Goal: Transaction & Acquisition: Purchase product/service

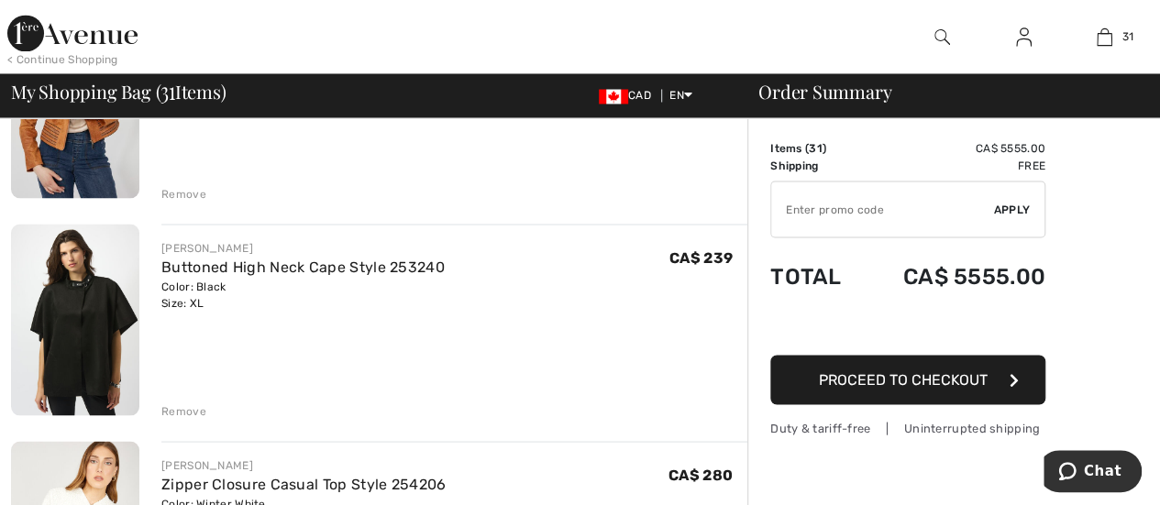
scroll to position [1651, 0]
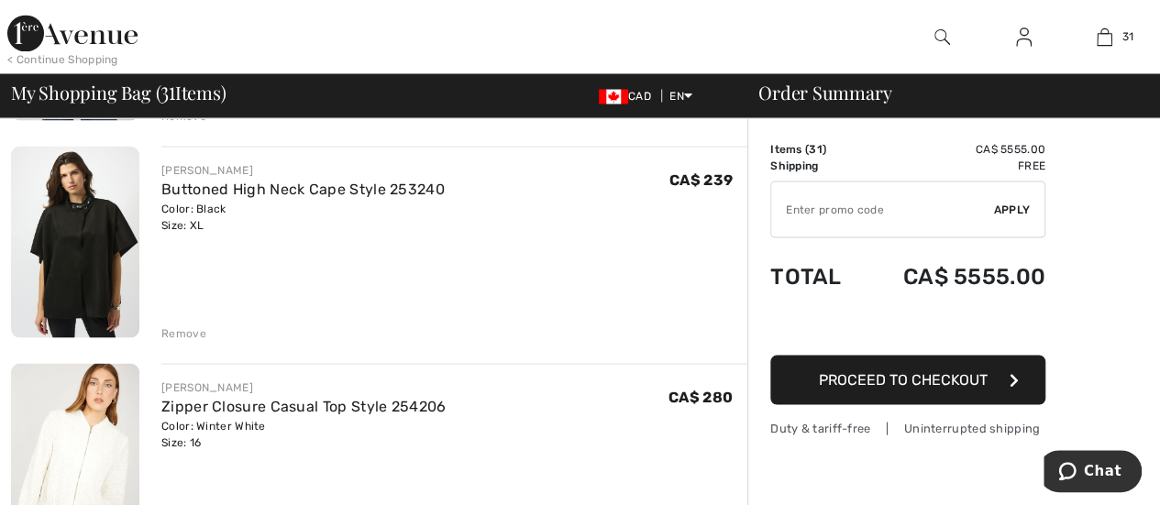
click at [167, 327] on div "Remove" at bounding box center [183, 333] width 45 height 17
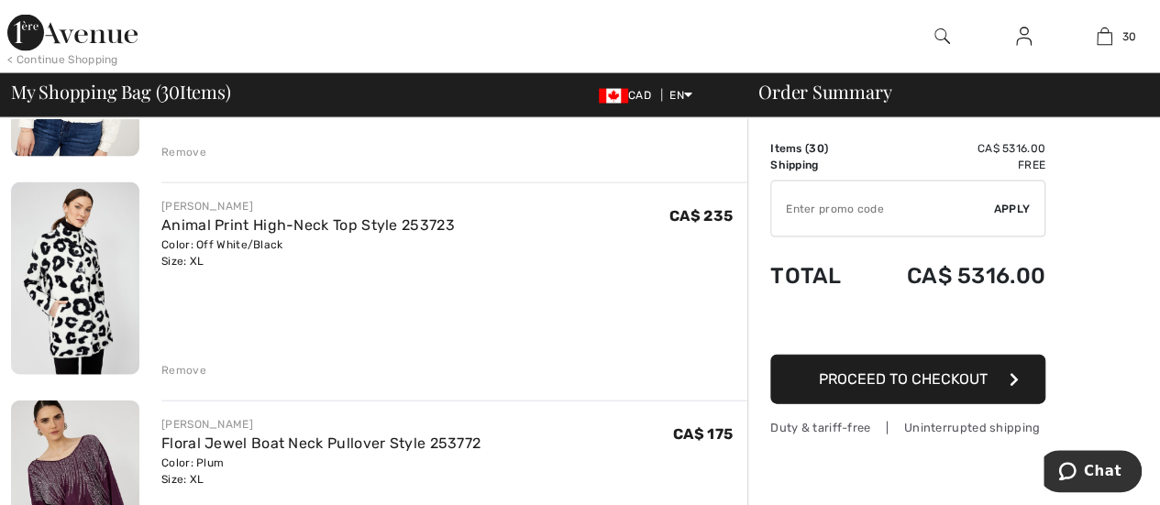
scroll to position [1834, 0]
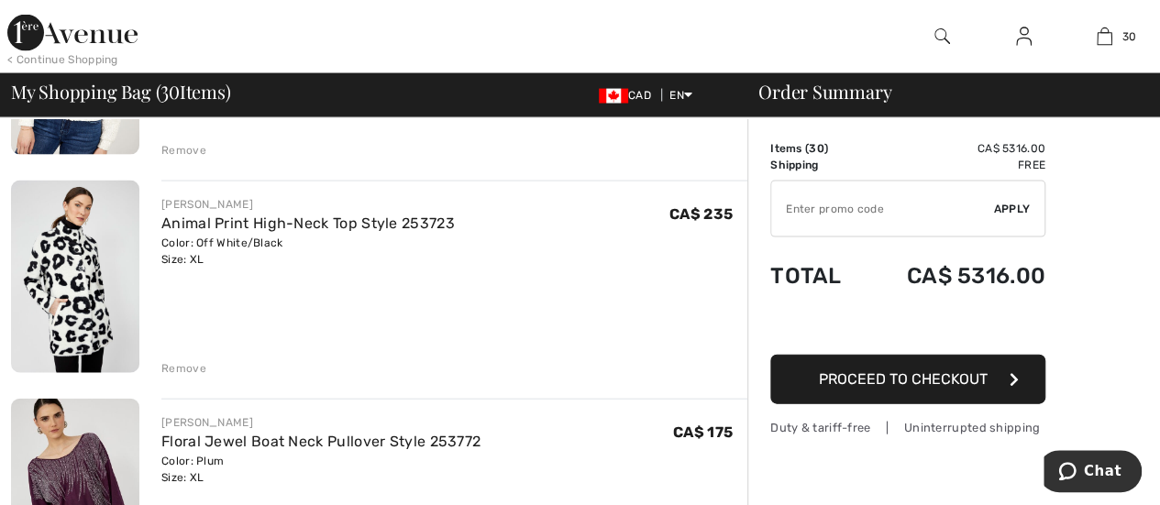
click at [172, 370] on div "Remove" at bounding box center [183, 368] width 45 height 17
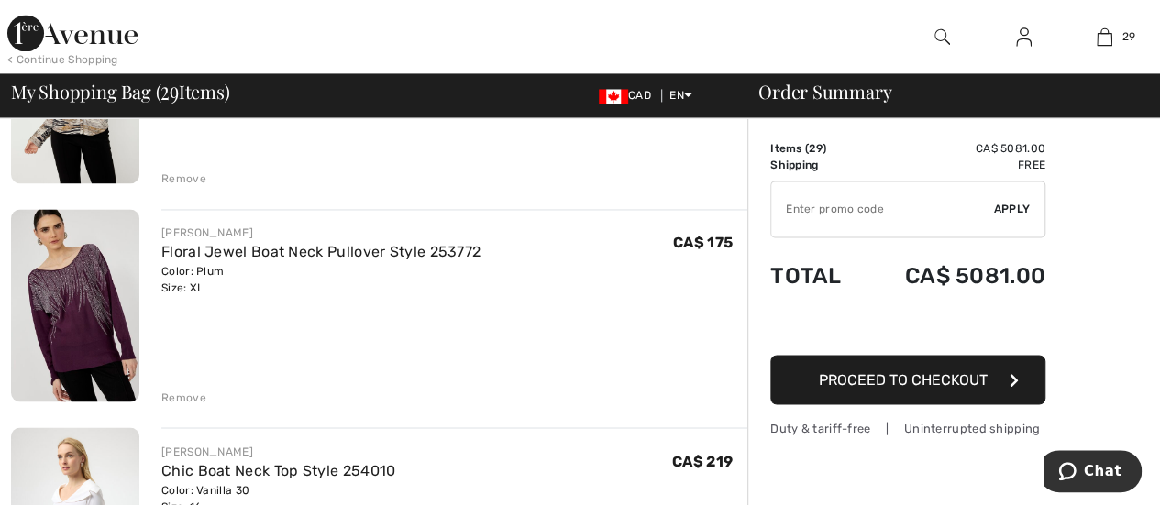
scroll to position [4953, 0]
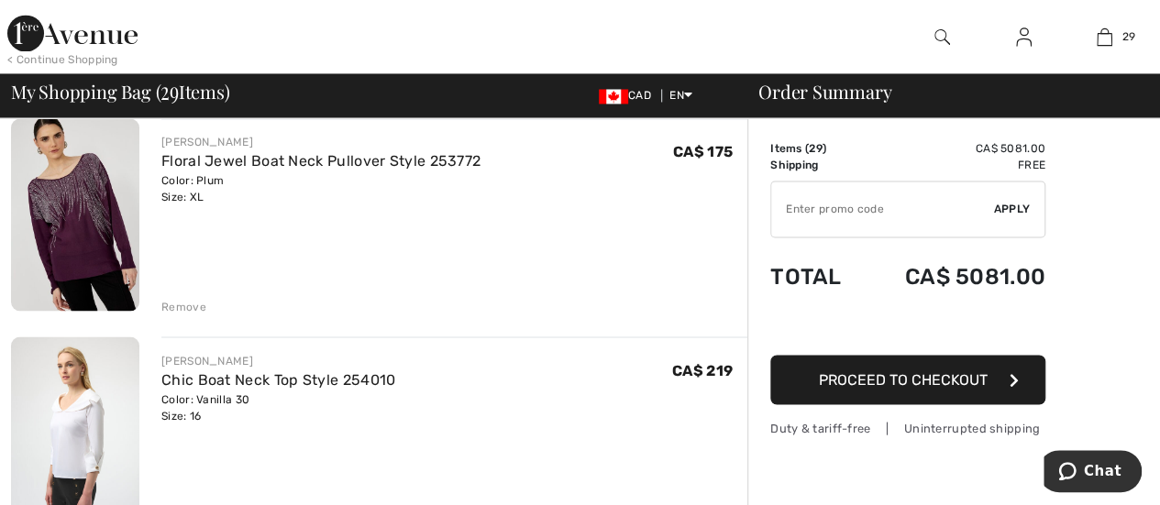
click at [197, 302] on div "Remove" at bounding box center [183, 306] width 45 height 17
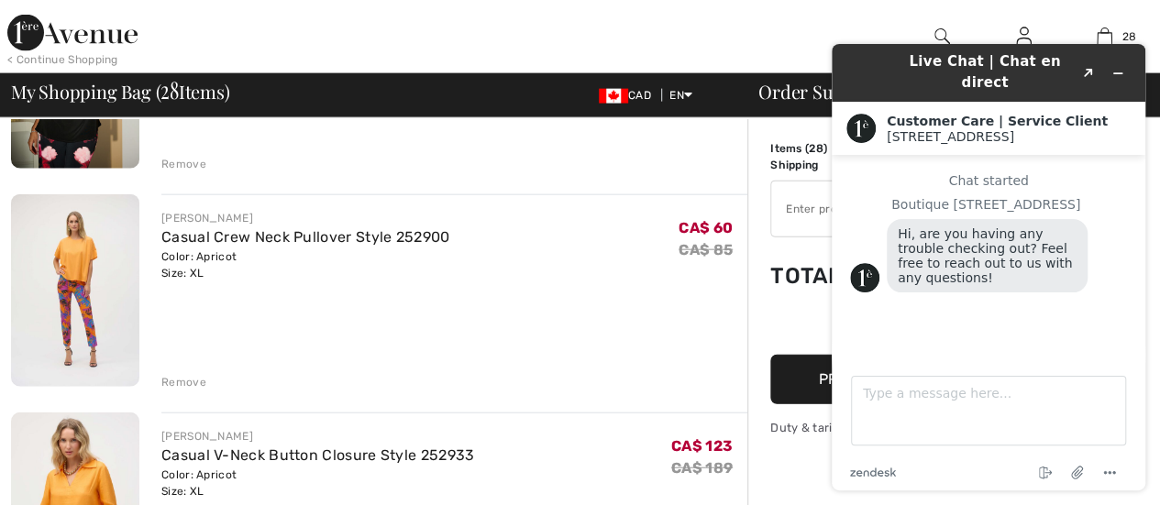
scroll to position [5503, 0]
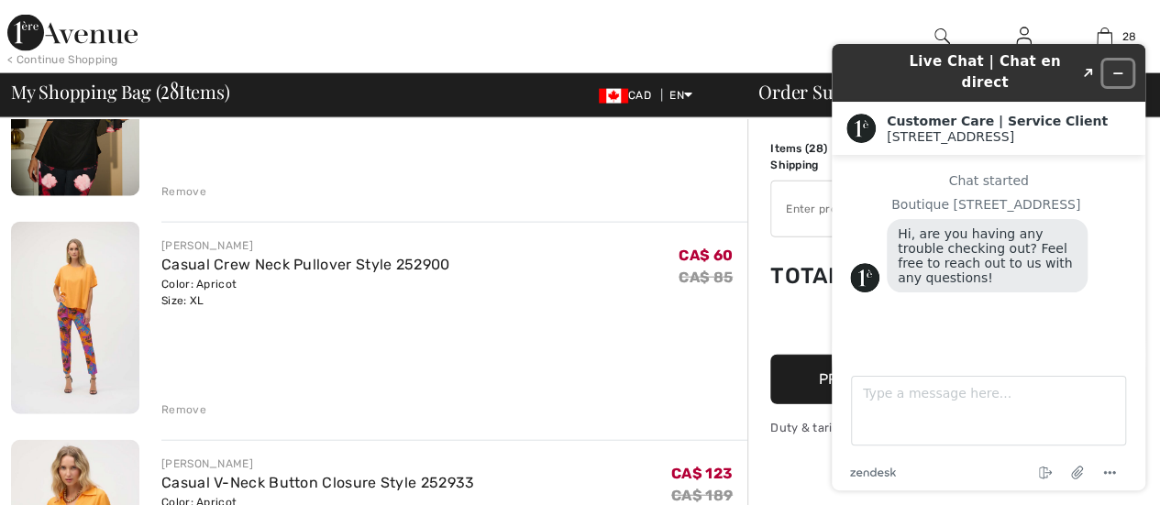
click at [1121, 67] on icon "Minimize widget" at bounding box center [1118, 73] width 13 height 13
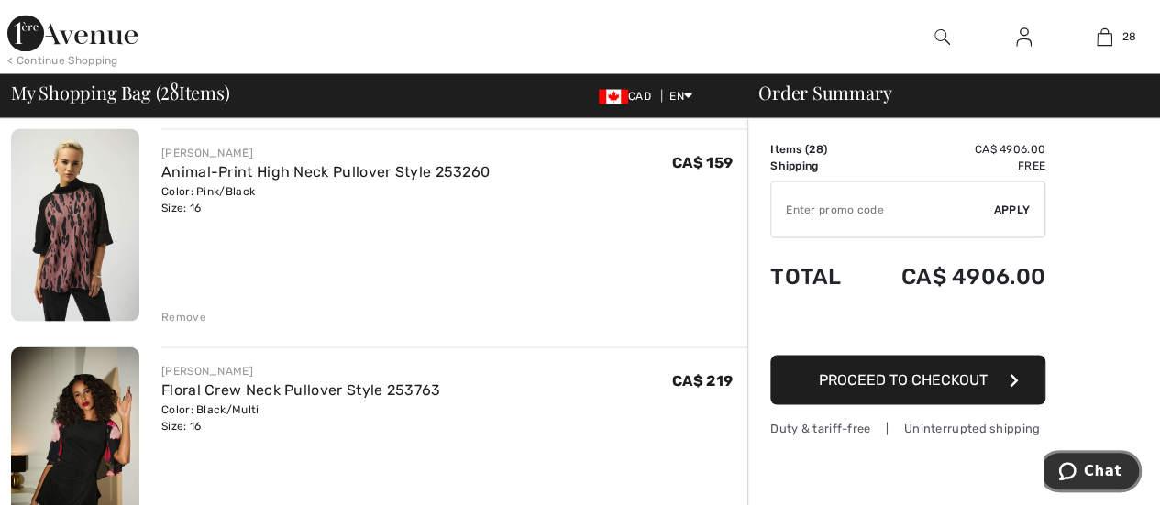
scroll to position [5136, 0]
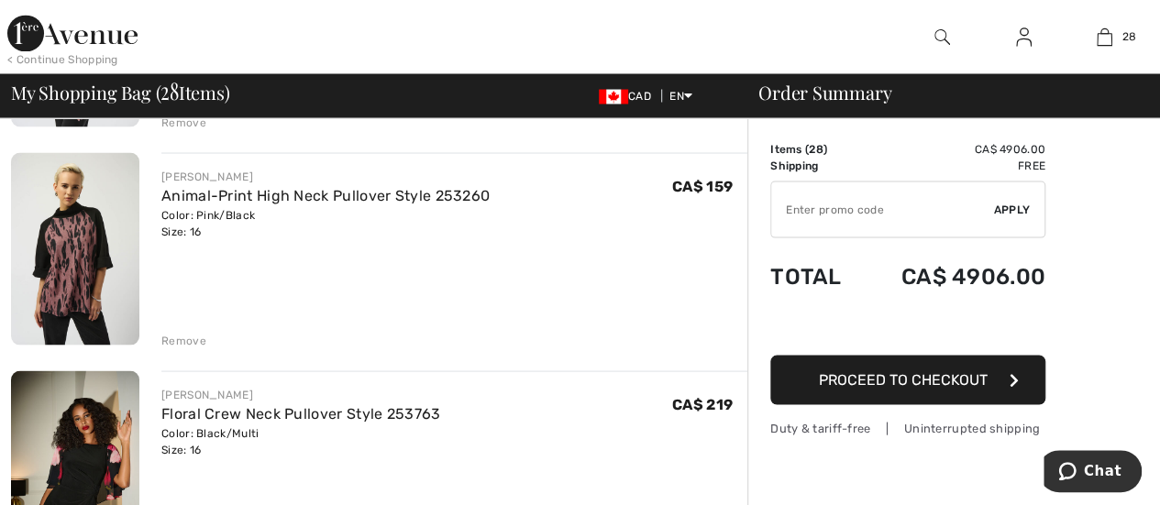
click at [185, 341] on div "Remove" at bounding box center [183, 340] width 45 height 17
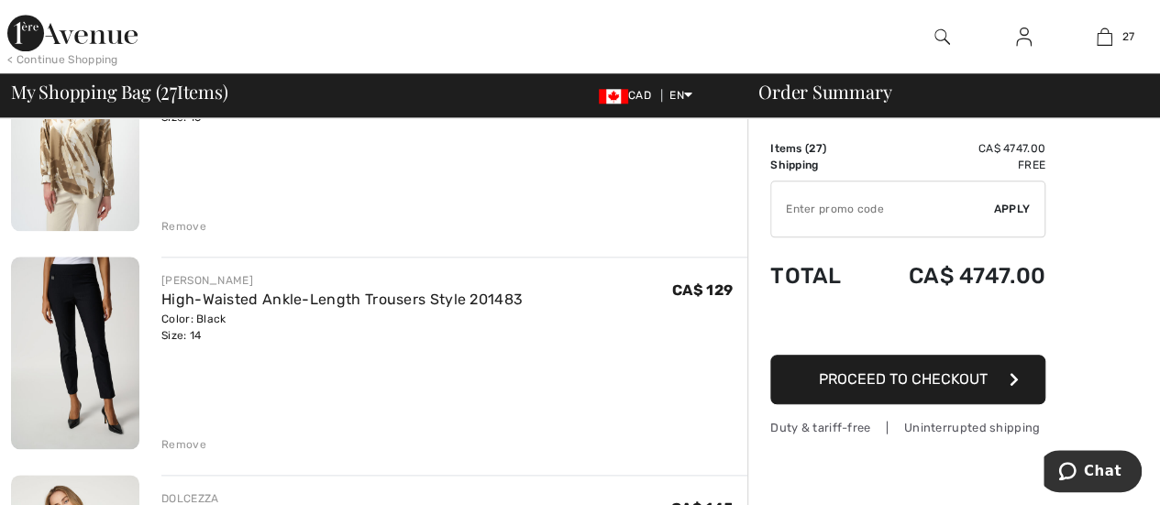
scroll to position [4311, 0]
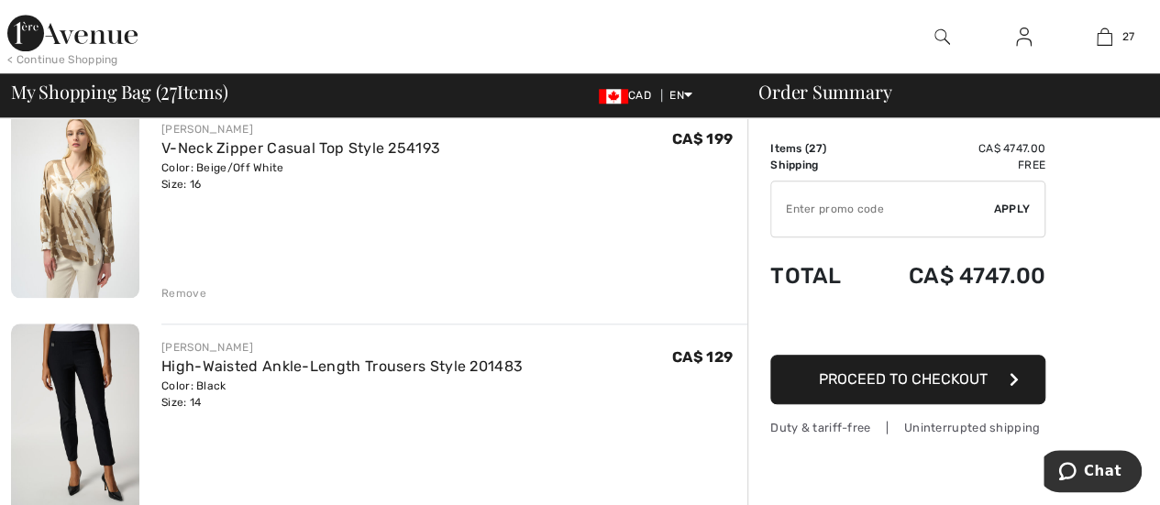
click at [185, 293] on div "Remove" at bounding box center [183, 293] width 45 height 17
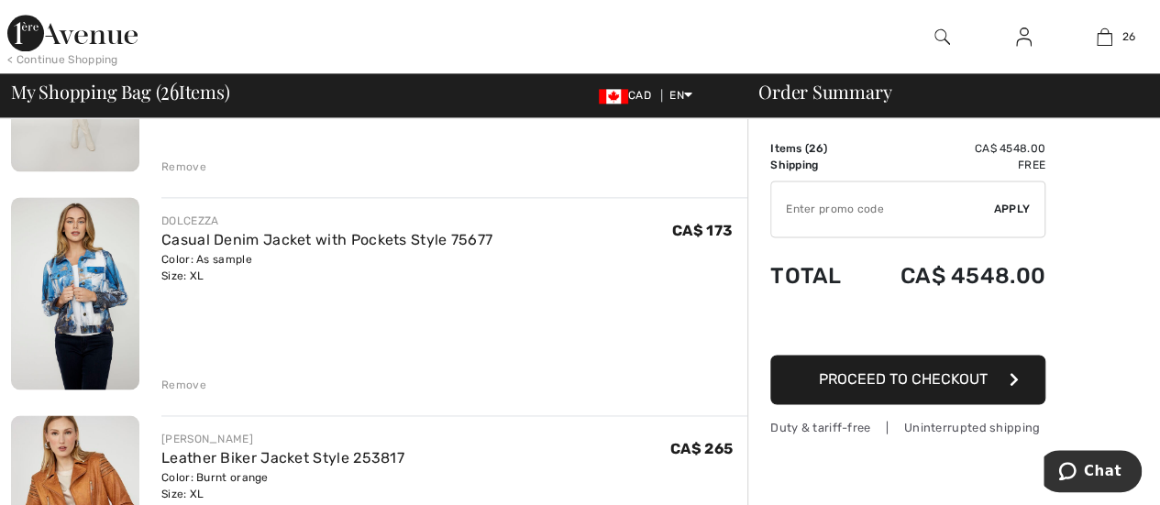
scroll to position [1192, 0]
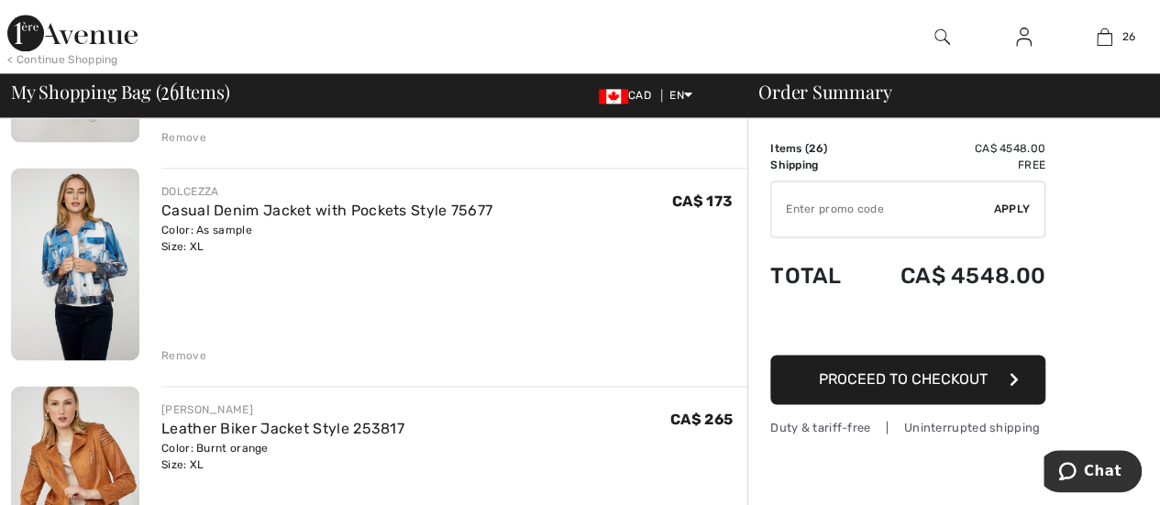
click at [604, 205] on div "DOLCEZZA Casual Denim Jacket with Pockets Style 75677 Color: As sample Size: XL…" at bounding box center [454, 219] width 586 height 72
click at [593, 253] on div "DOLCEZZA Casual Denim Jacket with Pockets Style 75677 Color: As sample Size: XL…" at bounding box center [454, 219] width 586 height 72
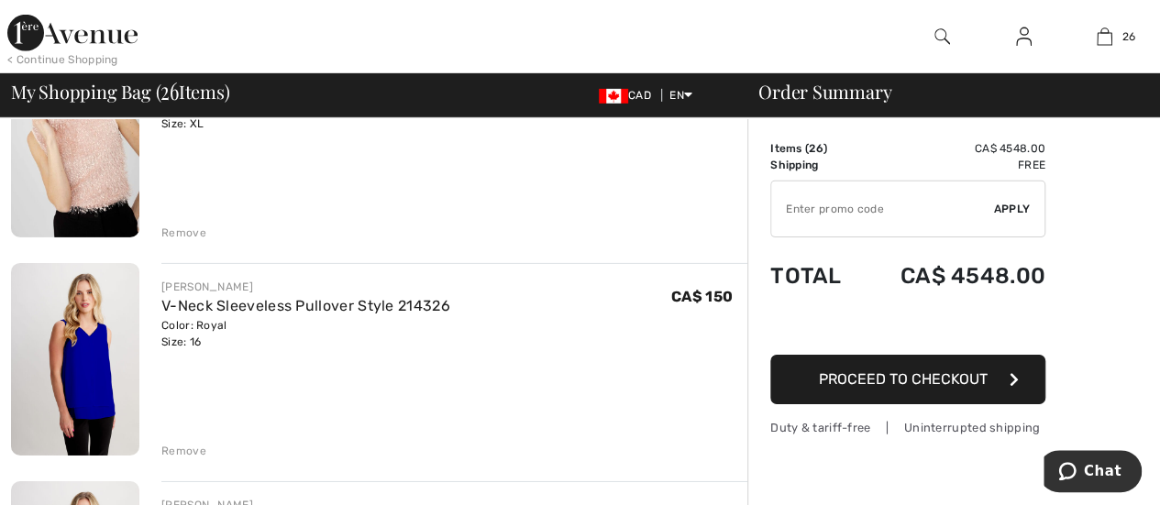
scroll to position [2843, 0]
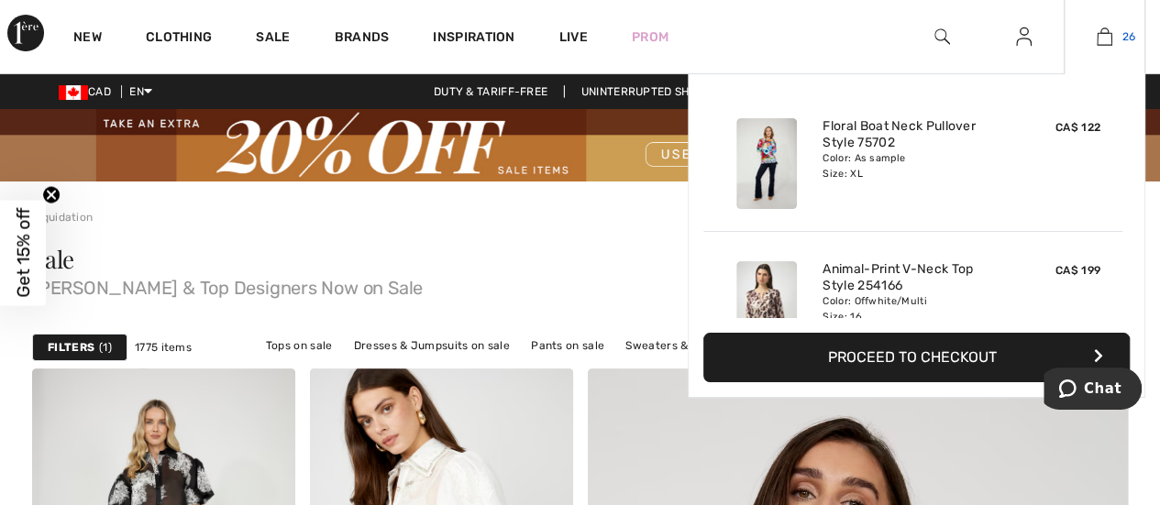
click at [1107, 34] on img at bounding box center [1105, 37] width 16 height 22
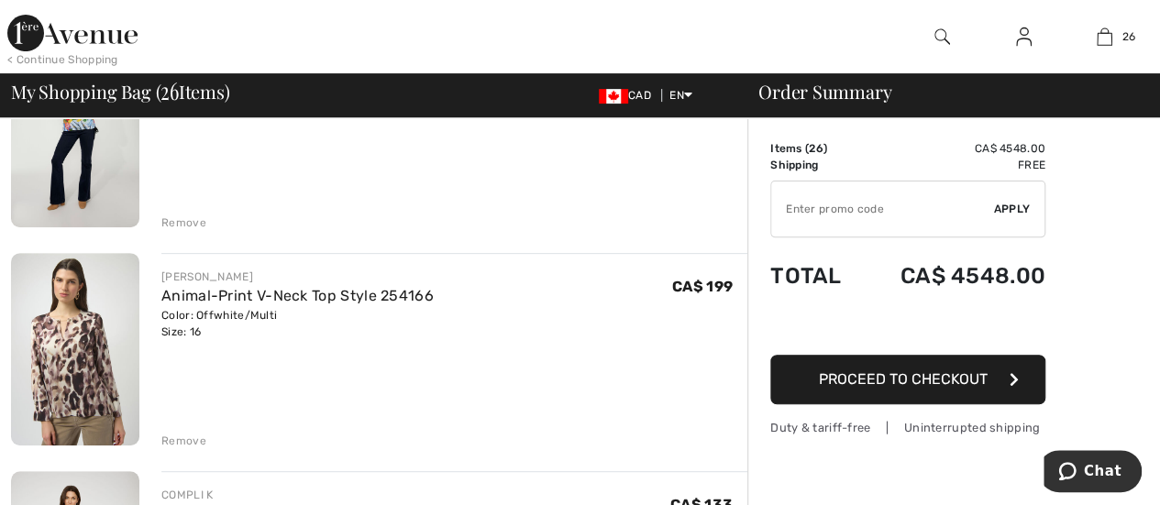
scroll to position [275, 0]
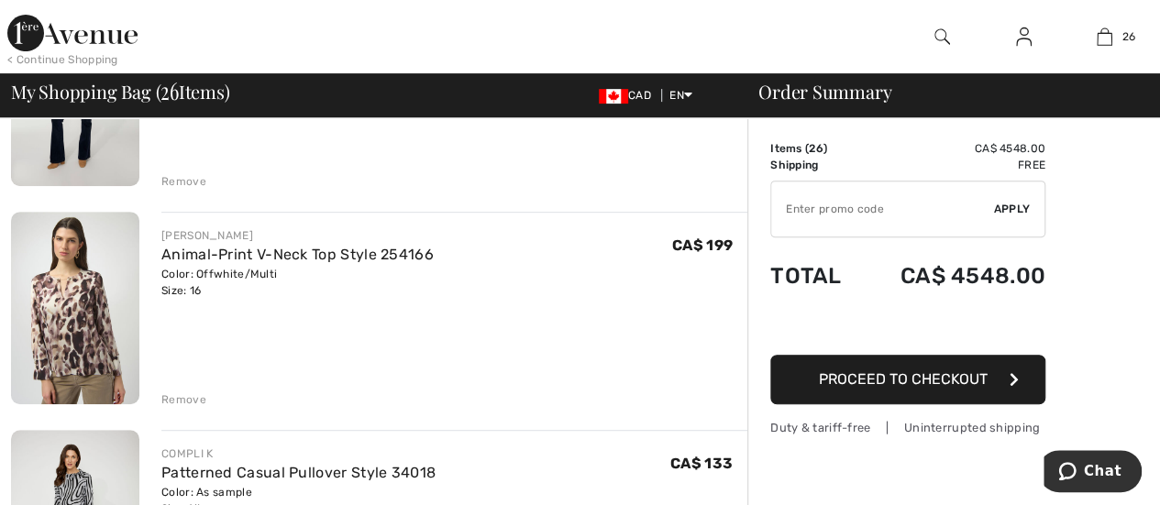
click at [172, 403] on div "Remove" at bounding box center [183, 400] width 45 height 17
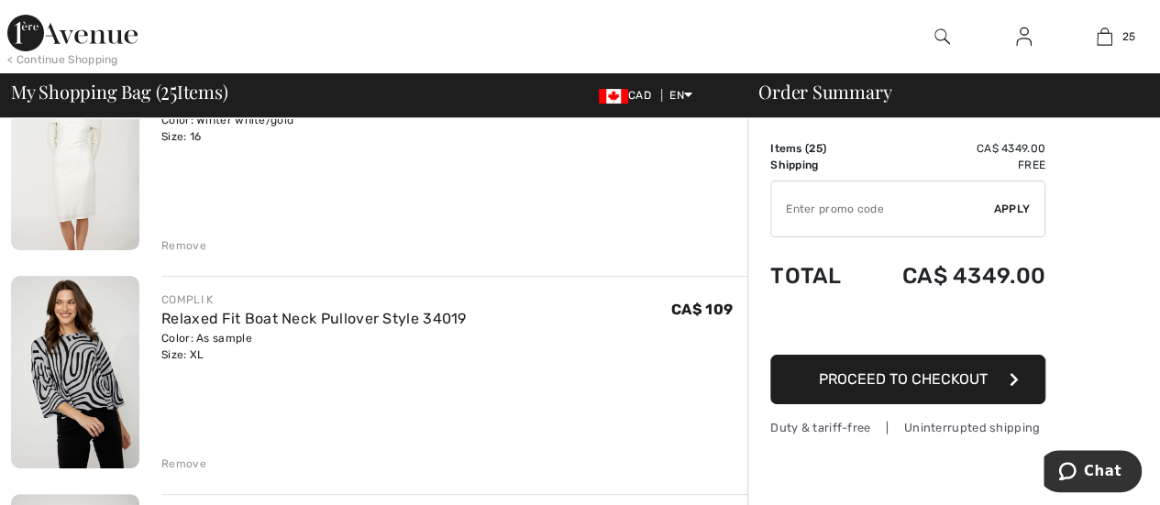
scroll to position [3577, 0]
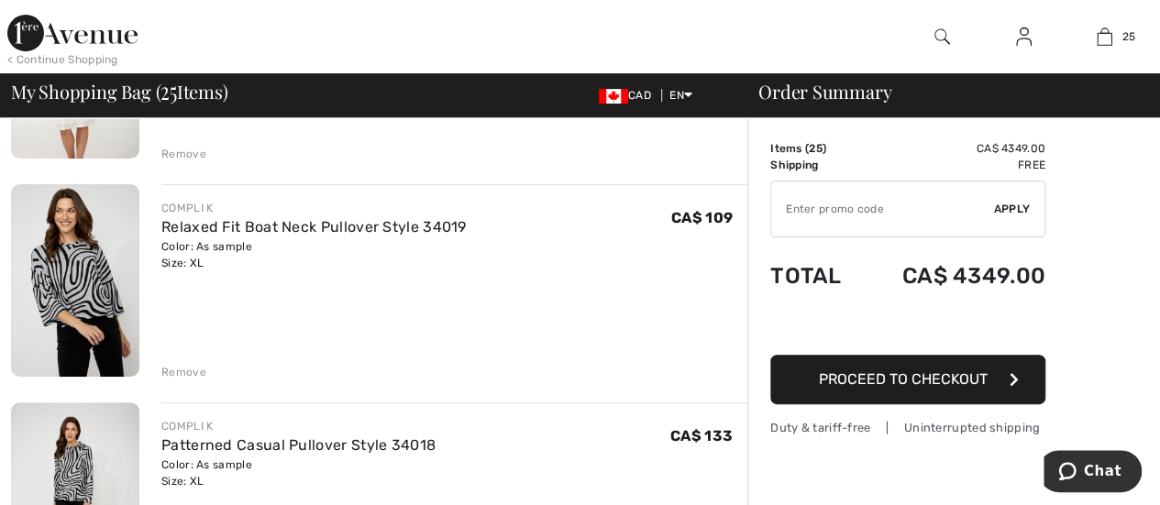
click at [185, 374] on div "Remove" at bounding box center [183, 372] width 45 height 17
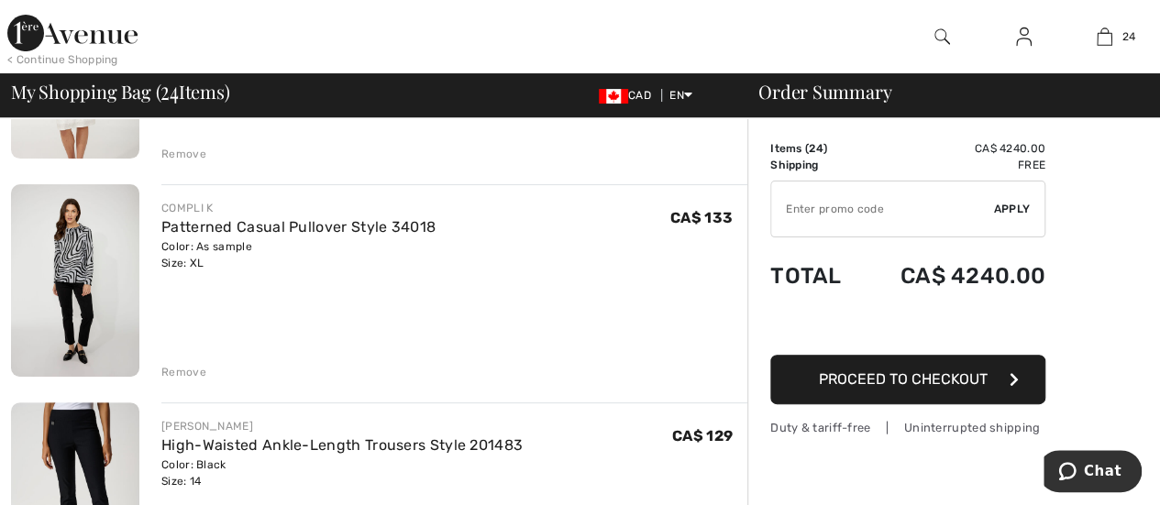
click at [184, 368] on div "Remove" at bounding box center [183, 372] width 45 height 17
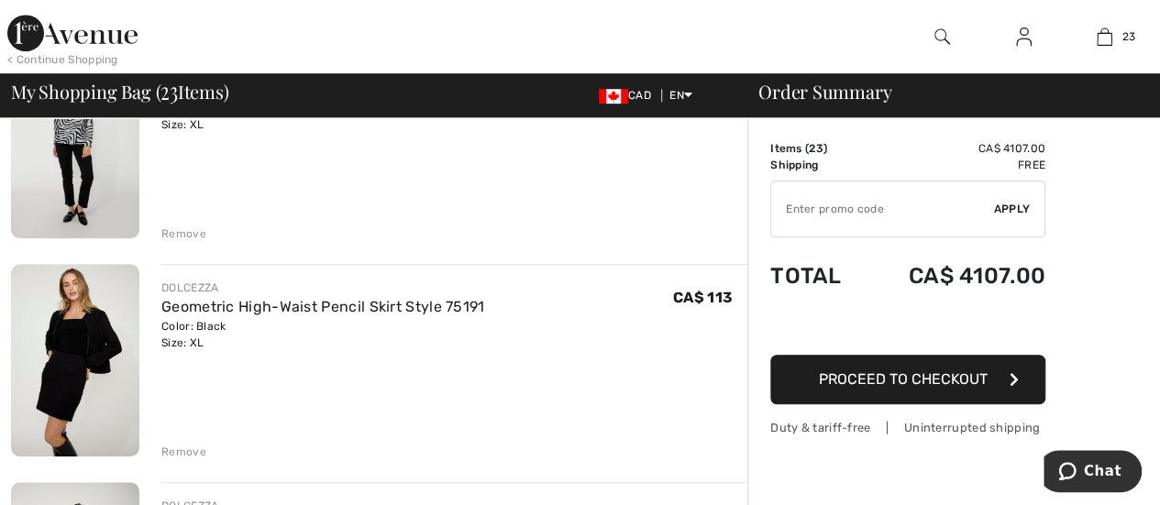
scroll to position [459, 0]
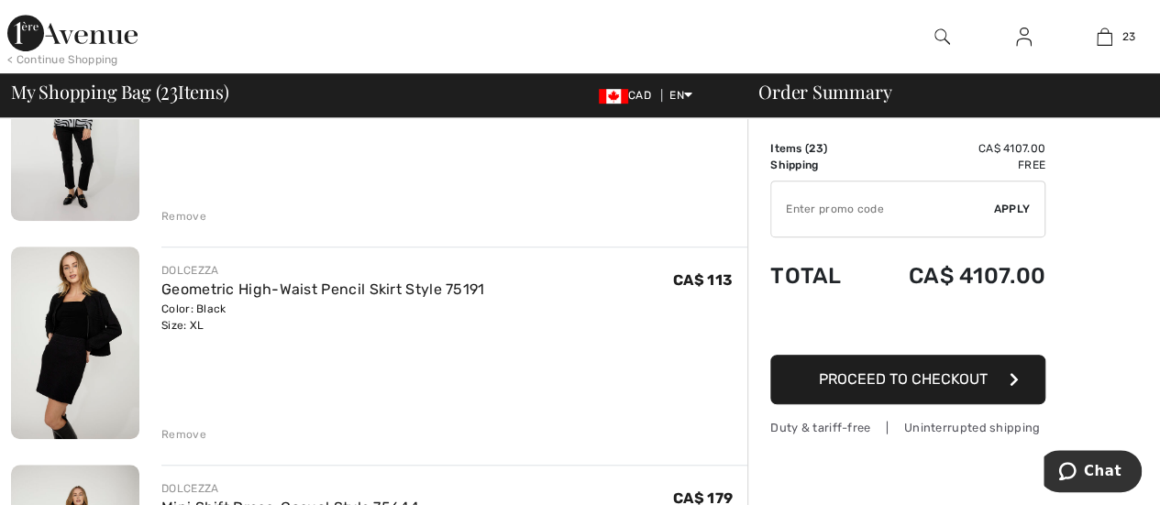
click at [177, 435] on div "Remove" at bounding box center [183, 434] width 45 height 17
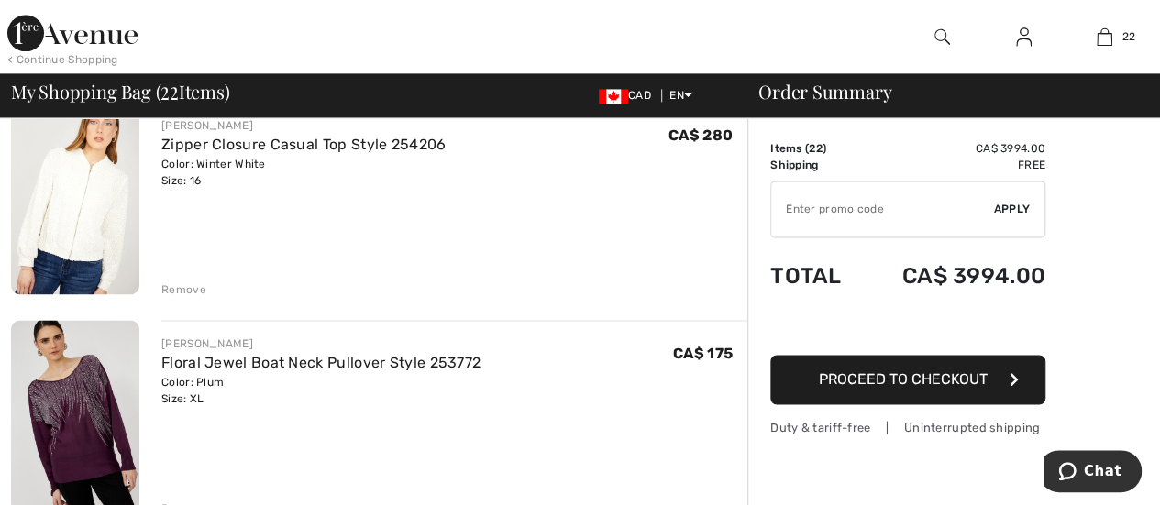
scroll to position [1192, 0]
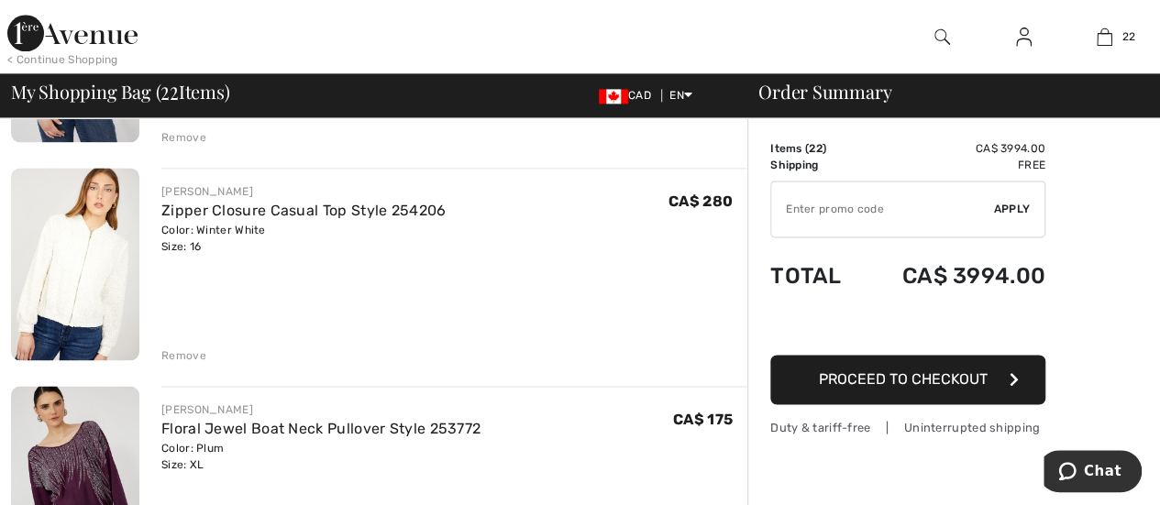
click at [167, 353] on div "Remove" at bounding box center [183, 356] width 45 height 17
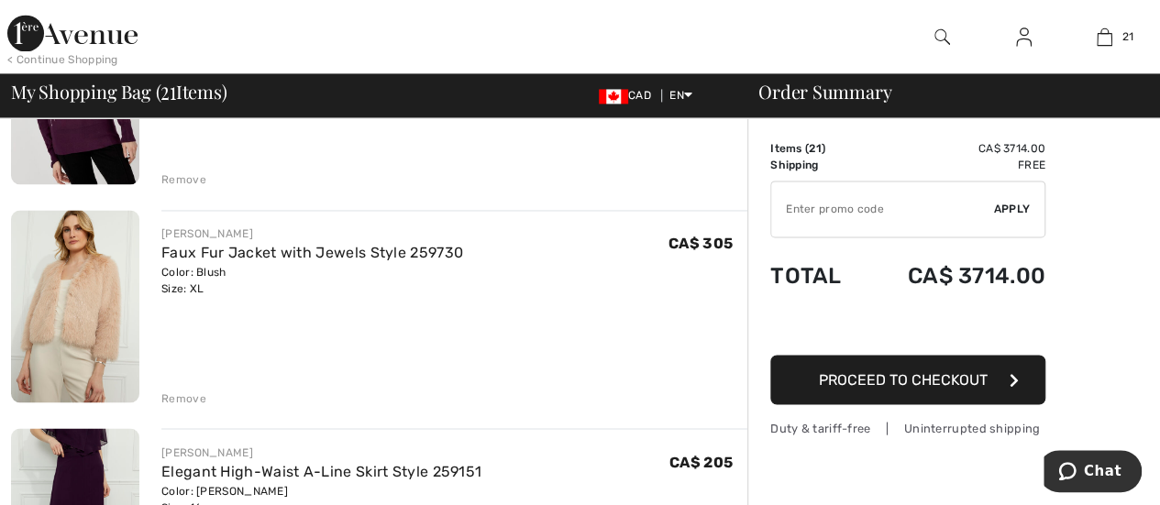
scroll to position [1376, 0]
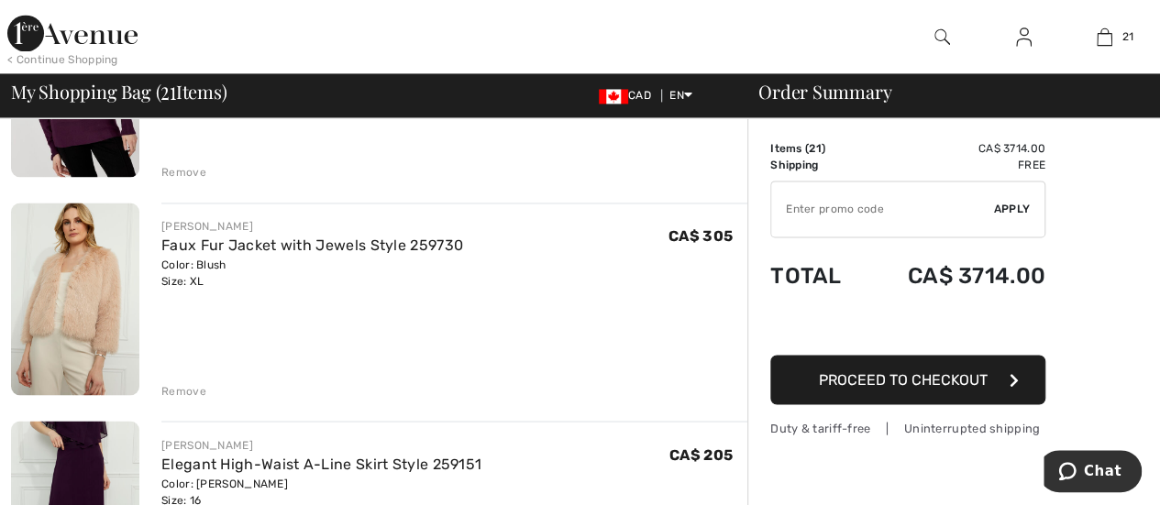
click at [174, 390] on div "Remove" at bounding box center [183, 390] width 45 height 17
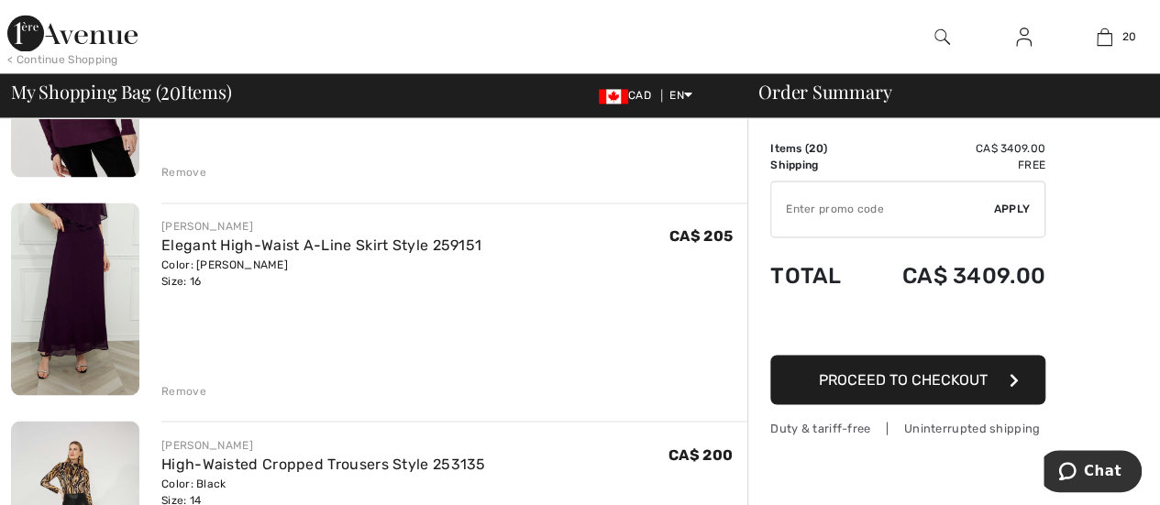
click at [167, 392] on div "Remove" at bounding box center [183, 390] width 45 height 17
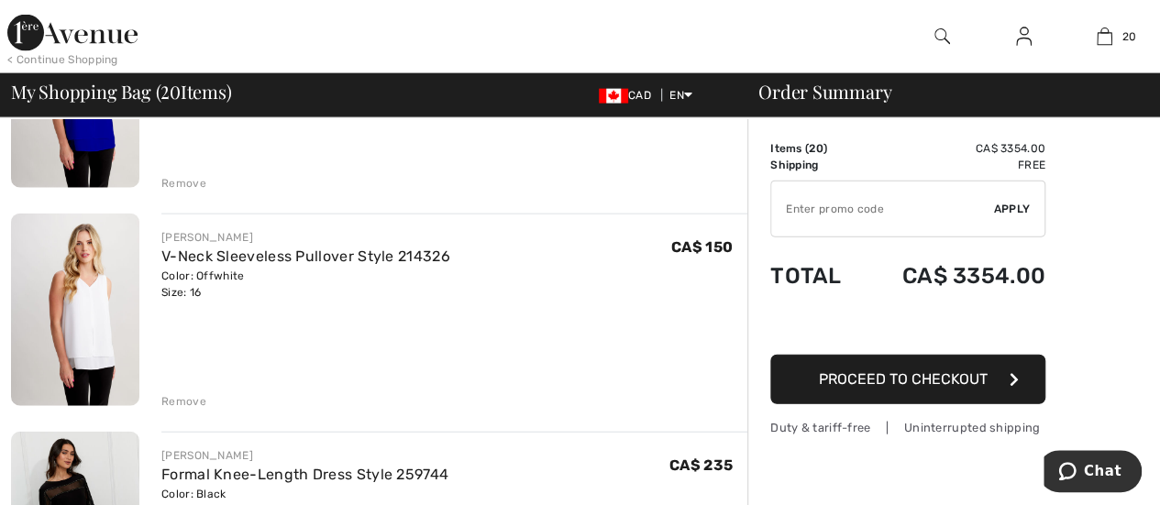
scroll to position [2018, 0]
click at [176, 405] on div "Remove" at bounding box center [183, 403] width 45 height 17
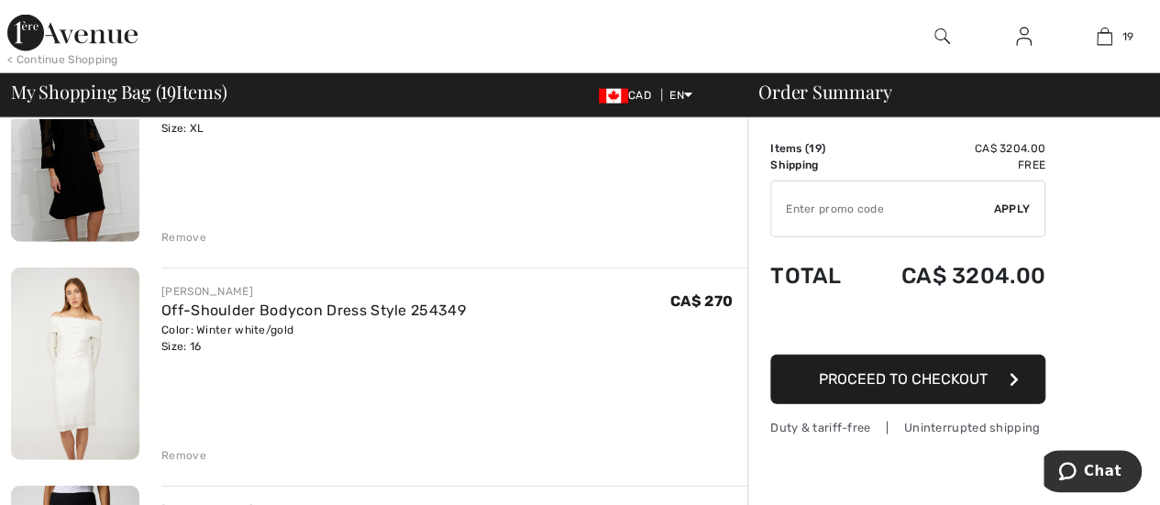
scroll to position [2201, 0]
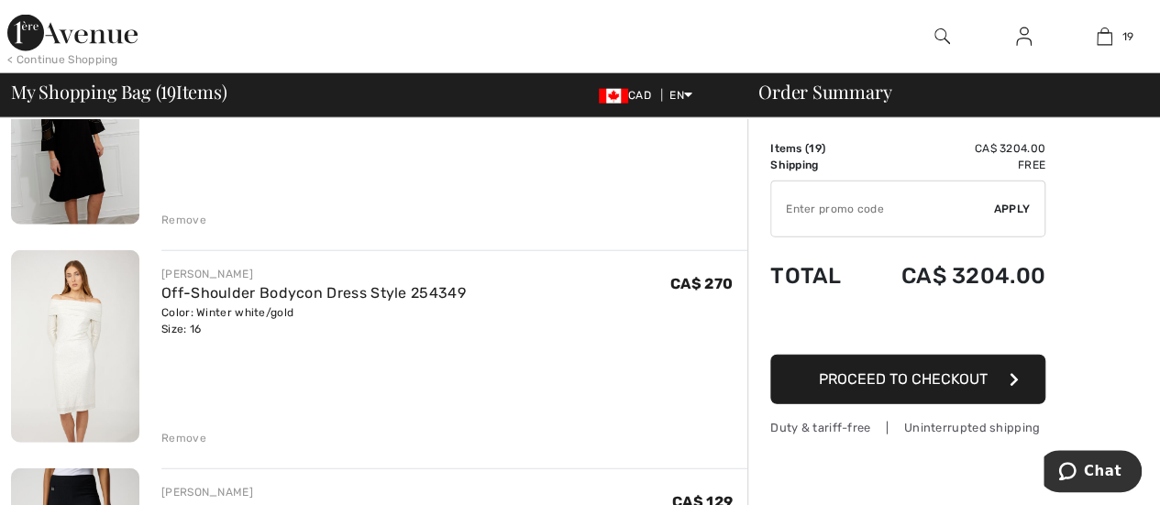
click at [182, 439] on div "Remove" at bounding box center [183, 438] width 45 height 17
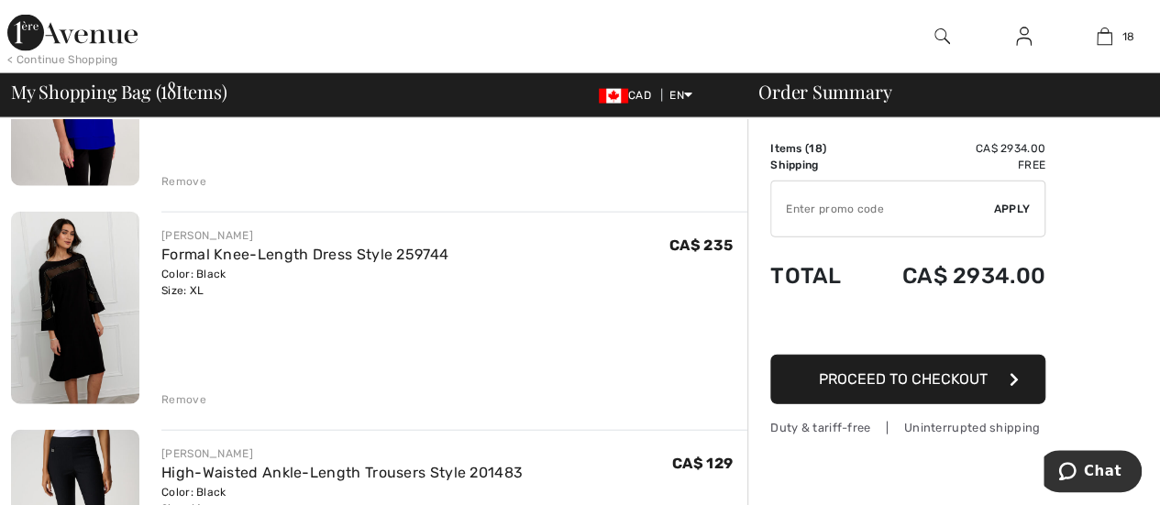
scroll to position [2018, 0]
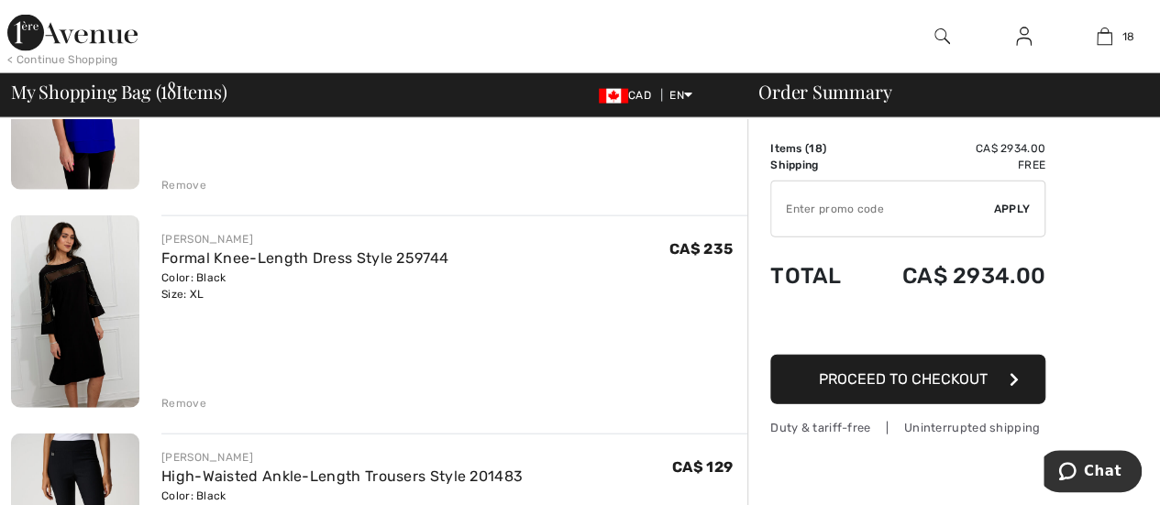
click at [180, 402] on div "Remove" at bounding box center [183, 403] width 45 height 17
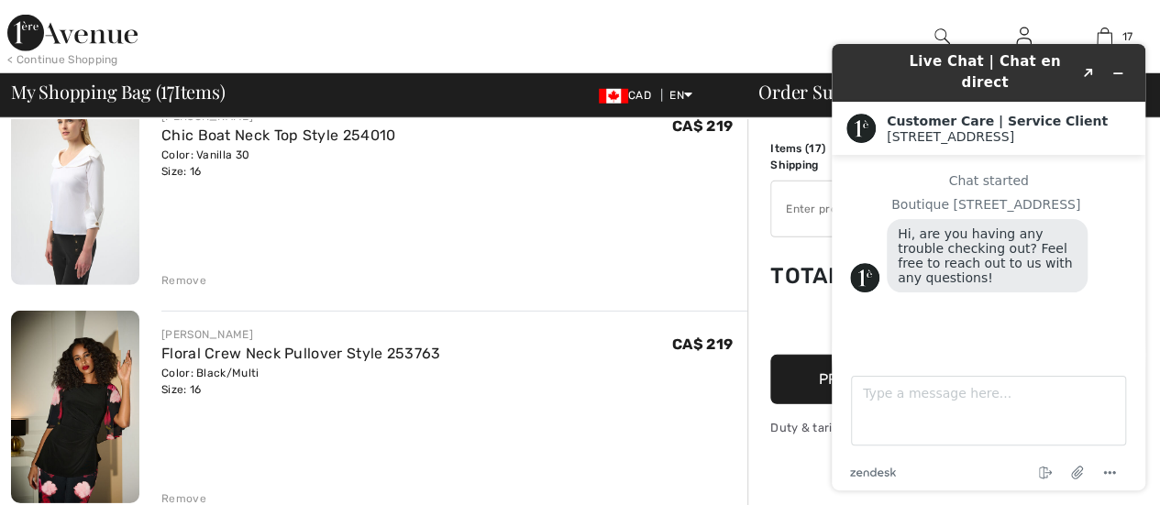
scroll to position [2752, 0]
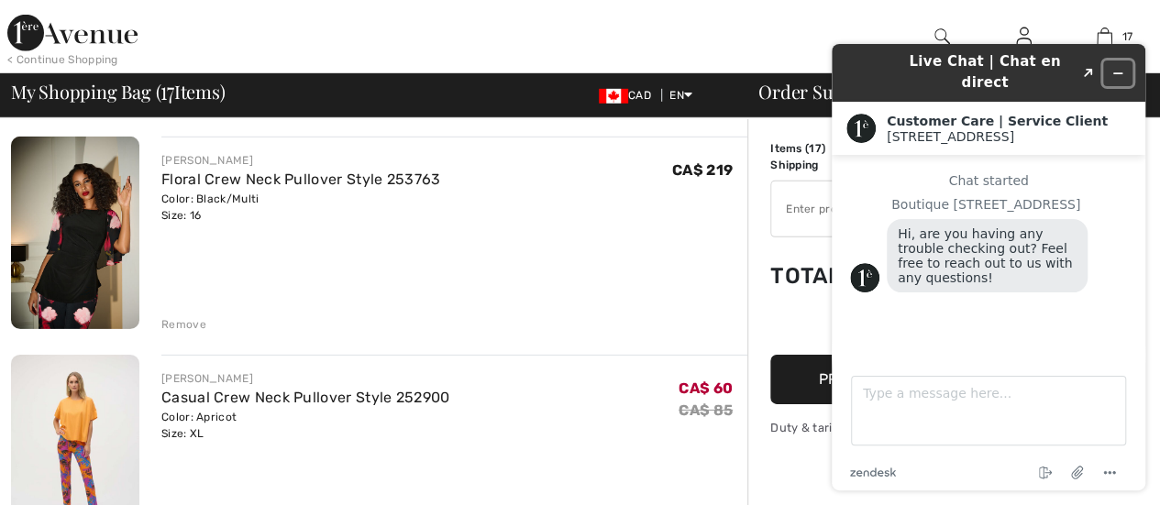
click at [1123, 67] on icon "Minimize widget" at bounding box center [1118, 73] width 13 height 13
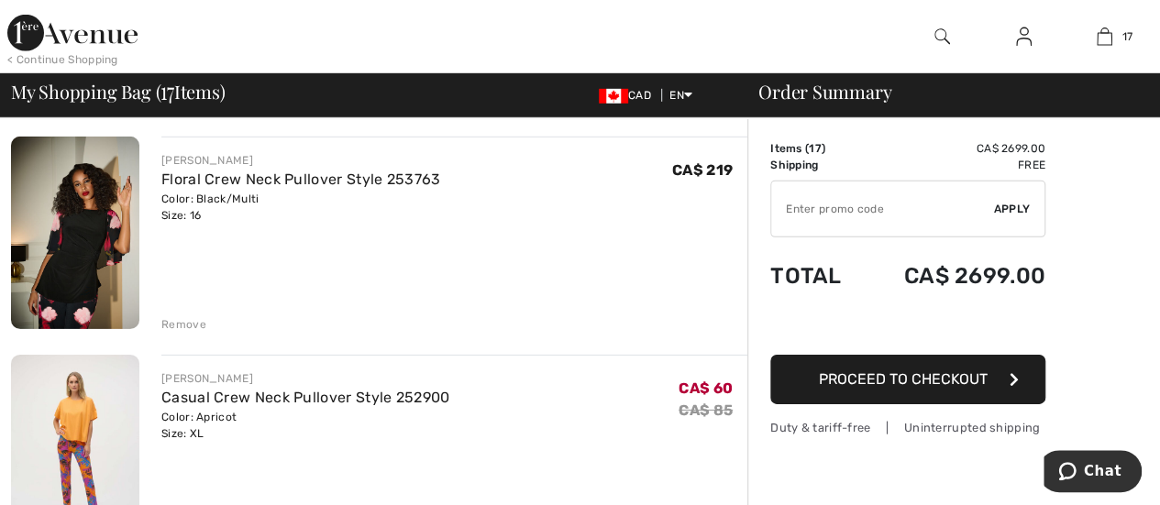
click at [180, 324] on div "Remove" at bounding box center [183, 324] width 45 height 17
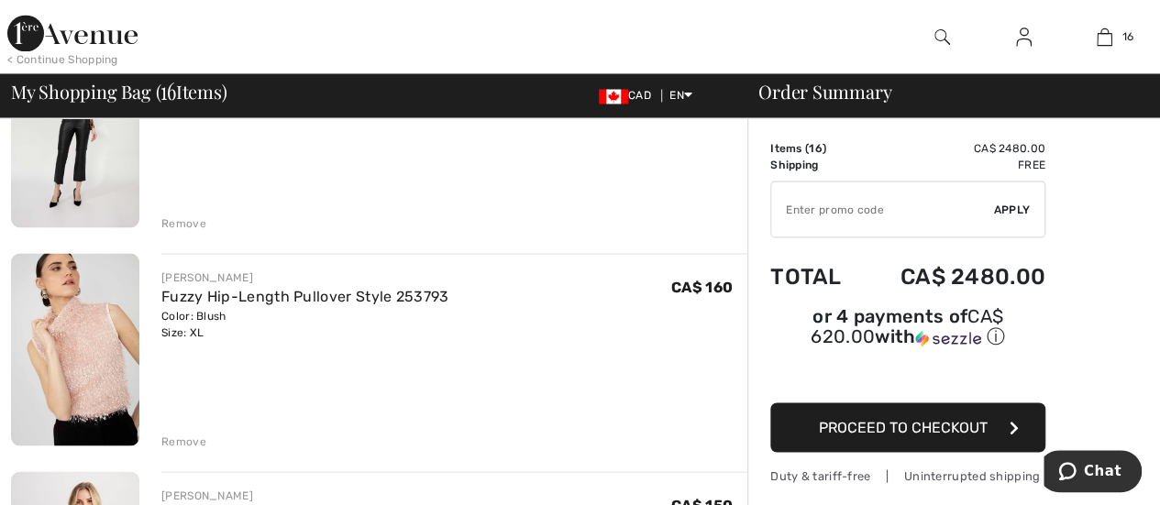
scroll to position [1651, 0]
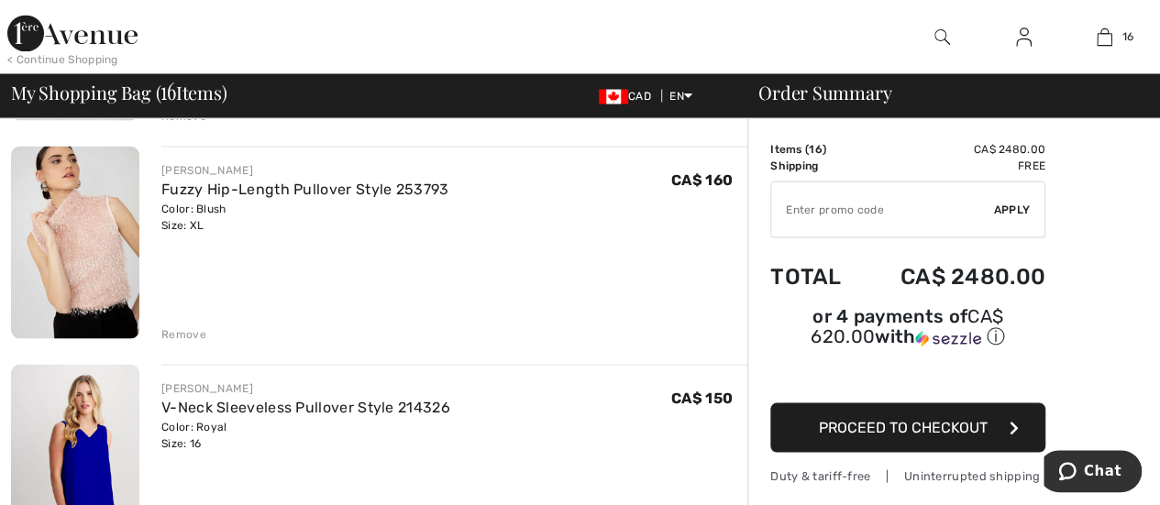
click at [177, 326] on div "Remove" at bounding box center [183, 334] width 45 height 17
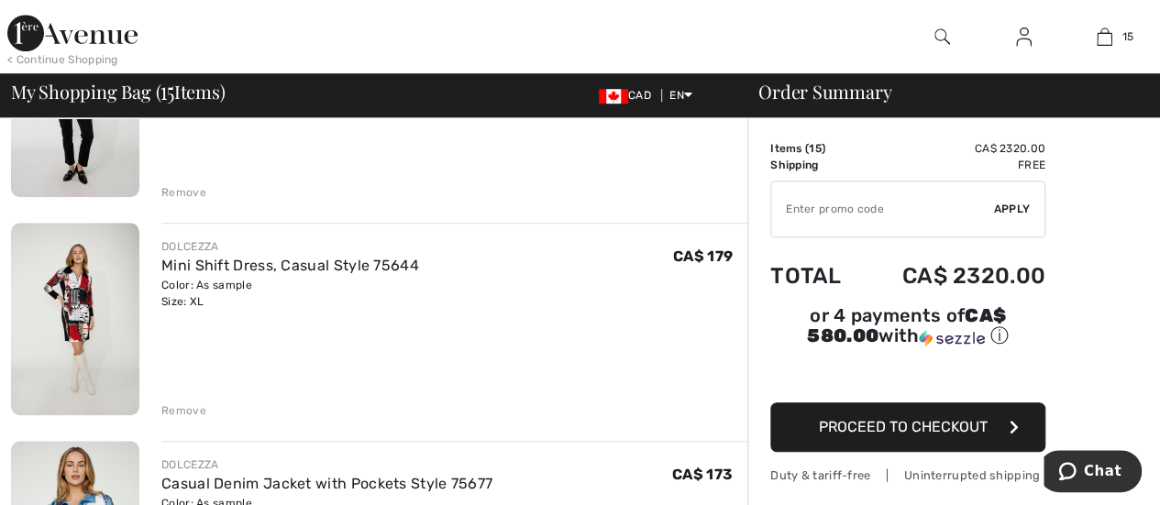
scroll to position [734, 0]
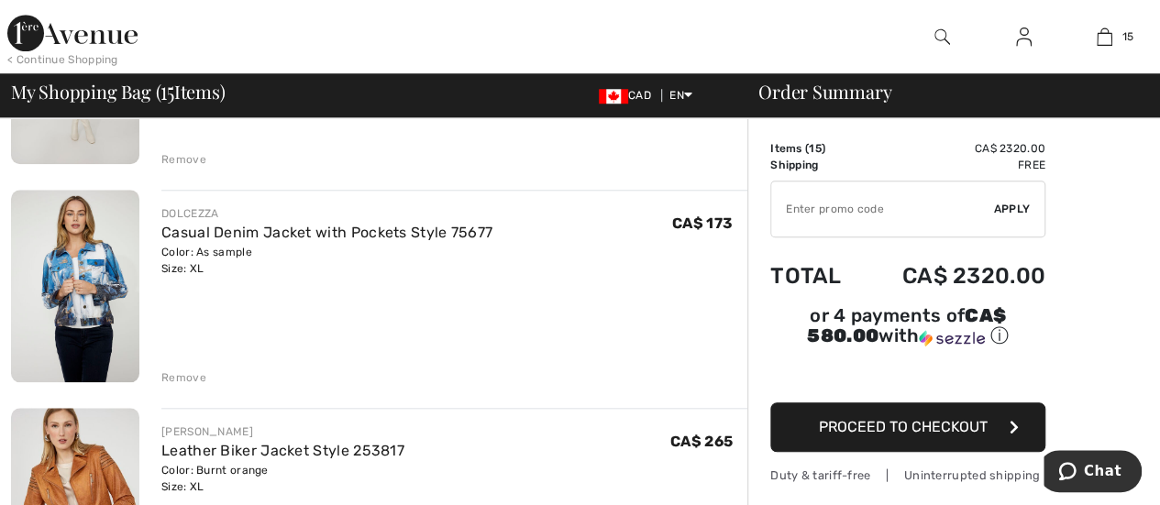
click at [167, 372] on div "Remove" at bounding box center [183, 378] width 45 height 17
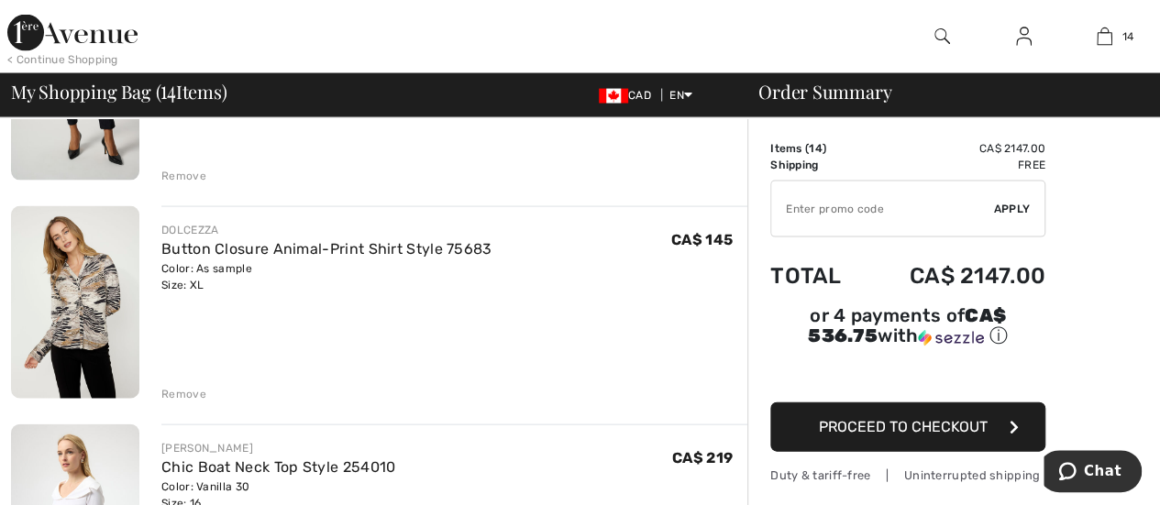
scroll to position [1834, 0]
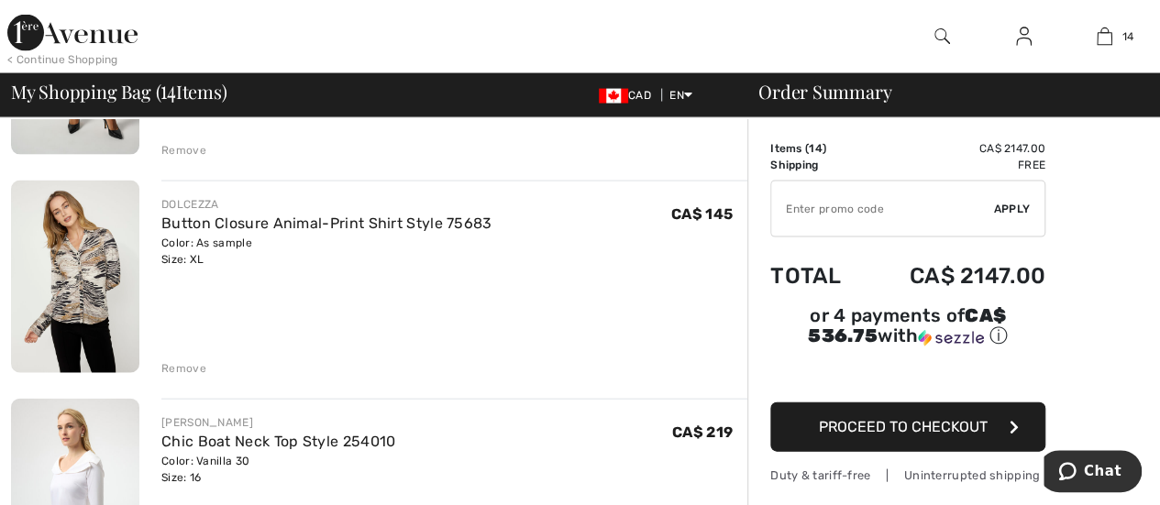
click at [171, 373] on div "Remove" at bounding box center [183, 368] width 45 height 17
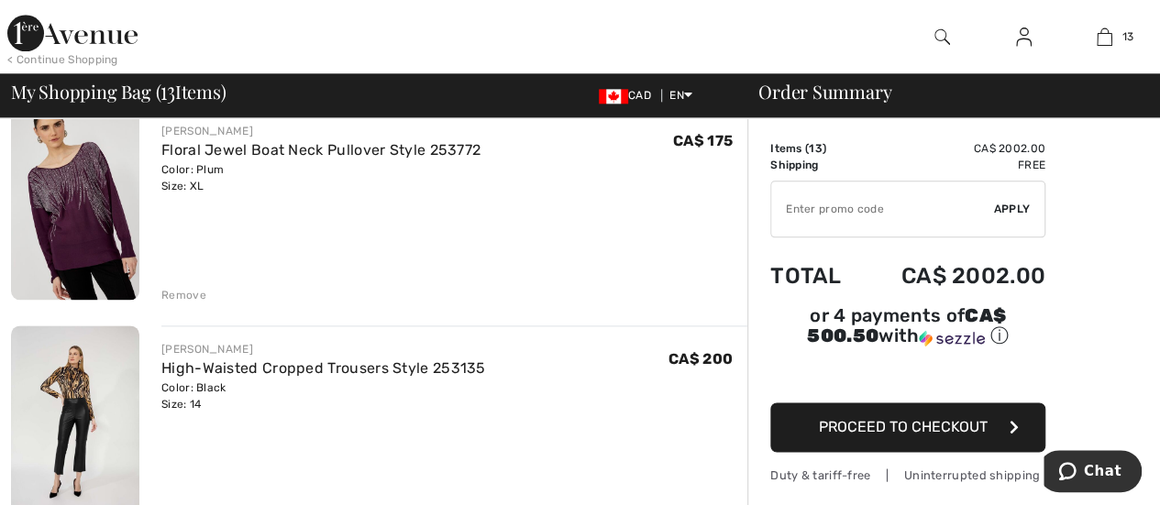
scroll to position [1192, 0]
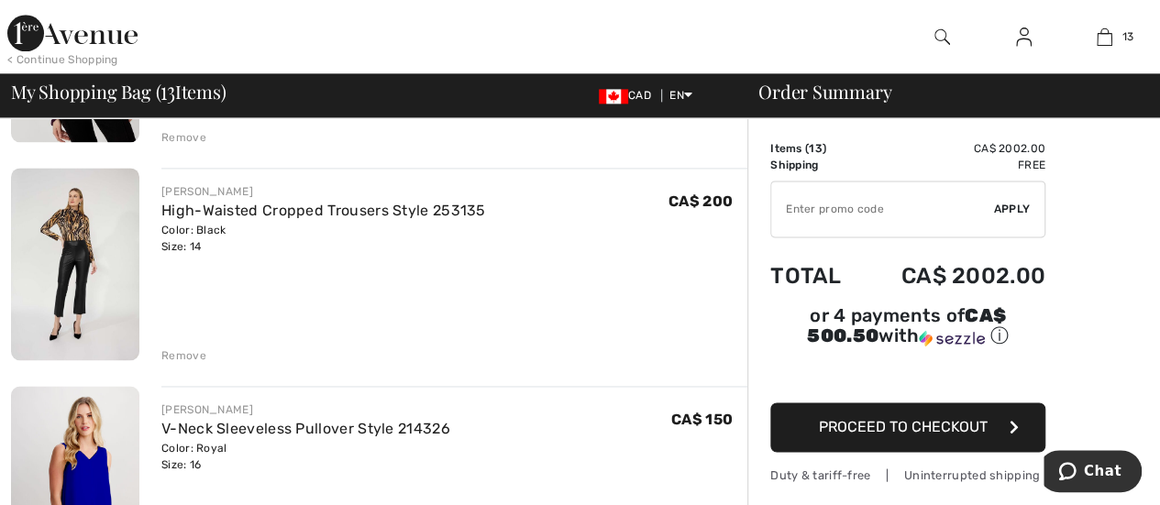
click at [184, 360] on div "Remove" at bounding box center [183, 356] width 45 height 17
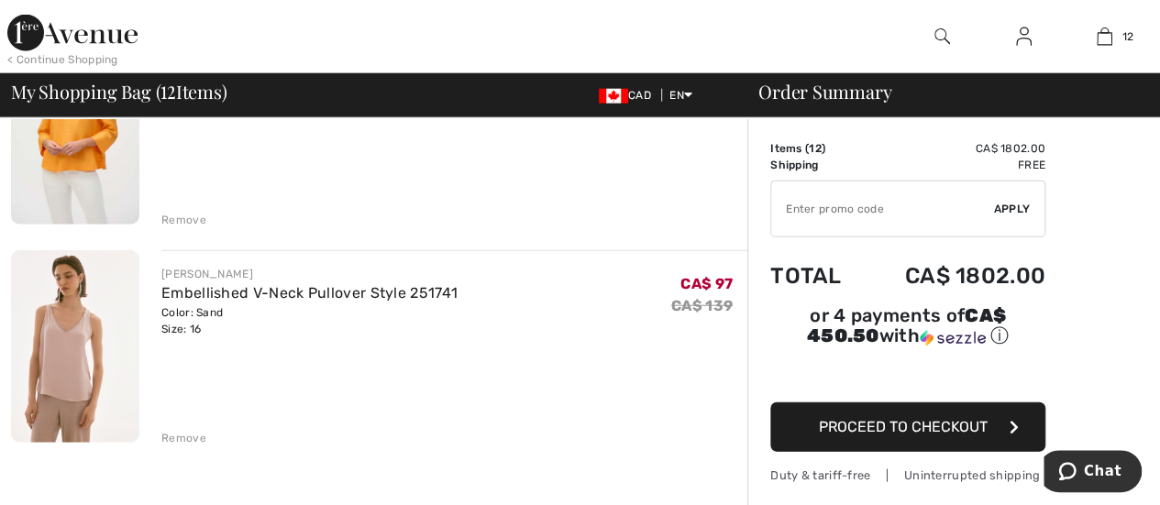
scroll to position [2201, 0]
click at [817, 209] on input "TEXT" at bounding box center [882, 209] width 223 height 55
type input "EXTRA20"
click at [1011, 213] on span "Apply" at bounding box center [1012, 209] width 37 height 17
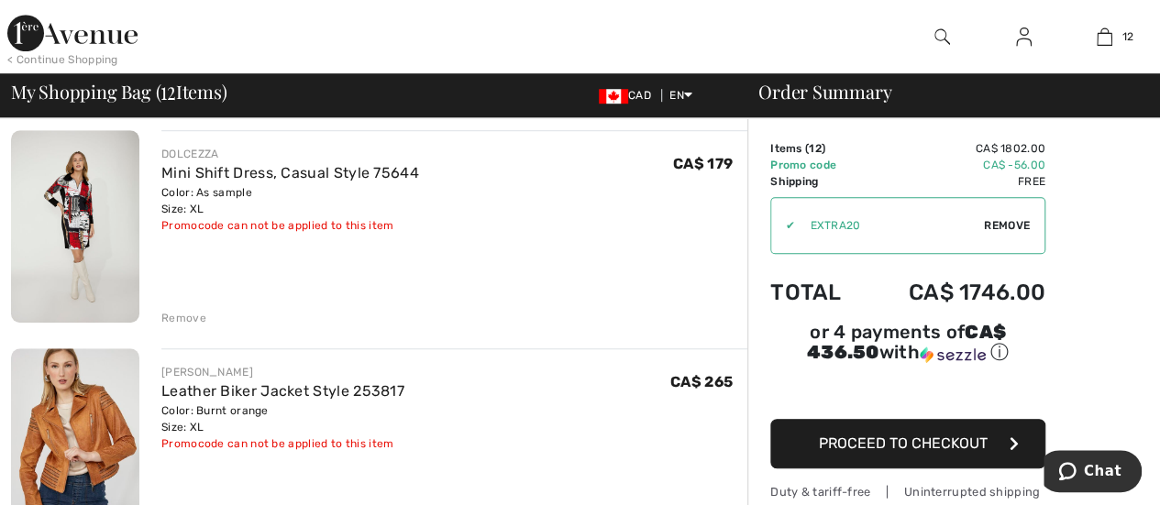
scroll to position [459, 0]
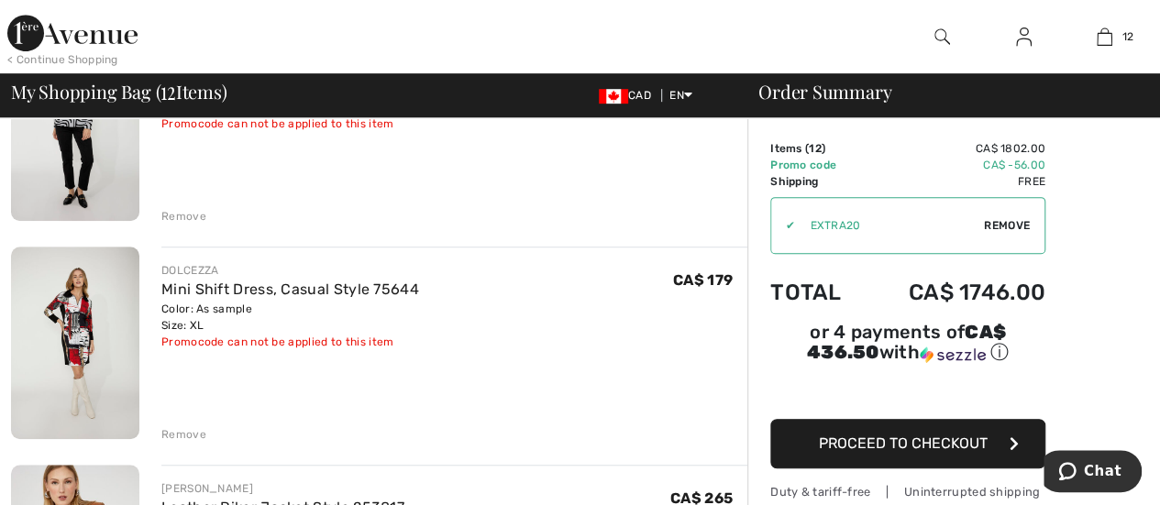
click at [176, 439] on div "Remove" at bounding box center [183, 434] width 45 height 17
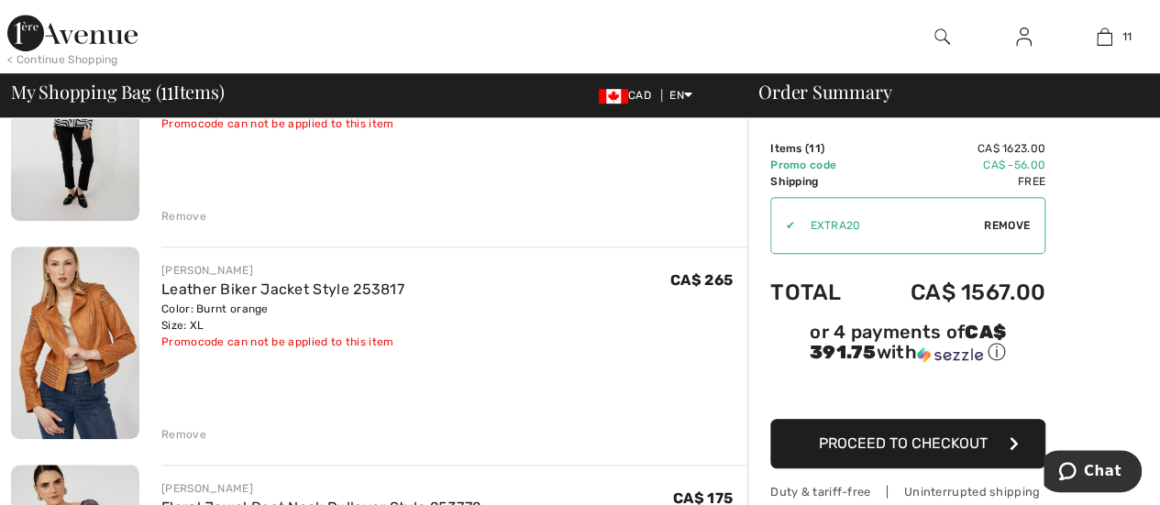
click at [187, 432] on div "Remove" at bounding box center [183, 434] width 45 height 17
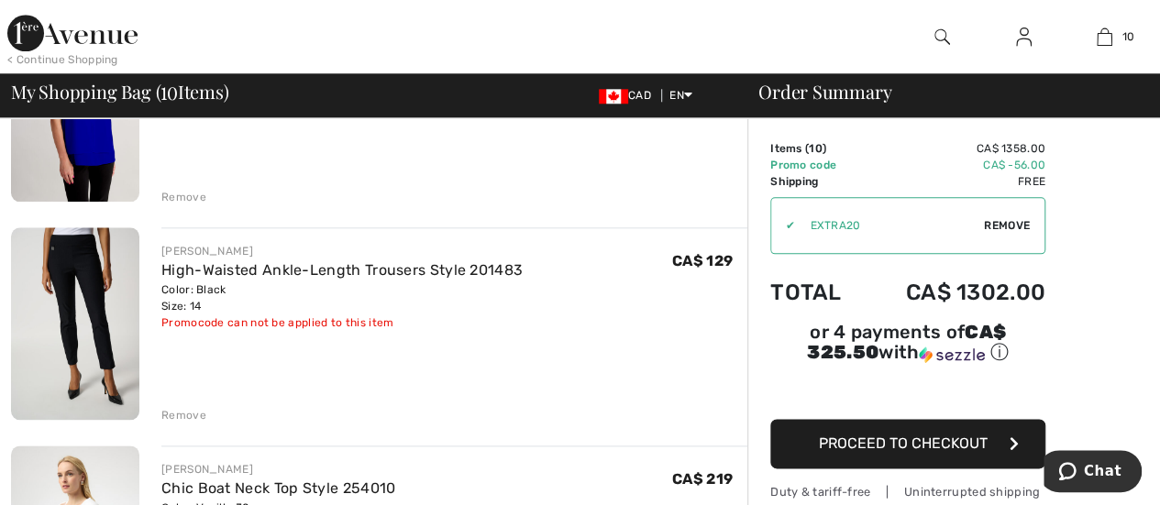
scroll to position [917, 0]
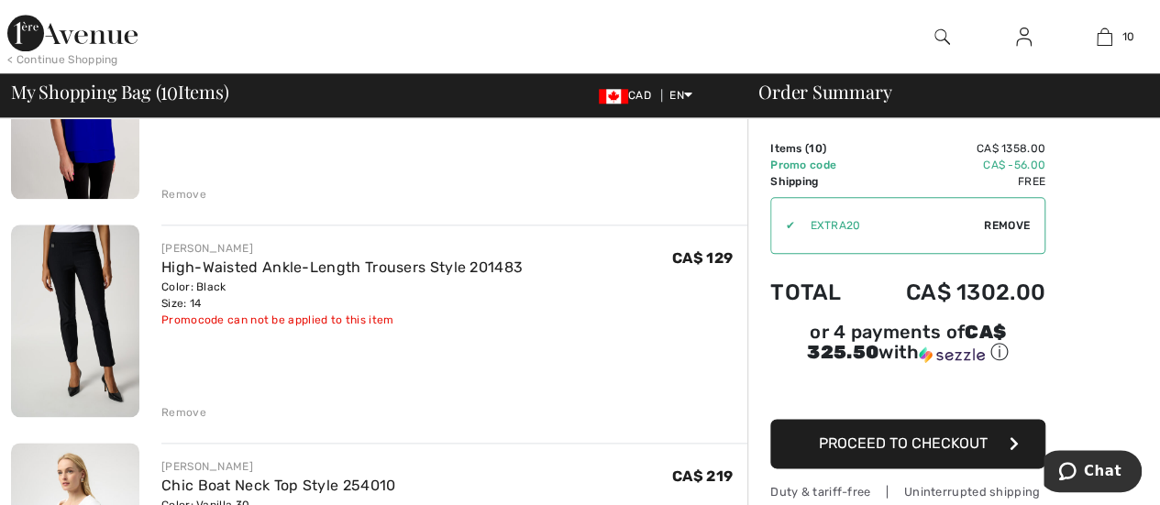
click at [174, 413] on div "Remove" at bounding box center [183, 412] width 45 height 17
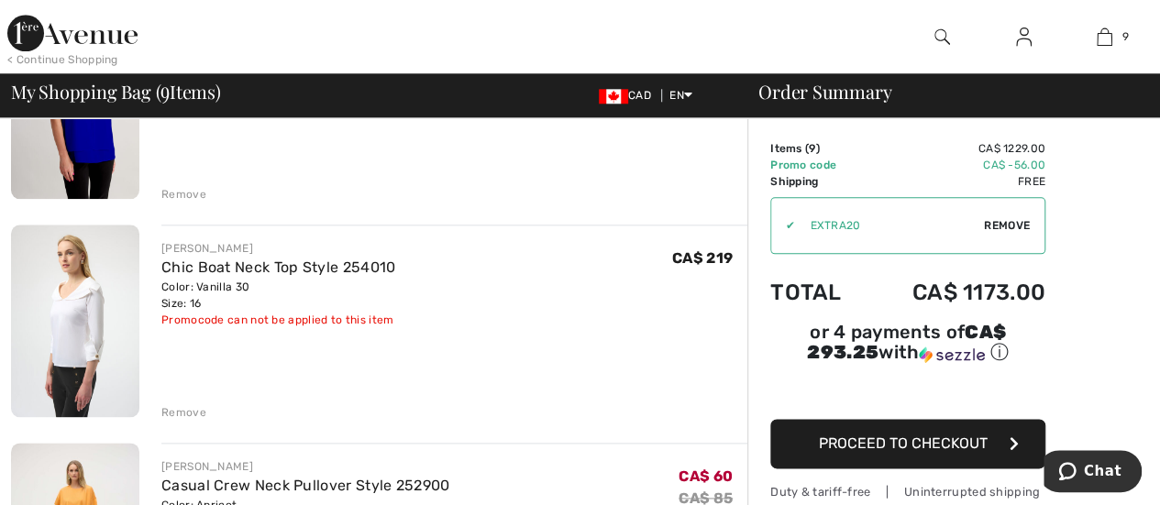
click at [182, 410] on div "Remove" at bounding box center [183, 412] width 45 height 17
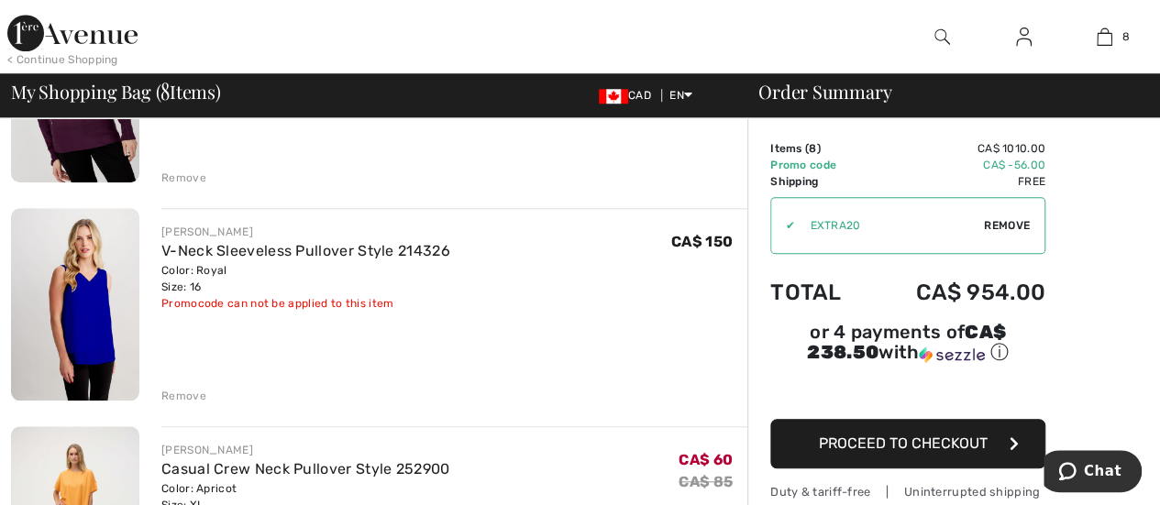
scroll to position [825, 0]
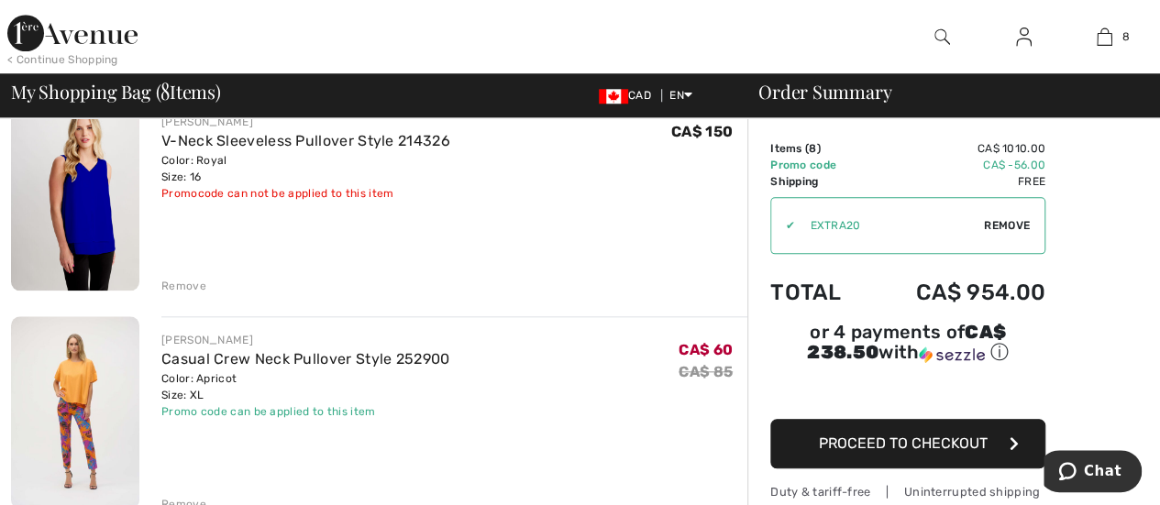
click at [167, 283] on div "Remove" at bounding box center [183, 286] width 45 height 17
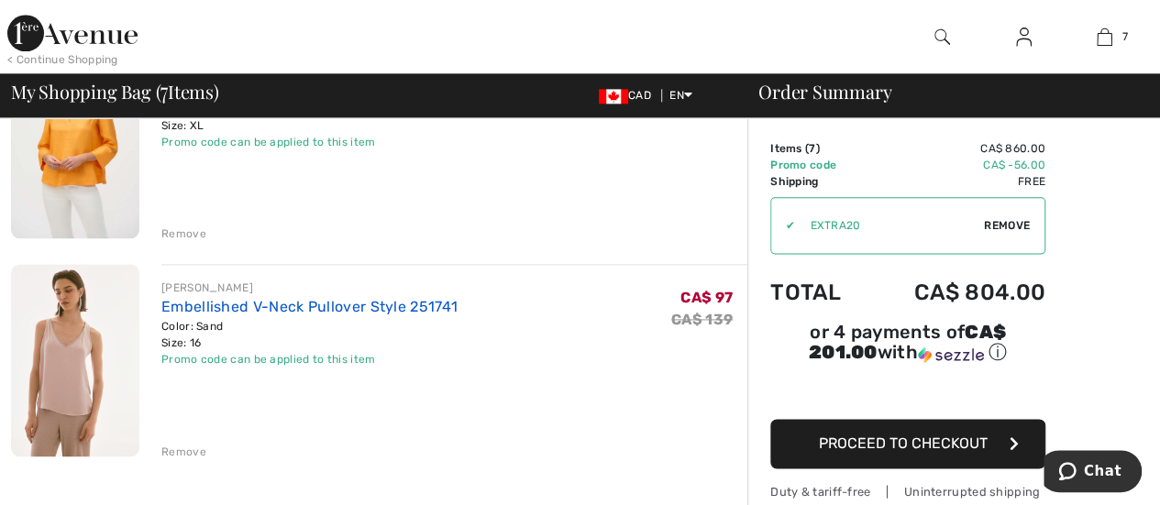
scroll to position [1101, 0]
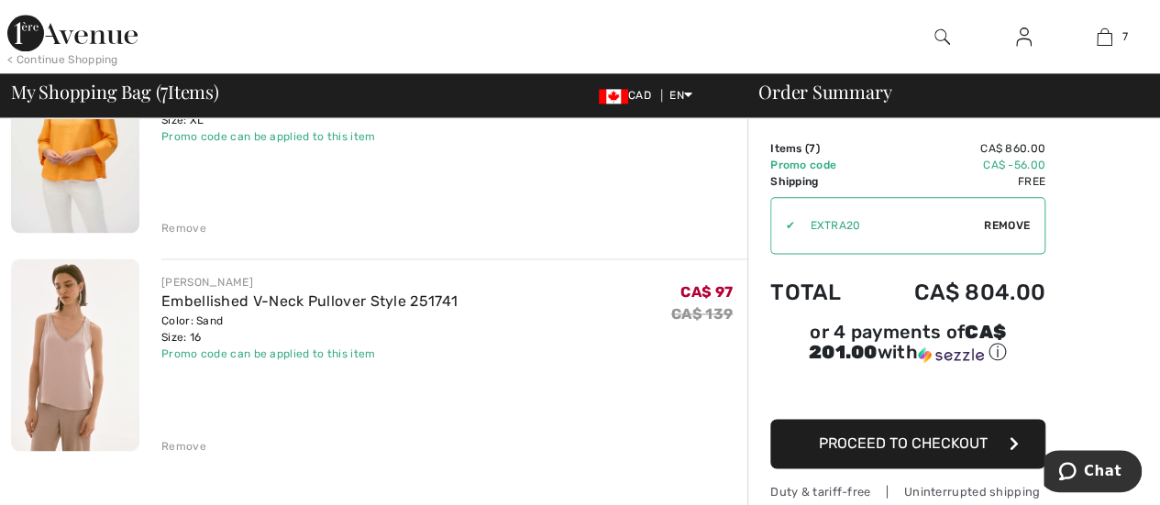
click at [184, 445] on div "Remove" at bounding box center [183, 446] width 45 height 17
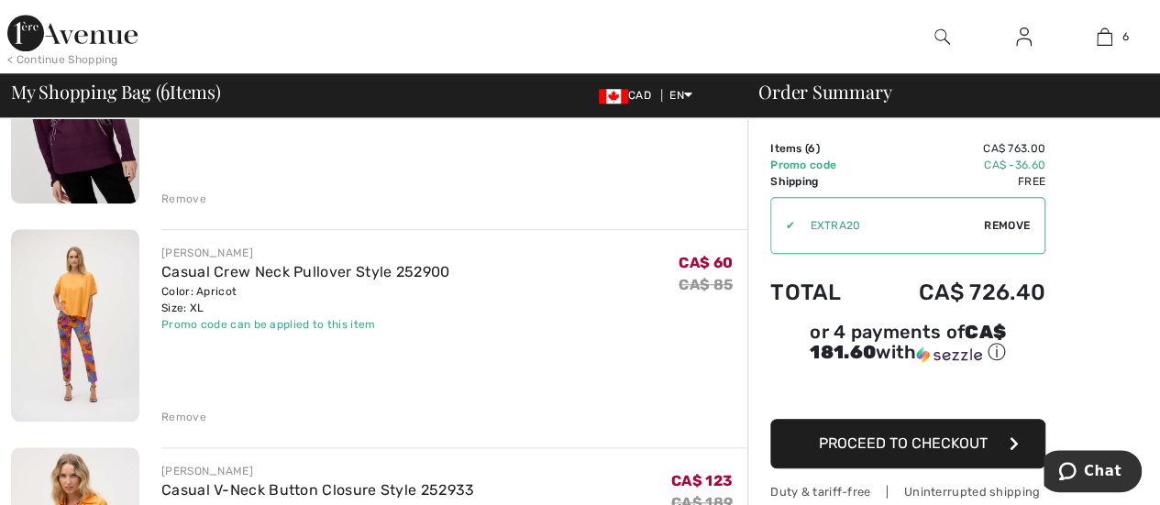
scroll to position [642, 0]
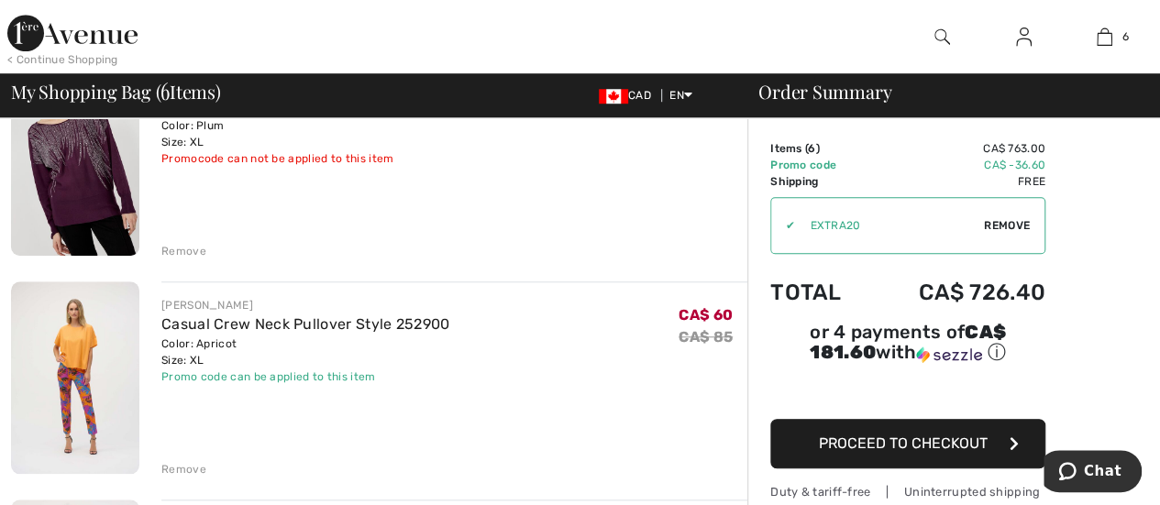
click at [188, 469] on div "Remove" at bounding box center [183, 469] width 45 height 17
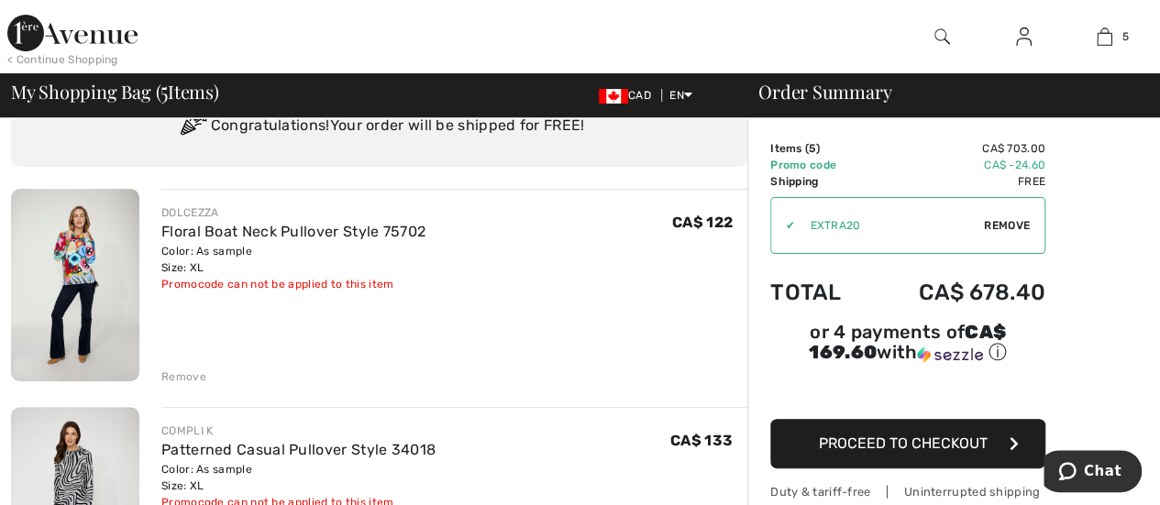
scroll to position [0, 0]
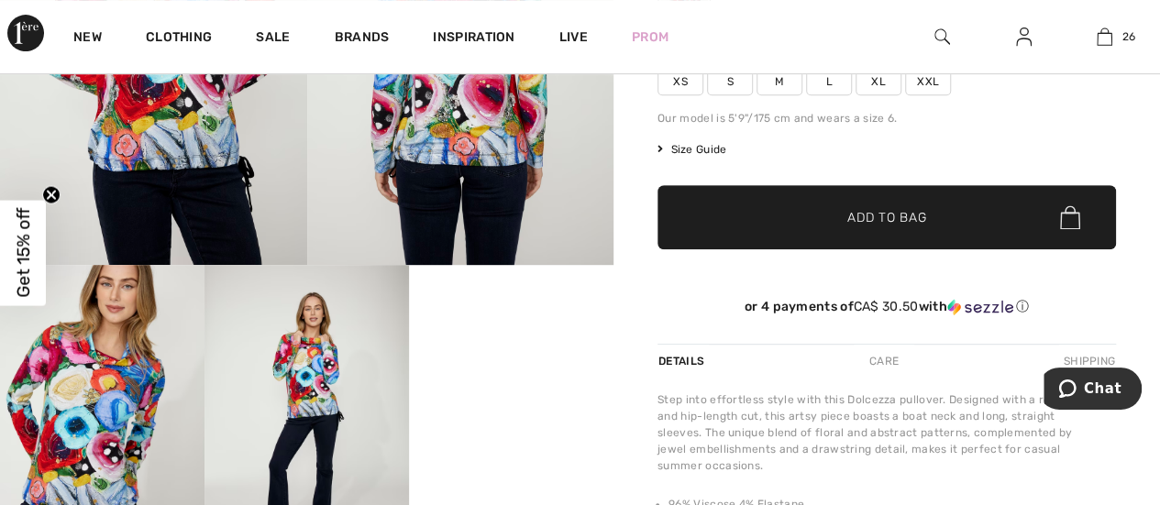
scroll to position [431, 0]
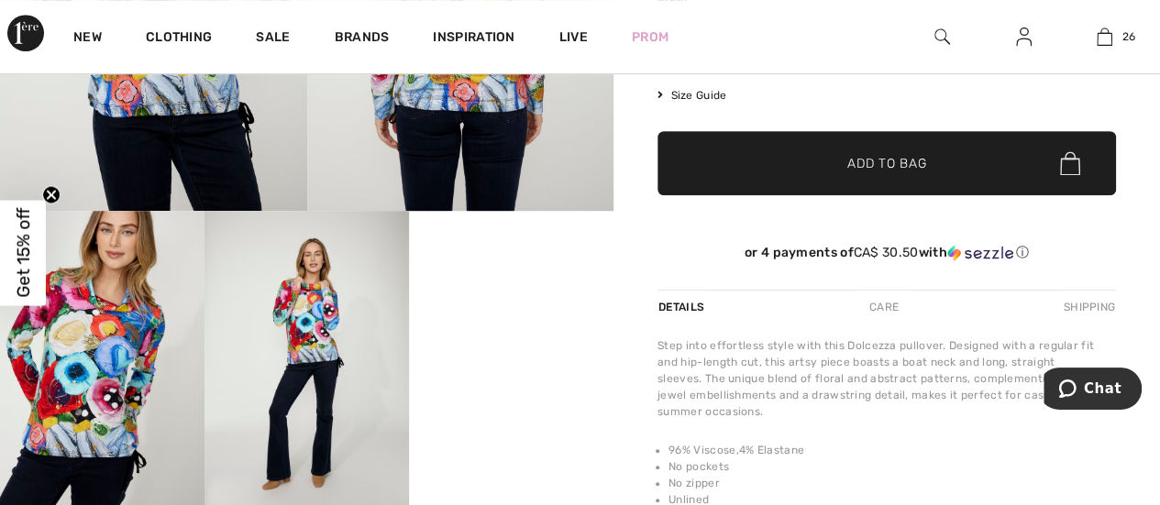
click at [526, 314] on video "Your browser does not support the video tag." at bounding box center [511, 262] width 205 height 103
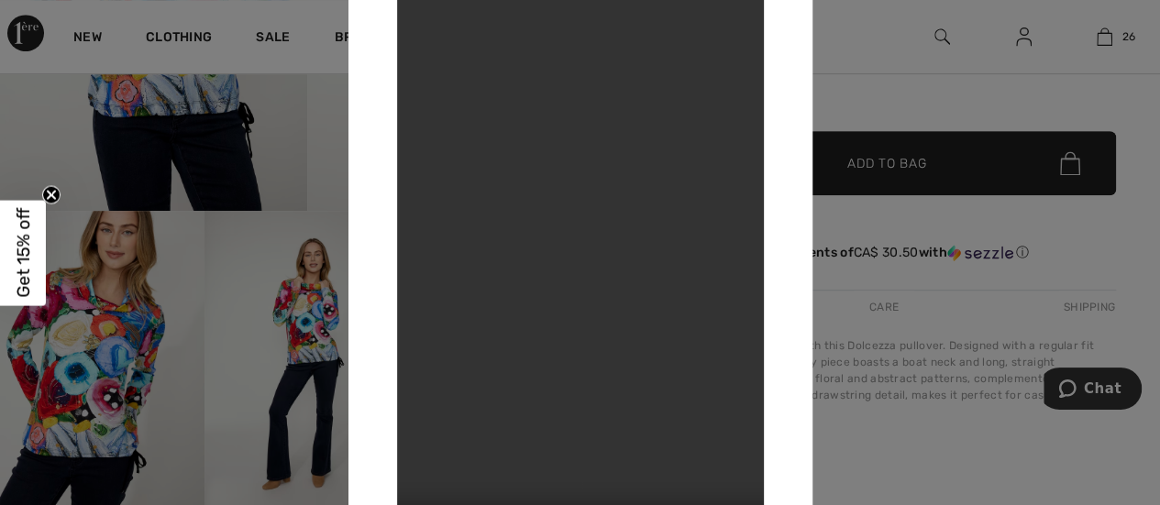
click at [726, 124] on video "Your browser does not support the video tag." at bounding box center [580, 253] width 367 height 652
click at [308, 305] on div at bounding box center [580, 252] width 1160 height 505
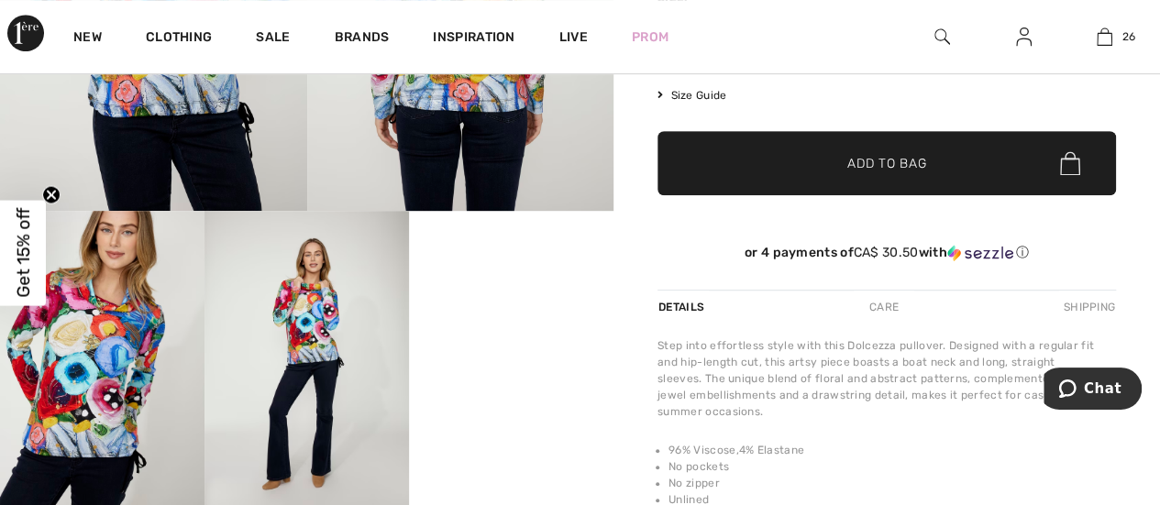
click at [290, 320] on img at bounding box center [307, 364] width 205 height 307
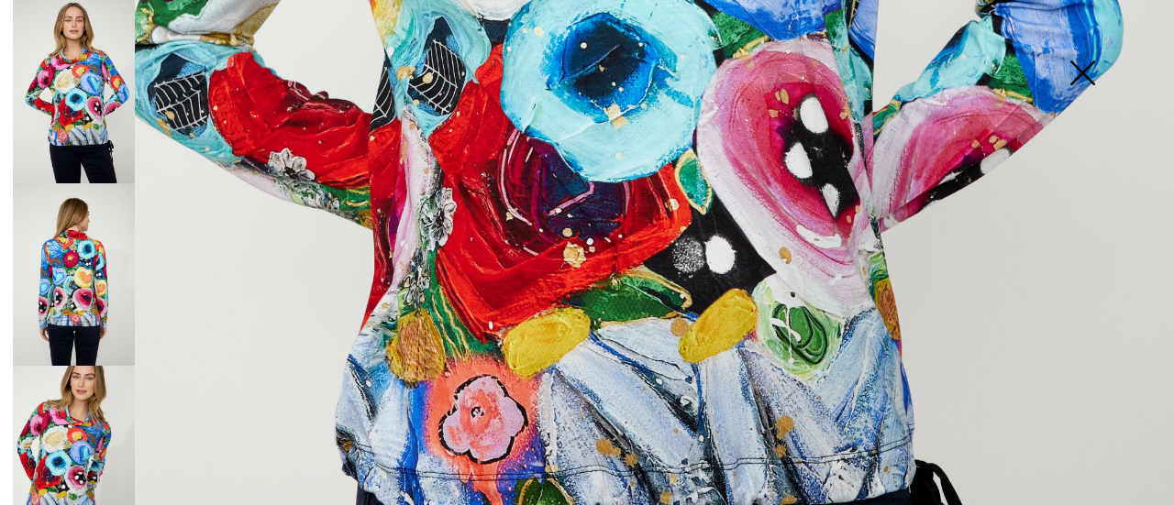
scroll to position [683, 0]
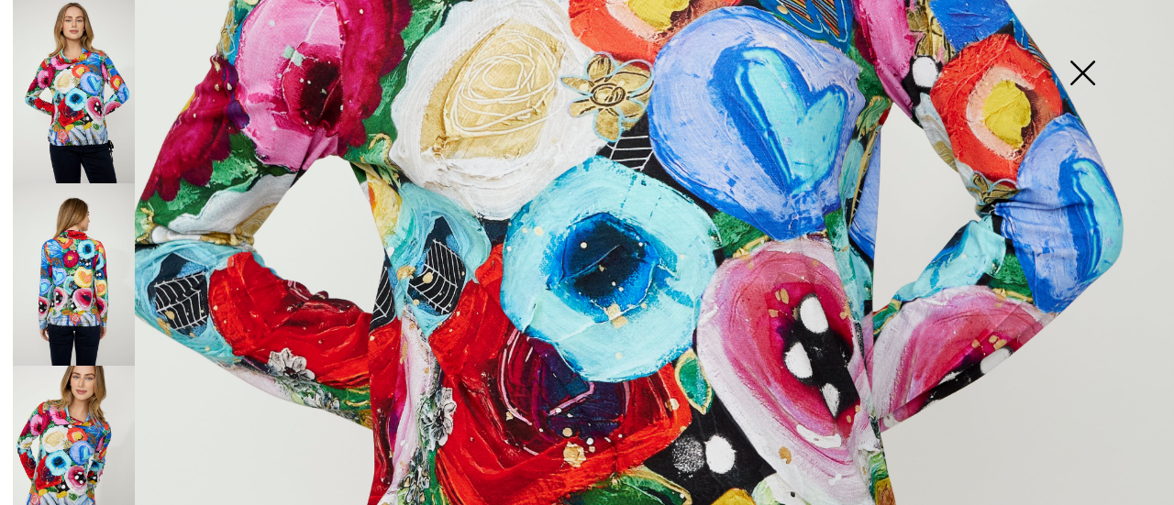
click at [1089, 71] on img at bounding box center [1082, 75] width 92 height 94
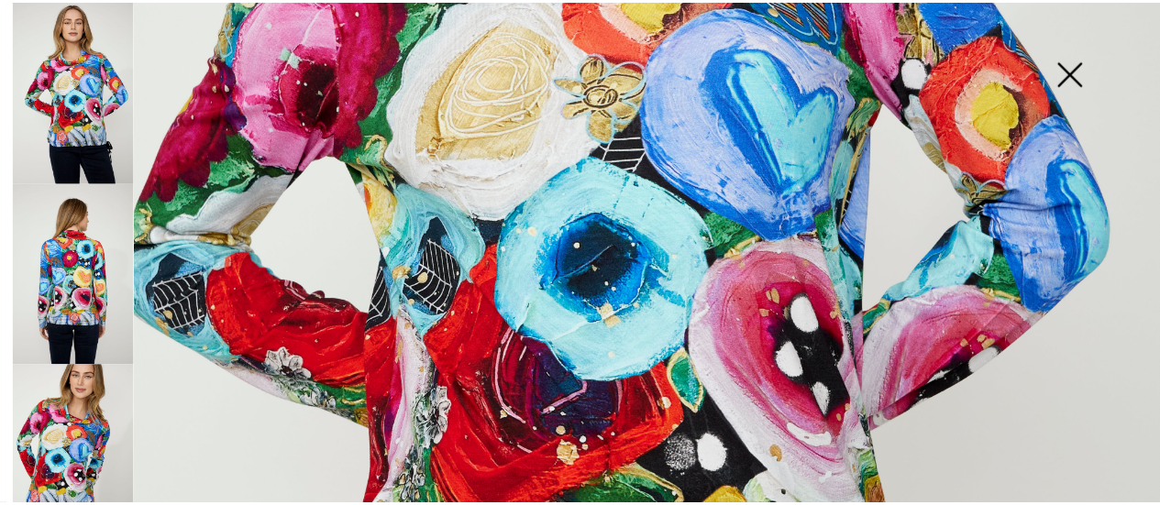
scroll to position [431, 0]
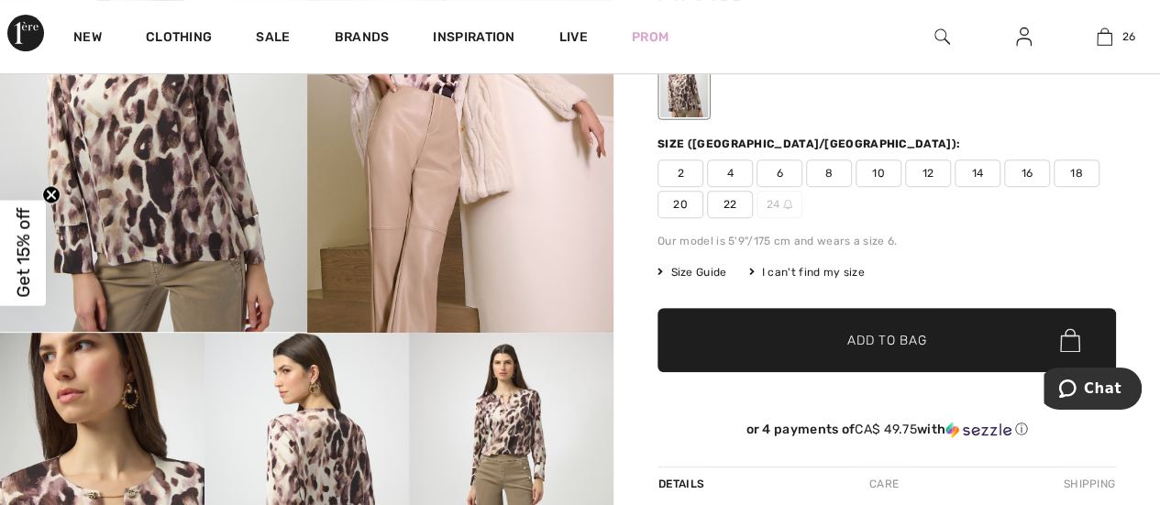
scroll to position [92, 0]
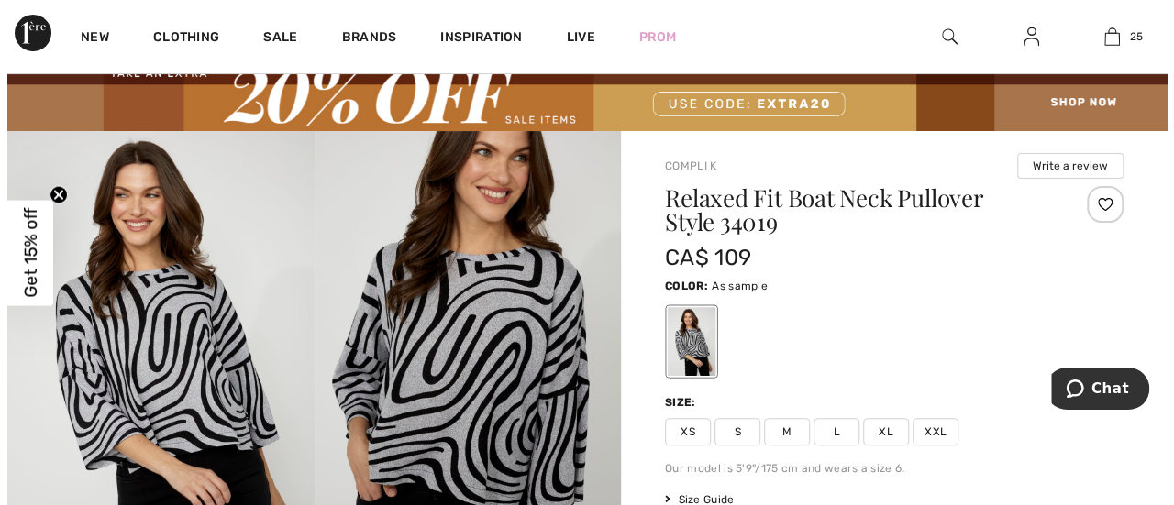
scroll to position [92, 0]
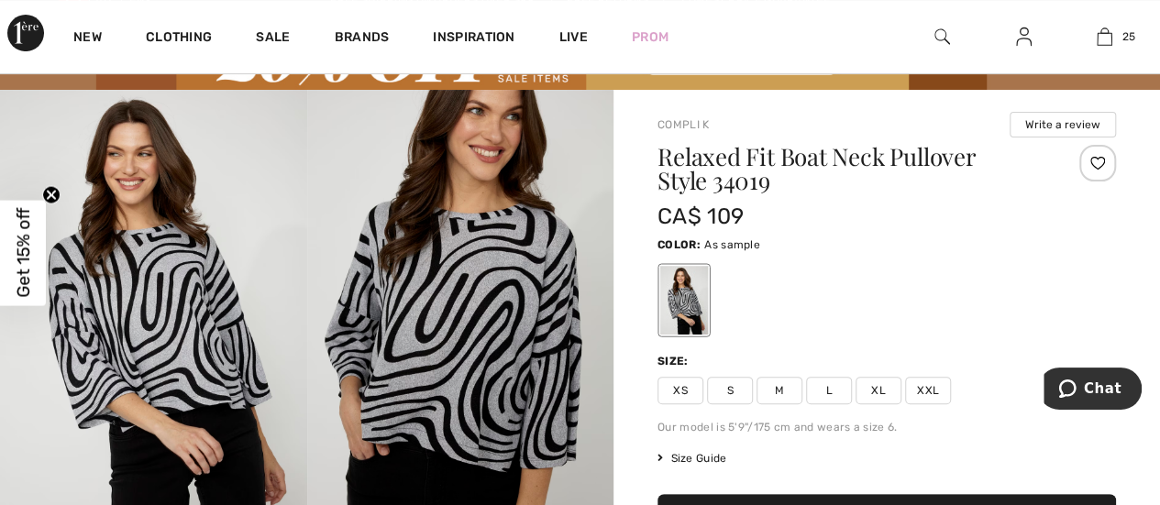
click at [216, 316] on img at bounding box center [153, 320] width 307 height 460
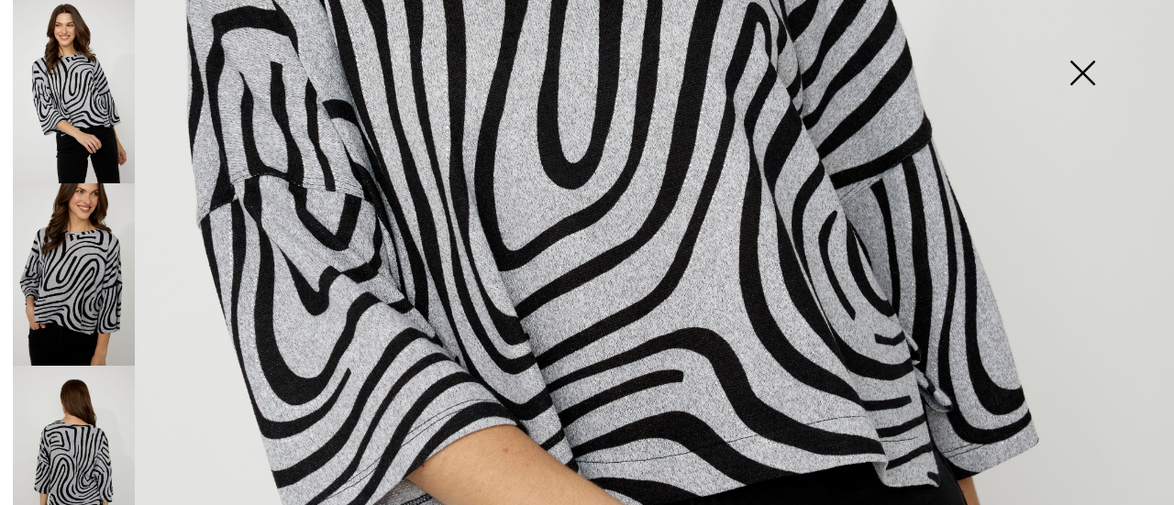
scroll to position [825, 0]
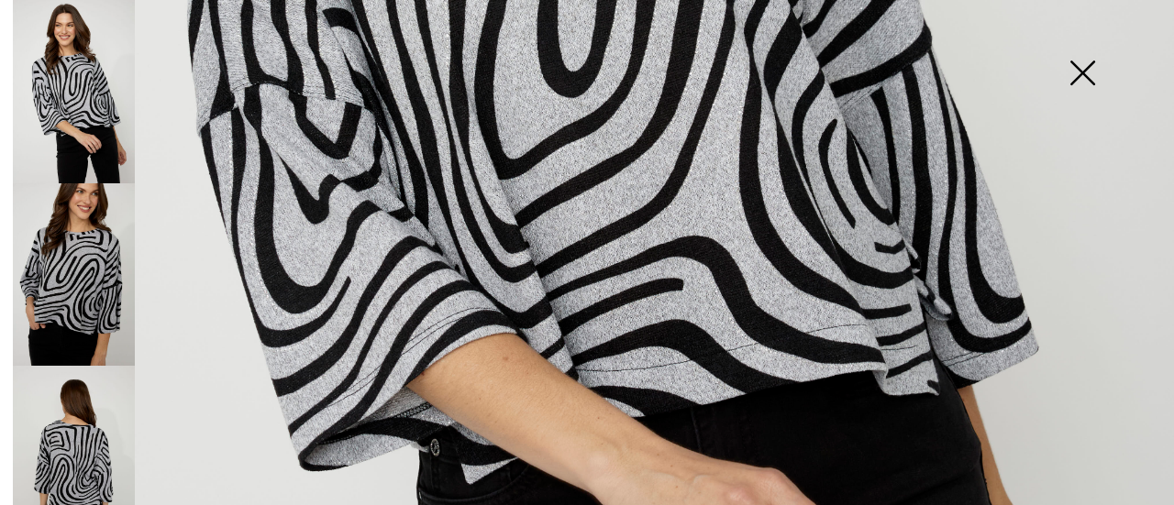
click at [115, 298] on img at bounding box center [74, 274] width 122 height 183
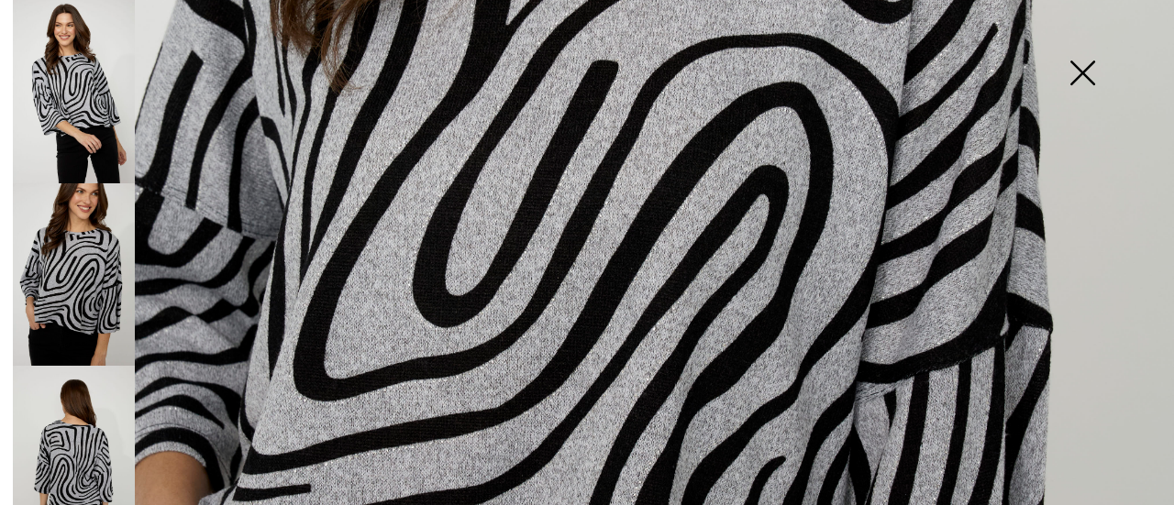
scroll to position [734, 0]
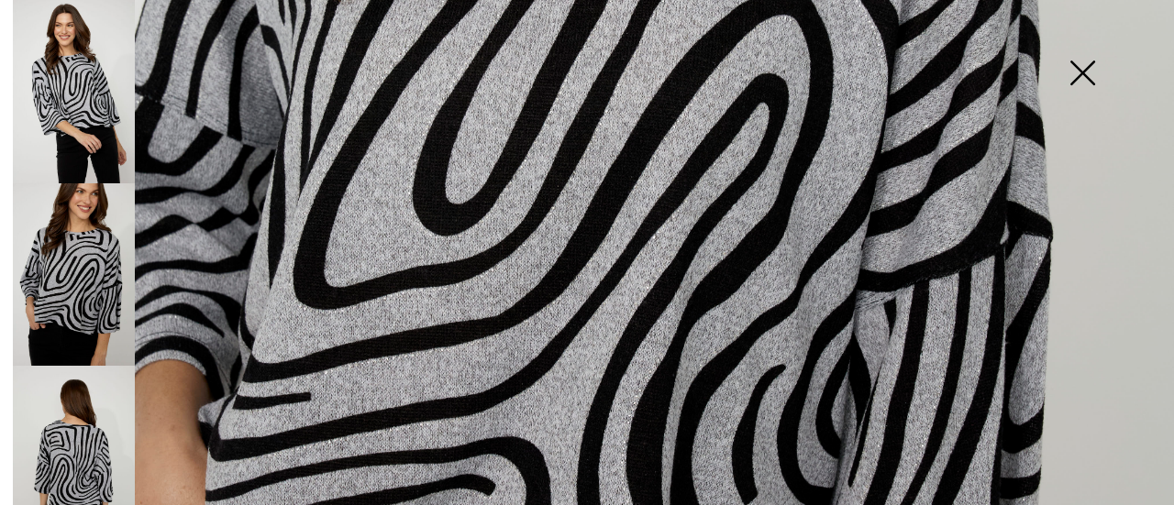
click at [102, 426] on img at bounding box center [74, 457] width 122 height 183
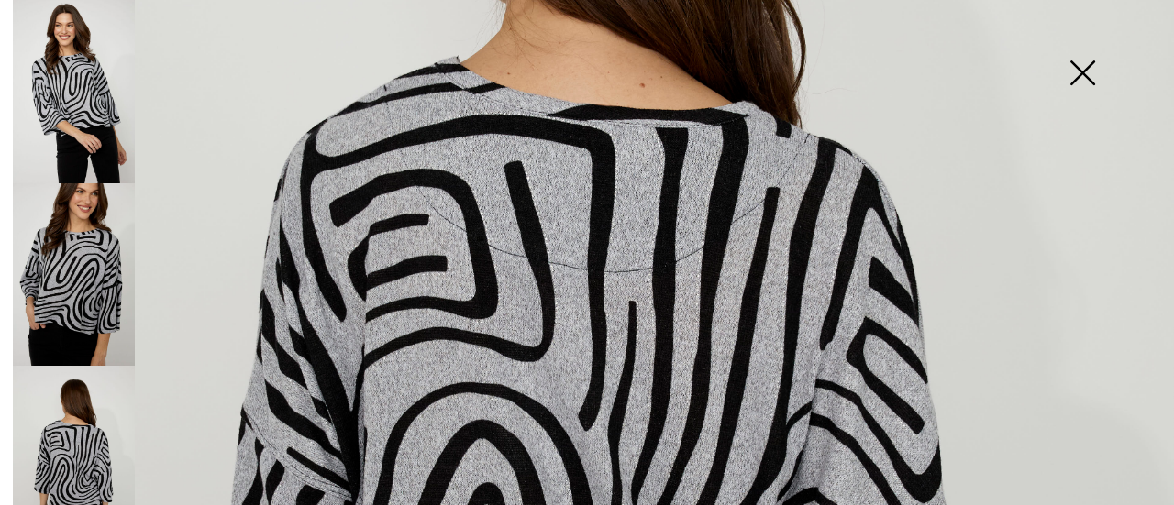
scroll to position [459, 0]
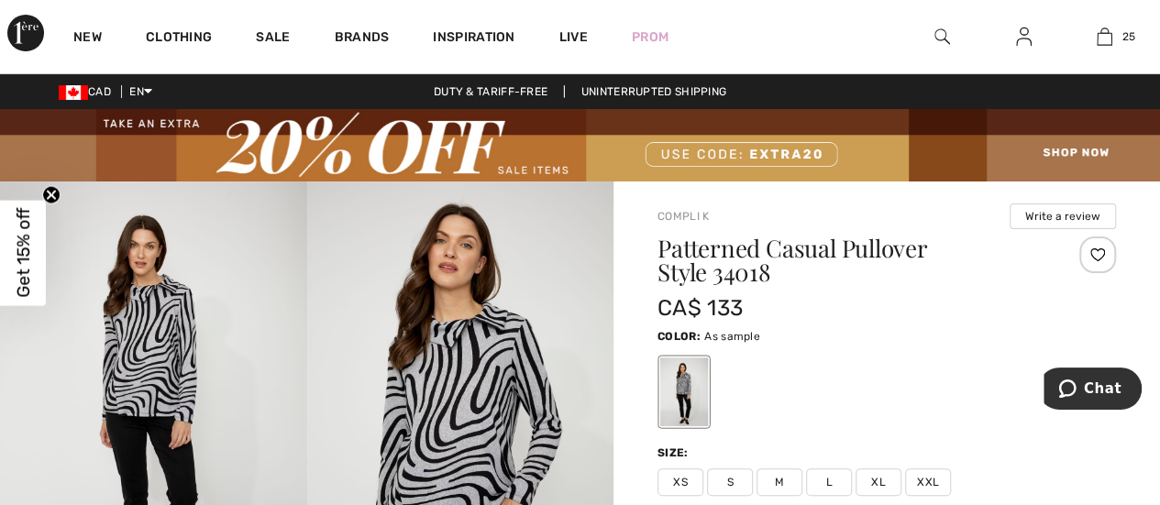
click at [139, 346] on img at bounding box center [153, 412] width 307 height 460
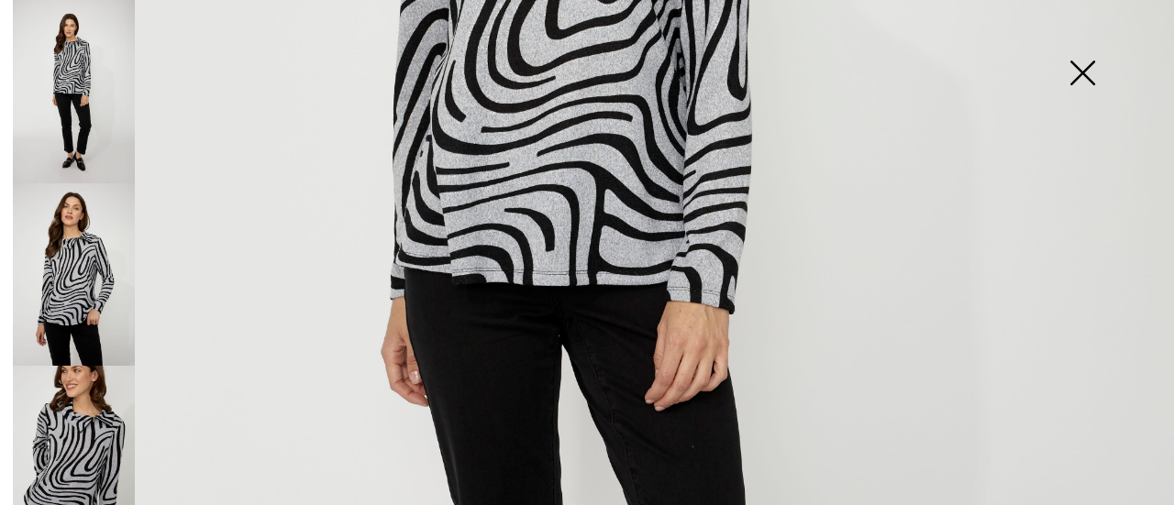
scroll to position [642, 0]
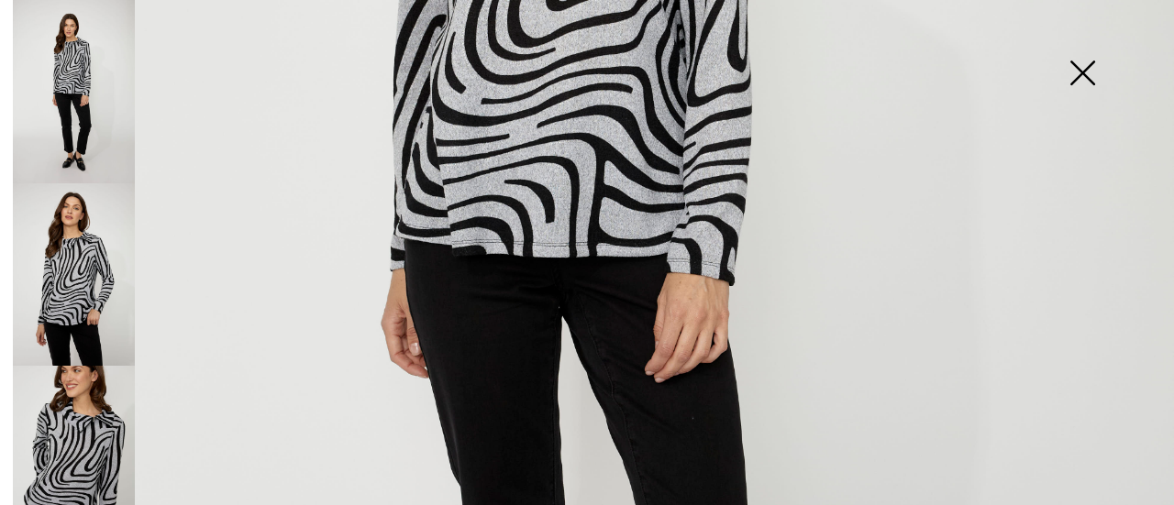
click at [105, 263] on img at bounding box center [74, 274] width 122 height 183
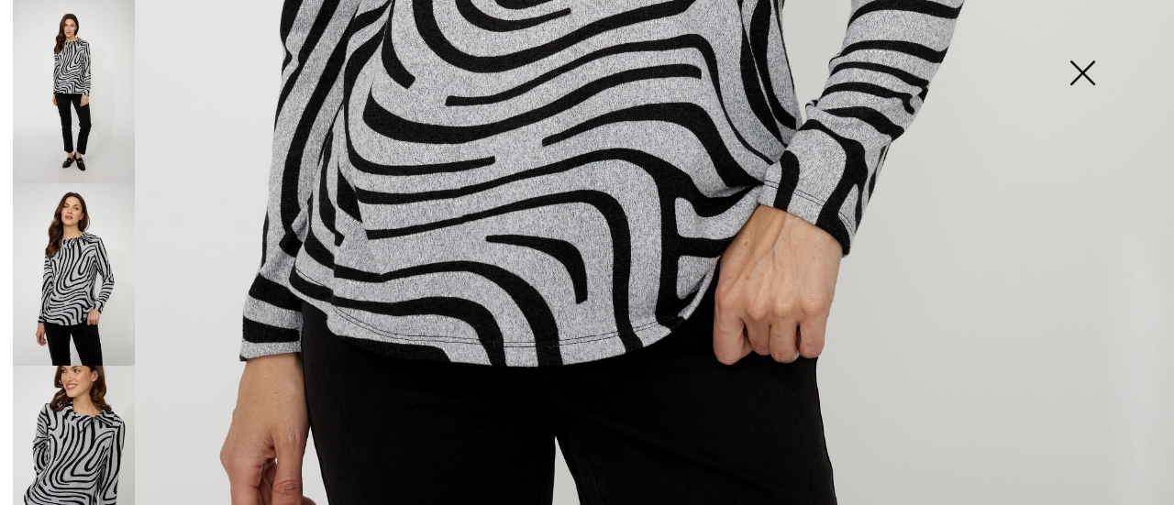
scroll to position [1009, 0]
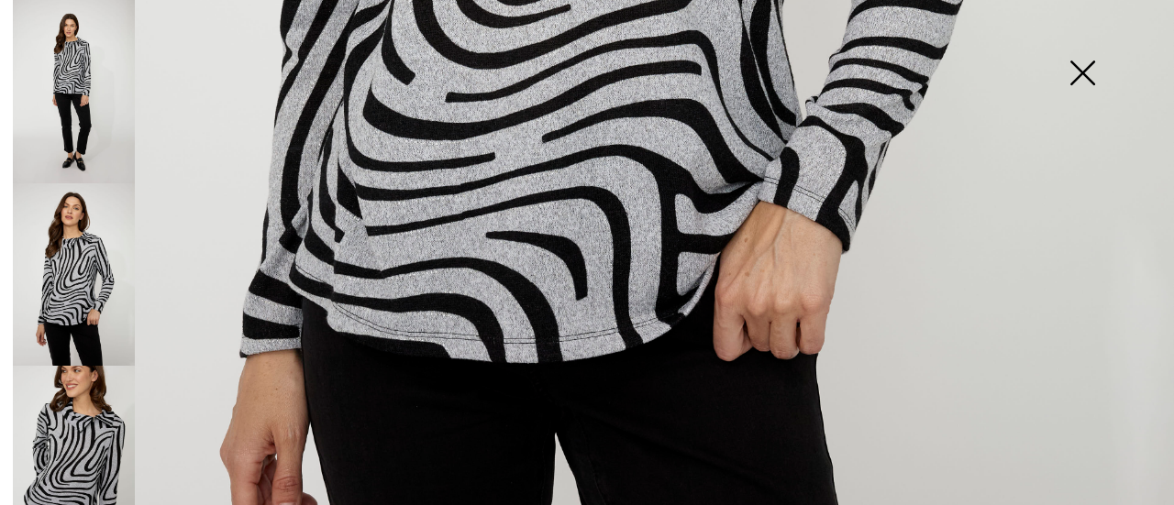
click at [52, 421] on img at bounding box center [74, 457] width 122 height 183
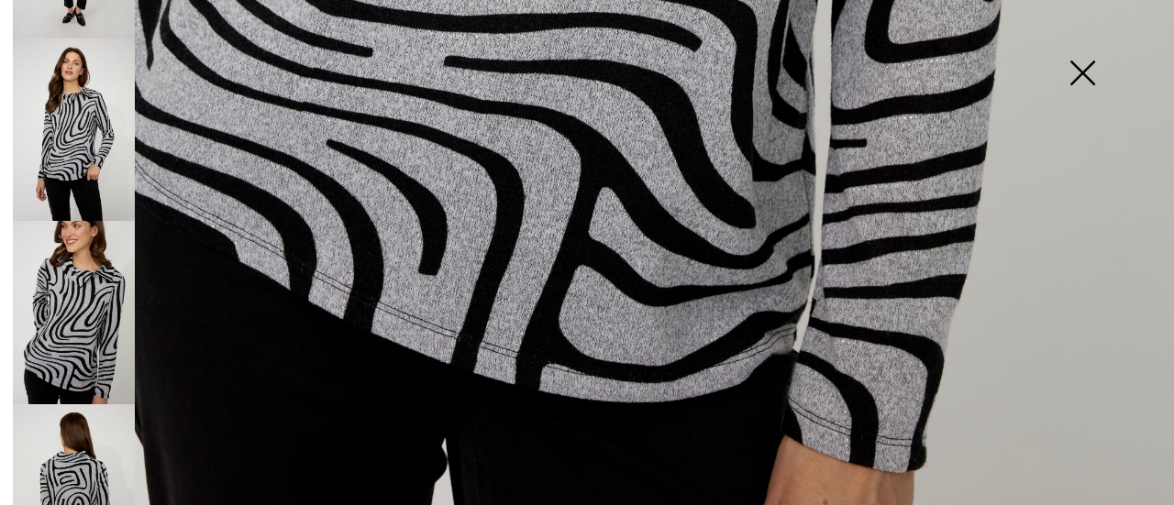
scroll to position [183, 0]
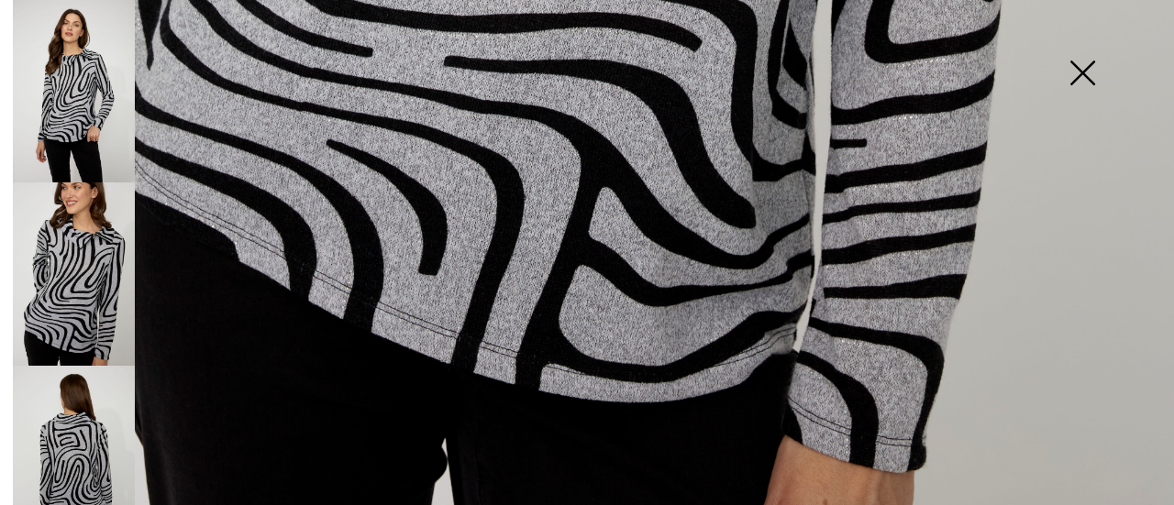
click at [57, 443] on img at bounding box center [74, 457] width 122 height 183
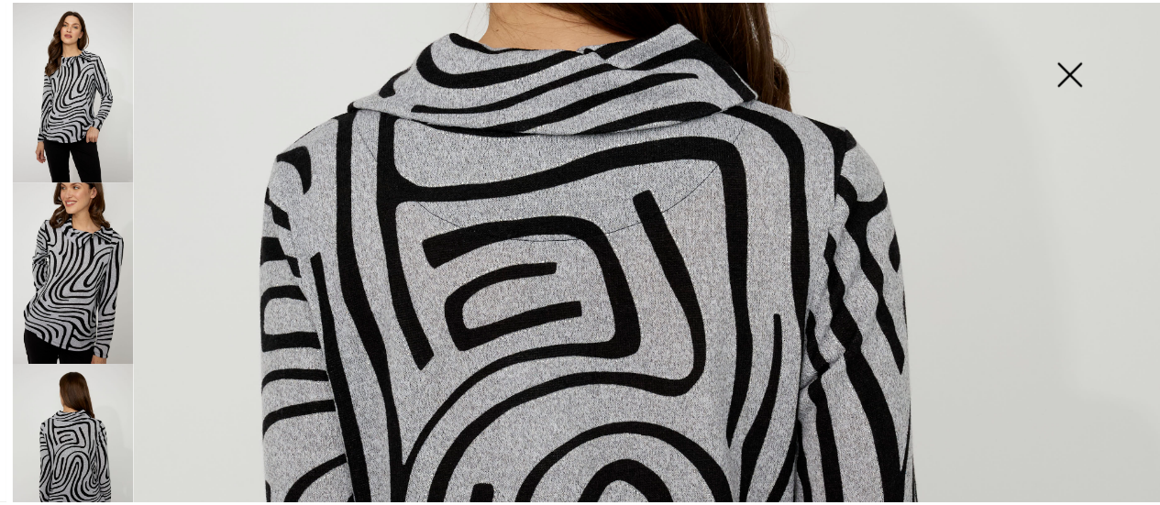
scroll to position [226, 0]
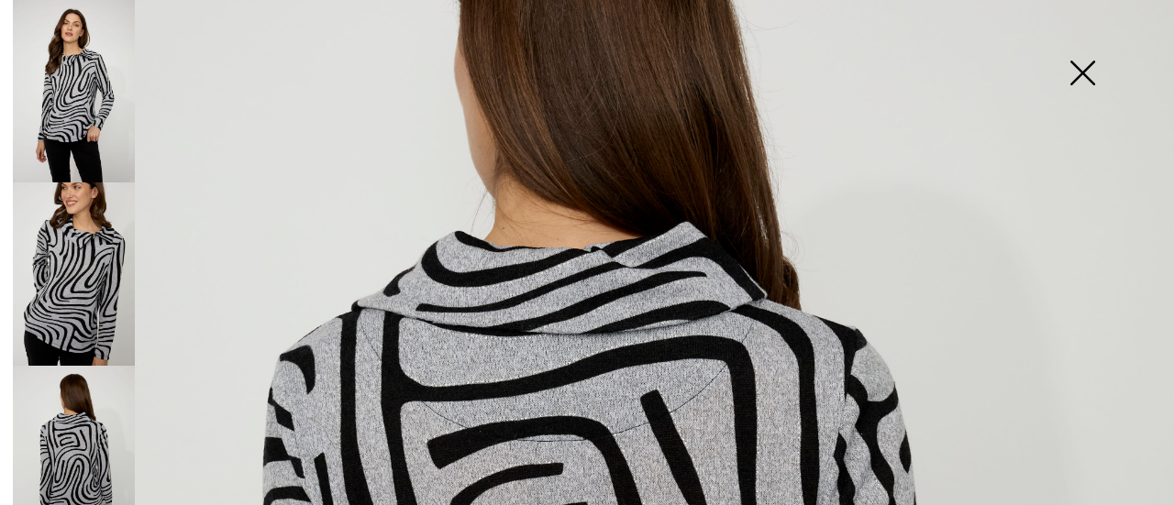
drag, startPoint x: 1088, startPoint y: 77, endPoint x: 1055, endPoint y: 62, distance: 36.1
click at [1088, 76] on img at bounding box center [1082, 75] width 92 height 94
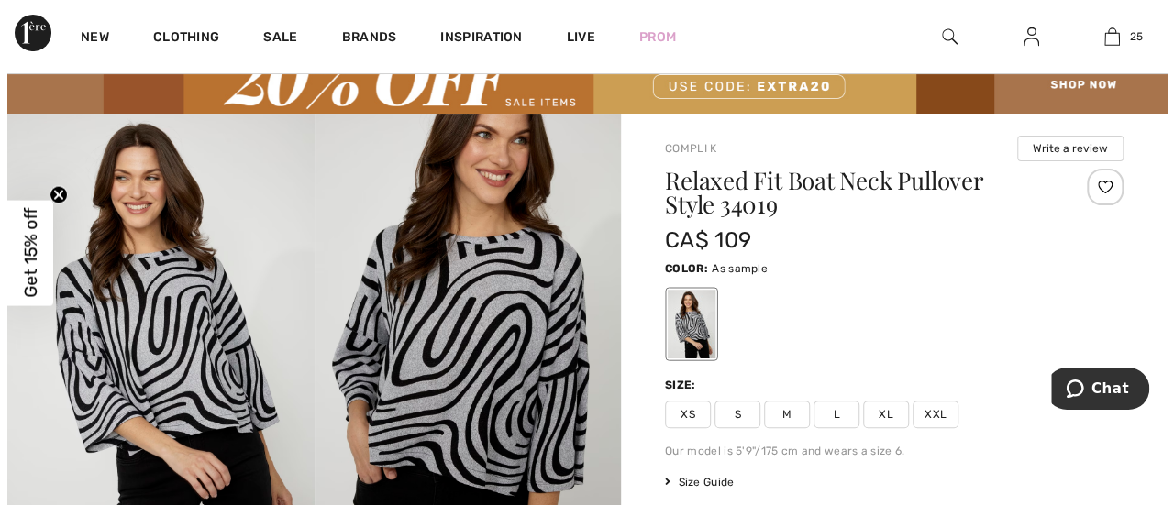
scroll to position [92, 0]
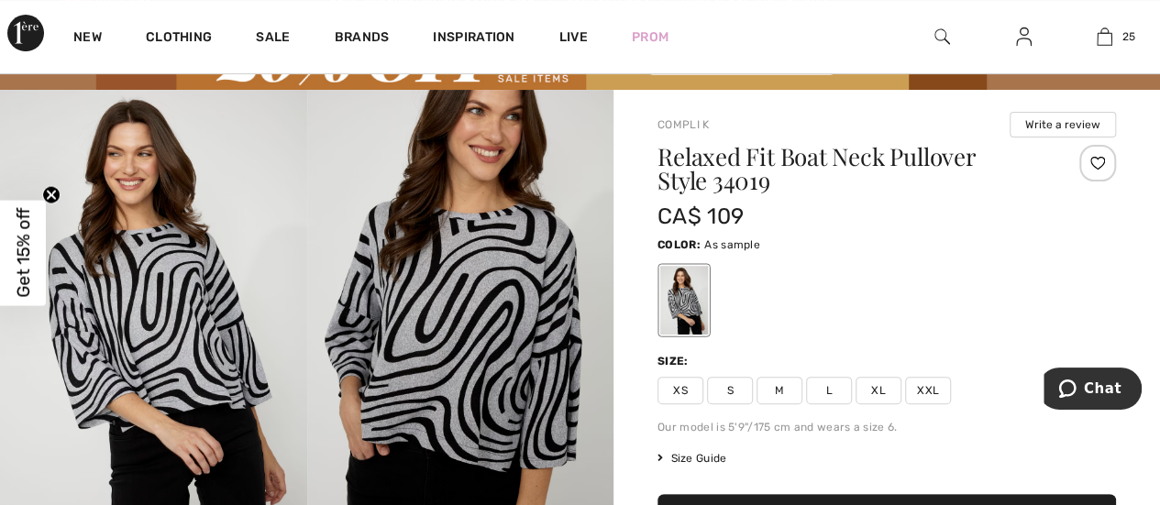
click at [207, 347] on img at bounding box center [153, 320] width 307 height 460
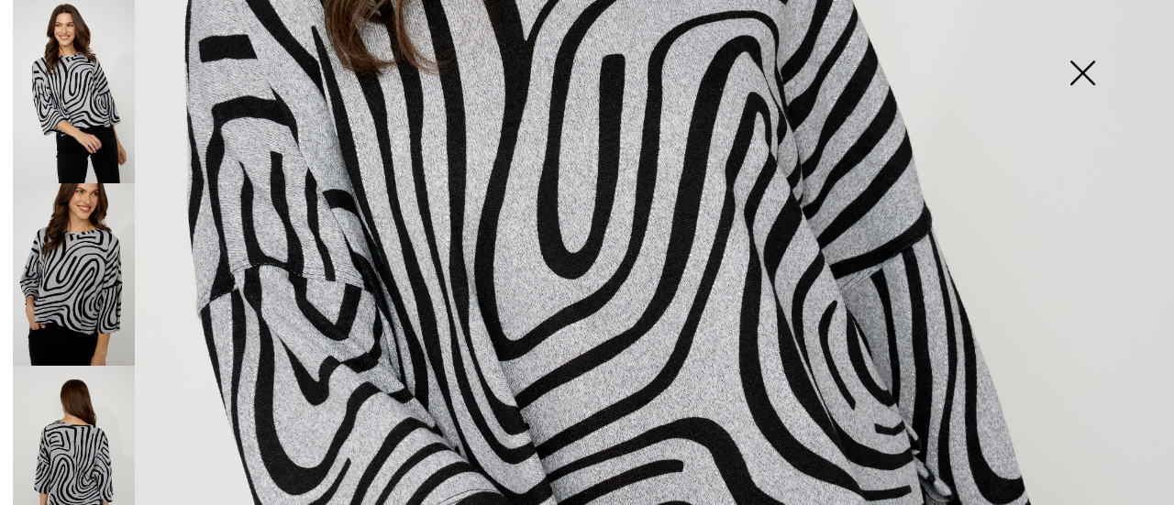
scroll to position [642, 0]
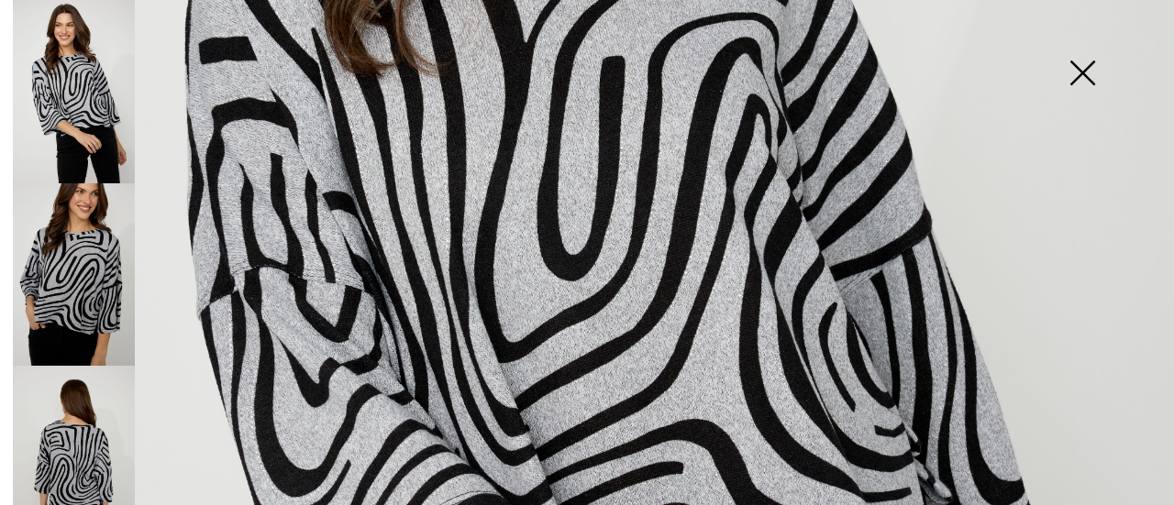
click at [100, 271] on img at bounding box center [74, 274] width 122 height 183
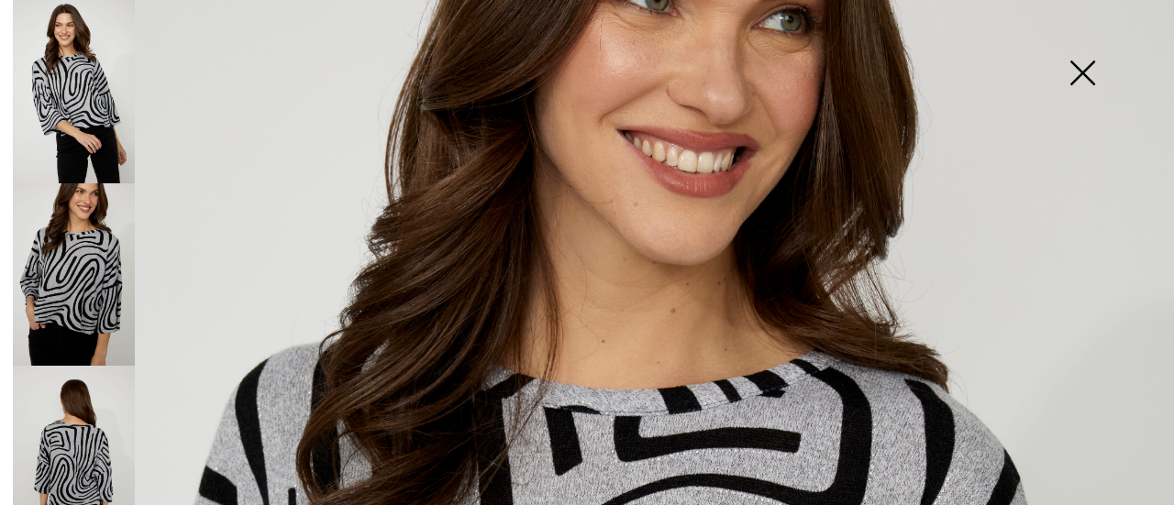
scroll to position [275, 0]
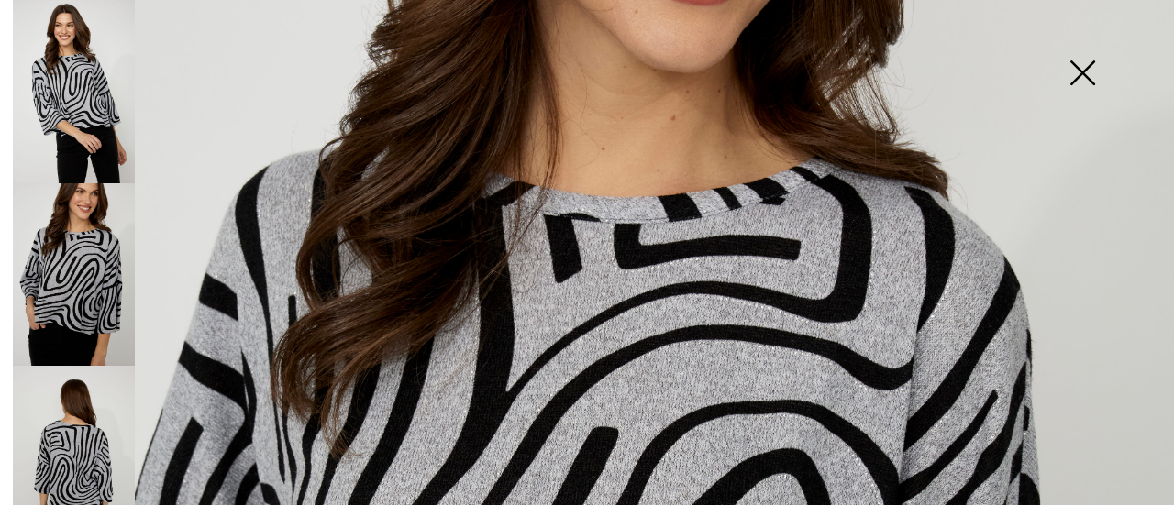
click at [74, 431] on img at bounding box center [74, 457] width 122 height 183
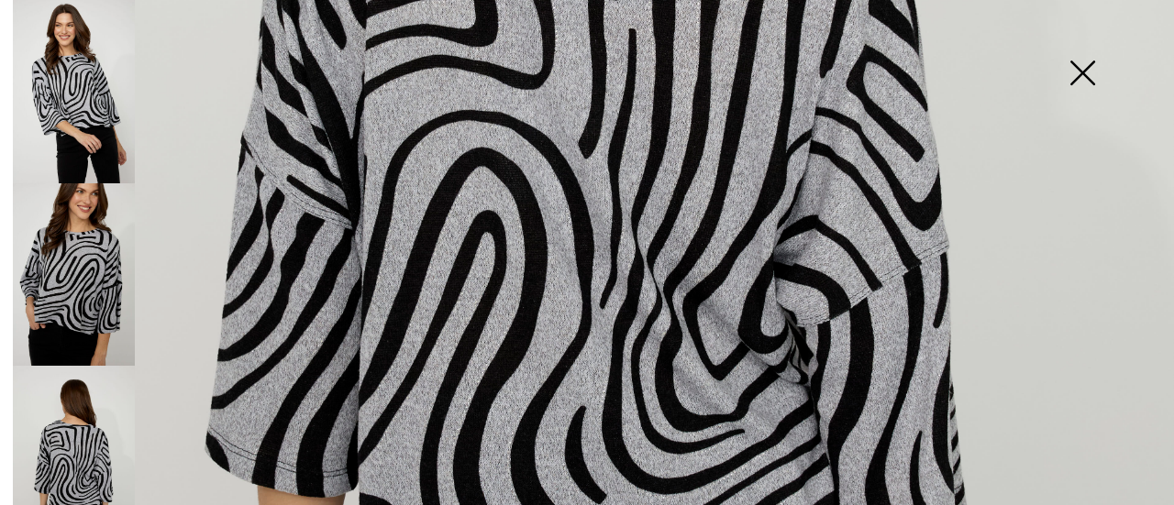
scroll to position [642, 0]
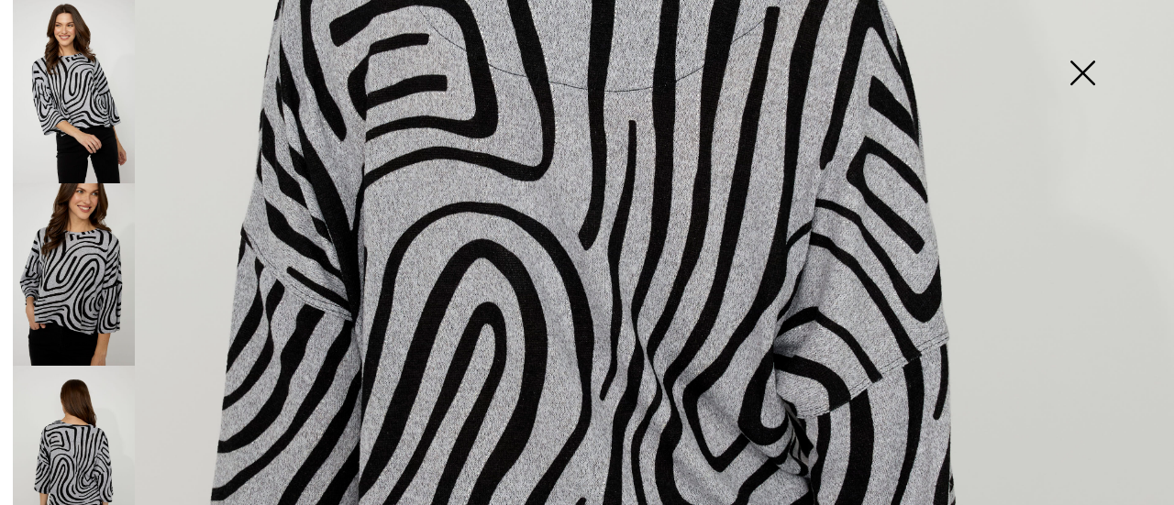
click at [80, 116] on img at bounding box center [74, 91] width 122 height 183
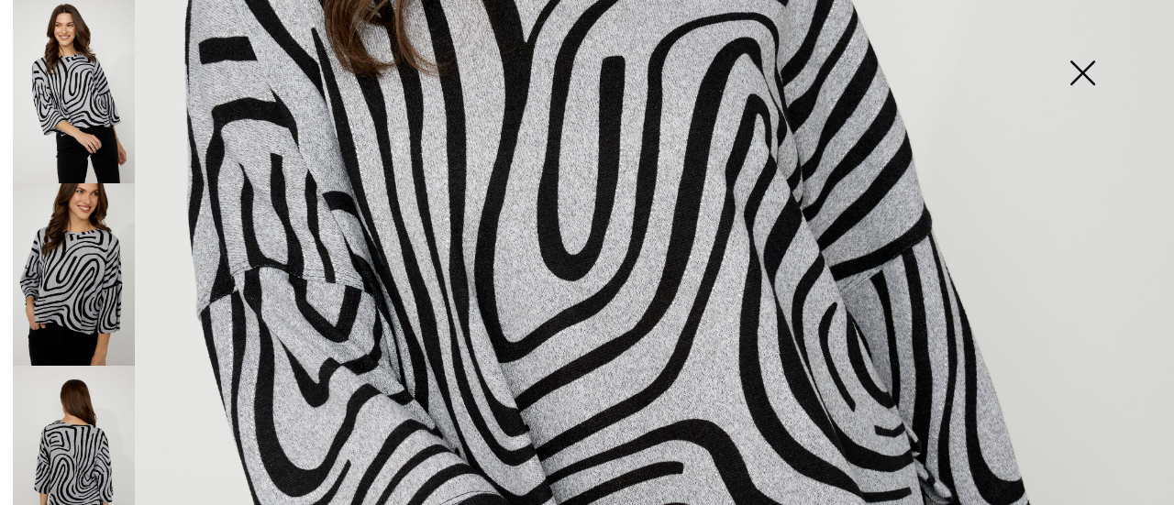
click at [1079, 73] on img at bounding box center [1082, 75] width 92 height 94
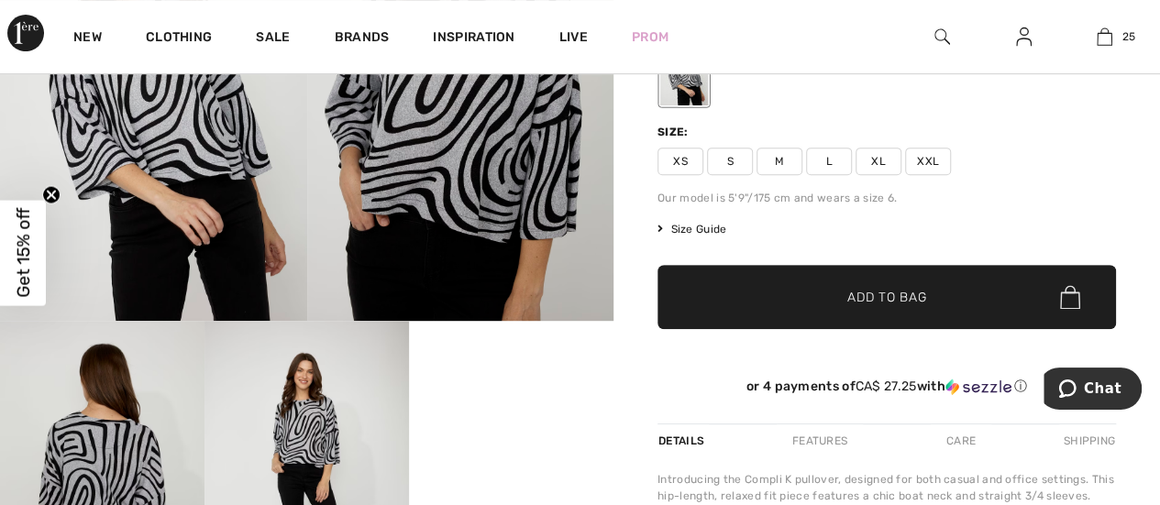
scroll to position [550, 0]
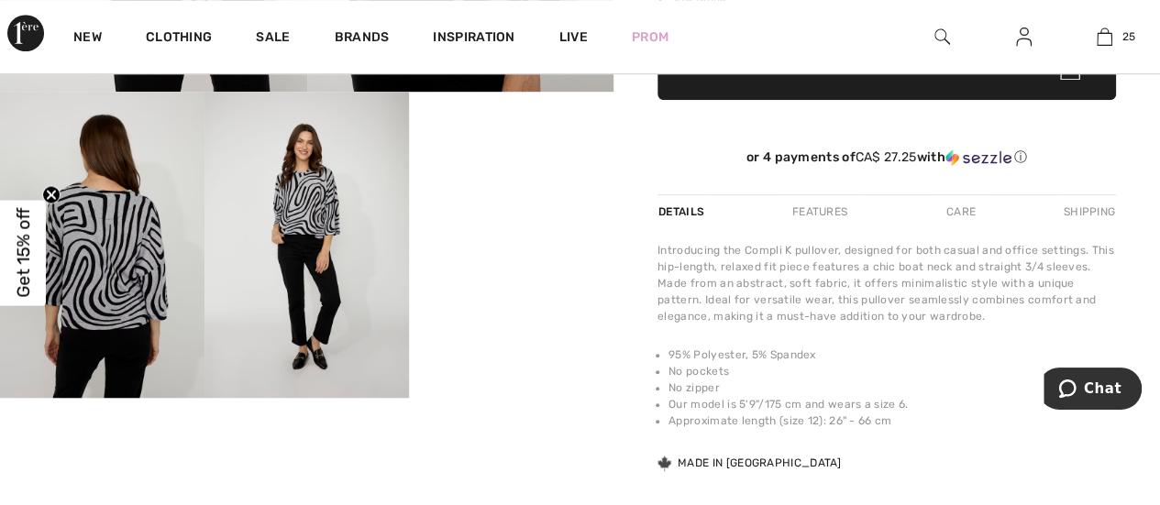
click at [109, 273] on img at bounding box center [102, 245] width 205 height 307
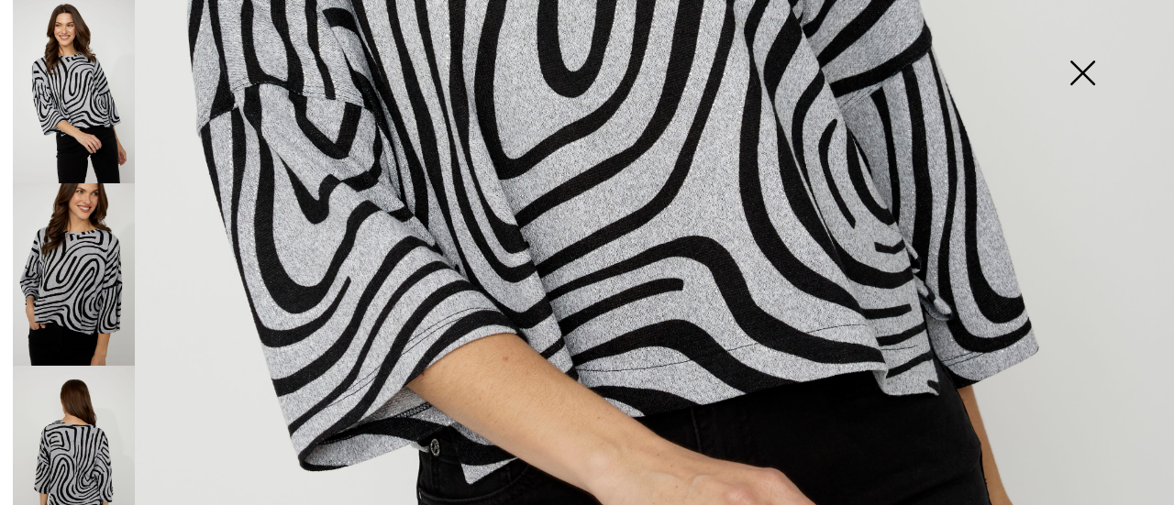
scroll to position [367, 0]
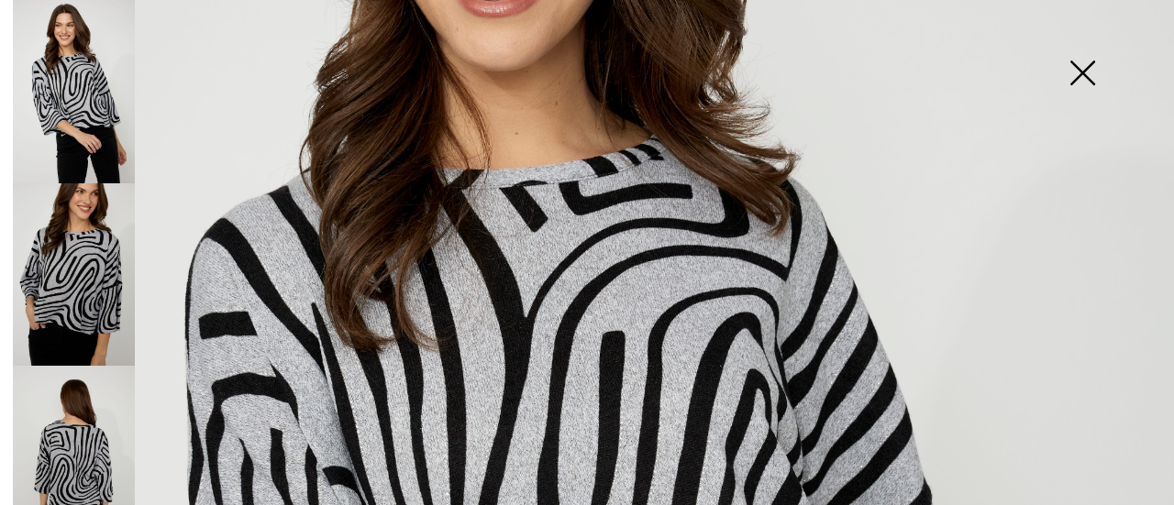
click at [1082, 72] on img at bounding box center [1082, 75] width 92 height 94
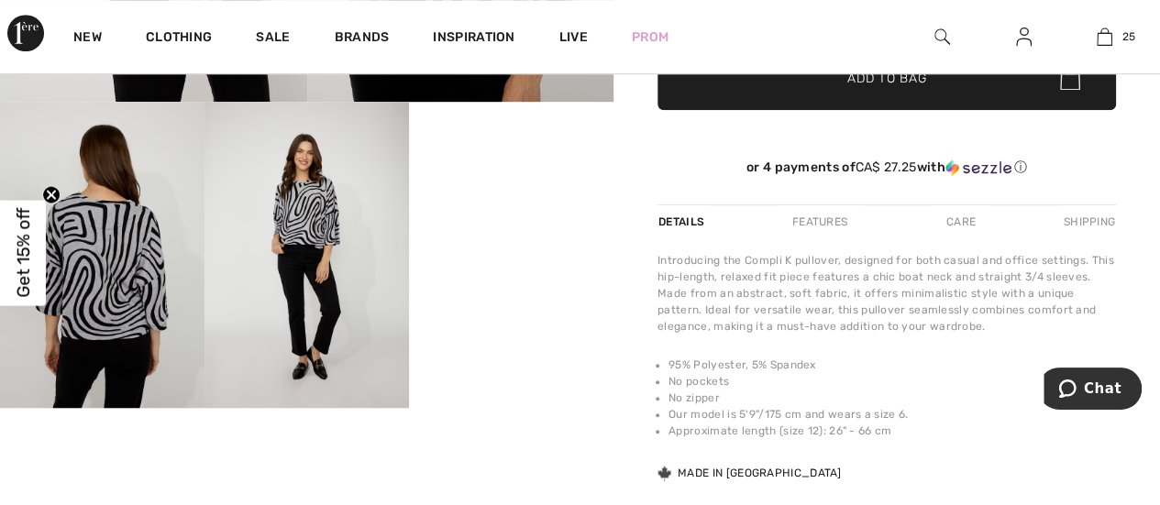
scroll to position [536, 0]
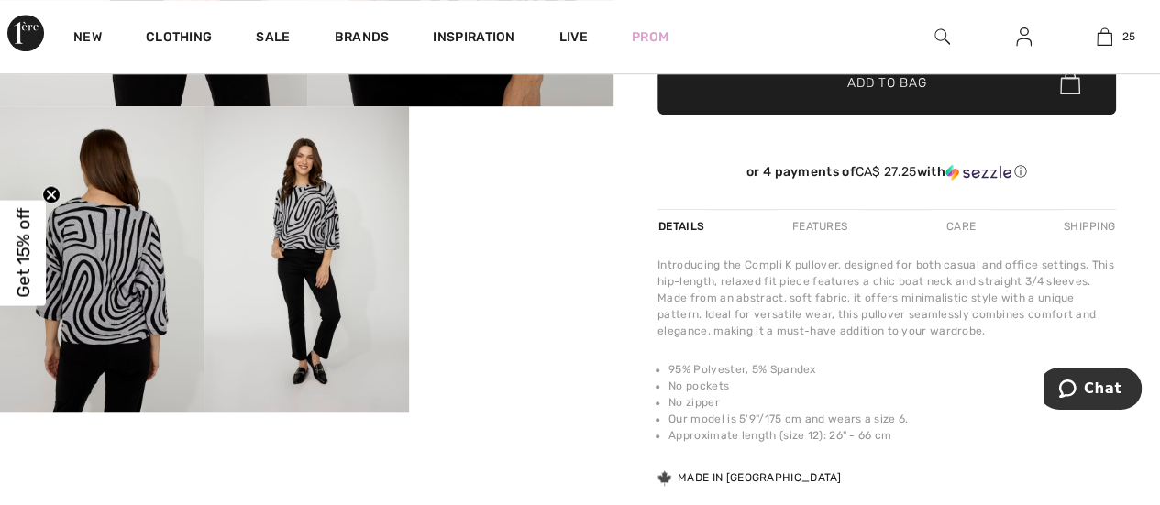
click at [515, 209] on video "Your browser does not support the video tag." at bounding box center [511, 157] width 205 height 103
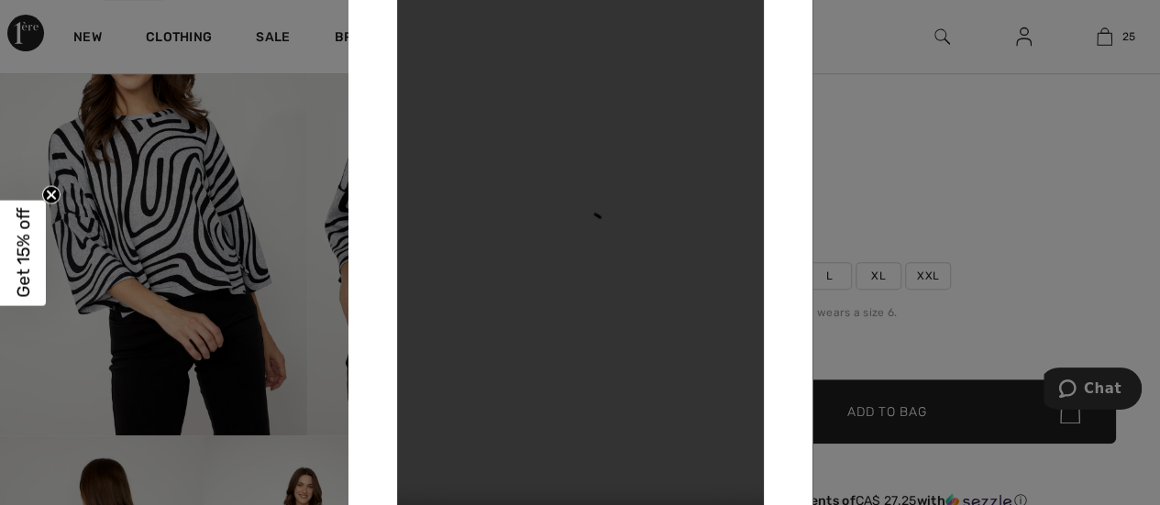
scroll to position [169, 0]
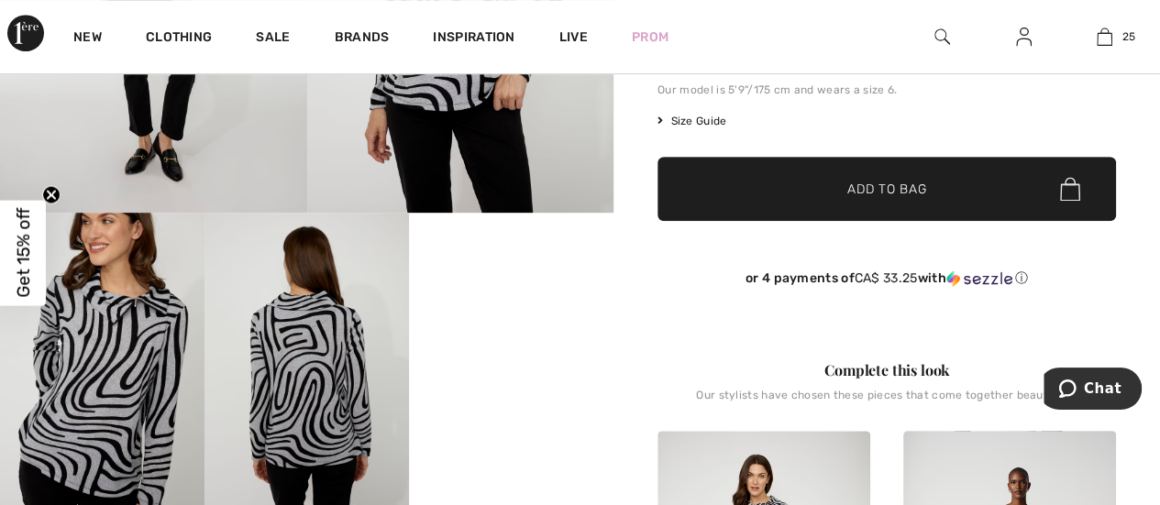
scroll to position [459, 0]
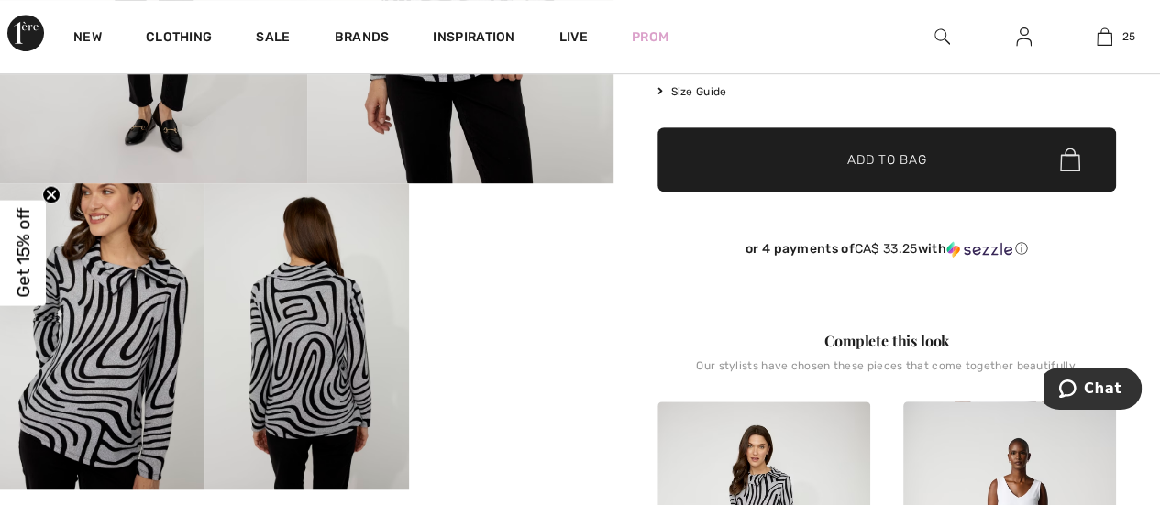
click at [121, 330] on img at bounding box center [102, 336] width 205 height 307
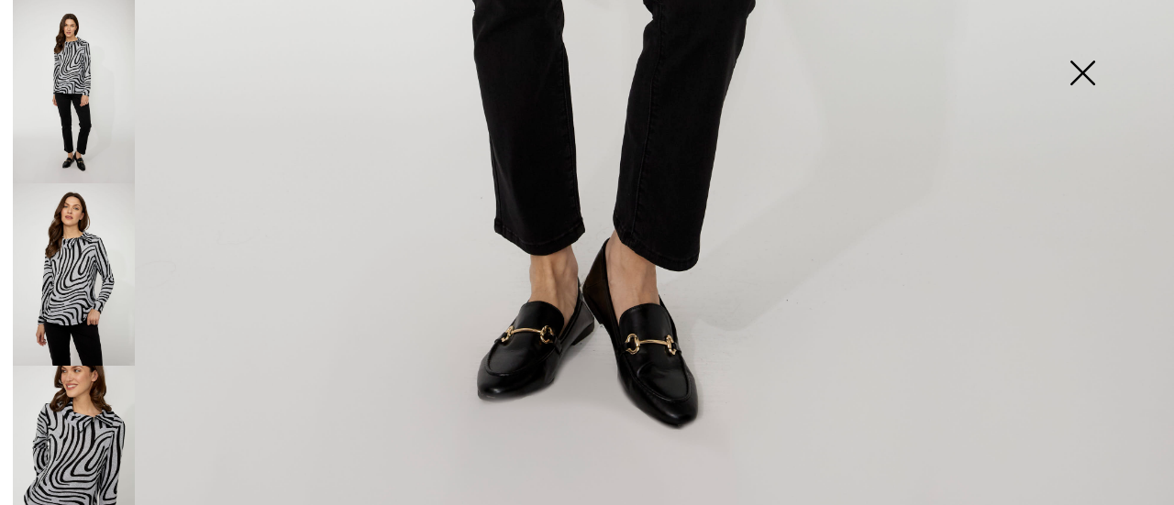
scroll to position [1235, 0]
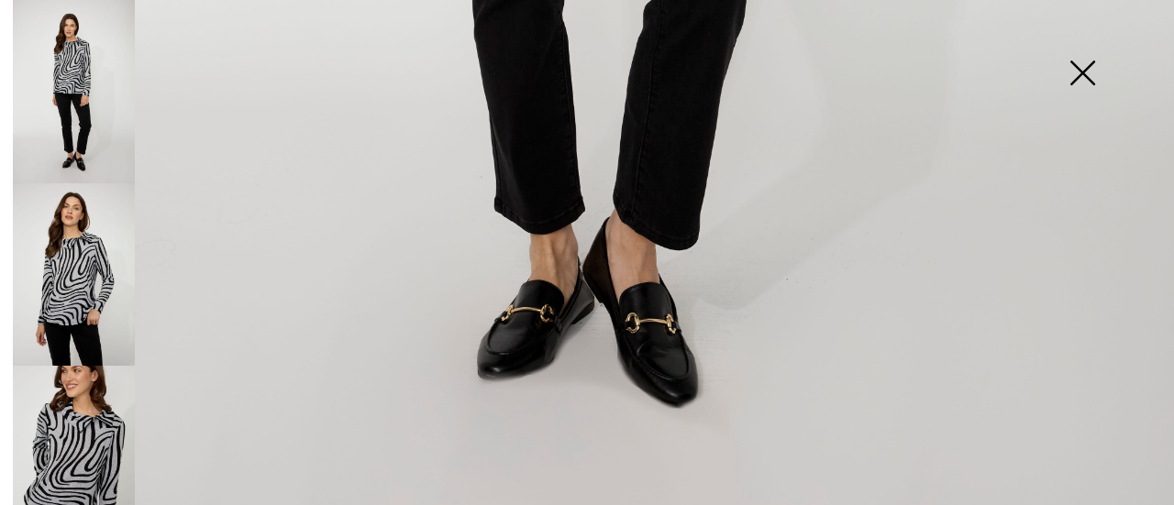
click at [77, 269] on img at bounding box center [74, 274] width 122 height 183
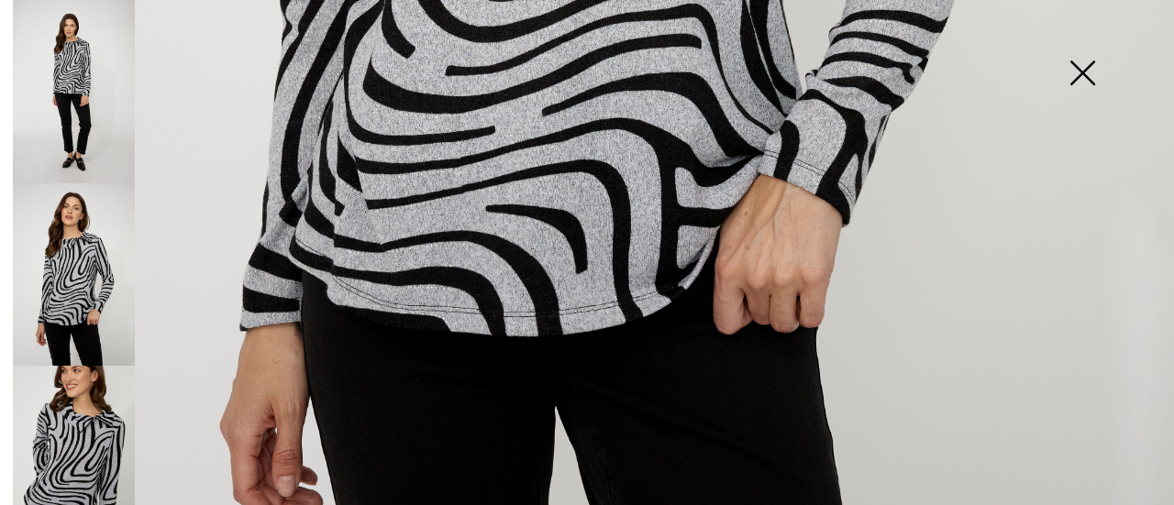
scroll to position [1051, 0]
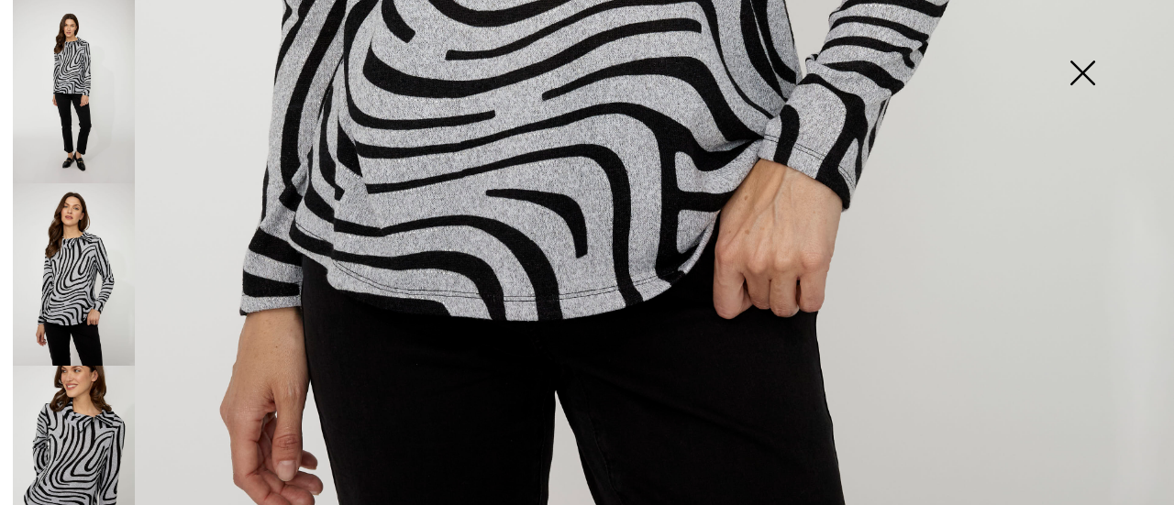
click at [114, 424] on img at bounding box center [74, 457] width 122 height 183
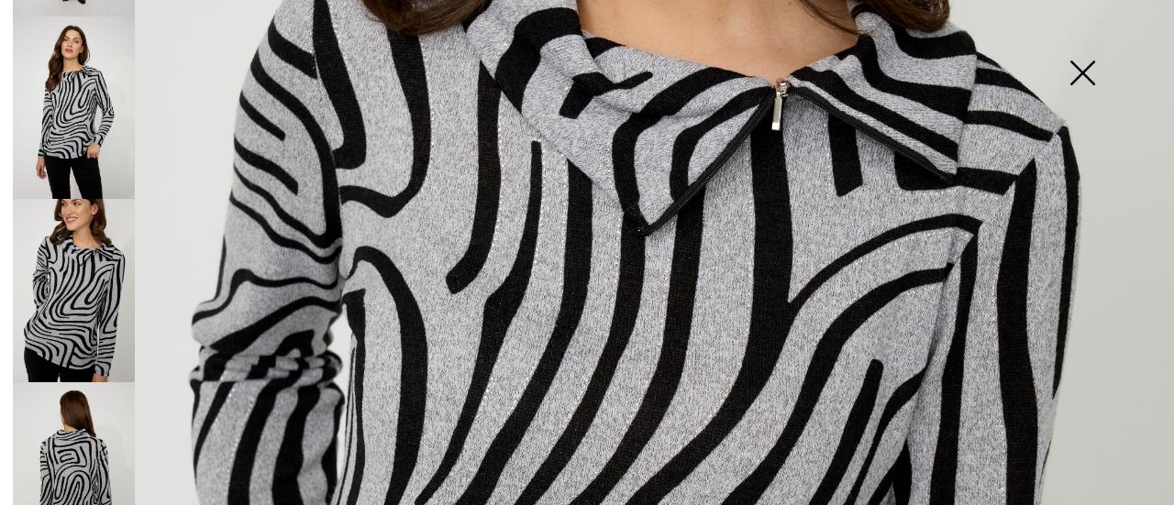
scroll to position [200, 0]
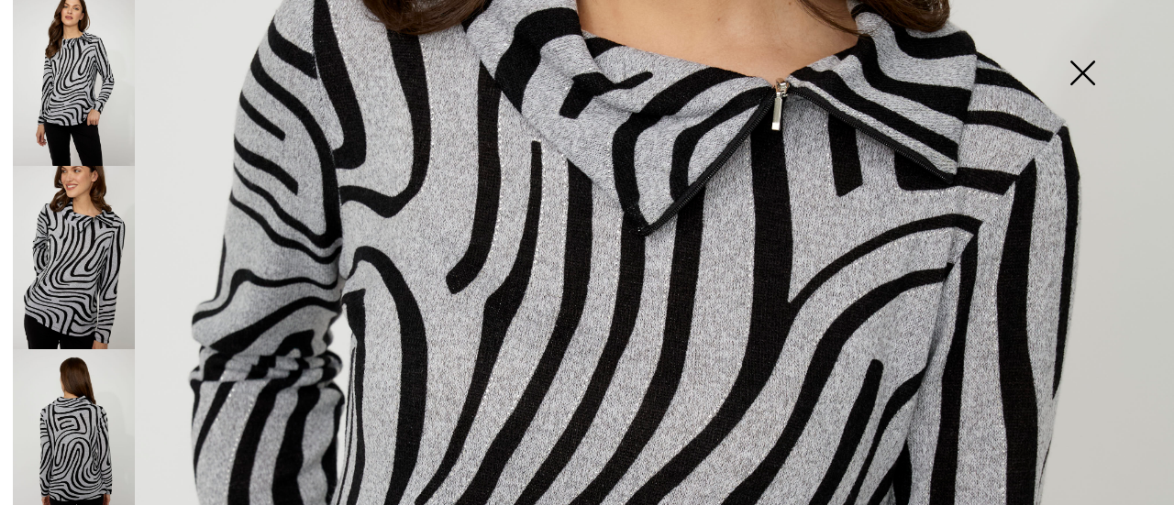
click at [80, 406] on img at bounding box center [74, 440] width 122 height 183
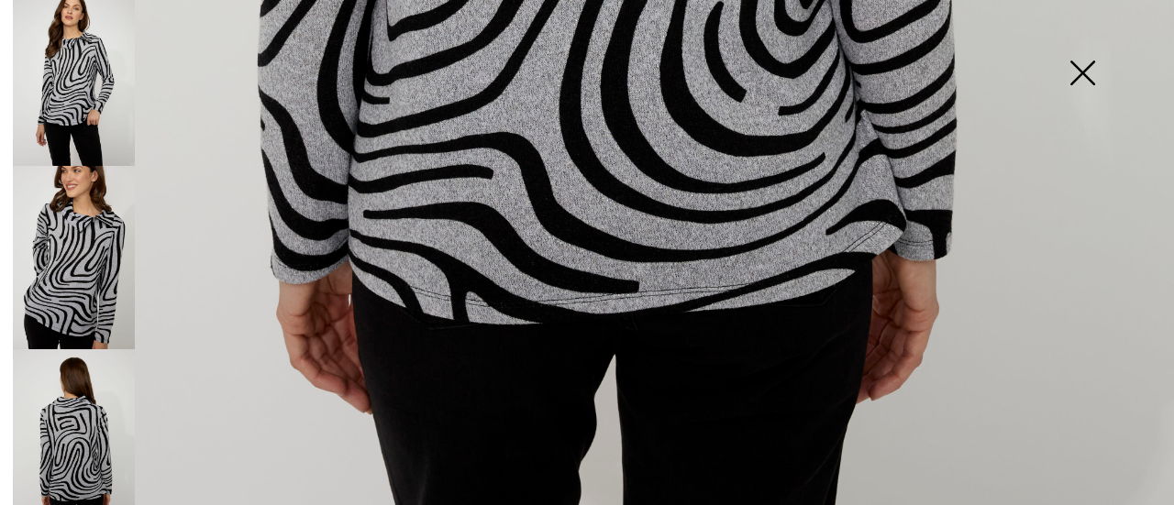
scroll to position [1235, 0]
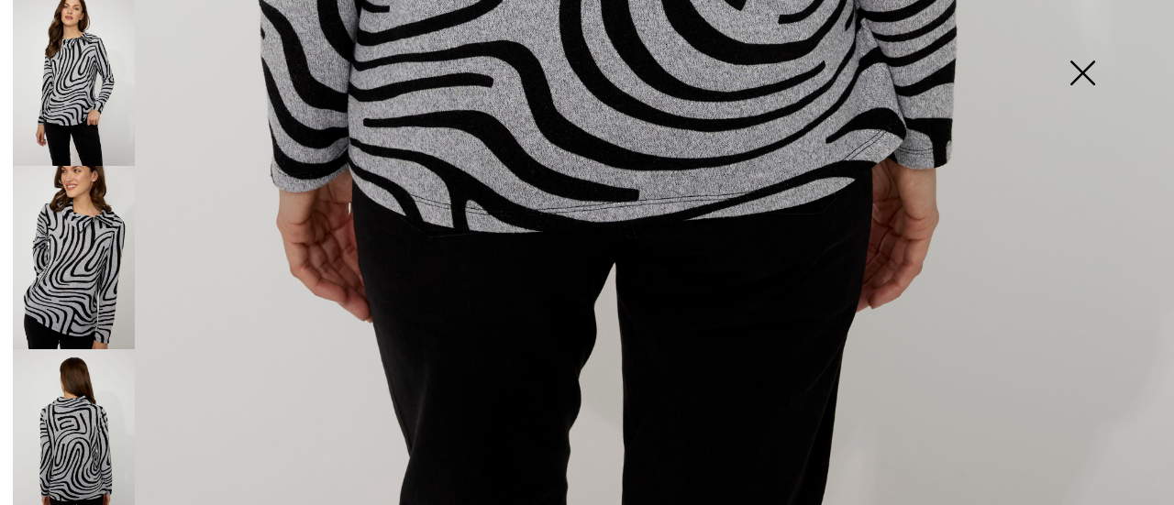
click at [1078, 77] on img at bounding box center [1082, 75] width 92 height 94
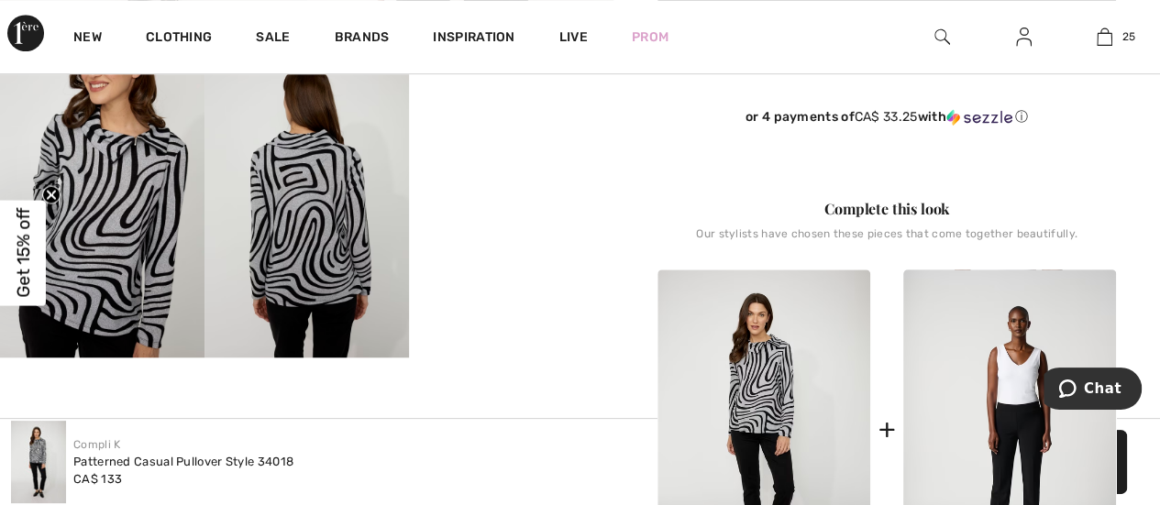
scroll to position [596, 0]
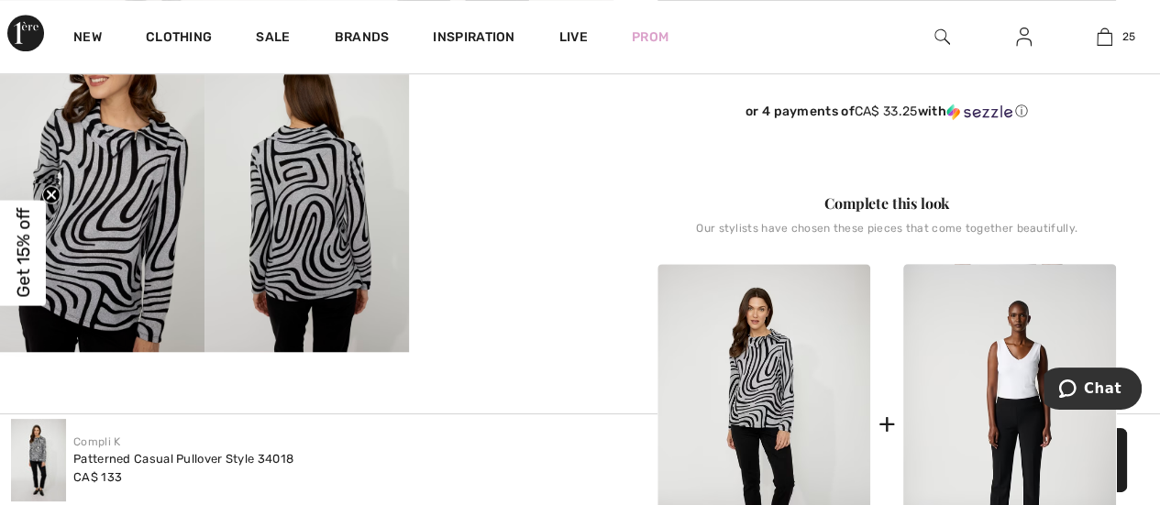
click at [510, 149] on video "Your browser does not support the video tag." at bounding box center [511, 97] width 205 height 103
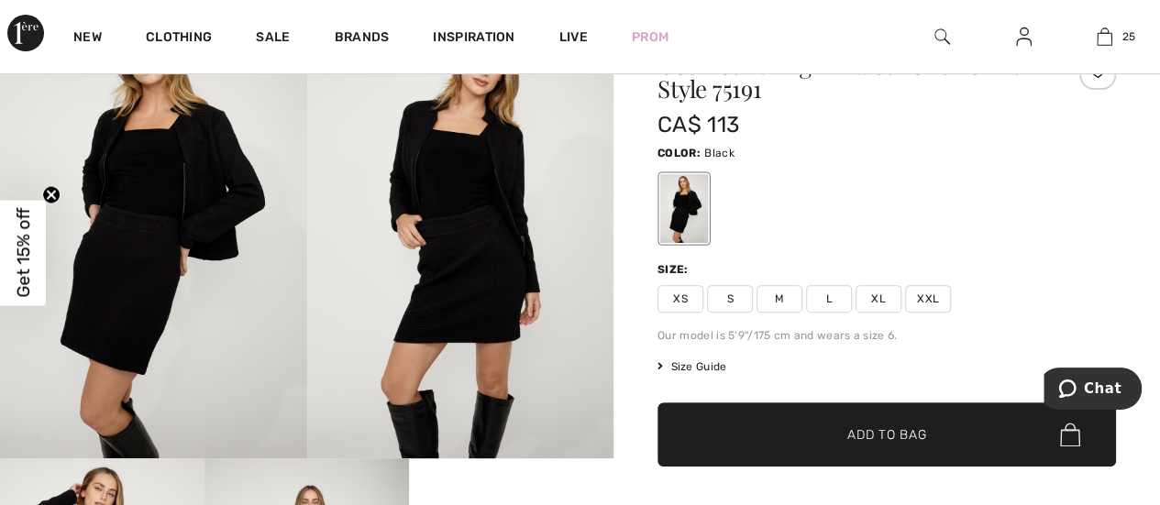
click at [165, 243] on img at bounding box center [153, 228] width 307 height 460
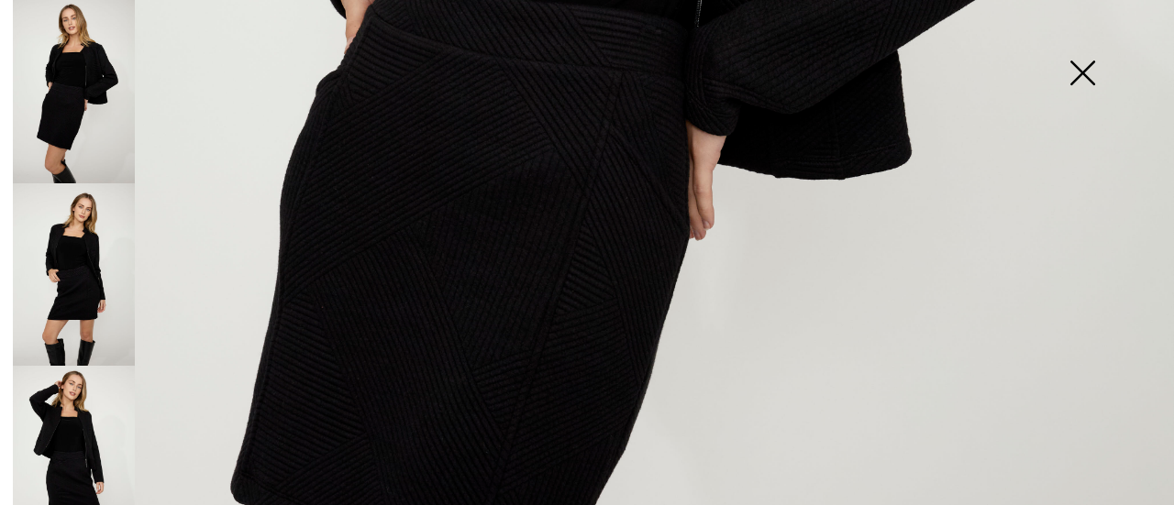
scroll to position [825, 0]
click at [75, 269] on img at bounding box center [74, 274] width 122 height 183
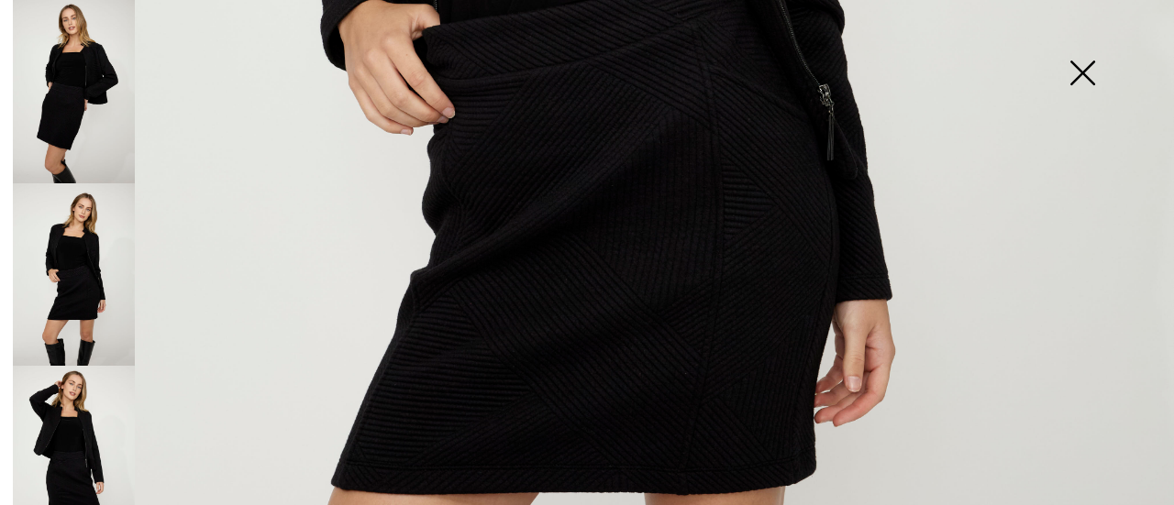
click at [84, 421] on img at bounding box center [74, 457] width 122 height 183
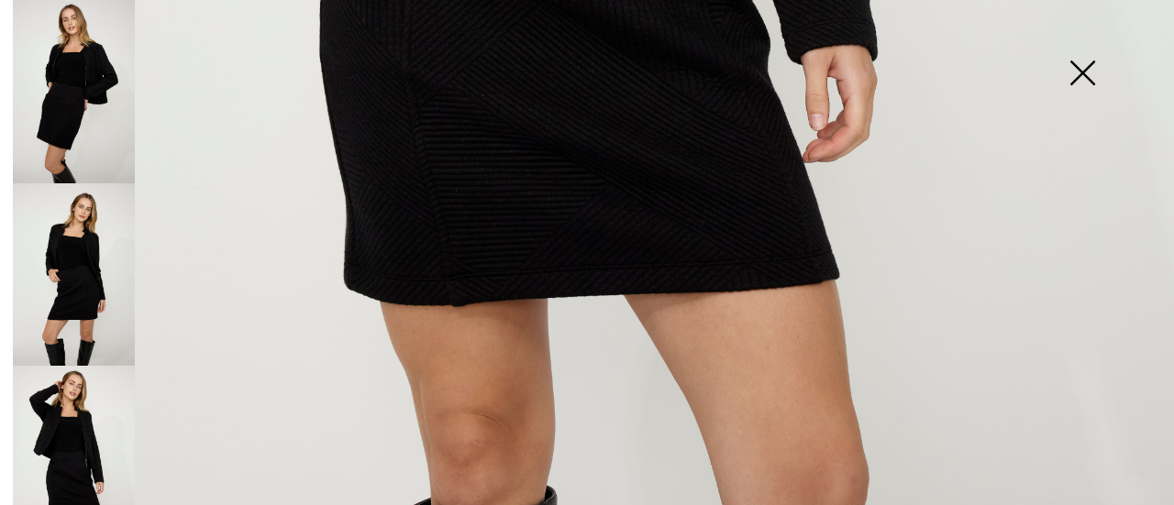
scroll to position [1235, 0]
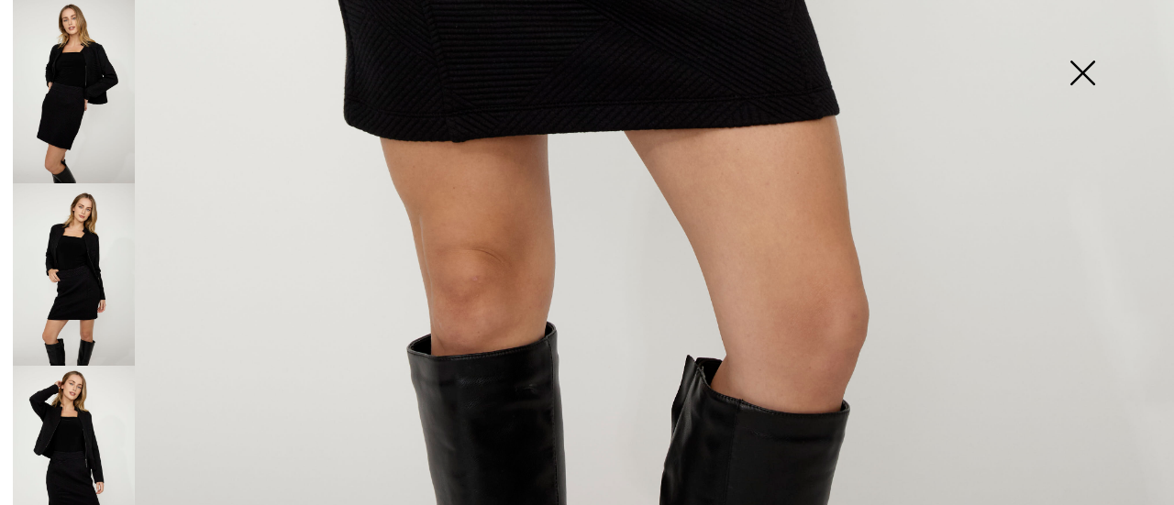
click at [1088, 80] on img at bounding box center [1082, 75] width 92 height 94
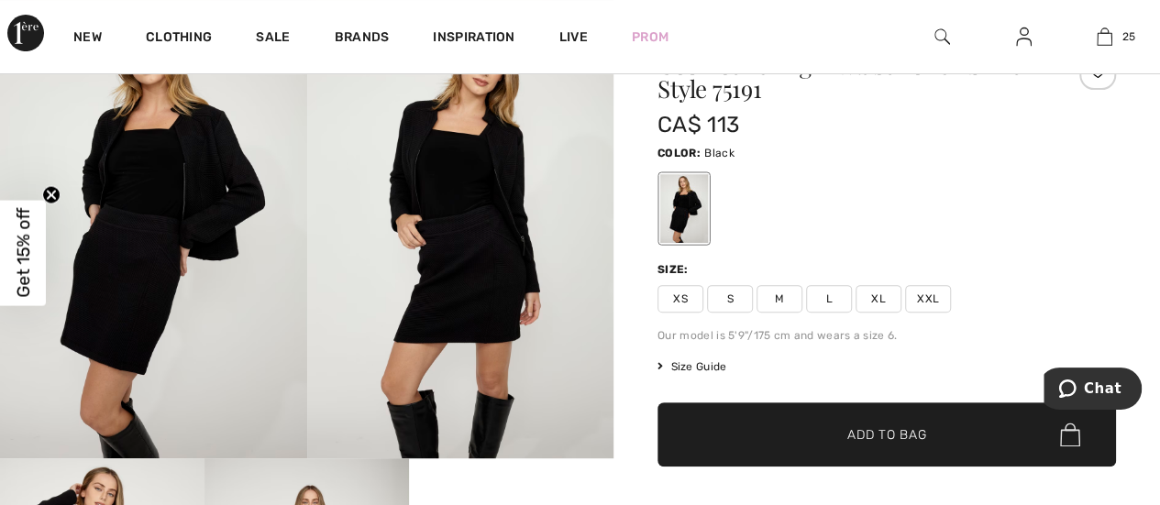
scroll to position [92, 0]
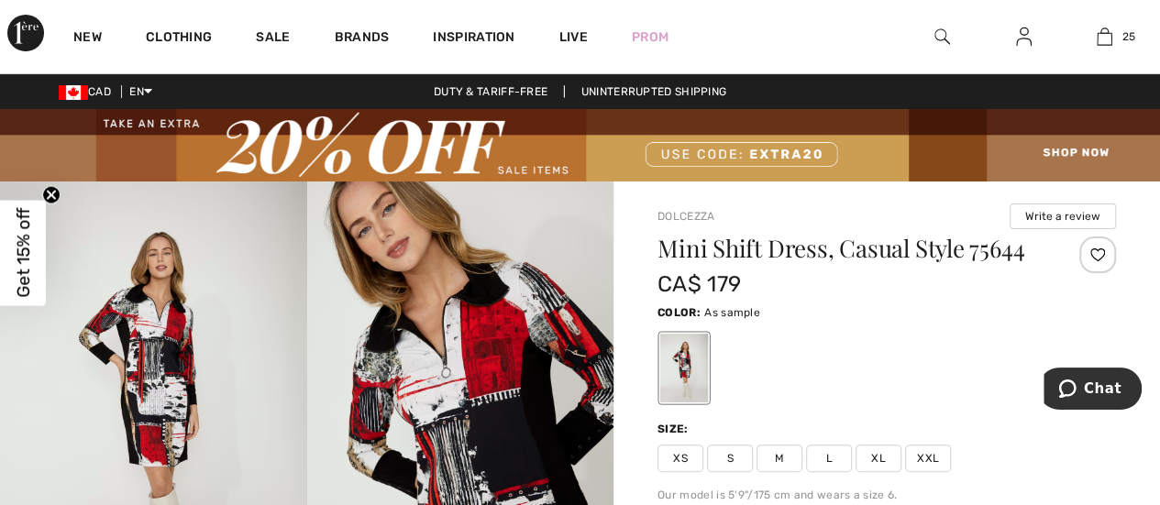
click at [172, 316] on img at bounding box center [153, 412] width 307 height 460
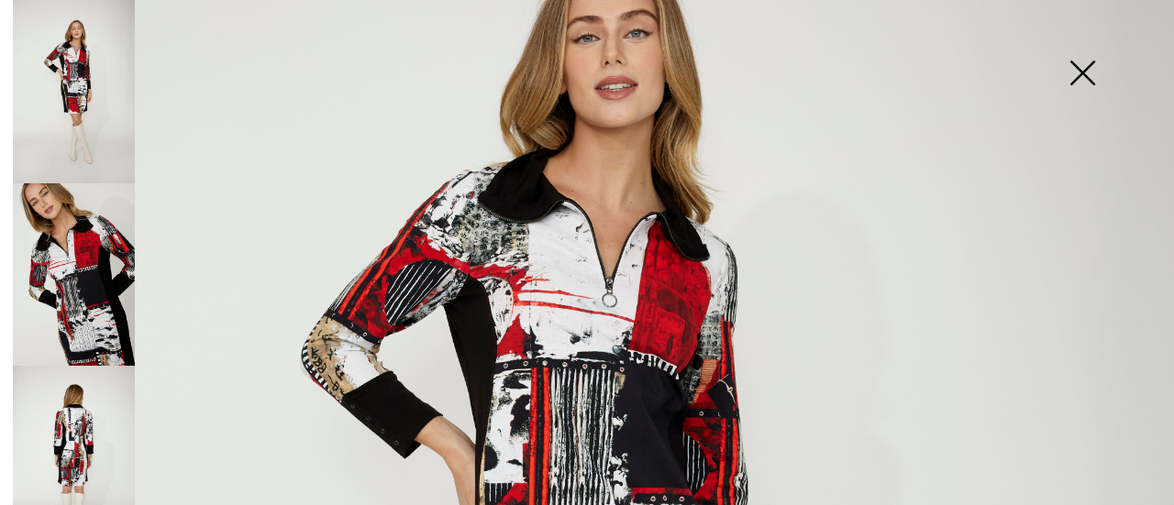
scroll to position [275, 0]
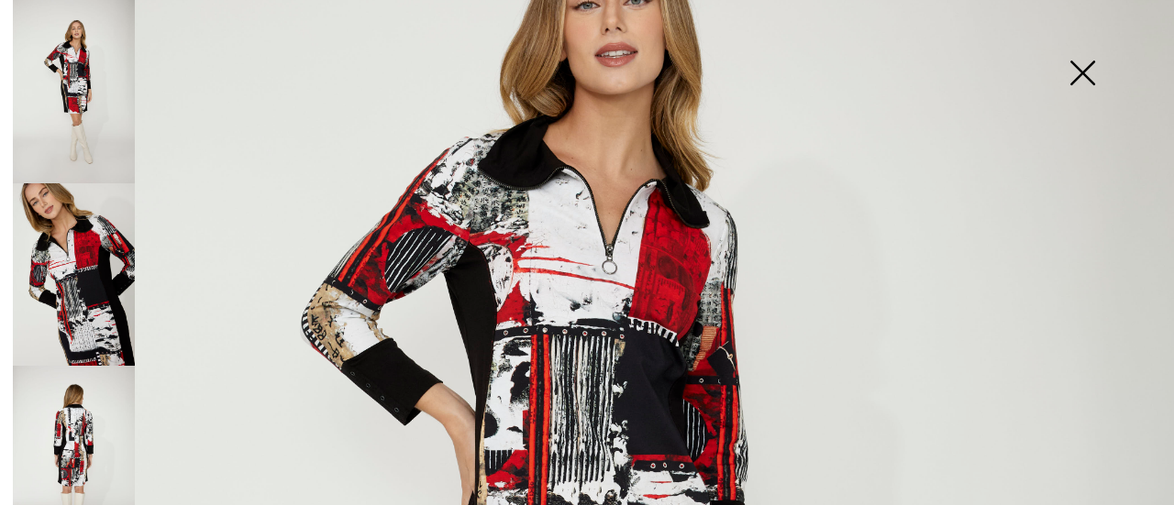
click at [97, 247] on img at bounding box center [74, 274] width 122 height 183
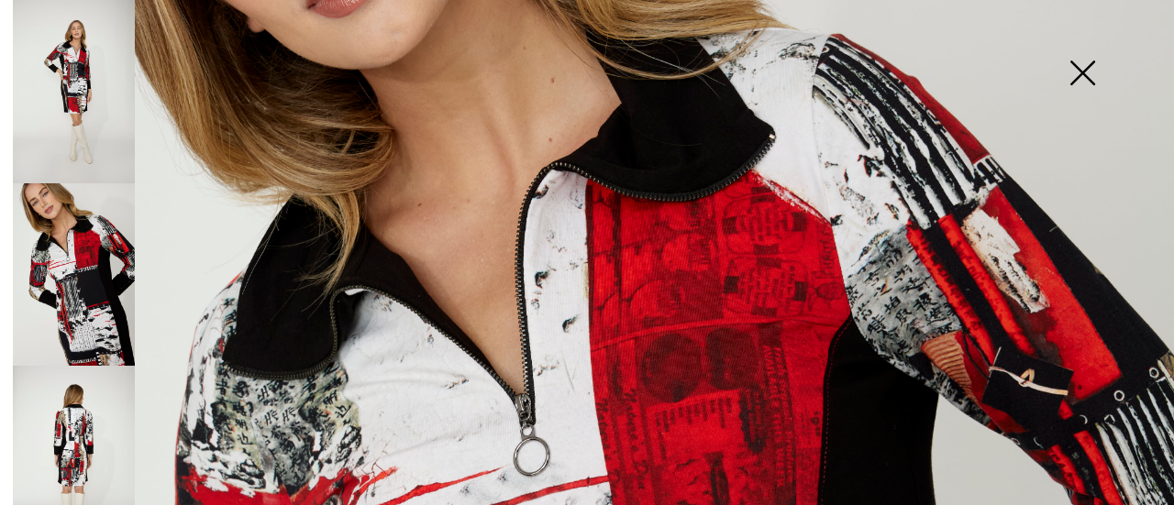
click at [73, 413] on img at bounding box center [74, 457] width 122 height 183
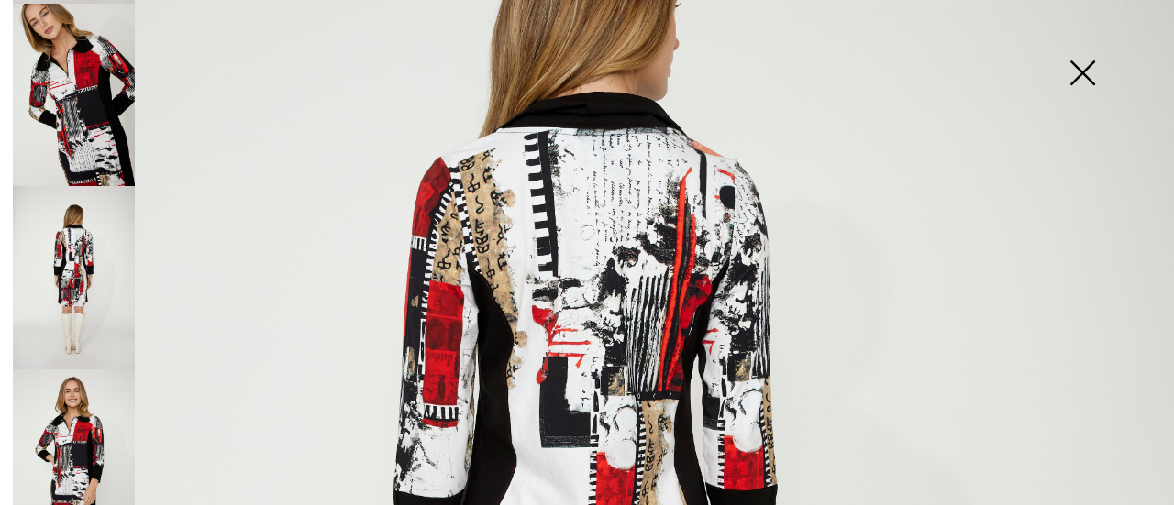
scroll to position [183, 0]
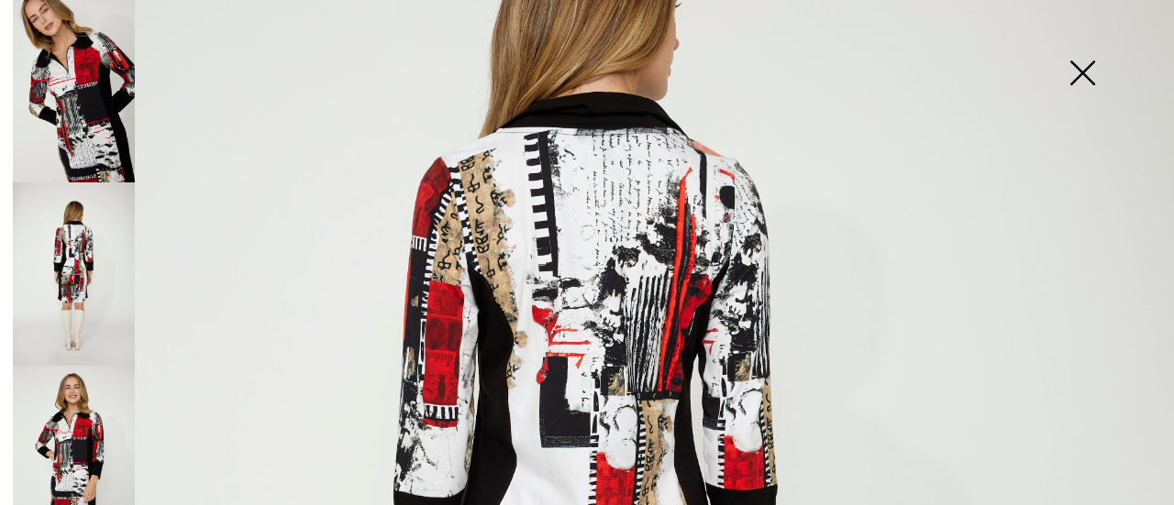
click at [70, 410] on img at bounding box center [74, 457] width 122 height 183
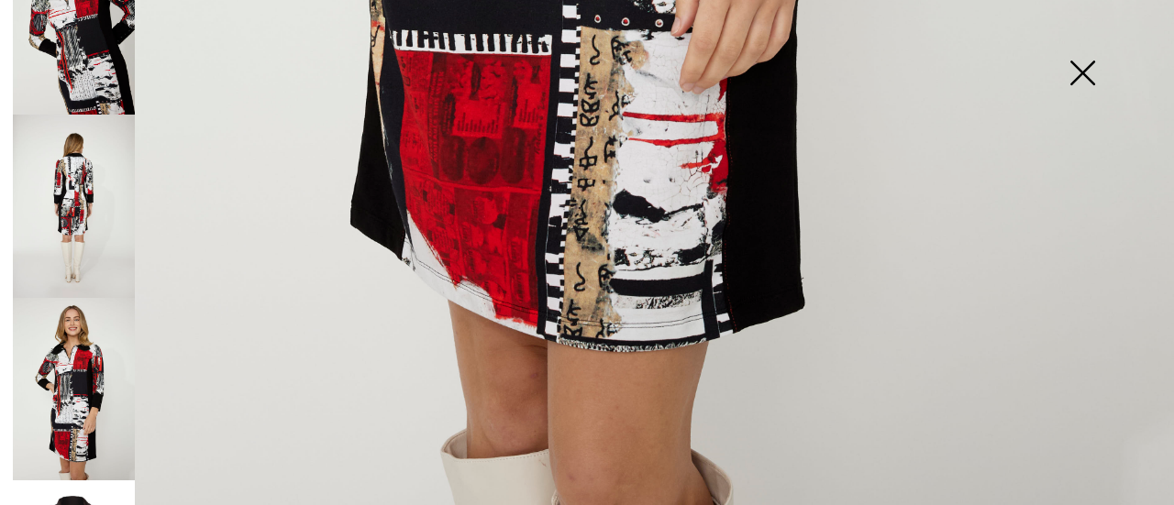
scroll to position [367, 0]
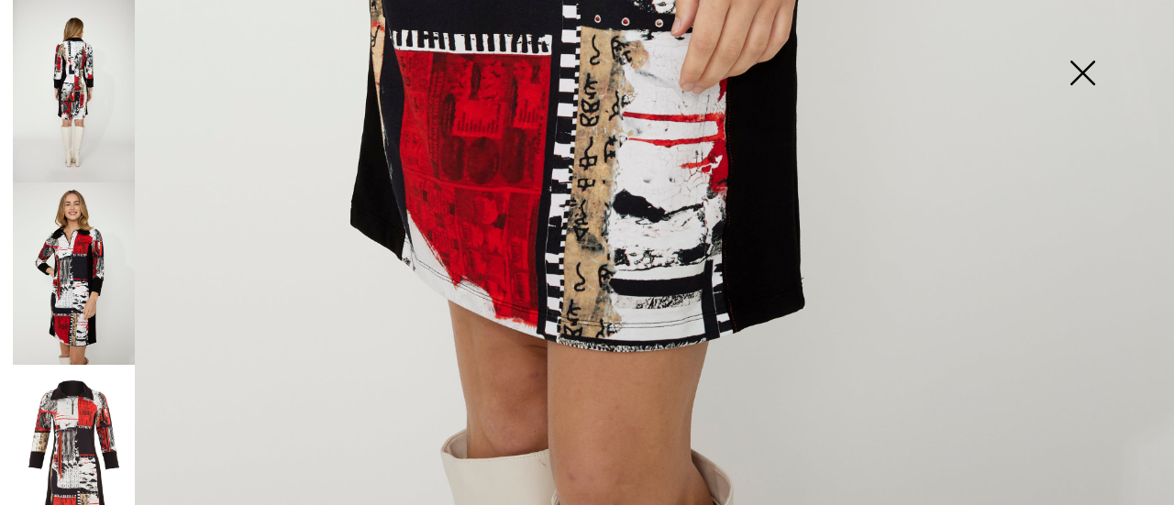
click at [77, 401] on img at bounding box center [74, 456] width 122 height 183
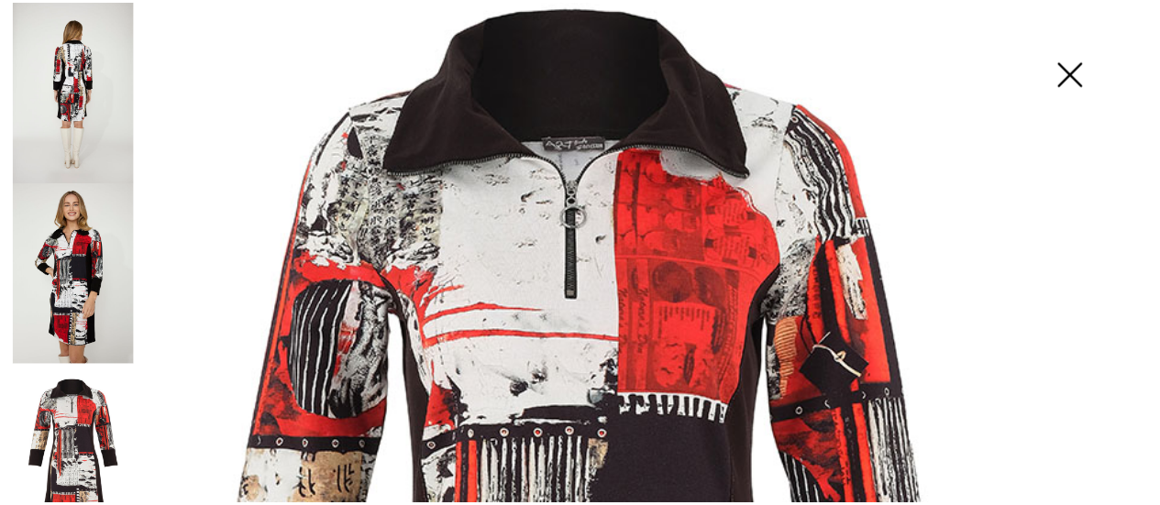
scroll to position [0, 0]
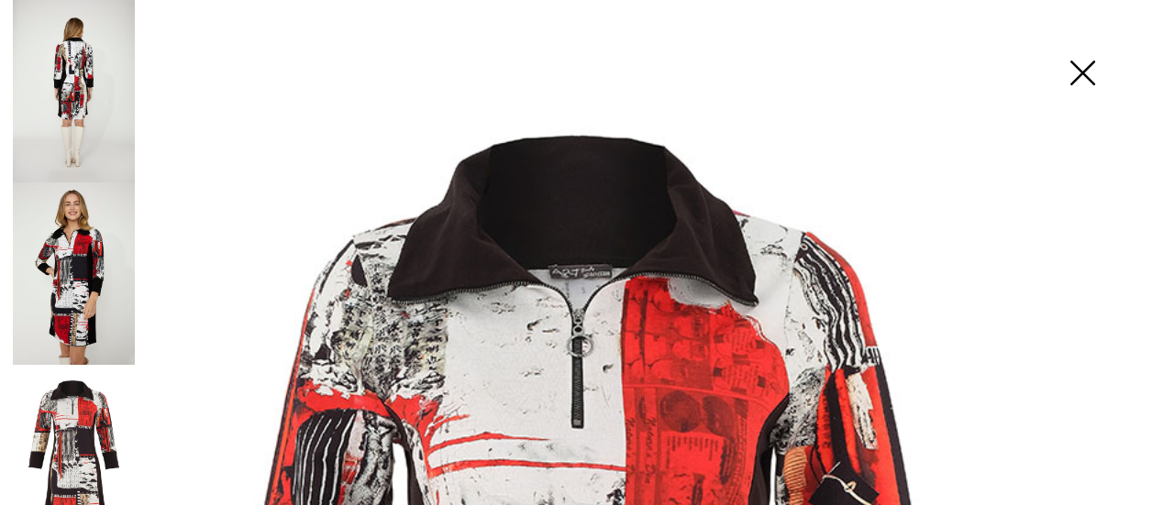
click at [1087, 63] on img at bounding box center [1082, 75] width 92 height 94
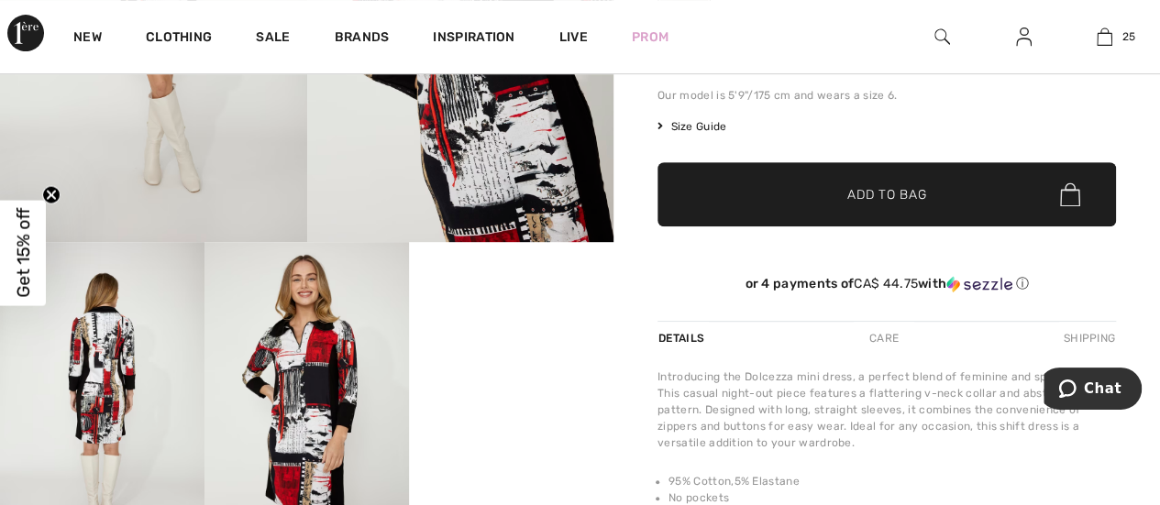
scroll to position [183, 0]
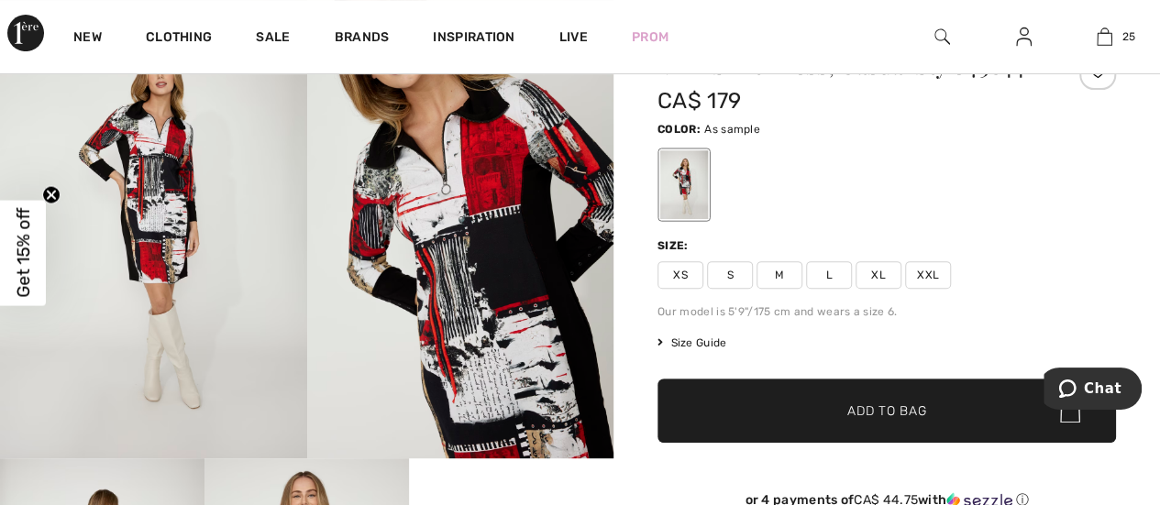
click at [706, 342] on span "Size Guide" at bounding box center [692, 343] width 69 height 17
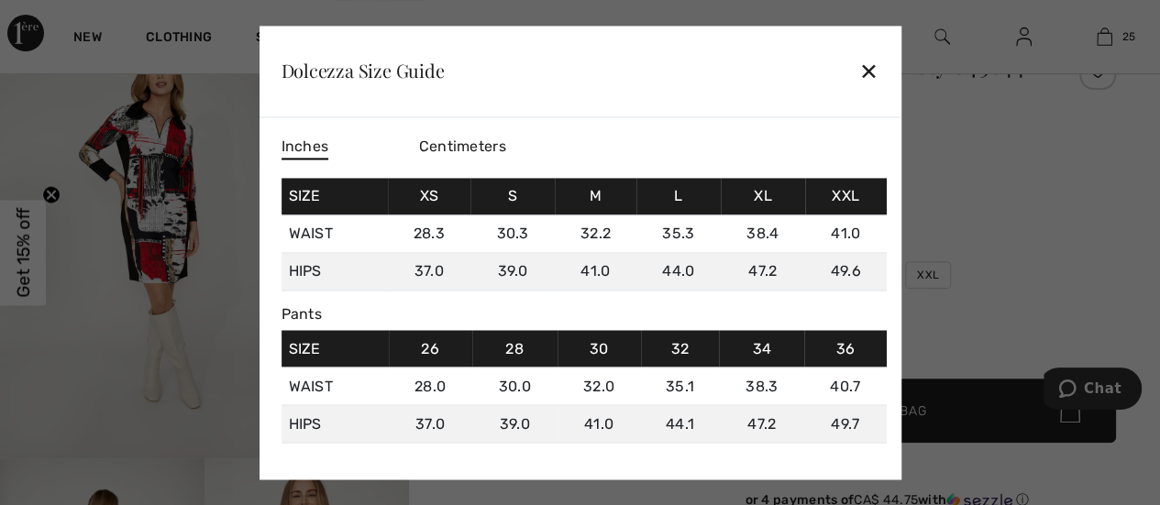
click at [870, 73] on div "✕" at bounding box center [868, 71] width 19 height 39
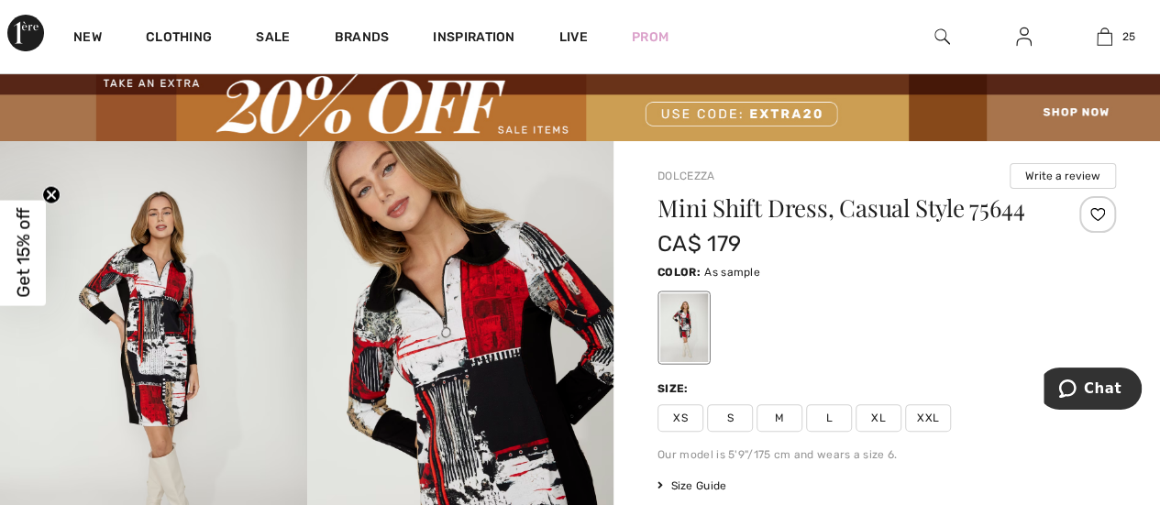
scroll to position [0, 0]
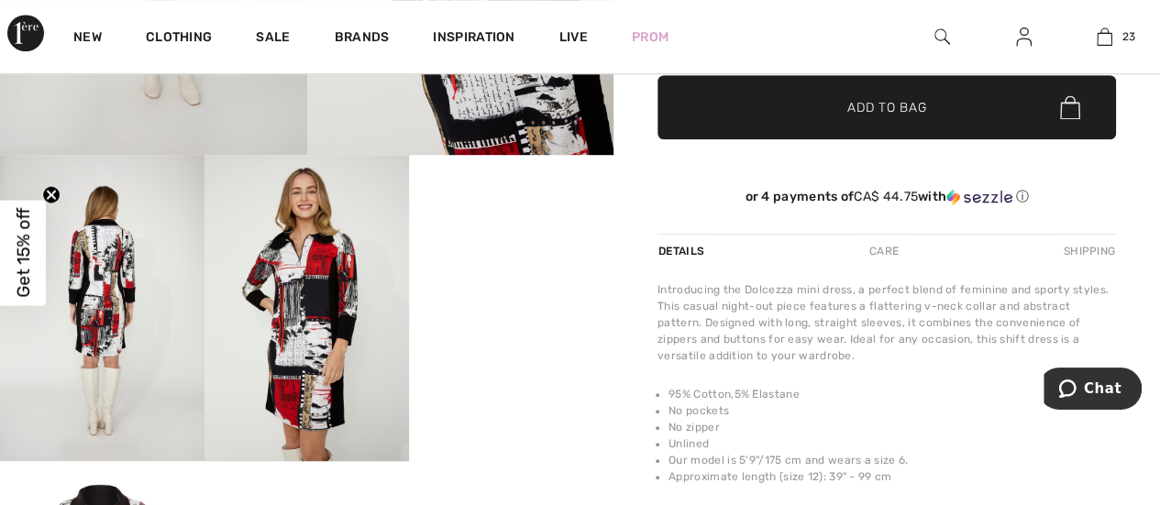
scroll to position [459, 0]
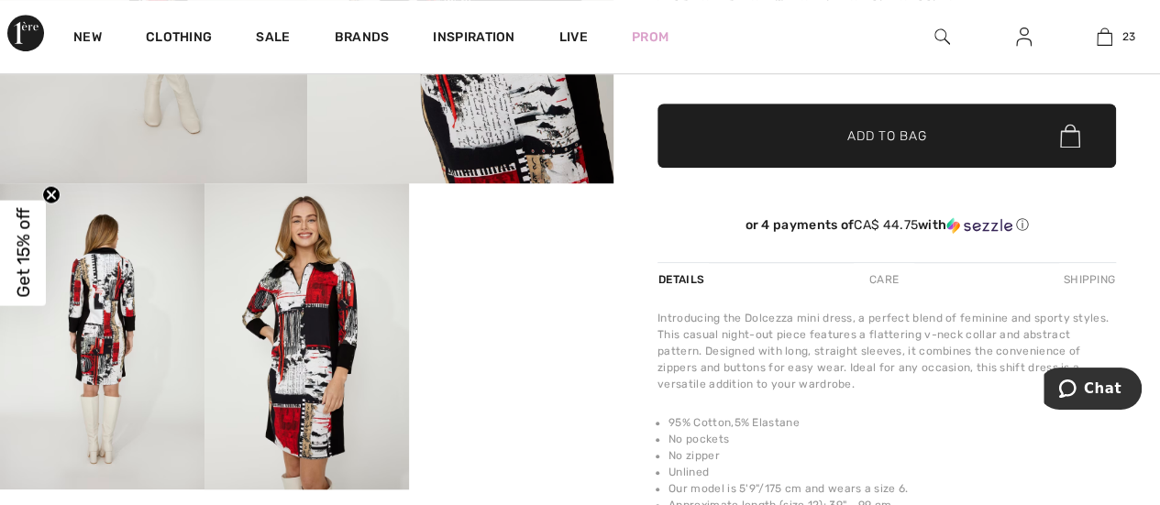
click at [286, 322] on img at bounding box center [307, 336] width 205 height 307
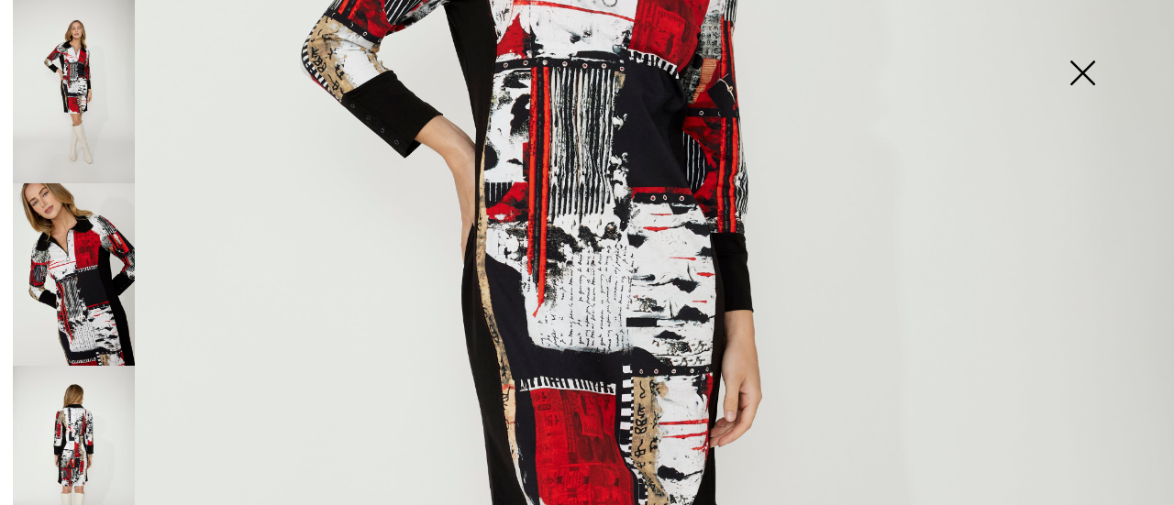
scroll to position [825, 0]
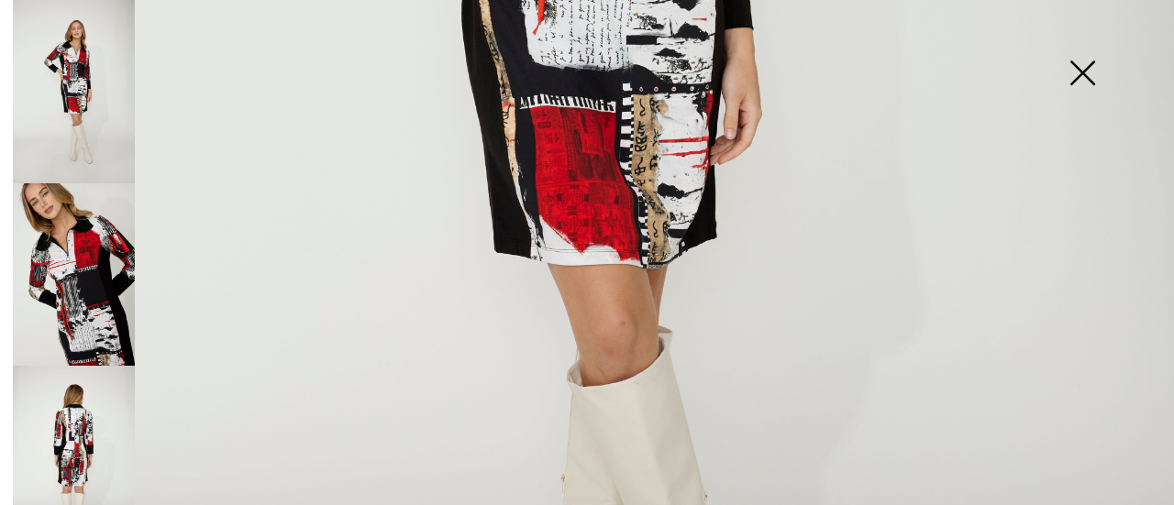
click at [72, 408] on img at bounding box center [74, 457] width 122 height 183
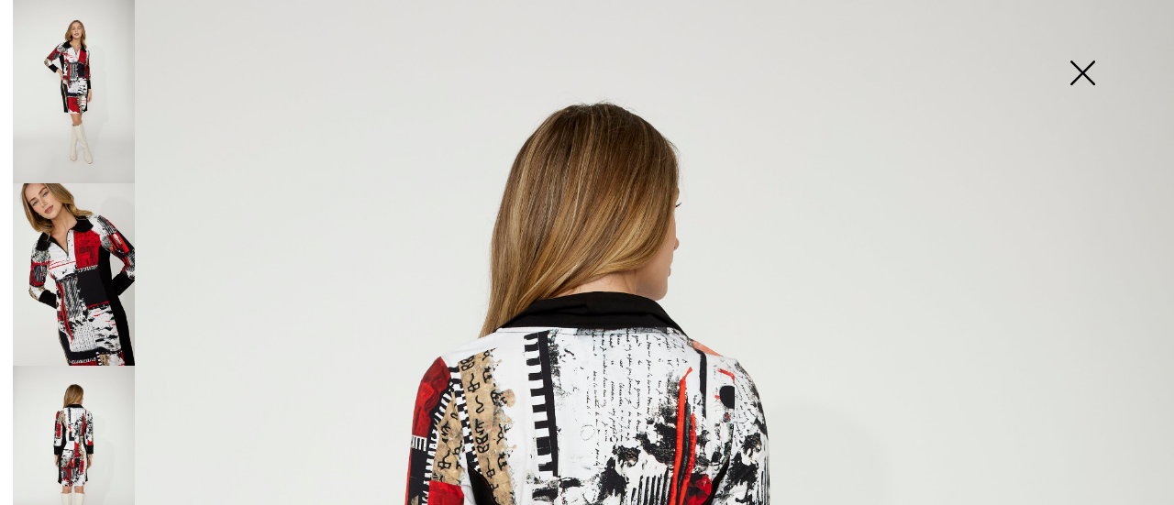
scroll to position [0, 0]
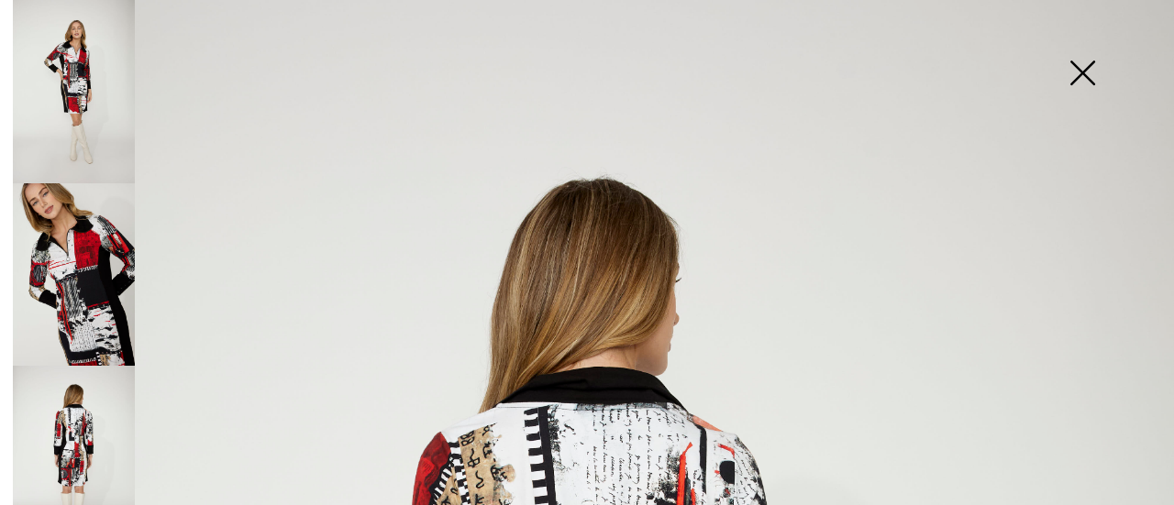
click at [1085, 72] on img at bounding box center [1082, 75] width 92 height 94
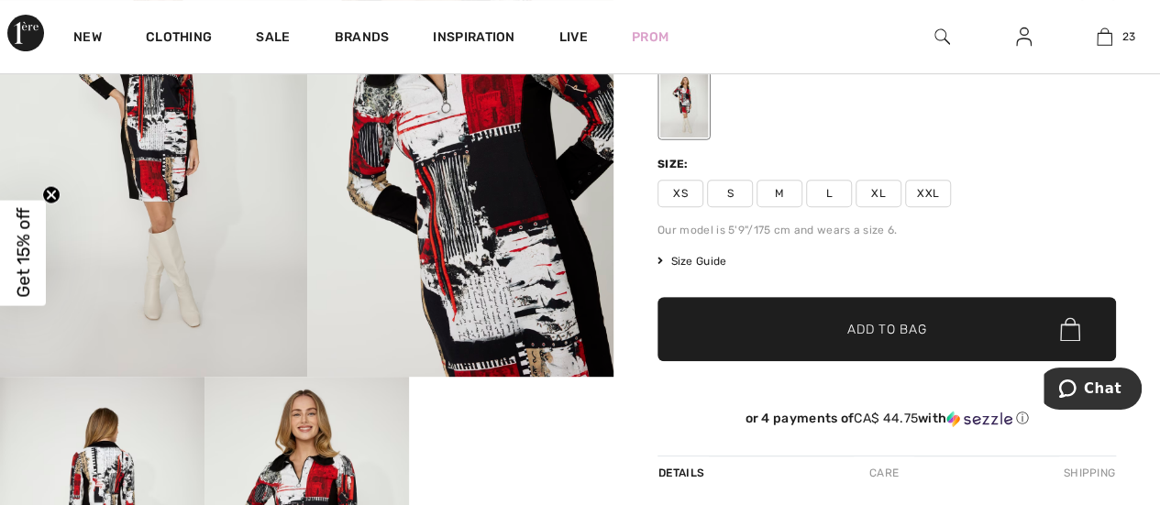
scroll to position [200, 0]
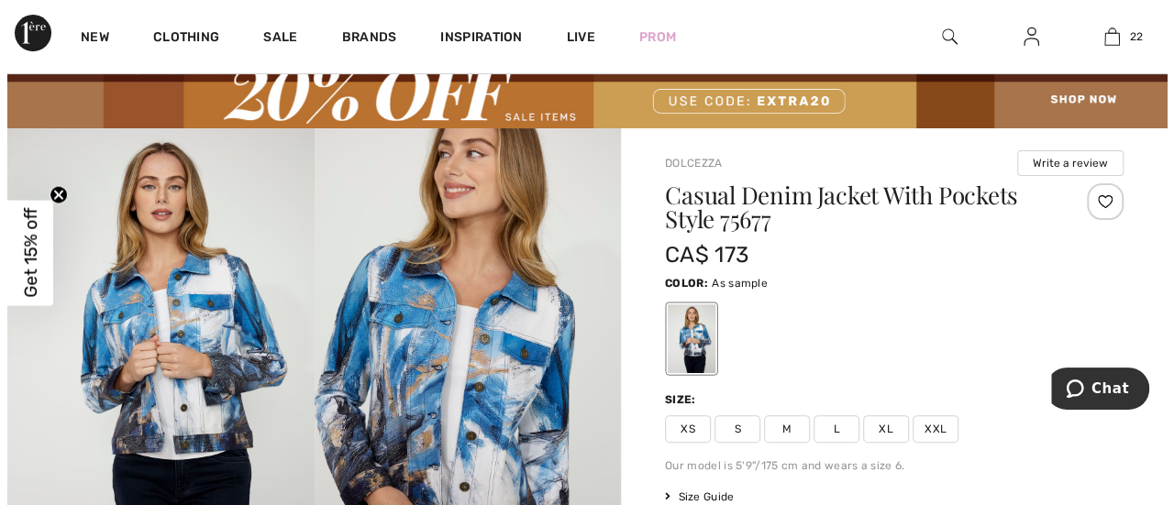
scroll to position [92, 0]
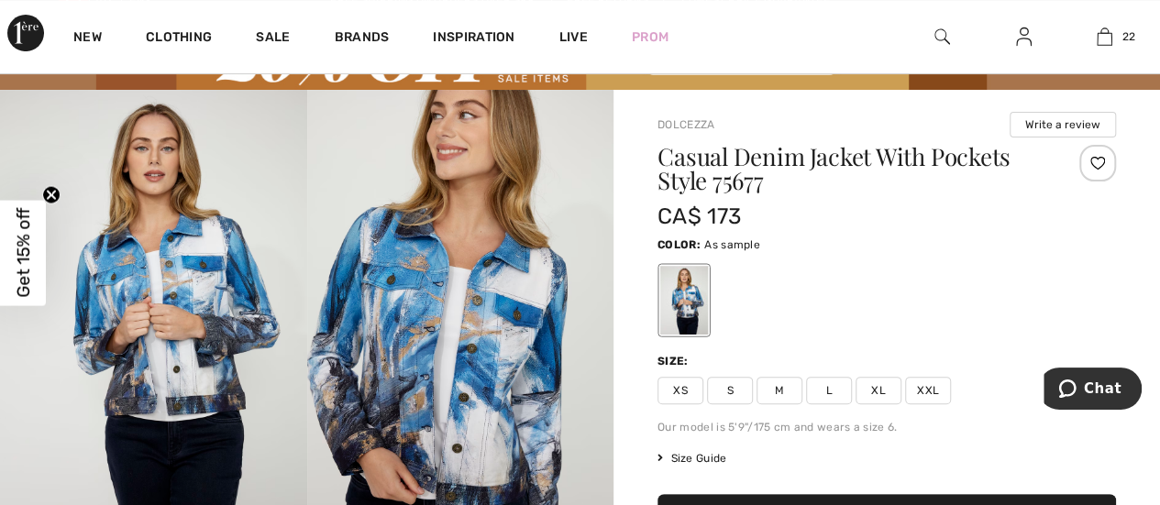
click at [177, 310] on img at bounding box center [153, 320] width 307 height 460
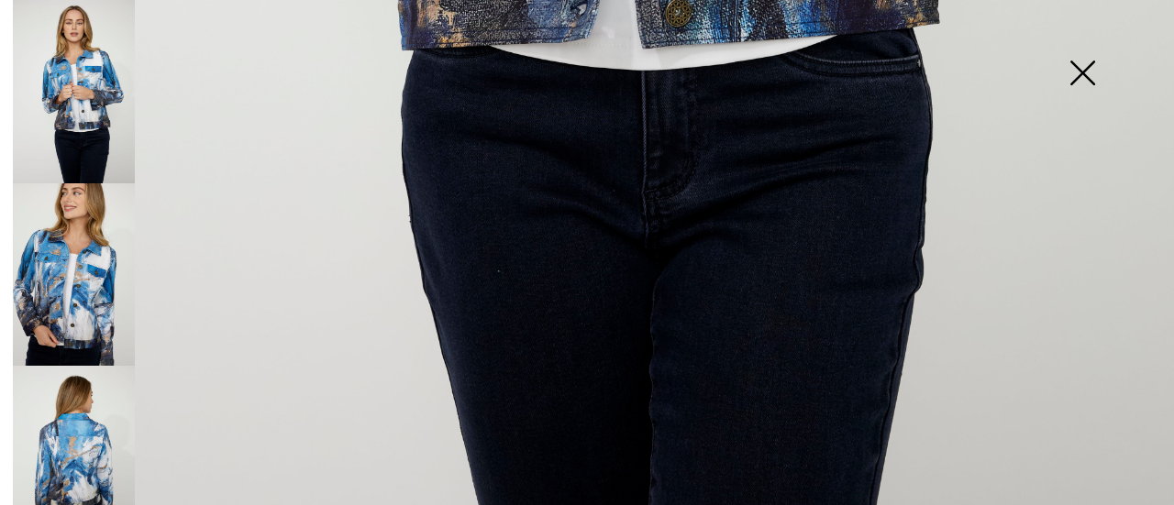
scroll to position [1234, 0]
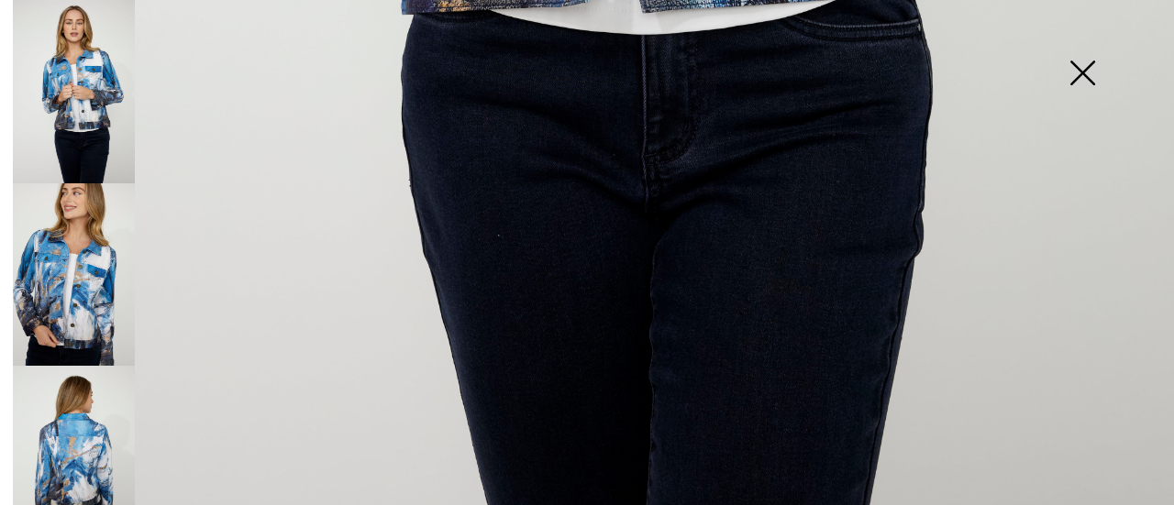
click at [79, 251] on img at bounding box center [74, 274] width 122 height 183
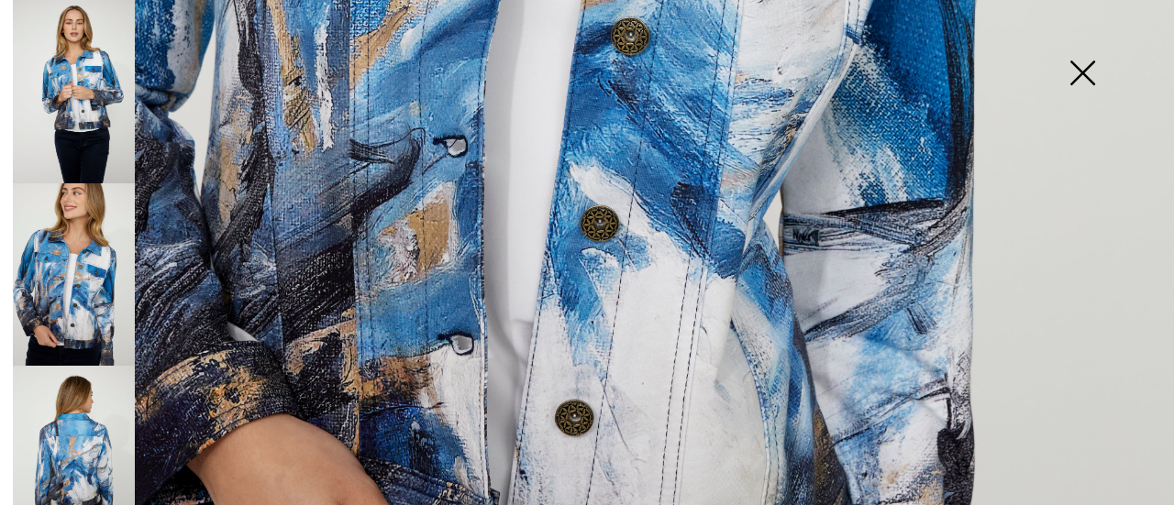
scroll to position [958, 0]
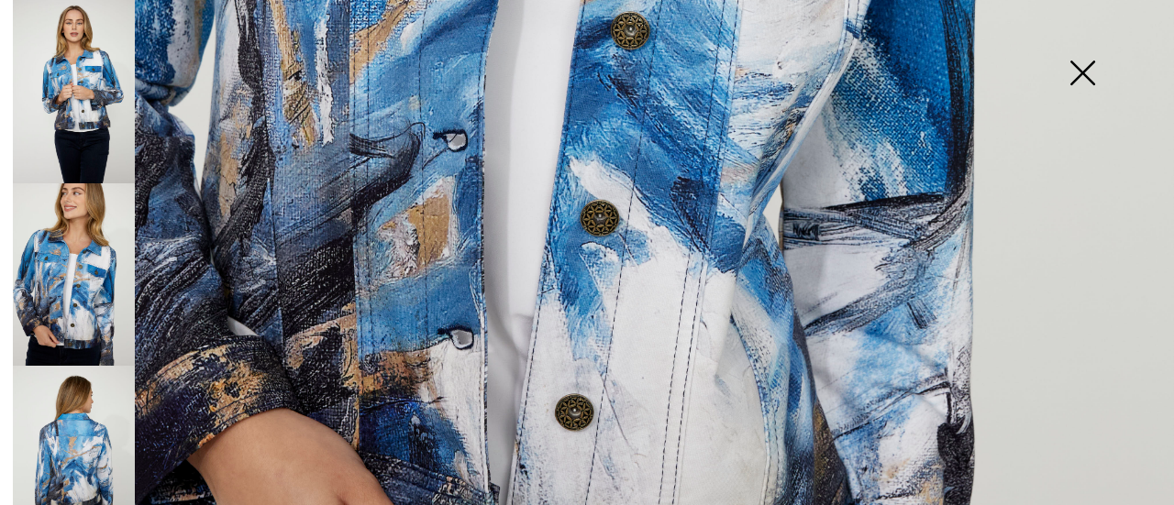
click at [83, 430] on img at bounding box center [74, 457] width 122 height 183
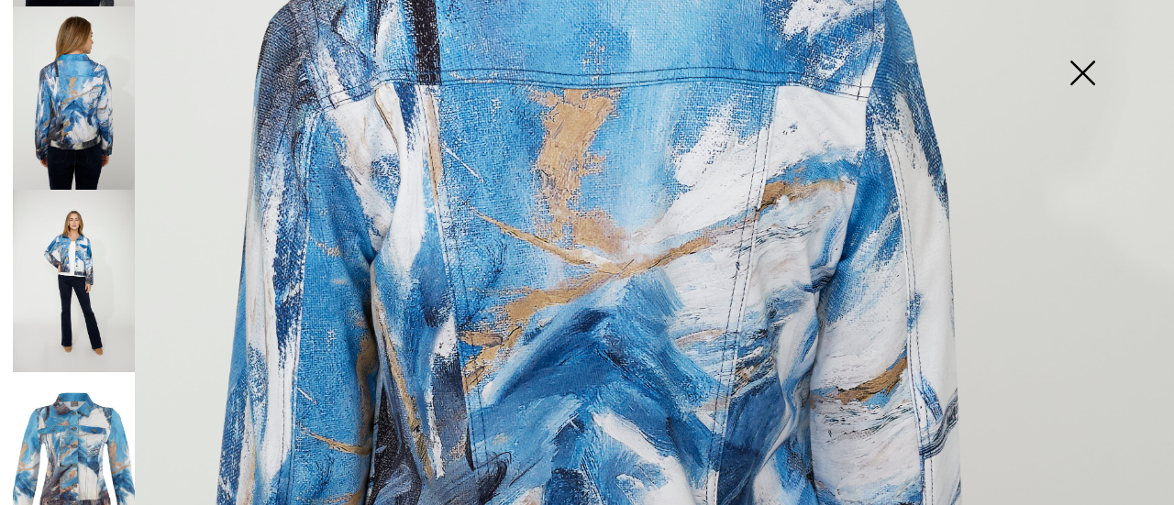
scroll to position [367, 0]
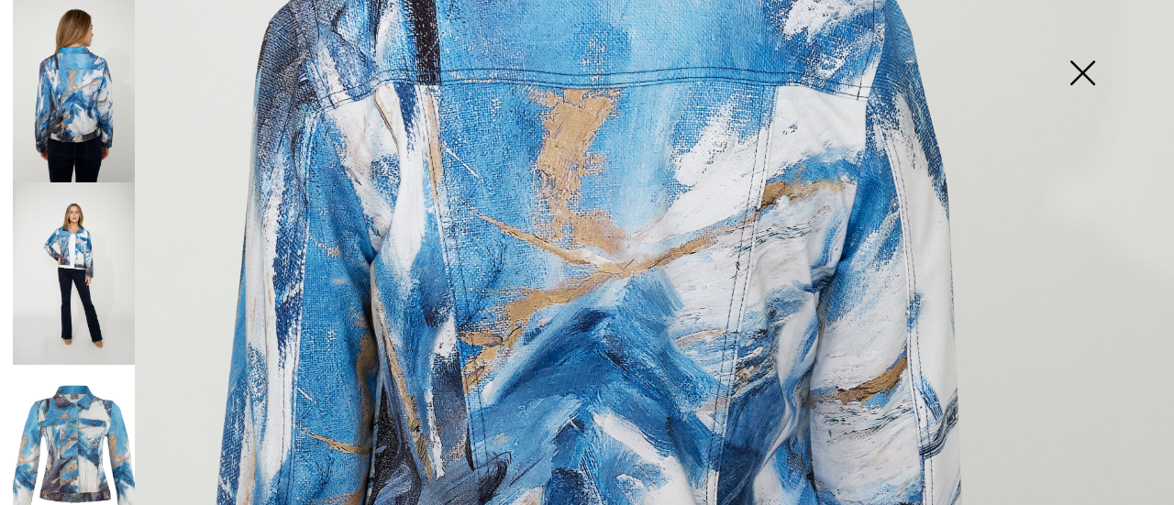
click at [79, 264] on img at bounding box center [74, 274] width 122 height 183
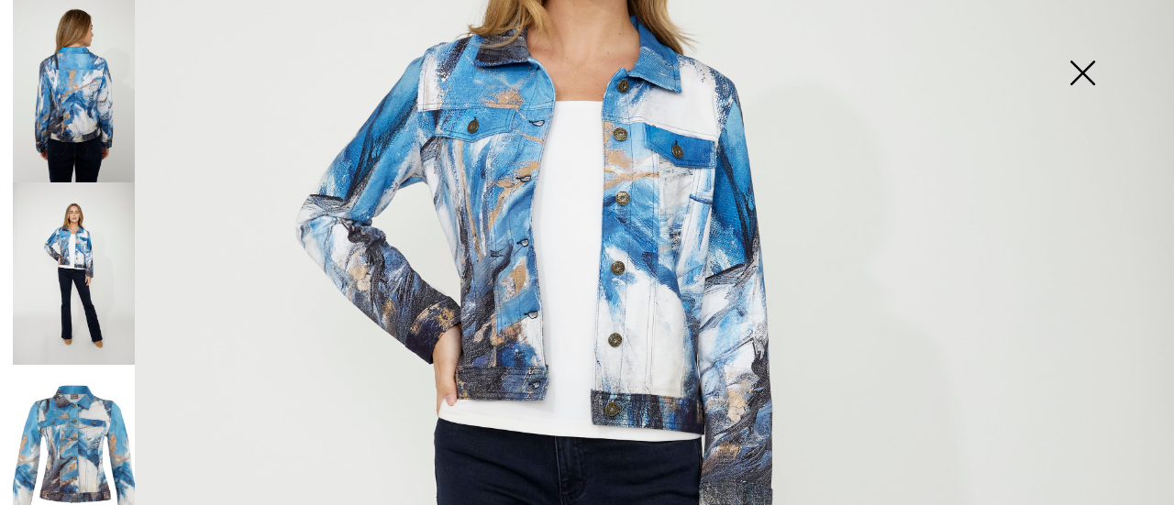
scroll to position [409, 0]
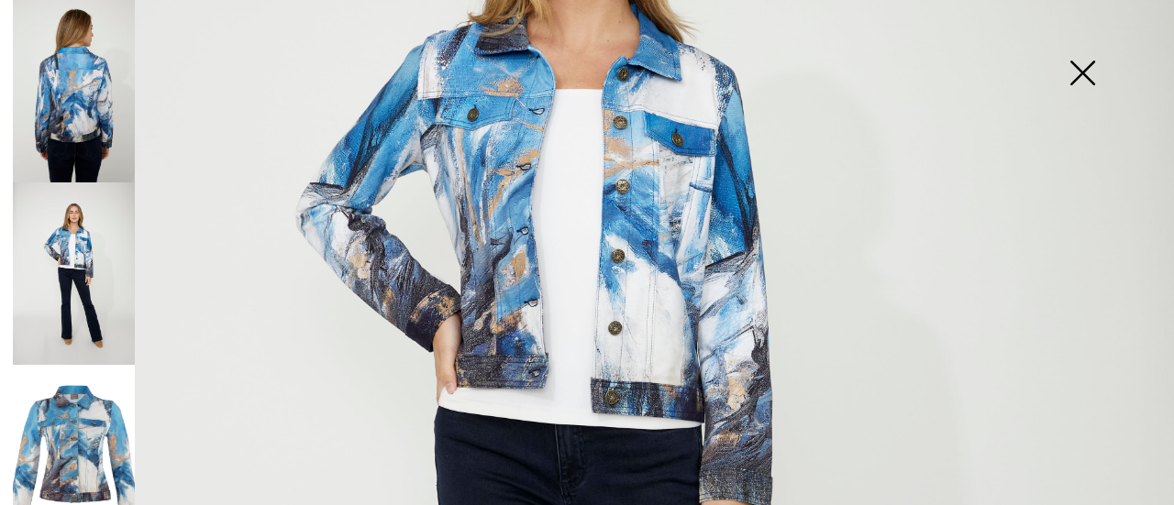
click at [83, 426] on img at bounding box center [74, 456] width 122 height 183
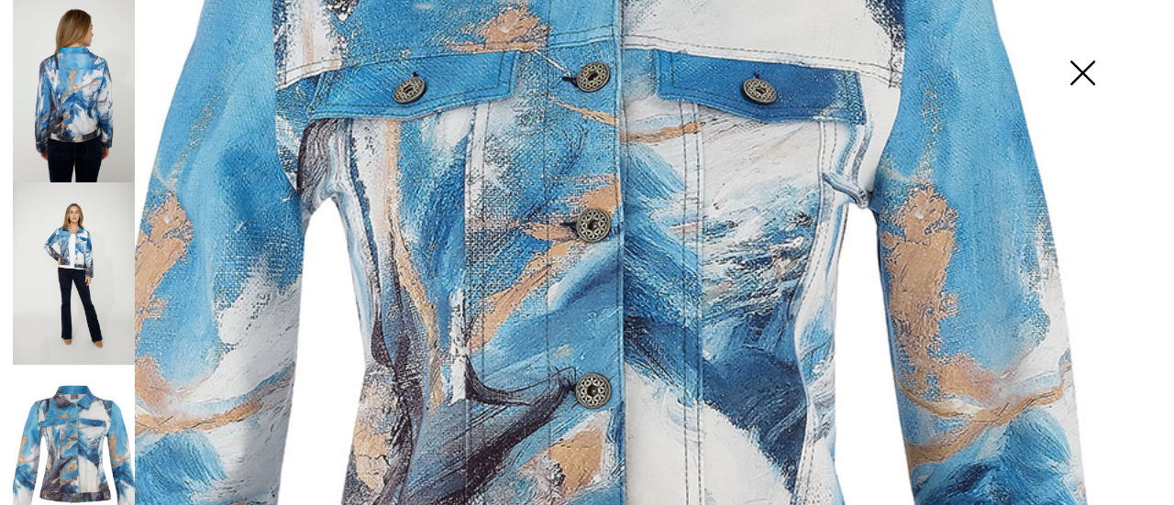
scroll to position [42, 0]
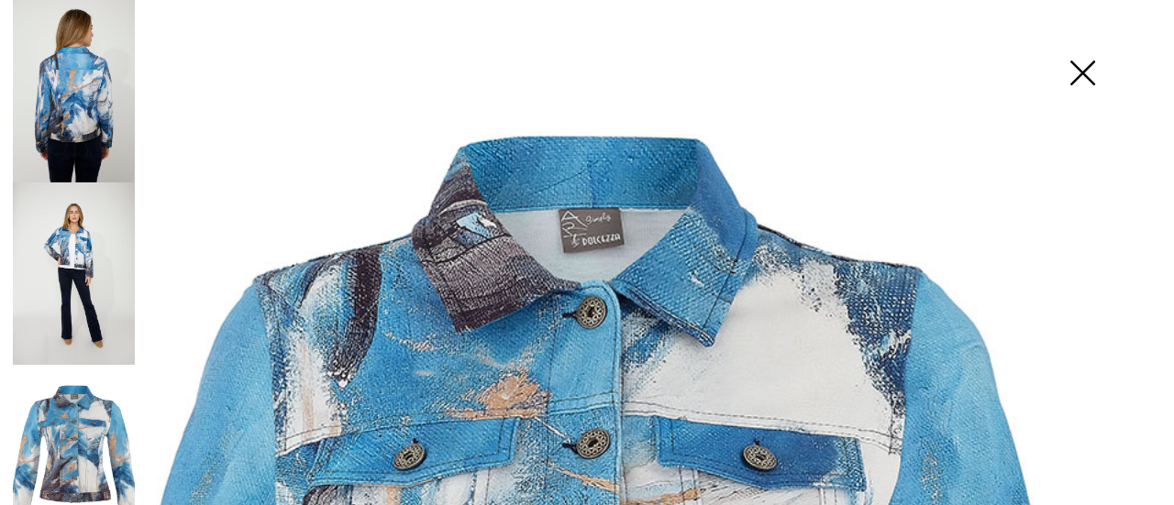
click at [88, 232] on img at bounding box center [74, 274] width 122 height 183
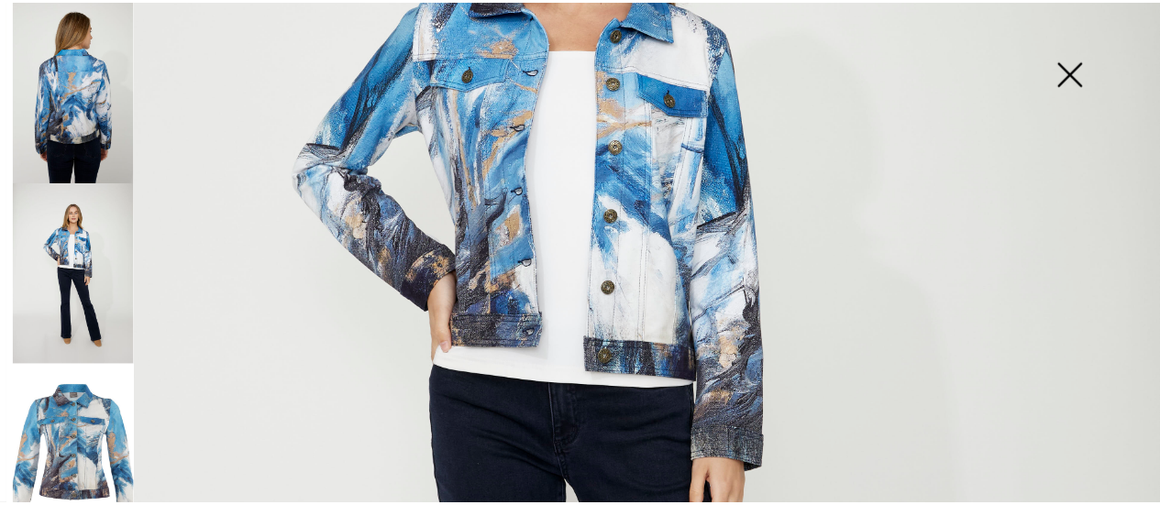
scroll to position [409, 0]
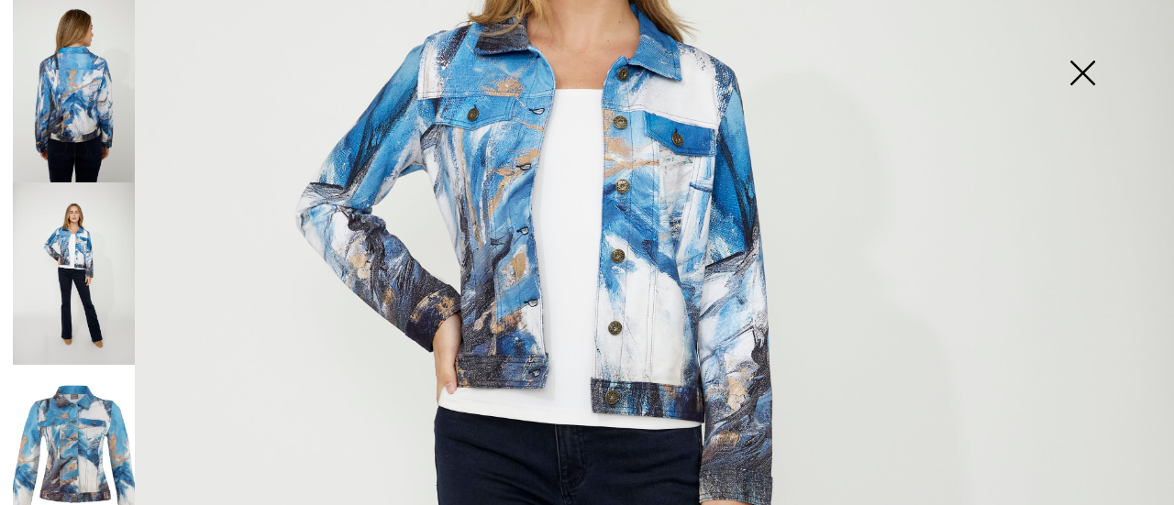
click at [1084, 73] on img at bounding box center [1082, 75] width 92 height 94
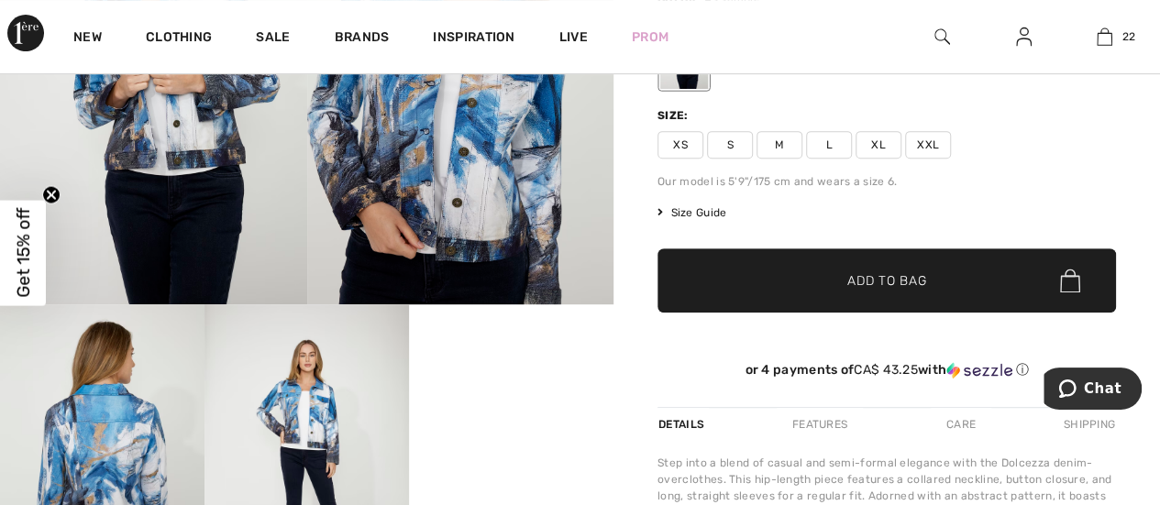
scroll to position [367, 0]
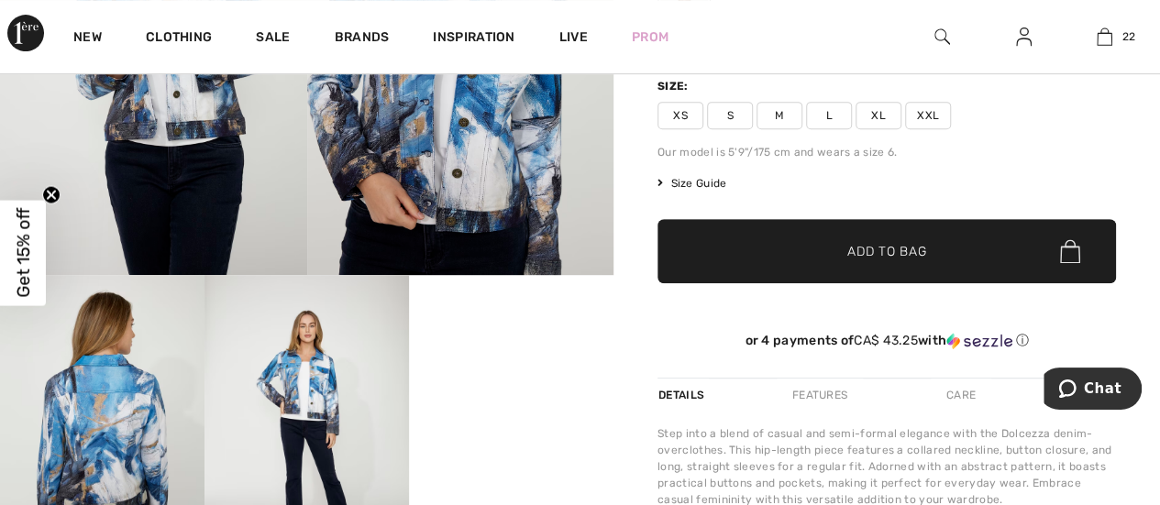
click at [721, 185] on span "Size Guide" at bounding box center [692, 183] width 69 height 17
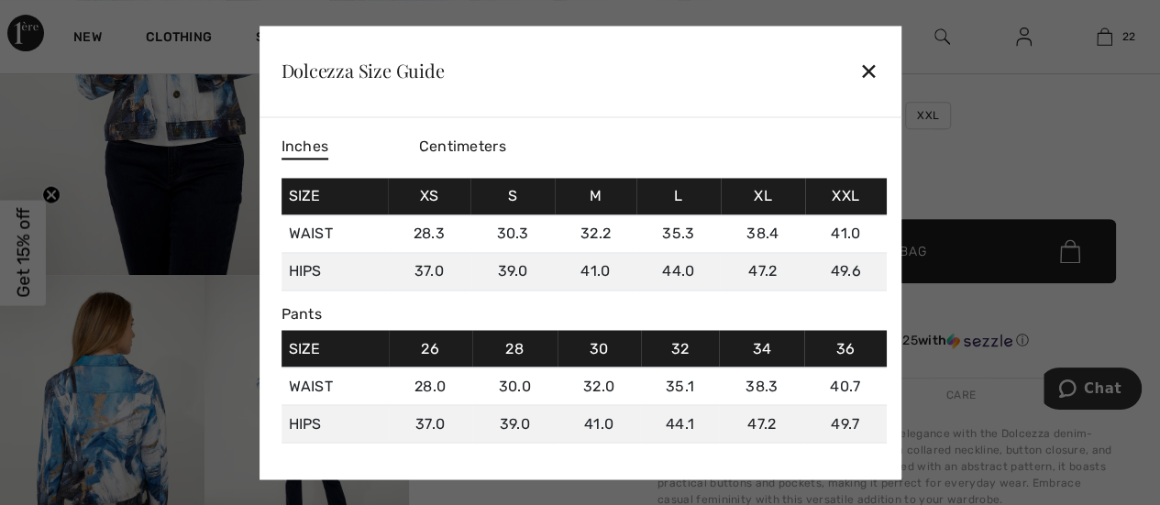
click at [868, 78] on div "✕" at bounding box center [868, 71] width 19 height 39
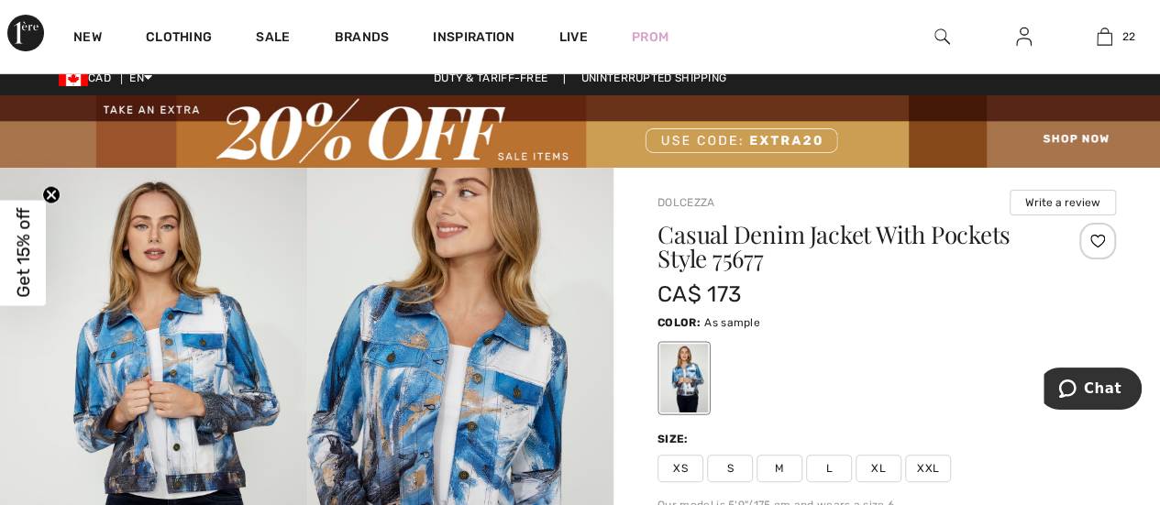
scroll to position [0, 0]
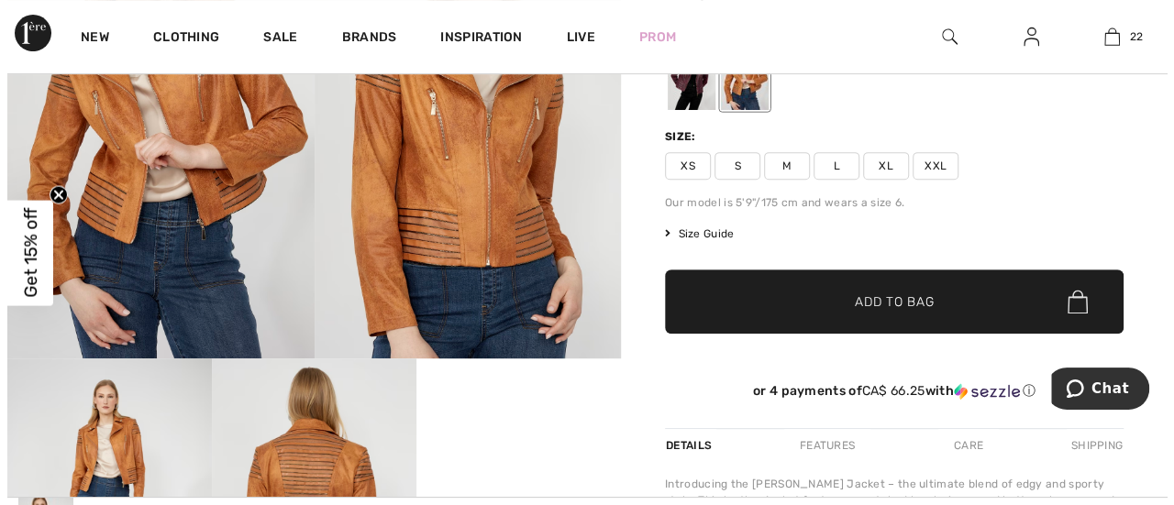
scroll to position [92, 0]
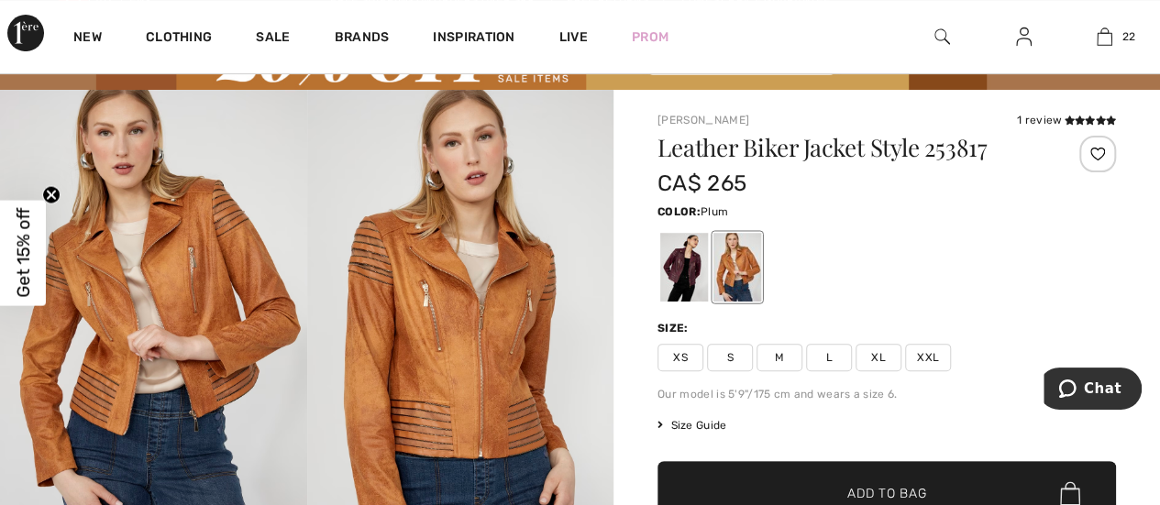
click at [692, 269] on div at bounding box center [684, 267] width 48 height 69
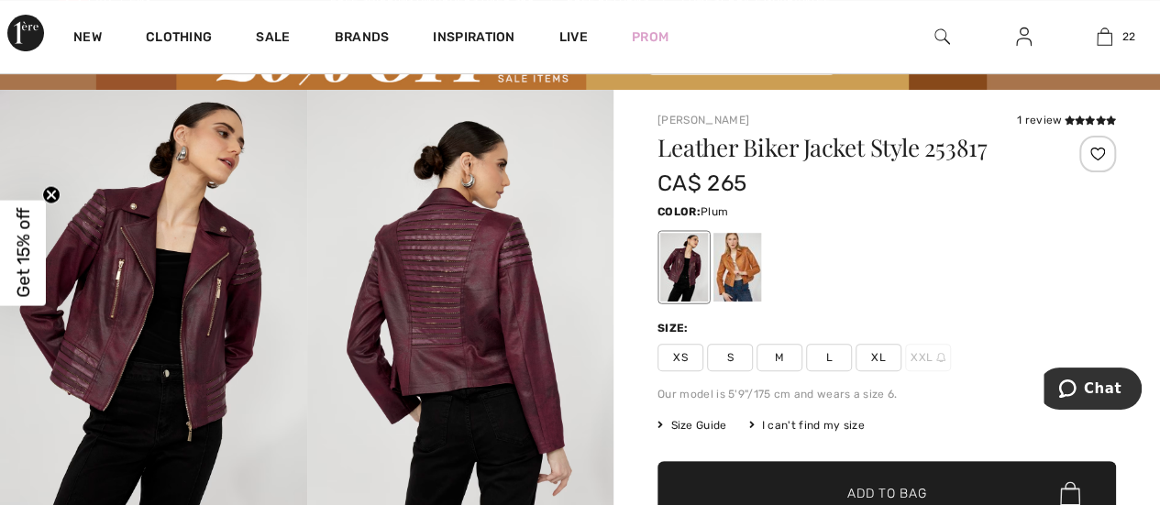
click at [81, 282] on img at bounding box center [153, 320] width 307 height 460
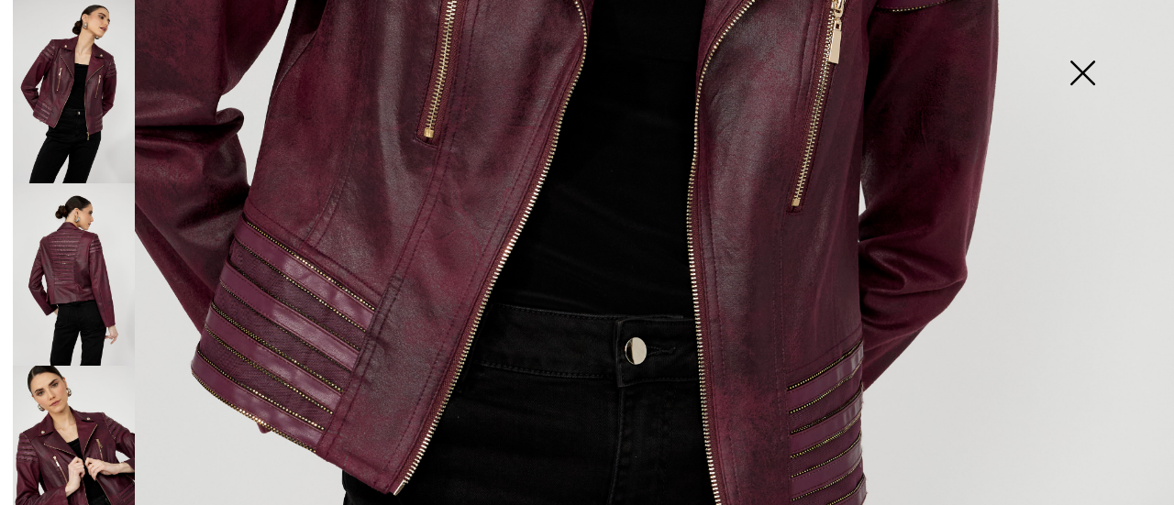
scroll to position [459, 0]
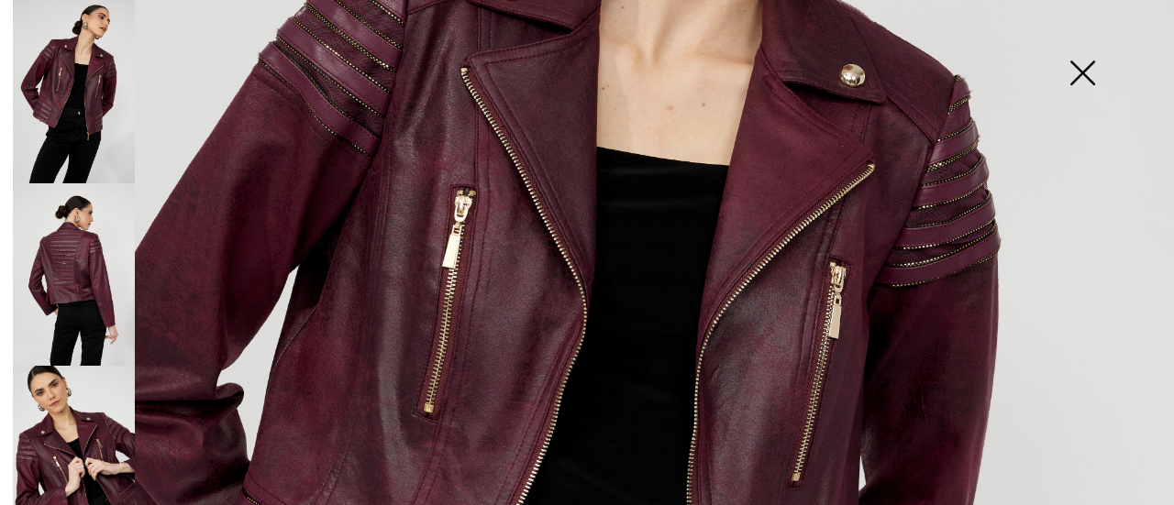
click at [90, 294] on img at bounding box center [74, 274] width 122 height 183
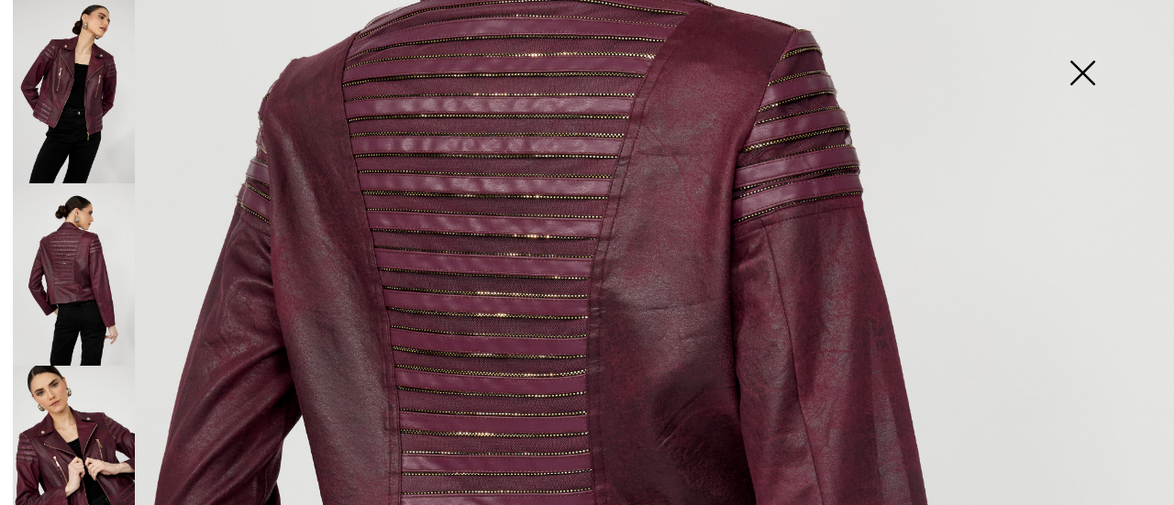
click at [70, 426] on img at bounding box center [74, 457] width 122 height 183
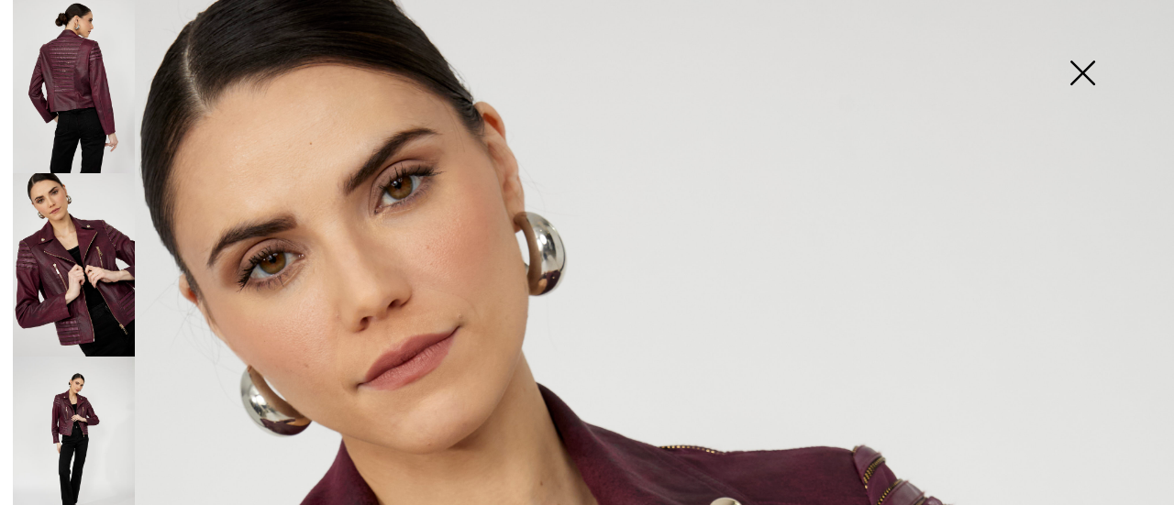
scroll to position [200, 0]
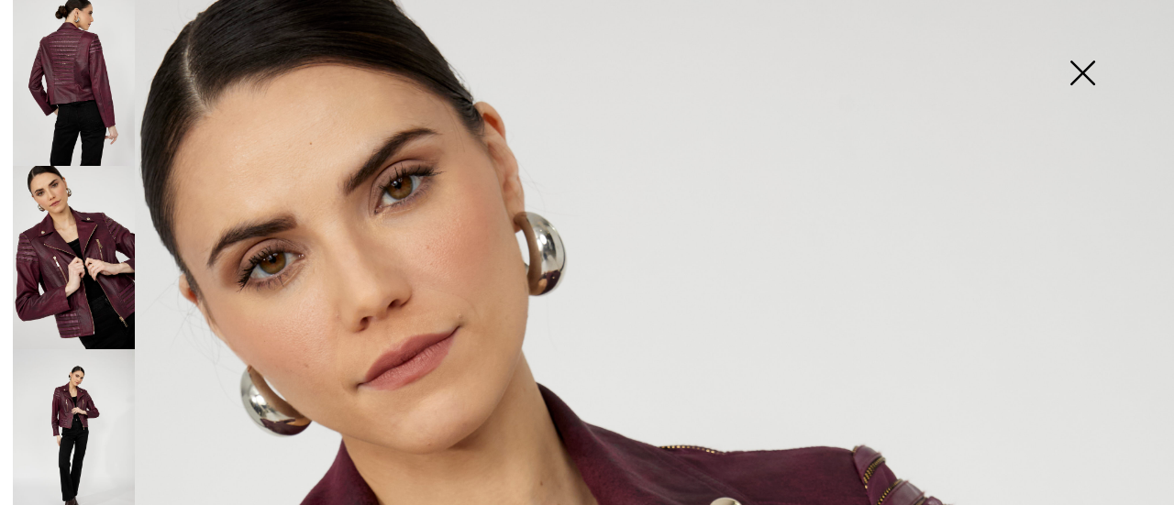
click at [83, 390] on img at bounding box center [74, 440] width 122 height 183
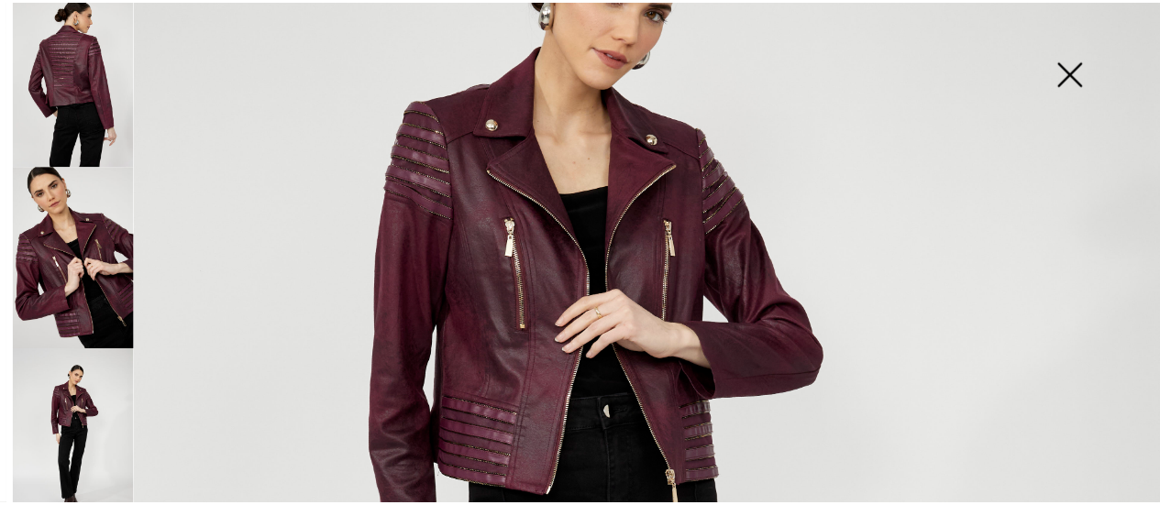
scroll to position [367, 0]
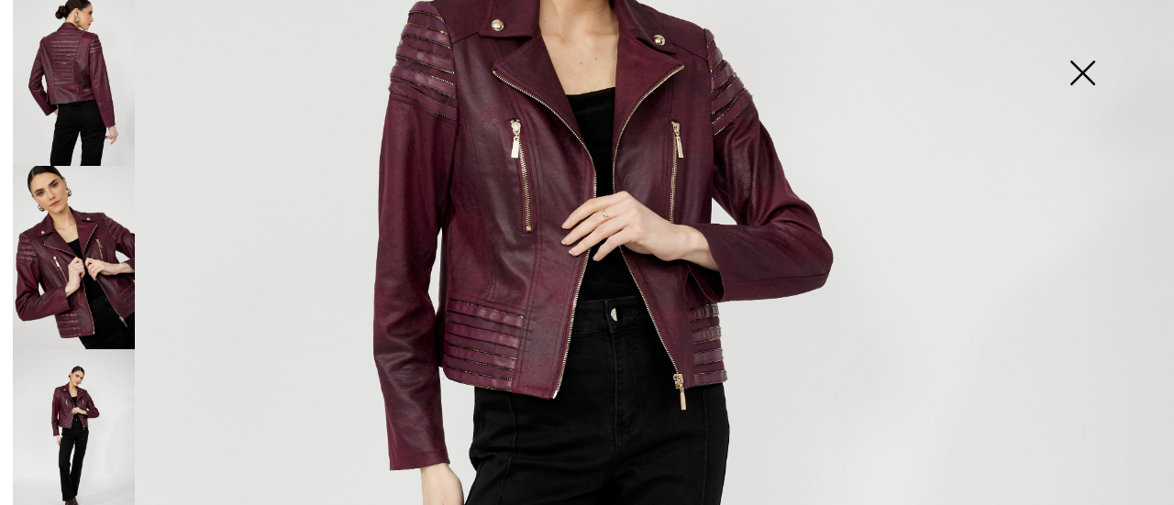
click at [1087, 66] on img at bounding box center [1082, 75] width 92 height 94
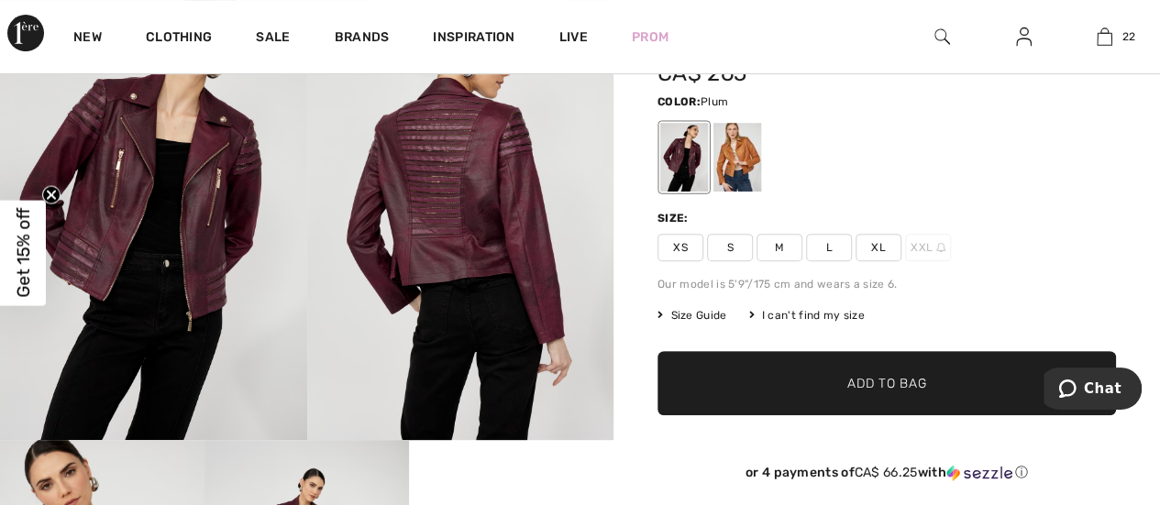
scroll to position [92, 0]
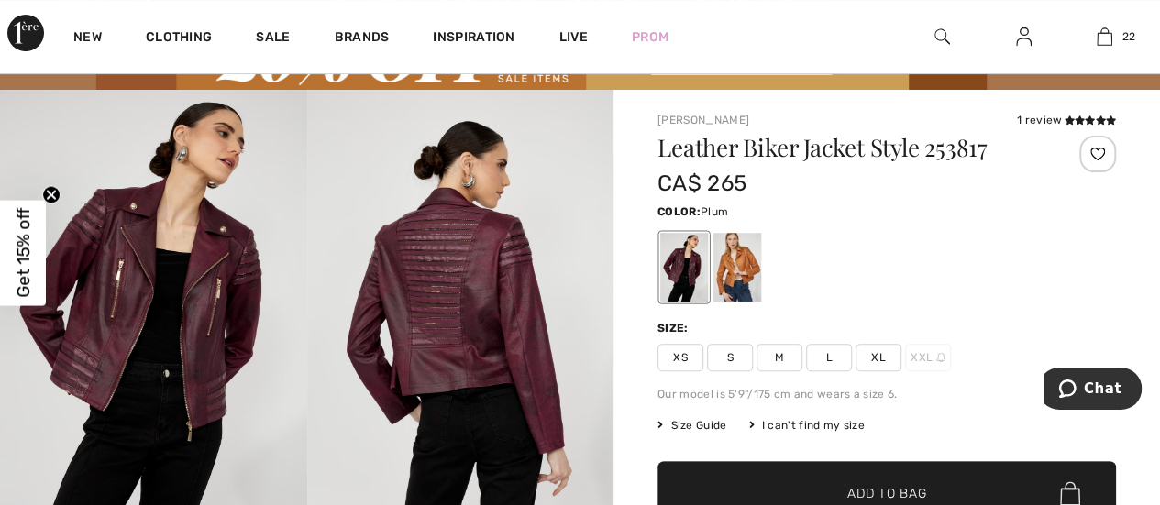
click at [704, 425] on span "Size Guide" at bounding box center [692, 425] width 69 height 17
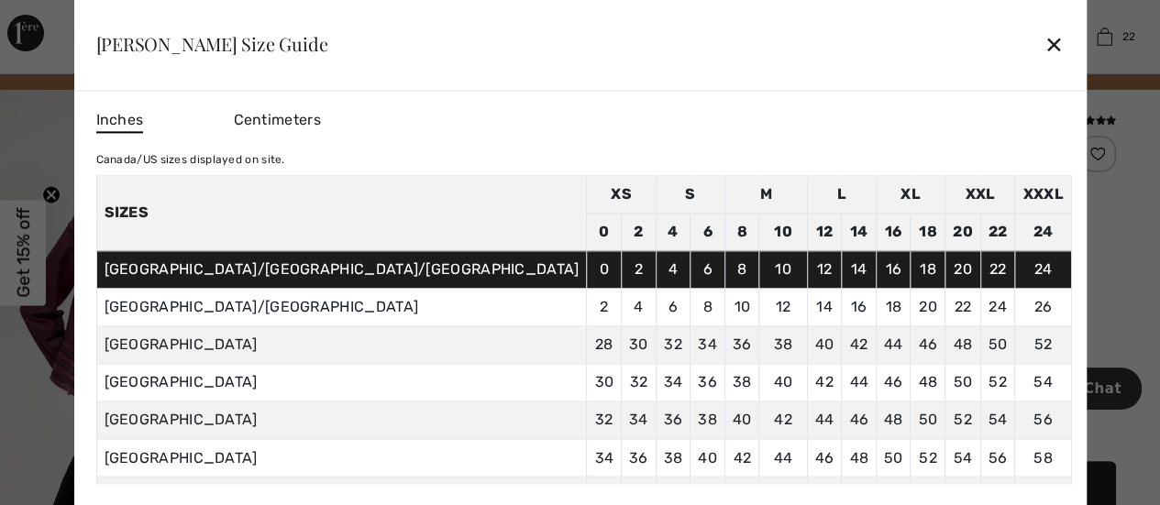
click at [1045, 50] on div "✕" at bounding box center [1054, 45] width 19 height 39
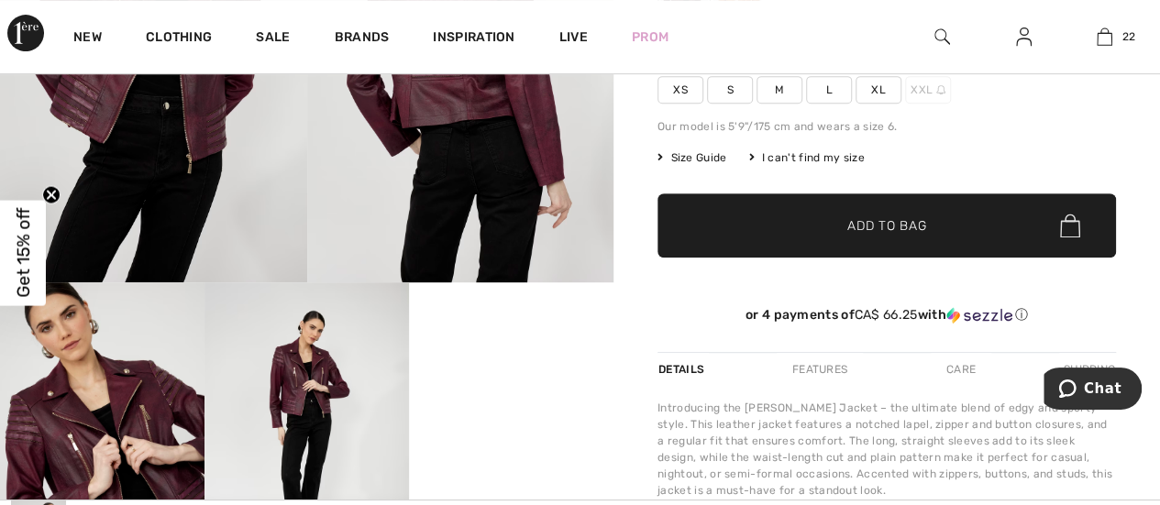
scroll to position [0, 0]
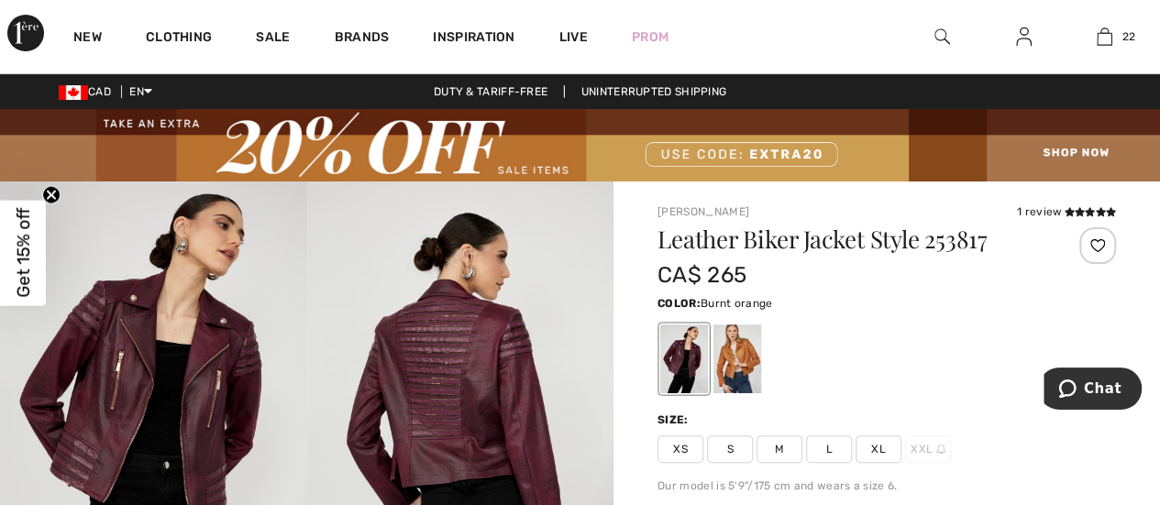
click at [745, 346] on div at bounding box center [738, 359] width 48 height 69
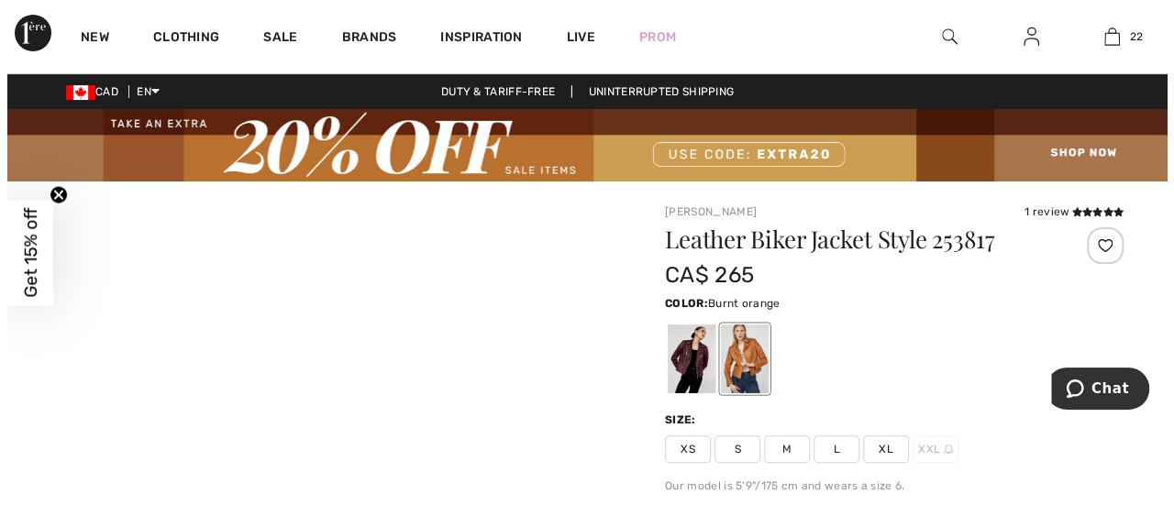
scroll to position [22, 0]
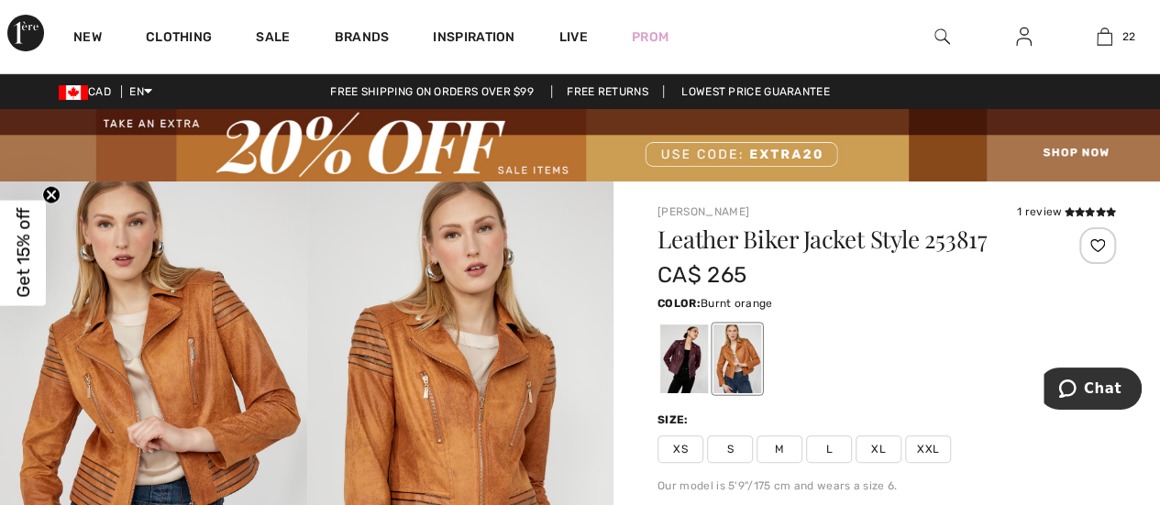
click at [167, 368] on img at bounding box center [153, 412] width 307 height 460
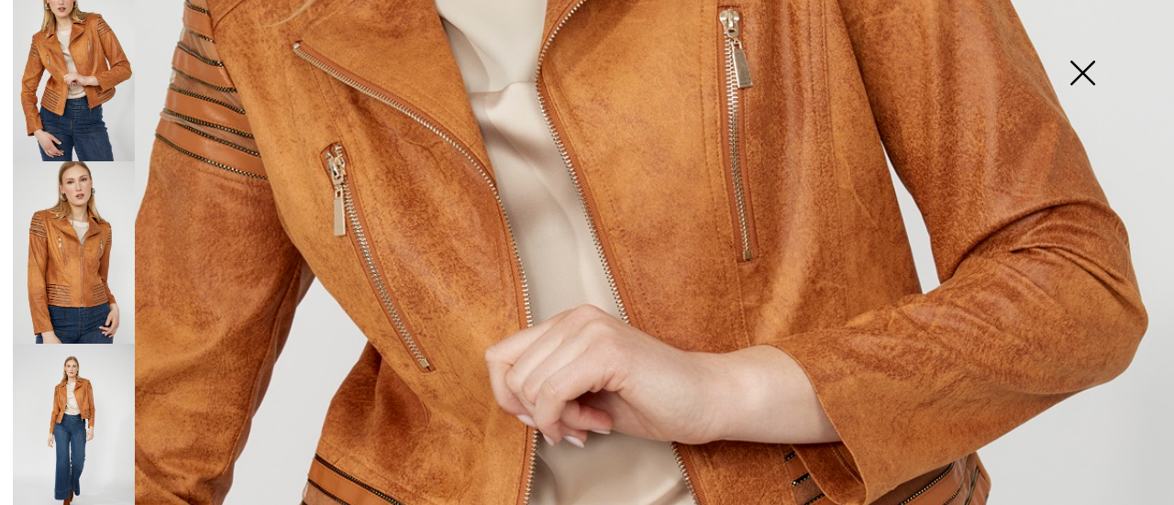
scroll to position [550, 0]
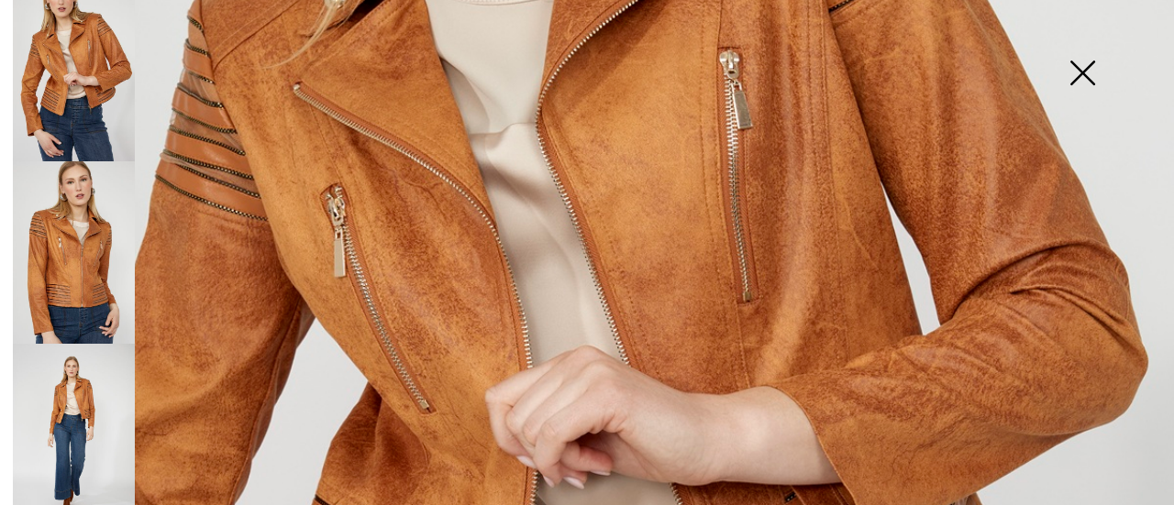
click at [99, 282] on img at bounding box center [74, 252] width 122 height 183
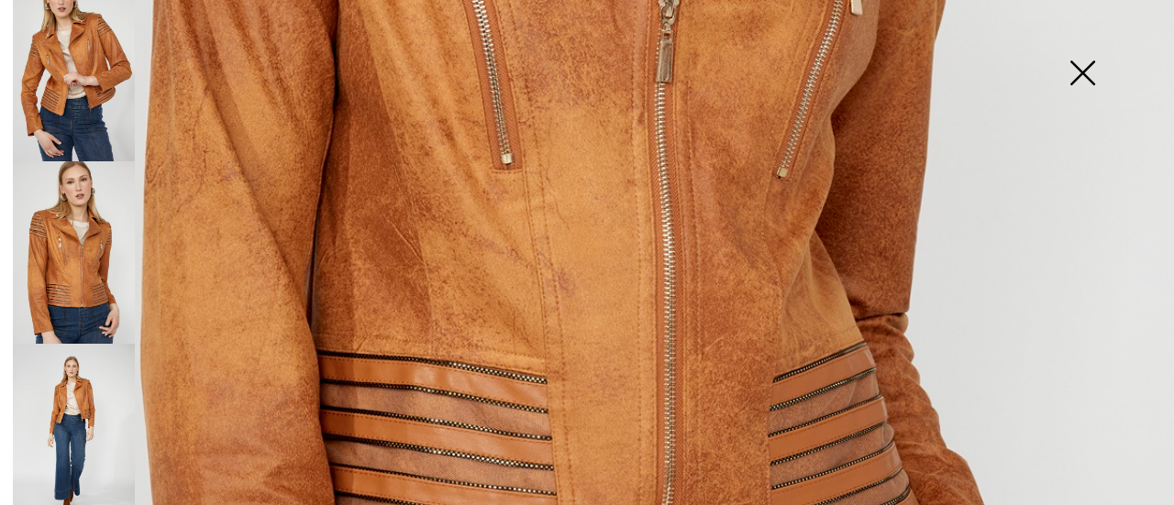
scroll to position [825, 0]
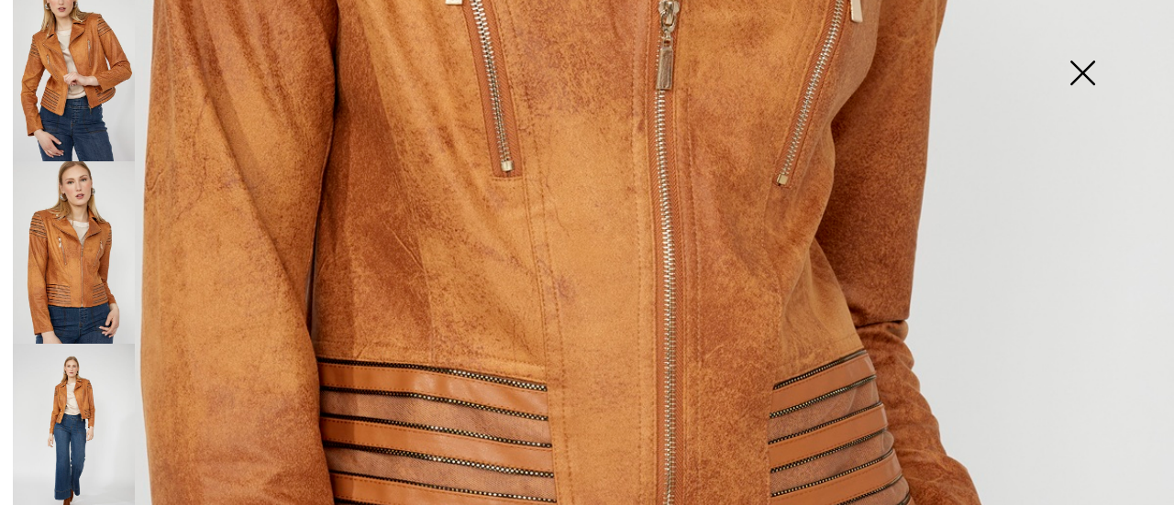
click at [75, 383] on img at bounding box center [74, 435] width 122 height 183
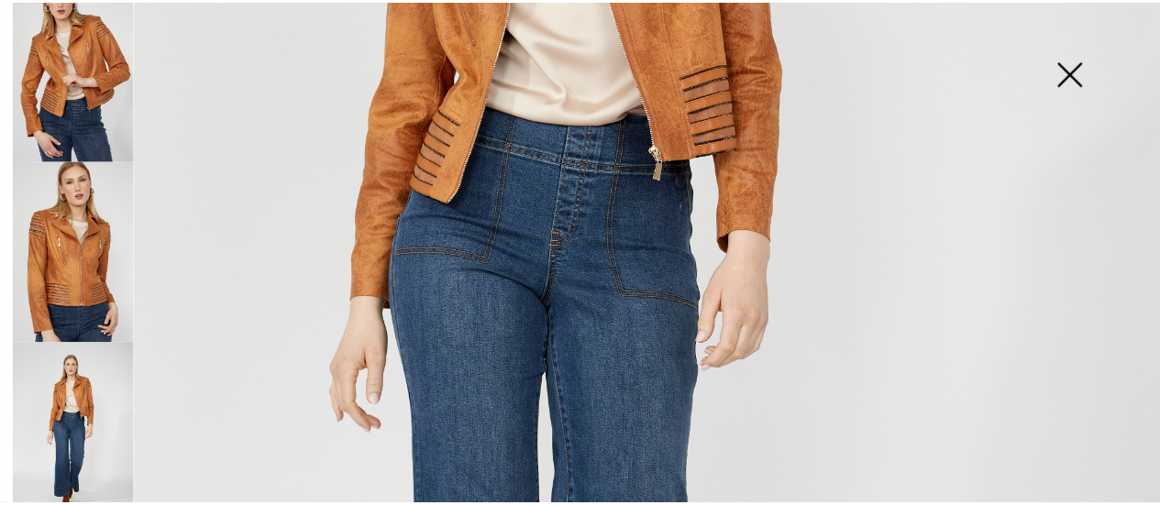
scroll to position [734, 0]
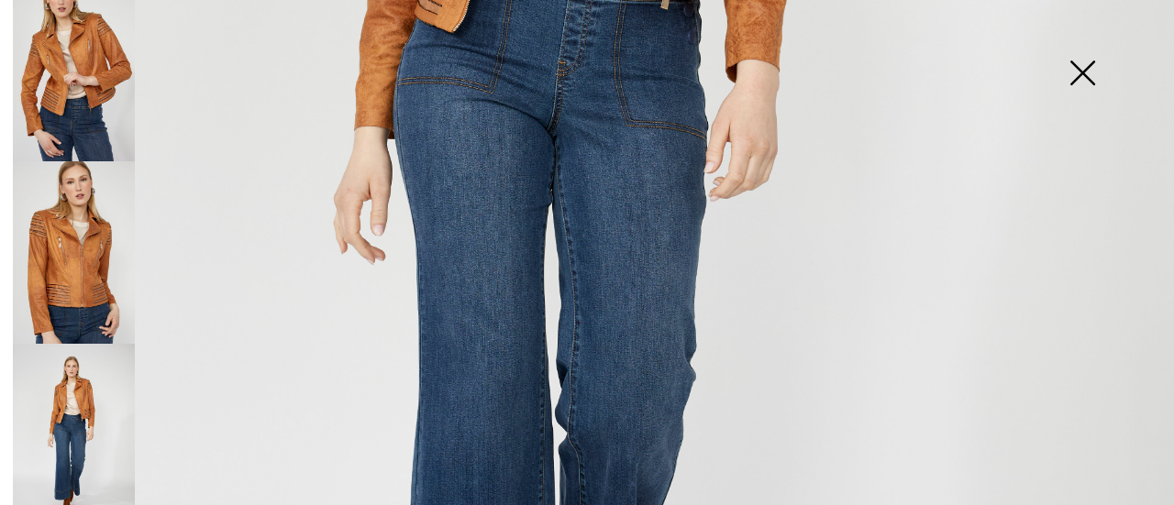
click at [1088, 78] on img at bounding box center [1082, 75] width 92 height 94
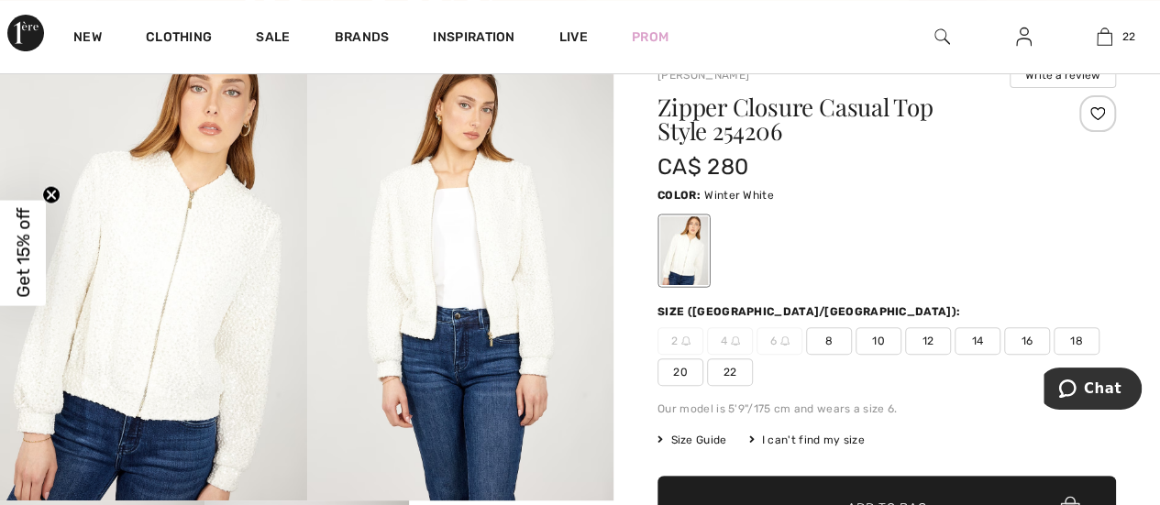
scroll to position [183, 0]
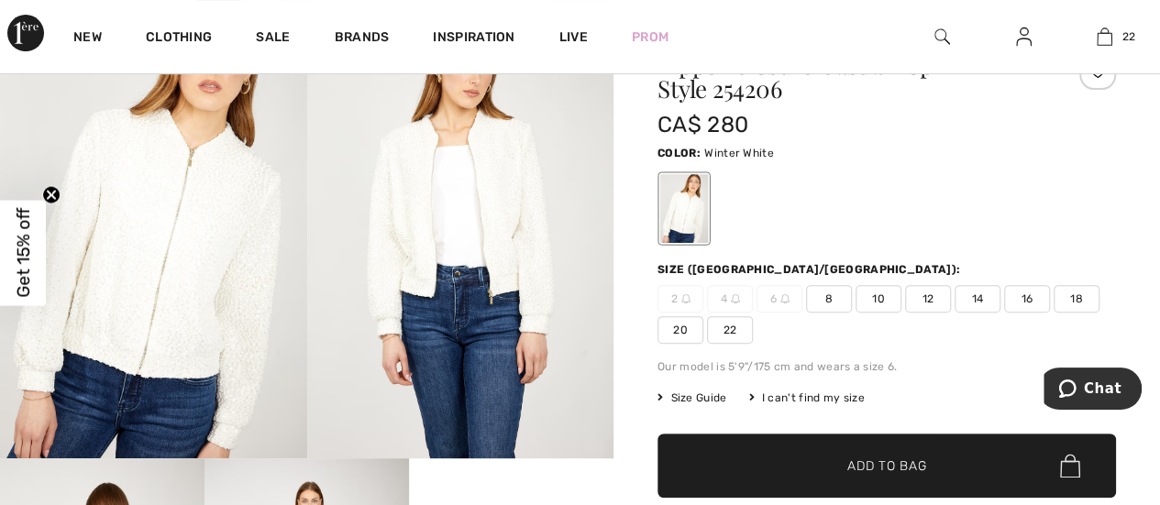
click at [178, 250] on img at bounding box center [153, 228] width 307 height 460
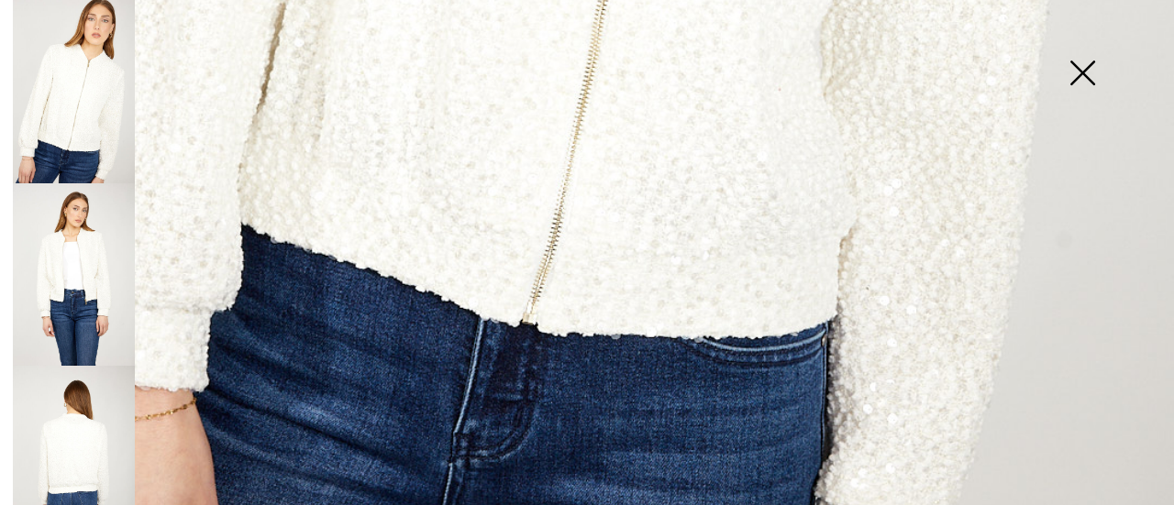
scroll to position [1192, 0]
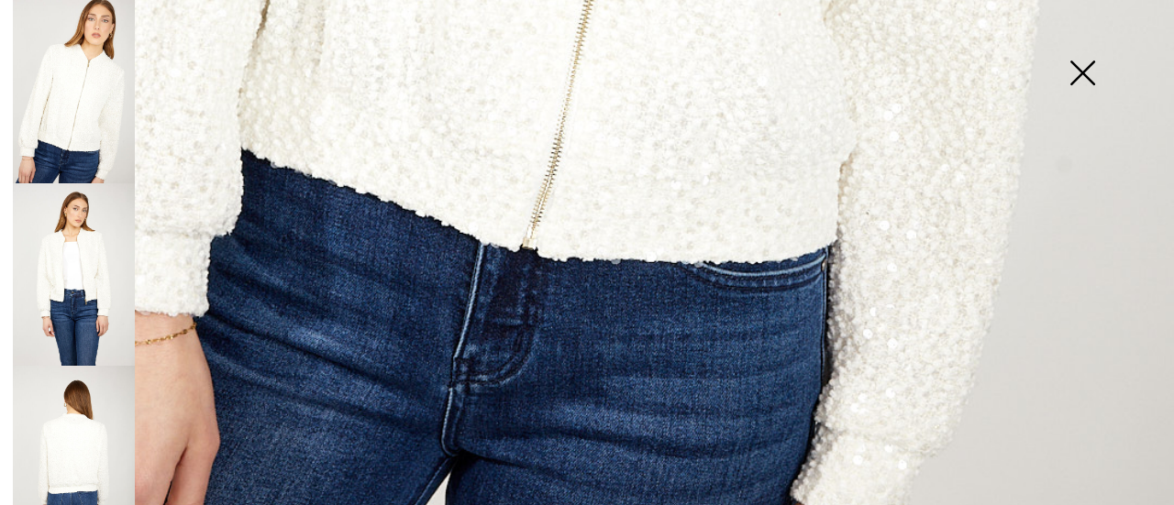
click at [99, 267] on img at bounding box center [74, 274] width 122 height 183
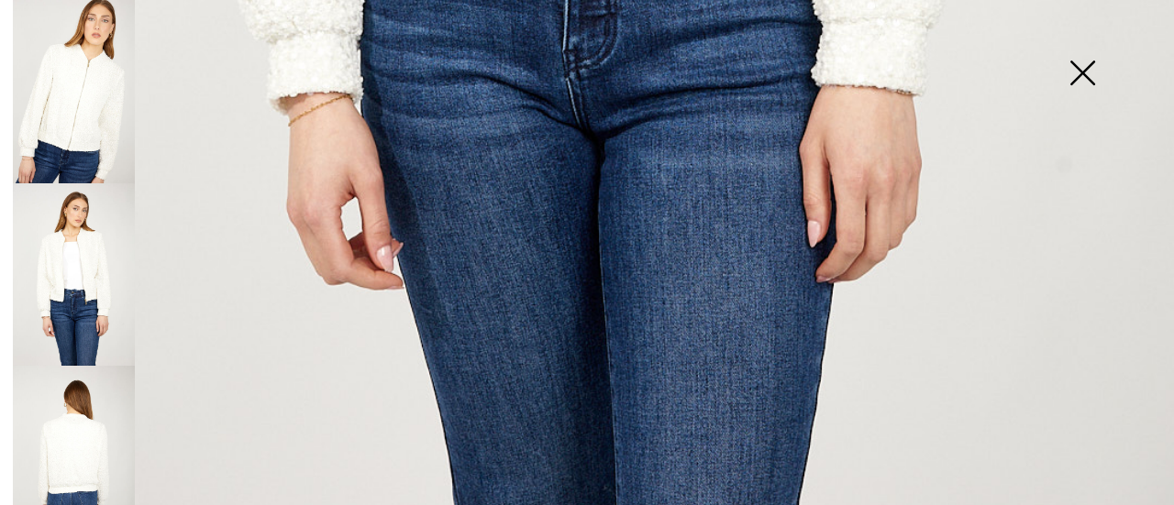
click at [70, 412] on img at bounding box center [74, 457] width 122 height 183
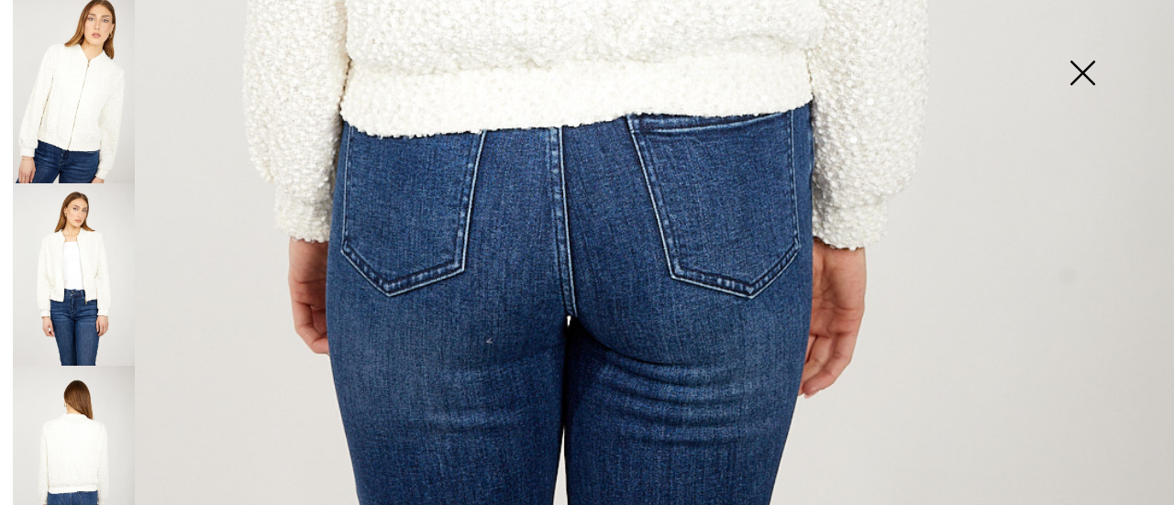
scroll to position [825, 0]
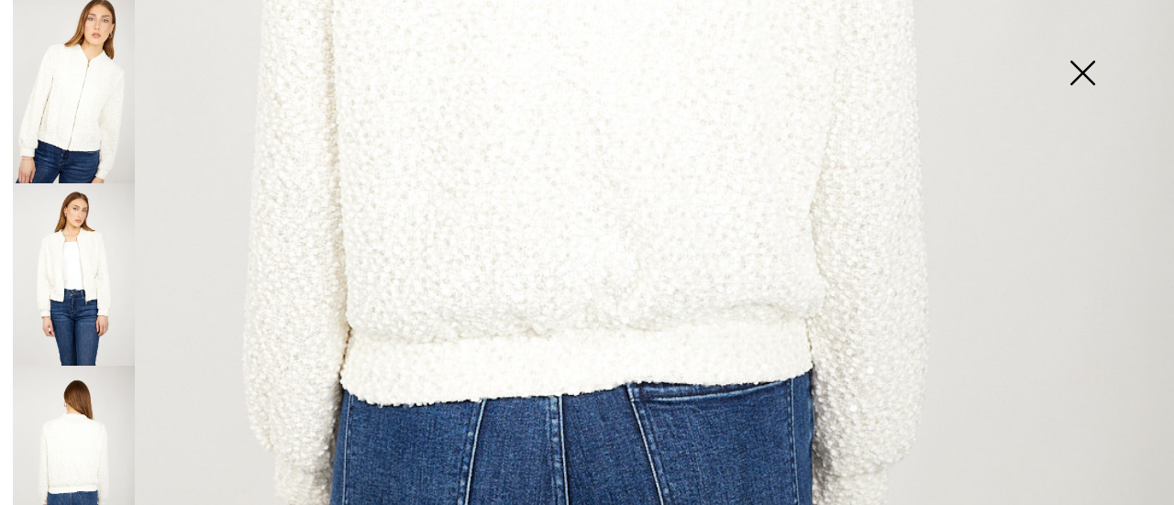
click at [1080, 80] on img at bounding box center [1082, 75] width 92 height 94
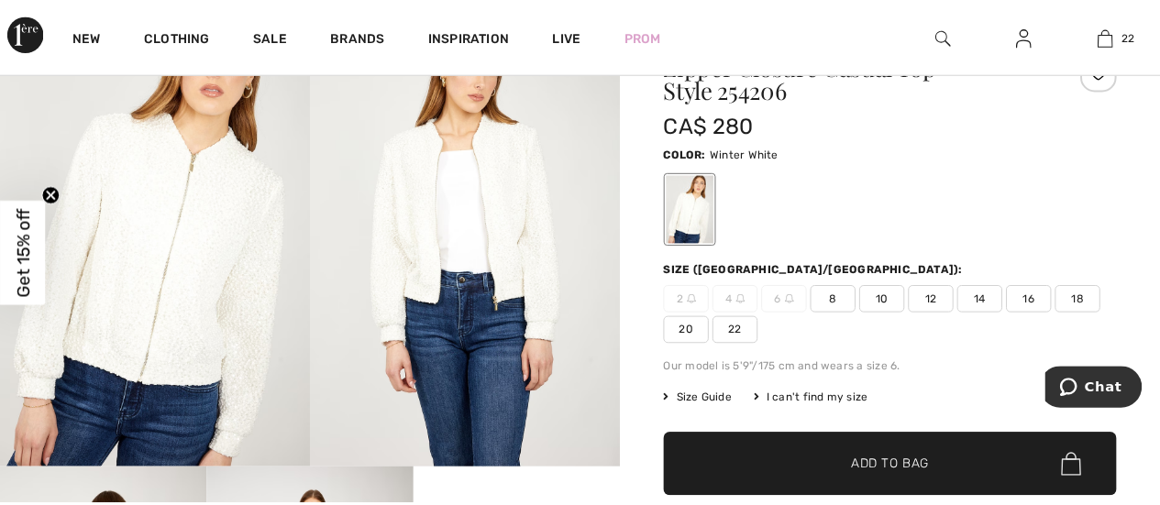
scroll to position [183, 0]
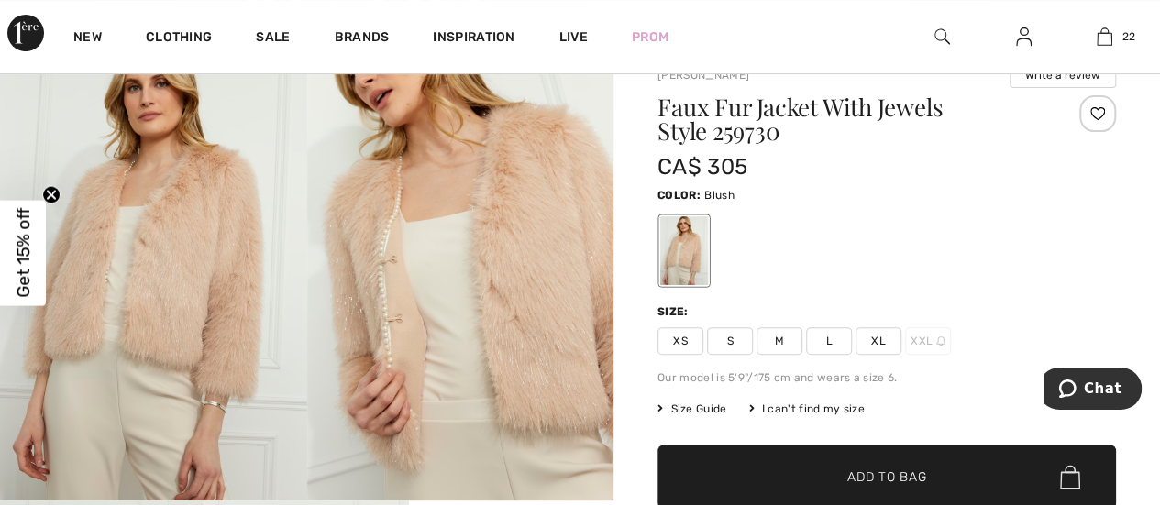
scroll to position [183, 0]
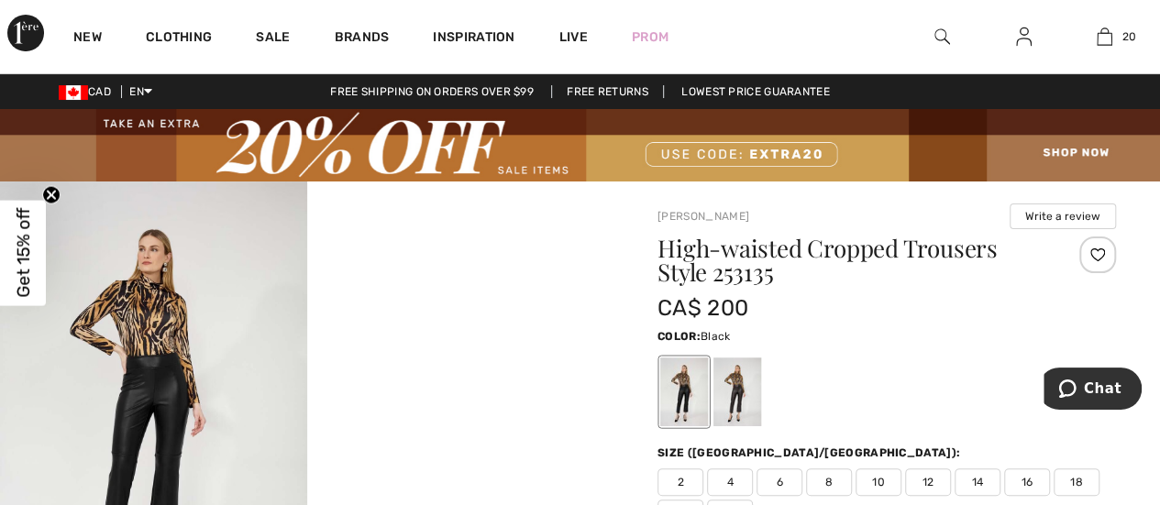
click at [140, 320] on img at bounding box center [153, 412] width 307 height 460
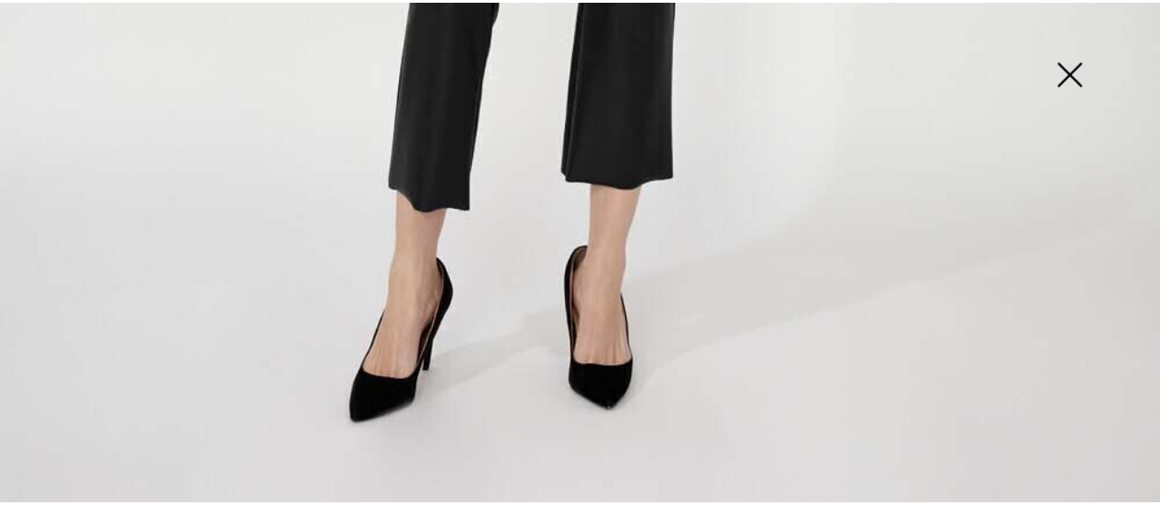
scroll to position [1235, 0]
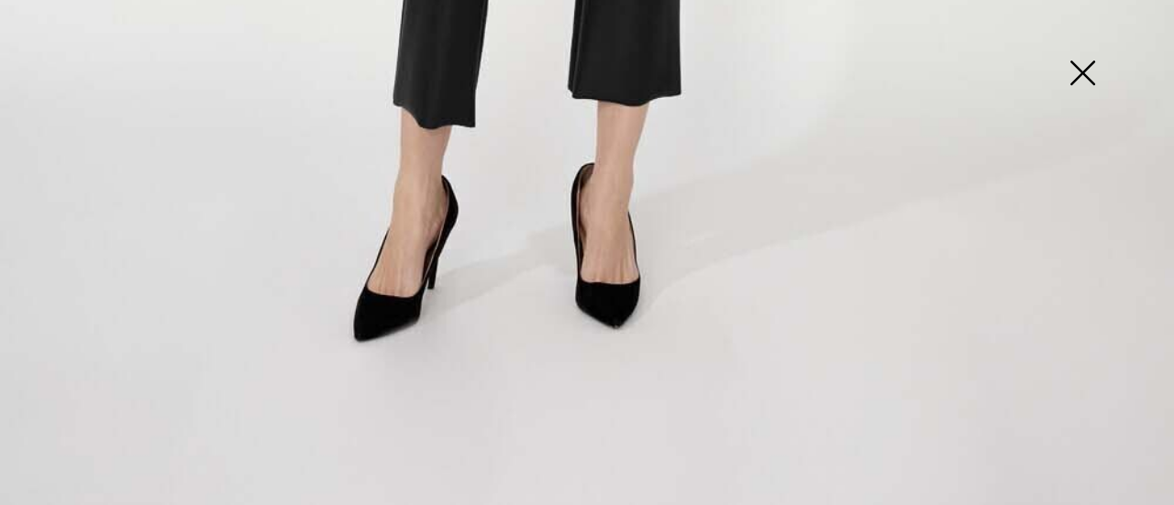
click at [1089, 74] on img at bounding box center [1082, 75] width 92 height 94
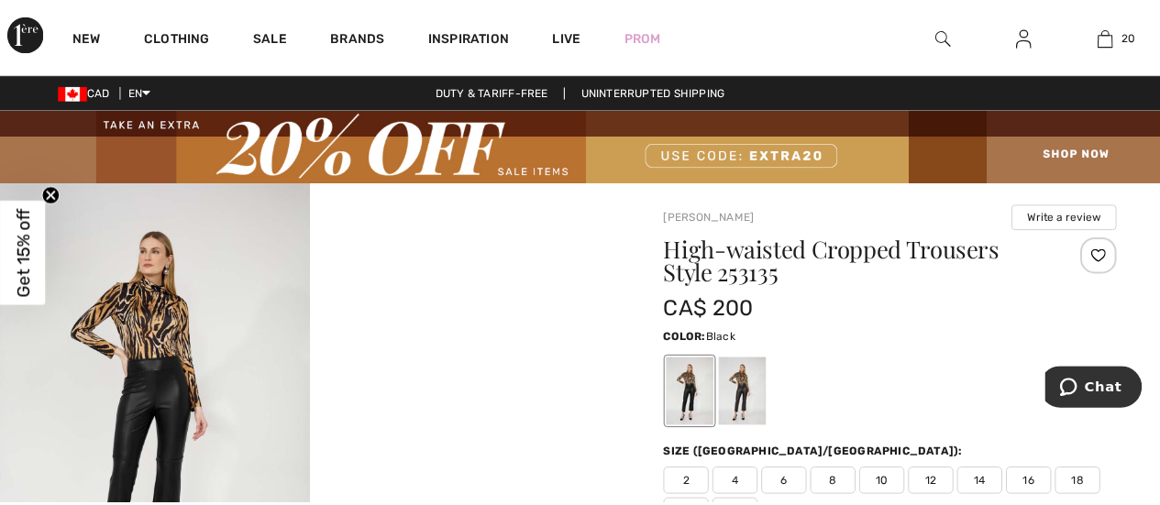
scroll to position [1213, 0]
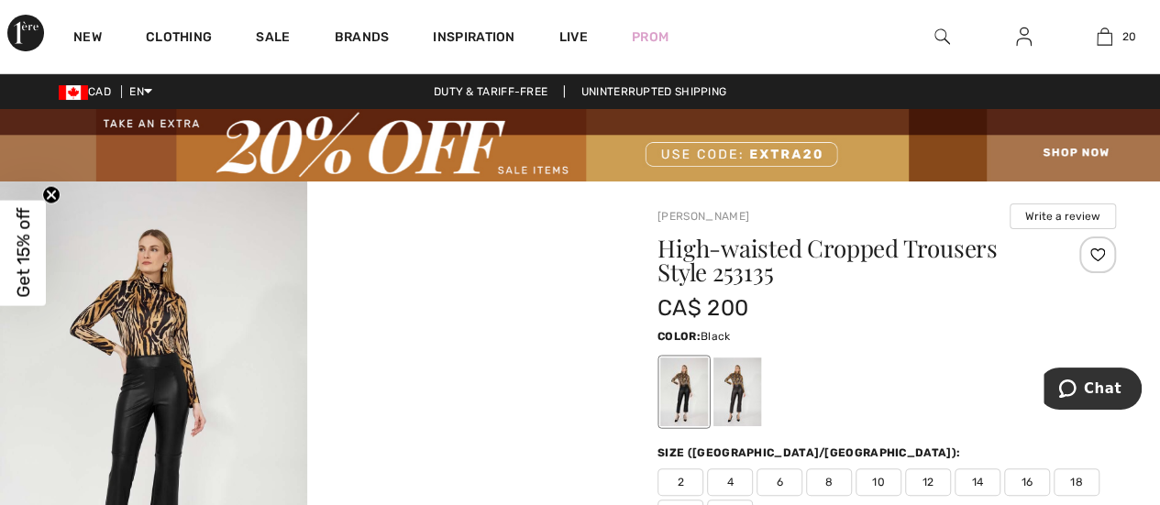
click at [460, 318] on video "Your browser does not support the video tag." at bounding box center [460, 258] width 307 height 153
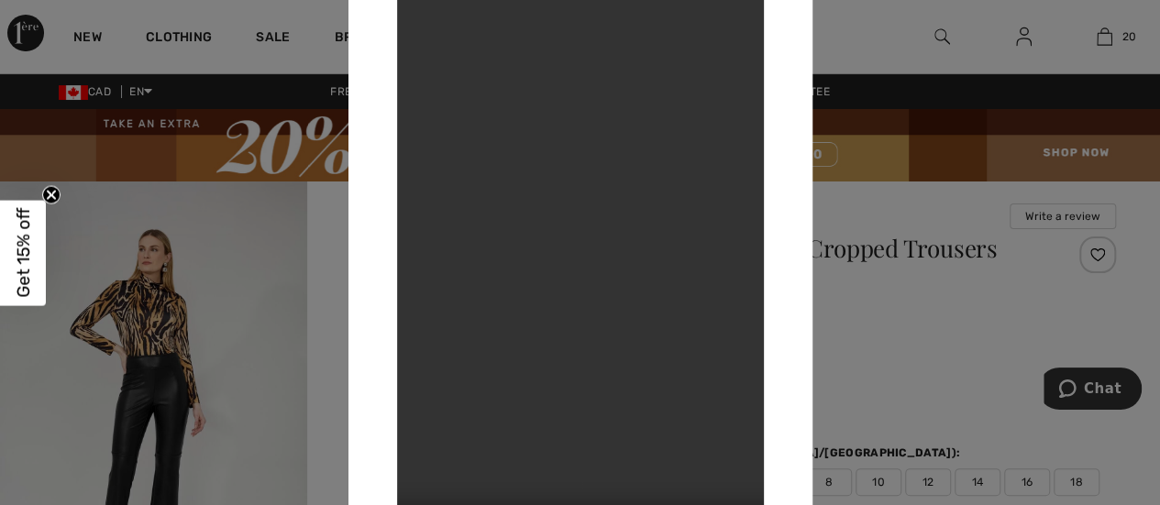
click at [195, 223] on div at bounding box center [580, 252] width 1160 height 505
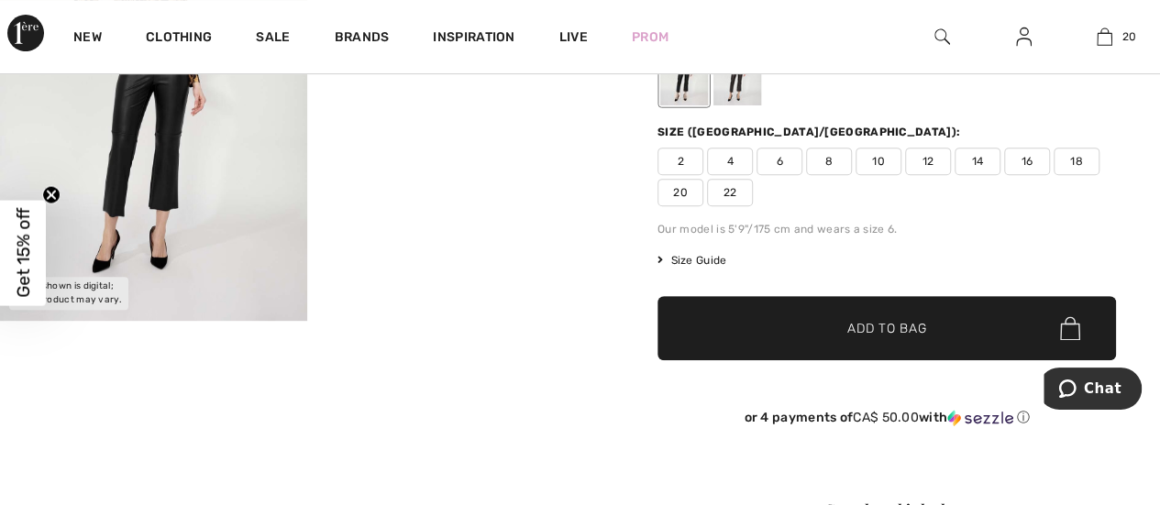
scroll to position [183, 0]
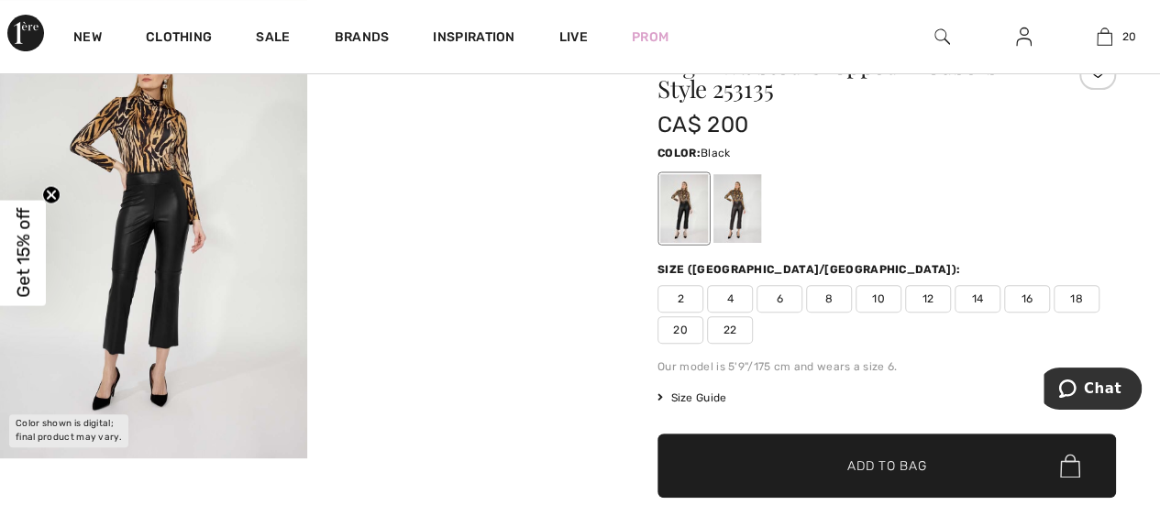
click at [175, 156] on img at bounding box center [153, 228] width 307 height 460
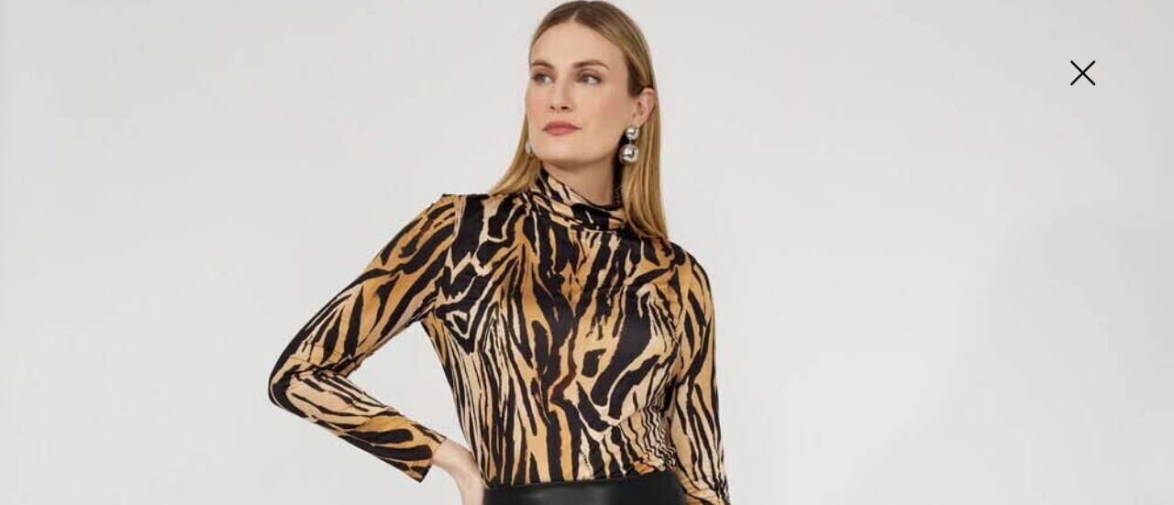
click at [1082, 72] on img at bounding box center [1082, 75] width 92 height 94
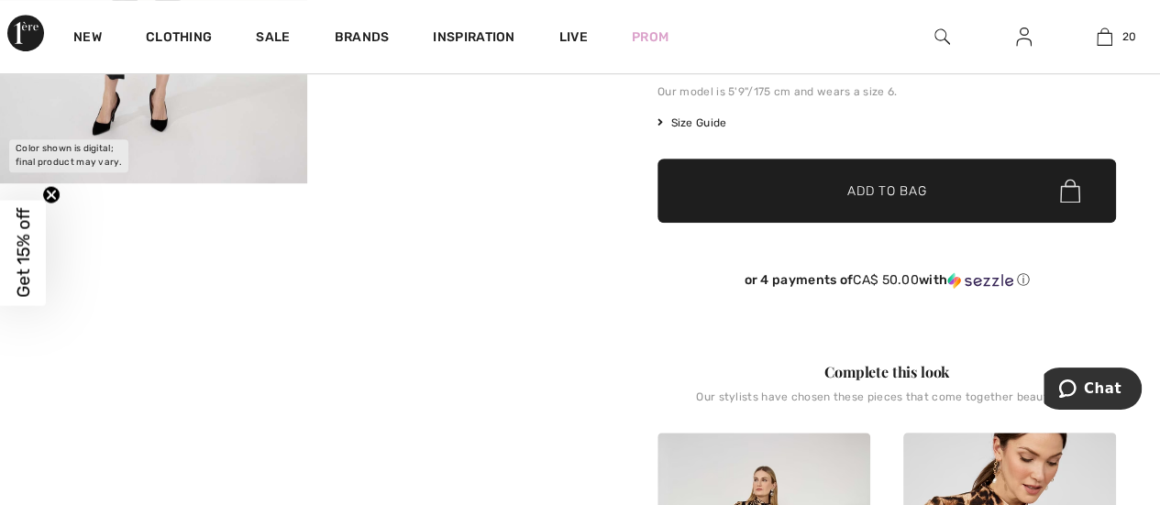
scroll to position [734, 0]
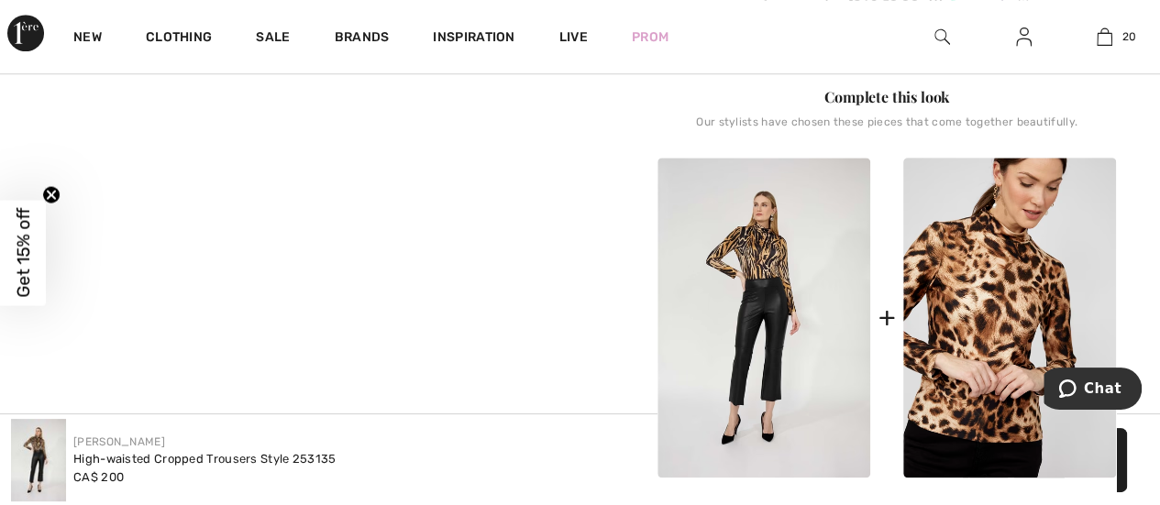
click at [745, 254] on img at bounding box center [764, 318] width 213 height 320
click at [763, 258] on img at bounding box center [764, 318] width 213 height 320
click at [759, 266] on img at bounding box center [764, 318] width 213 height 320
click at [759, 260] on img at bounding box center [764, 318] width 213 height 320
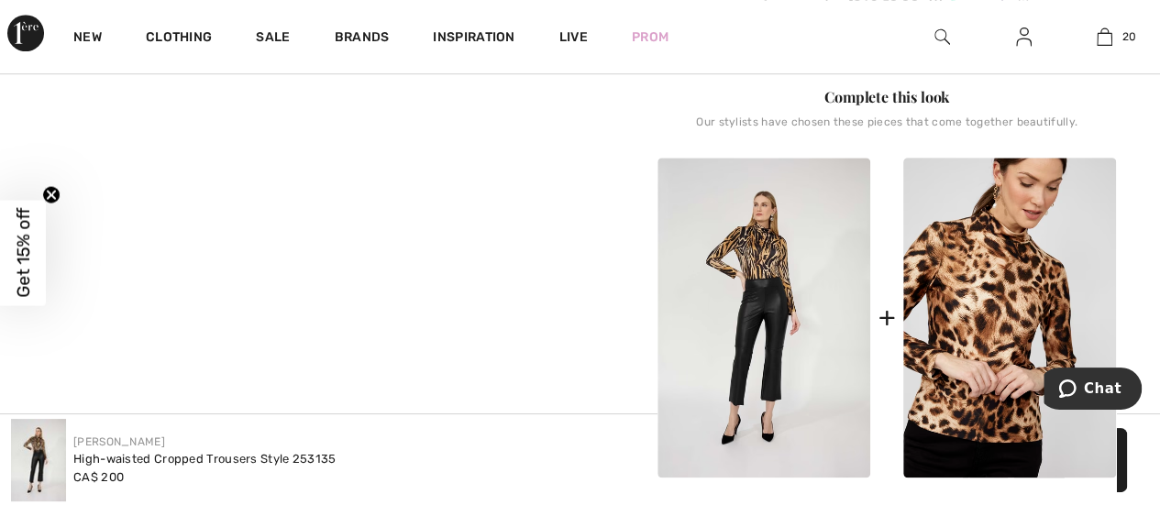
click at [767, 256] on img at bounding box center [764, 318] width 213 height 320
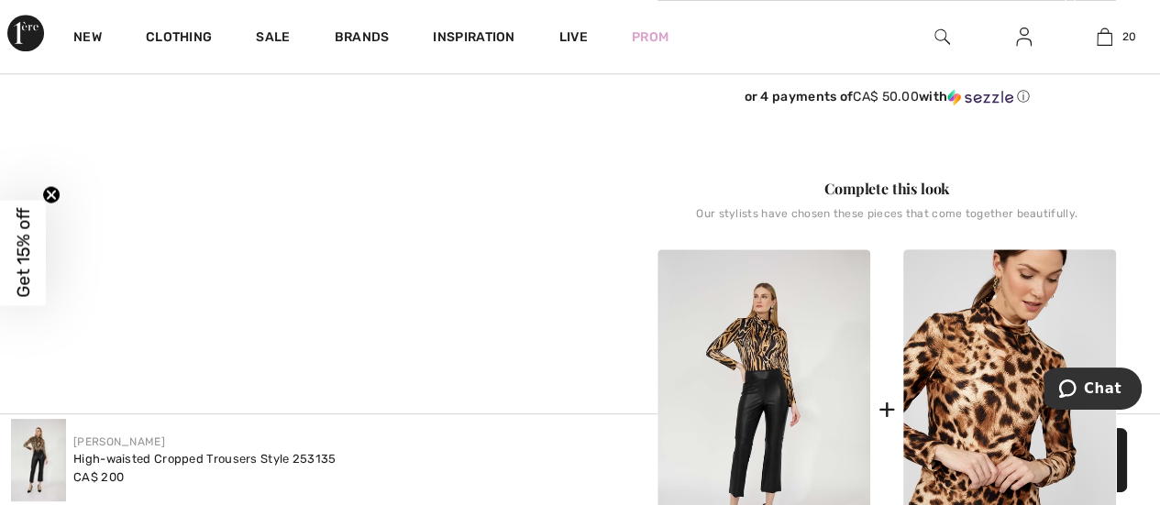
scroll to position [825, 0]
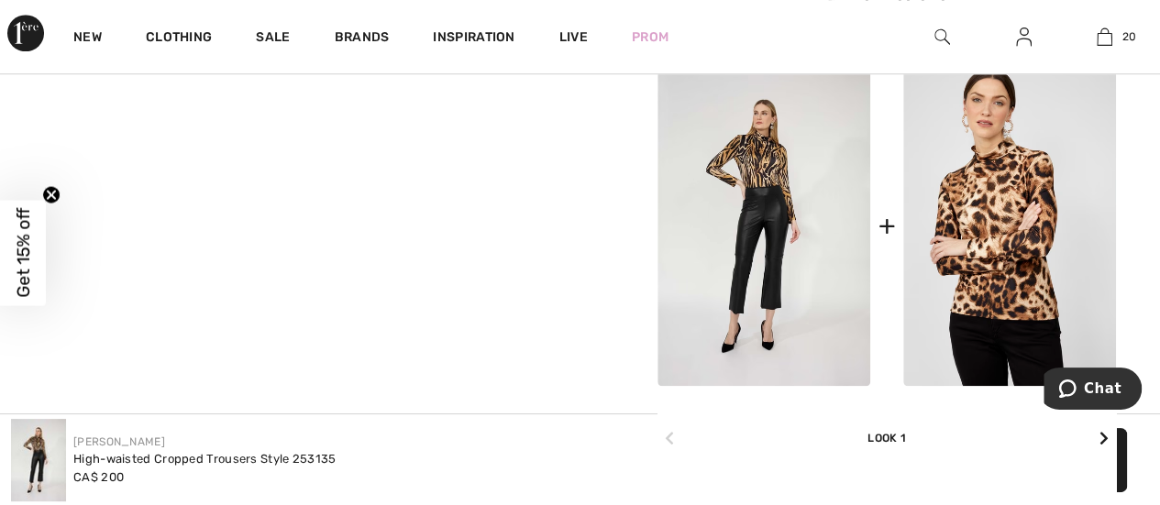
click at [973, 221] on img at bounding box center [1009, 226] width 213 height 320
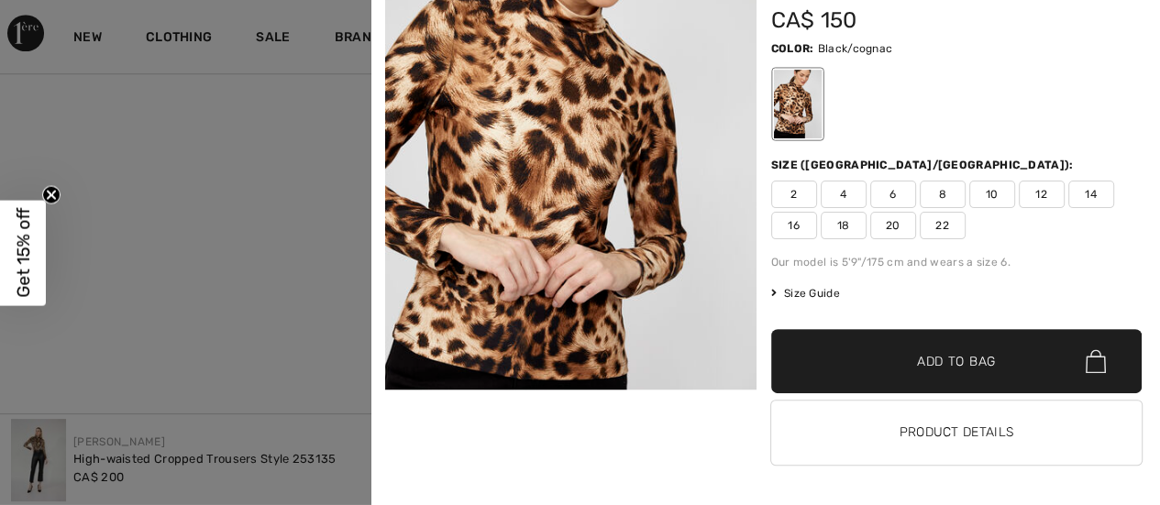
scroll to position [117, 0]
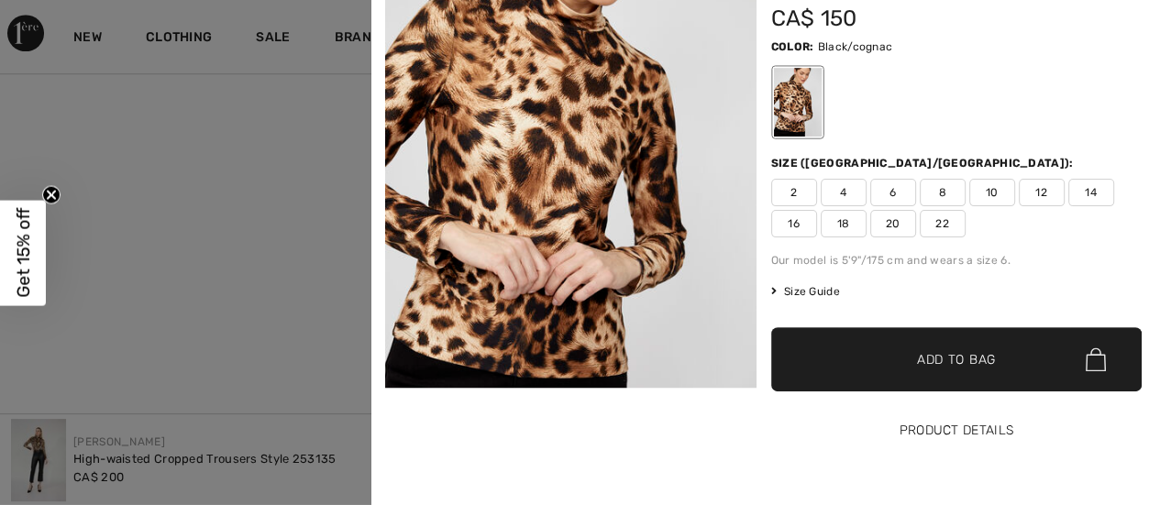
click at [921, 433] on button "Product Details" at bounding box center [956, 431] width 371 height 64
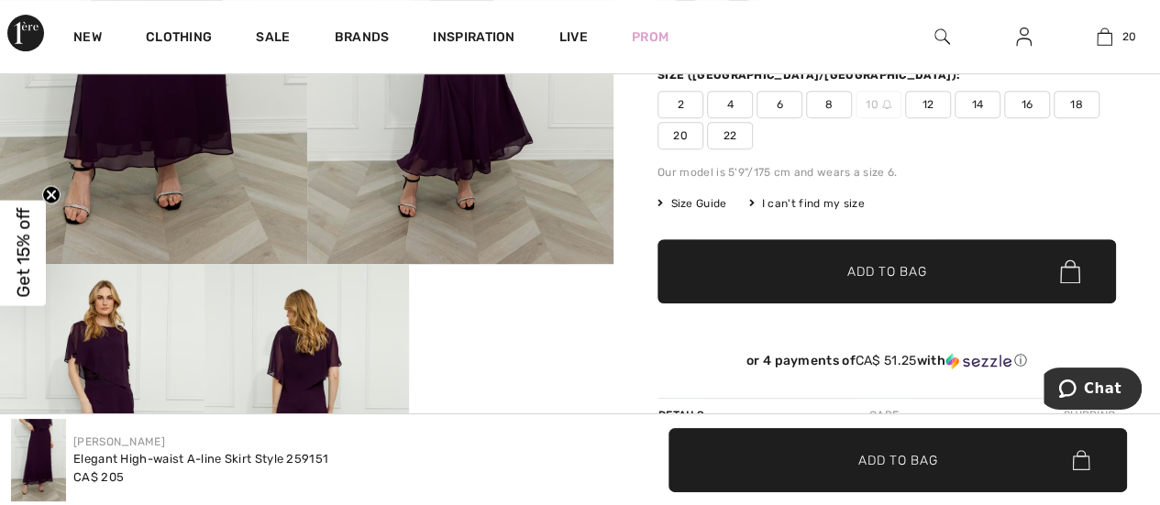
scroll to position [183, 0]
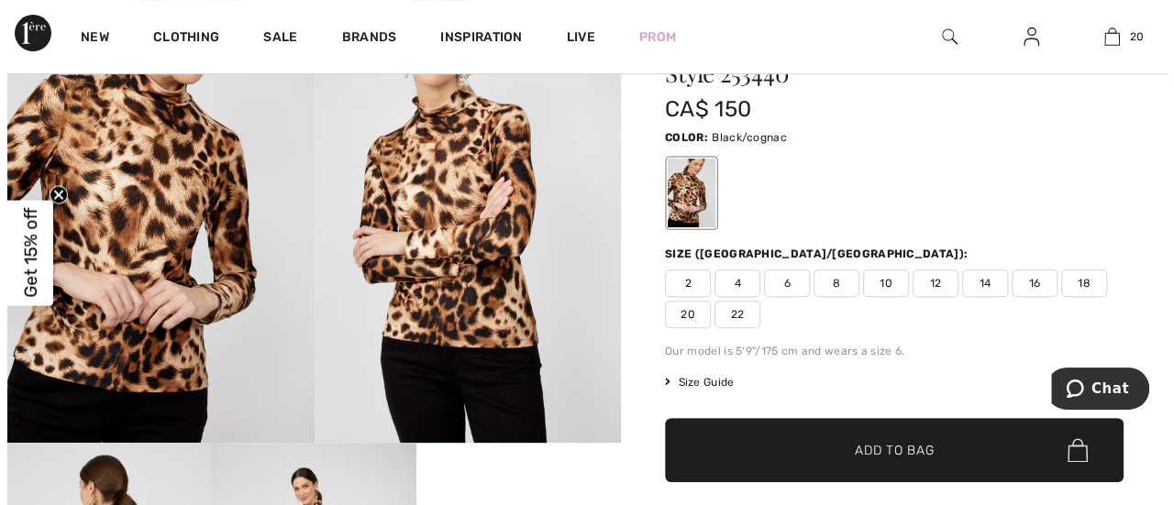
scroll to position [92, 0]
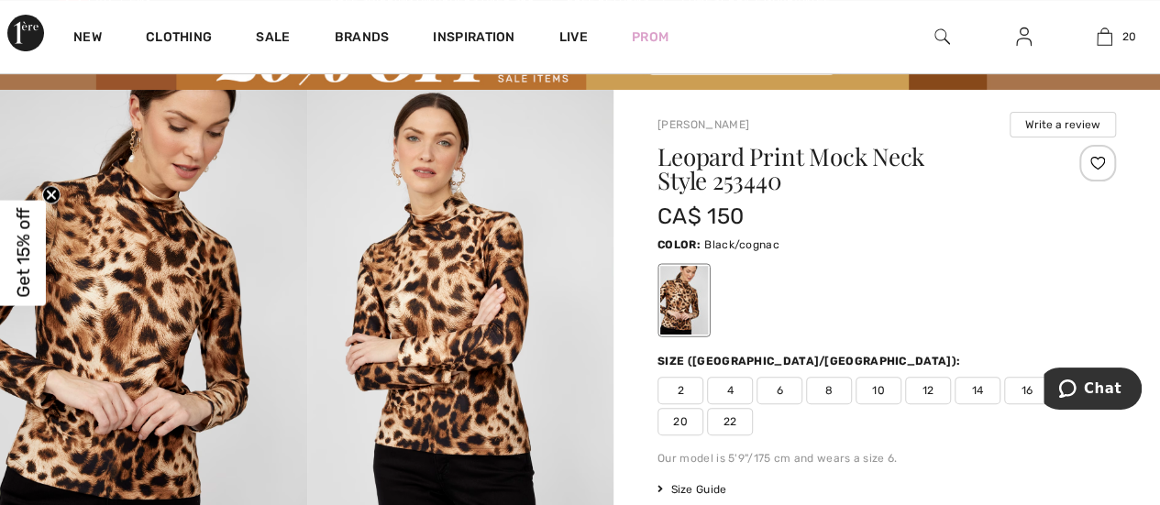
click at [135, 279] on img at bounding box center [153, 320] width 307 height 460
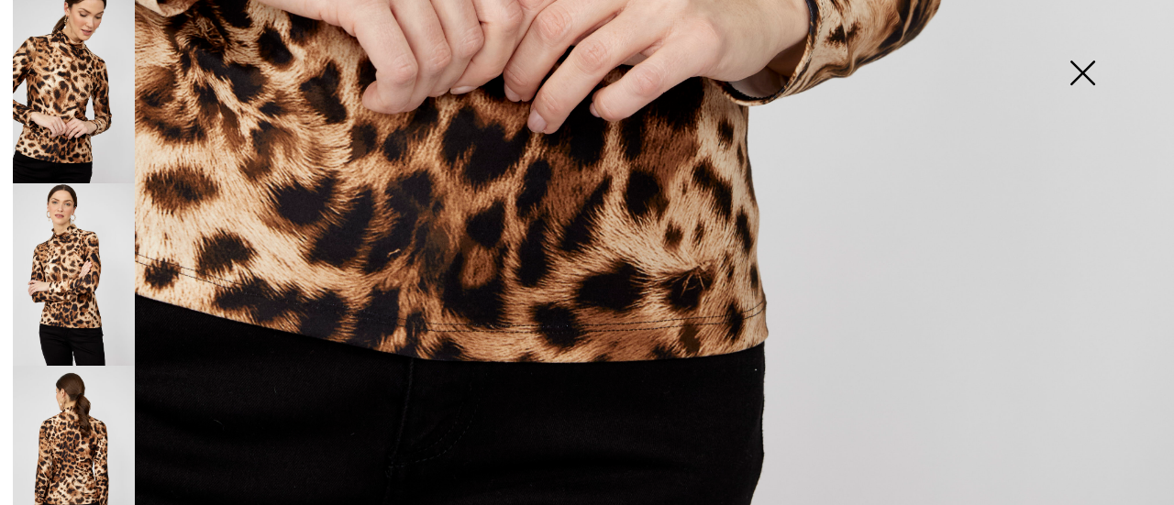
scroll to position [1235, 0]
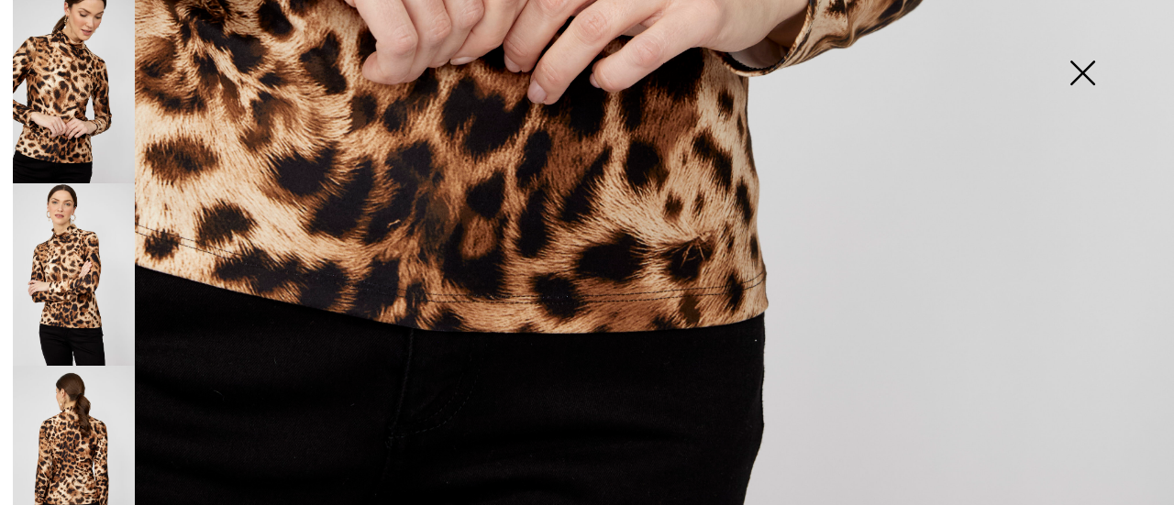
click at [53, 260] on img at bounding box center [74, 274] width 122 height 183
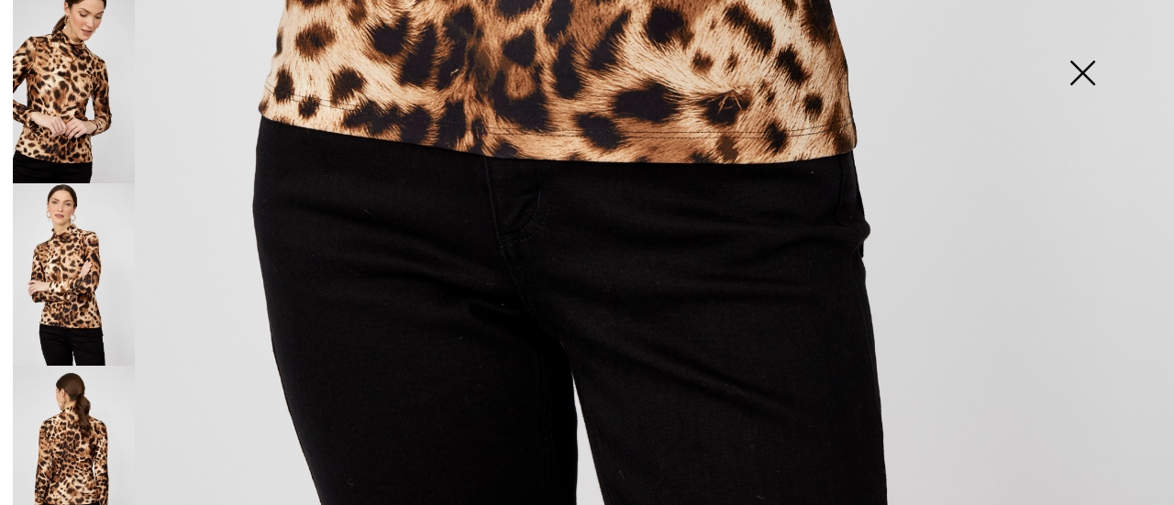
click at [68, 427] on img at bounding box center [74, 457] width 122 height 183
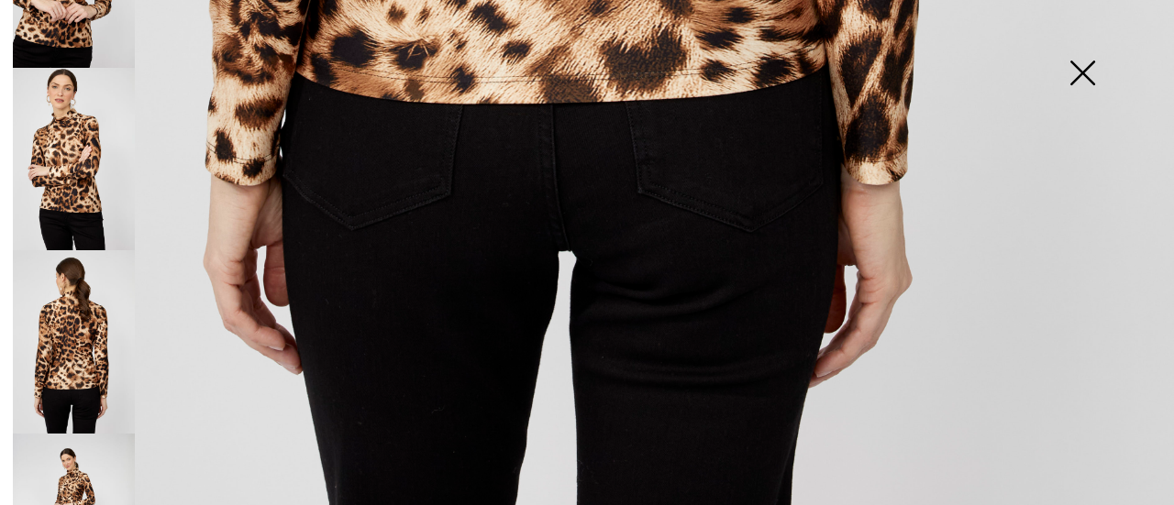
scroll to position [183, 0]
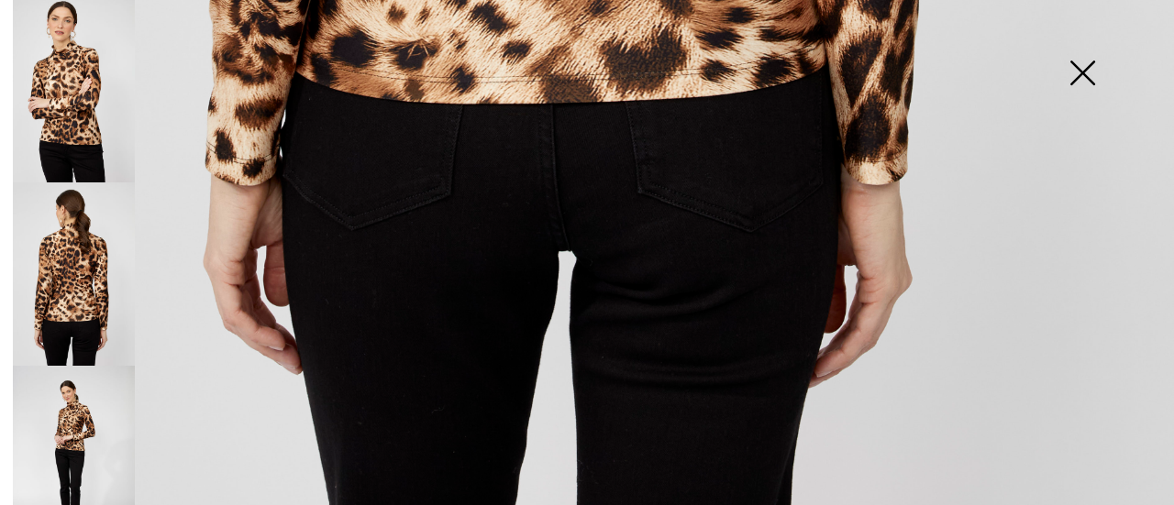
click at [72, 488] on img at bounding box center [74, 457] width 122 height 183
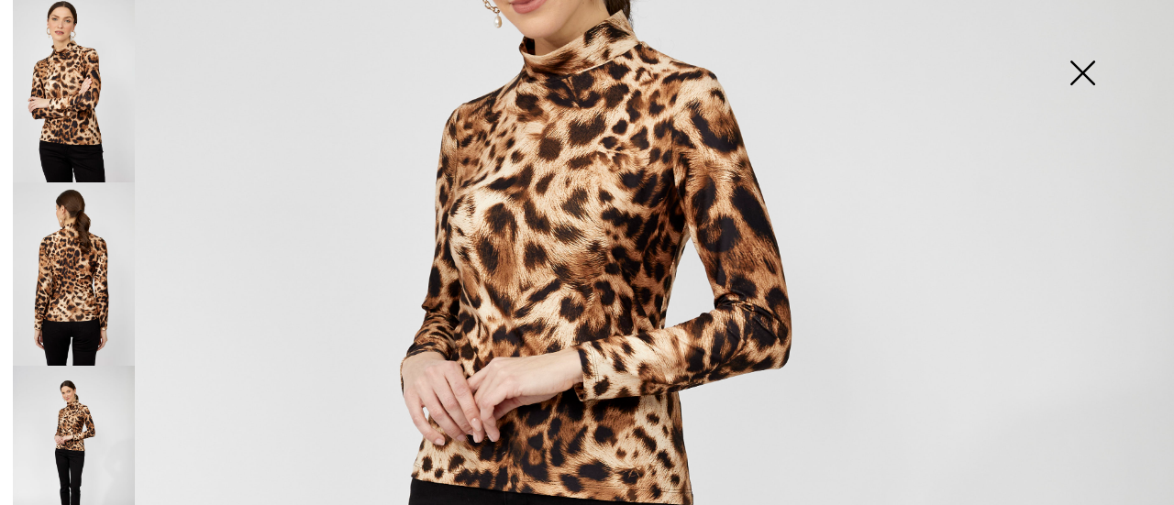
scroll to position [226, 0]
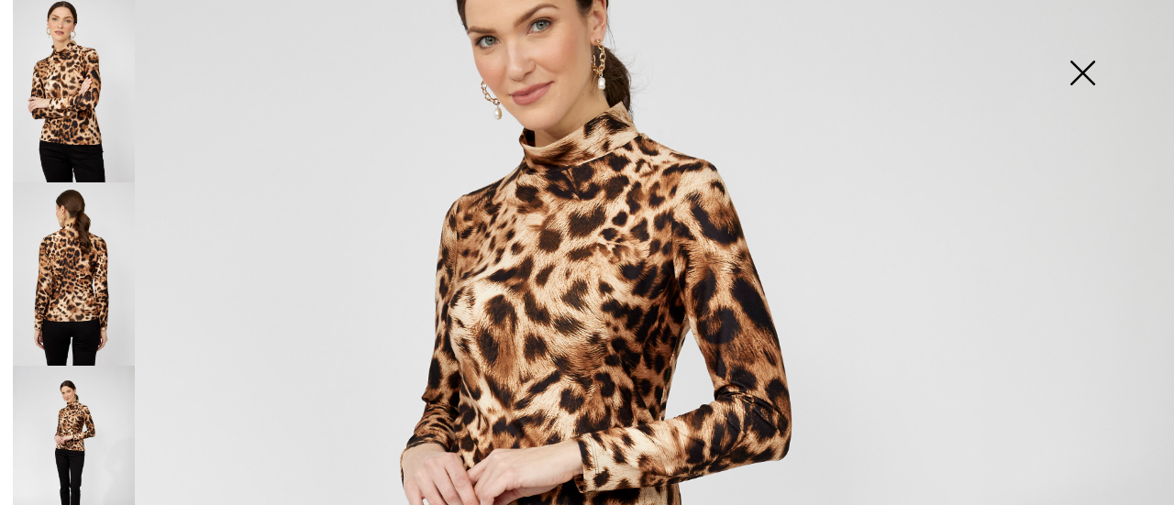
click at [72, 81] on img at bounding box center [74, 91] width 122 height 183
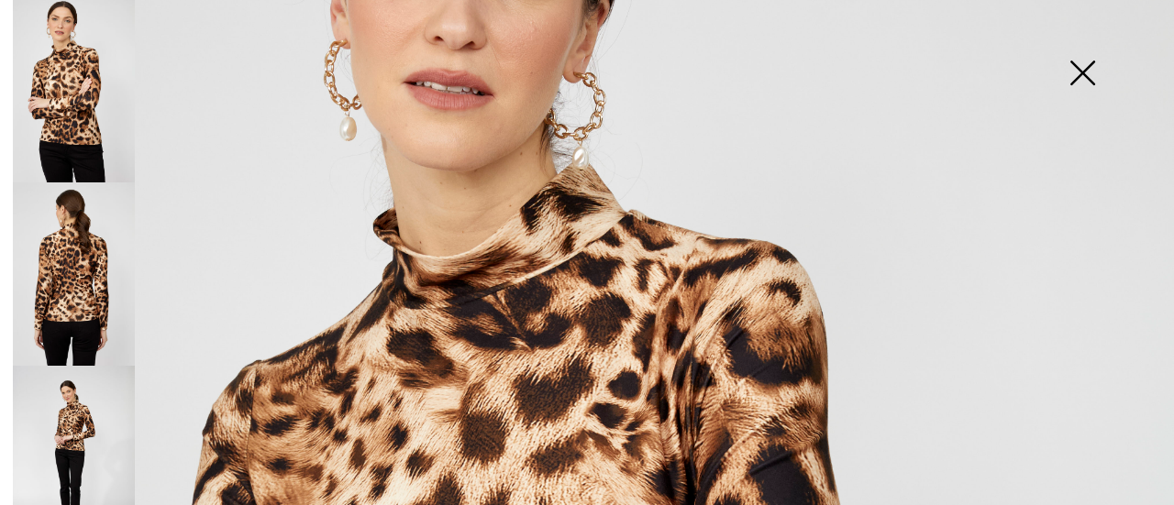
click at [82, 244] on img at bounding box center [74, 274] width 122 height 183
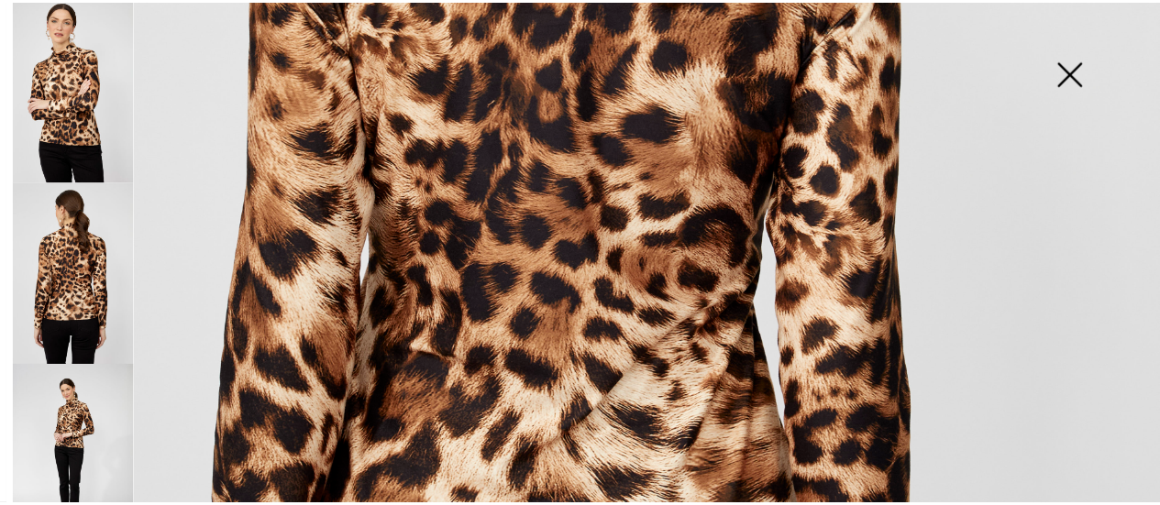
scroll to position [959, 0]
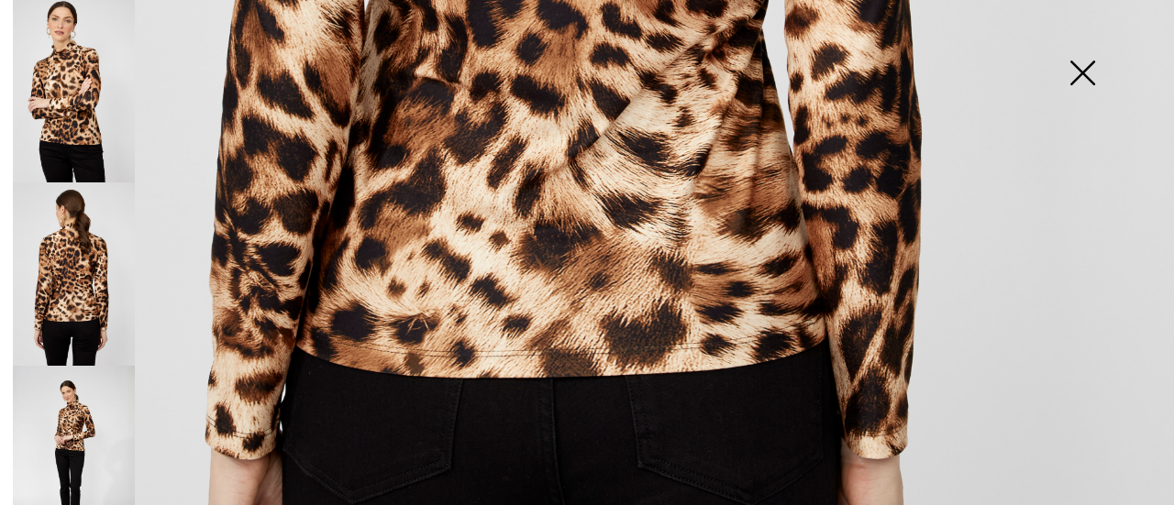
click at [1093, 72] on img at bounding box center [1082, 75] width 92 height 94
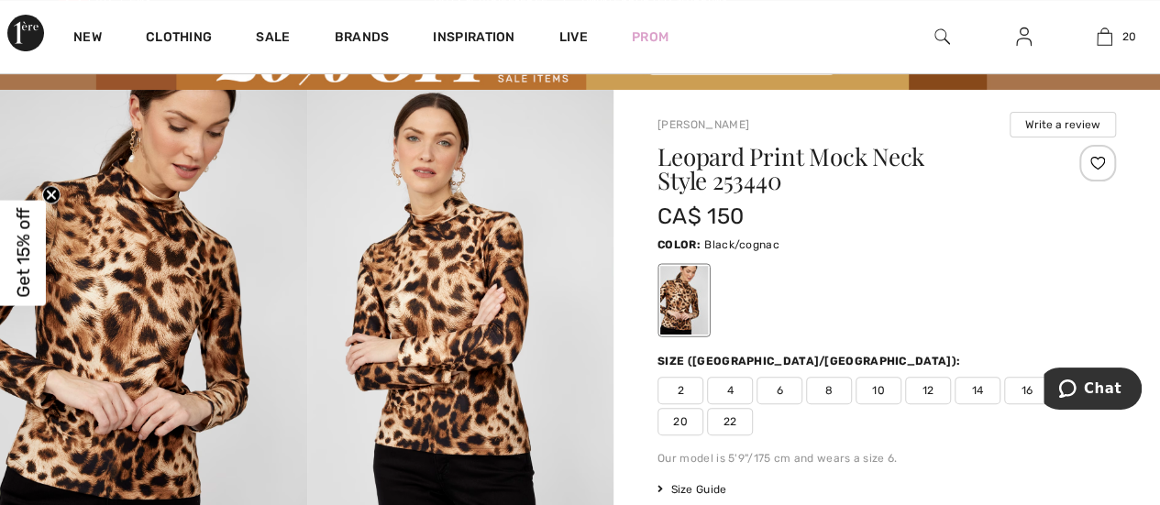
scroll to position [275, 0]
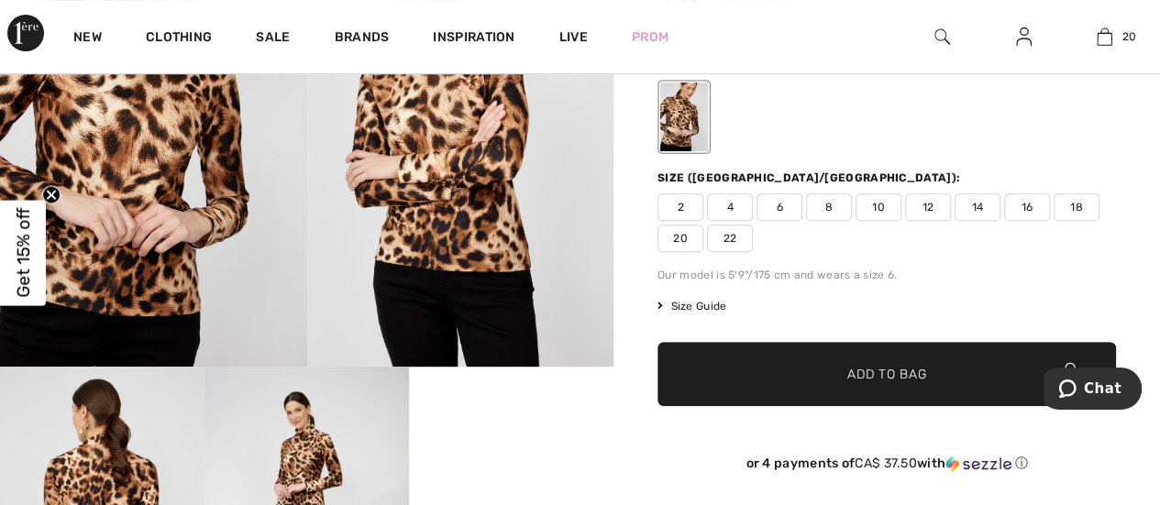
click at [1031, 208] on span "16" at bounding box center [1027, 208] width 46 height 28
click at [866, 386] on span "✔ Added to Bag Add to Bag" at bounding box center [887, 374] width 459 height 64
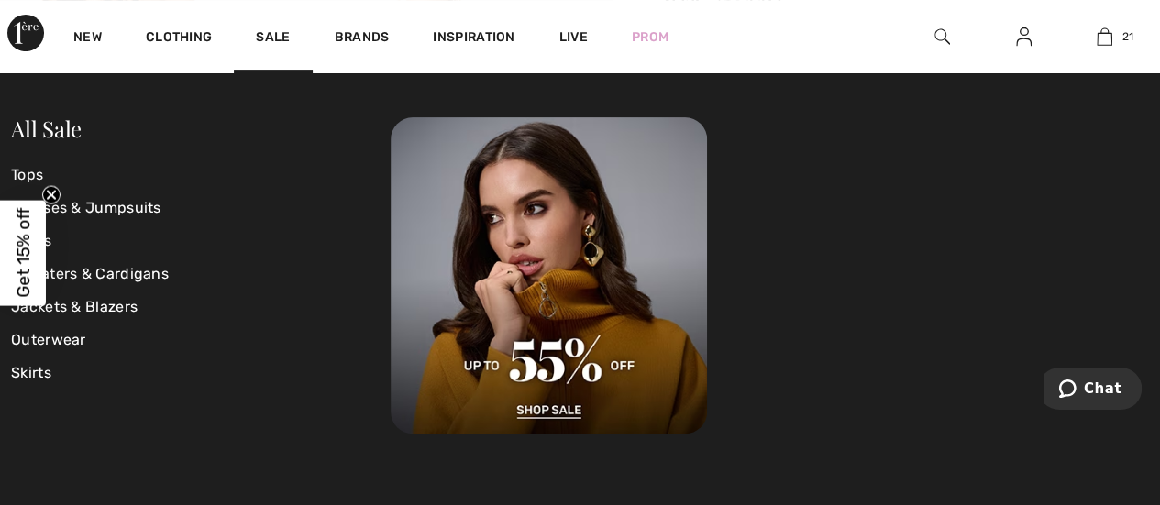
scroll to position [2769, 0]
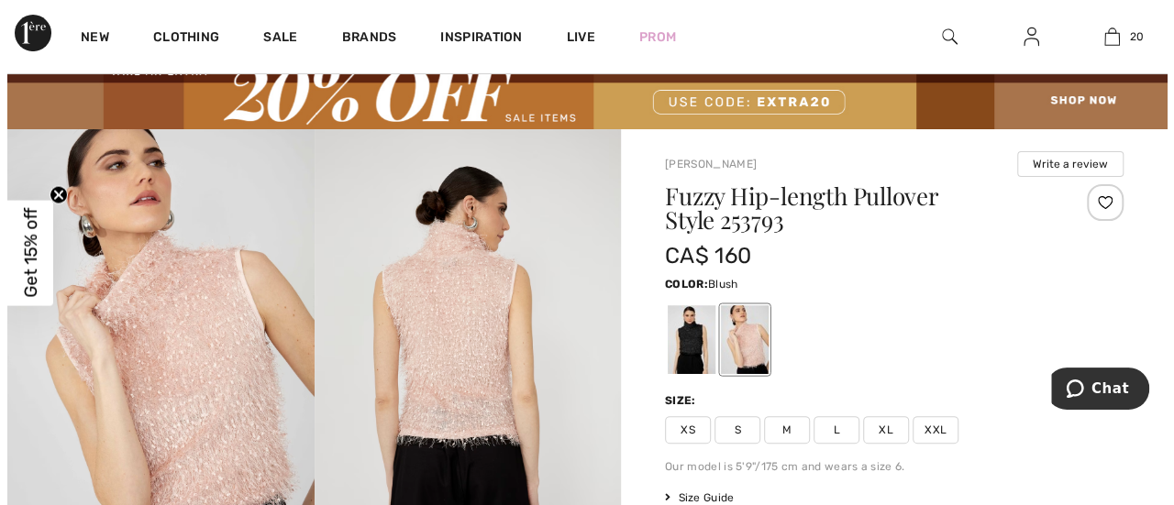
scroll to position [92, 0]
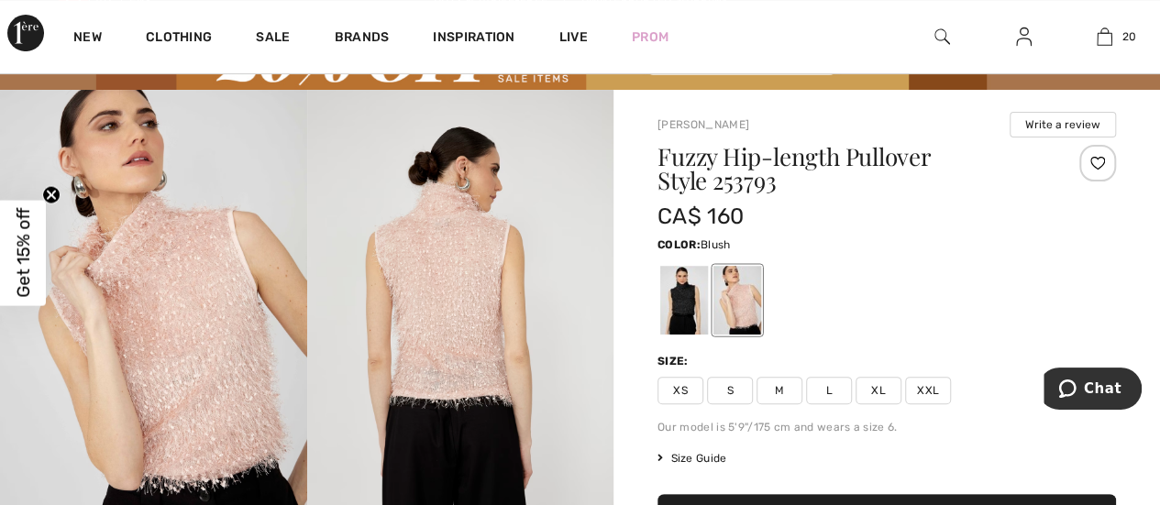
click at [150, 292] on img at bounding box center [153, 320] width 307 height 460
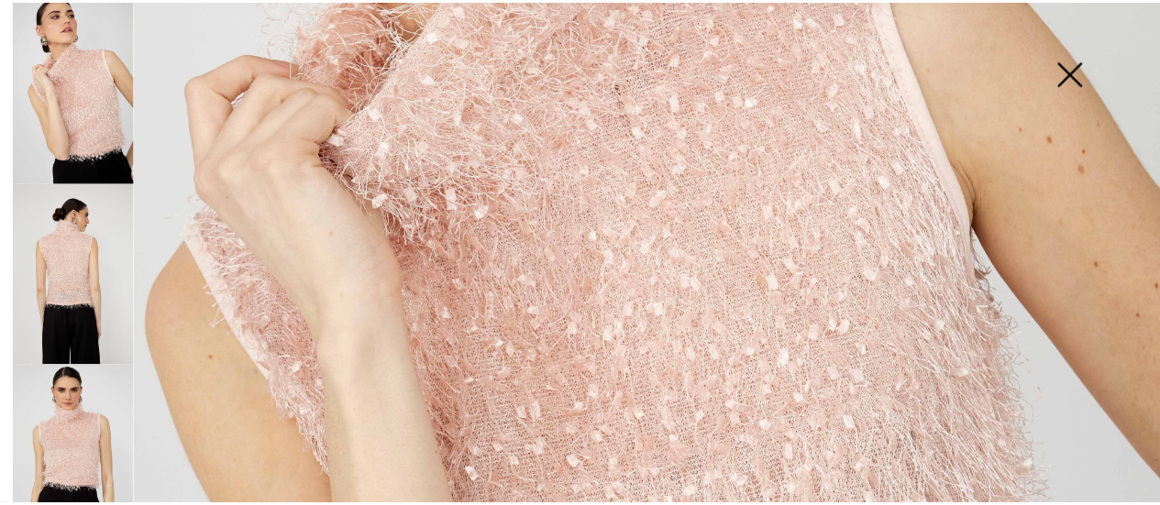
scroll to position [550, 0]
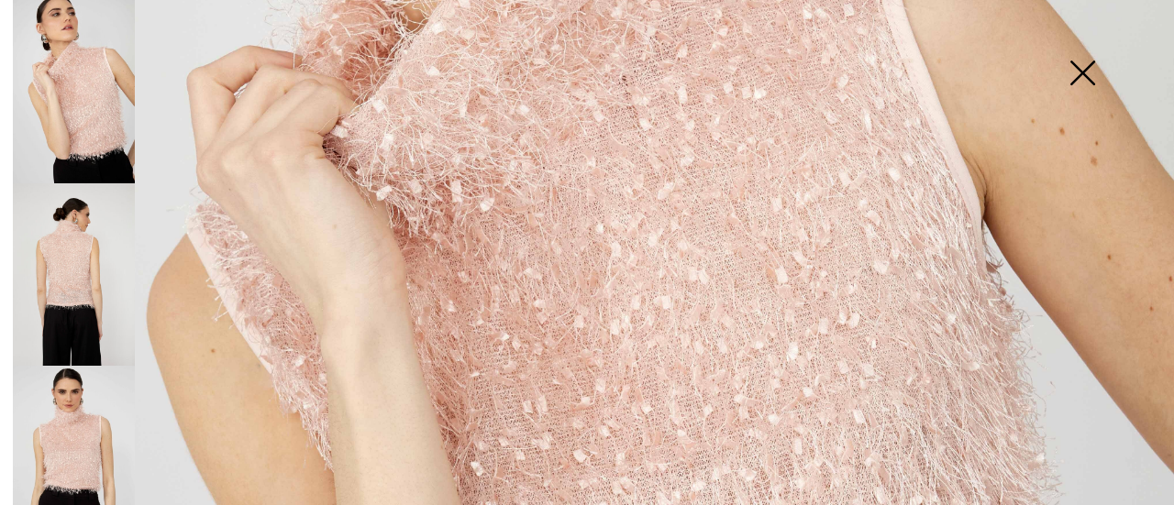
click at [1080, 75] on img at bounding box center [1082, 75] width 92 height 94
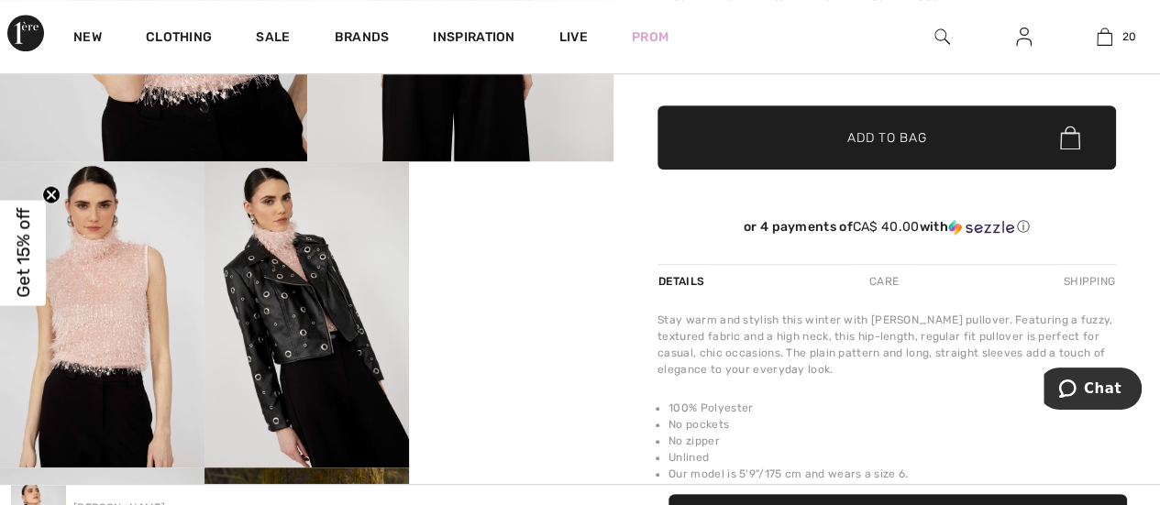
scroll to position [275, 0]
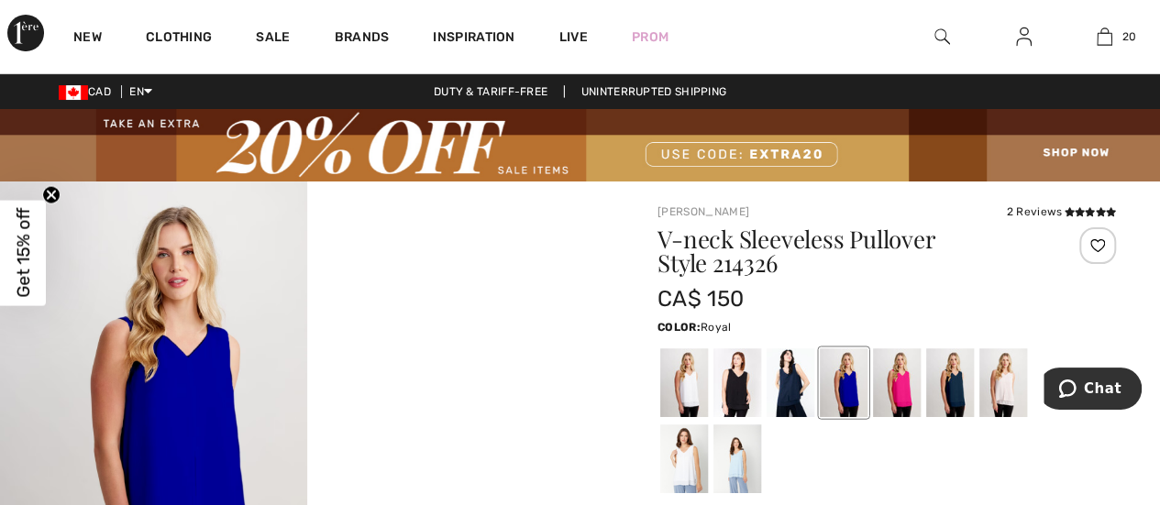
click at [209, 369] on img at bounding box center [153, 412] width 307 height 460
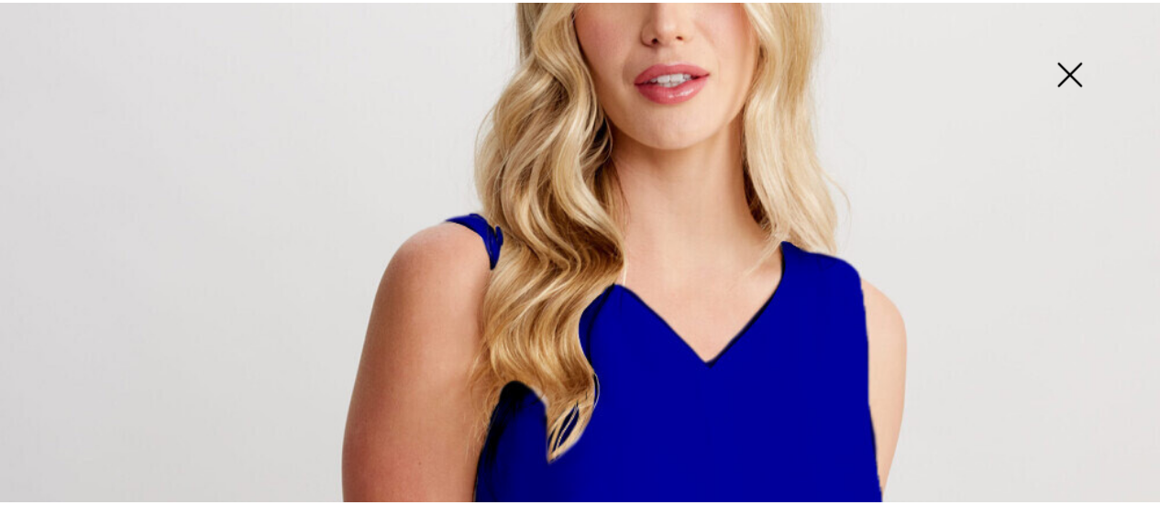
scroll to position [134, 0]
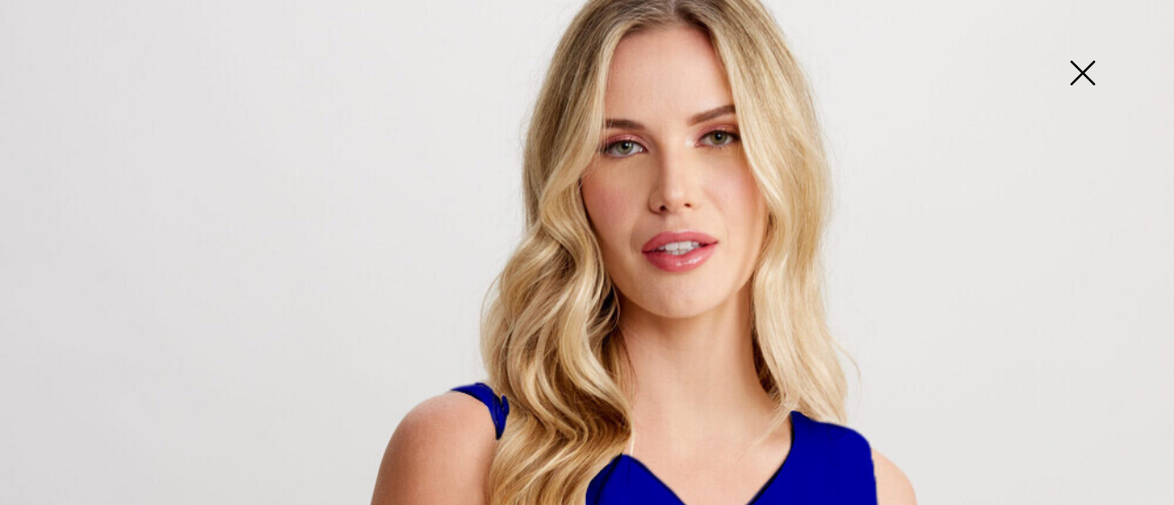
drag, startPoint x: 1088, startPoint y: 67, endPoint x: 1064, endPoint y: 61, distance: 24.5
click at [1088, 67] on img at bounding box center [1082, 75] width 92 height 94
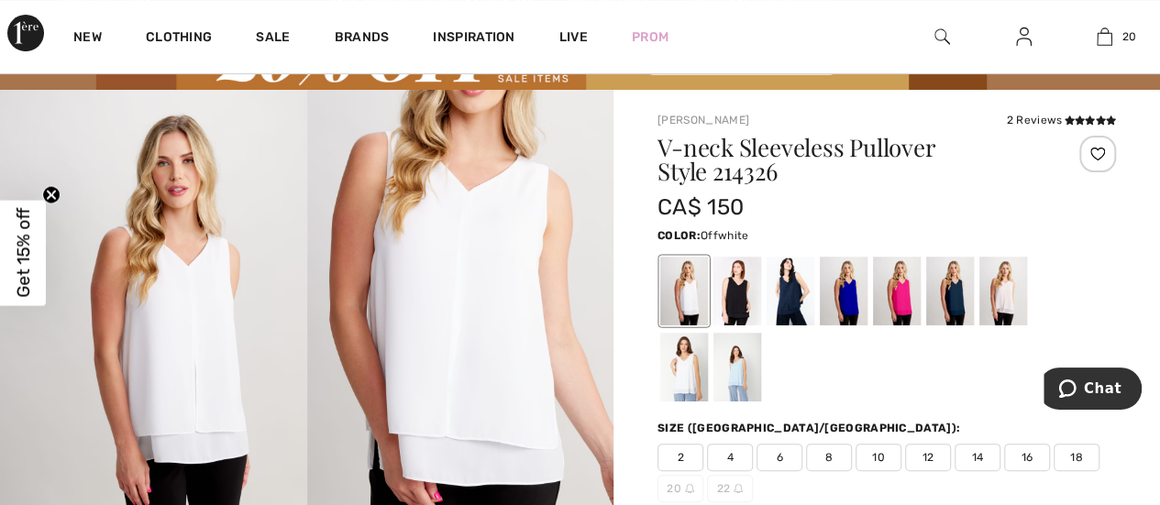
scroll to position [183, 0]
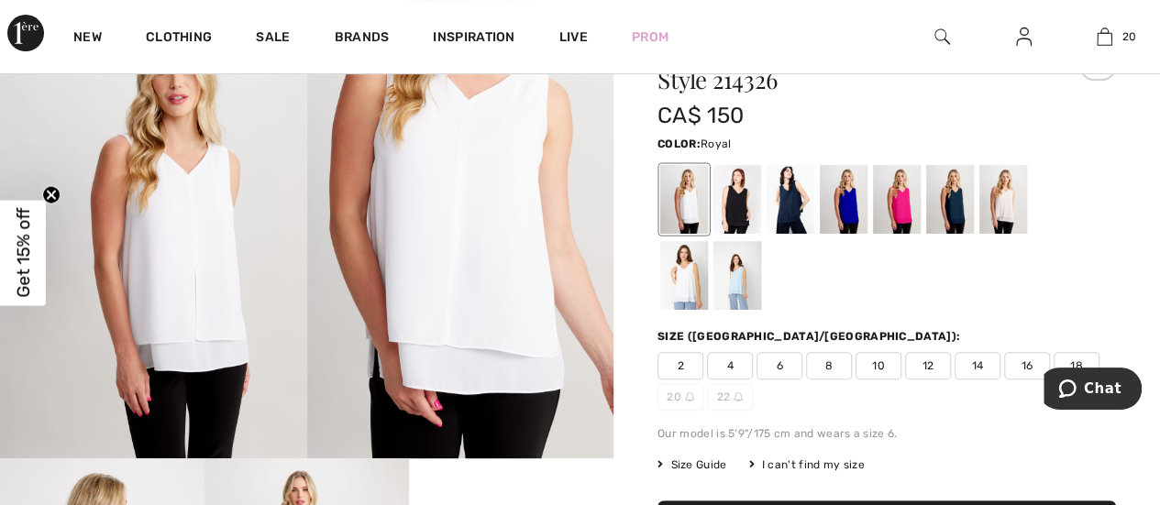
click at [847, 201] on div at bounding box center [844, 199] width 48 height 69
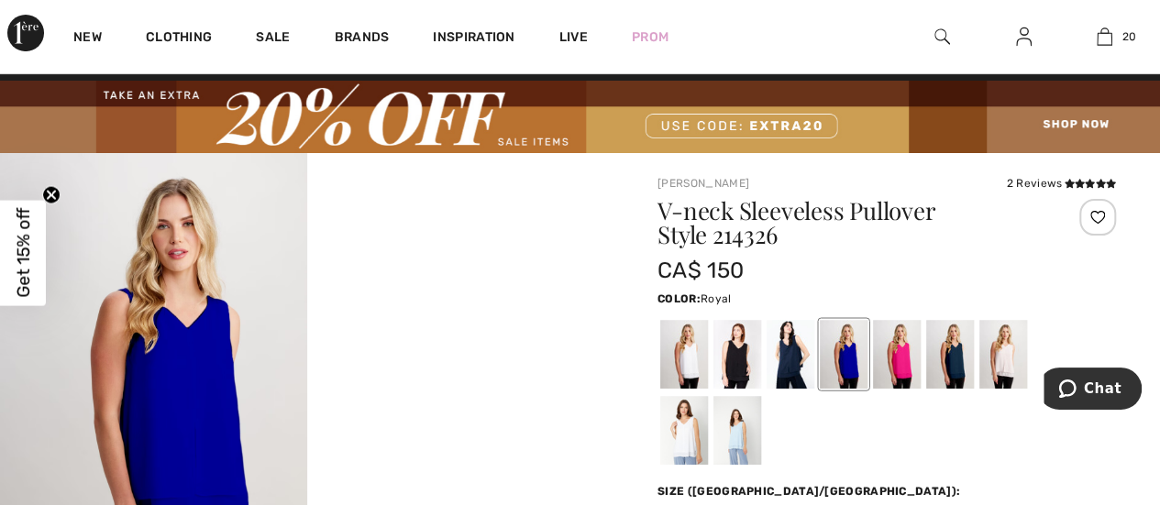
scroll to position [0, 0]
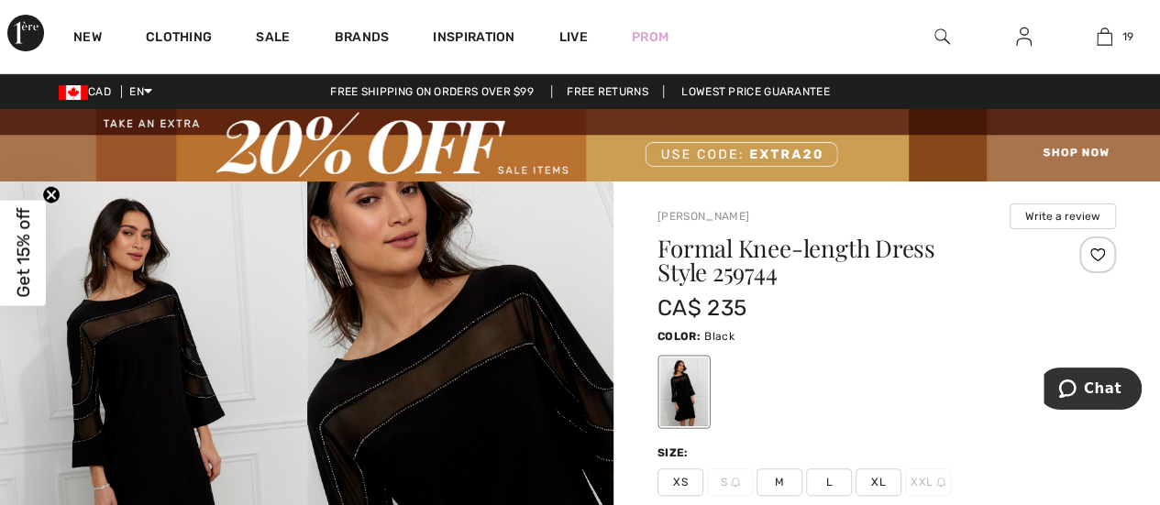
click at [137, 374] on img at bounding box center [153, 412] width 307 height 460
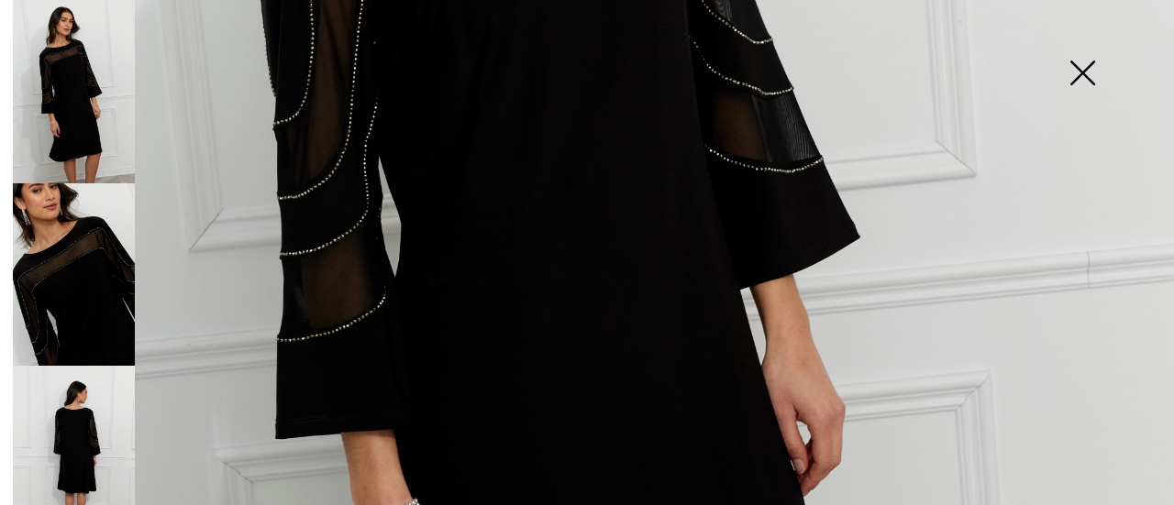
scroll to position [683, 0]
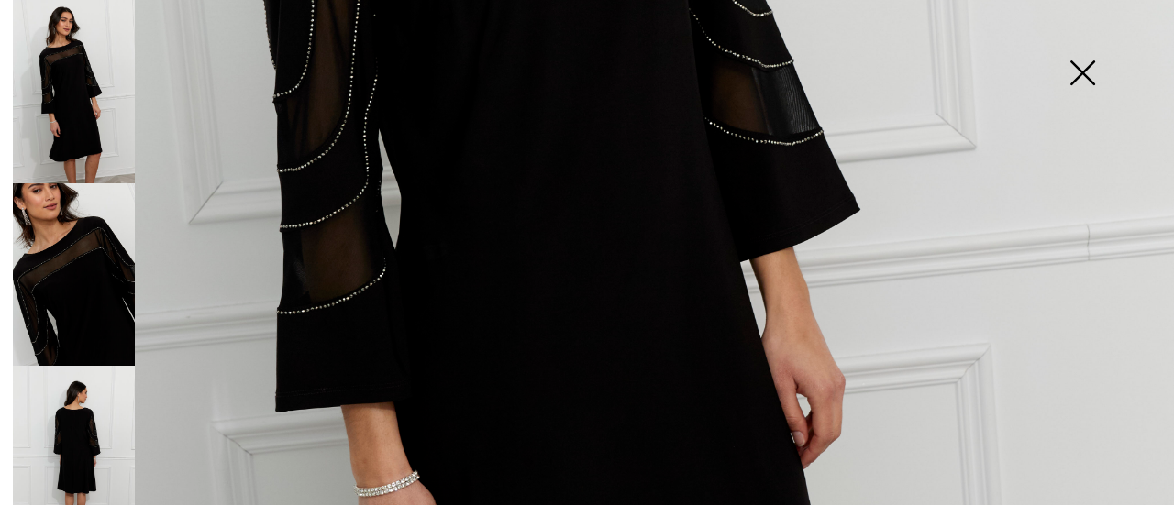
click at [106, 274] on img at bounding box center [74, 274] width 122 height 183
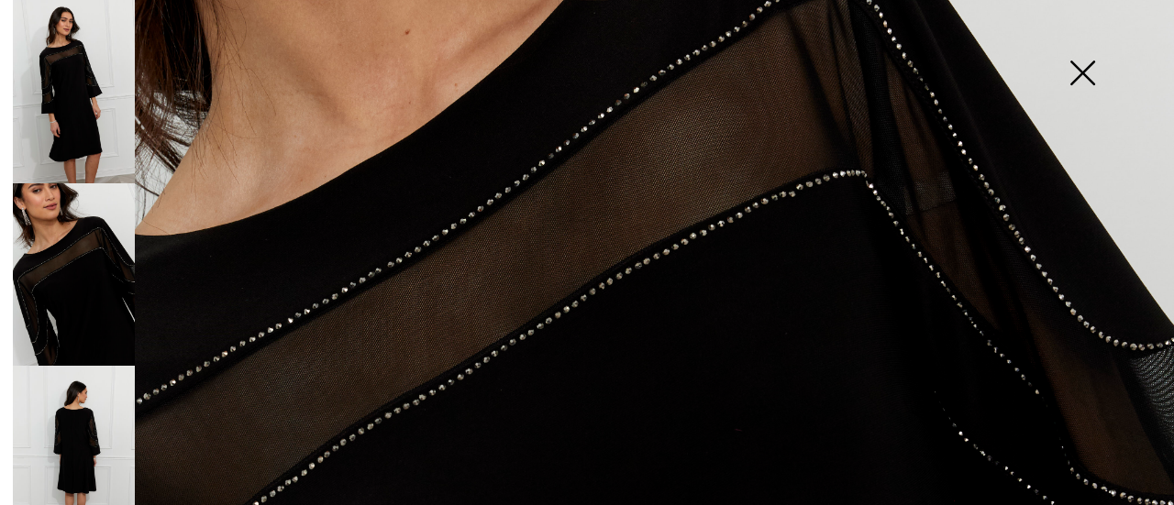
scroll to position [225, 0]
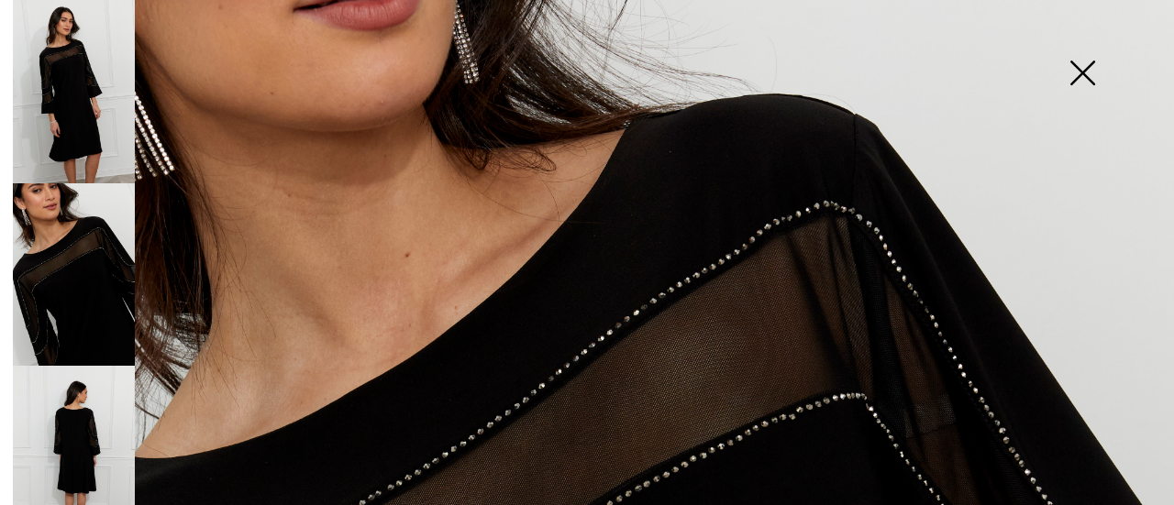
click at [73, 419] on img at bounding box center [74, 457] width 122 height 183
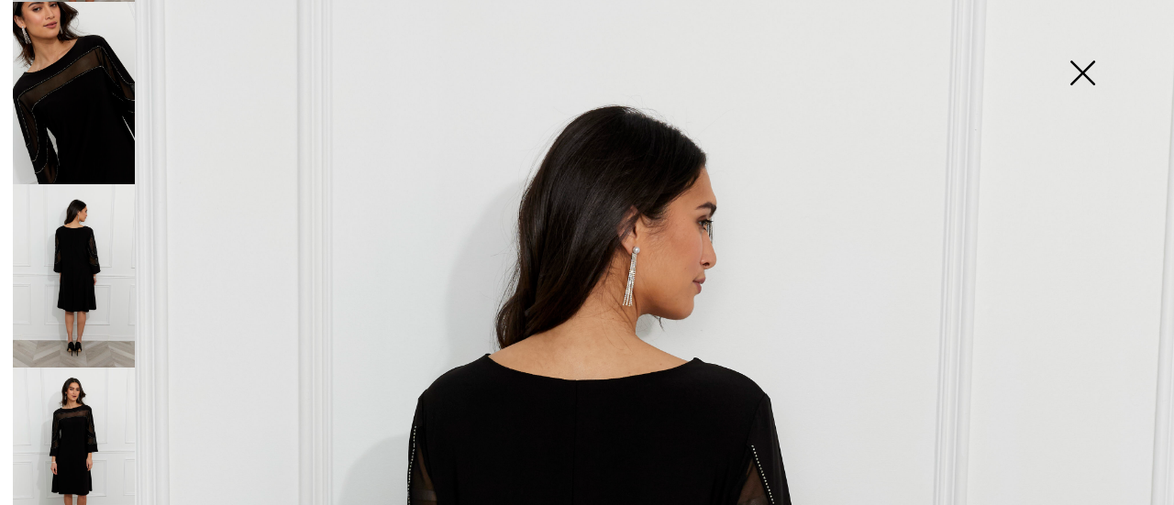
scroll to position [200, 0]
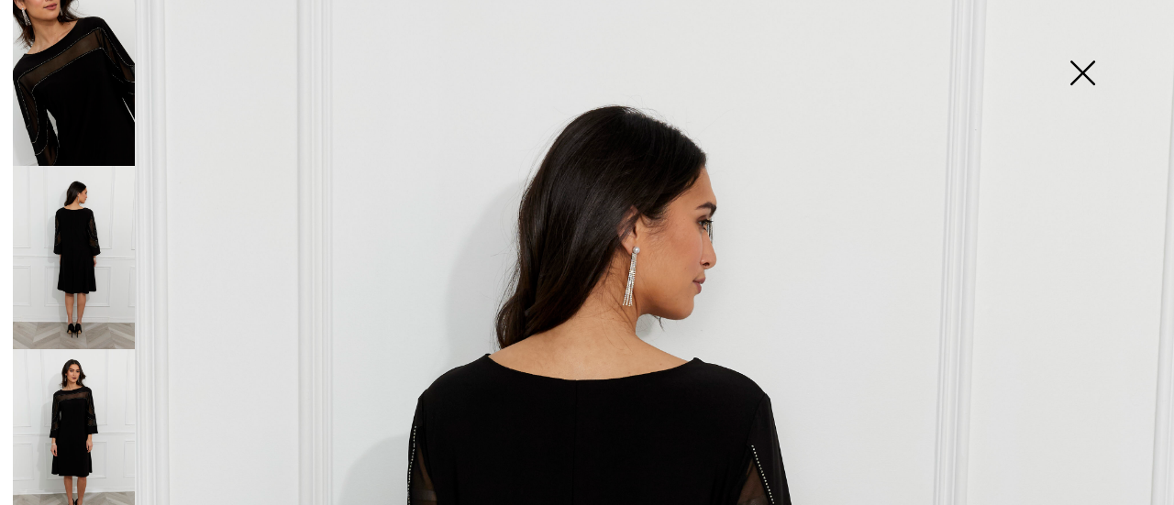
click at [85, 393] on img at bounding box center [74, 440] width 122 height 183
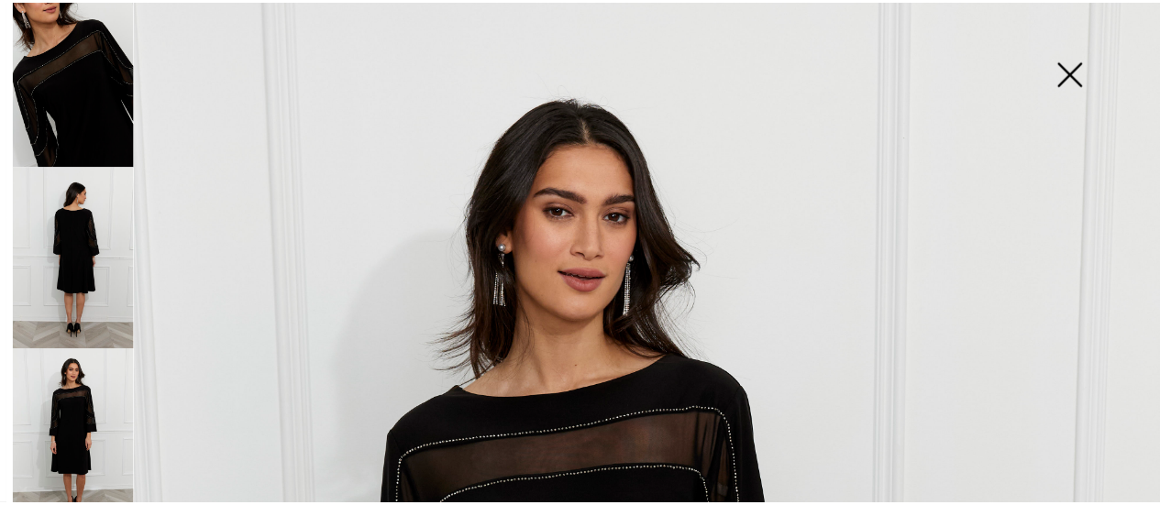
scroll to position [275, 0]
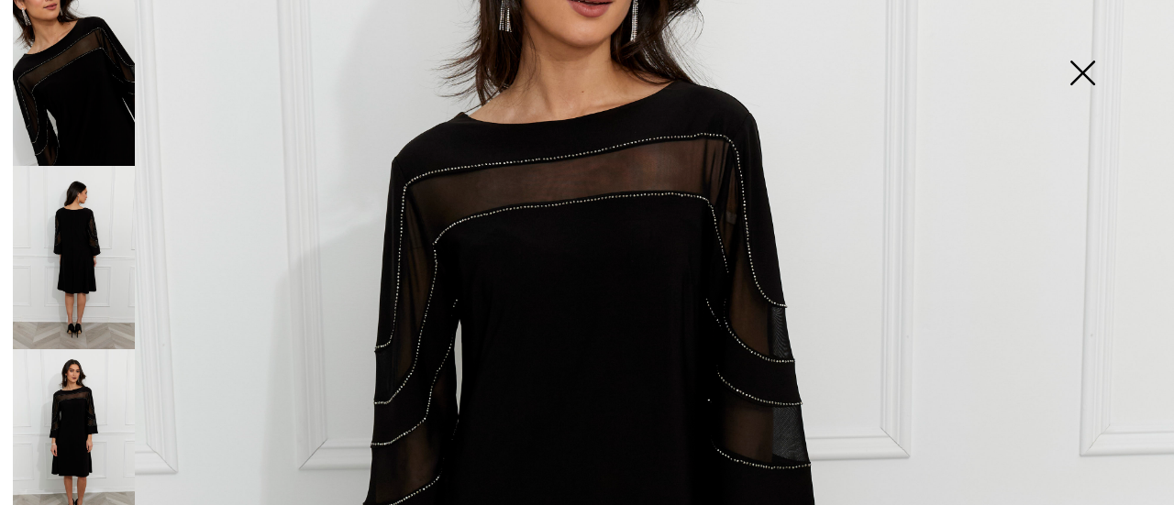
click at [1080, 72] on img at bounding box center [1082, 75] width 92 height 94
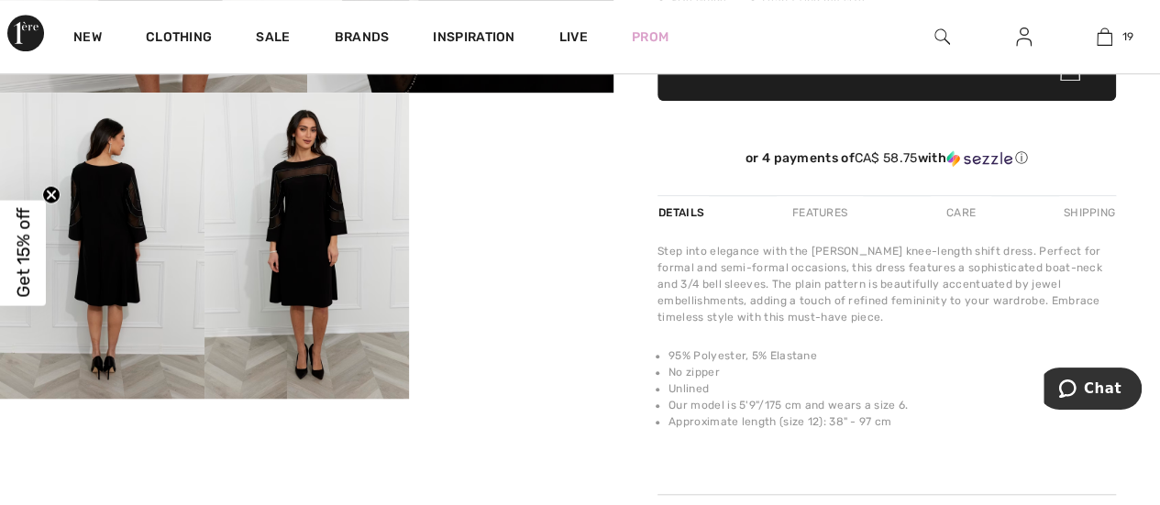
scroll to position [550, 0]
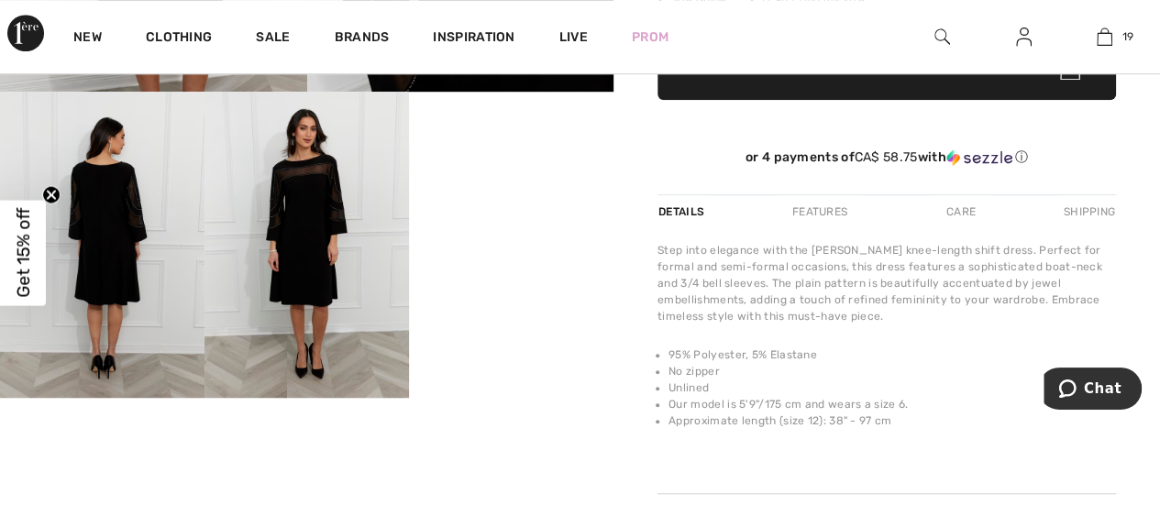
click at [495, 194] on video "Your browser does not support the video tag." at bounding box center [511, 143] width 205 height 103
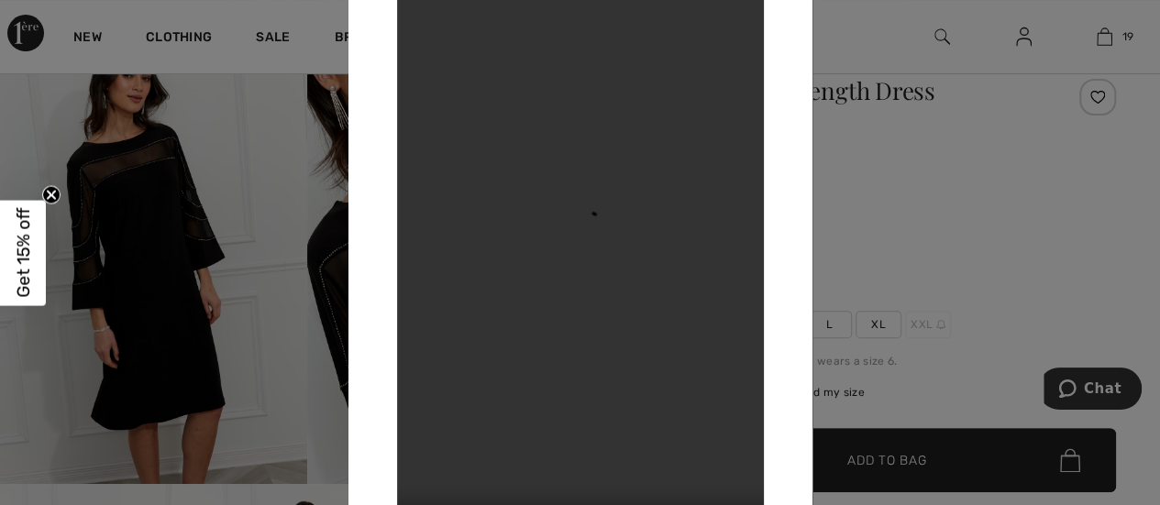
scroll to position [0, 0]
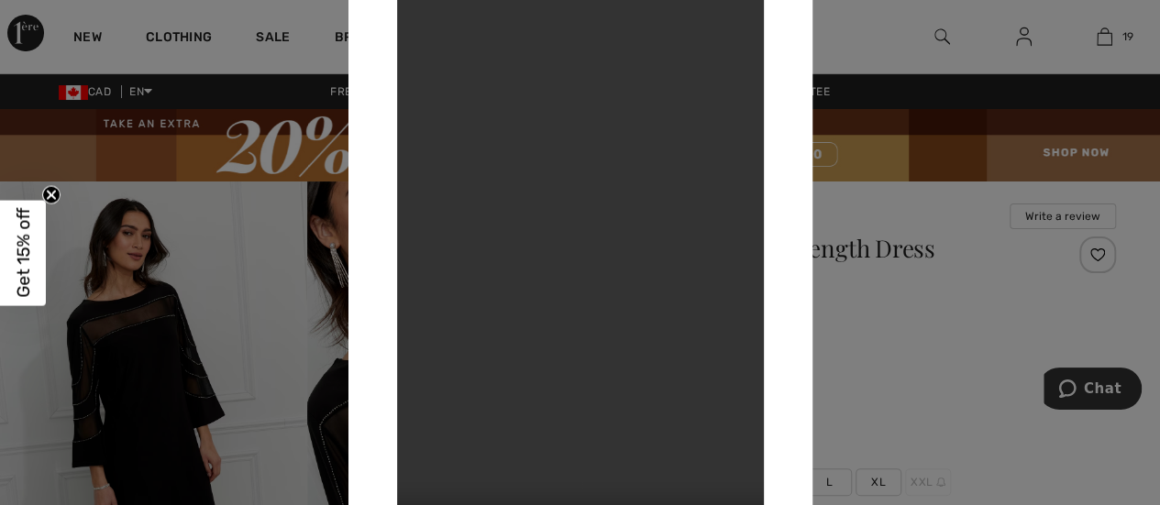
click at [189, 267] on div at bounding box center [580, 252] width 1160 height 505
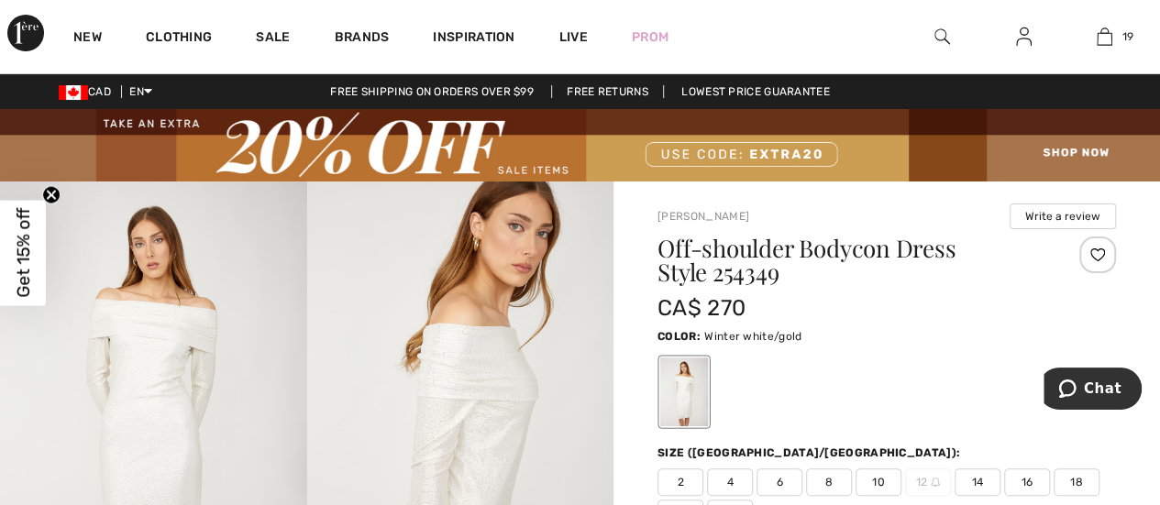
click at [1099, 251] on div at bounding box center [1098, 255] width 37 height 37
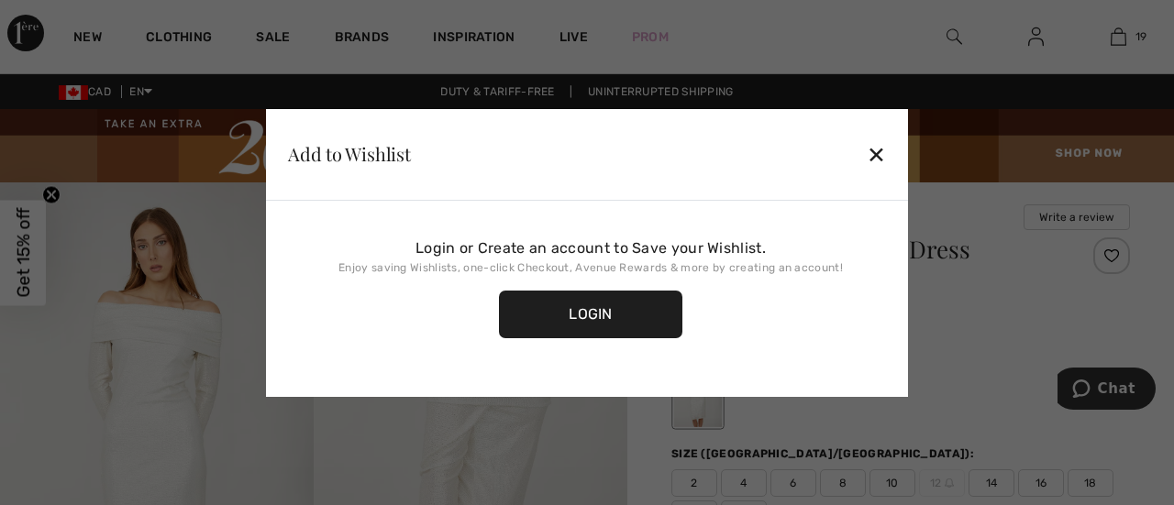
click at [874, 153] on div "✕" at bounding box center [876, 154] width 19 height 39
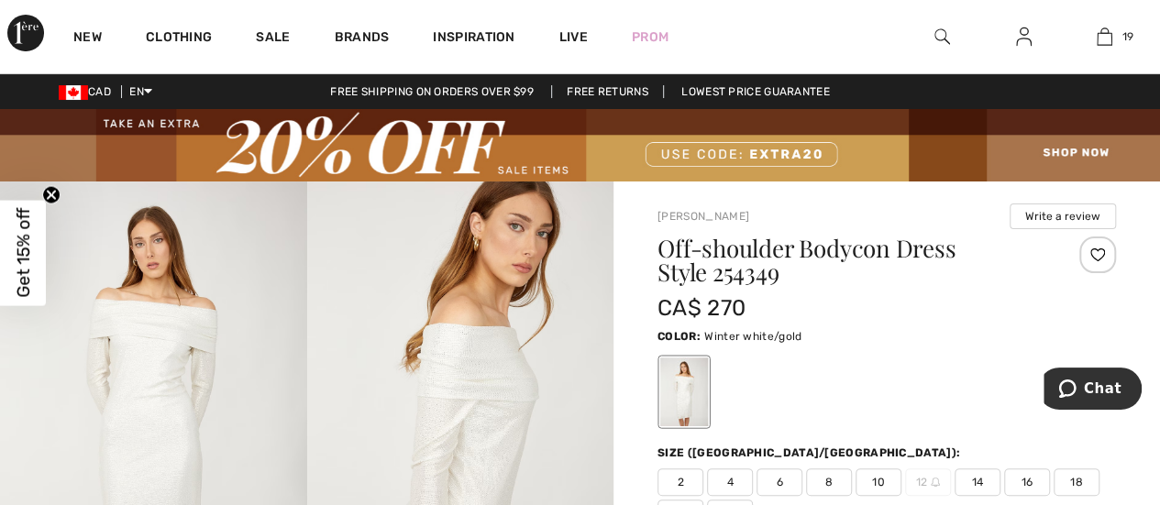
click at [1095, 253] on div at bounding box center [1098, 255] width 37 height 37
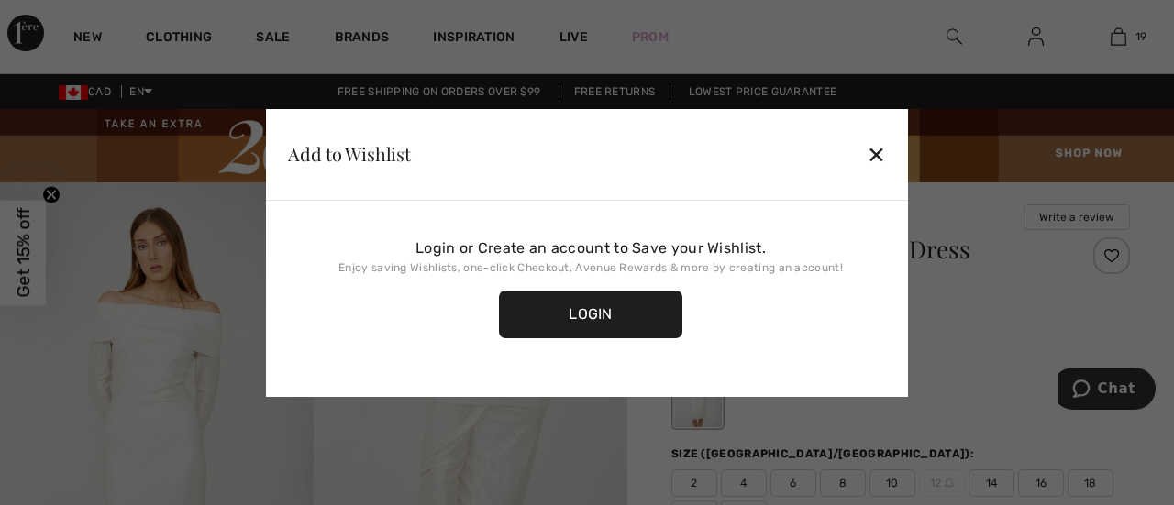
click at [593, 314] on div "Login" at bounding box center [590, 315] width 183 height 48
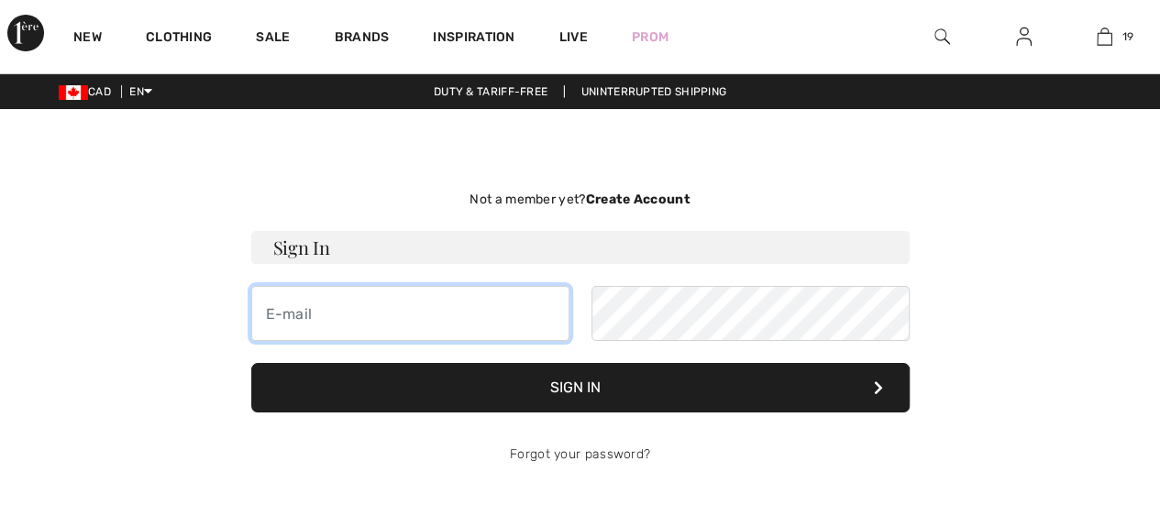
click at [300, 316] on input "email" at bounding box center [410, 313] width 318 height 55
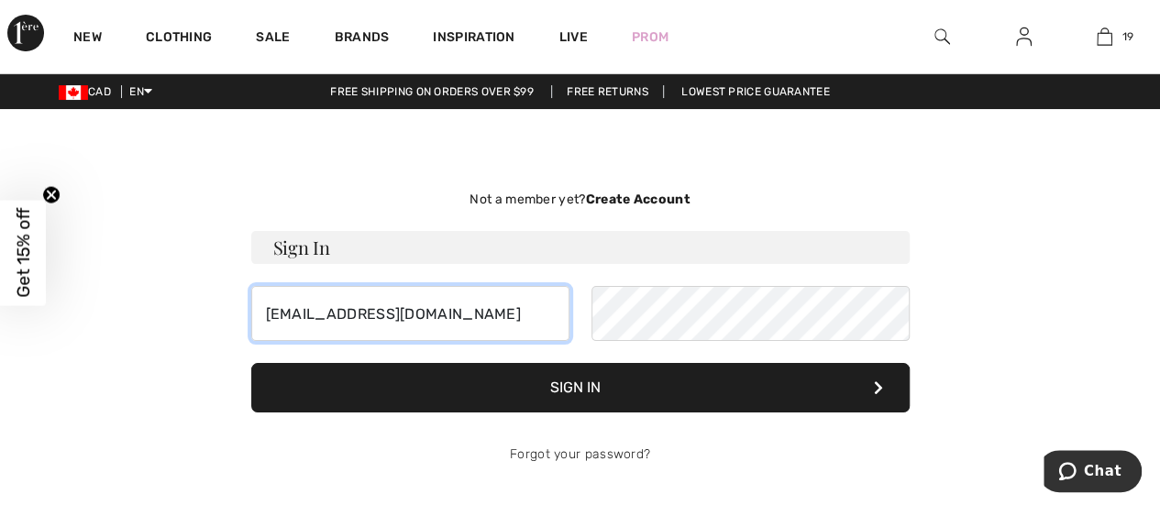
type input "chetna7@sympatico.ca"
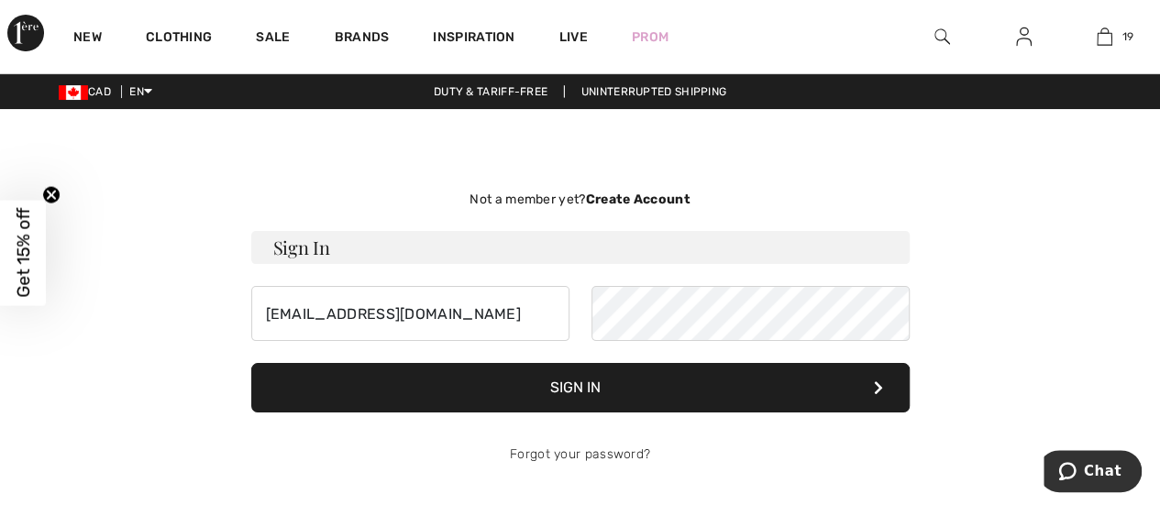
click at [589, 386] on button "Sign In" at bounding box center [580, 388] width 659 height 50
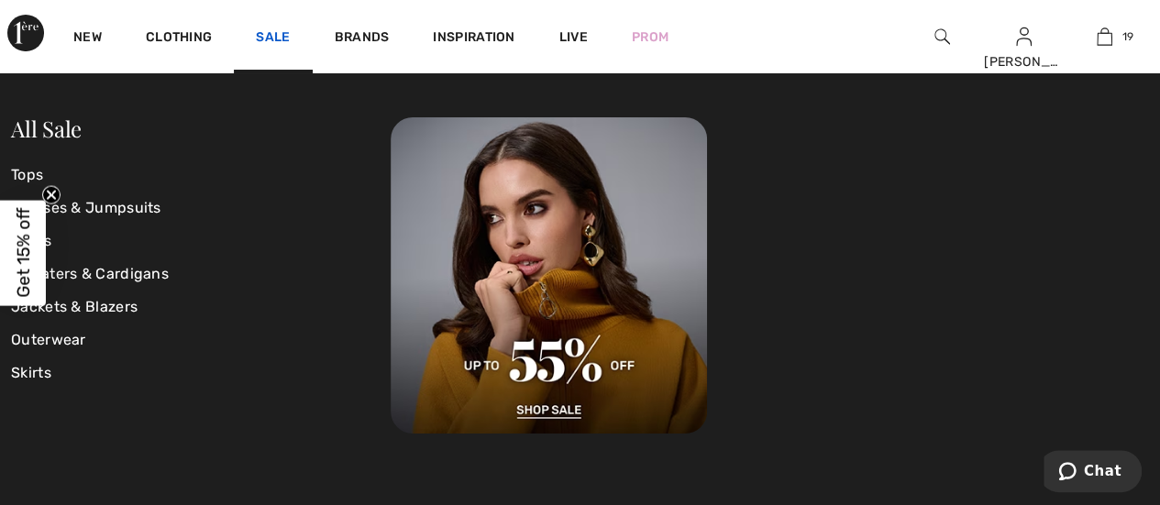
click at [266, 37] on link "Sale" at bounding box center [273, 38] width 34 height 19
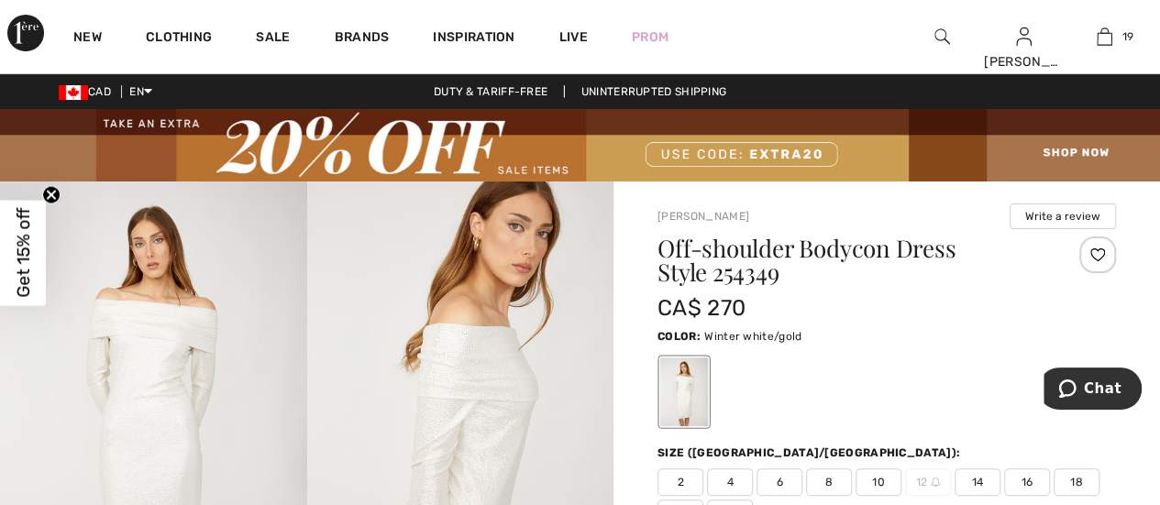
click at [1093, 252] on div at bounding box center [1098, 255] width 37 height 37
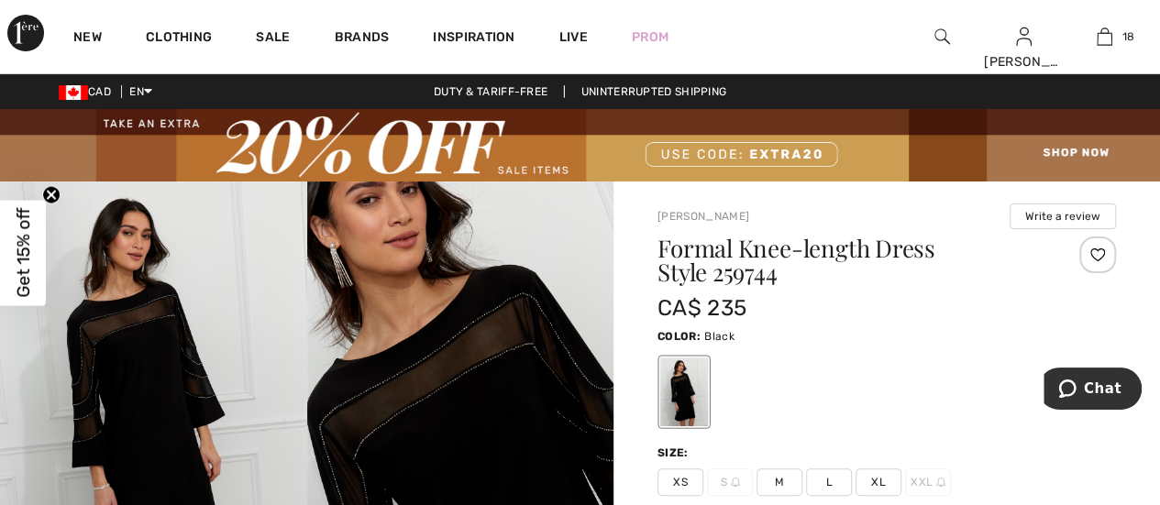
click at [1103, 252] on div at bounding box center [1098, 255] width 37 height 37
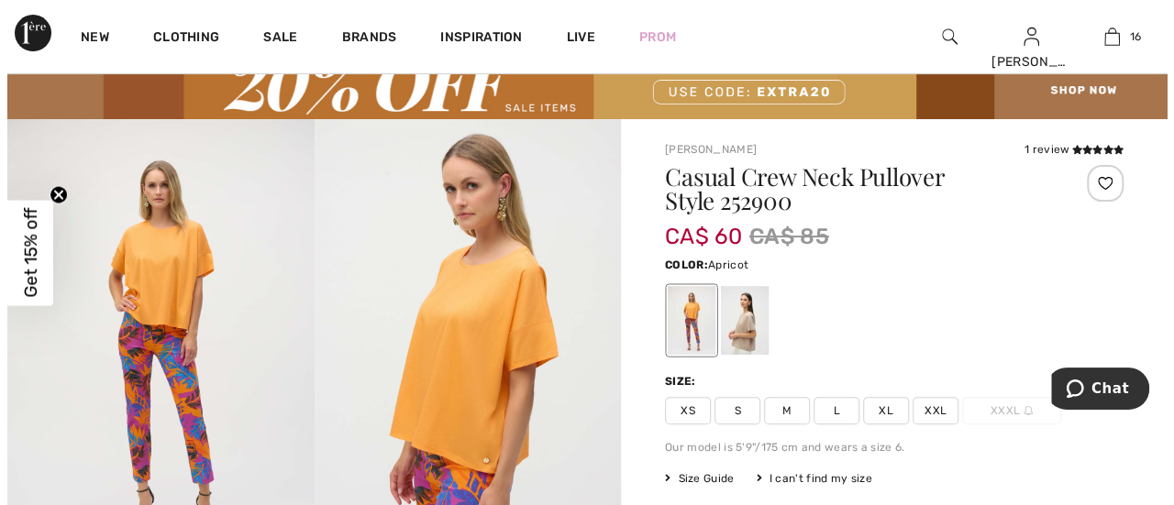
scroll to position [92, 0]
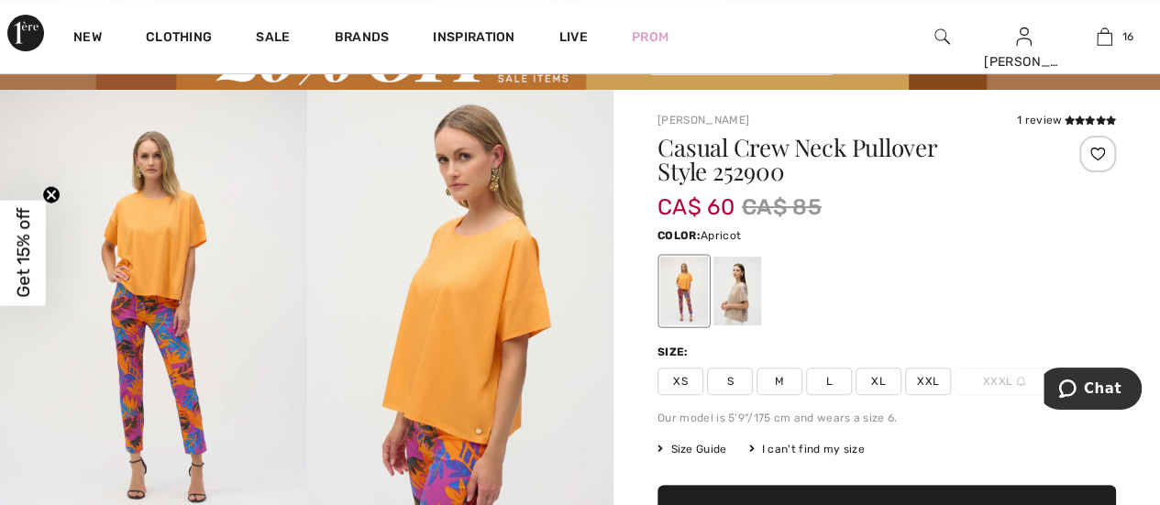
click at [156, 236] on img at bounding box center [153, 320] width 307 height 460
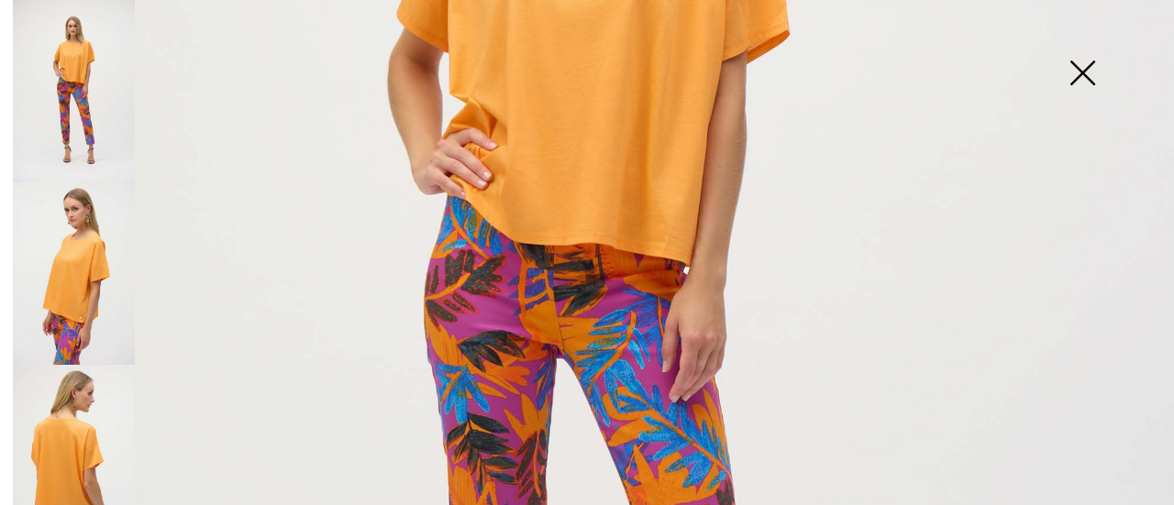
scroll to position [550, 0]
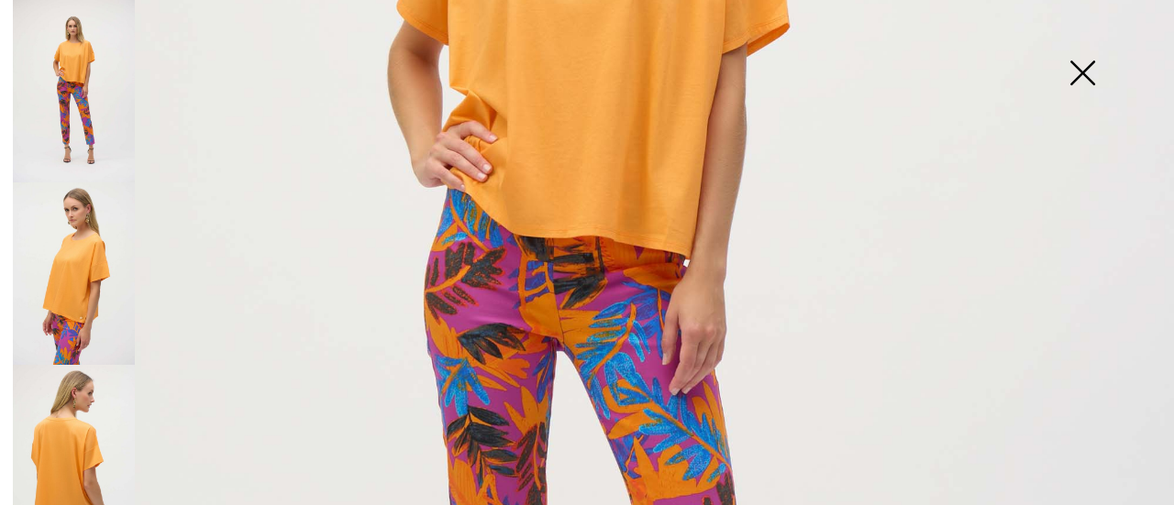
click at [82, 269] on img at bounding box center [74, 274] width 122 height 183
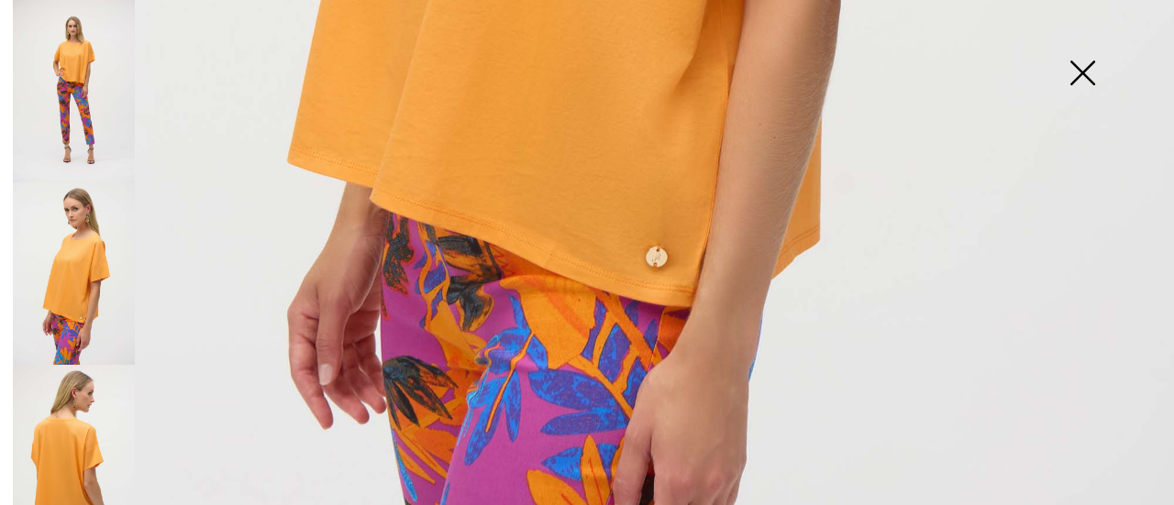
scroll to position [1101, 0]
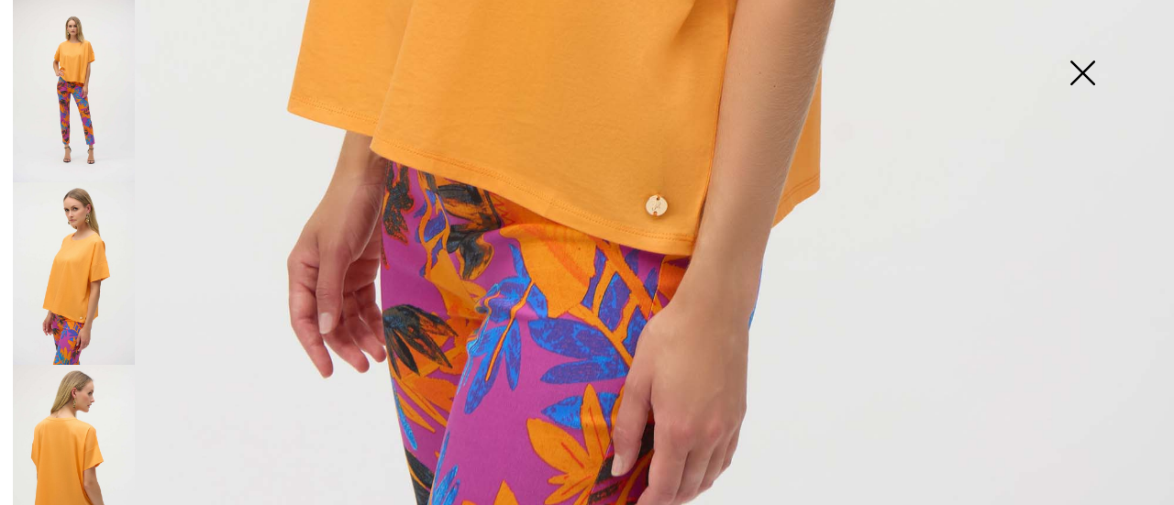
click at [86, 449] on img at bounding box center [74, 456] width 122 height 183
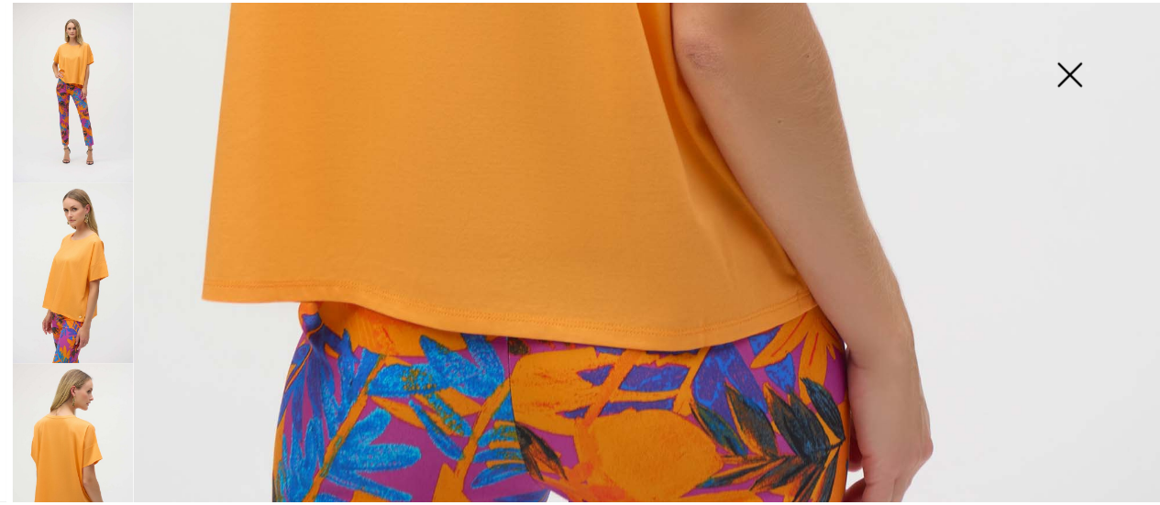
scroll to position [1233, 0]
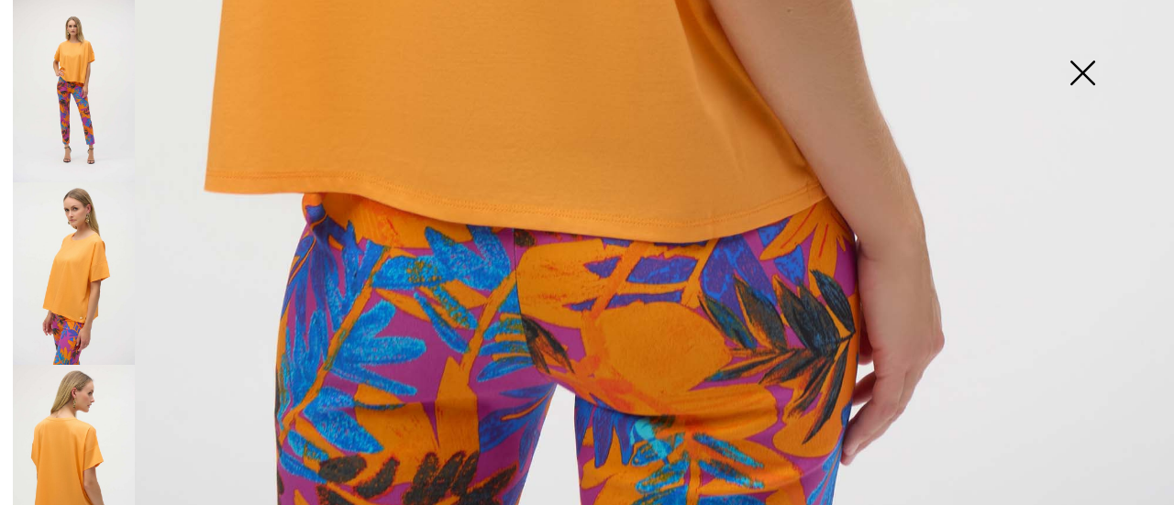
click at [1083, 82] on img at bounding box center [1082, 75] width 92 height 94
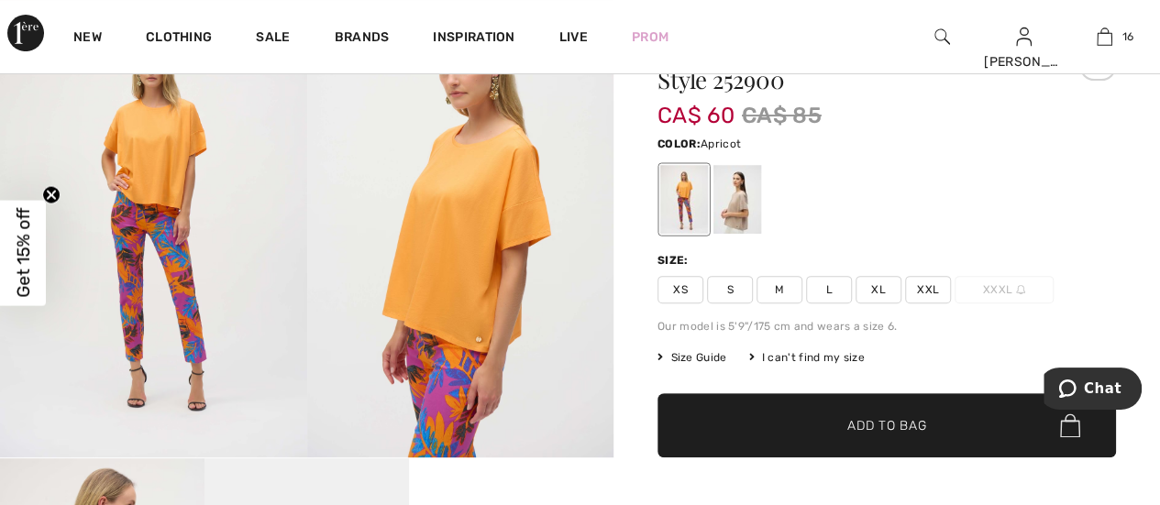
scroll to position [0, 0]
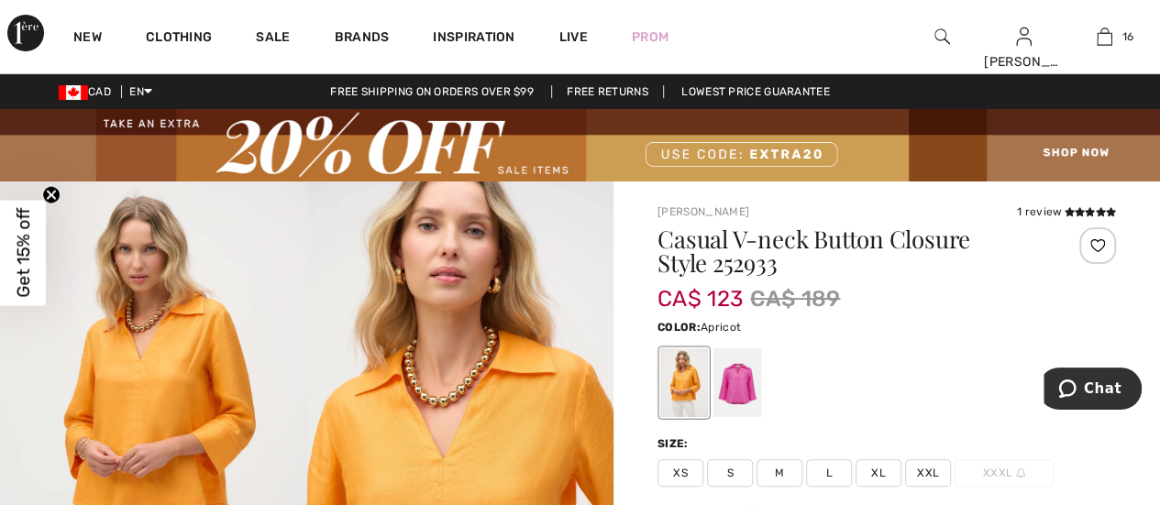
click at [440, 439] on img at bounding box center [460, 412] width 307 height 460
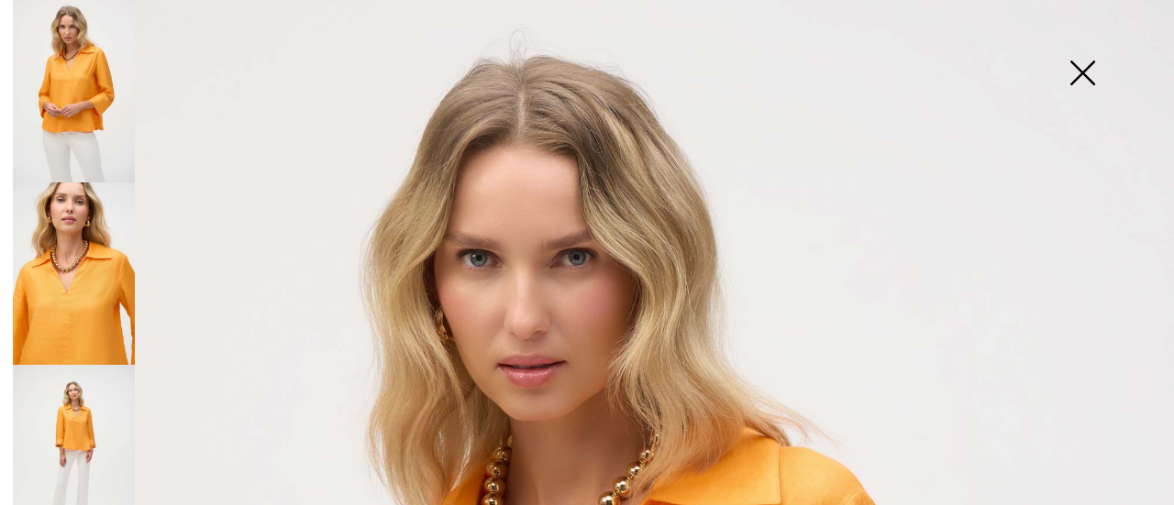
click at [109, 113] on img at bounding box center [74, 91] width 122 height 183
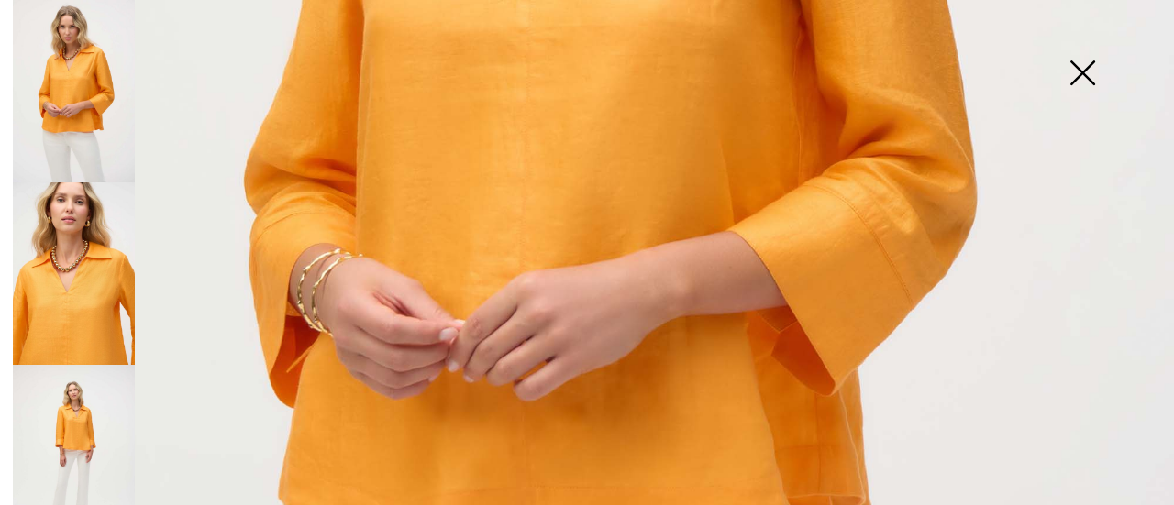
scroll to position [367, 0]
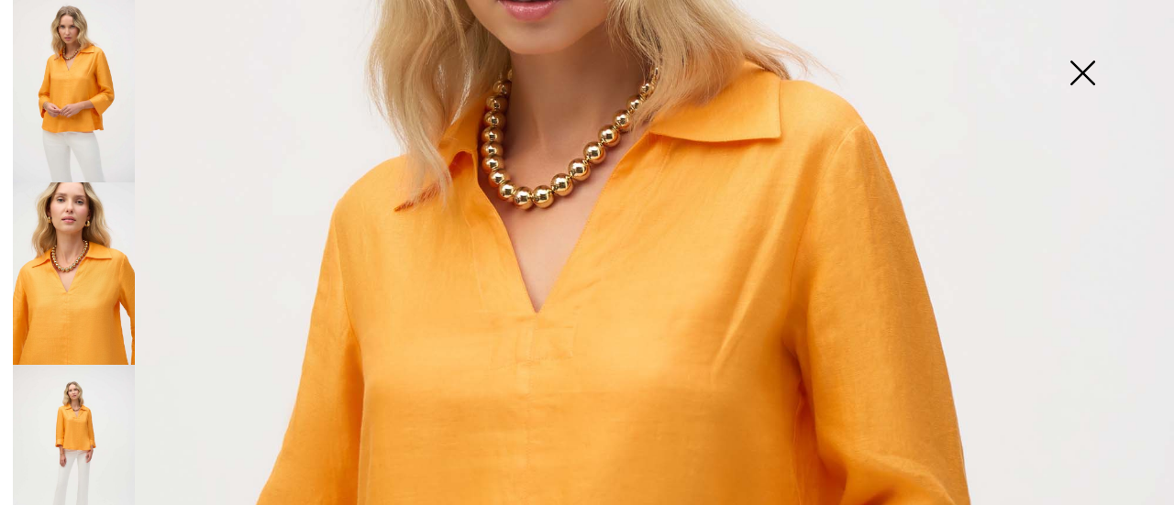
click at [102, 272] on img at bounding box center [74, 274] width 122 height 183
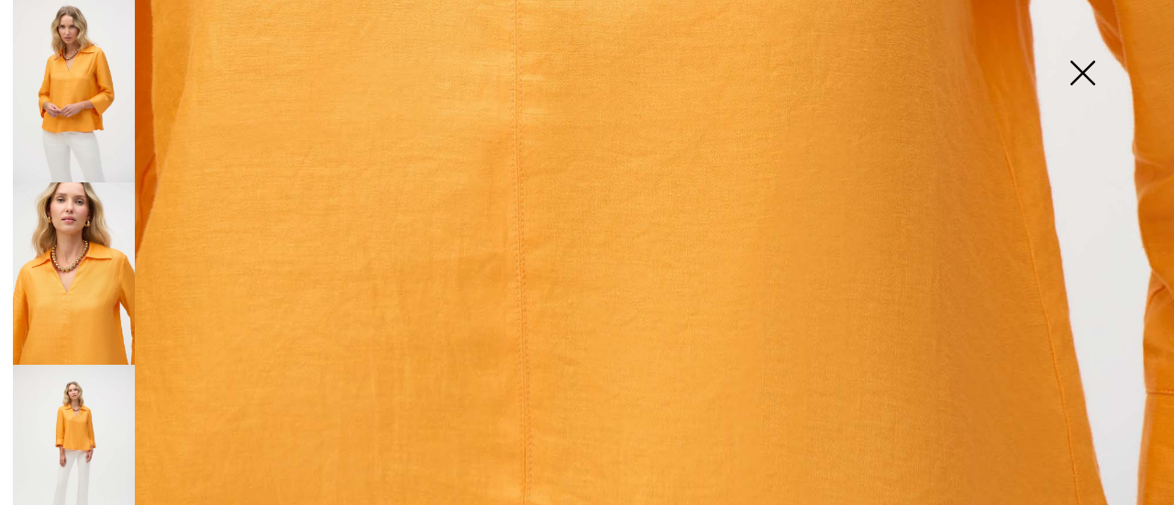
scroll to position [1233, 0]
click at [77, 415] on img at bounding box center [74, 456] width 122 height 183
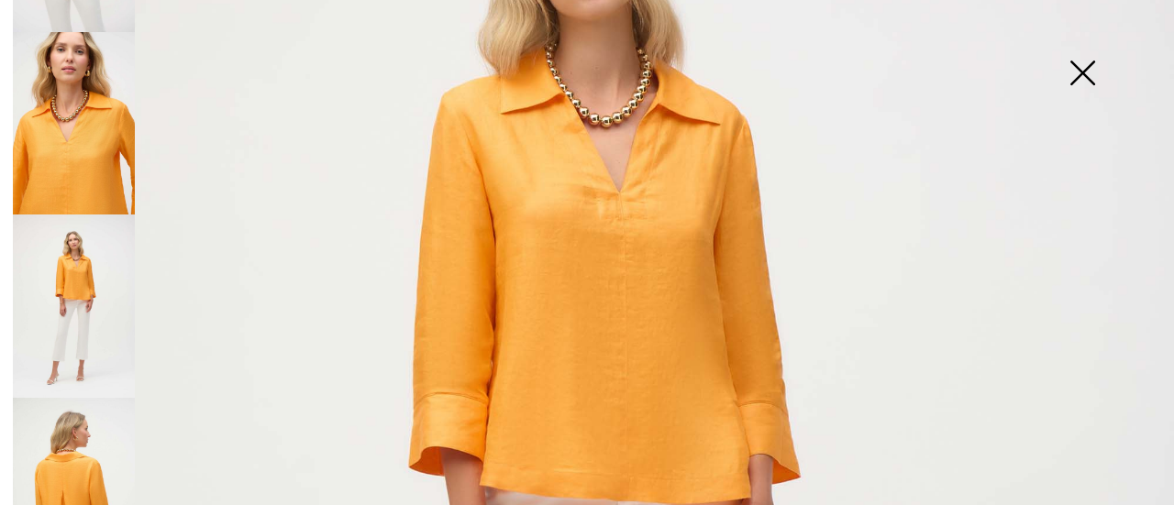
scroll to position [199, 0]
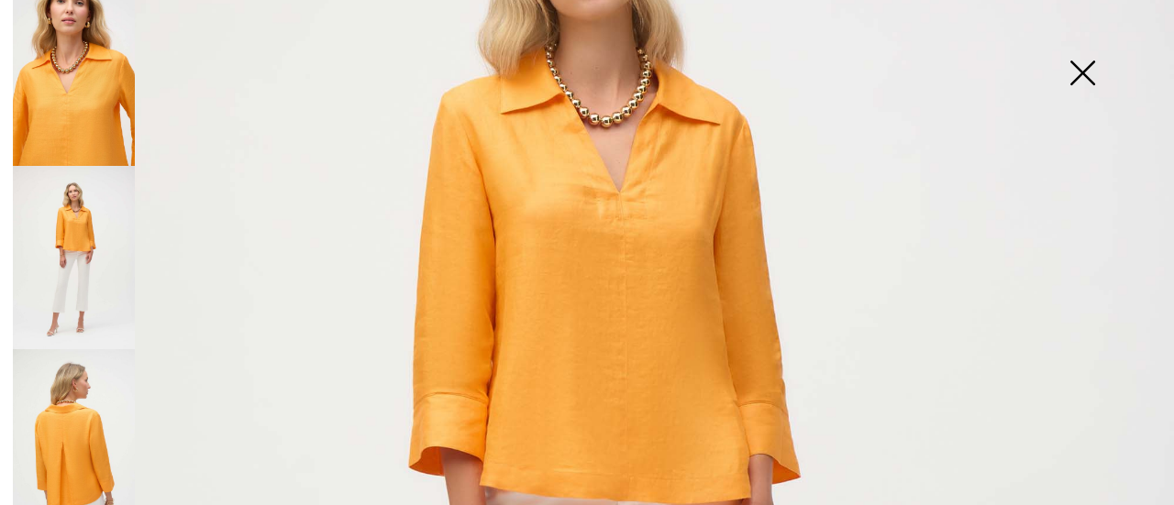
click at [87, 426] on img at bounding box center [74, 440] width 122 height 183
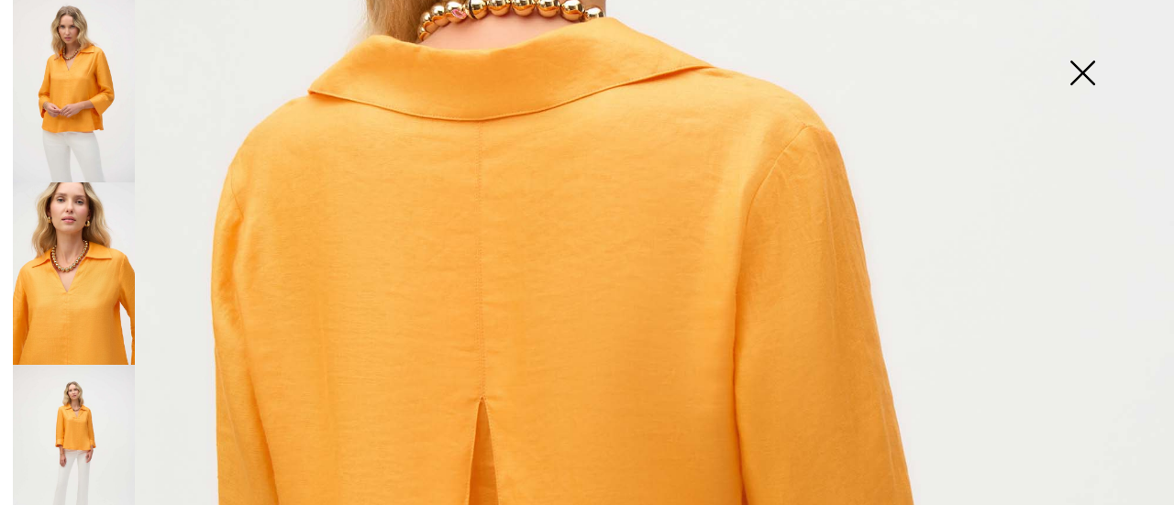
scroll to position [316, 0]
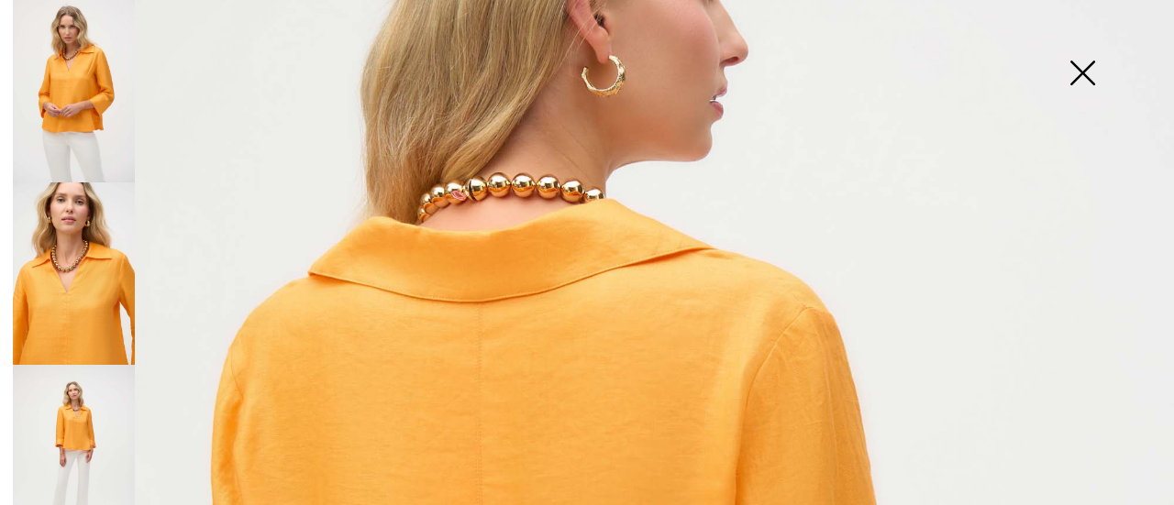
click at [76, 434] on img at bounding box center [74, 456] width 122 height 183
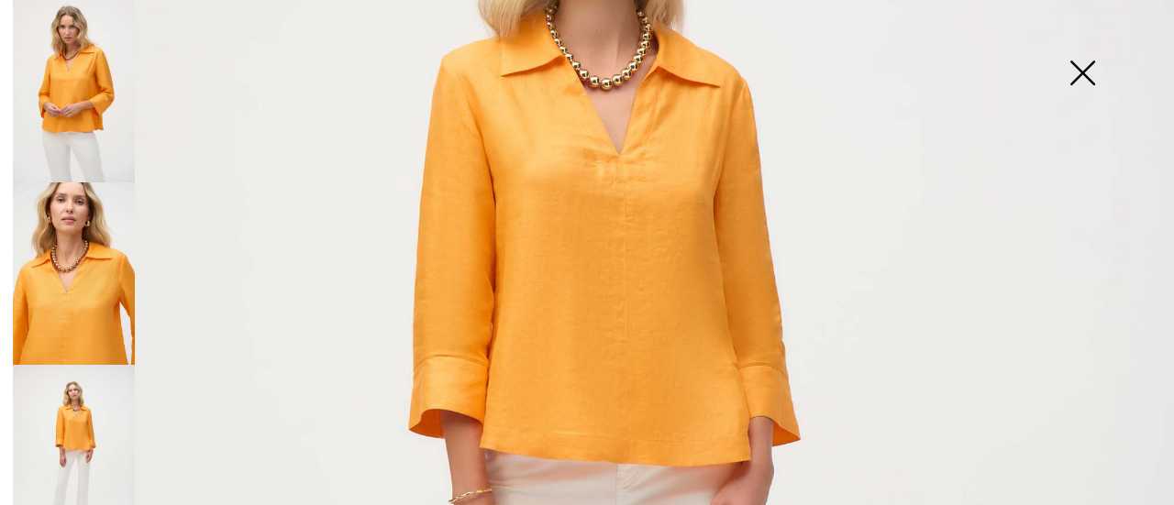
scroll to position [367, 0]
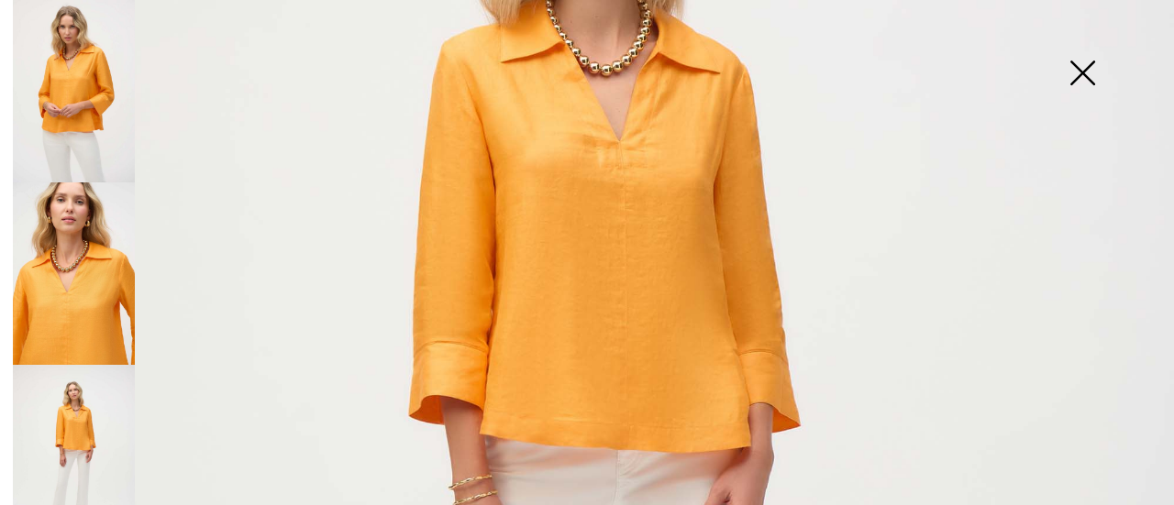
click at [95, 251] on img at bounding box center [74, 274] width 122 height 183
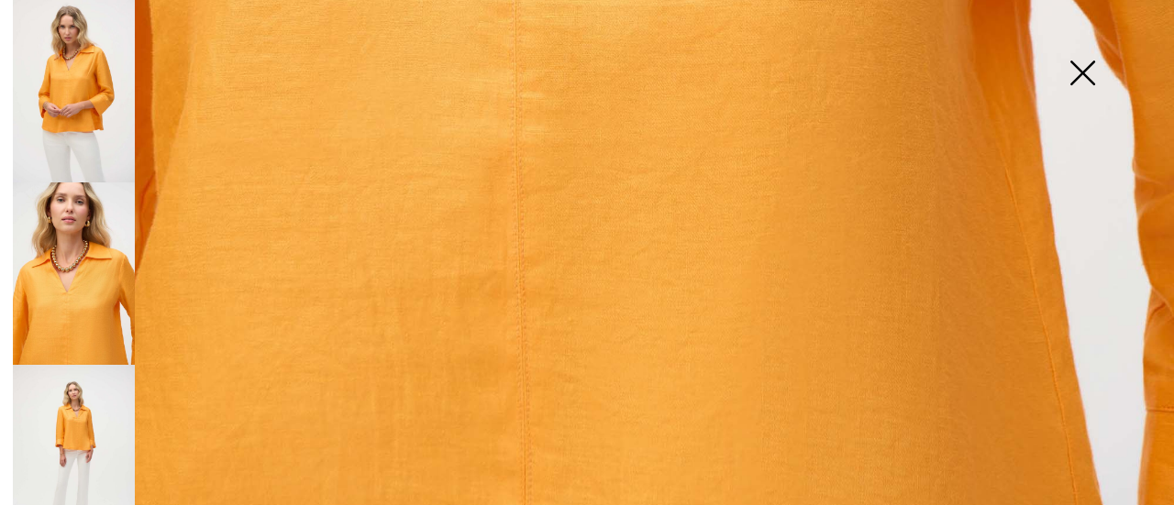
scroll to position [1233, 0]
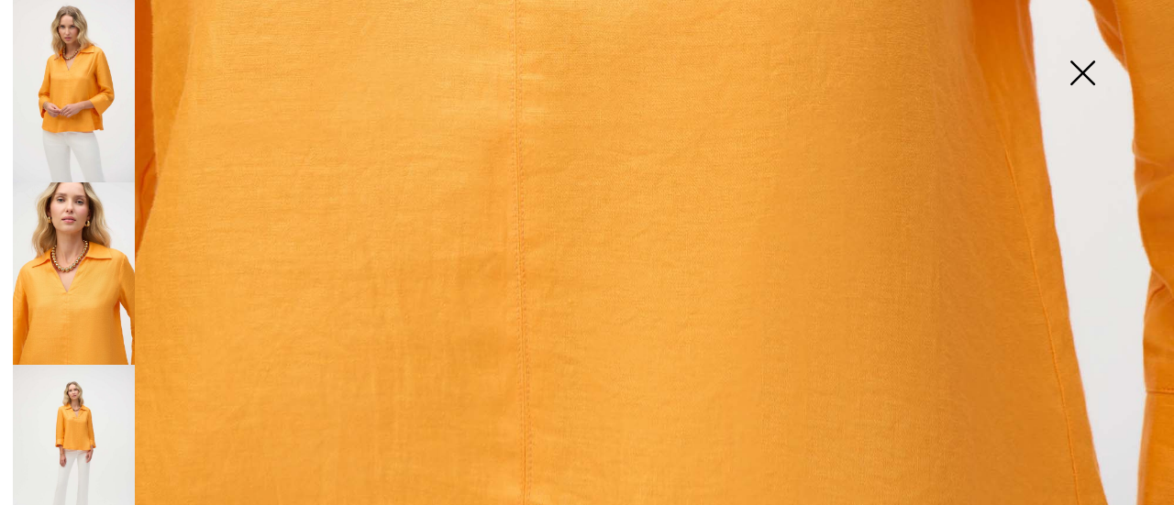
click at [88, 63] on img at bounding box center [74, 91] width 122 height 183
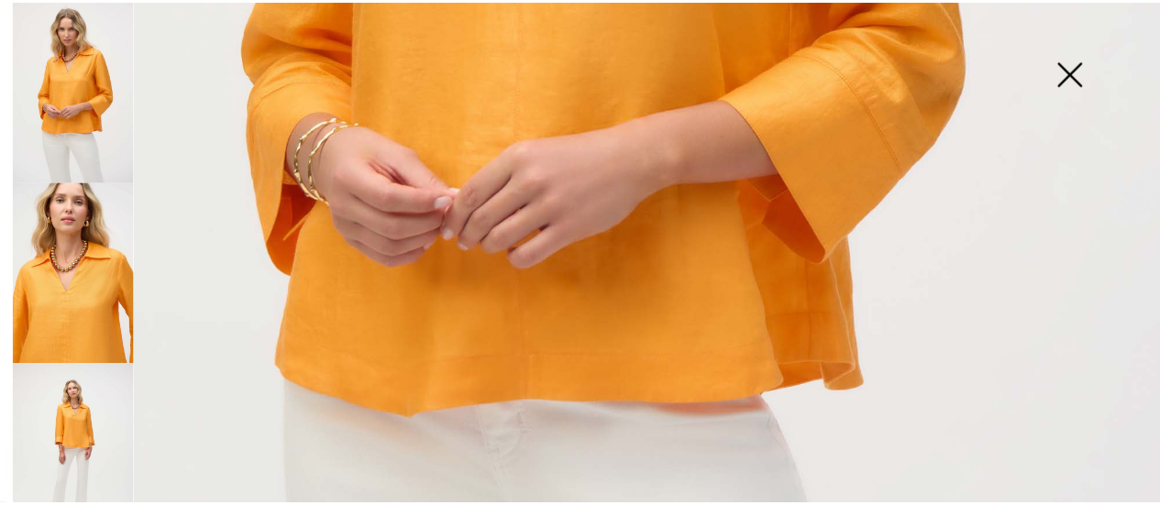
scroll to position [499, 0]
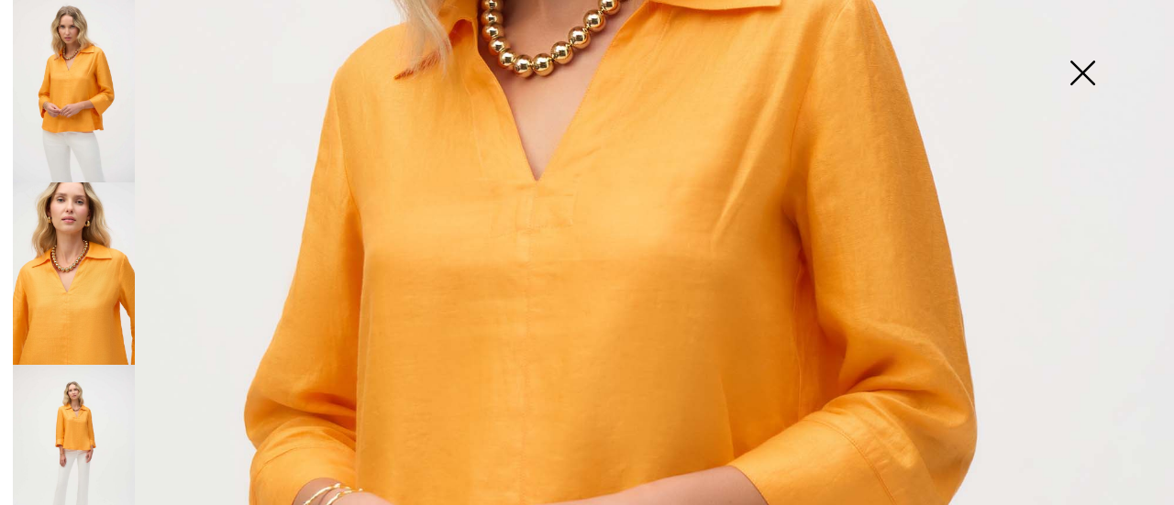
click at [1088, 78] on img at bounding box center [1082, 75] width 92 height 94
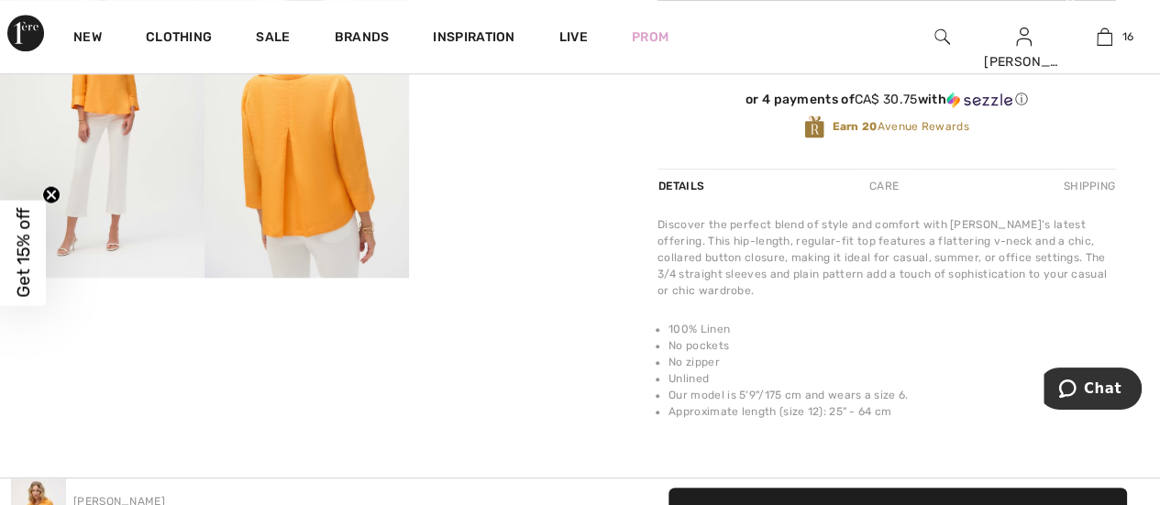
scroll to position [734, 0]
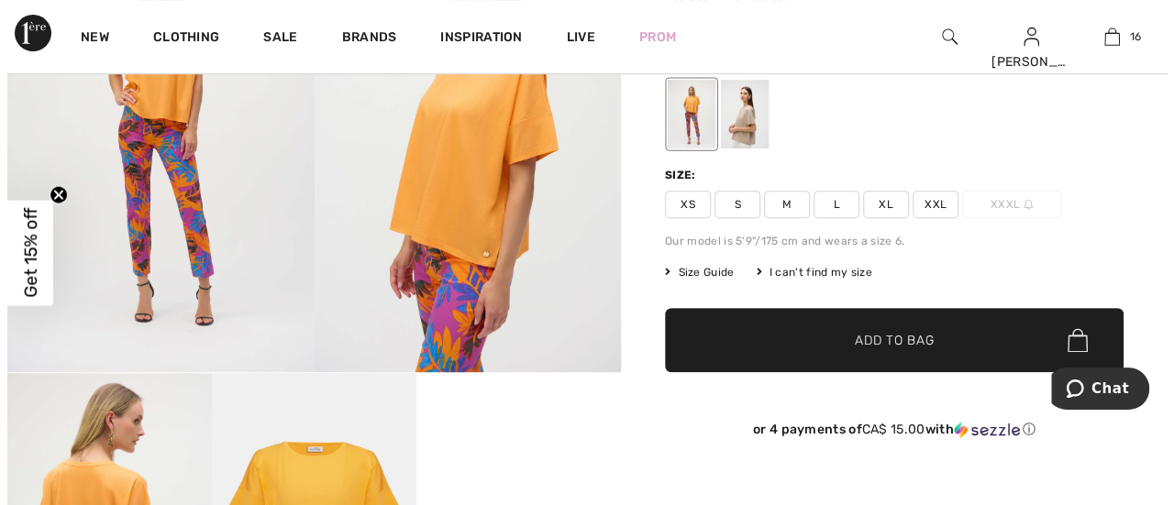
scroll to position [92, 0]
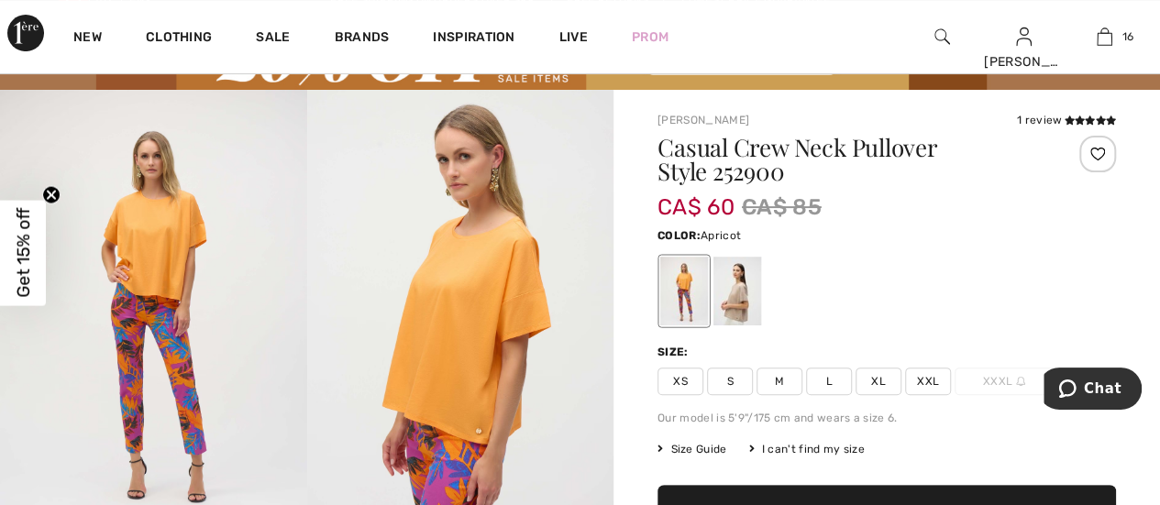
click at [156, 236] on img at bounding box center [153, 320] width 307 height 460
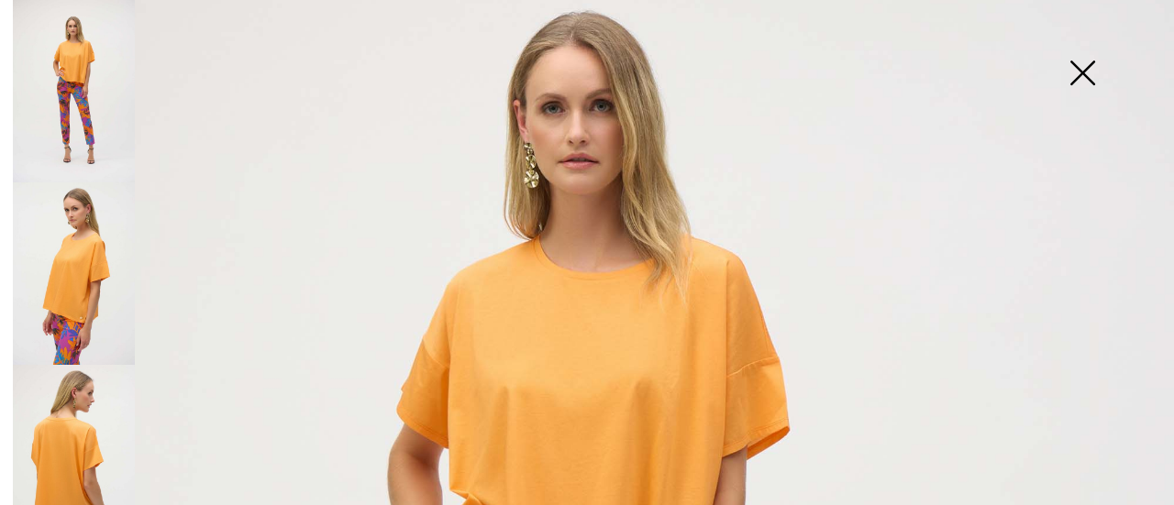
scroll to position [367, 0]
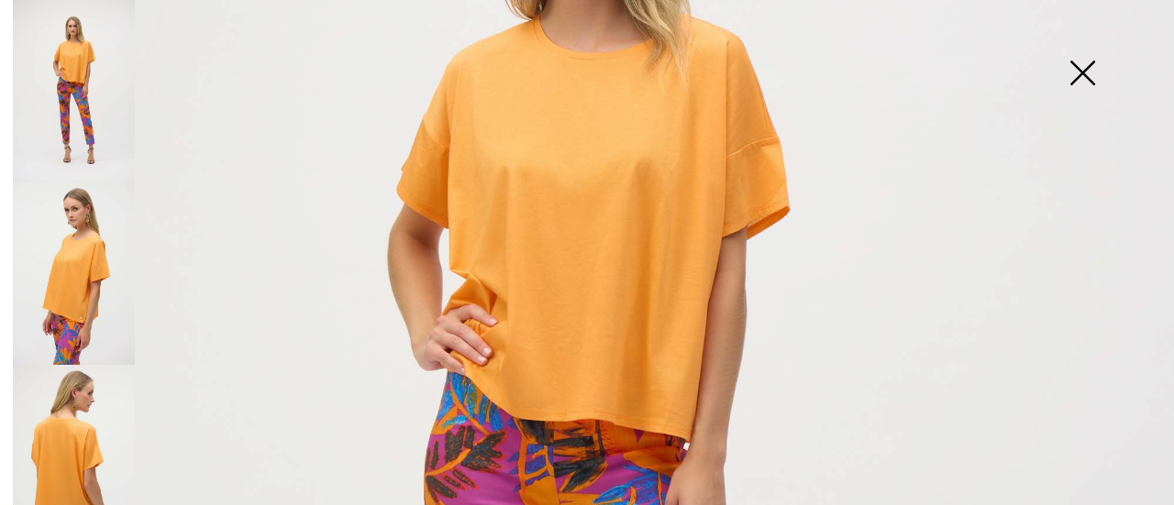
click at [110, 274] on img at bounding box center [74, 274] width 122 height 183
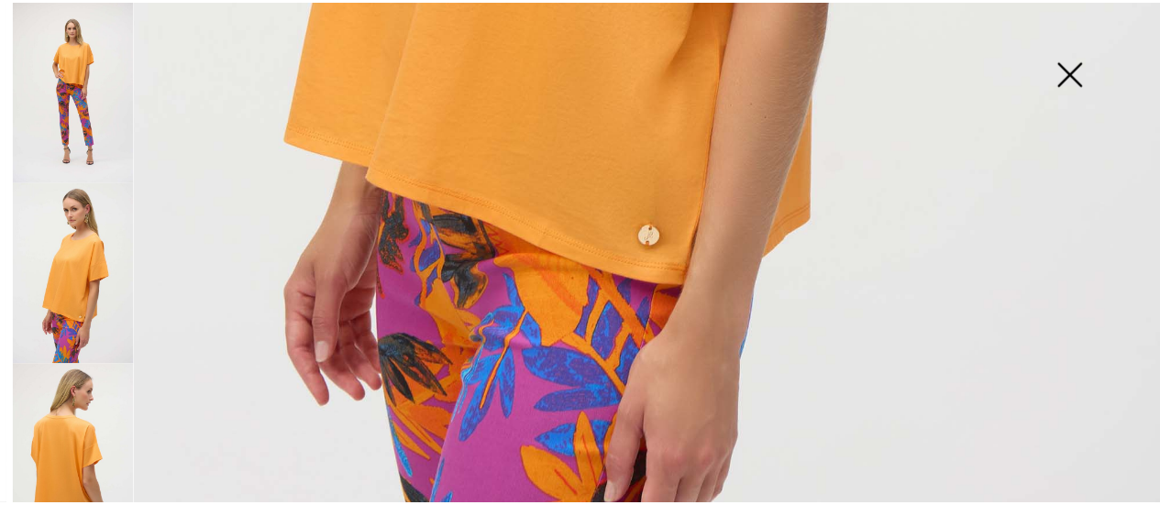
scroll to position [1101, 0]
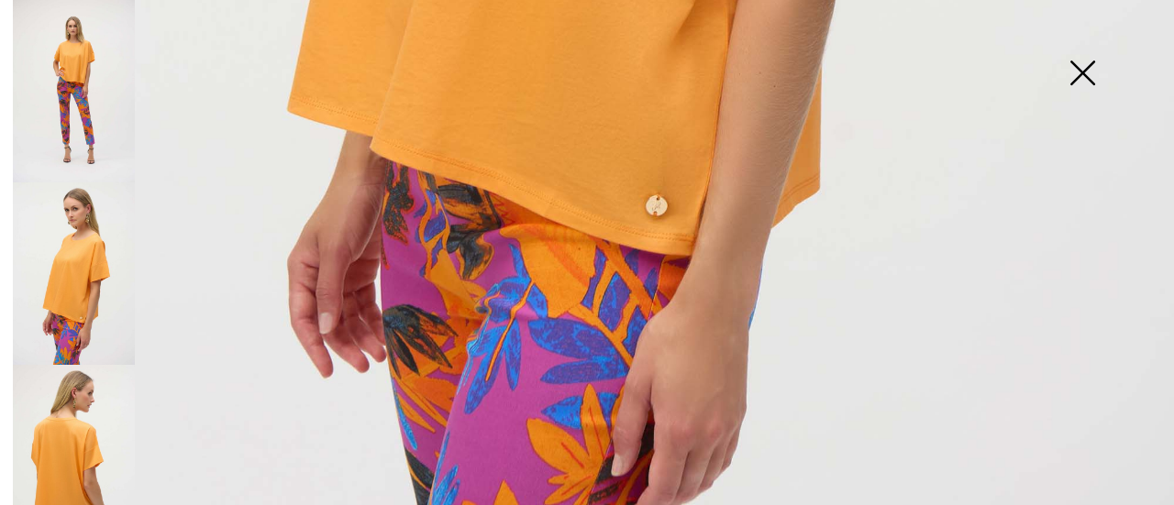
click at [1088, 79] on img at bounding box center [1082, 75] width 92 height 94
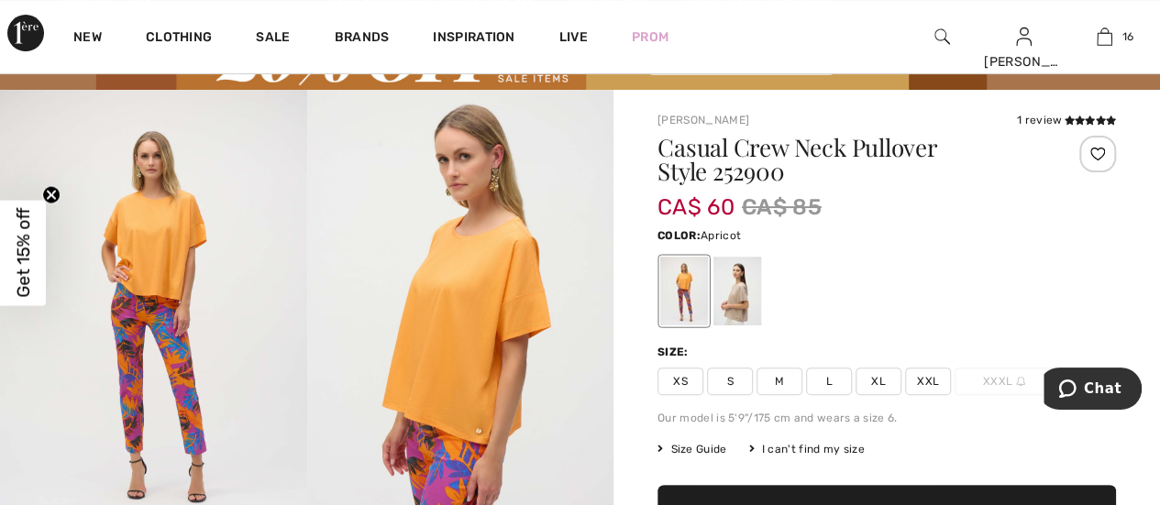
click at [1093, 155] on div at bounding box center [1098, 154] width 37 height 37
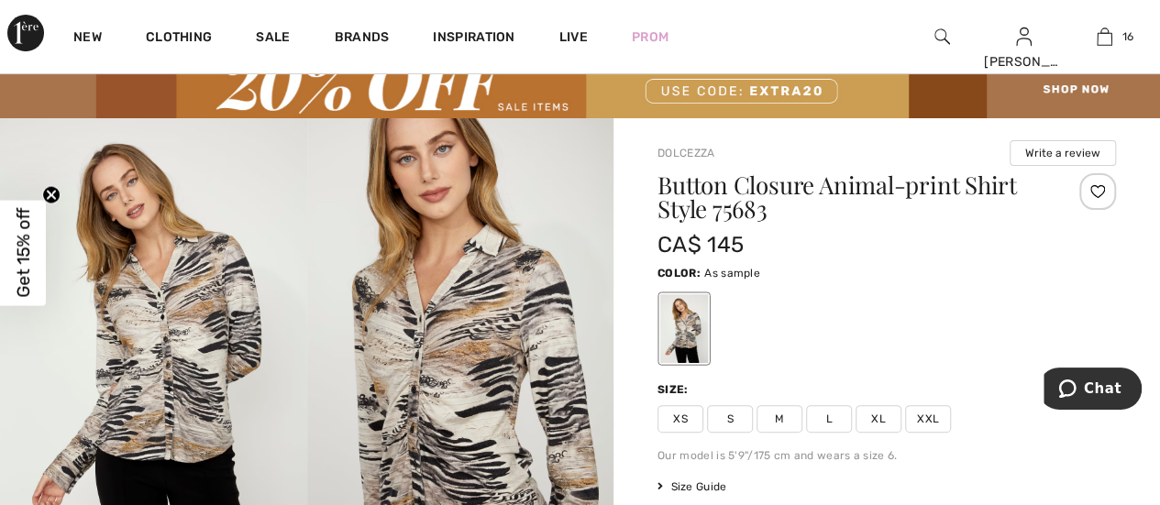
scroll to position [92, 0]
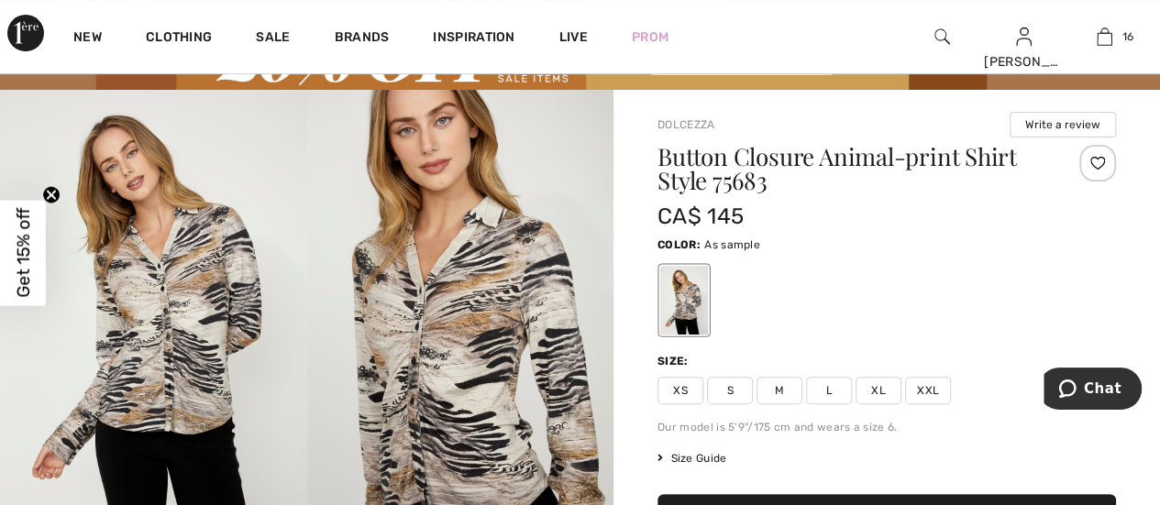
click at [1099, 161] on div at bounding box center [1098, 163] width 37 height 37
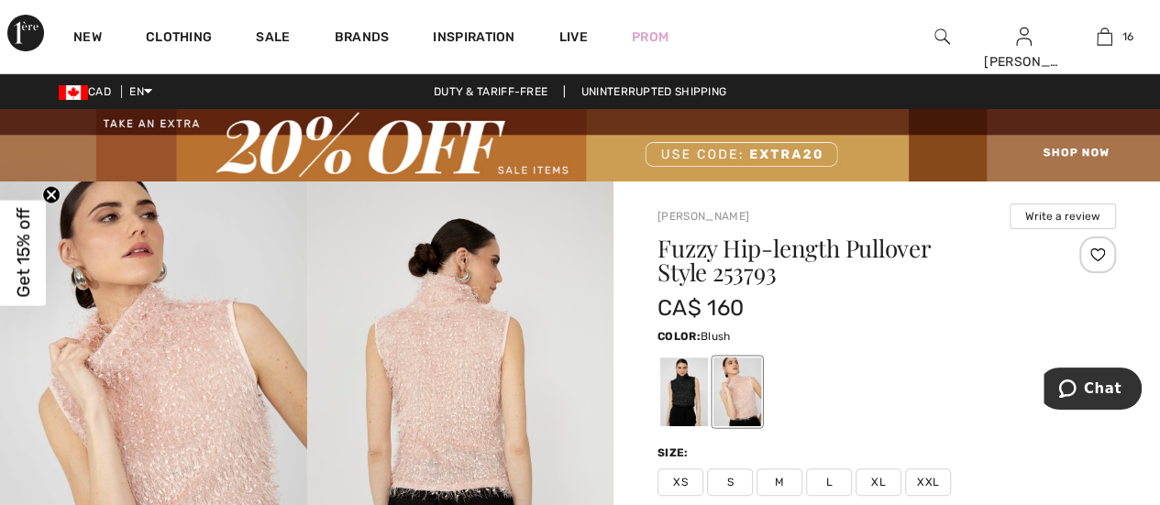
click at [1103, 250] on div at bounding box center [1098, 255] width 37 height 37
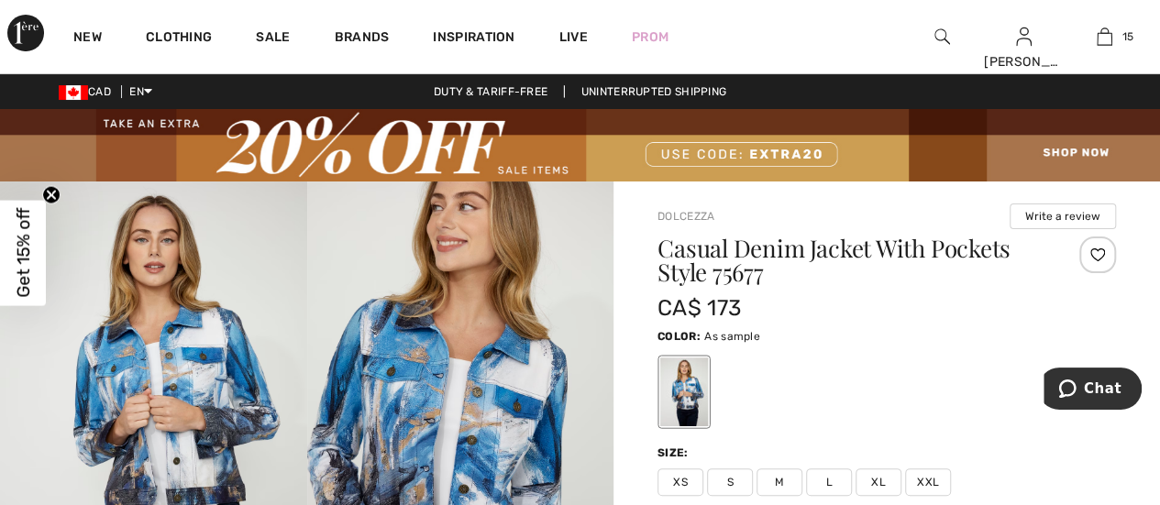
click at [1102, 253] on div at bounding box center [1098, 255] width 37 height 37
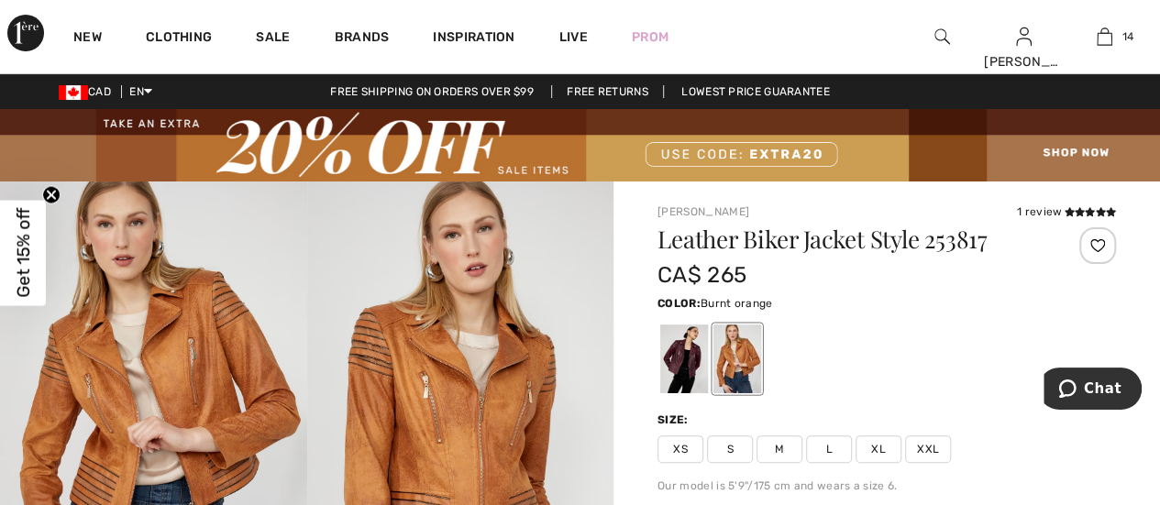
click at [1102, 244] on div at bounding box center [1098, 245] width 37 height 37
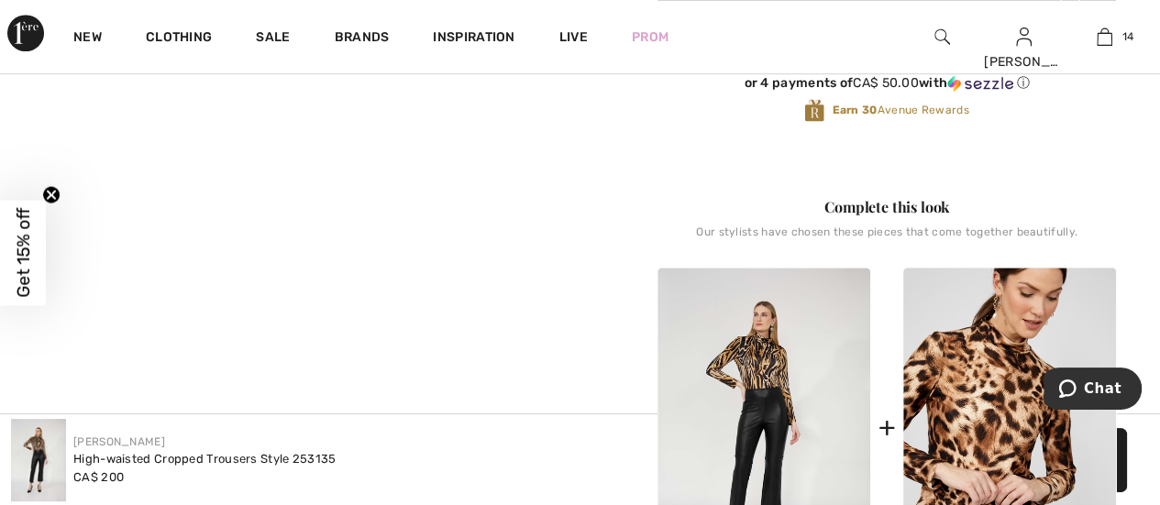
scroll to position [459, 0]
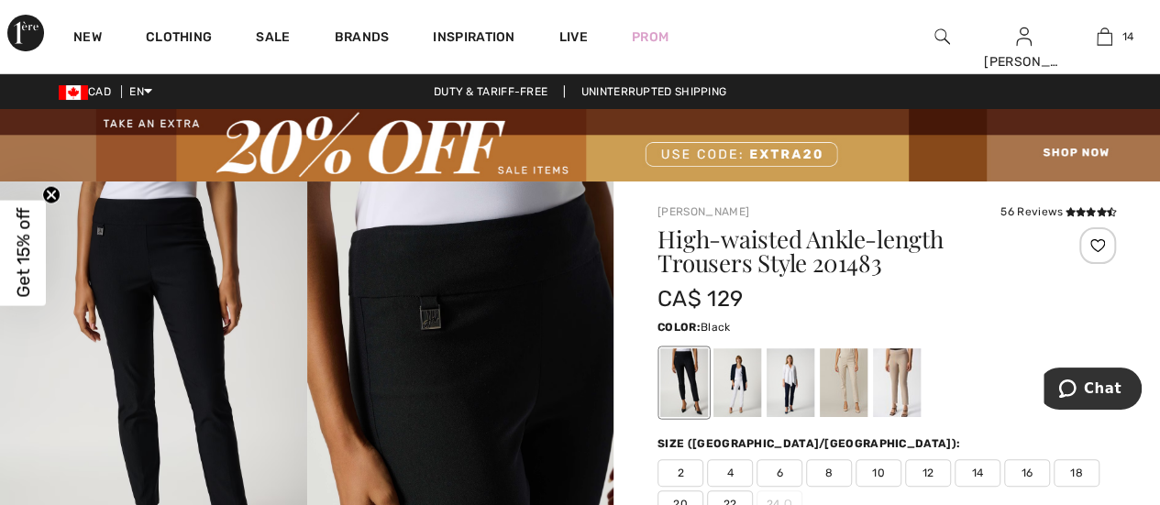
click at [148, 262] on img at bounding box center [153, 412] width 307 height 460
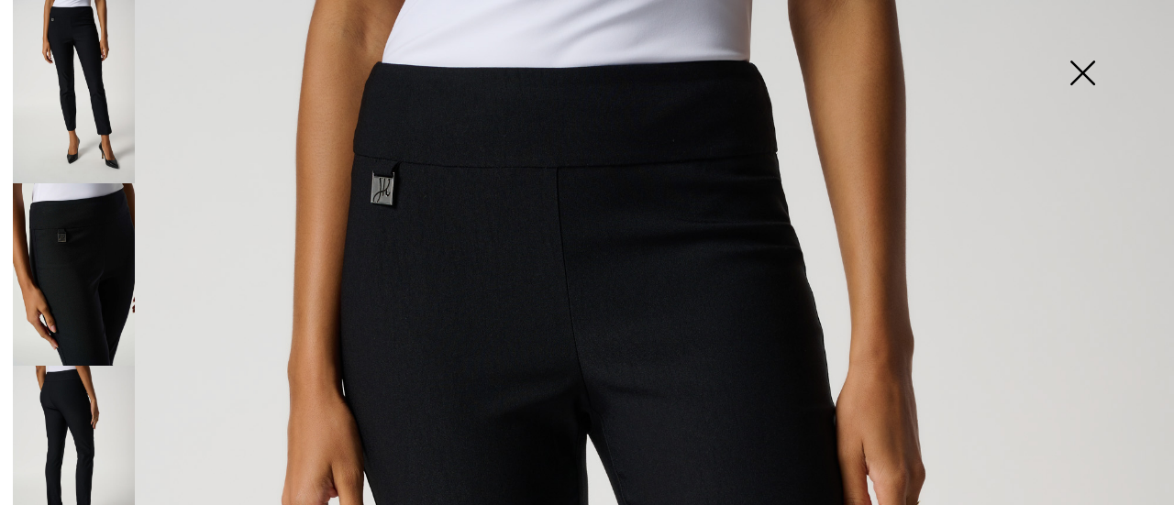
click at [58, 260] on img at bounding box center [74, 274] width 122 height 183
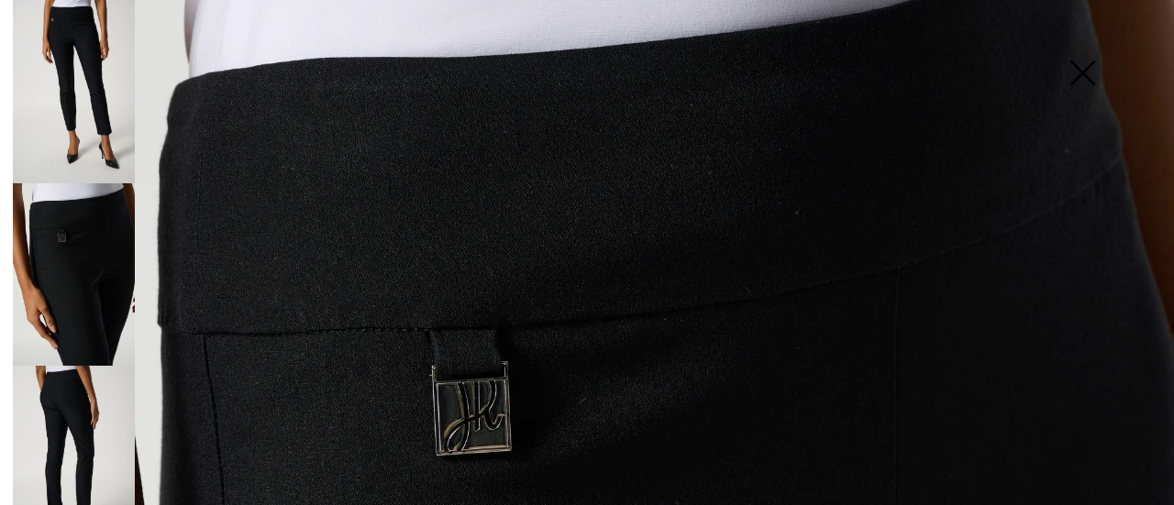
scroll to position [367, 0]
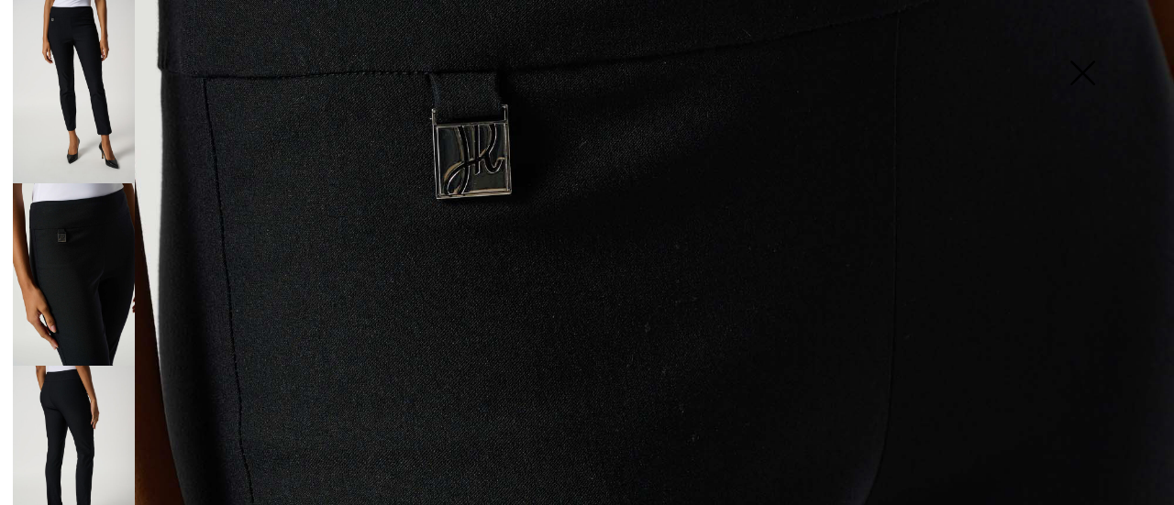
click at [75, 426] on img at bounding box center [74, 457] width 122 height 183
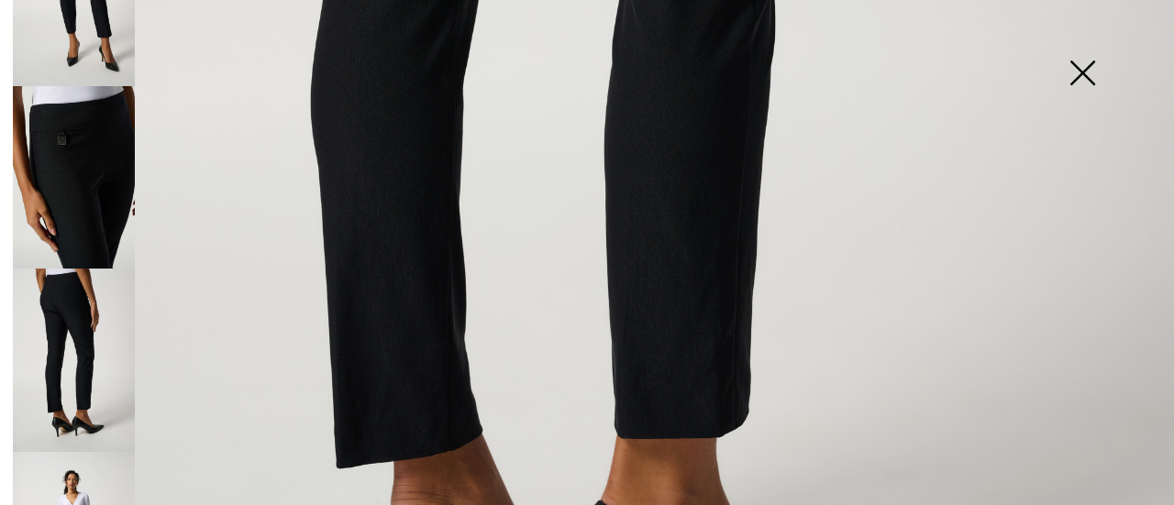
scroll to position [200, 0]
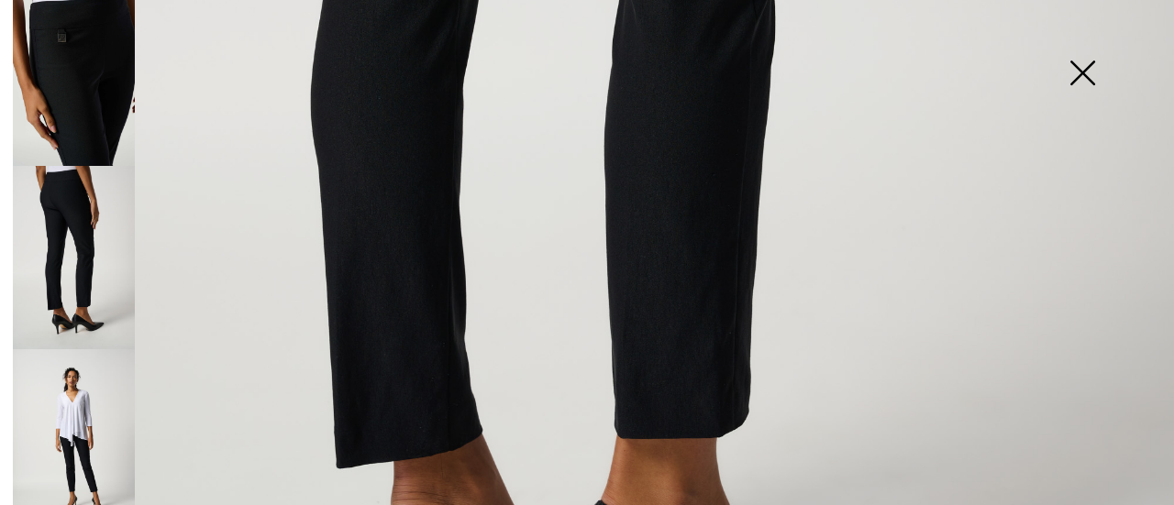
click at [64, 395] on img at bounding box center [74, 440] width 122 height 183
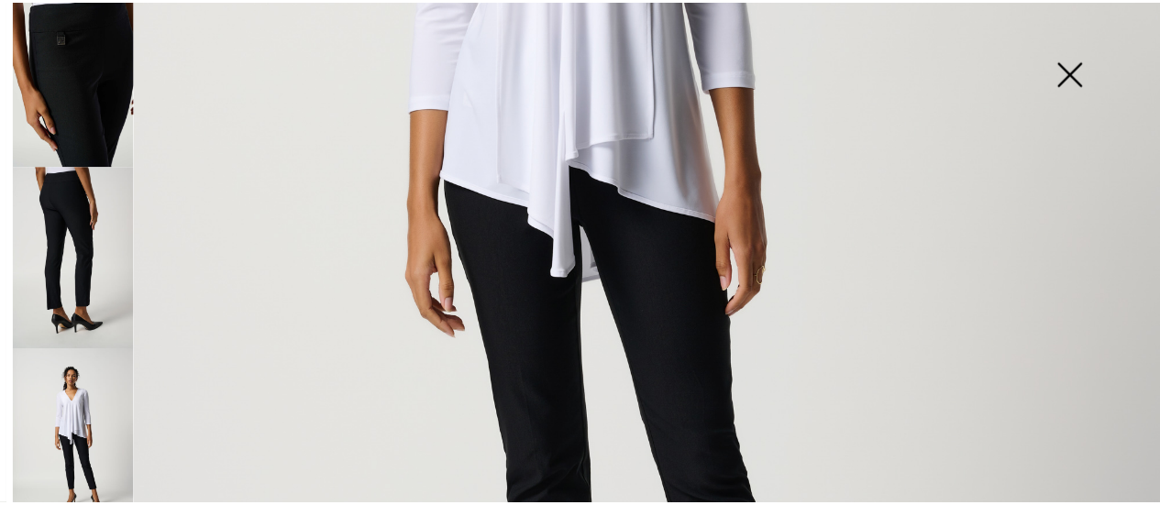
scroll to position [459, 0]
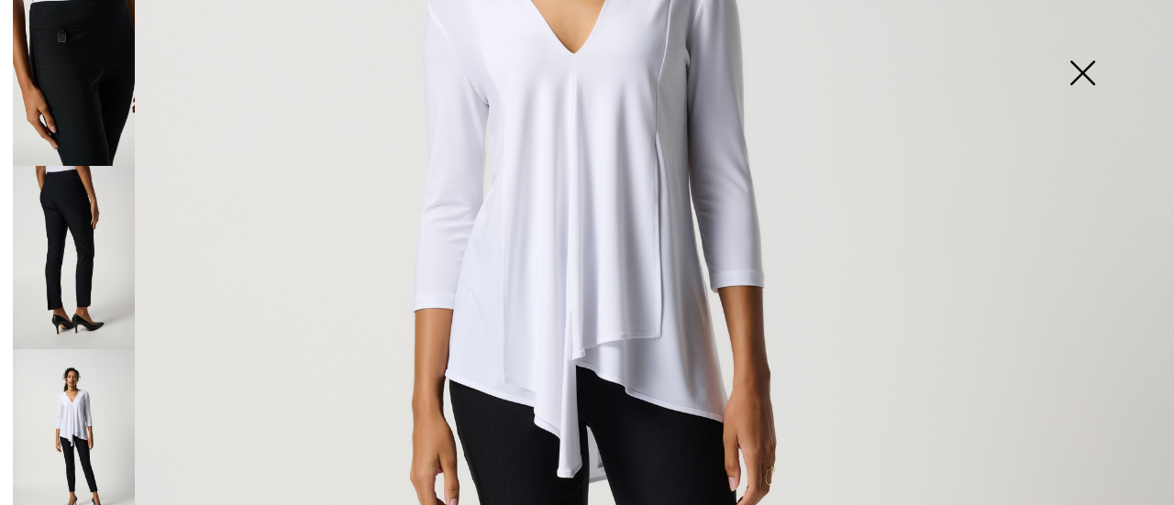
click at [1072, 73] on img at bounding box center [1082, 75] width 92 height 94
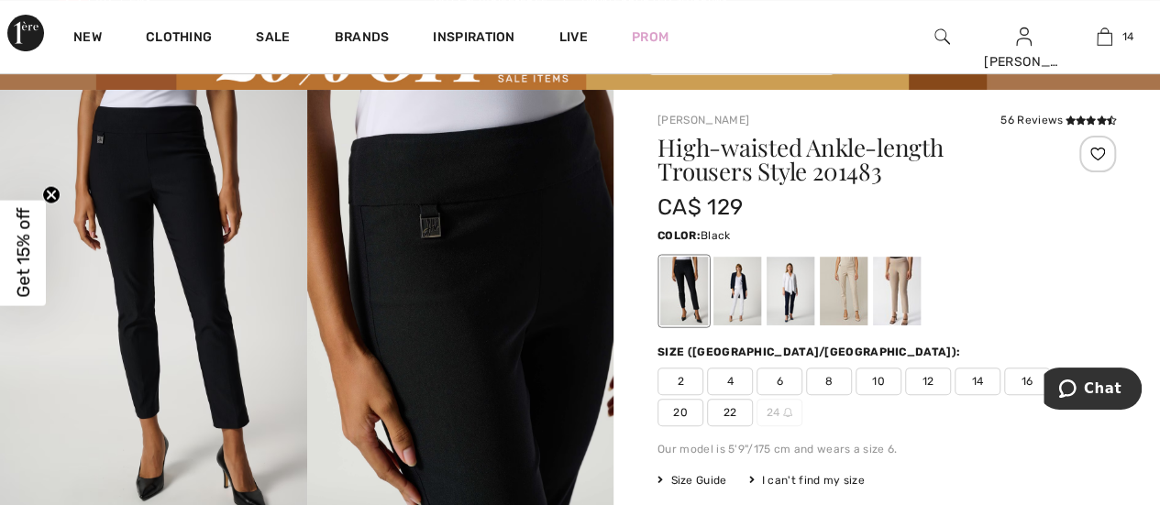
scroll to position [183, 0]
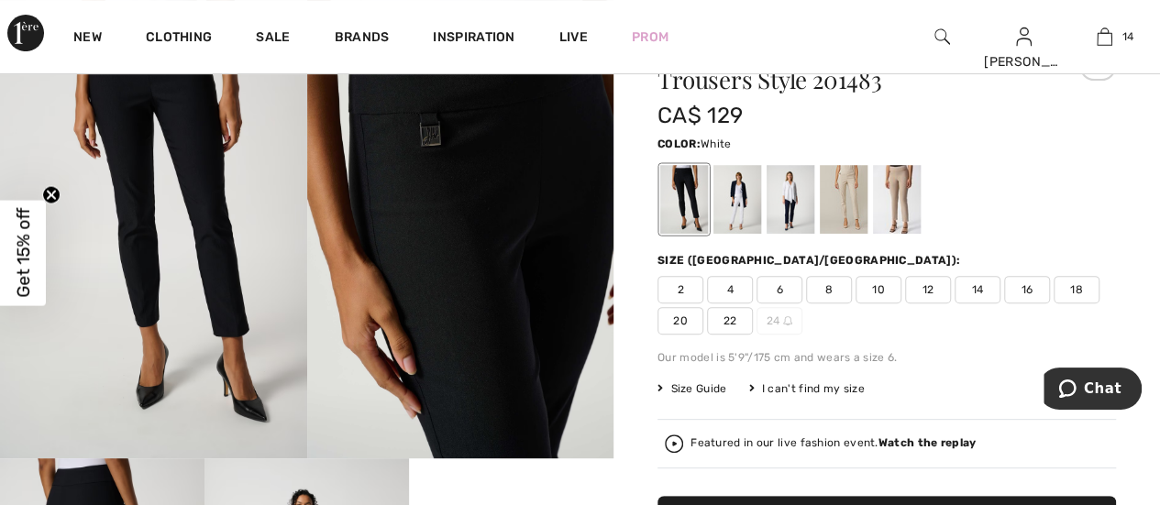
click at [737, 200] on div at bounding box center [738, 199] width 48 height 69
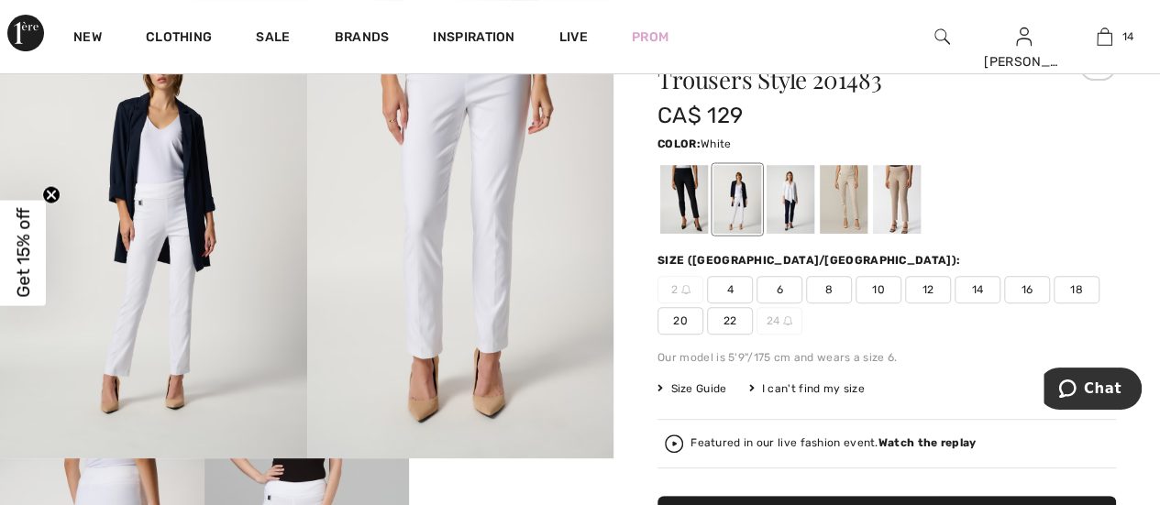
scroll to position [22, 0]
click at [798, 199] on div at bounding box center [791, 199] width 48 height 69
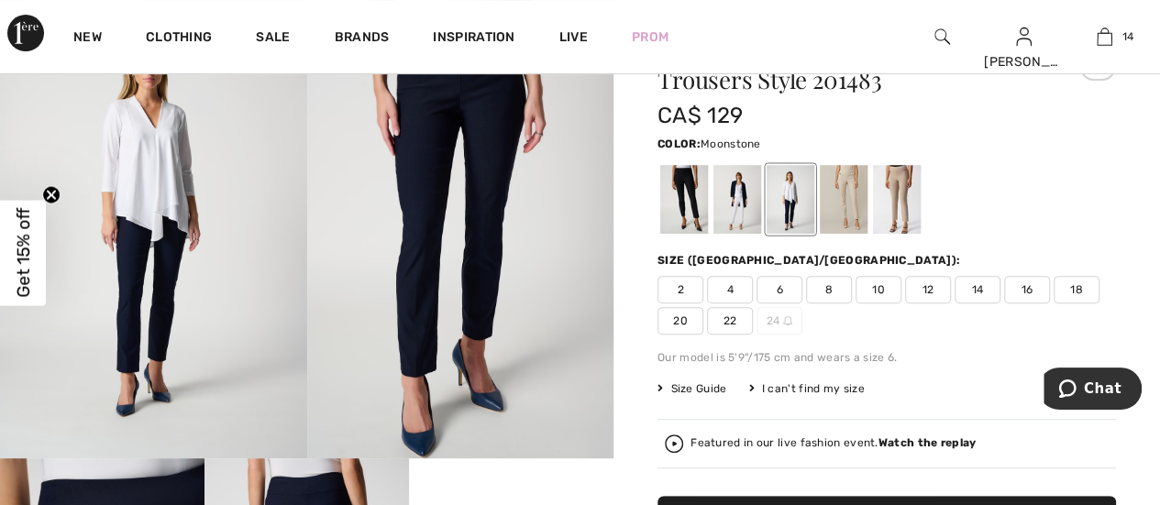
click at [838, 198] on div at bounding box center [844, 199] width 48 height 69
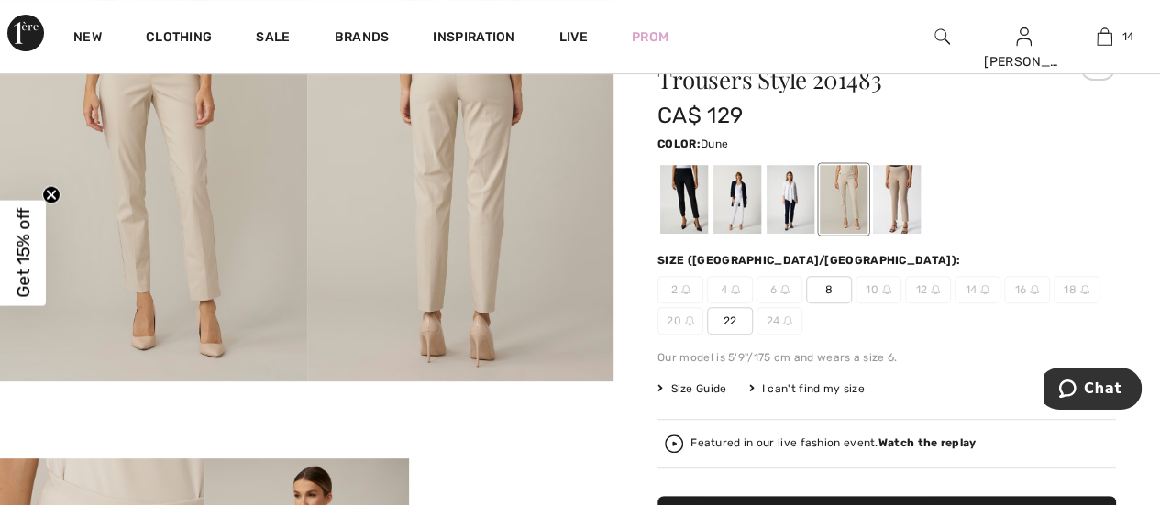
click at [882, 194] on div at bounding box center [897, 199] width 48 height 69
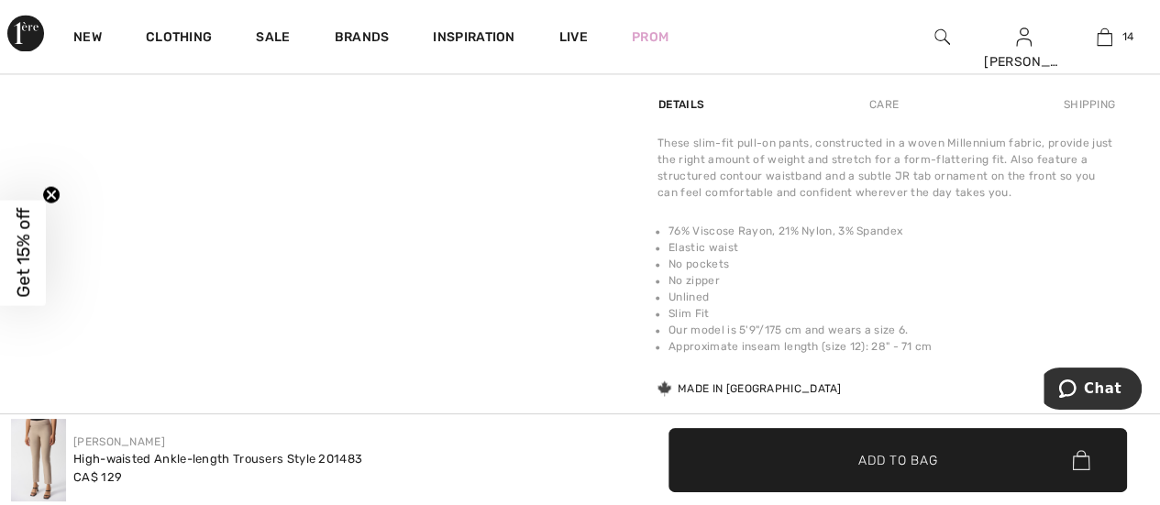
scroll to position [1376, 0]
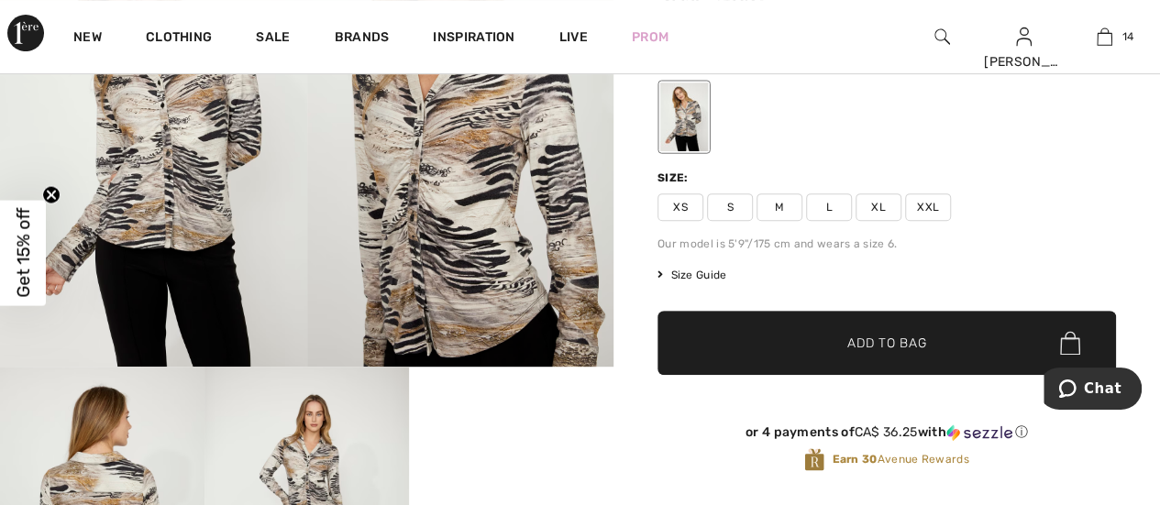
scroll to position [92, 0]
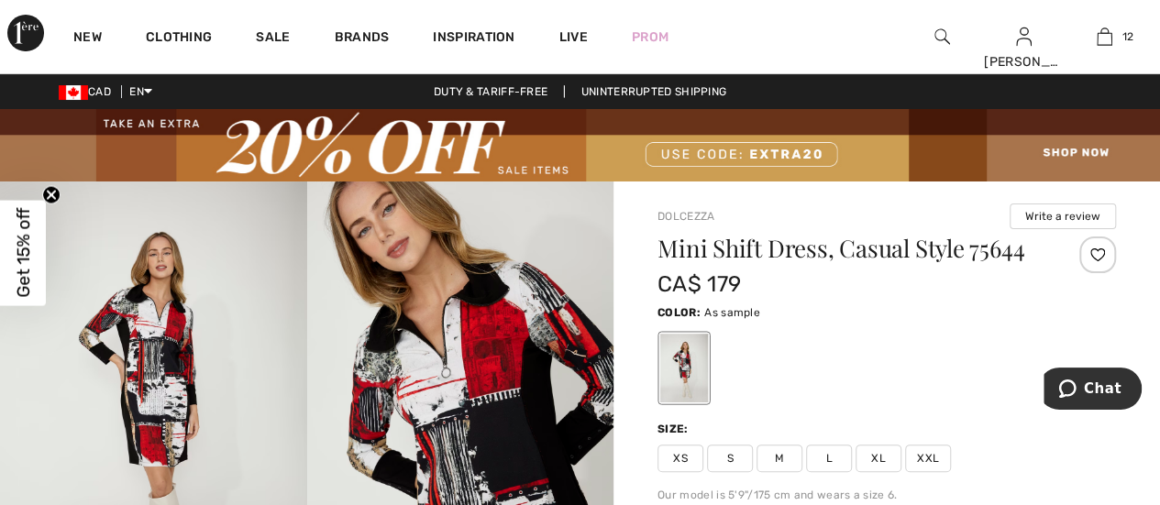
click at [1099, 254] on div at bounding box center [1098, 255] width 37 height 37
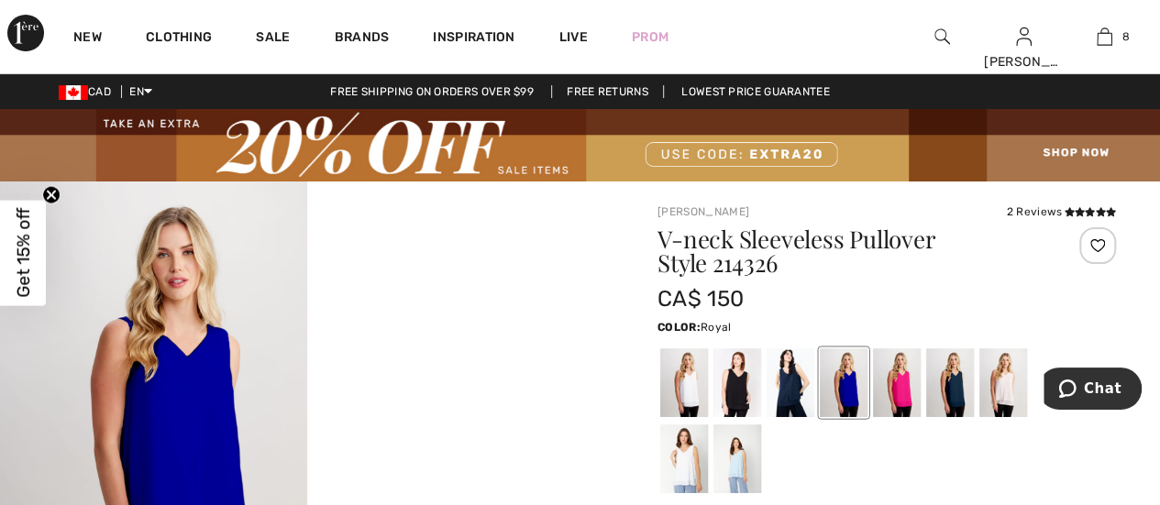
click at [1099, 243] on div at bounding box center [1098, 245] width 37 height 37
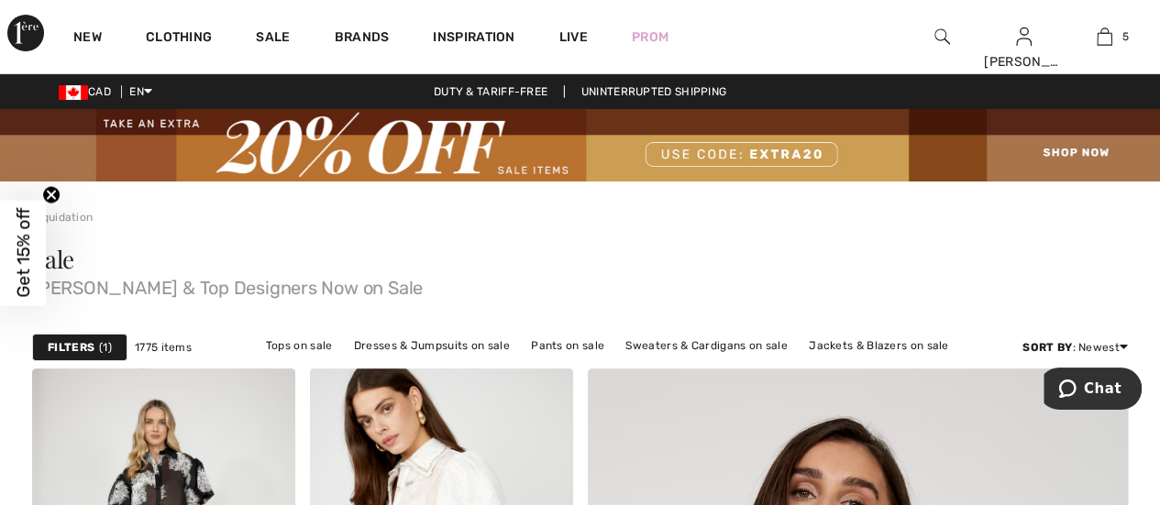
scroll to position [92, 0]
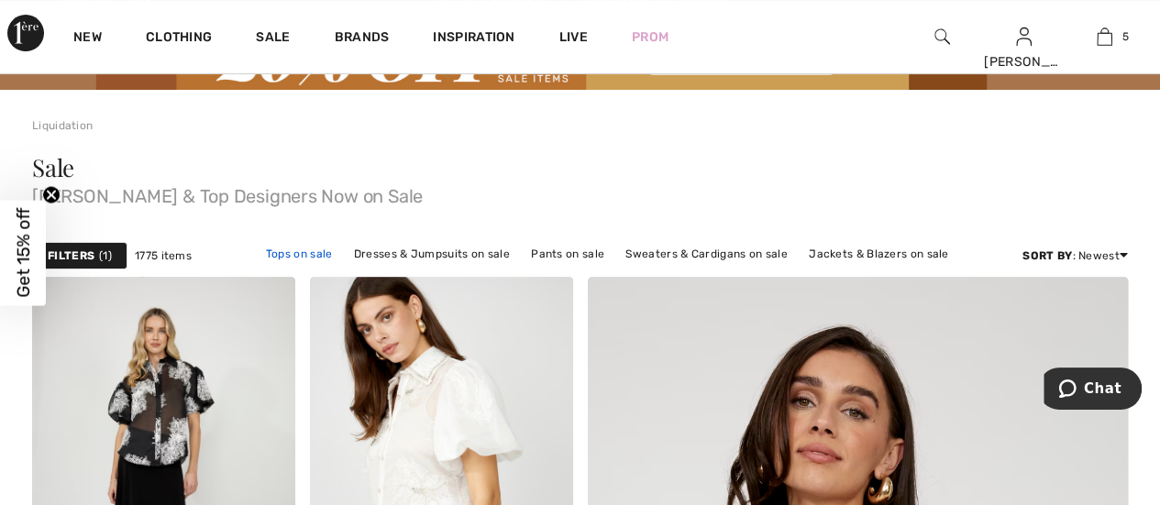
click at [312, 251] on link "Tops on sale" at bounding box center [299, 254] width 85 height 24
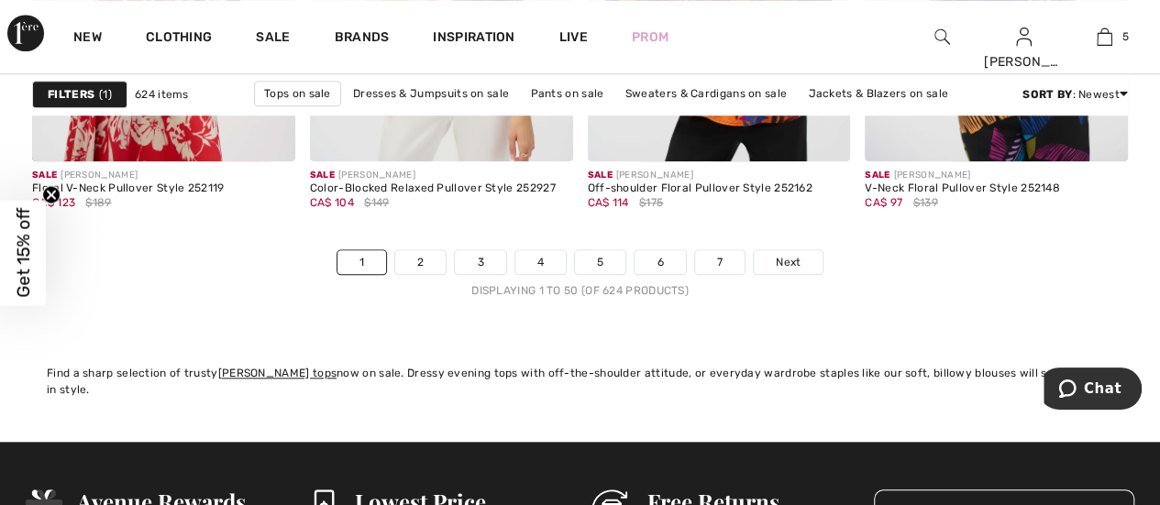
scroll to position [7796, 0]
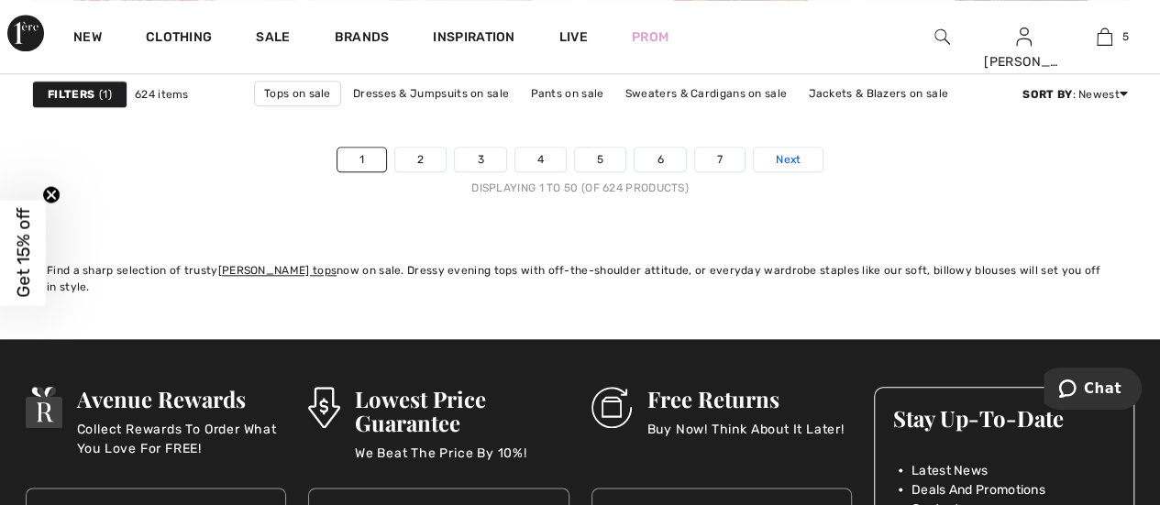
click at [789, 153] on span "Next" at bounding box center [788, 159] width 25 height 17
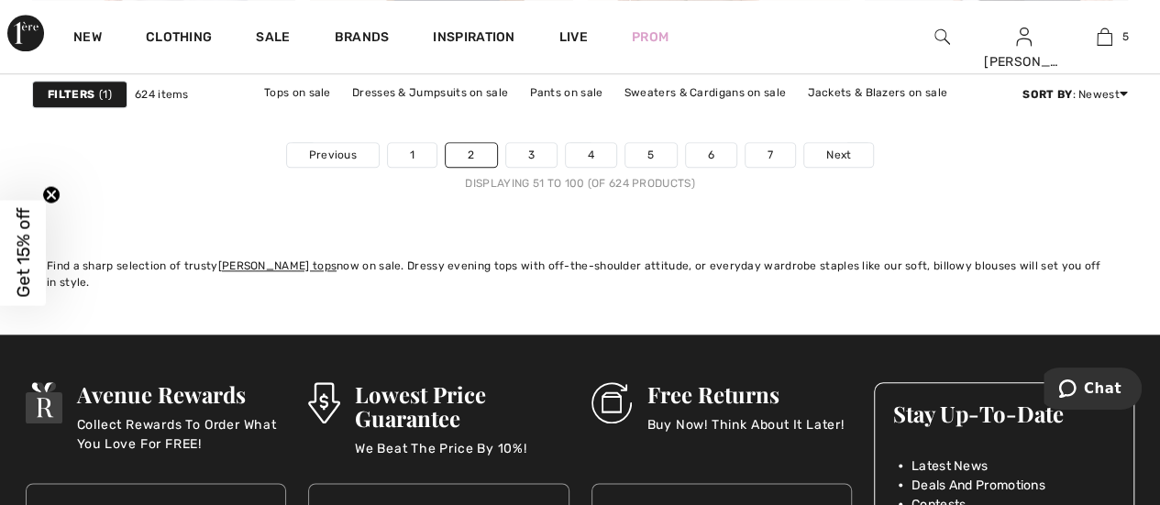
scroll to position [7704, 0]
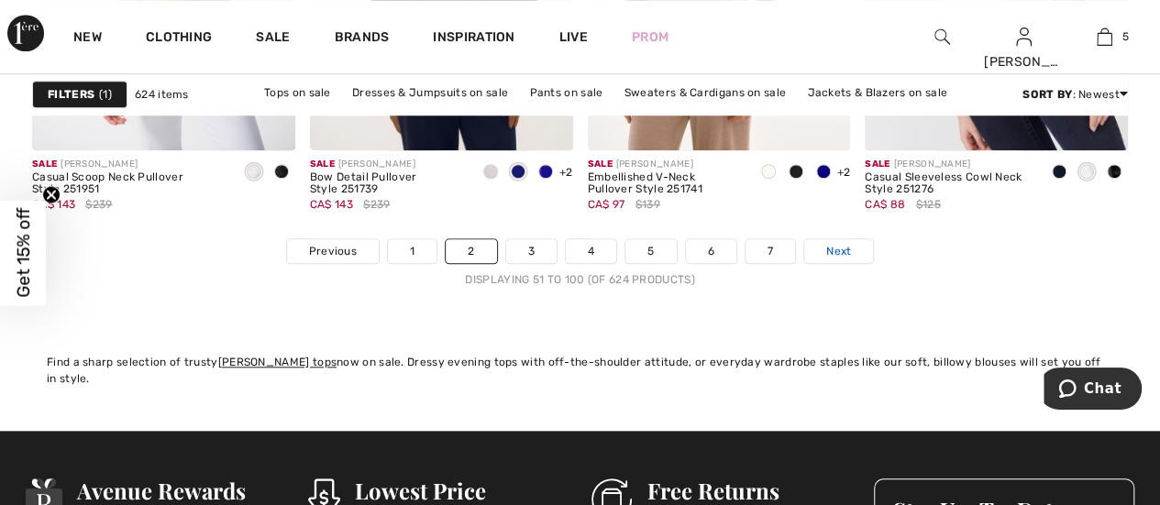
click at [841, 250] on span "Next" at bounding box center [838, 251] width 25 height 17
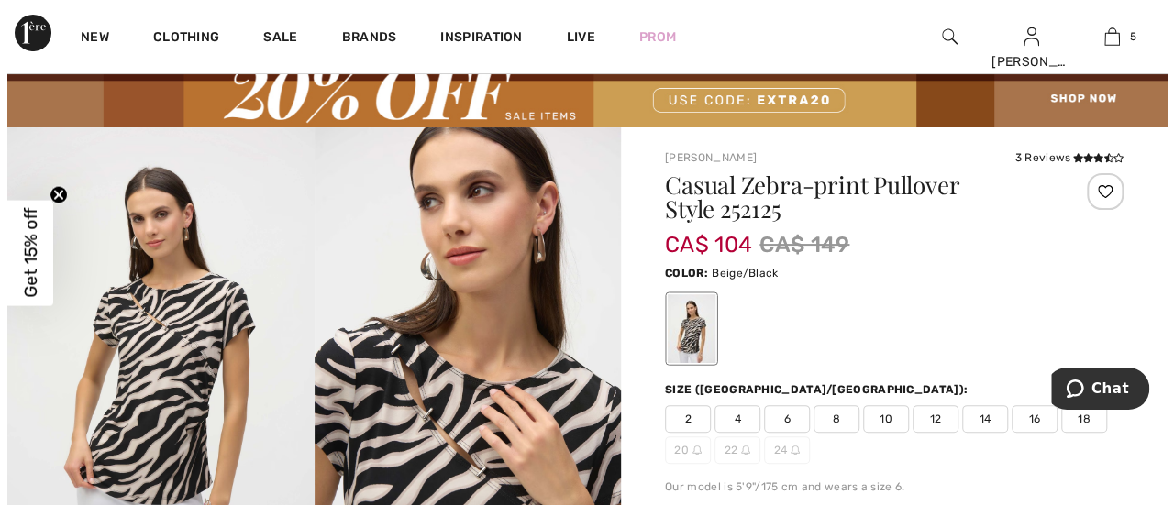
scroll to position [92, 0]
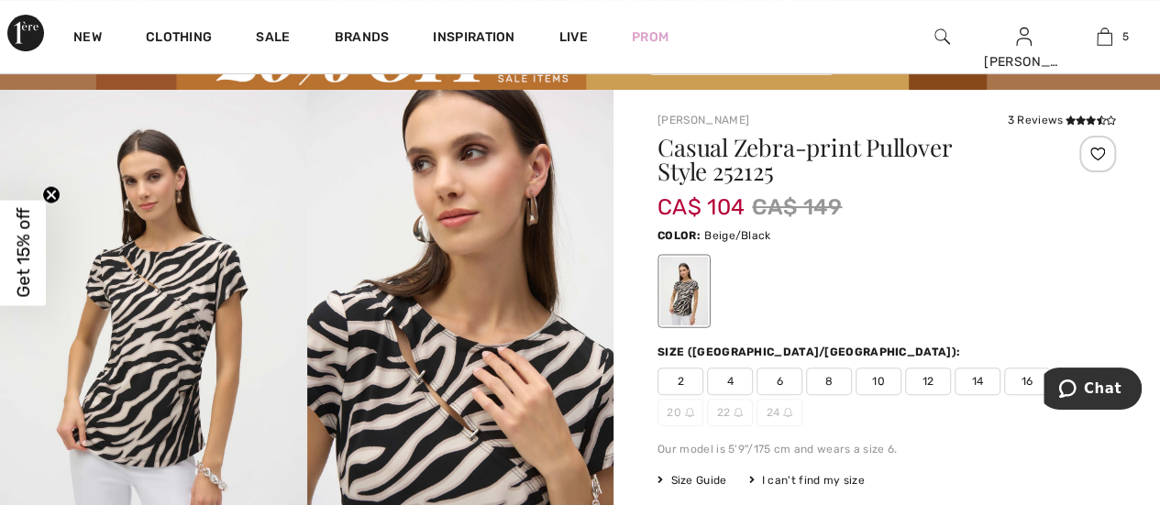
click at [150, 316] on img at bounding box center [153, 320] width 307 height 460
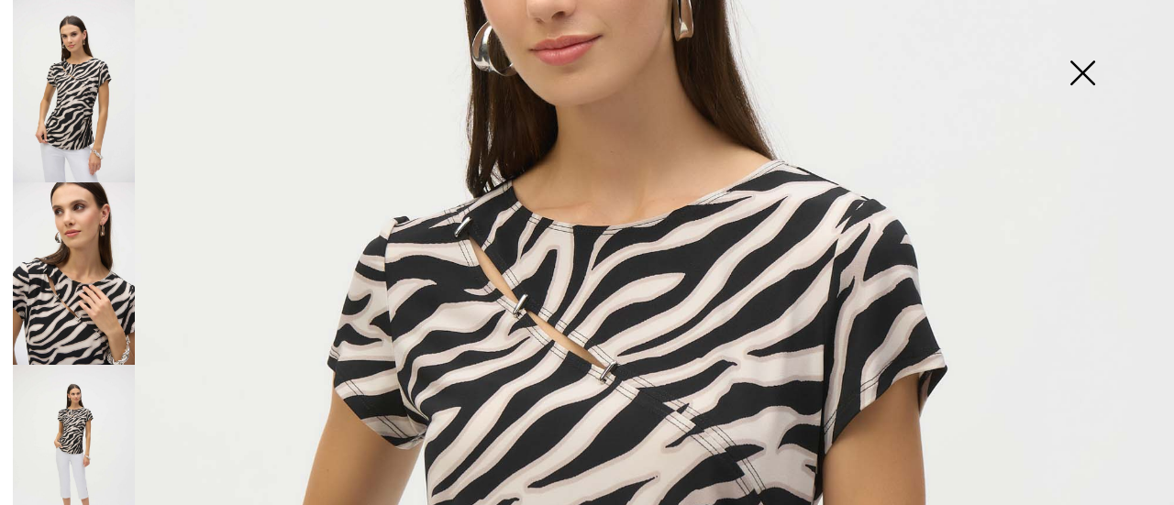
scroll to position [367, 0]
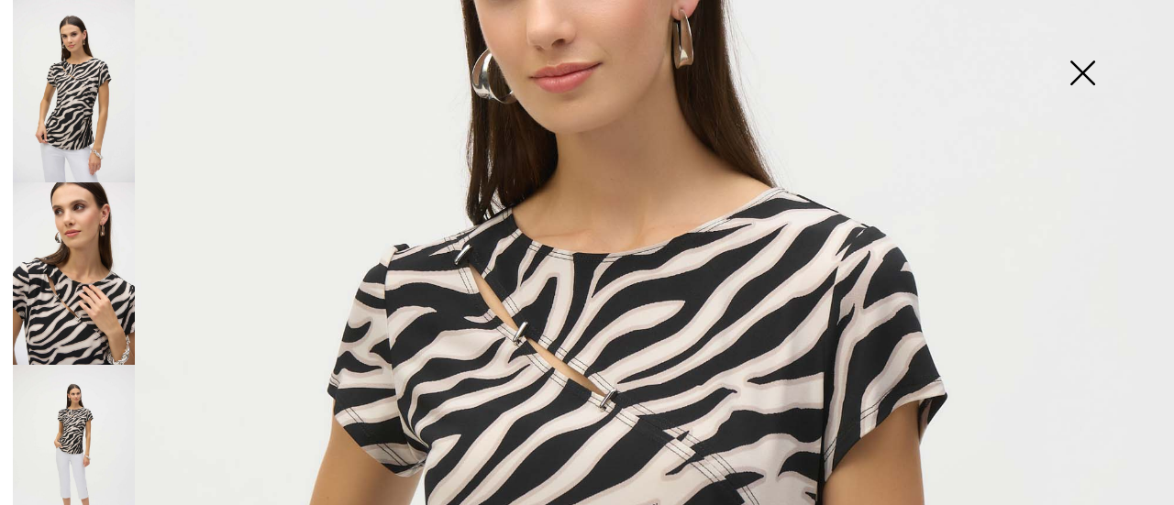
click at [82, 260] on img at bounding box center [74, 274] width 122 height 183
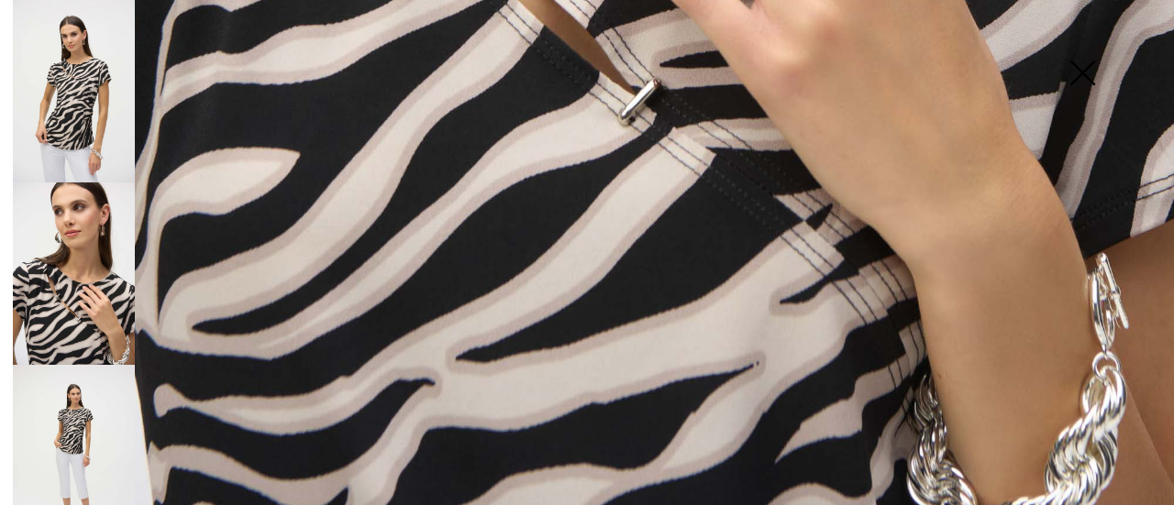
scroll to position [1233, 0]
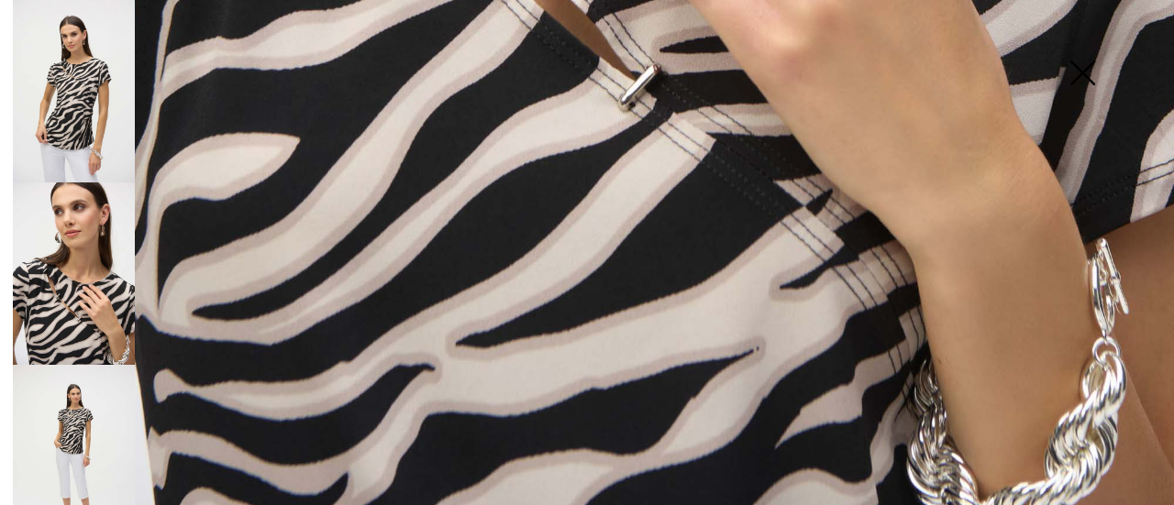
click at [87, 302] on img at bounding box center [74, 274] width 122 height 183
click at [72, 426] on img at bounding box center [74, 456] width 122 height 183
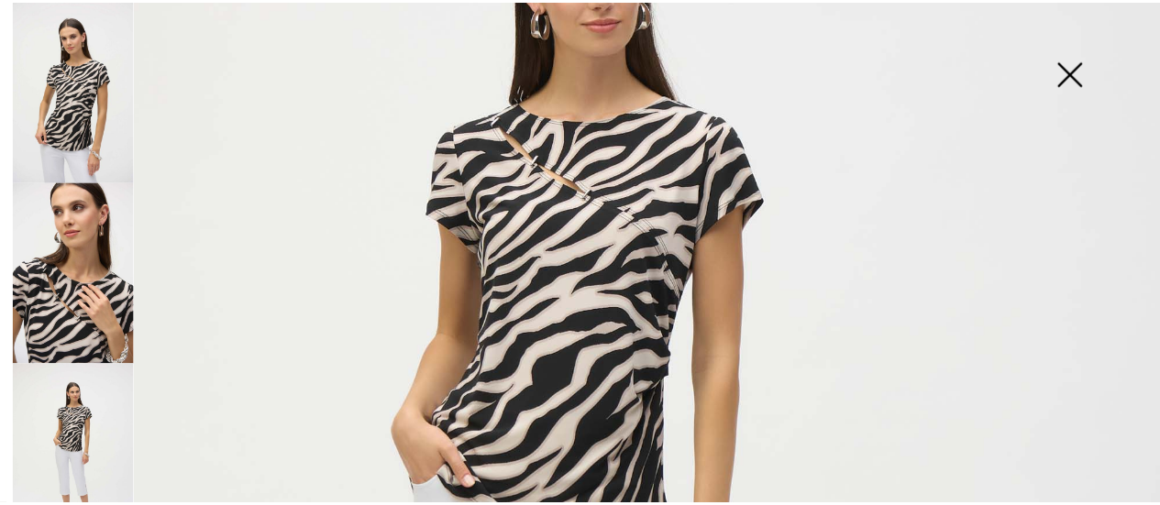
scroll to position [499, 0]
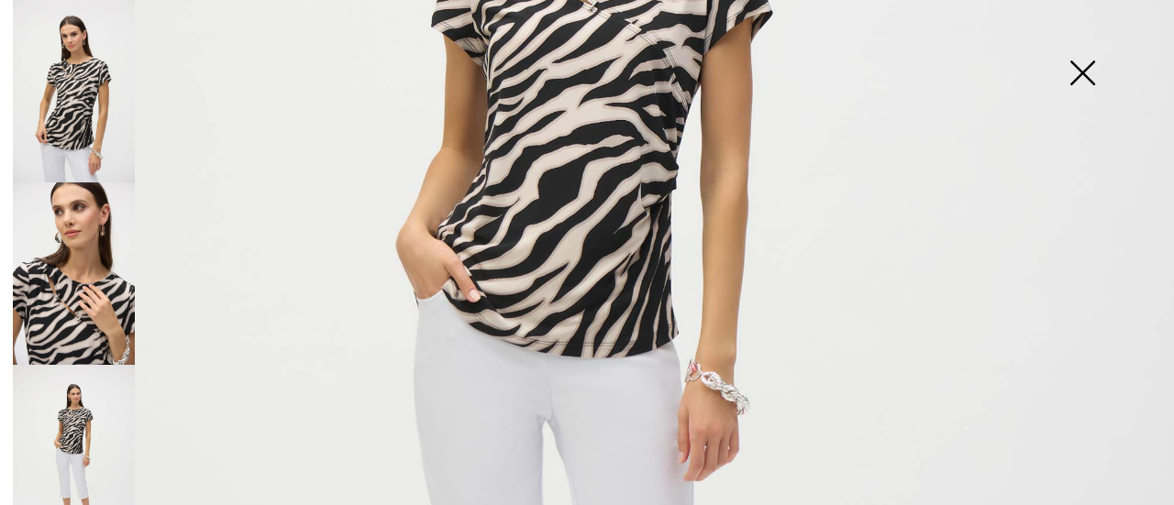
click at [1084, 71] on img at bounding box center [1082, 75] width 92 height 94
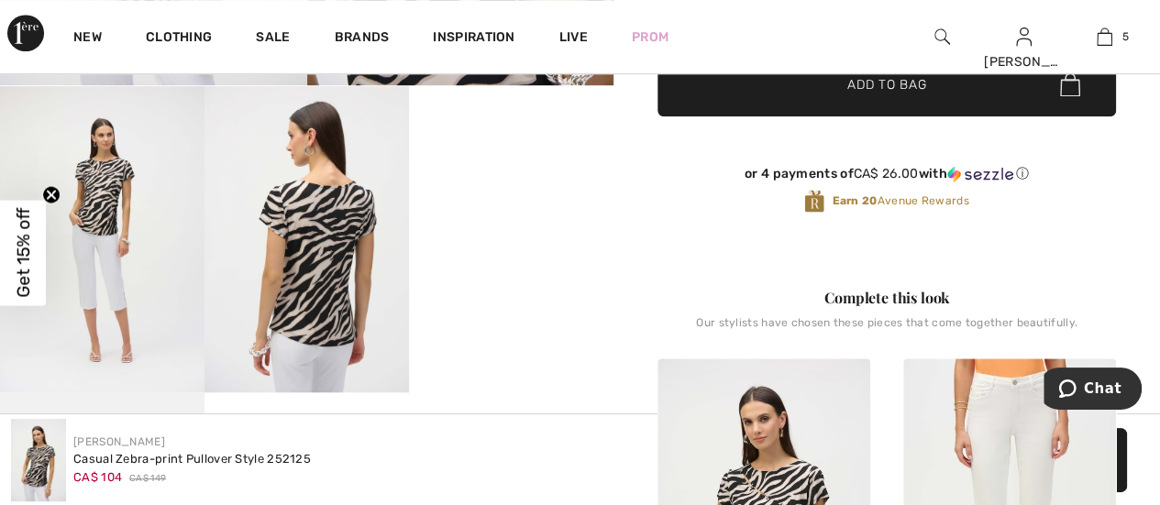
scroll to position [275, 0]
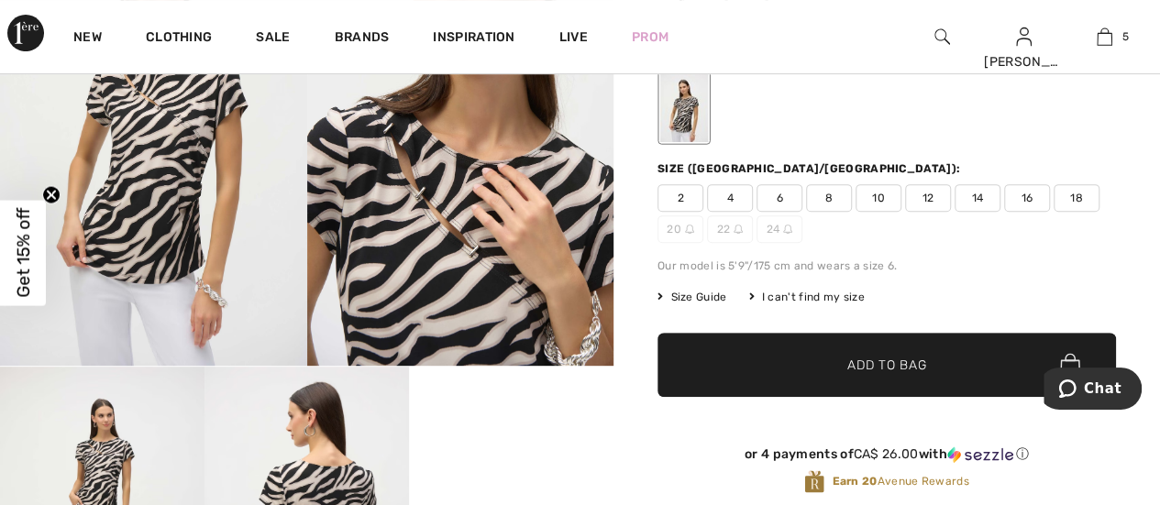
click at [1027, 197] on span "16" at bounding box center [1027, 198] width 46 height 28
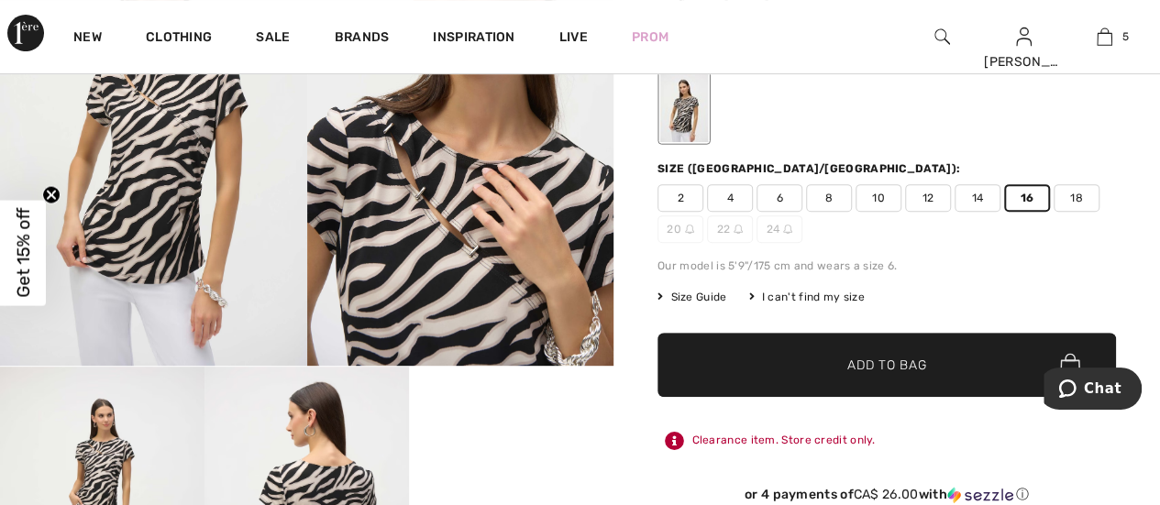
click at [877, 375] on span "✔ Added to Bag Add to Bag" at bounding box center [887, 365] width 459 height 64
click at [526, 447] on video "Your browser does not support the video tag." at bounding box center [511, 418] width 205 height 103
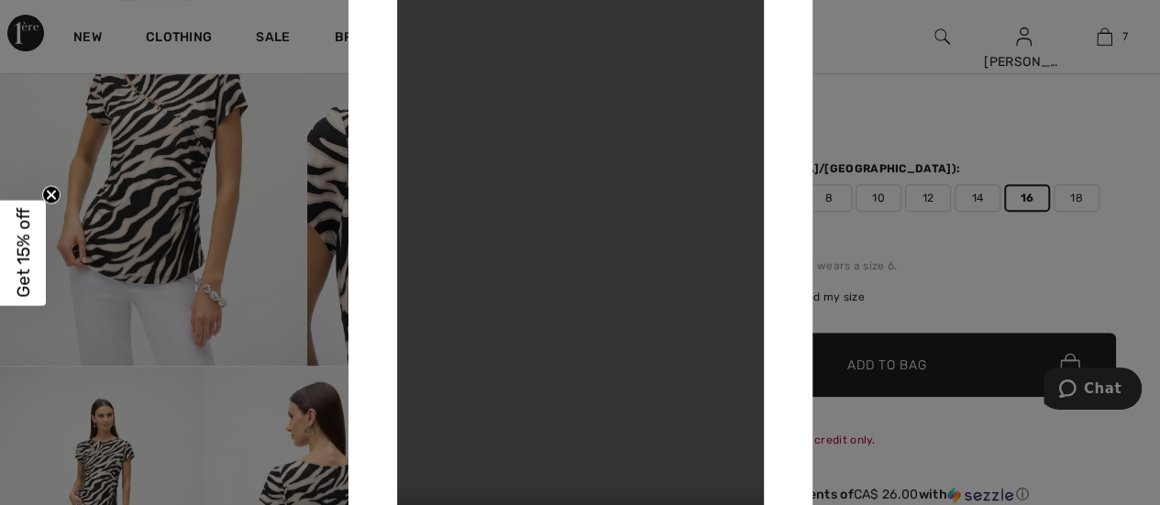
scroll to position [0, 0]
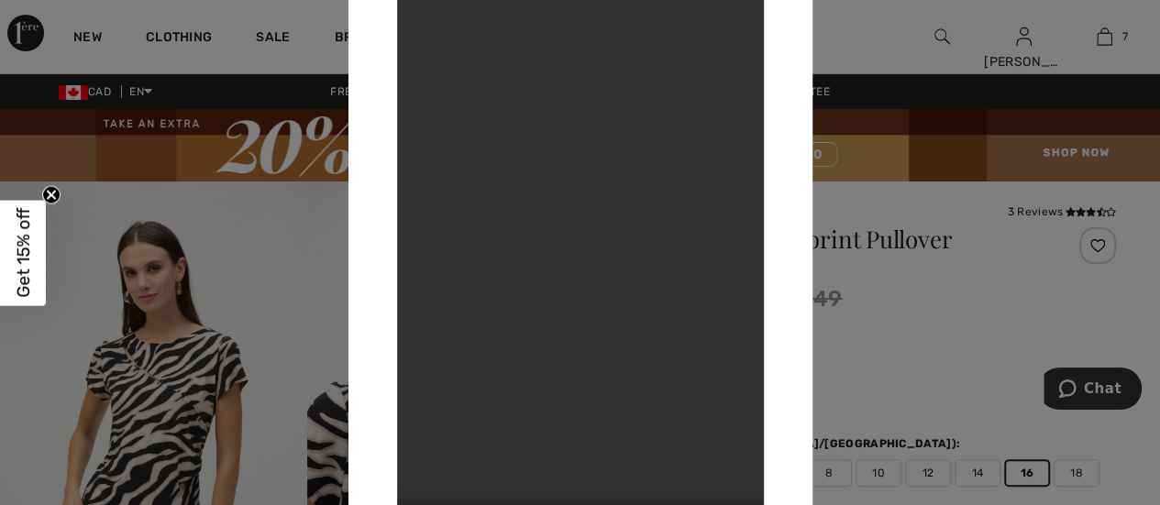
click at [219, 254] on div at bounding box center [580, 252] width 1160 height 505
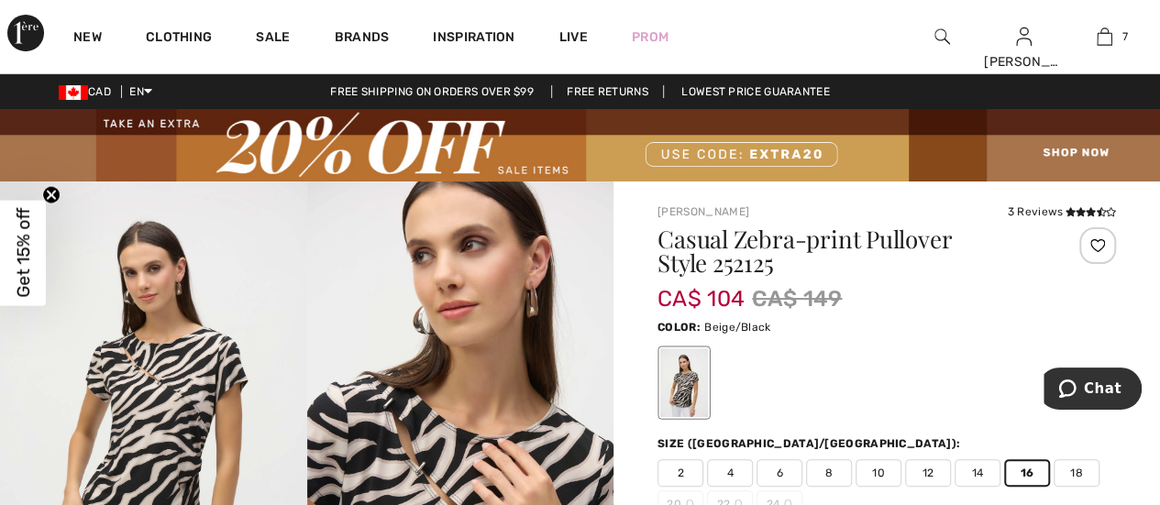
click at [148, 320] on img at bounding box center [153, 412] width 307 height 460
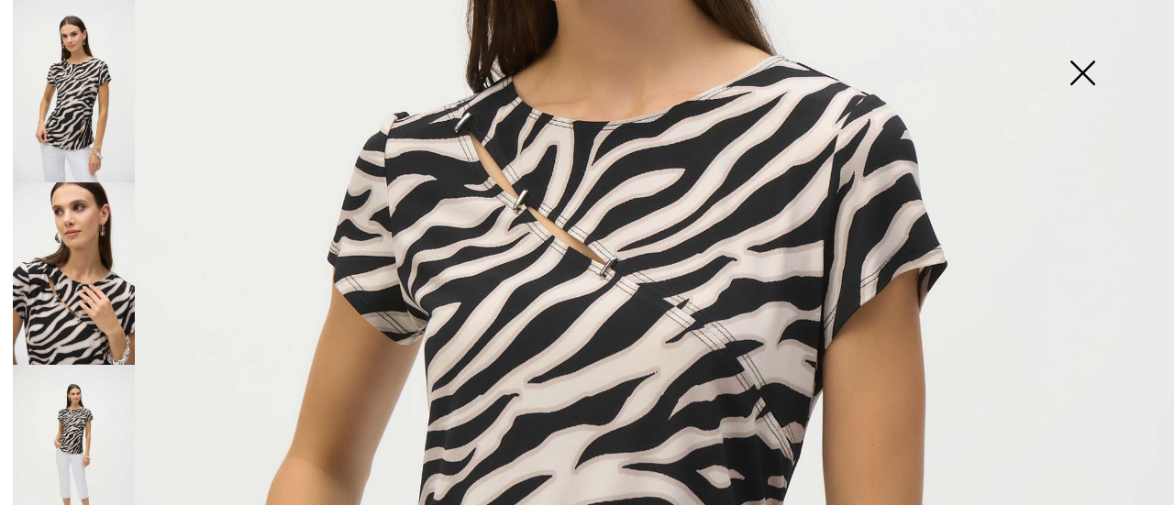
click at [1084, 75] on img at bounding box center [1082, 75] width 92 height 94
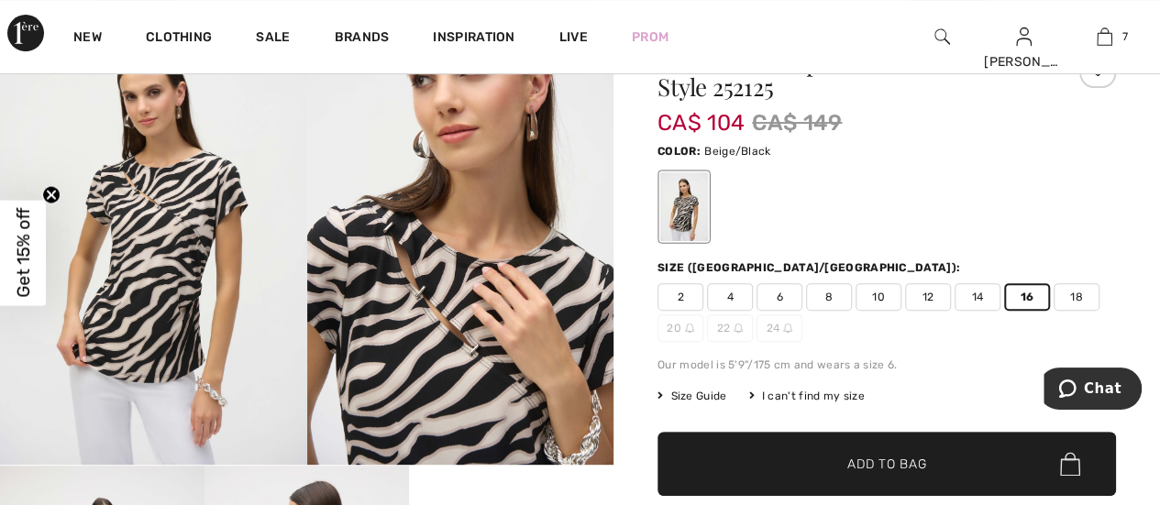
scroll to position [183, 0]
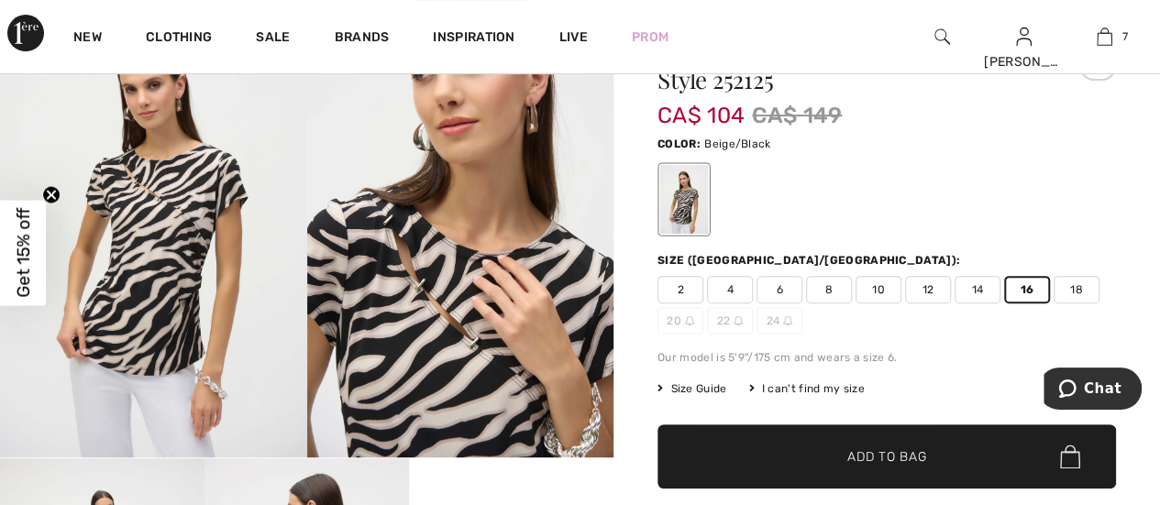
click at [176, 221] on img at bounding box center [153, 228] width 307 height 460
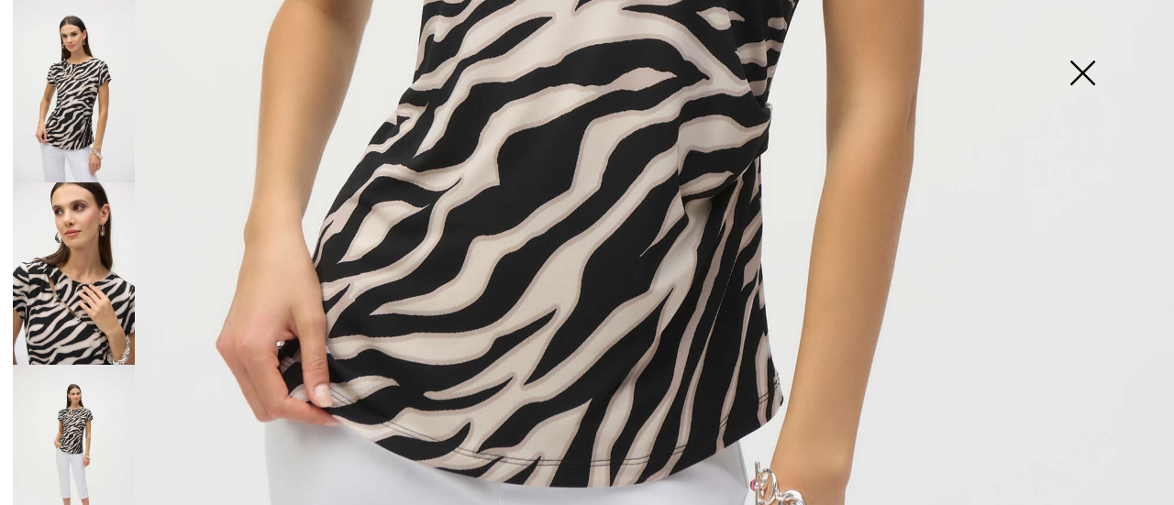
scroll to position [1233, 0]
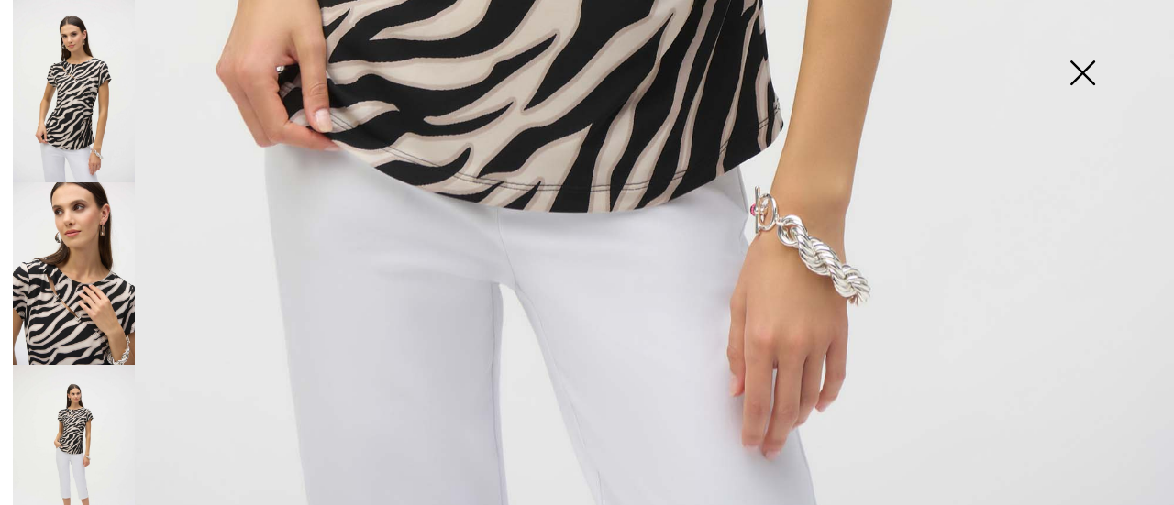
click at [42, 316] on img at bounding box center [74, 274] width 122 height 183
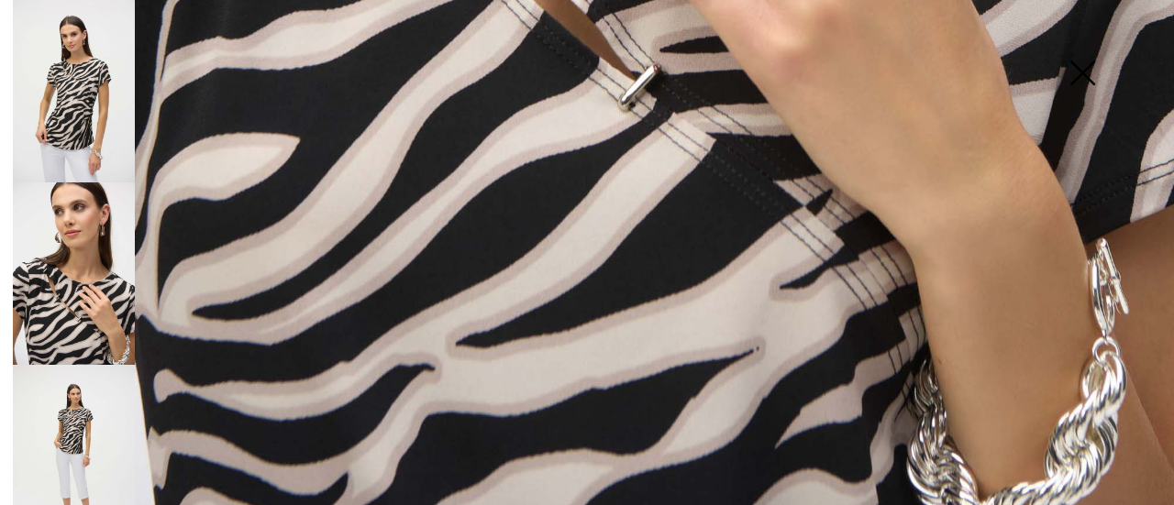
click at [1079, 72] on img at bounding box center [1082, 75] width 92 height 94
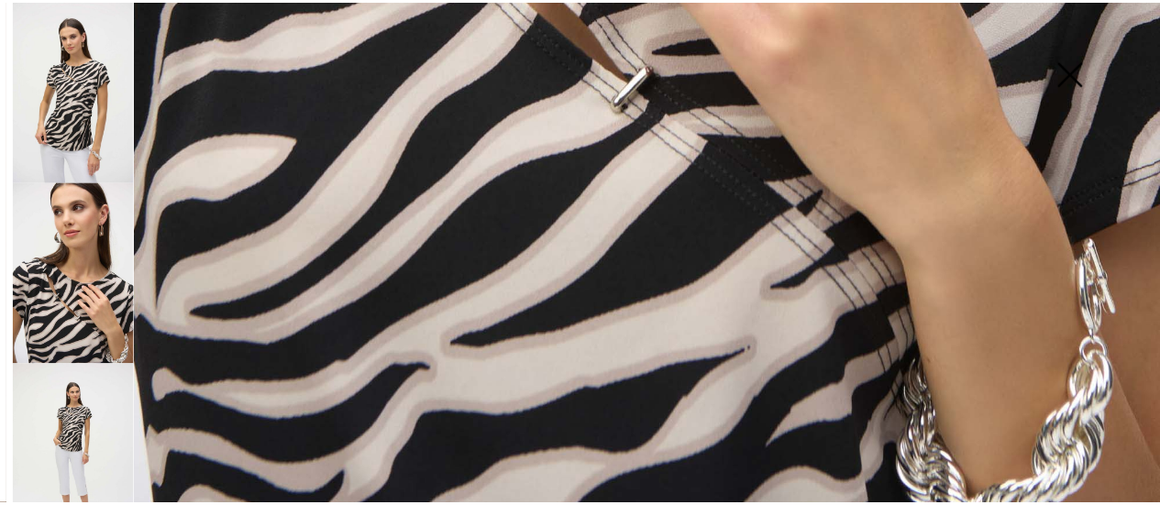
scroll to position [1211, 0]
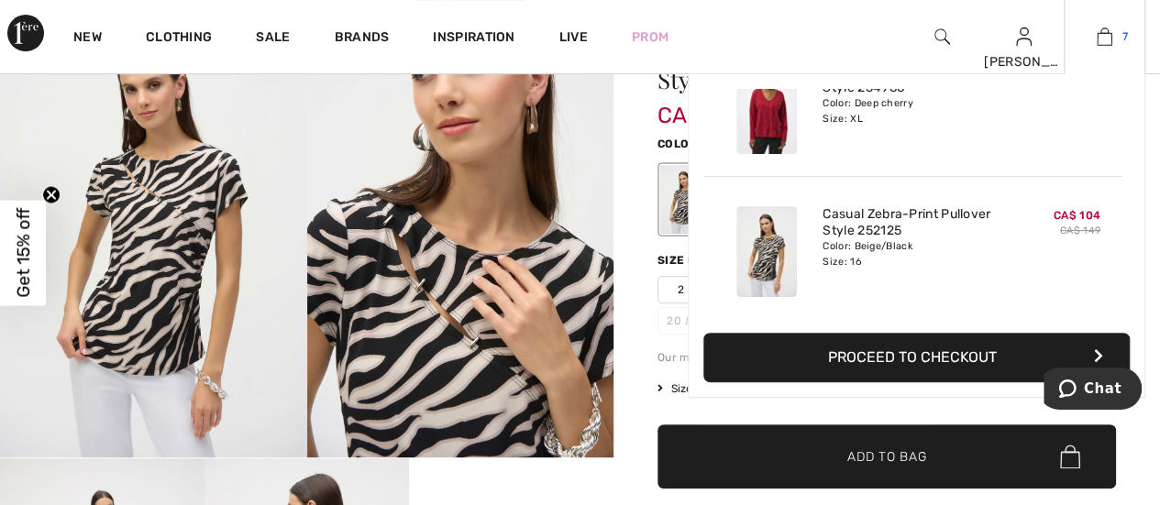
click at [1103, 39] on img at bounding box center [1105, 37] width 16 height 22
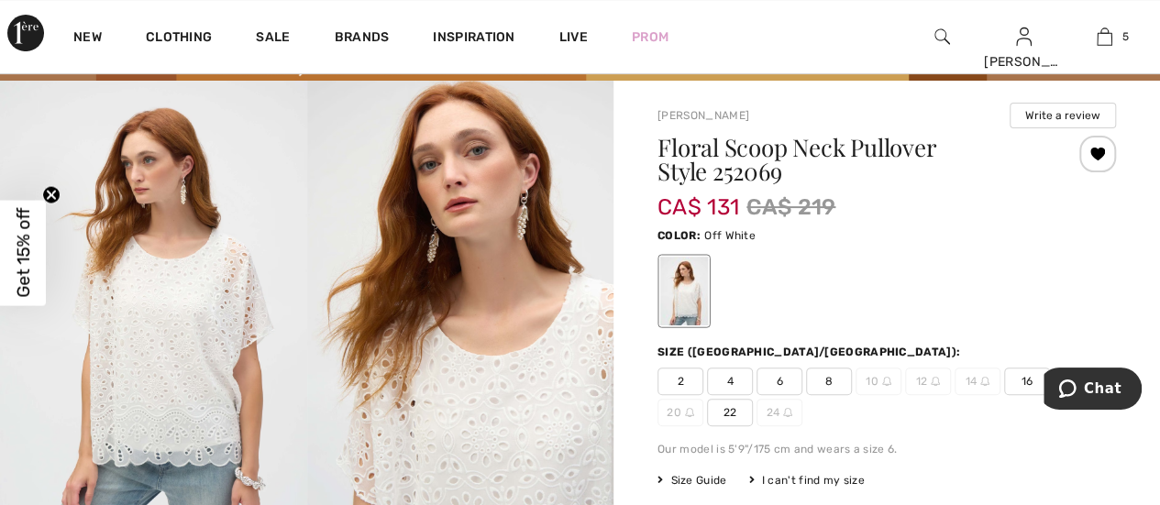
scroll to position [183, 0]
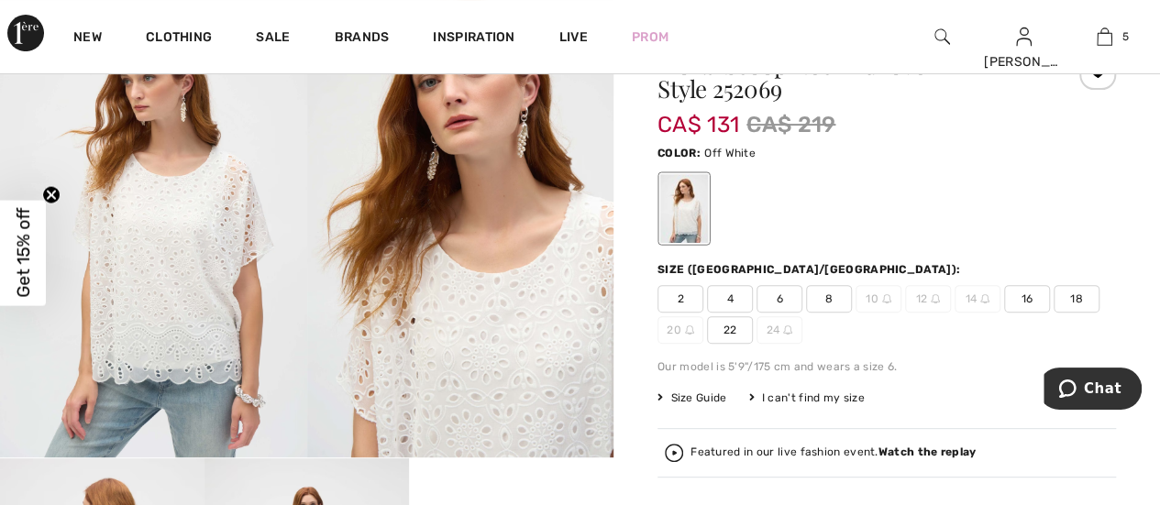
click at [183, 245] on img at bounding box center [153, 228] width 307 height 460
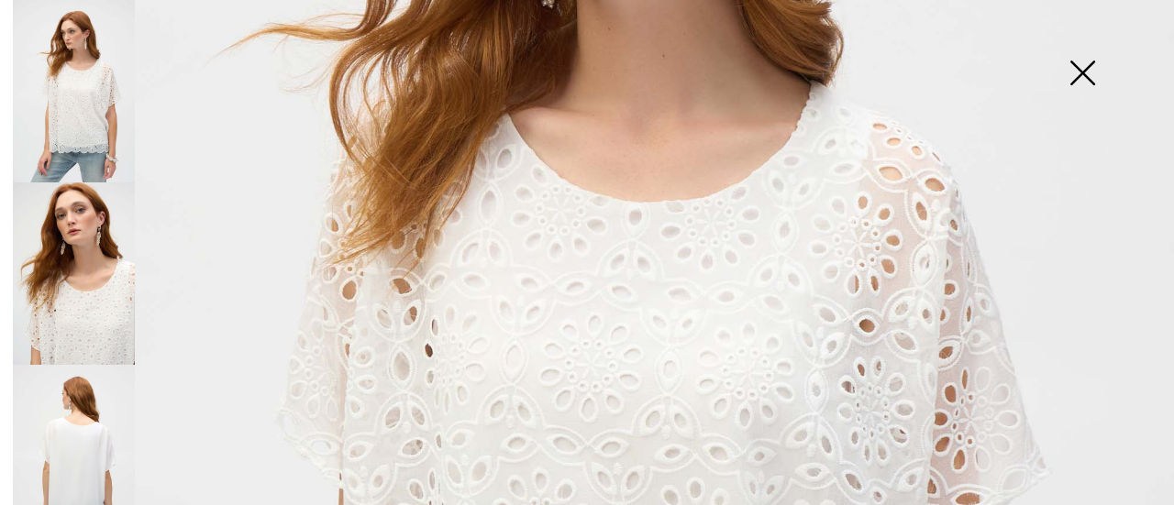
scroll to position [367, 0]
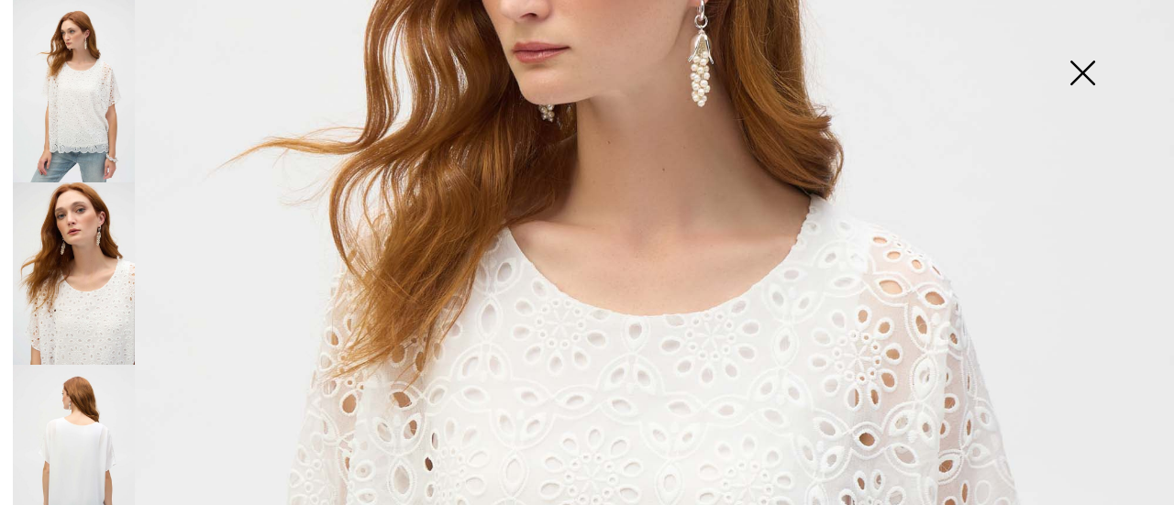
click at [78, 305] on img at bounding box center [74, 274] width 122 height 183
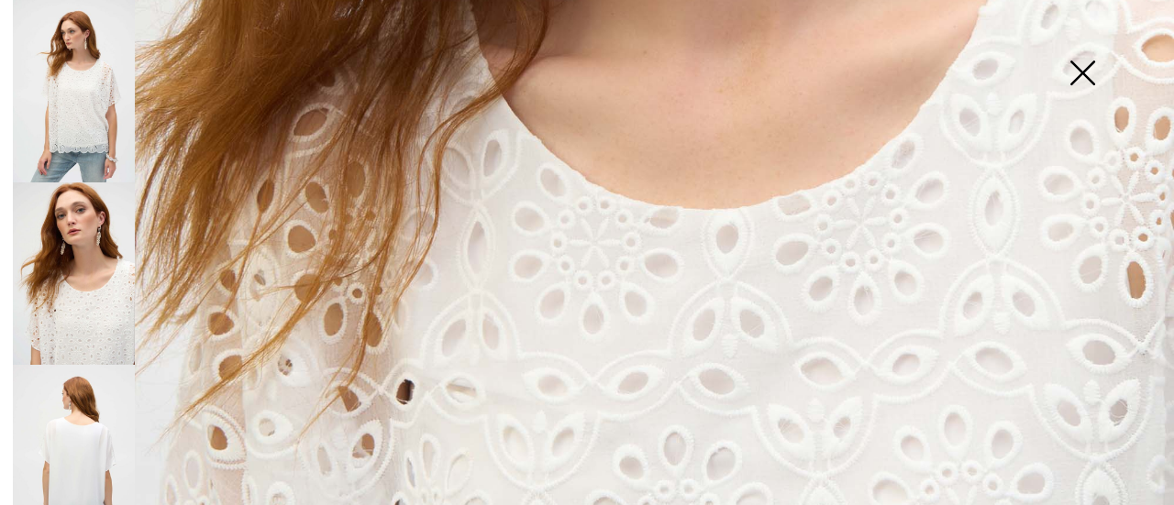
scroll to position [1009, 0]
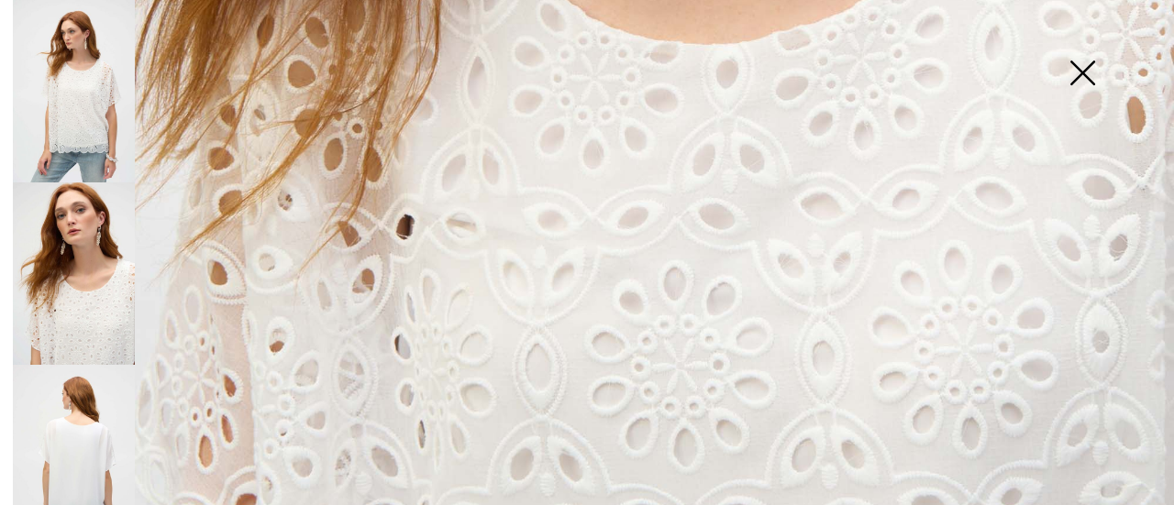
click at [51, 421] on img at bounding box center [74, 456] width 122 height 183
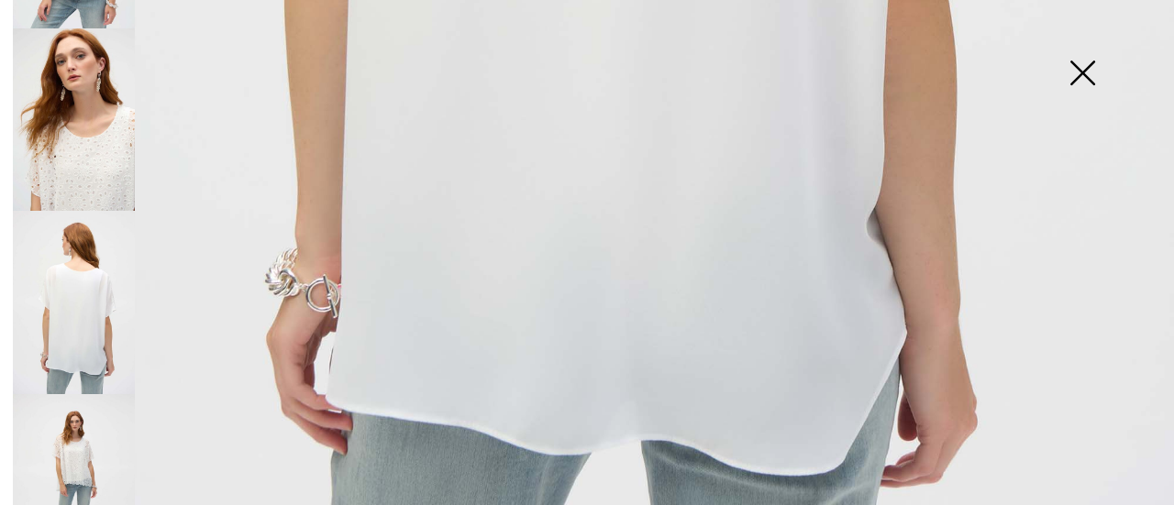
scroll to position [367, 0]
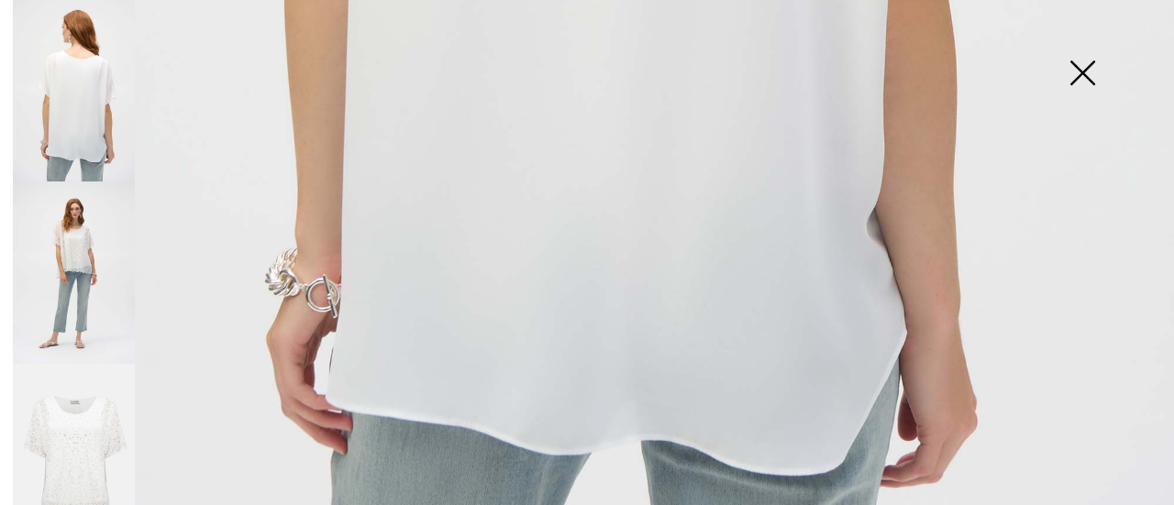
click at [67, 223] on img at bounding box center [74, 273] width 122 height 183
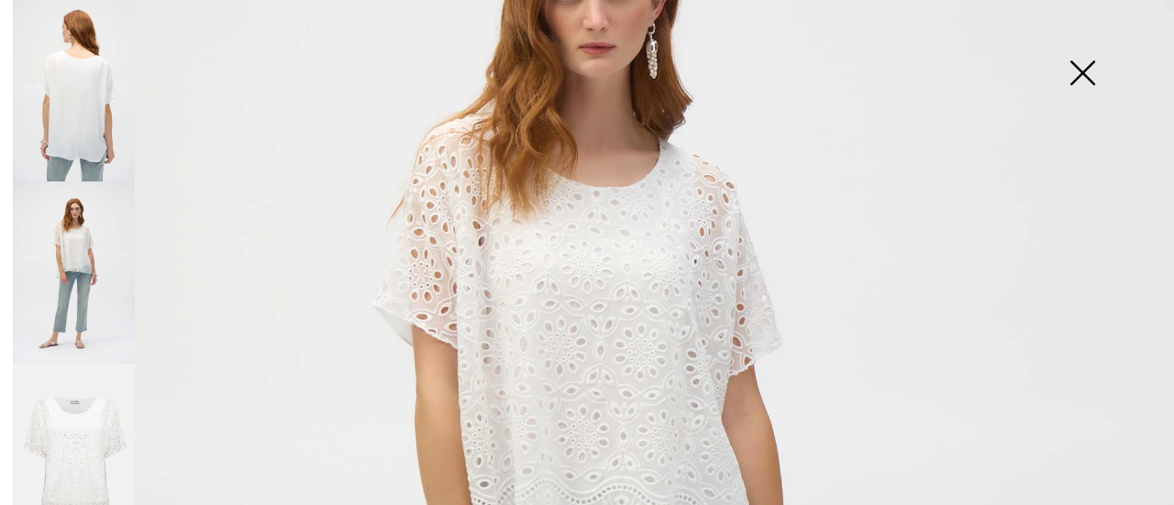
scroll to position [459, 0]
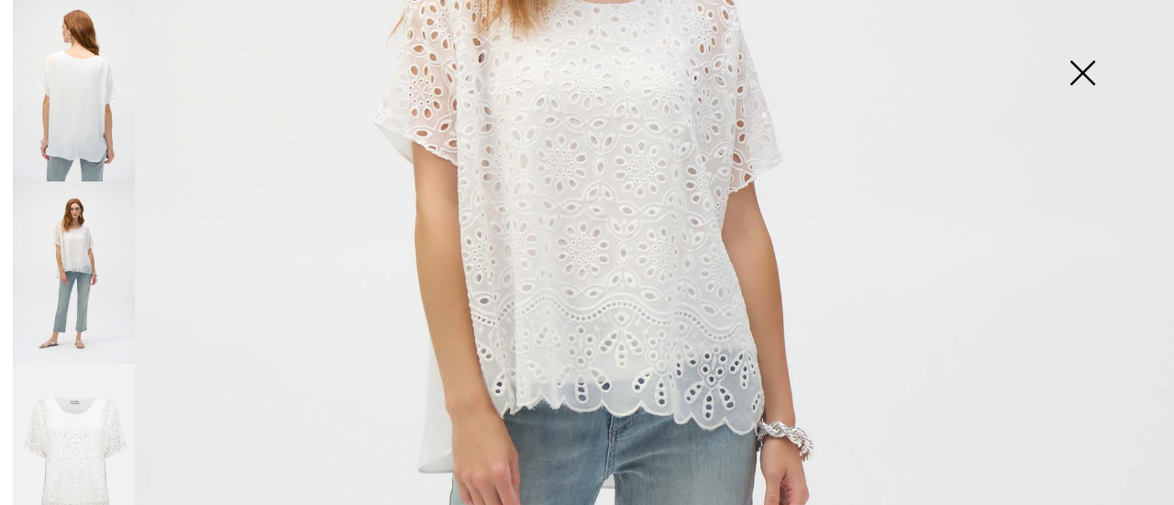
click at [78, 440] on img at bounding box center [74, 455] width 122 height 183
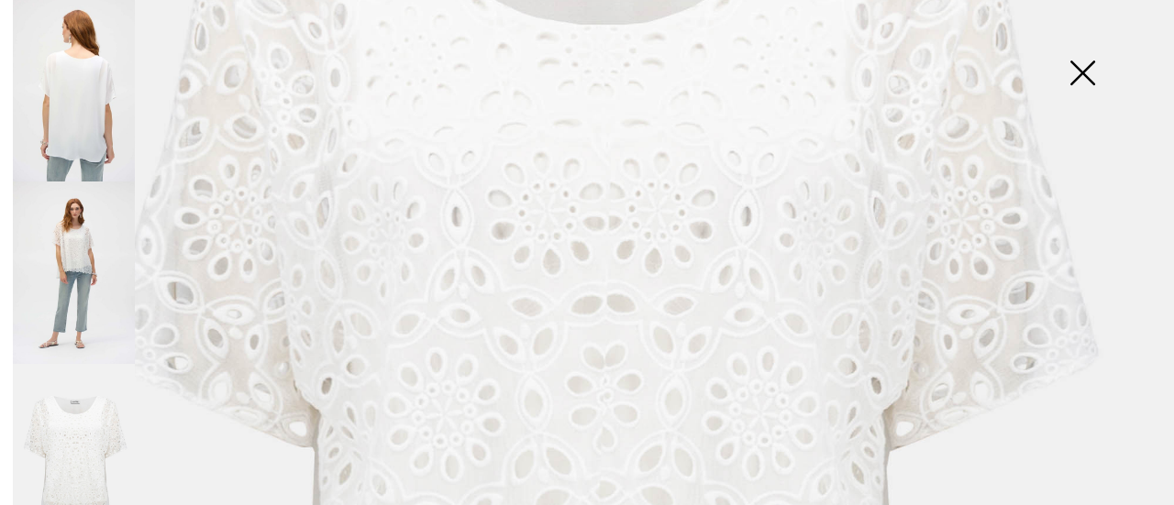
click at [1087, 74] on img at bounding box center [1082, 75] width 92 height 94
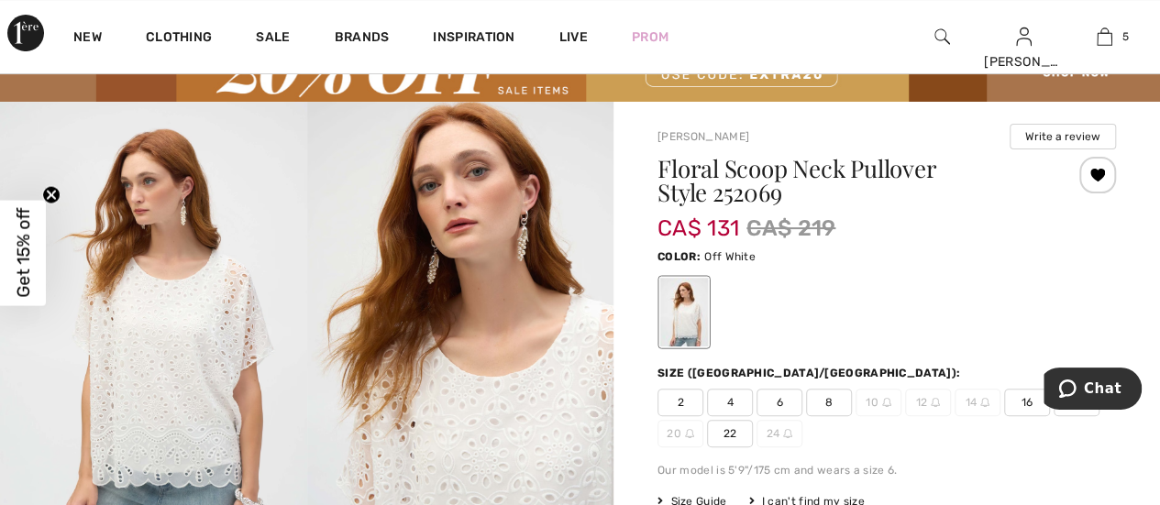
scroll to position [183, 0]
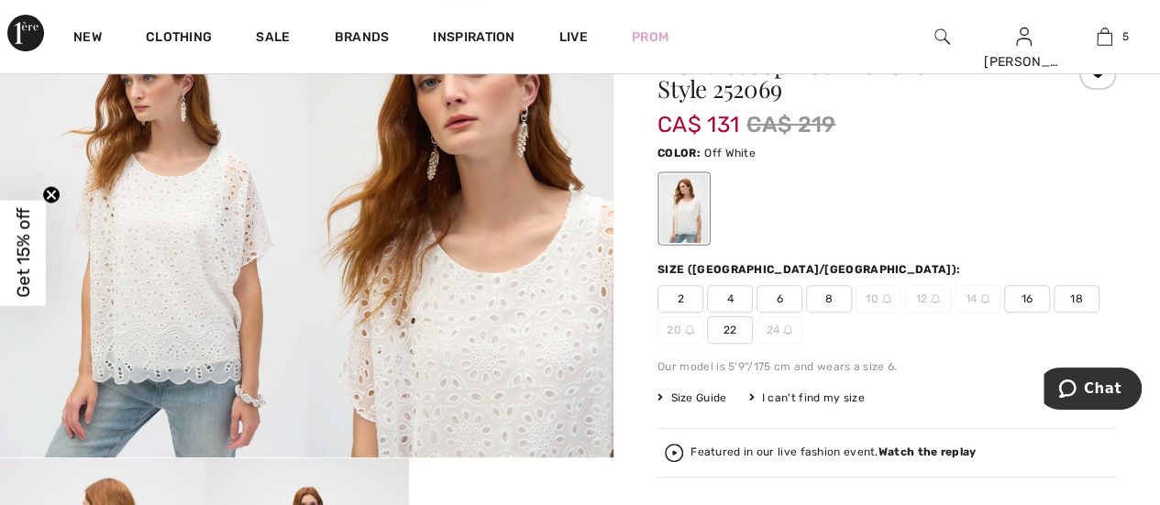
click at [1020, 299] on span "16" at bounding box center [1027, 299] width 46 height 28
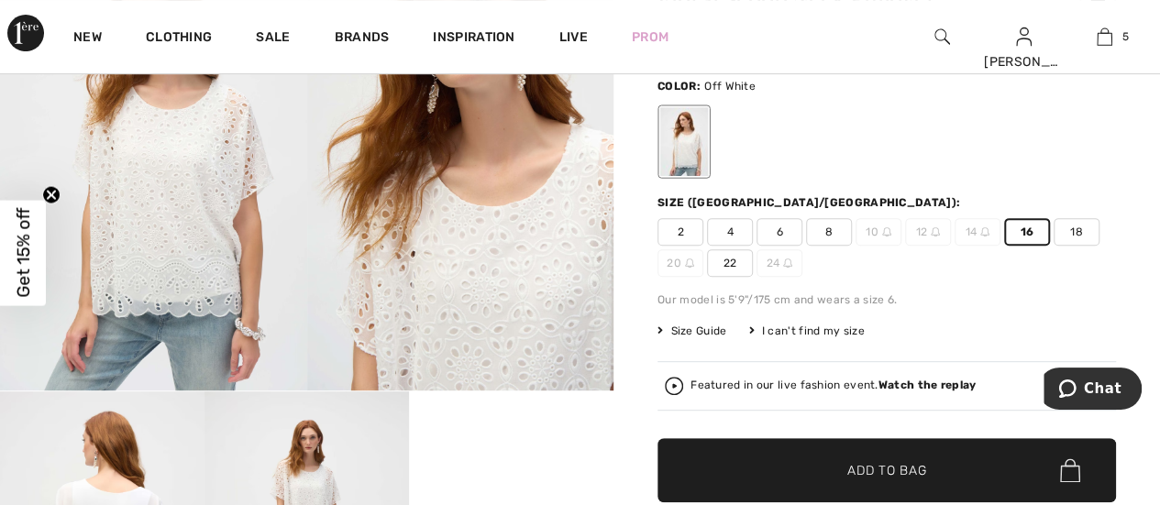
scroll to position [367, 0]
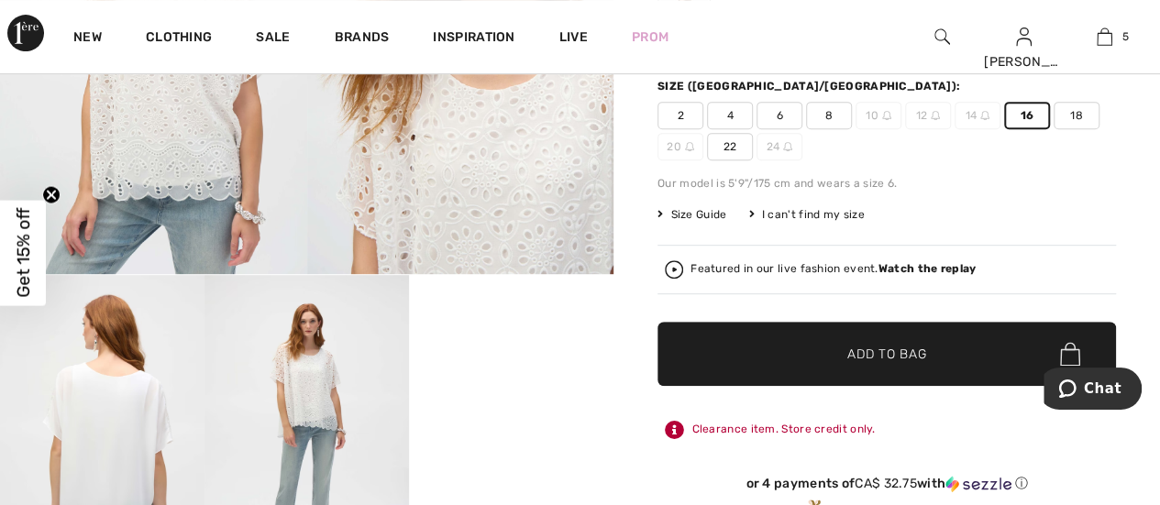
click at [870, 357] on span "Add to Bag" at bounding box center [886, 354] width 79 height 19
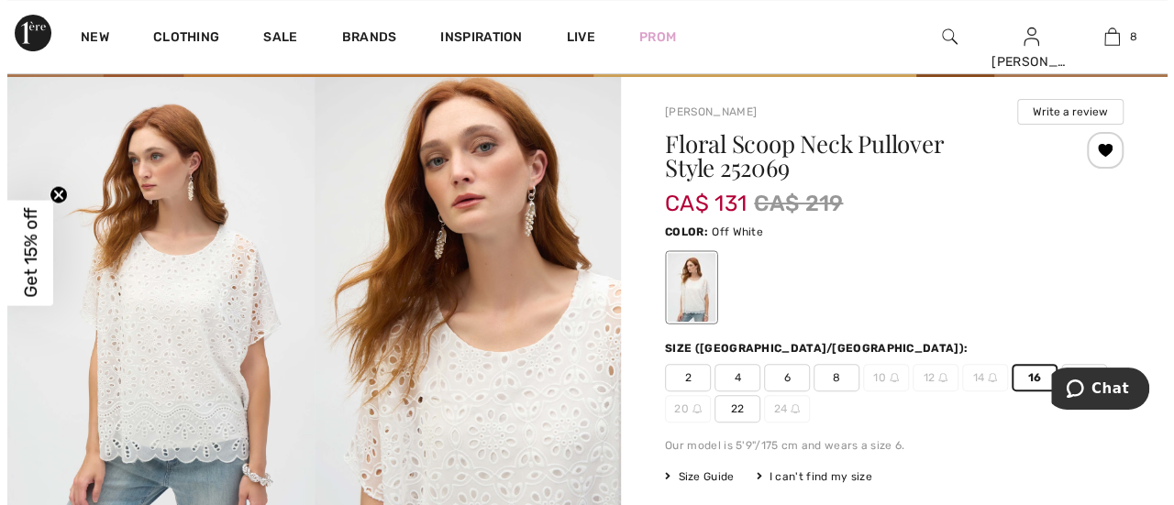
scroll to position [92, 0]
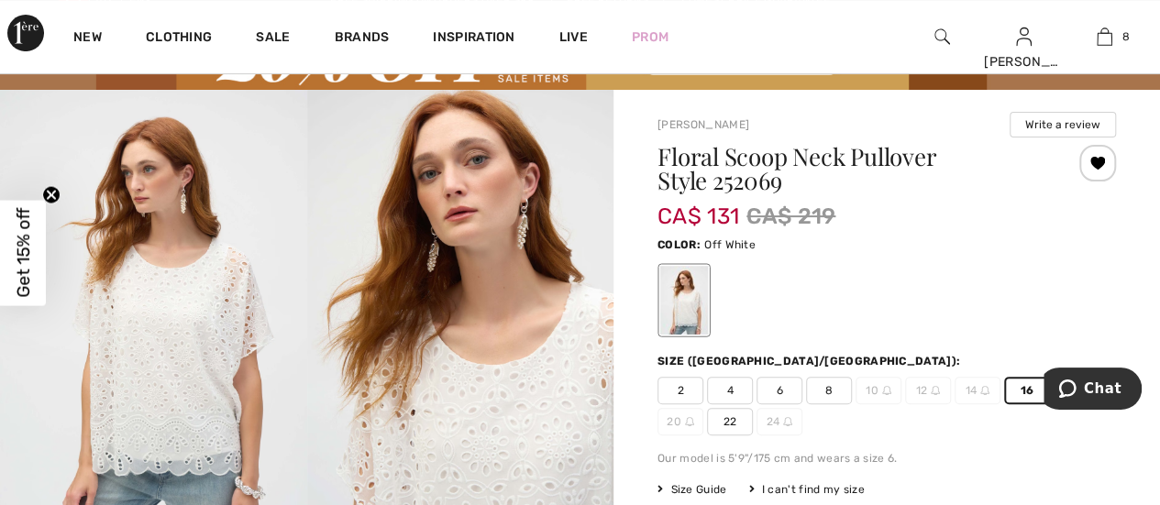
click at [164, 325] on img at bounding box center [153, 320] width 307 height 460
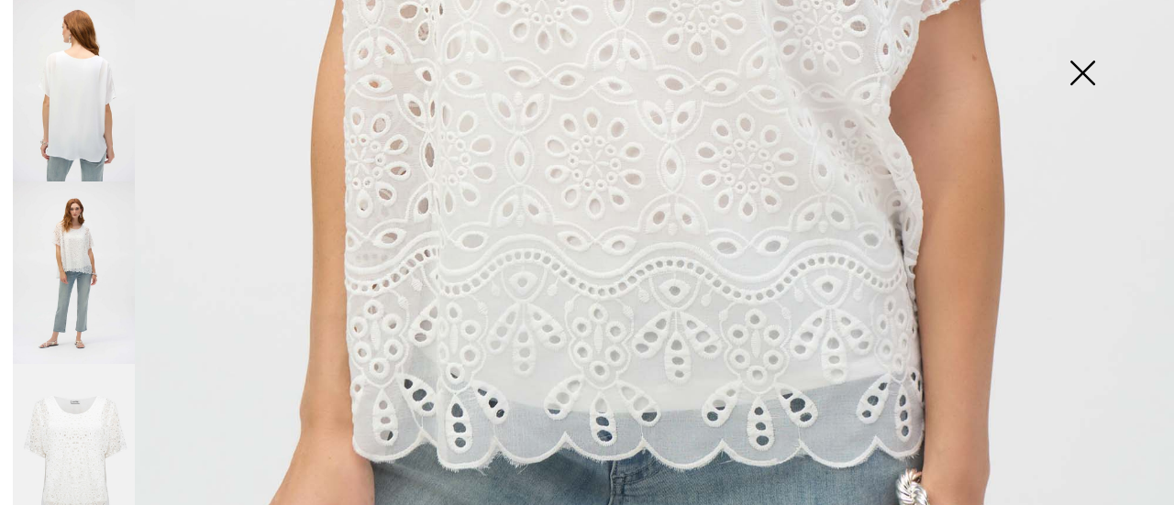
scroll to position [1192, 0]
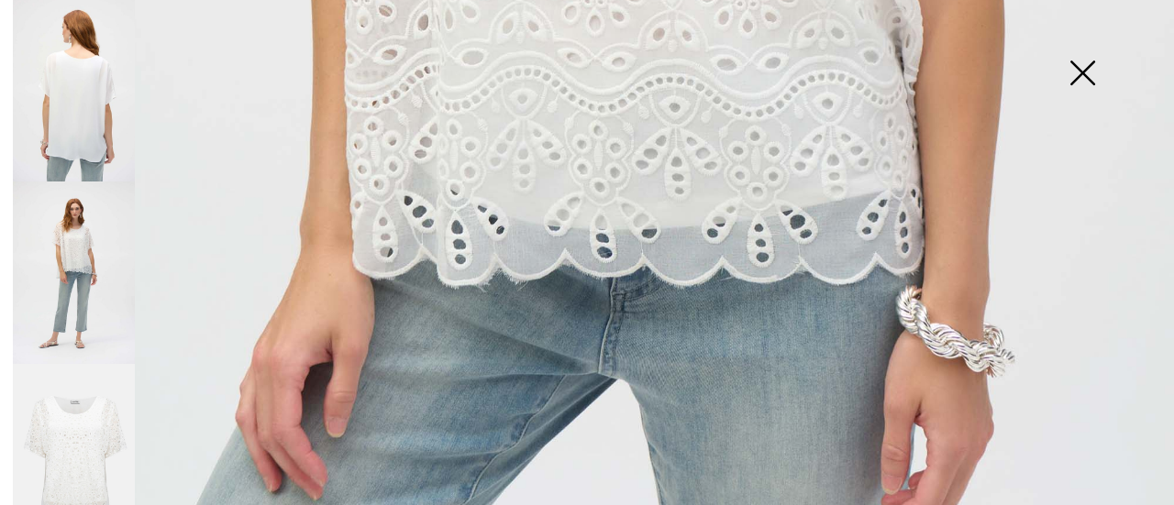
click at [75, 247] on img at bounding box center [74, 273] width 122 height 183
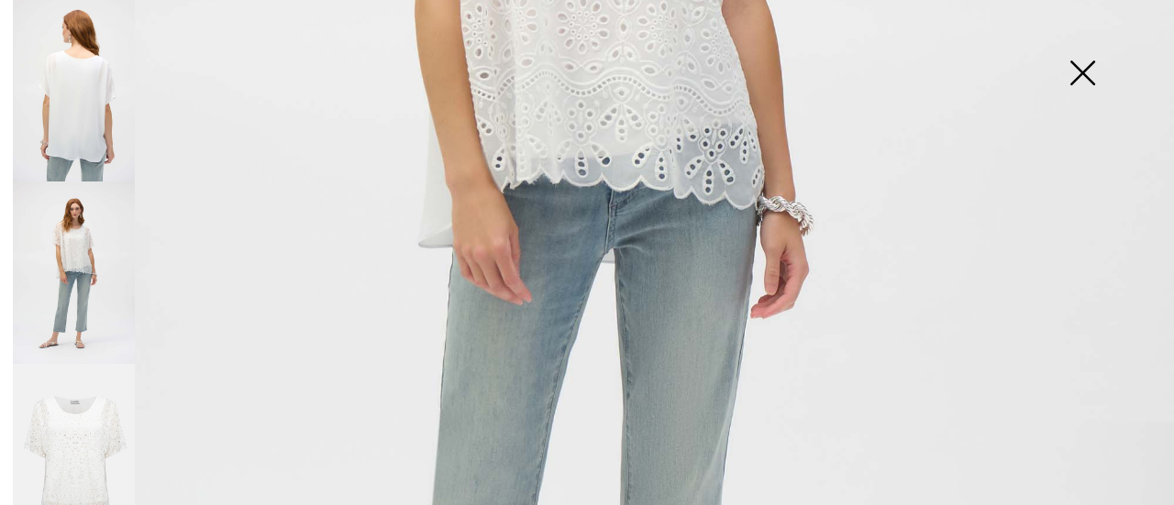
scroll to position [459, 0]
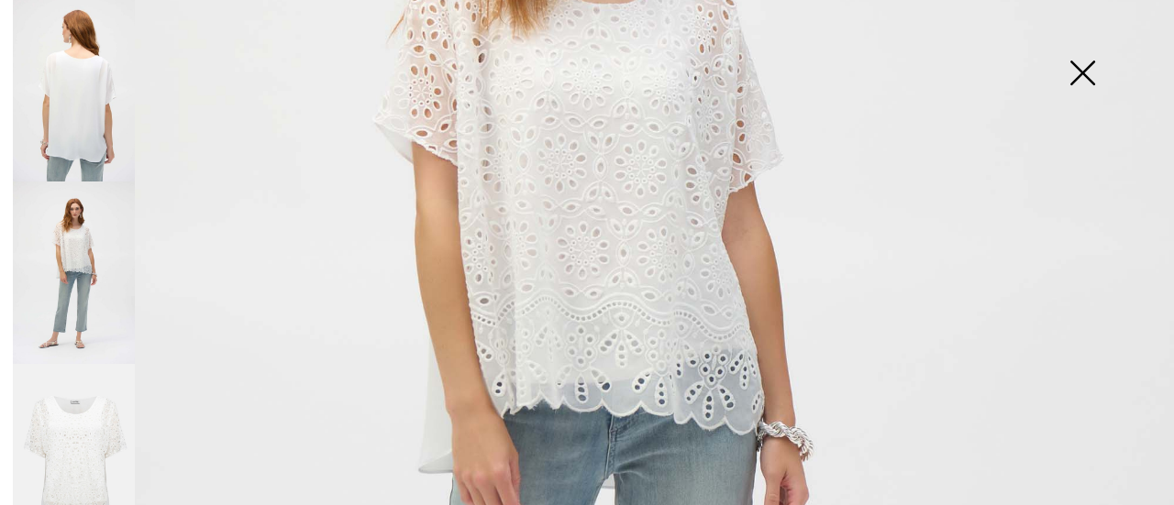
click at [63, 419] on img at bounding box center [74, 455] width 122 height 183
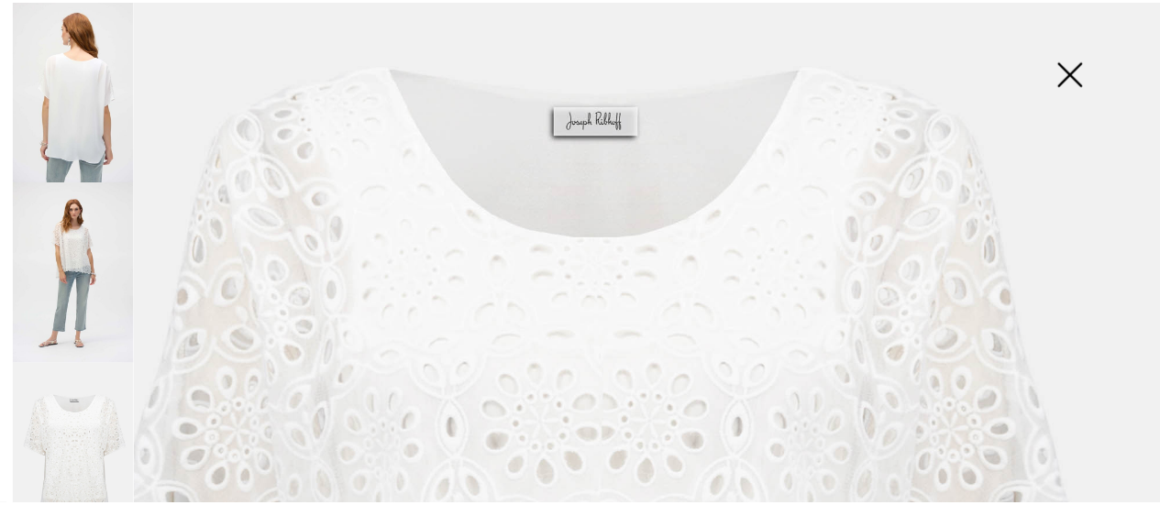
scroll to position [0, 0]
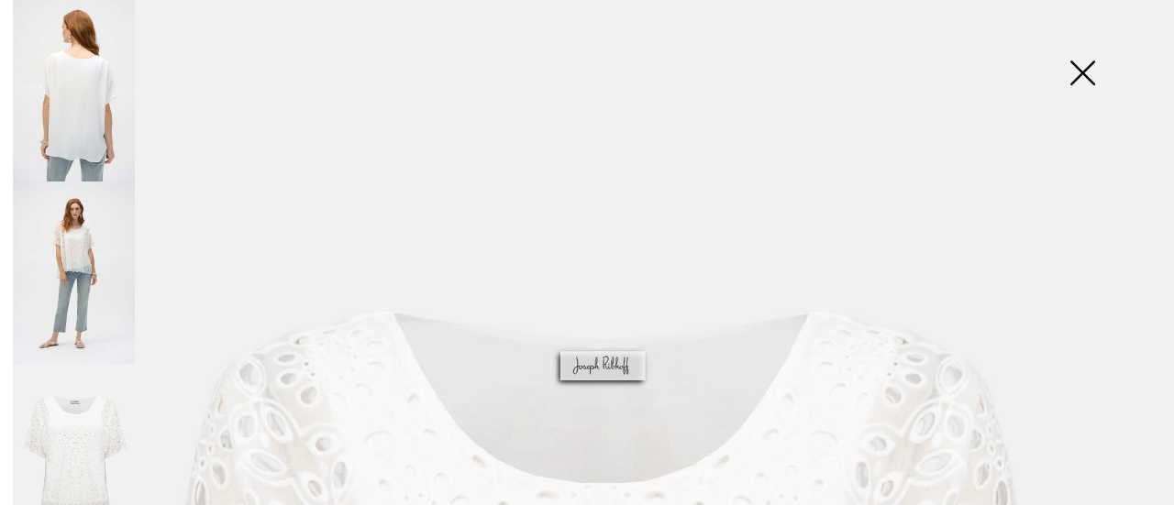
click at [1084, 76] on img at bounding box center [1082, 75] width 92 height 94
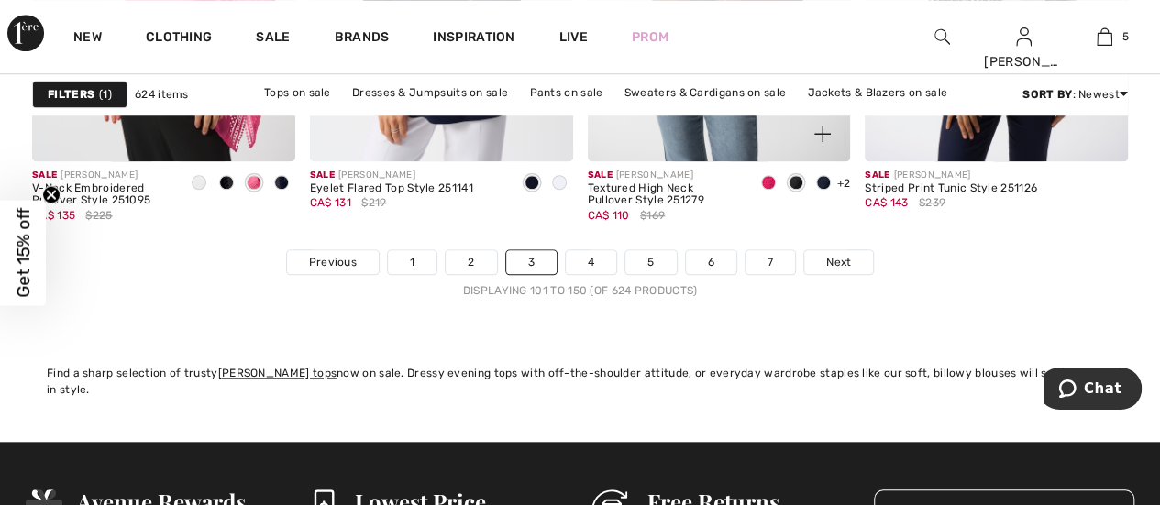
scroll to position [7613, 0]
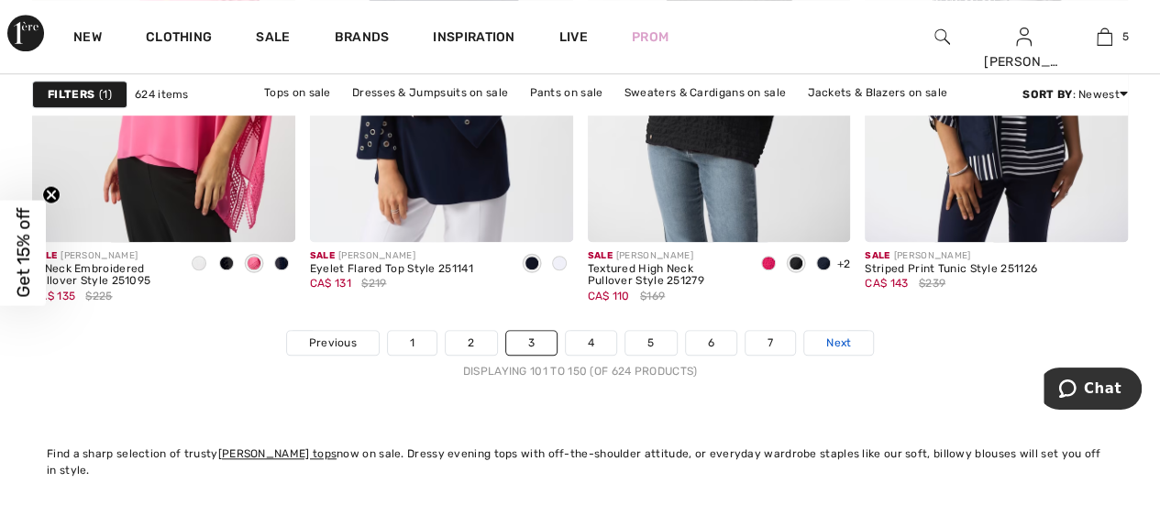
click at [846, 335] on span "Next" at bounding box center [838, 343] width 25 height 17
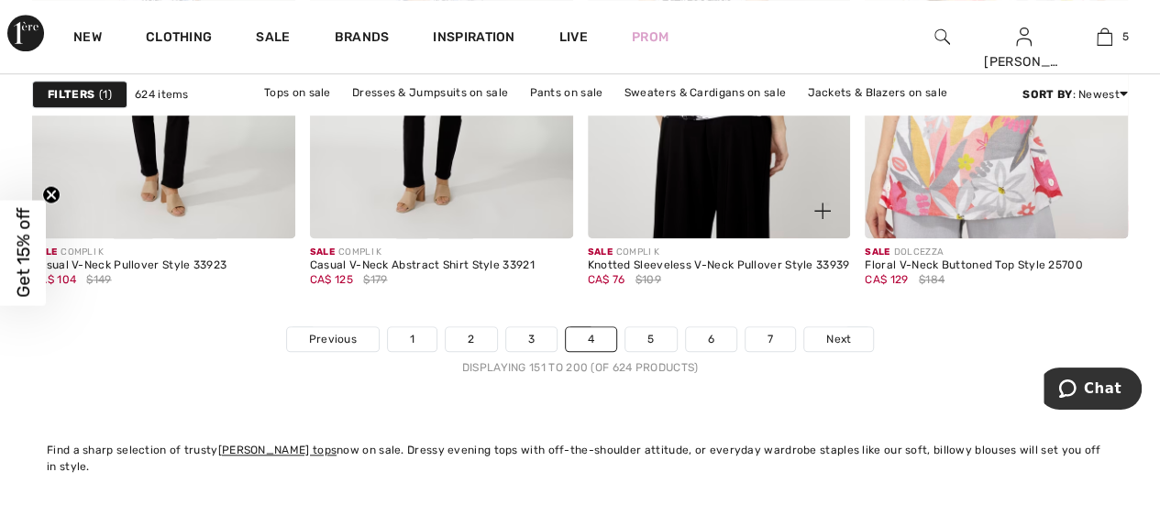
scroll to position [7613, 0]
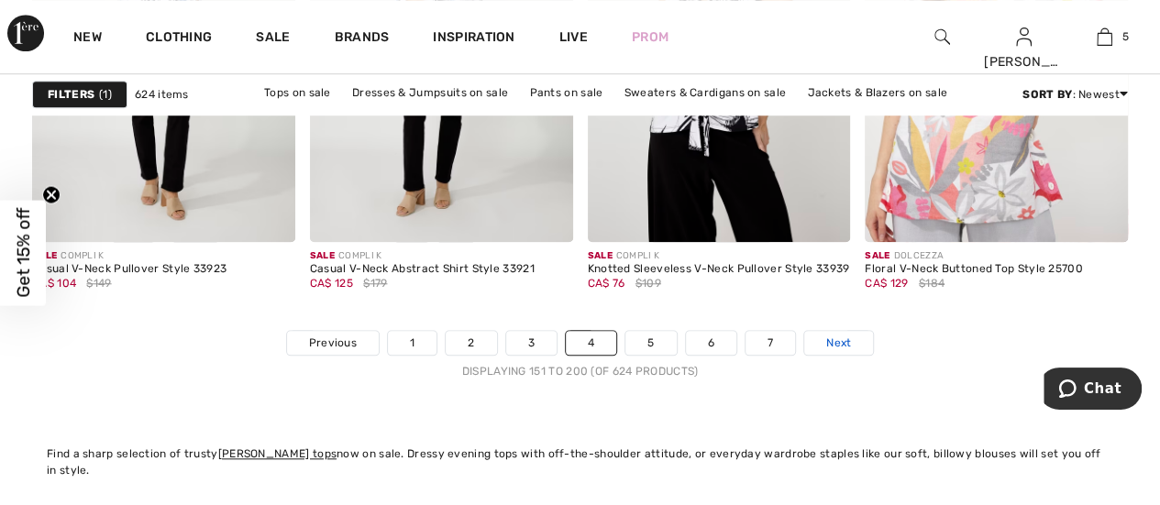
click at [847, 340] on span "Next" at bounding box center [838, 343] width 25 height 17
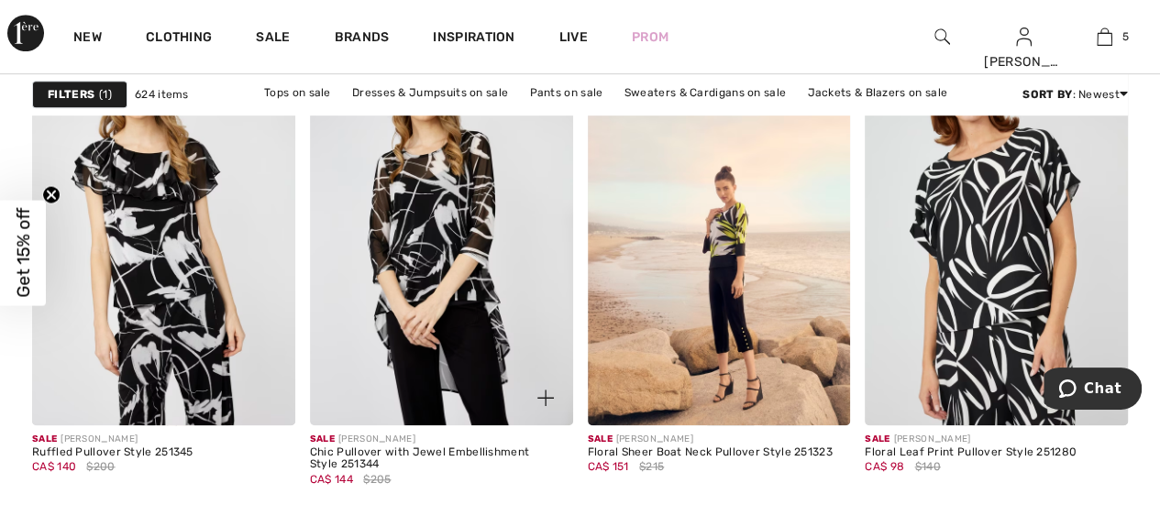
scroll to position [7796, 0]
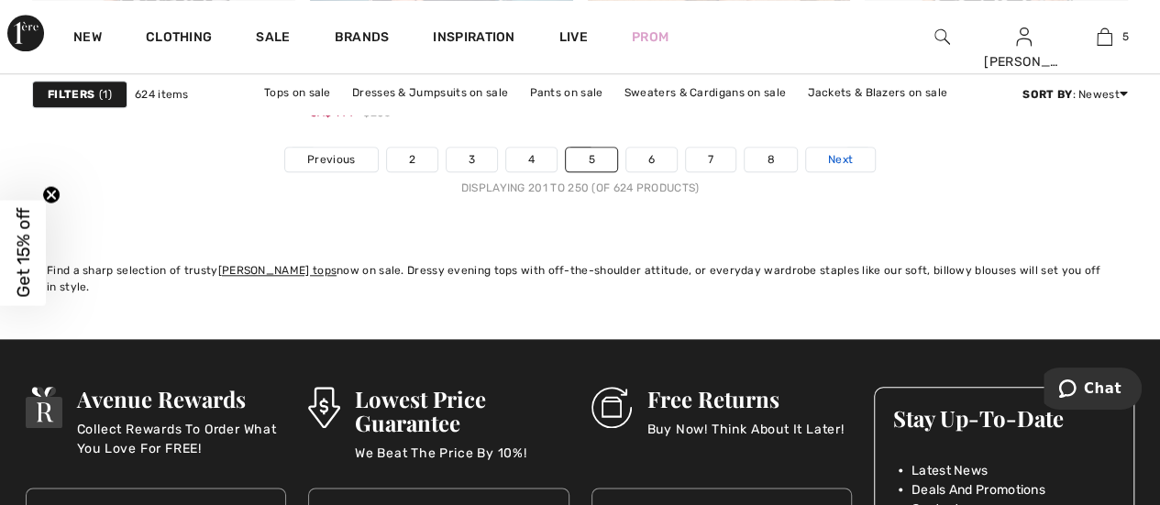
click at [844, 157] on span "Next" at bounding box center [840, 159] width 25 height 17
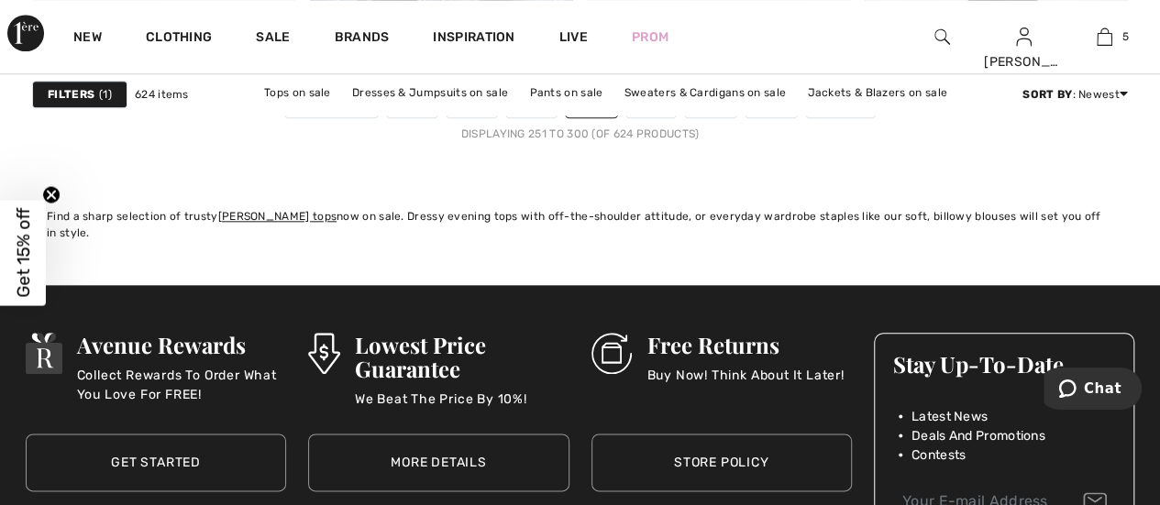
scroll to position [7704, 0]
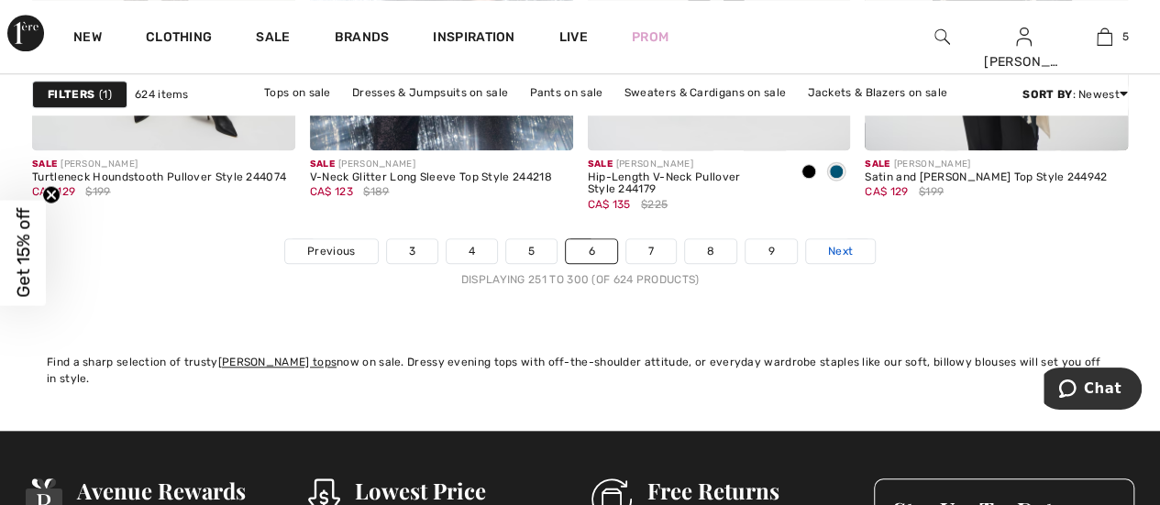
click at [845, 247] on span "Next" at bounding box center [840, 251] width 25 height 17
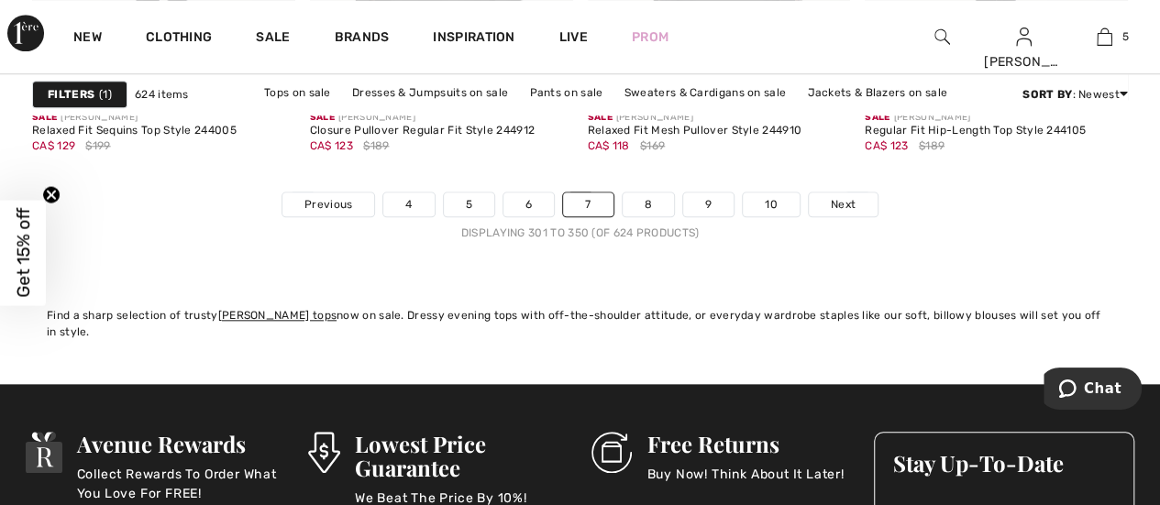
scroll to position [7796, 0]
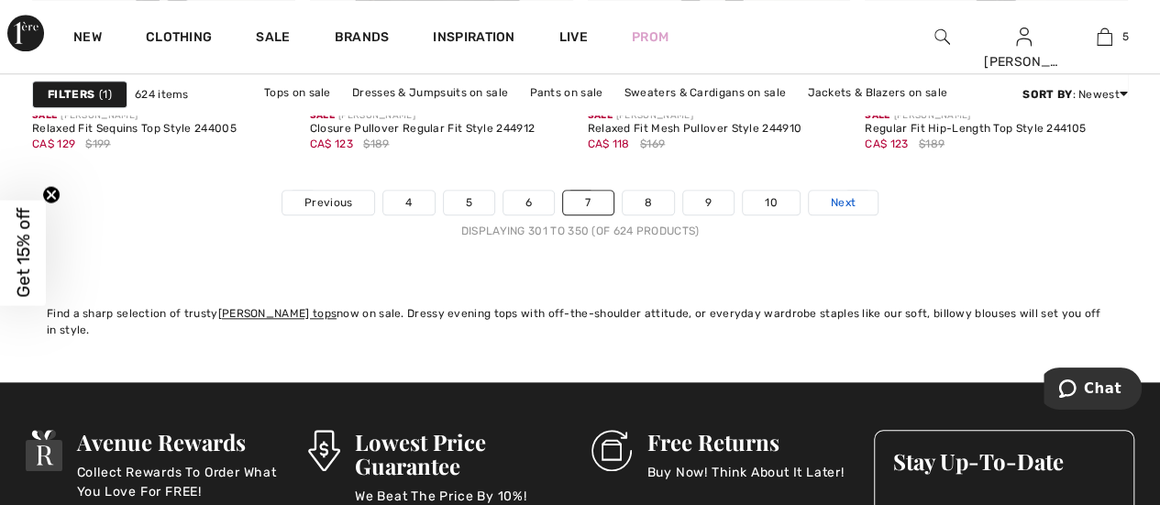
click at [840, 194] on span "Next" at bounding box center [843, 202] width 25 height 17
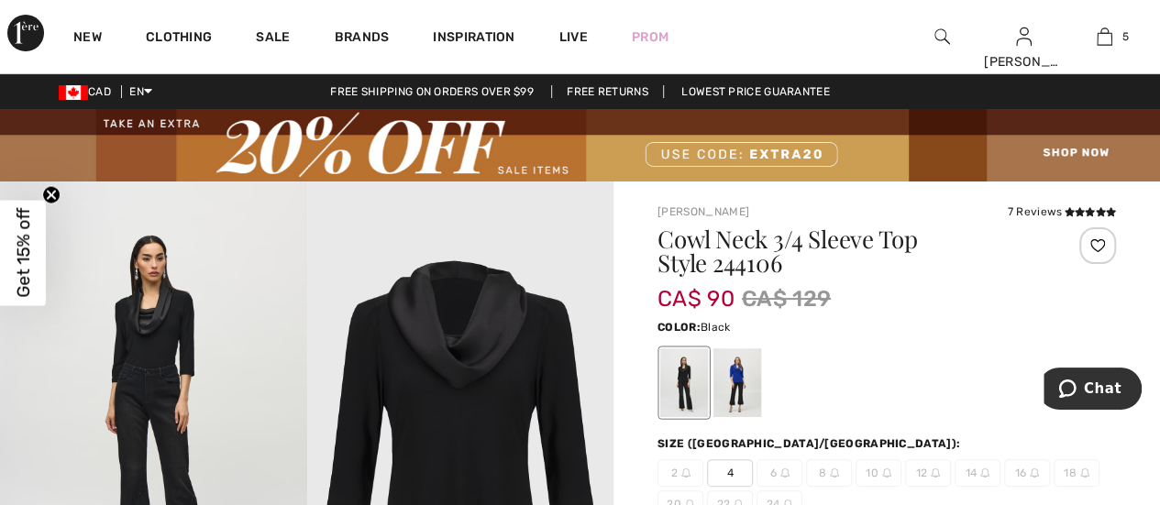
click at [165, 320] on img at bounding box center [153, 412] width 307 height 460
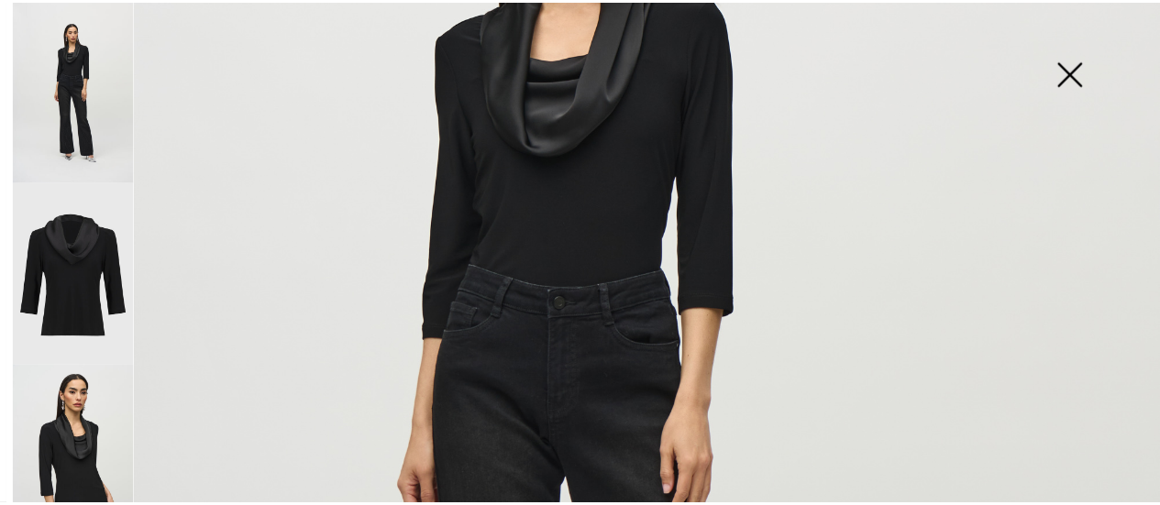
scroll to position [550, 0]
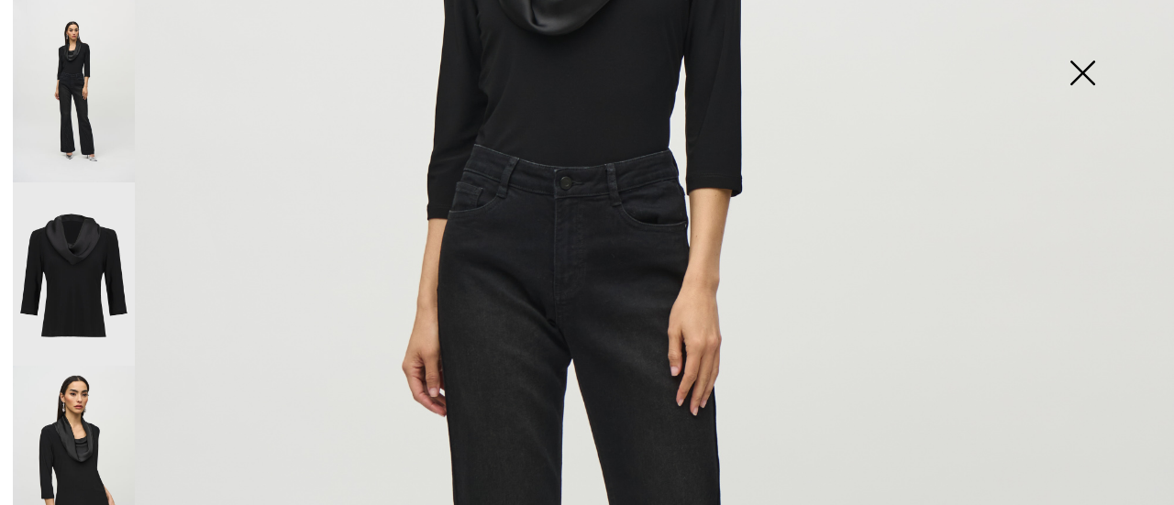
click at [73, 271] on img at bounding box center [74, 274] width 122 height 183
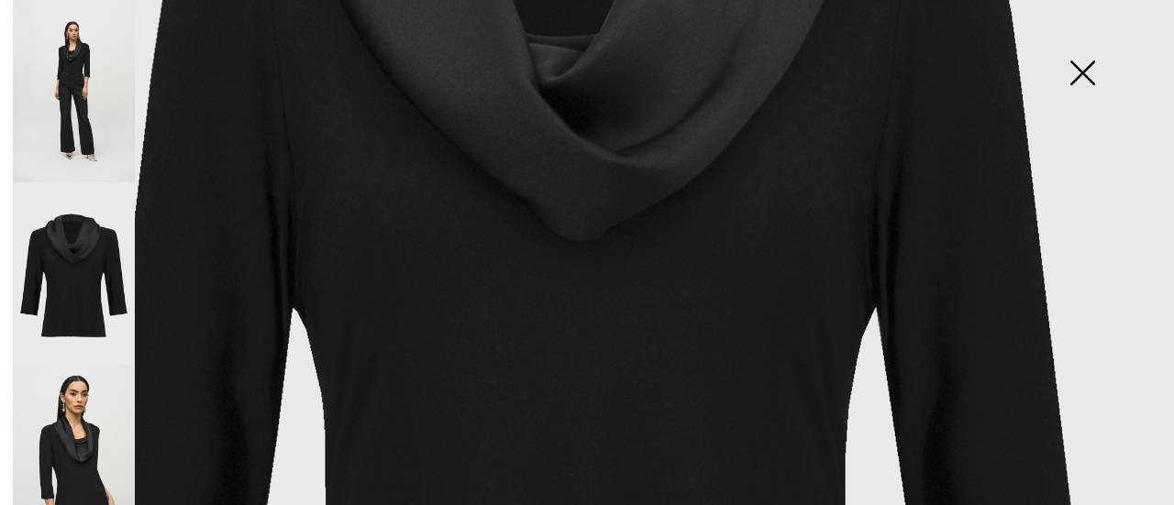
click at [84, 414] on img at bounding box center [74, 457] width 122 height 183
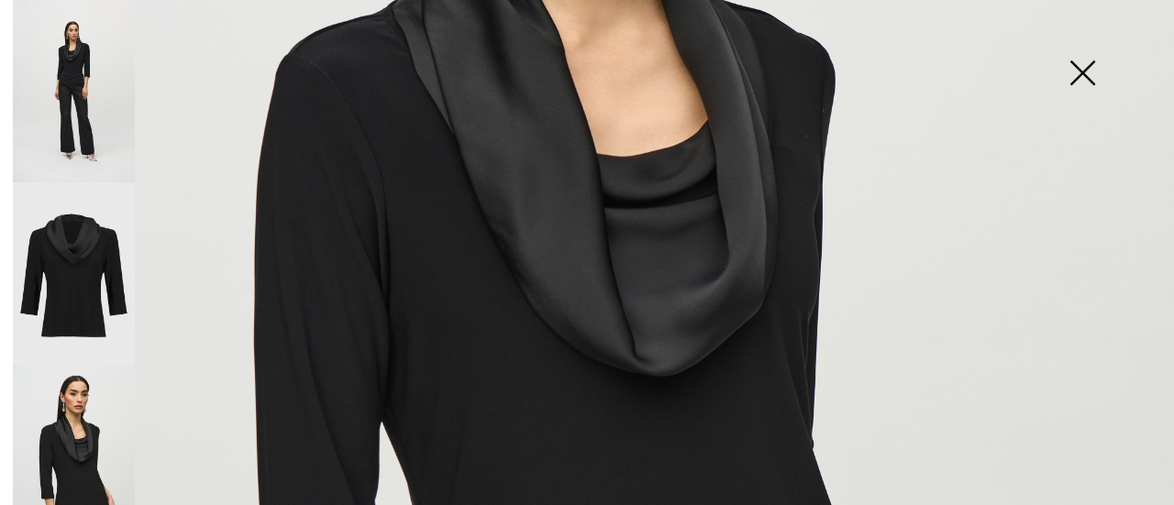
click at [1097, 79] on img at bounding box center [1082, 75] width 92 height 94
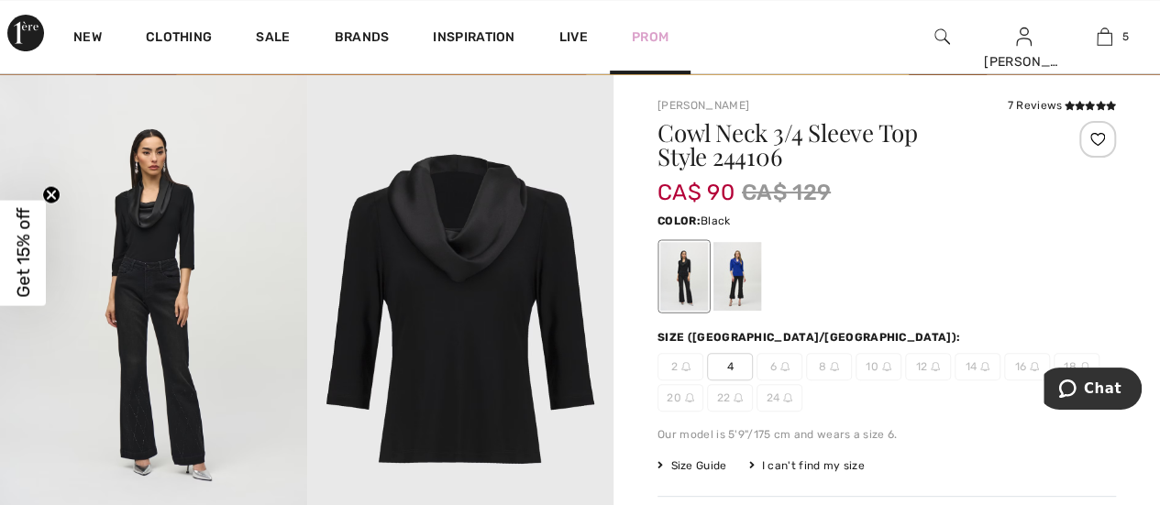
scroll to position [92, 0]
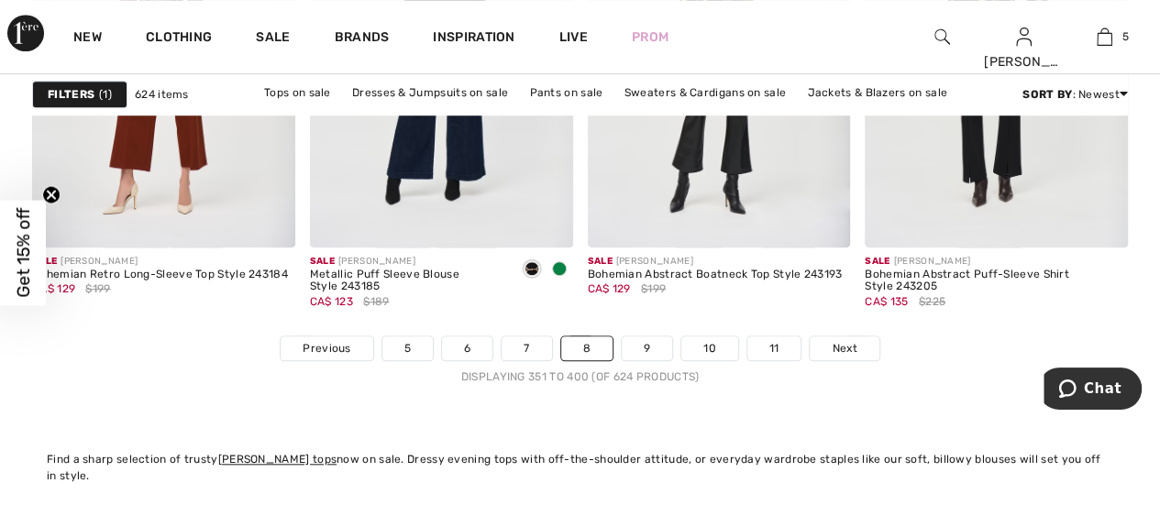
scroll to position [7796, 0]
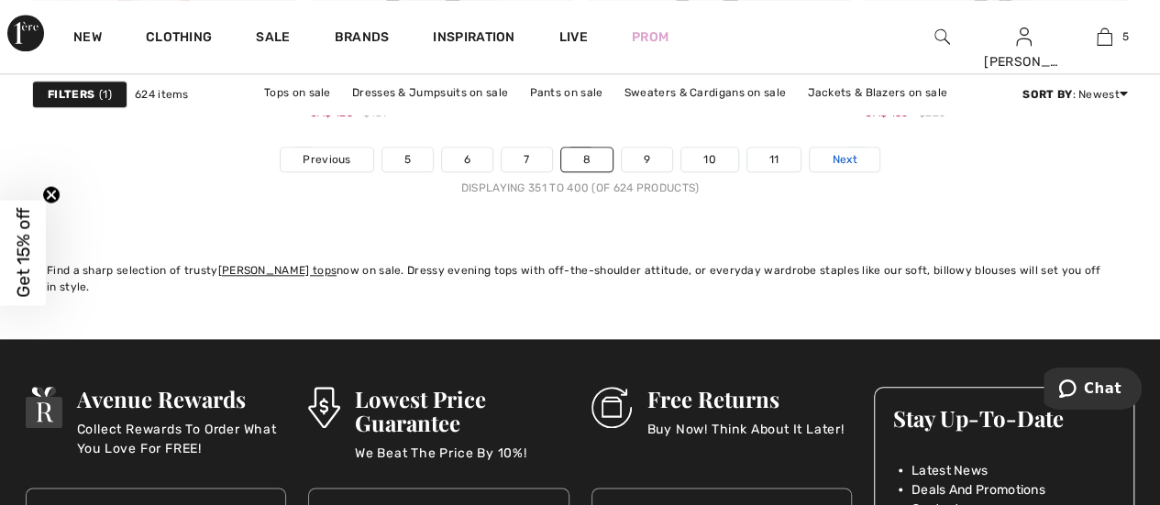
click at [838, 162] on span "Next" at bounding box center [844, 159] width 25 height 17
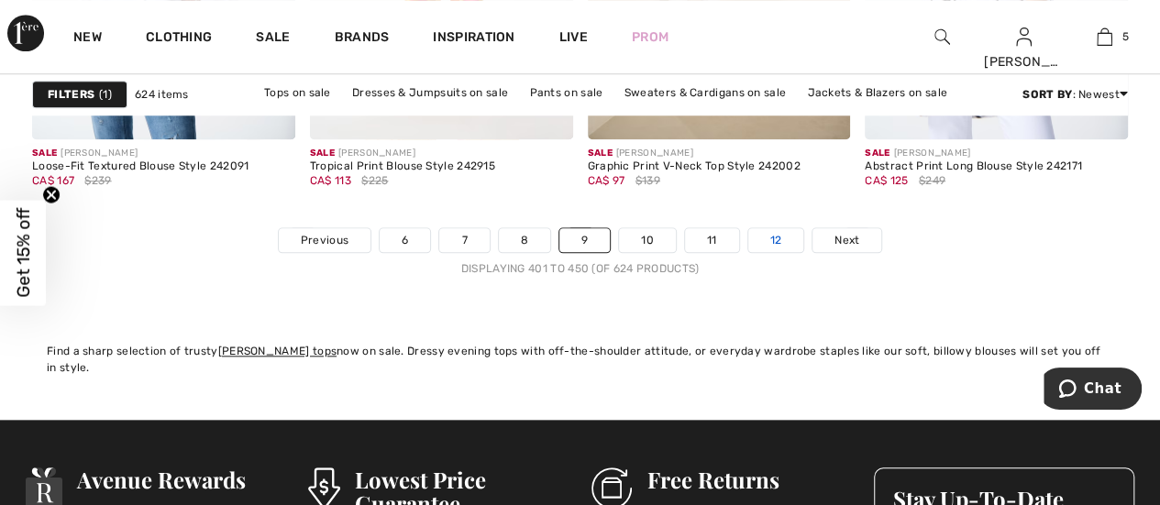
scroll to position [7704, 0]
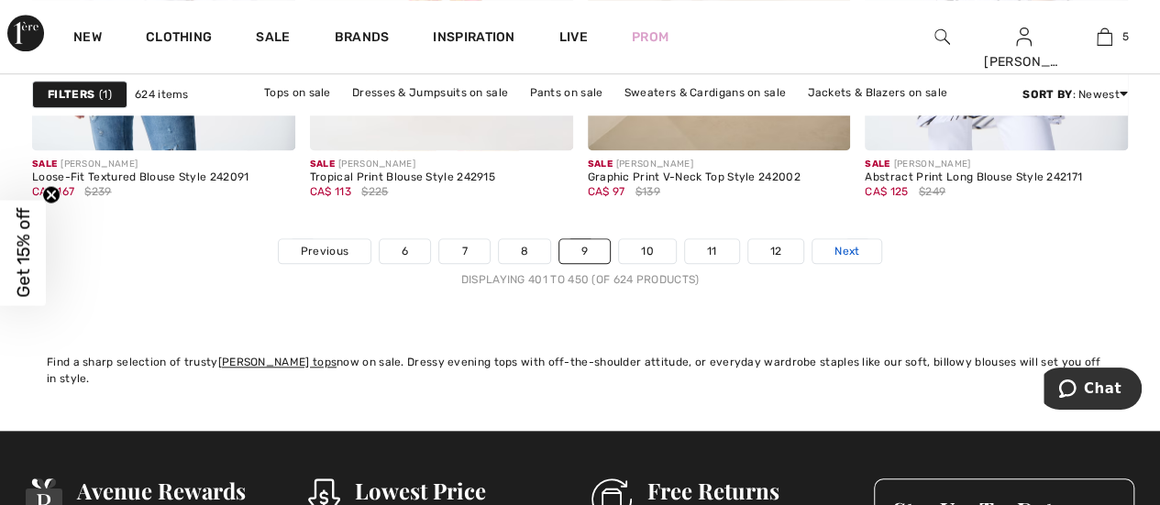
click at [848, 250] on span "Next" at bounding box center [847, 251] width 25 height 17
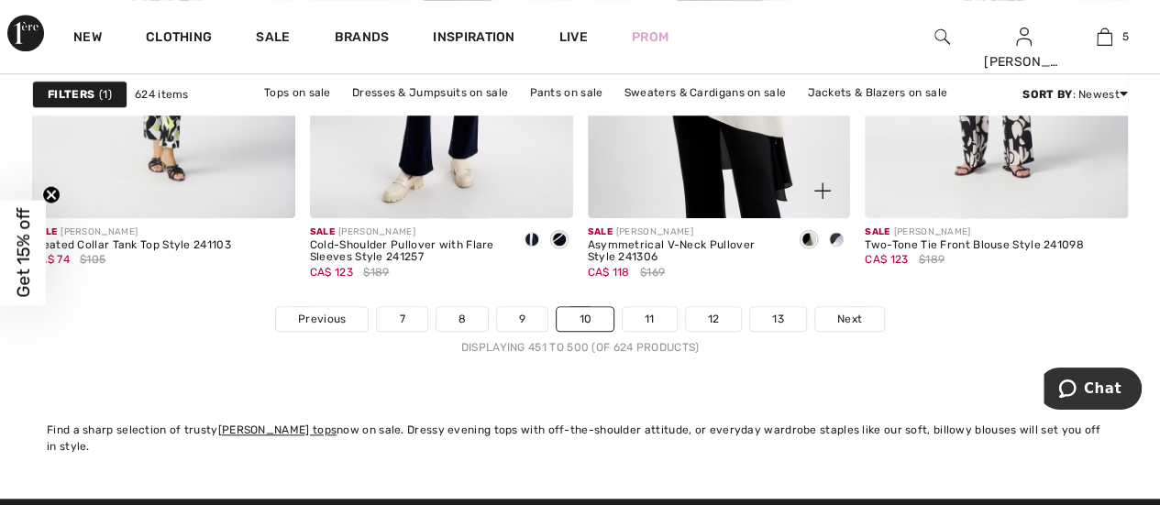
scroll to position [7521, 0]
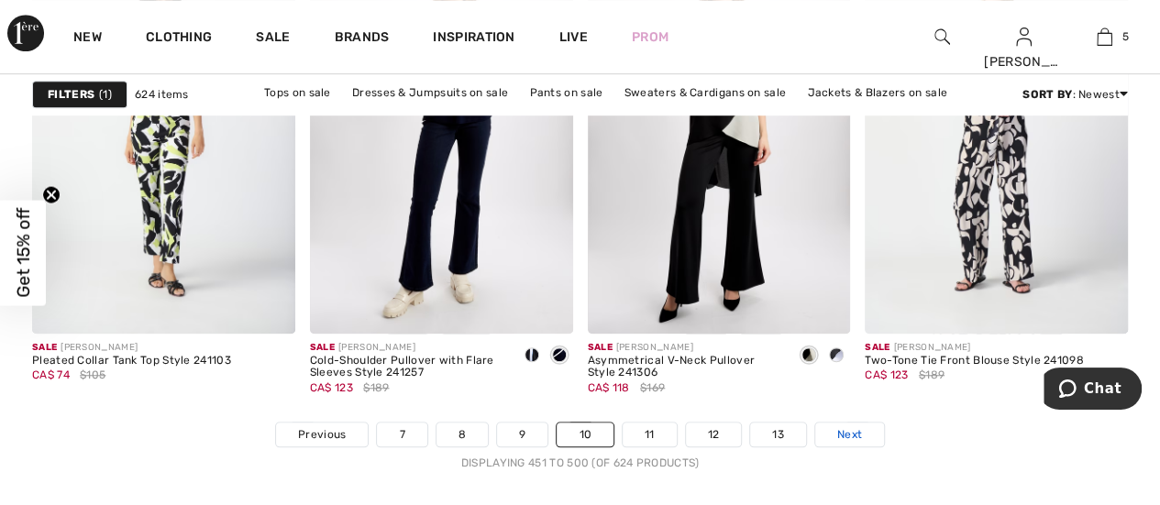
click at [843, 426] on span "Next" at bounding box center [849, 434] width 25 height 17
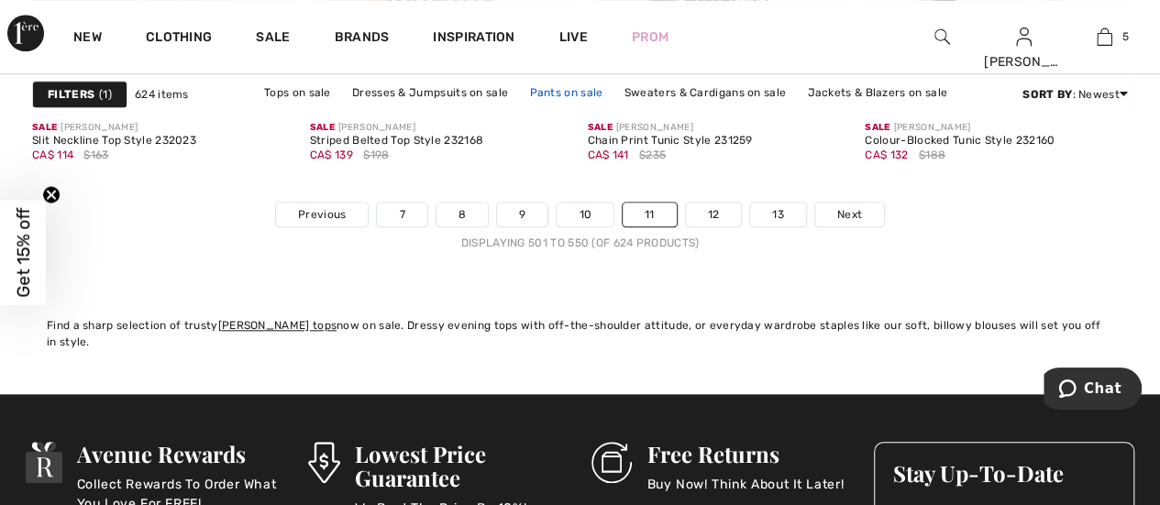
scroll to position [7613, 0]
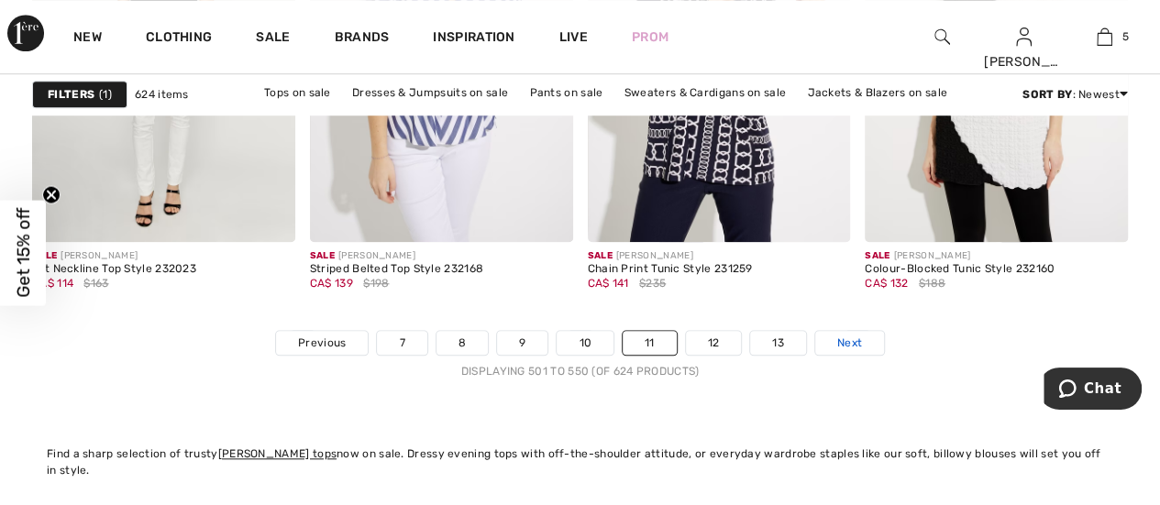
click at [847, 335] on span "Next" at bounding box center [849, 343] width 25 height 17
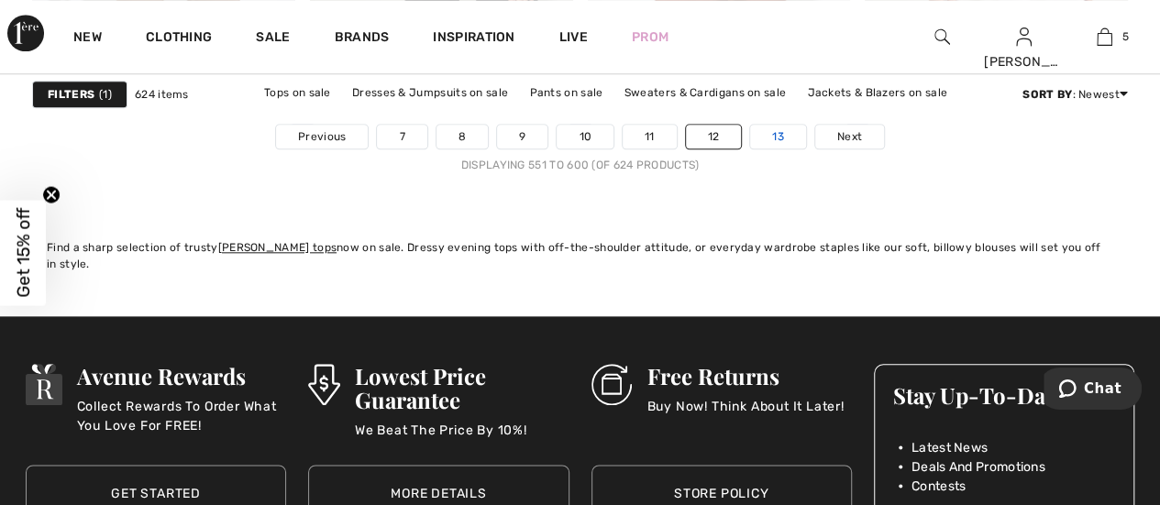
scroll to position [7704, 0]
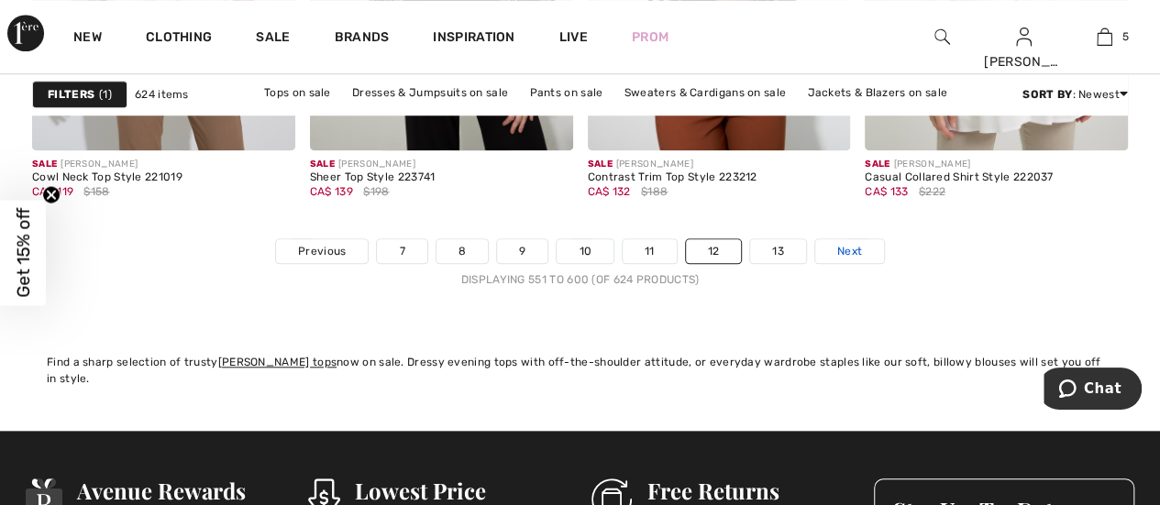
click at [860, 239] on link "Next" at bounding box center [849, 251] width 69 height 24
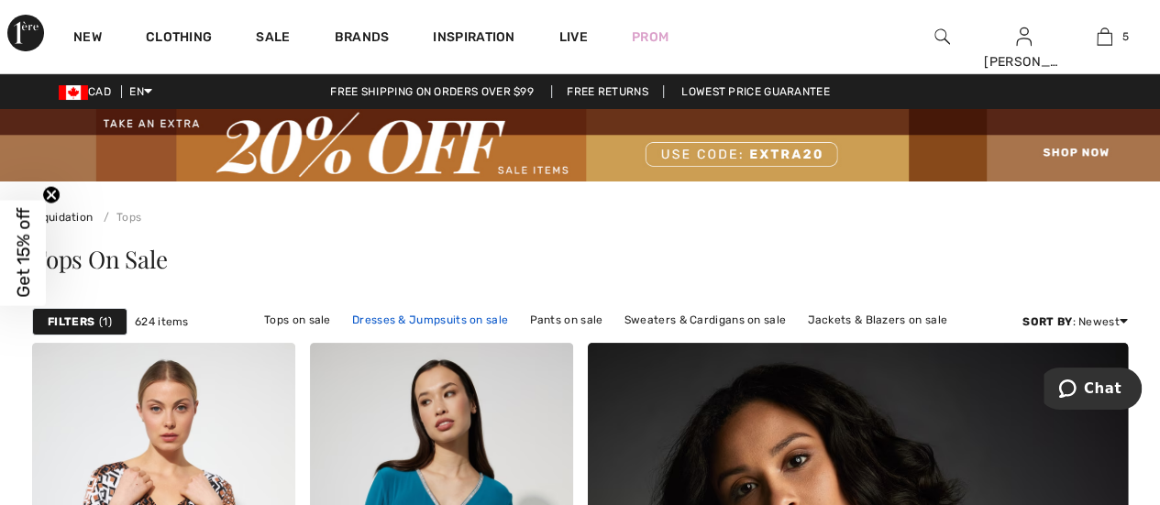
click at [424, 320] on link "Dresses & Jumpsuits on sale" at bounding box center [430, 320] width 174 height 24
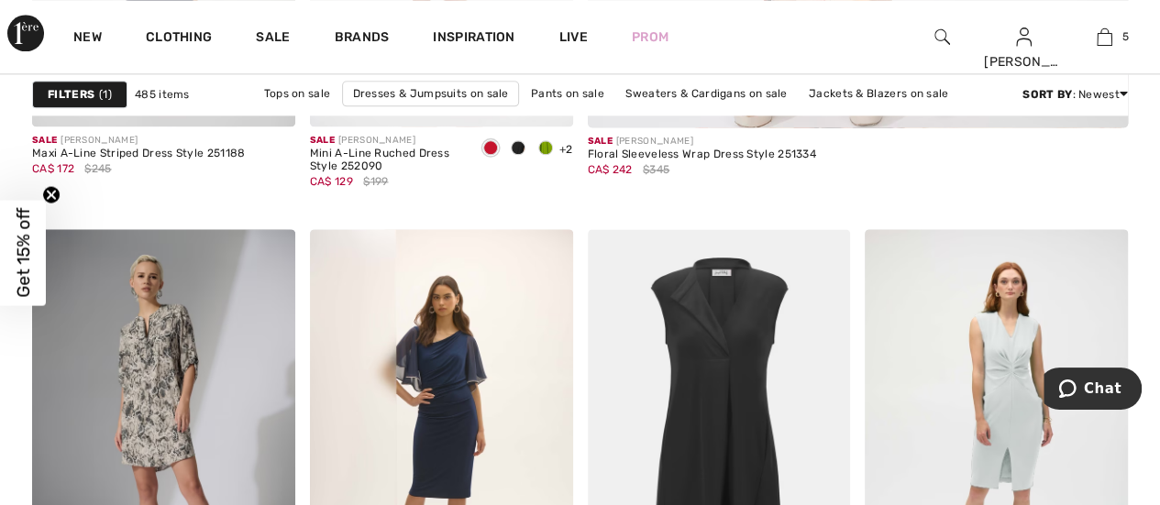
scroll to position [1284, 0]
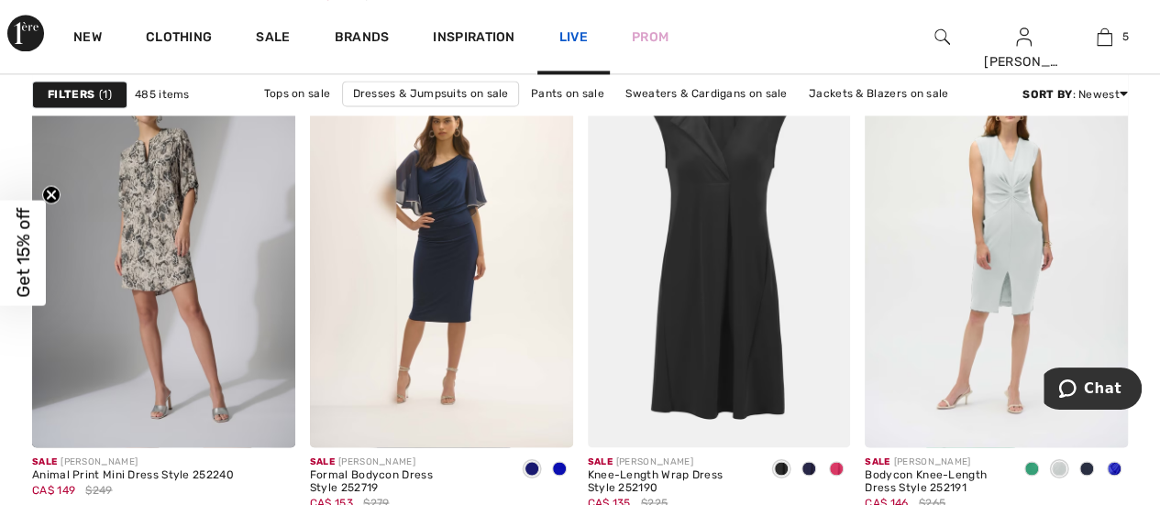
click at [572, 39] on link "Live" at bounding box center [573, 37] width 28 height 19
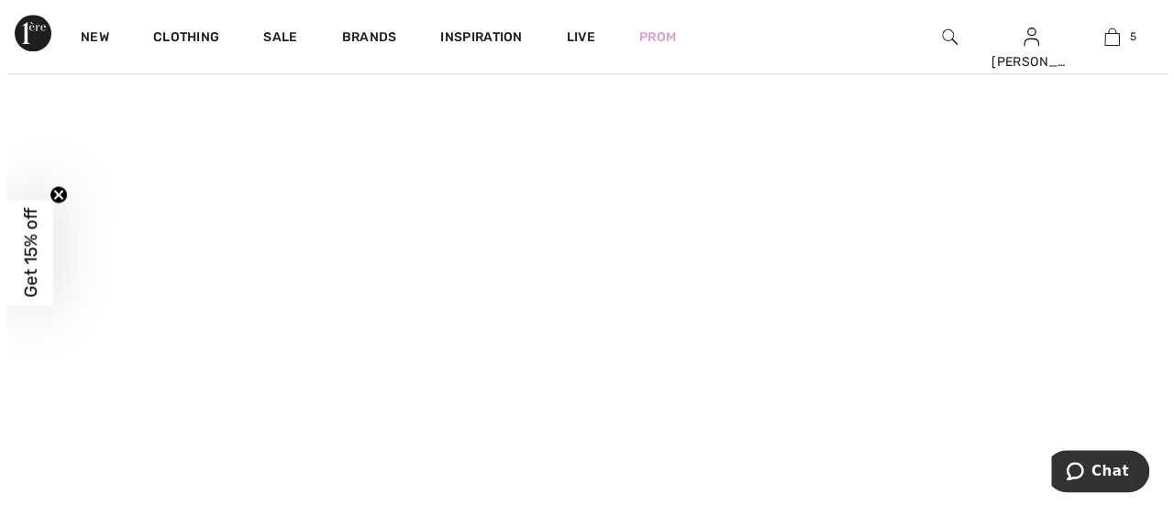
scroll to position [1102, 0]
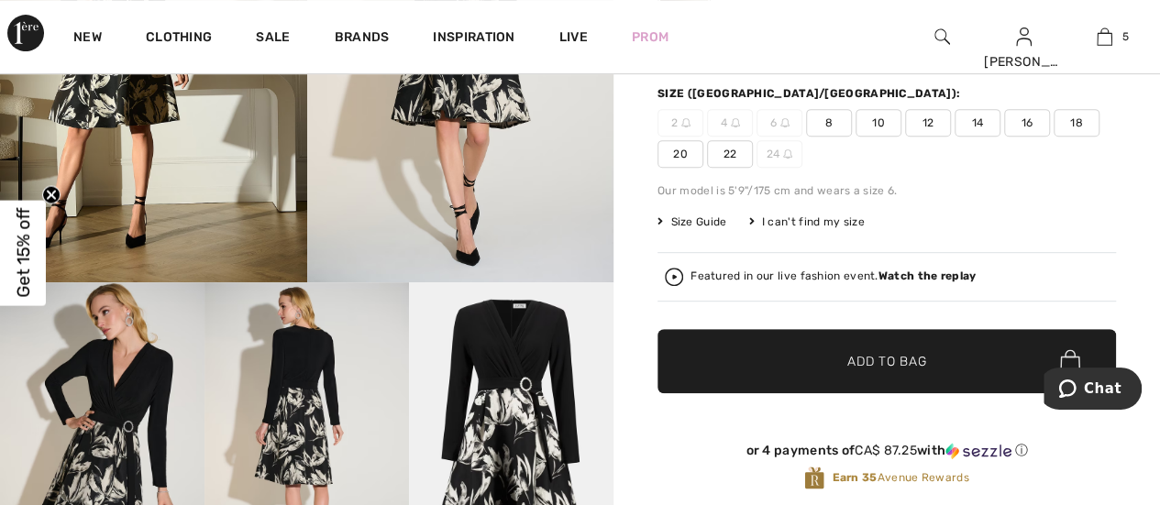
scroll to position [183, 0]
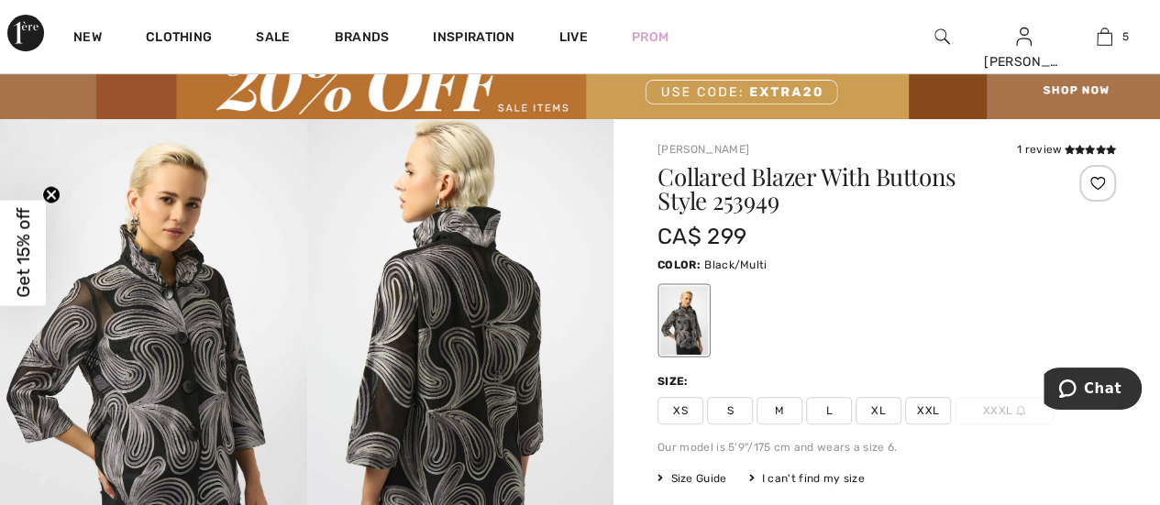
scroll to position [92, 0]
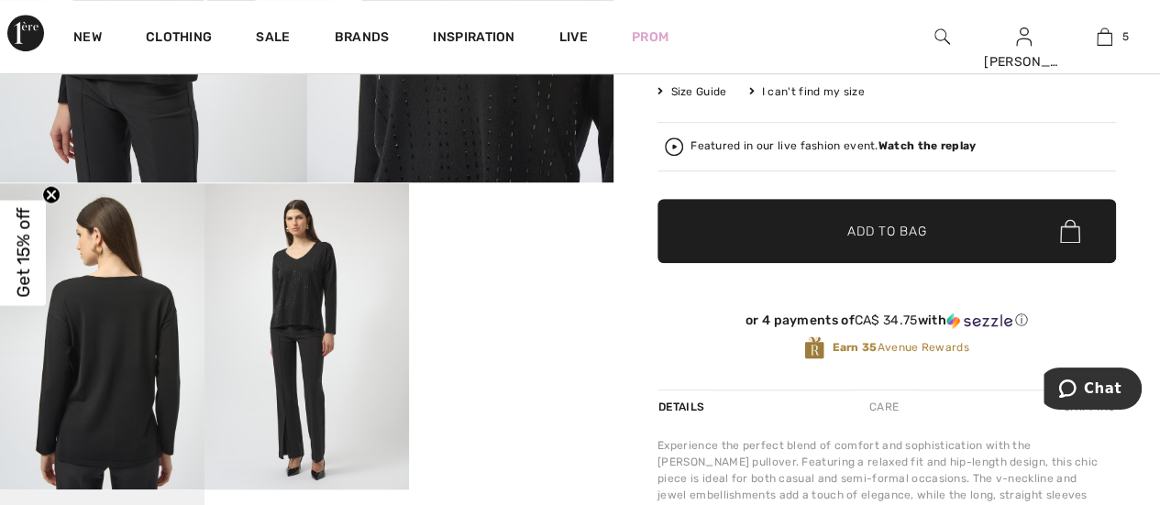
scroll to position [183, 0]
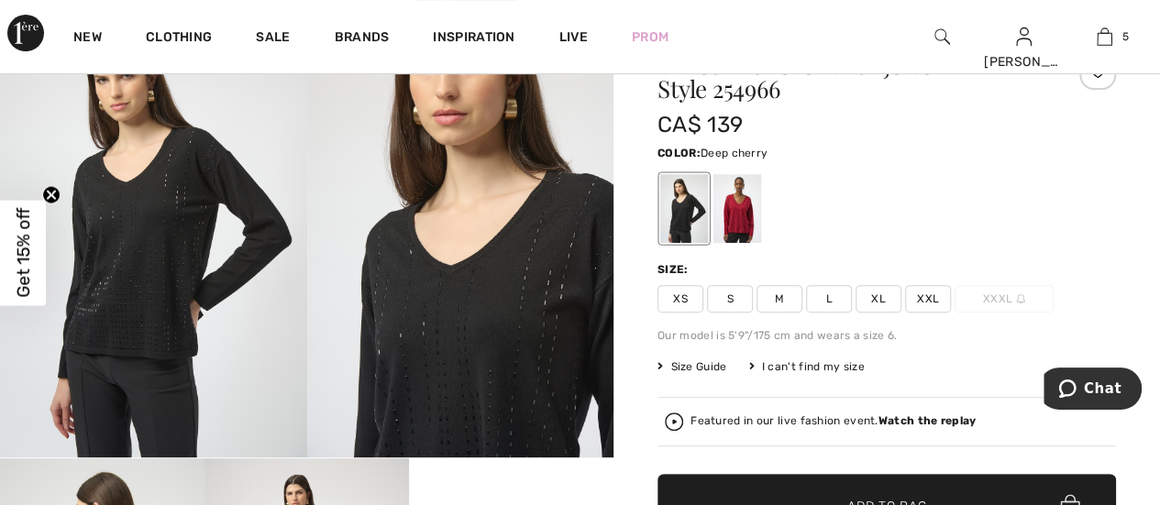
click at [733, 243] on div at bounding box center [738, 208] width 48 height 69
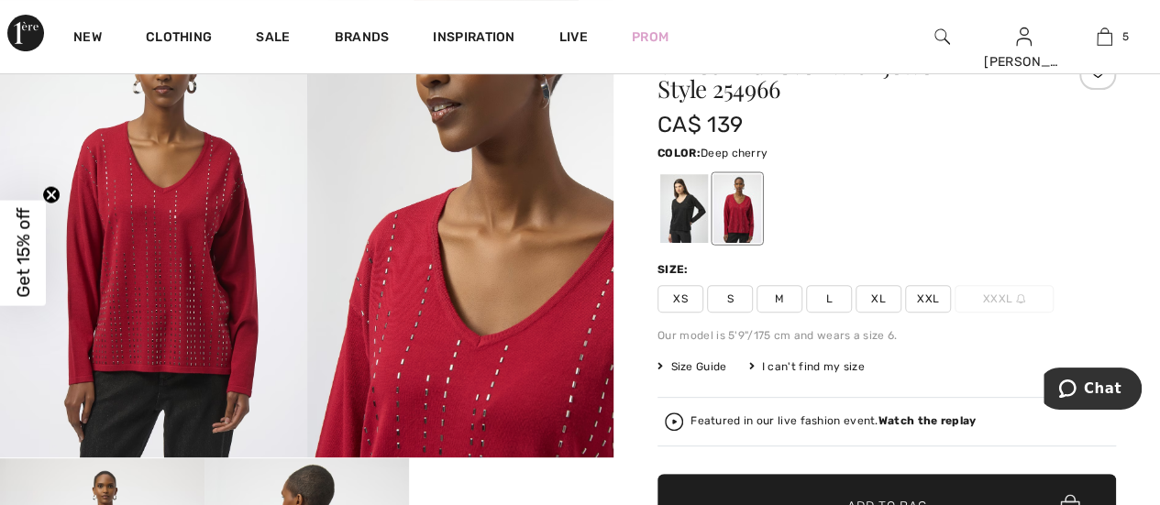
click at [206, 263] on img at bounding box center [153, 228] width 307 height 460
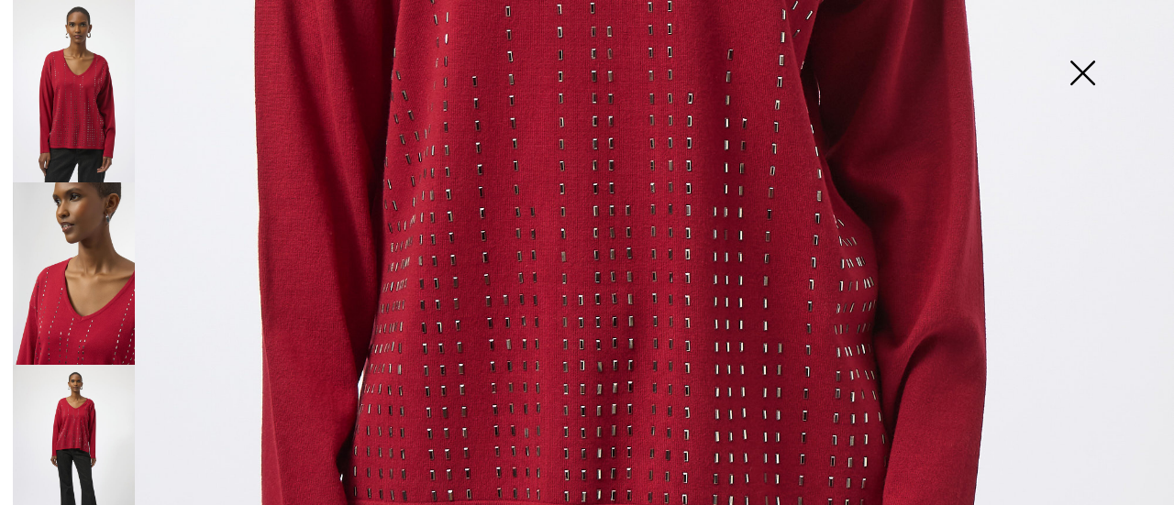
scroll to position [1101, 0]
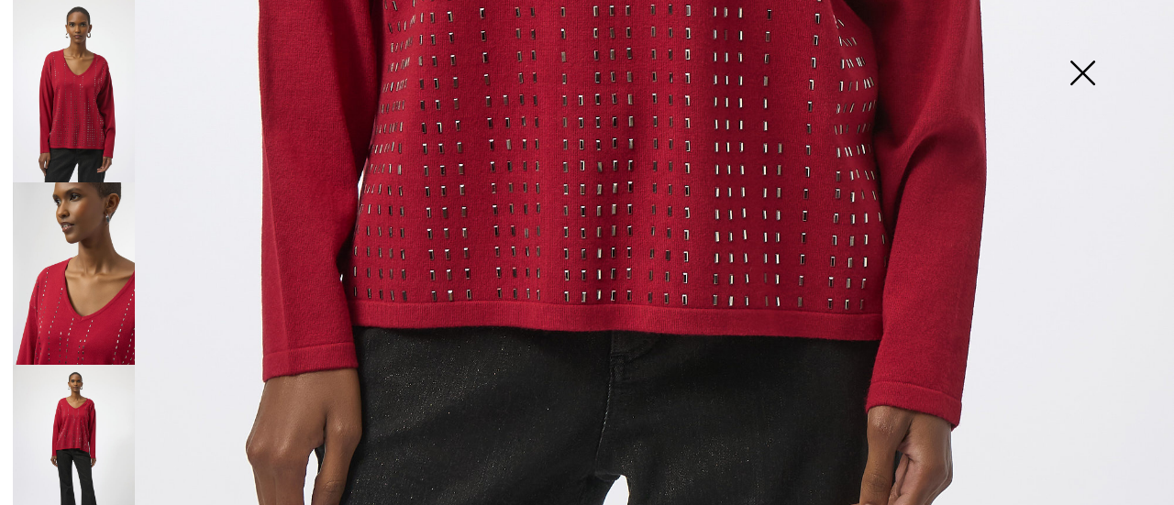
click at [106, 239] on img at bounding box center [74, 274] width 122 height 183
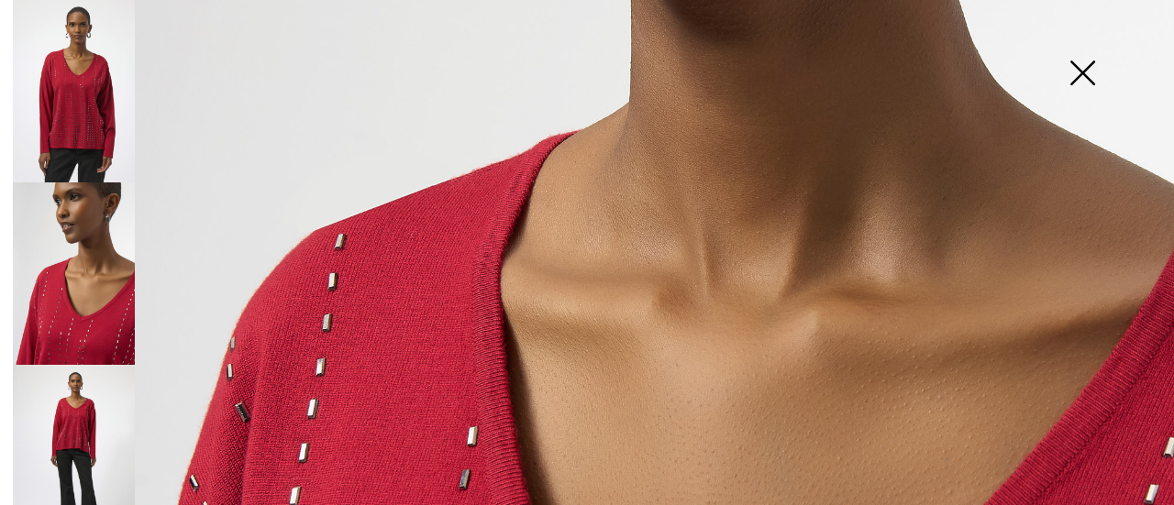
scroll to position [407, 0]
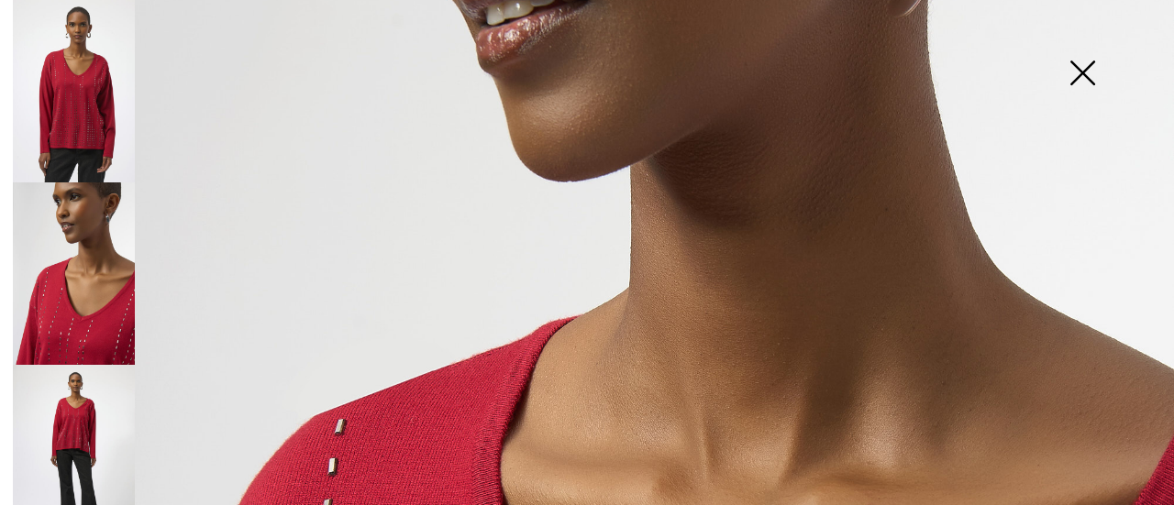
click at [83, 408] on img at bounding box center [74, 456] width 122 height 183
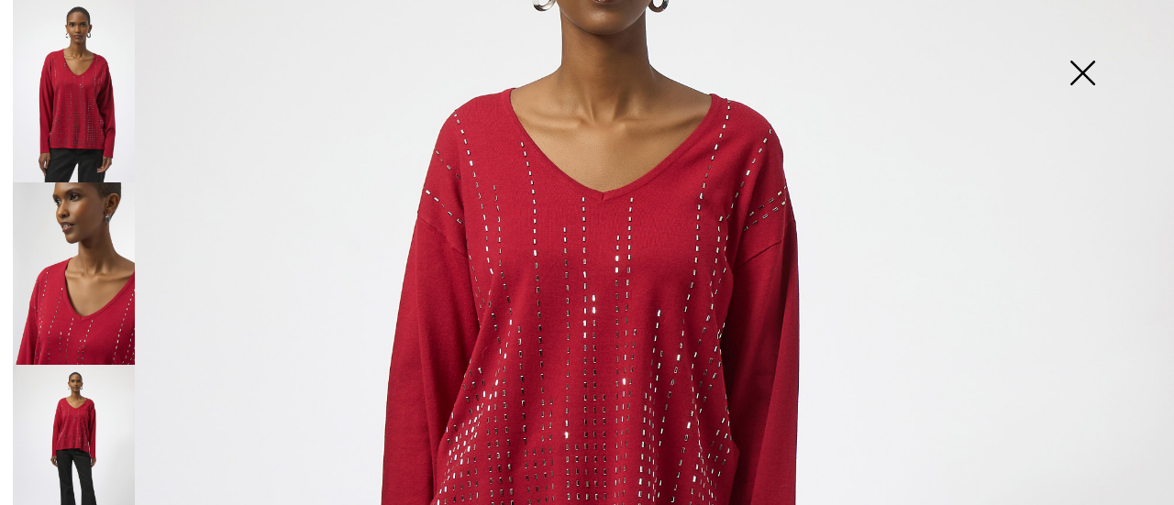
scroll to position [40, 0]
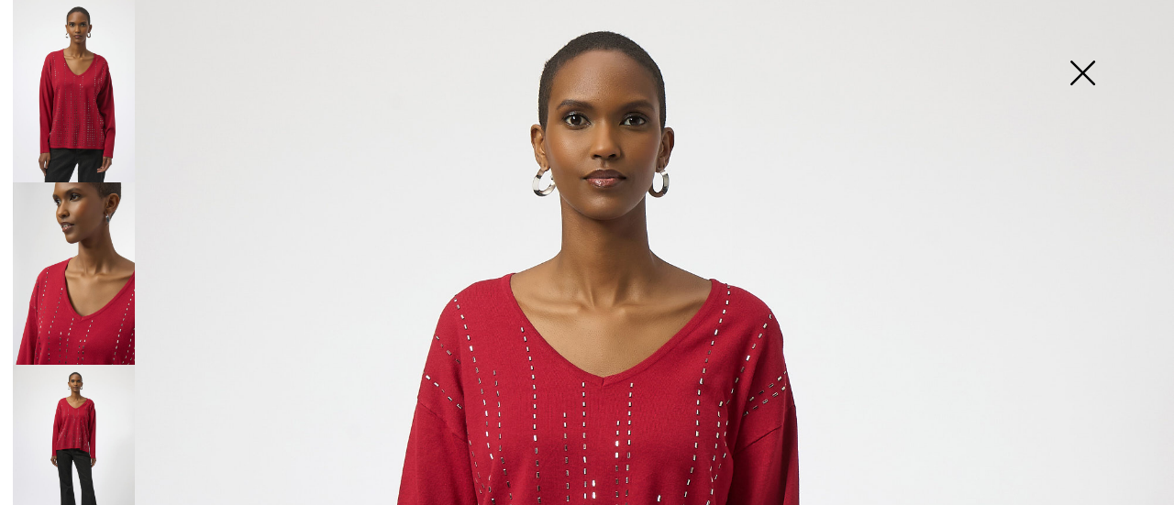
click at [1087, 74] on img at bounding box center [1082, 75] width 92 height 94
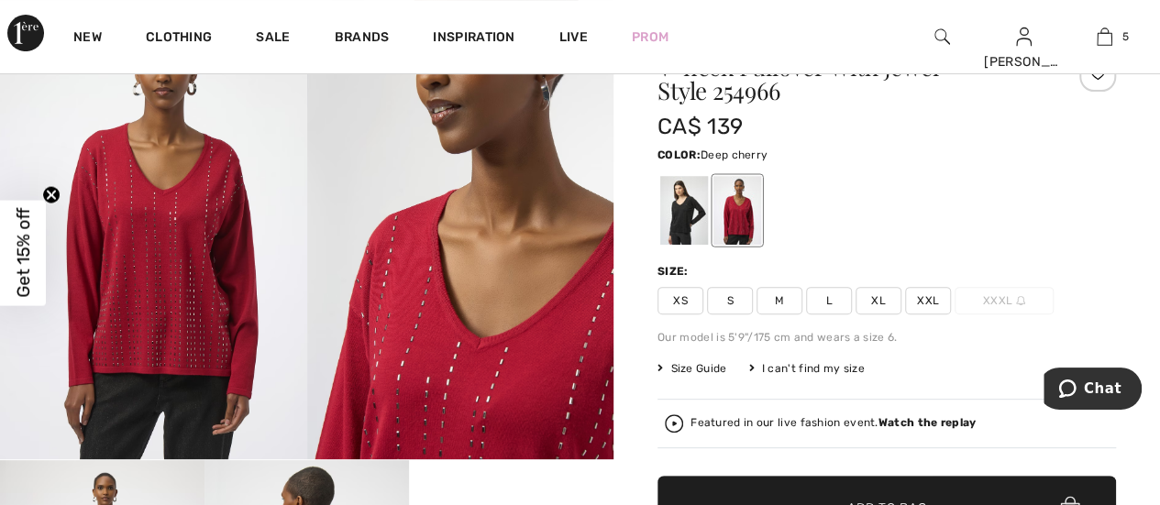
scroll to position [183, 0]
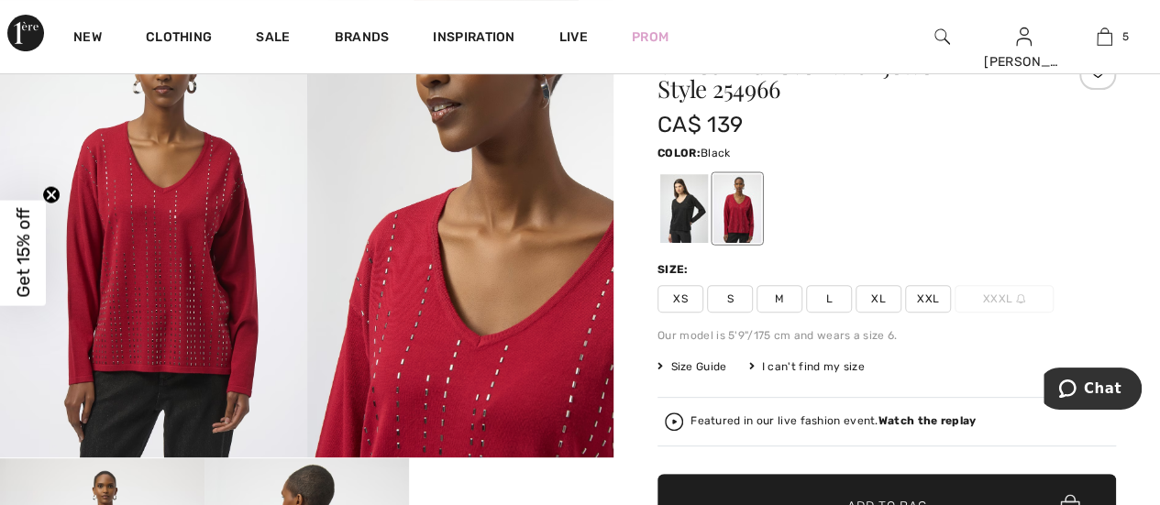
click at [672, 197] on div at bounding box center [684, 208] width 48 height 69
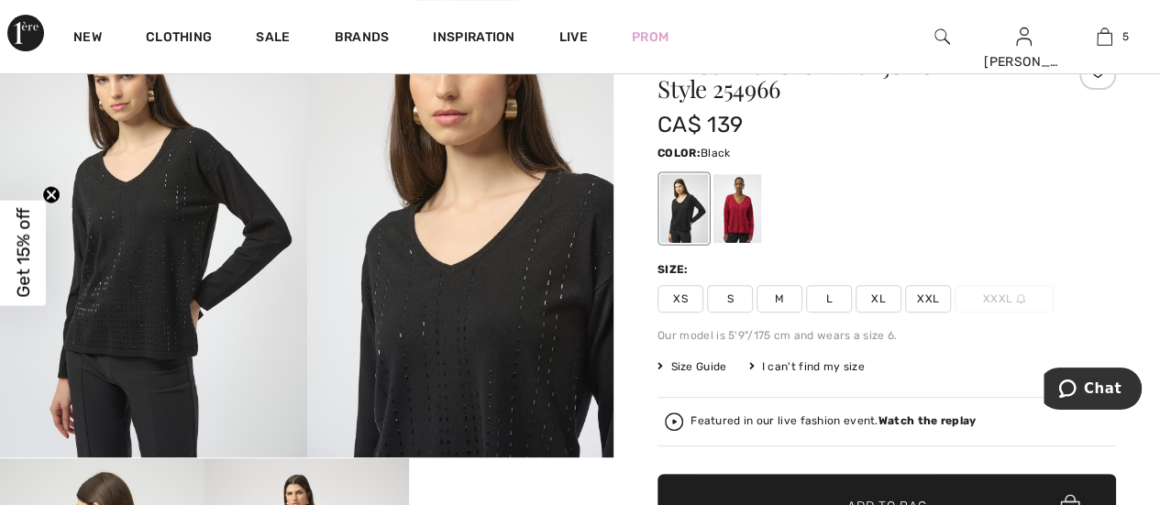
click at [158, 252] on img at bounding box center [153, 228] width 307 height 460
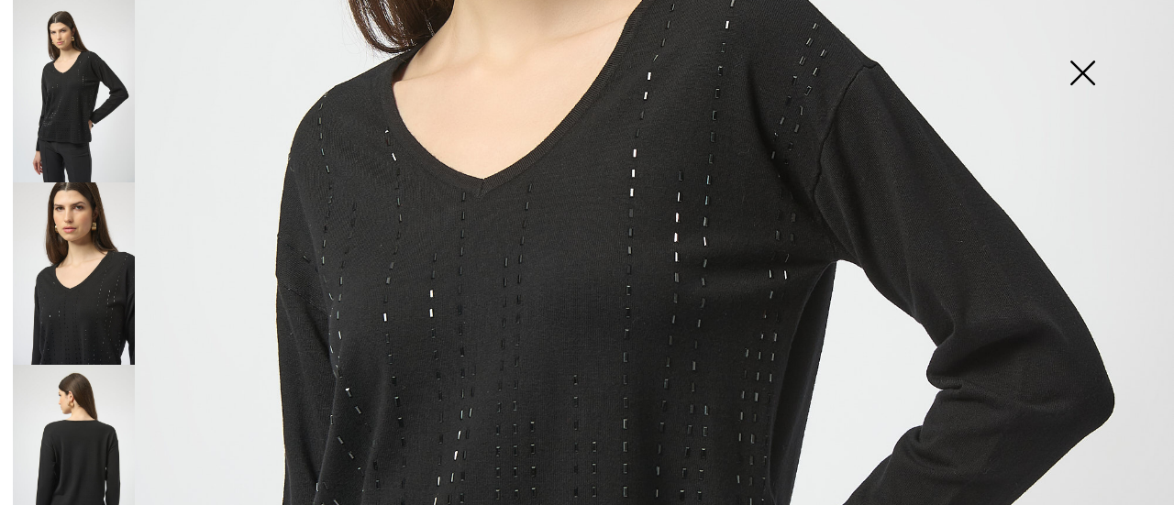
scroll to position [682, 0]
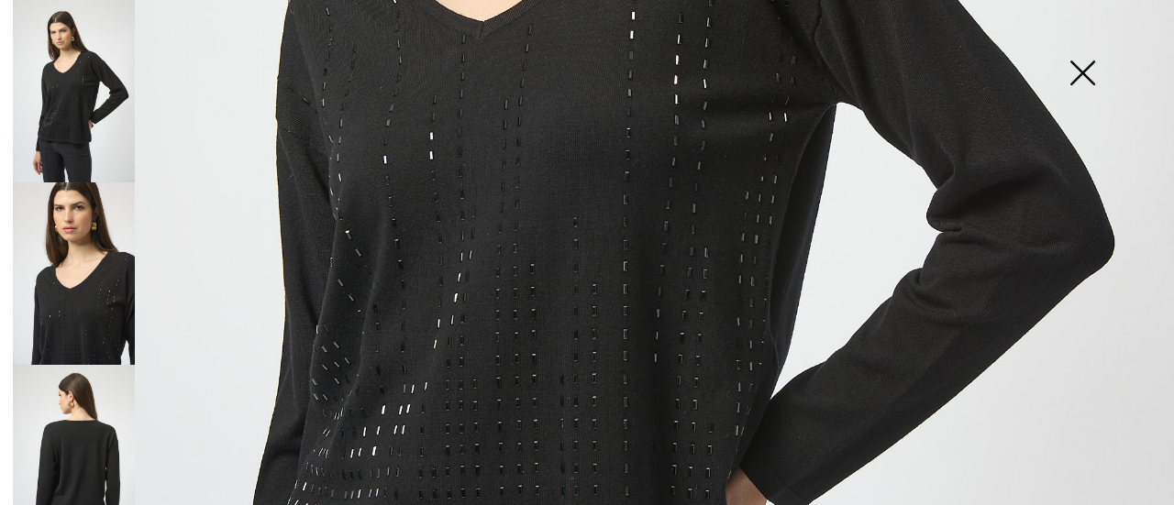
click at [1080, 67] on img at bounding box center [1082, 75] width 92 height 94
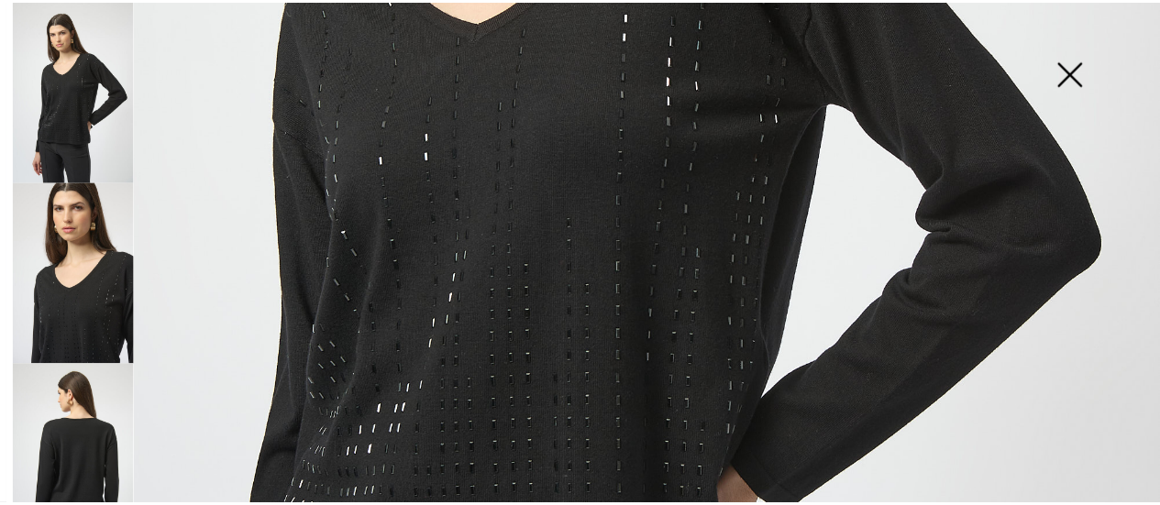
scroll to position [183, 0]
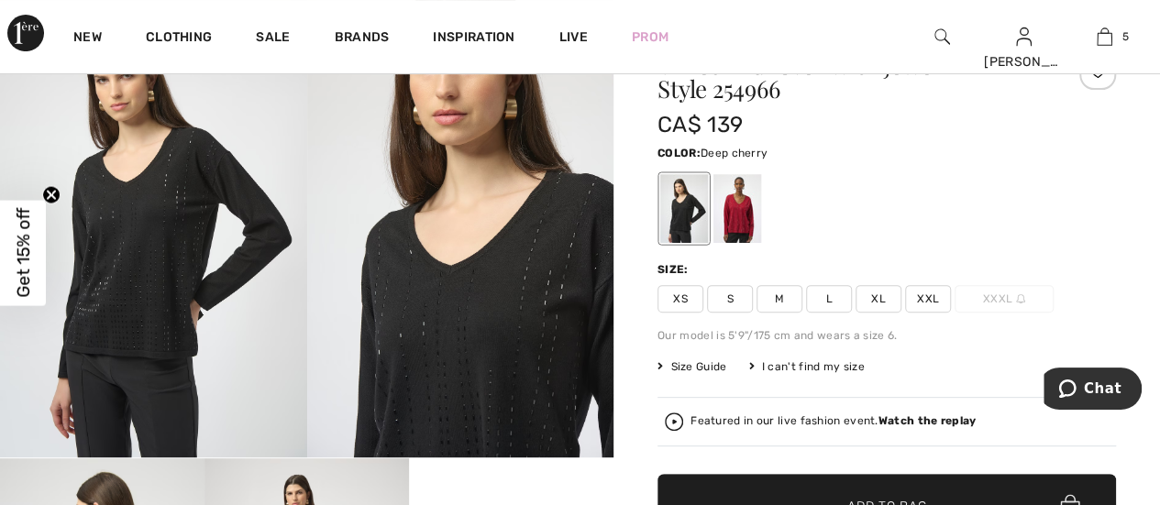
click at [747, 212] on div at bounding box center [738, 208] width 48 height 69
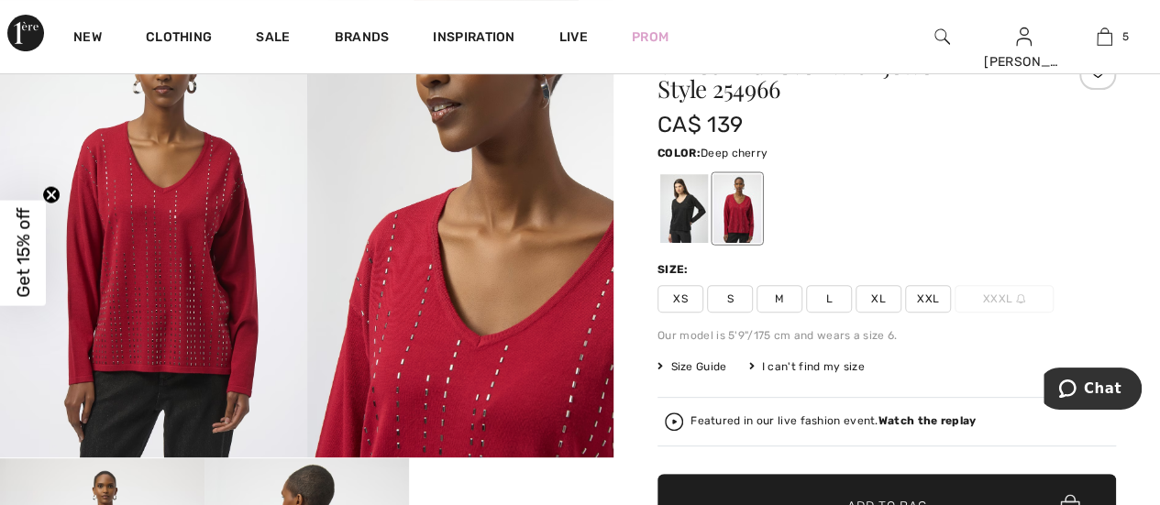
click at [238, 241] on img at bounding box center [153, 228] width 307 height 460
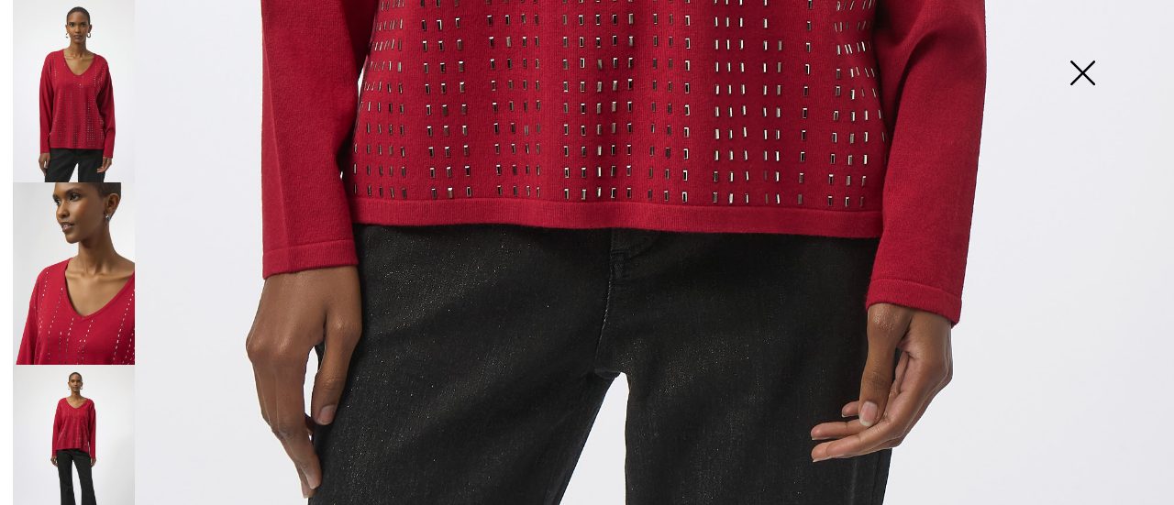
scroll to position [1233, 0]
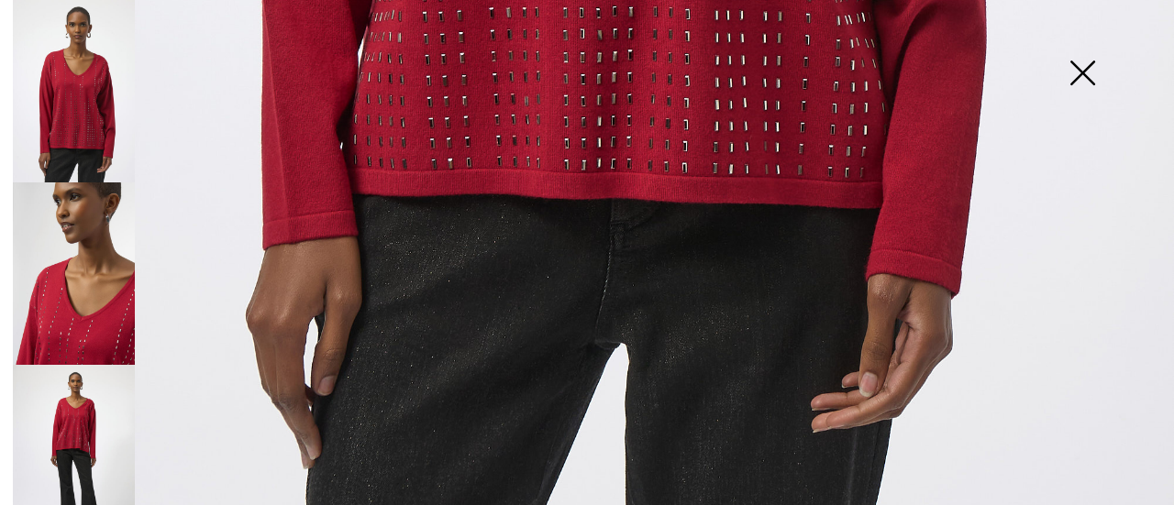
click at [73, 316] on img at bounding box center [74, 274] width 122 height 183
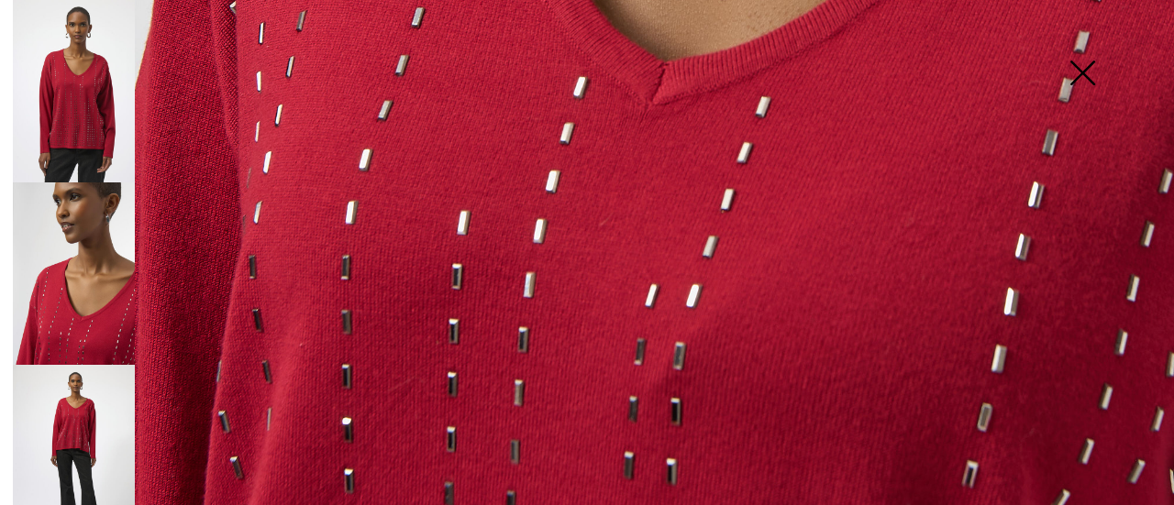
click at [75, 406] on img at bounding box center [74, 456] width 122 height 183
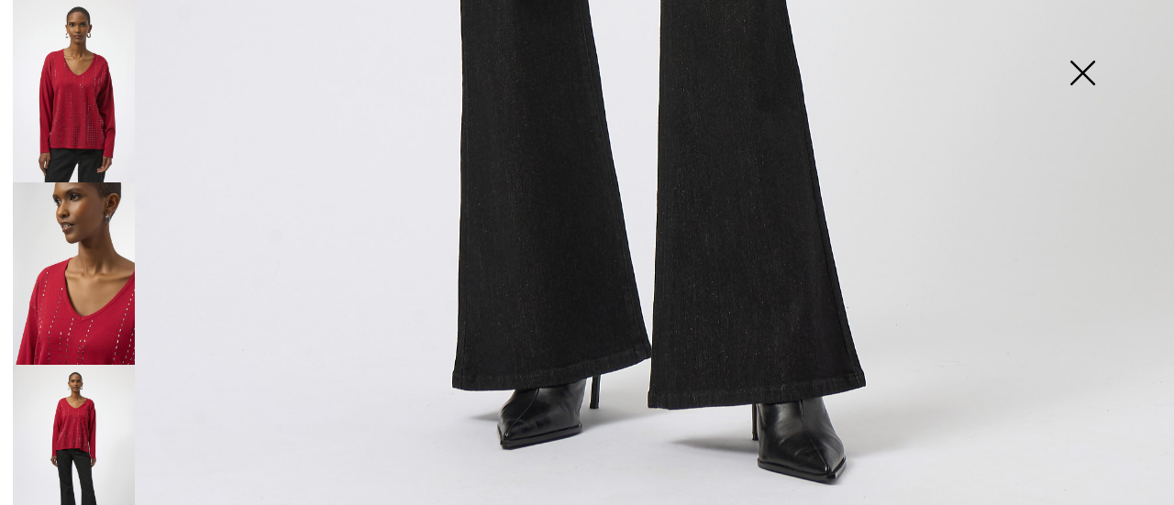
click at [1084, 77] on img at bounding box center [1082, 75] width 92 height 94
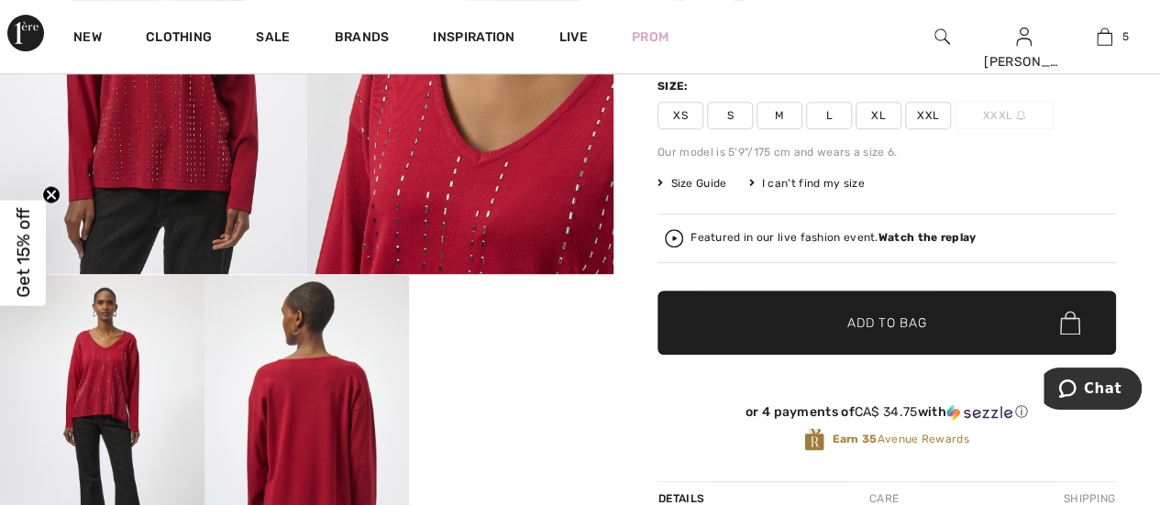
scroll to position [367, 0]
click at [882, 115] on span "XL" at bounding box center [879, 116] width 46 height 28
click at [903, 315] on span "Add to Bag" at bounding box center [886, 323] width 79 height 19
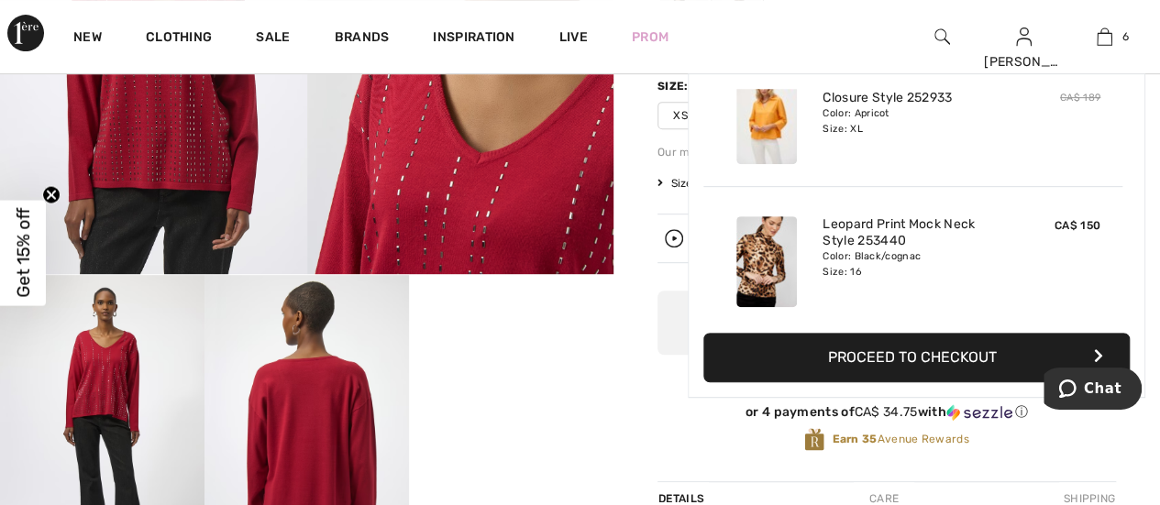
scroll to position [627, 0]
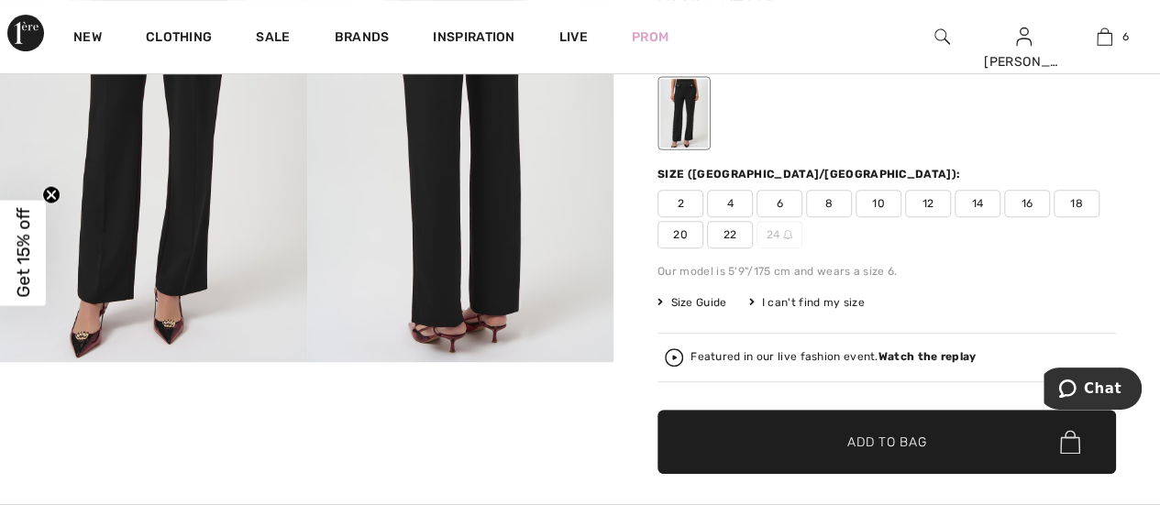
scroll to position [275, 0]
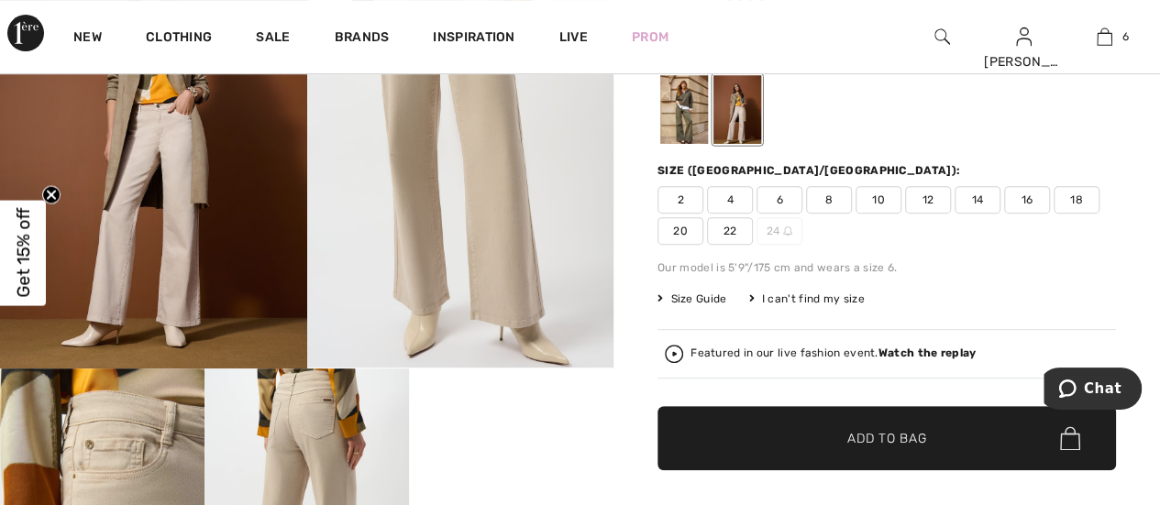
scroll to position [275, 0]
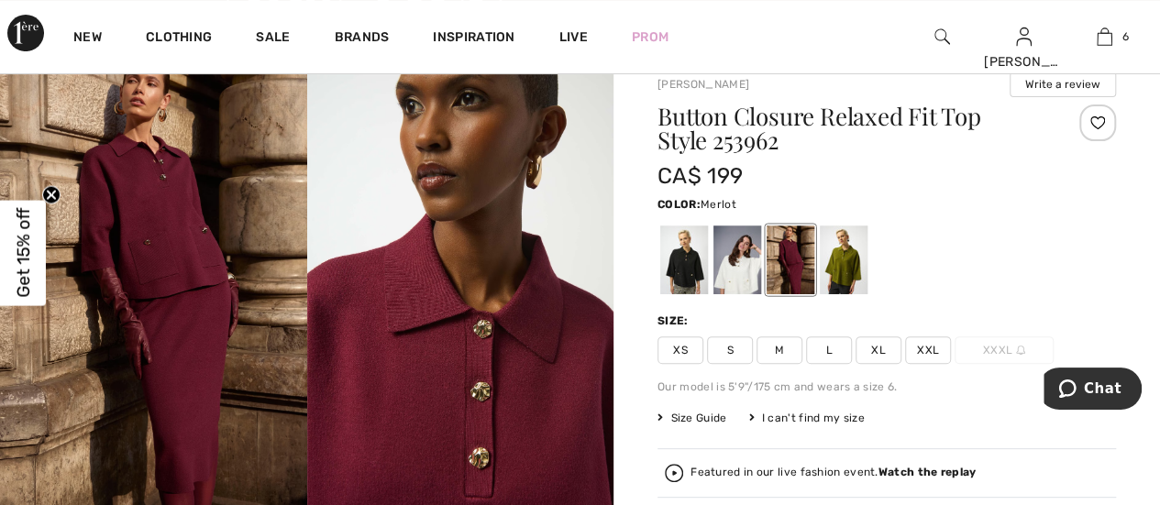
scroll to position [92, 0]
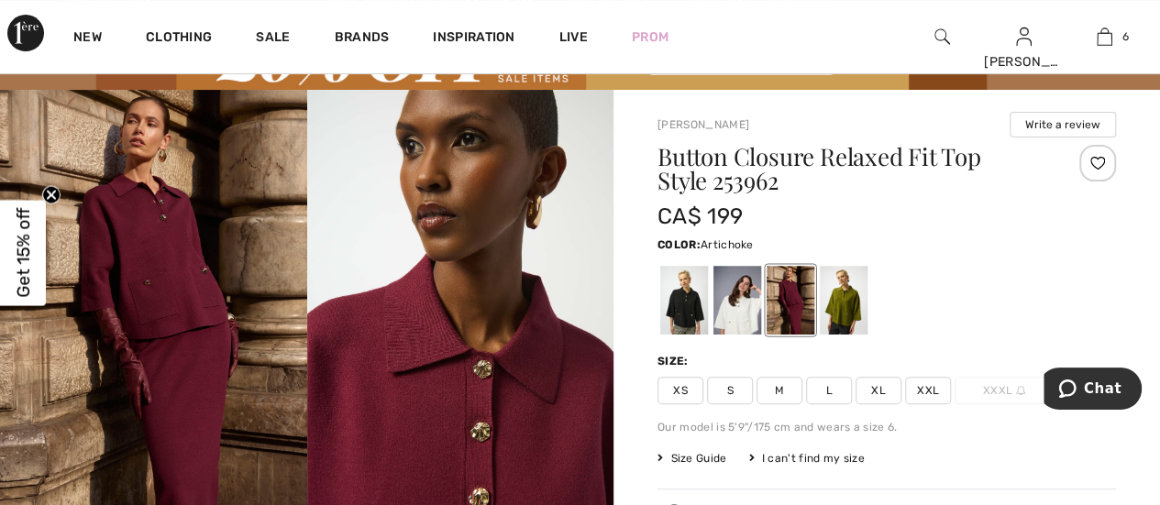
click at [842, 302] on div at bounding box center [844, 300] width 48 height 69
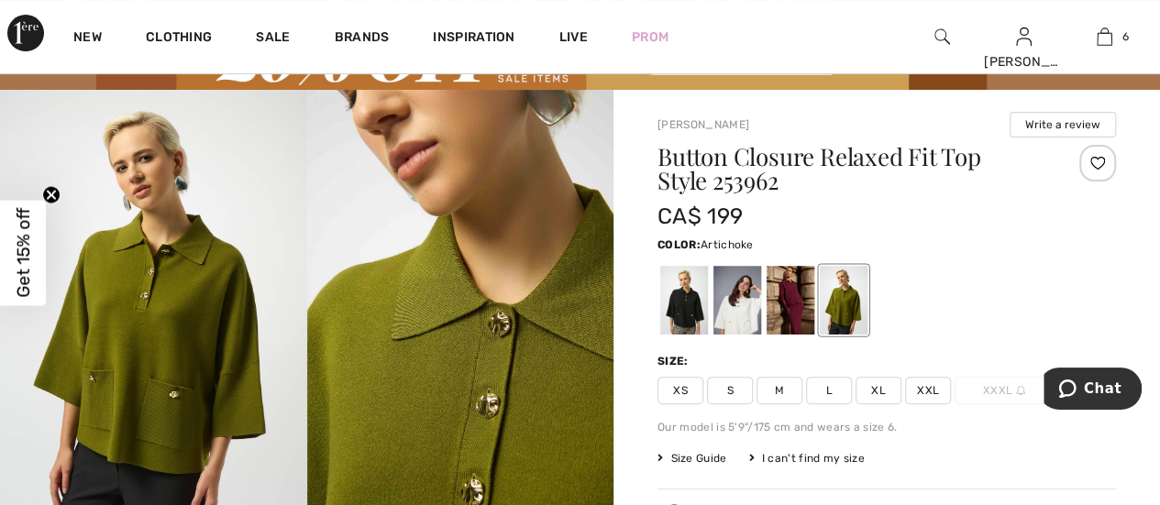
scroll to position [183, 0]
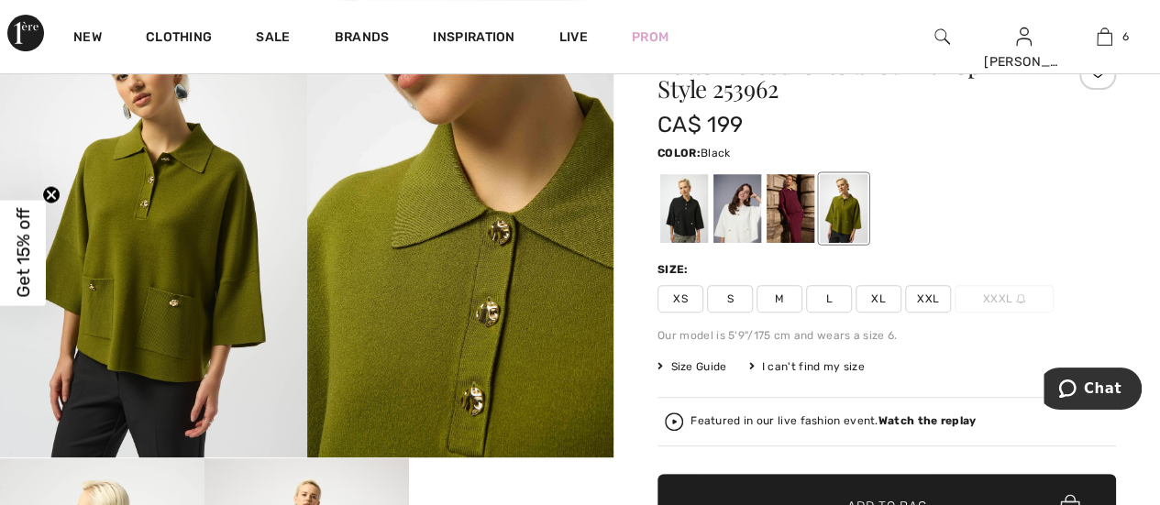
click at [676, 223] on div at bounding box center [684, 208] width 48 height 69
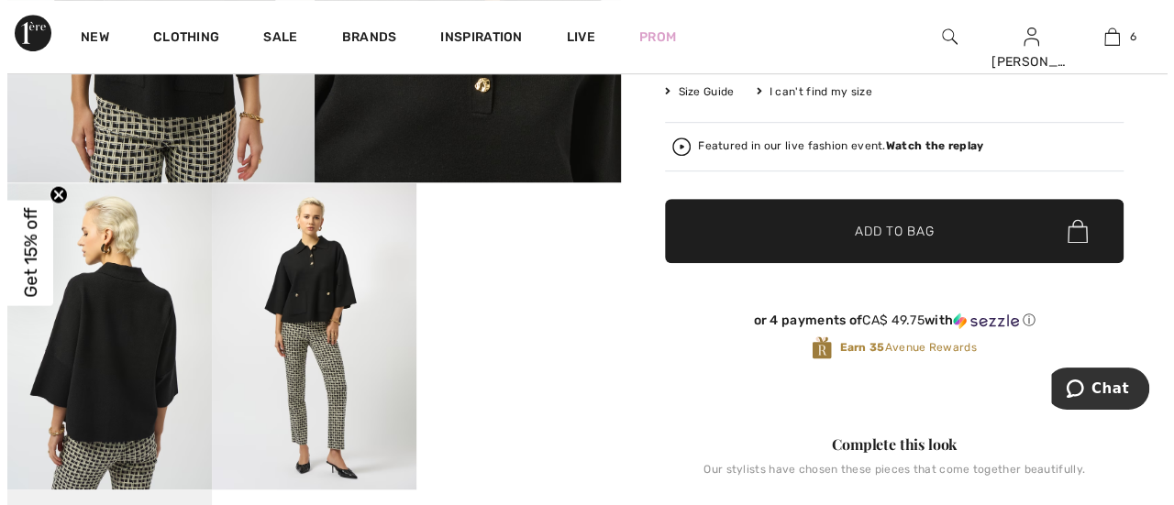
scroll to position [92, 0]
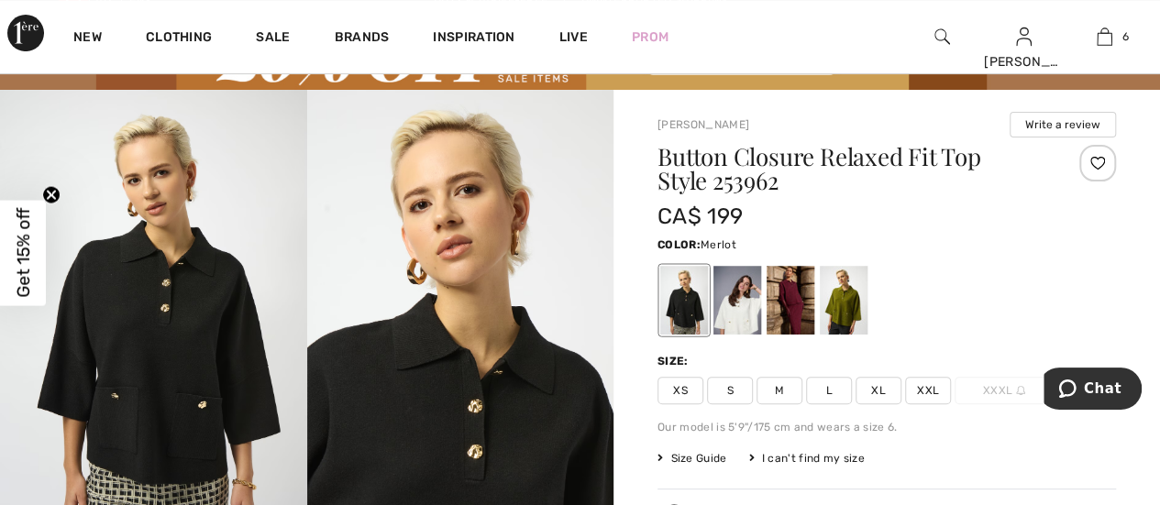
click at [794, 312] on div at bounding box center [791, 300] width 48 height 69
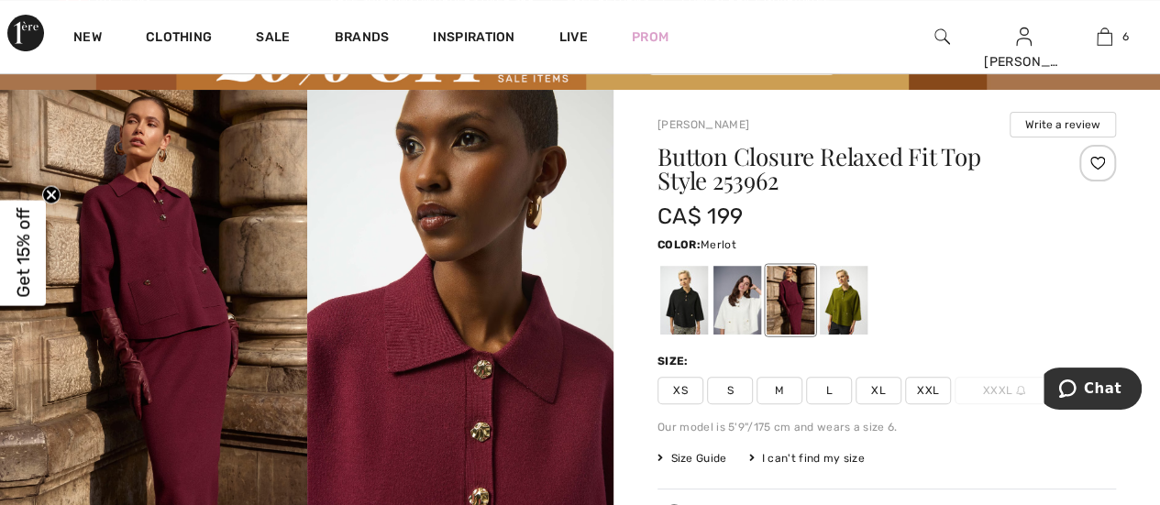
click at [783, 305] on div at bounding box center [791, 300] width 48 height 69
click at [232, 297] on img at bounding box center [153, 320] width 307 height 460
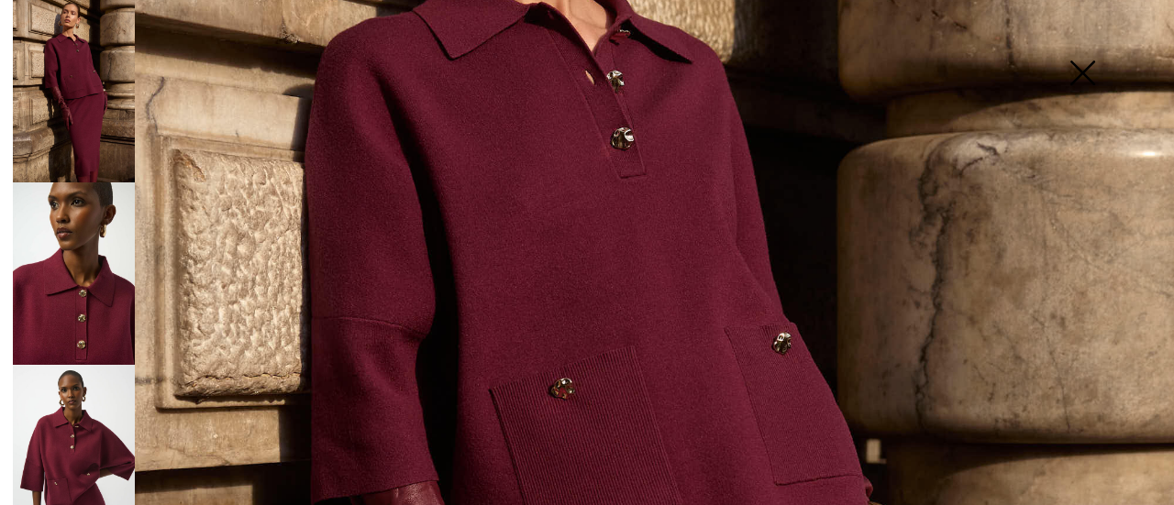
scroll to position [183, 0]
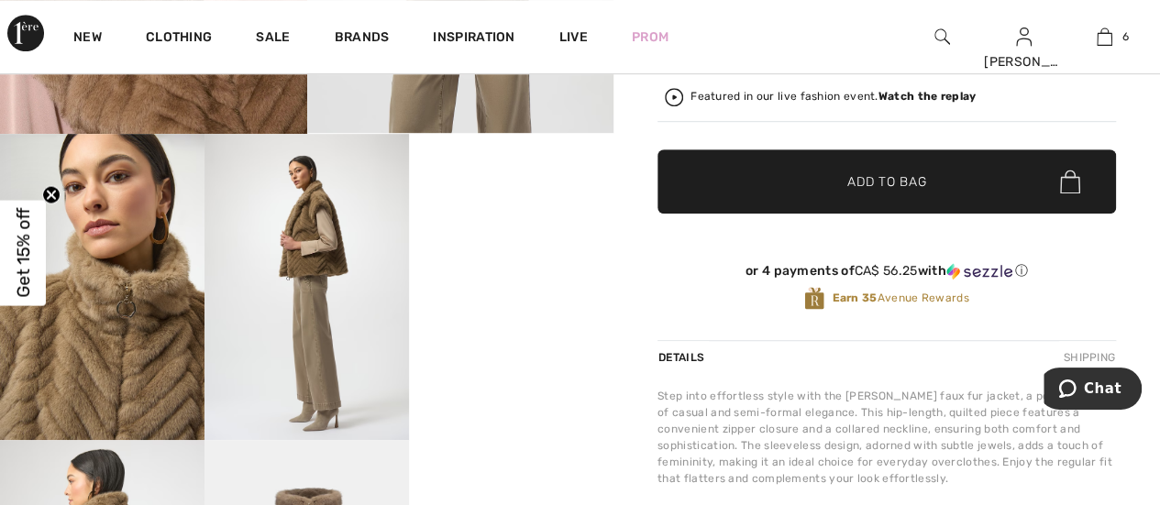
scroll to position [183, 0]
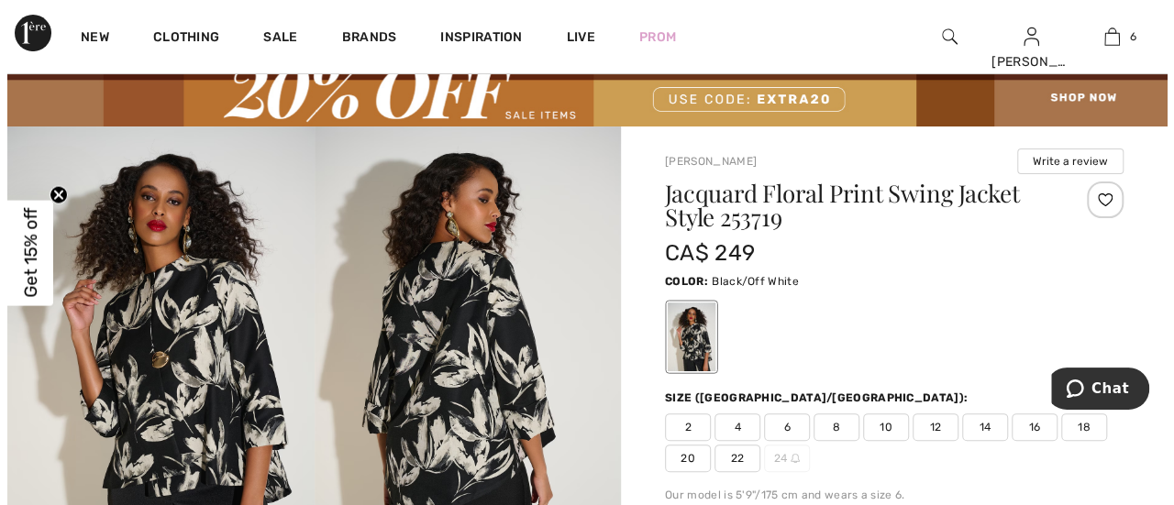
scroll to position [92, 0]
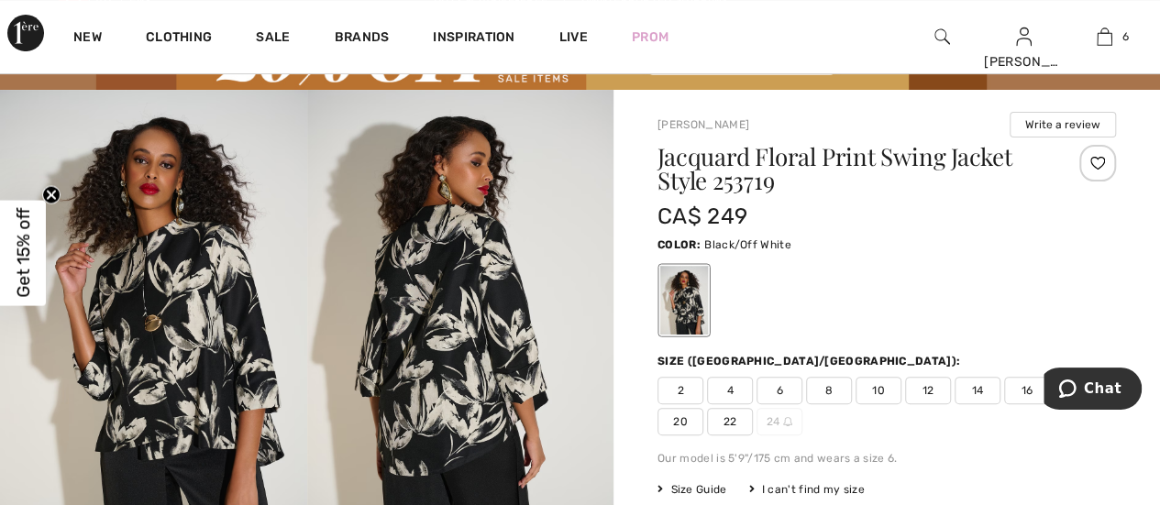
click at [231, 334] on img at bounding box center [153, 320] width 307 height 460
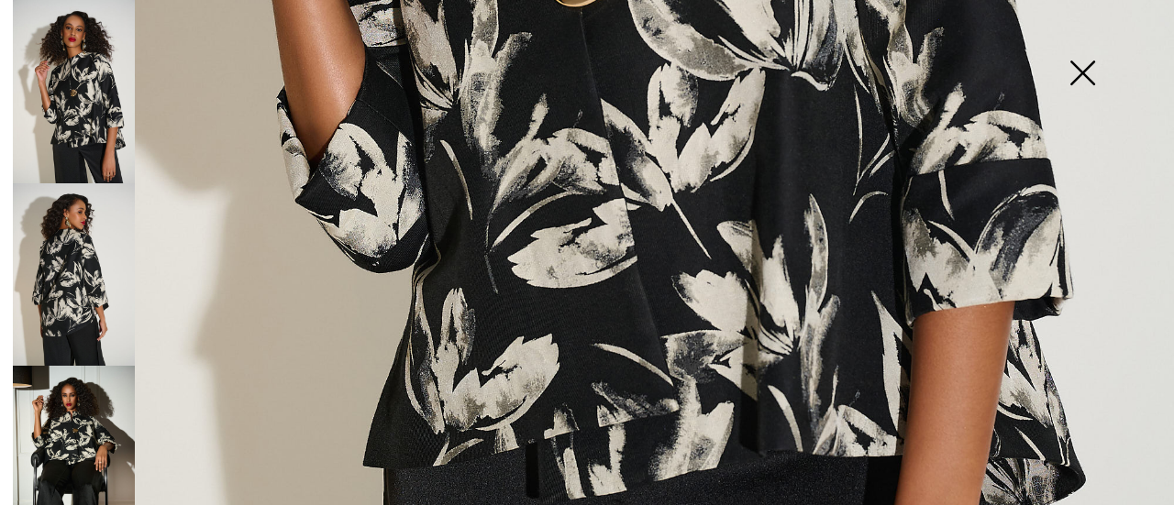
scroll to position [1101, 0]
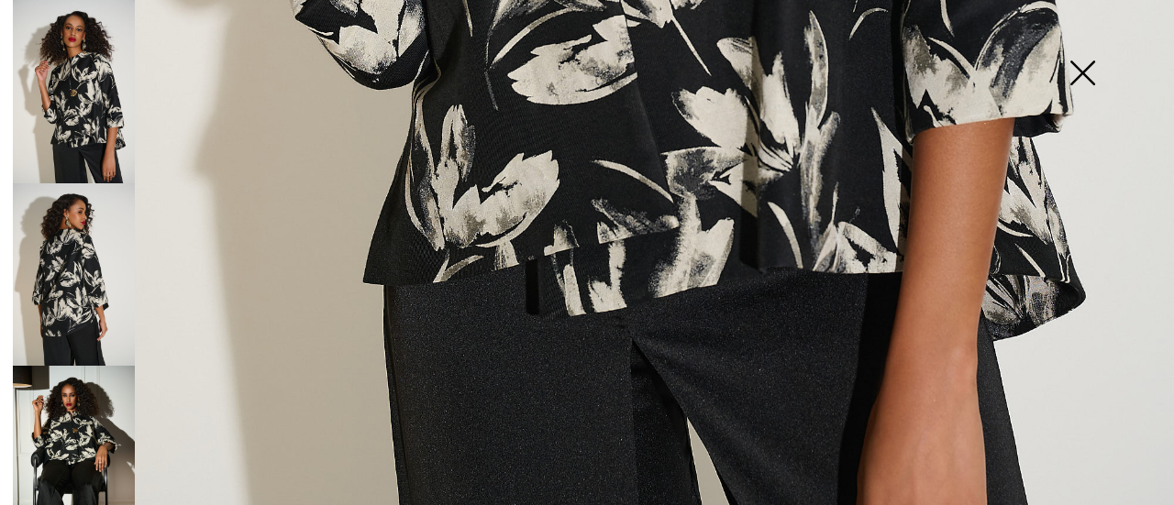
click at [75, 274] on img at bounding box center [74, 274] width 122 height 183
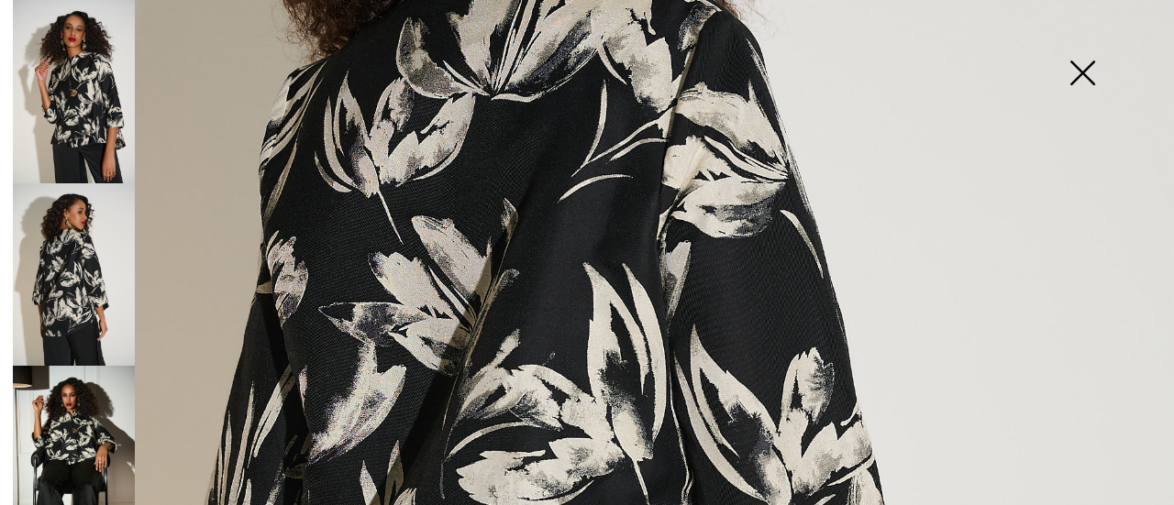
scroll to position [642, 0]
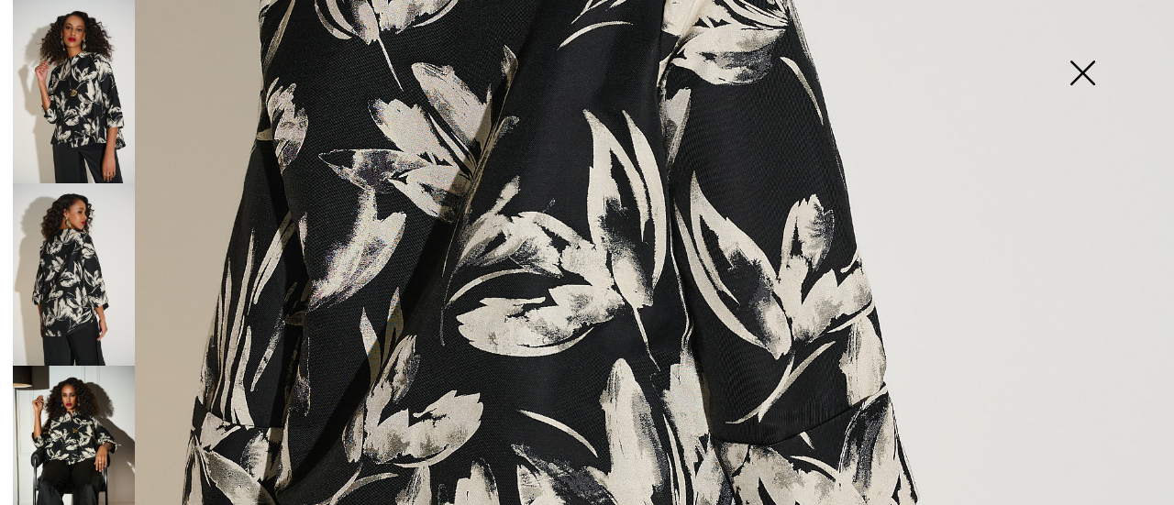
click at [79, 421] on img at bounding box center [74, 457] width 122 height 183
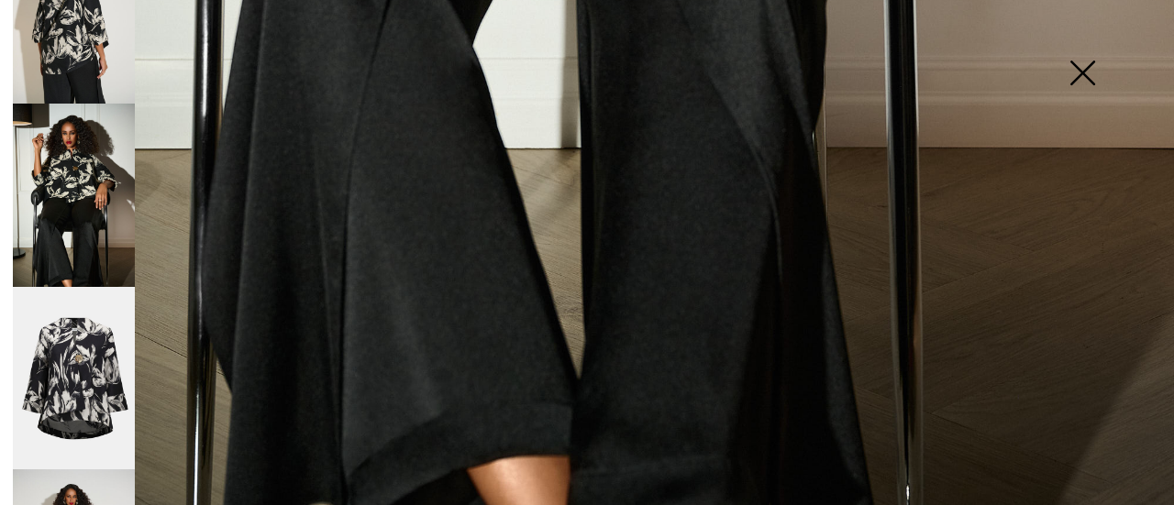
scroll to position [275, 0]
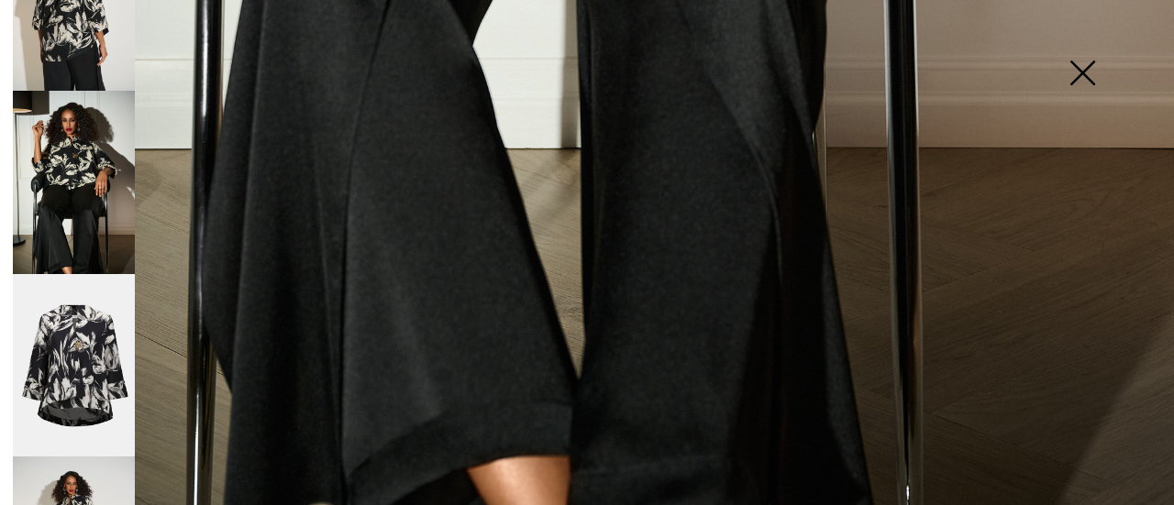
click at [67, 362] on img at bounding box center [74, 365] width 122 height 183
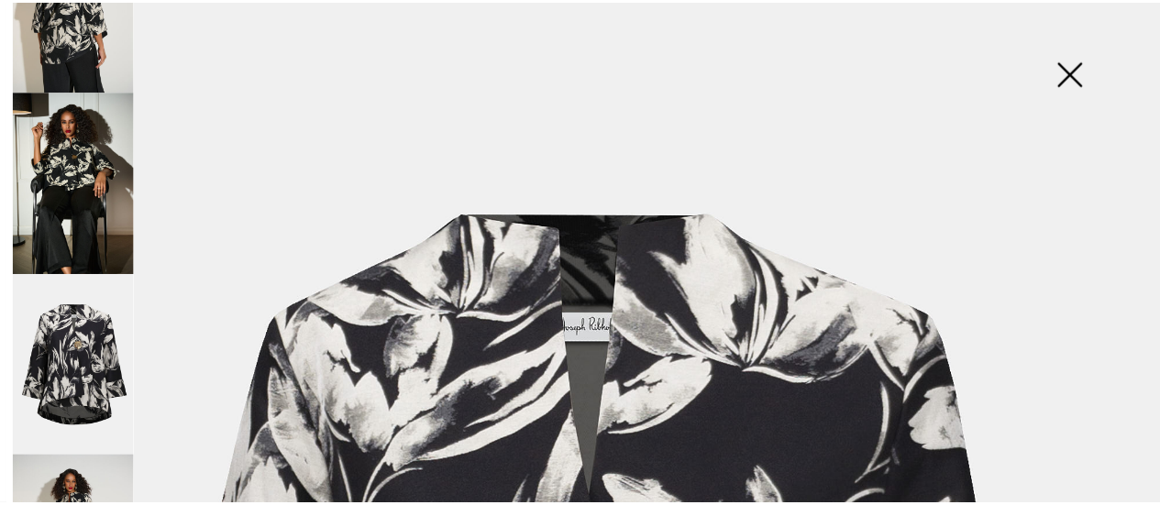
scroll to position [0, 0]
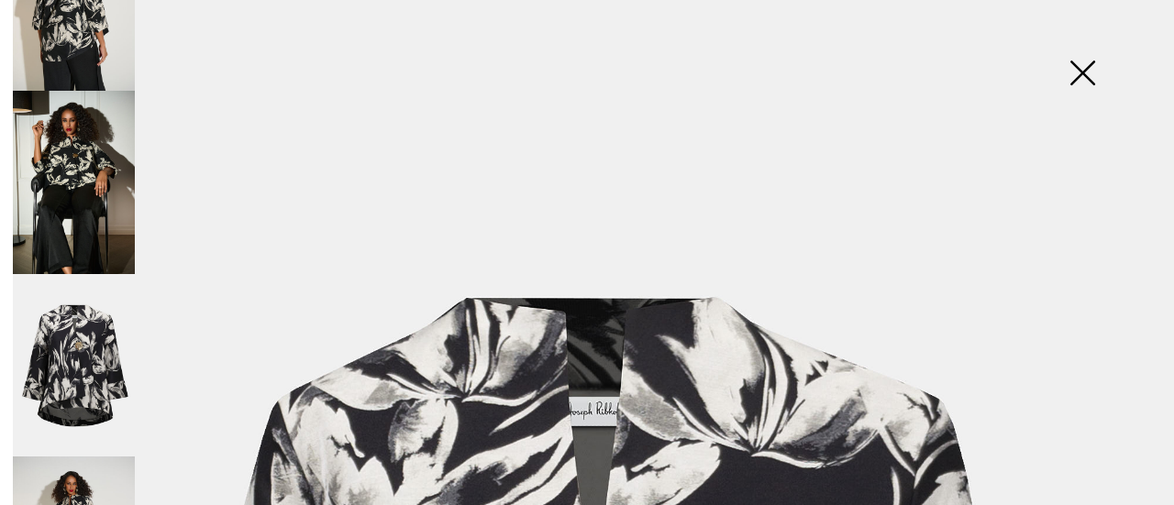
click at [1068, 67] on img at bounding box center [1082, 75] width 92 height 94
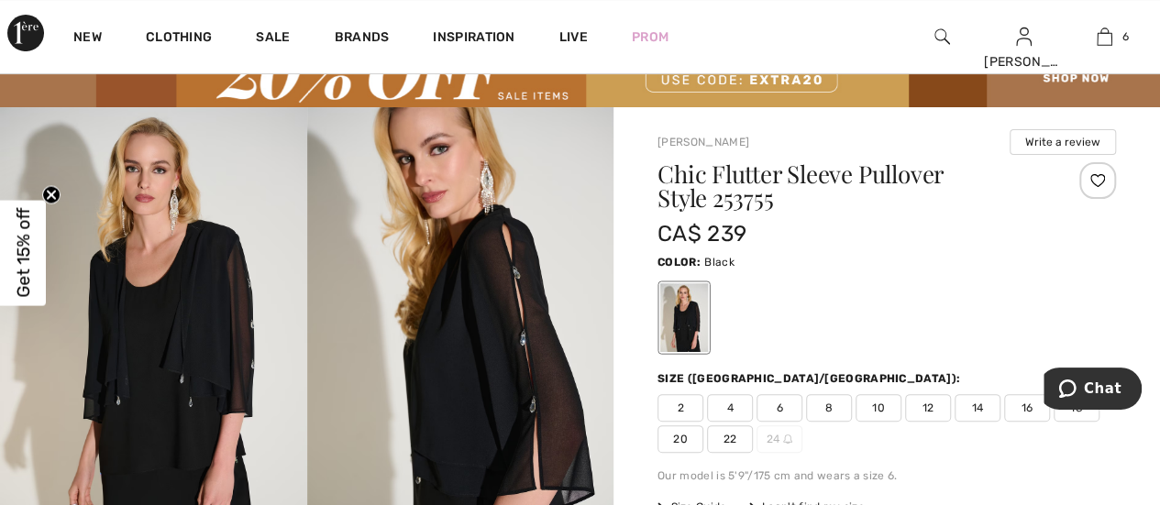
scroll to position [183, 0]
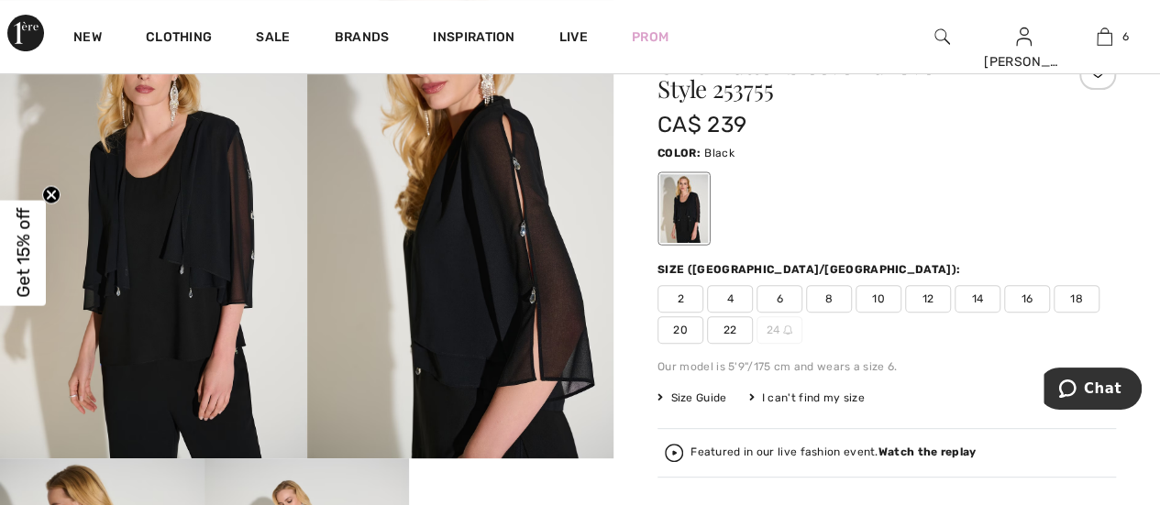
click at [147, 238] on img at bounding box center [153, 228] width 307 height 460
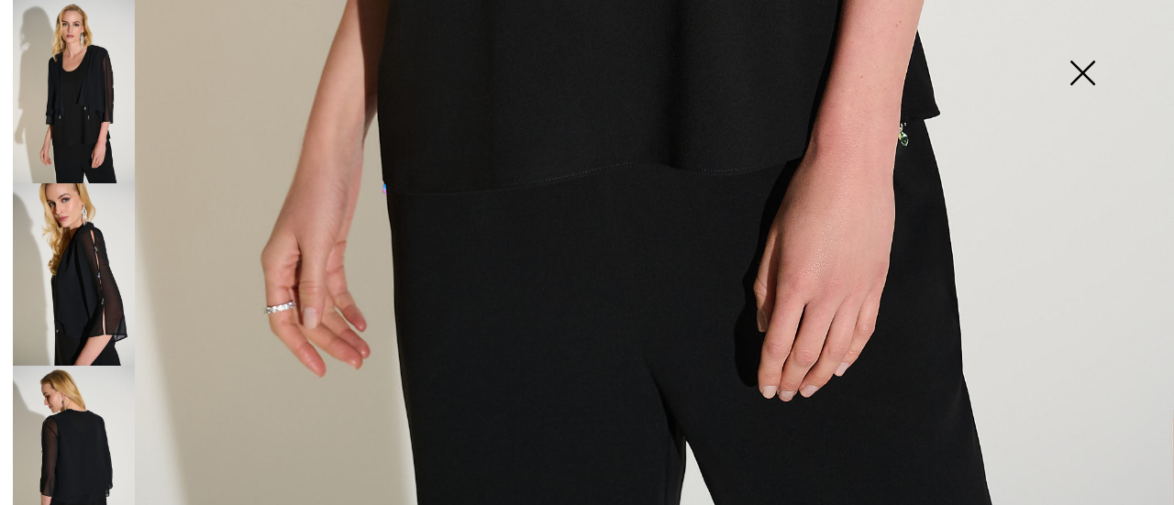
scroll to position [1235, 0]
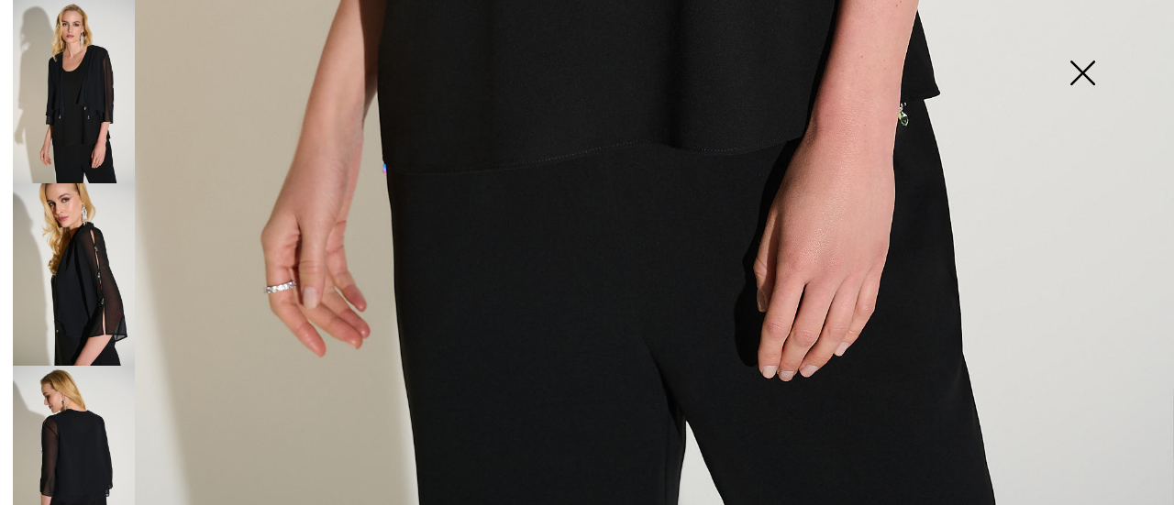
click at [106, 274] on img at bounding box center [74, 274] width 122 height 183
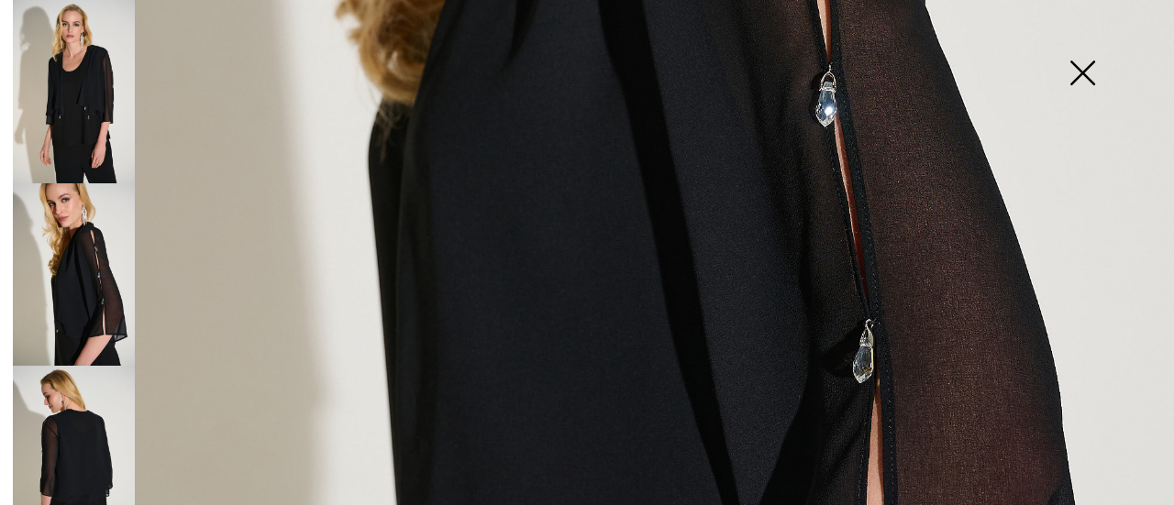
scroll to position [1143, 0]
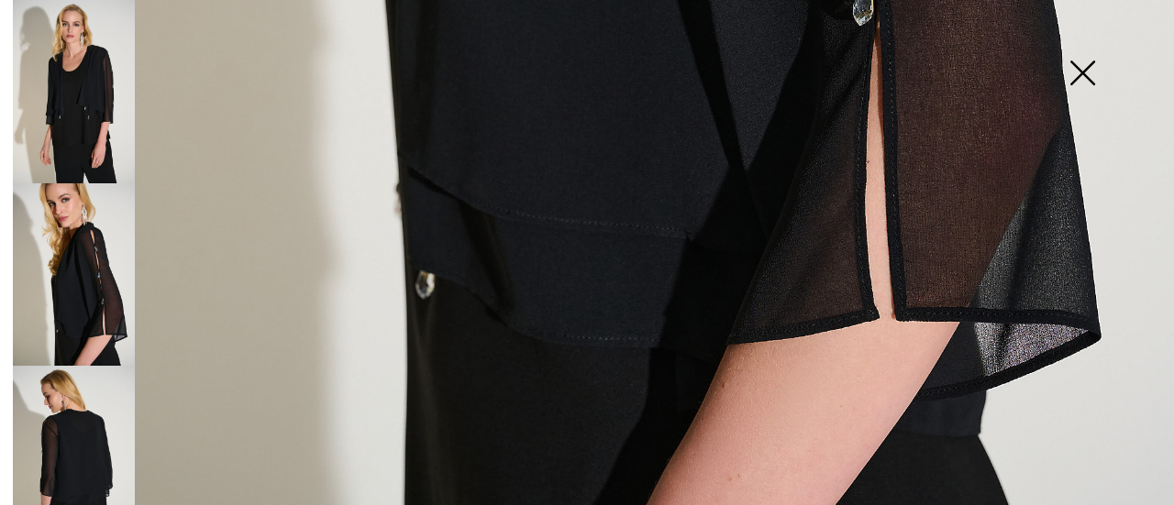
click at [73, 447] on img at bounding box center [74, 457] width 122 height 183
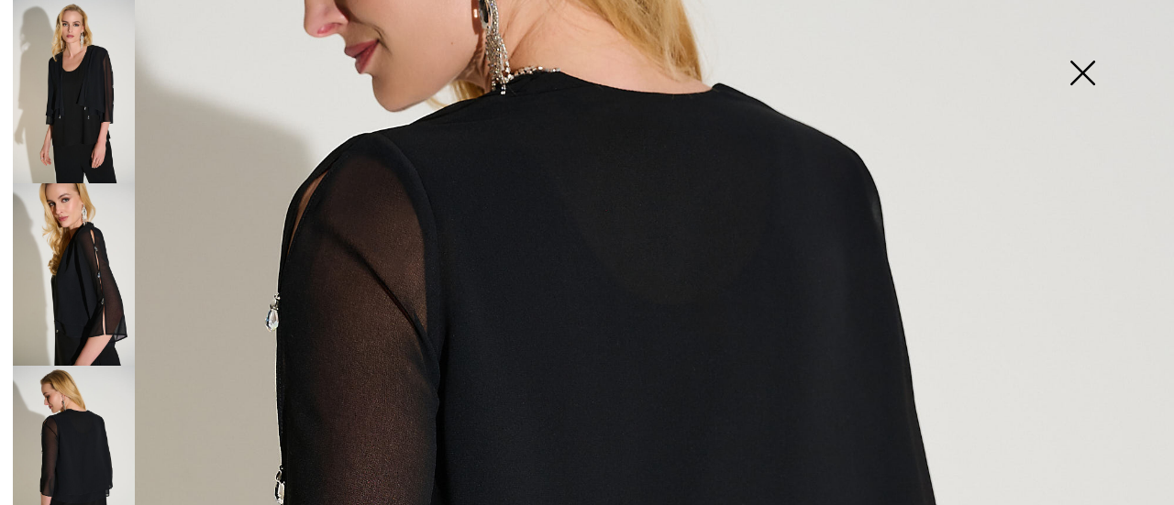
scroll to position [226, 0]
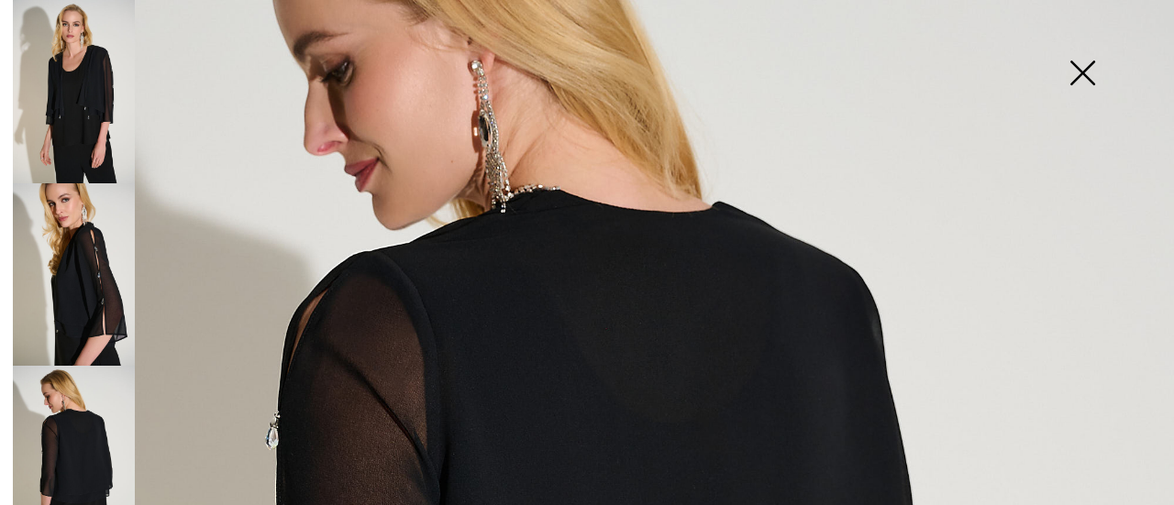
click at [1093, 72] on img at bounding box center [1082, 75] width 92 height 94
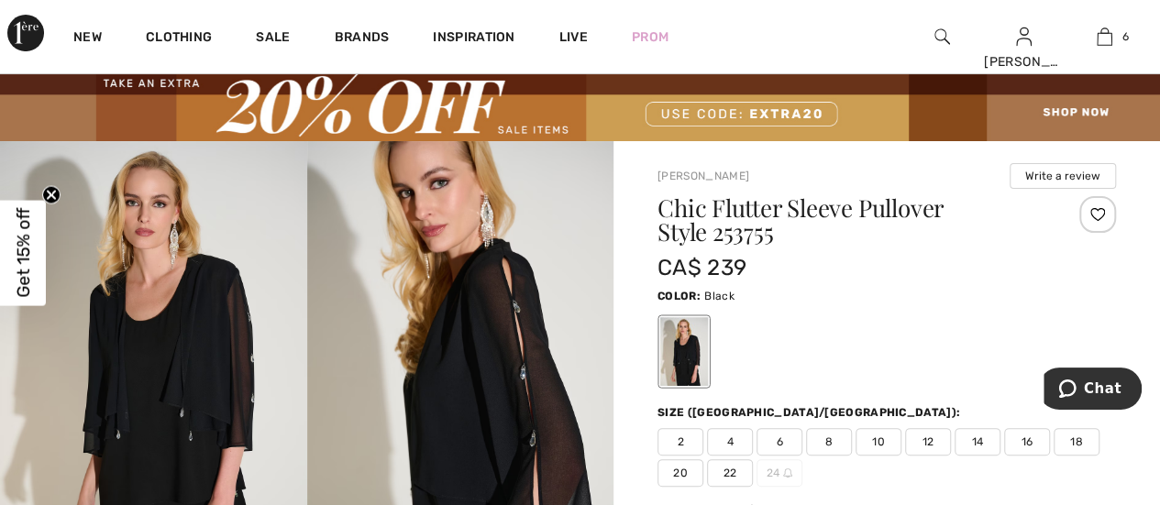
scroll to position [0, 0]
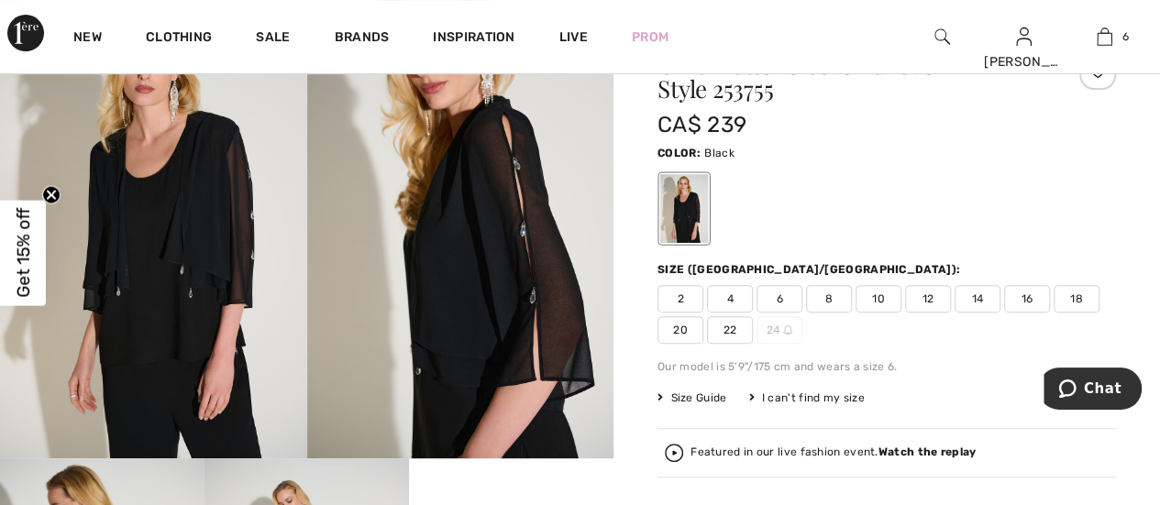
click at [166, 205] on img at bounding box center [153, 228] width 307 height 460
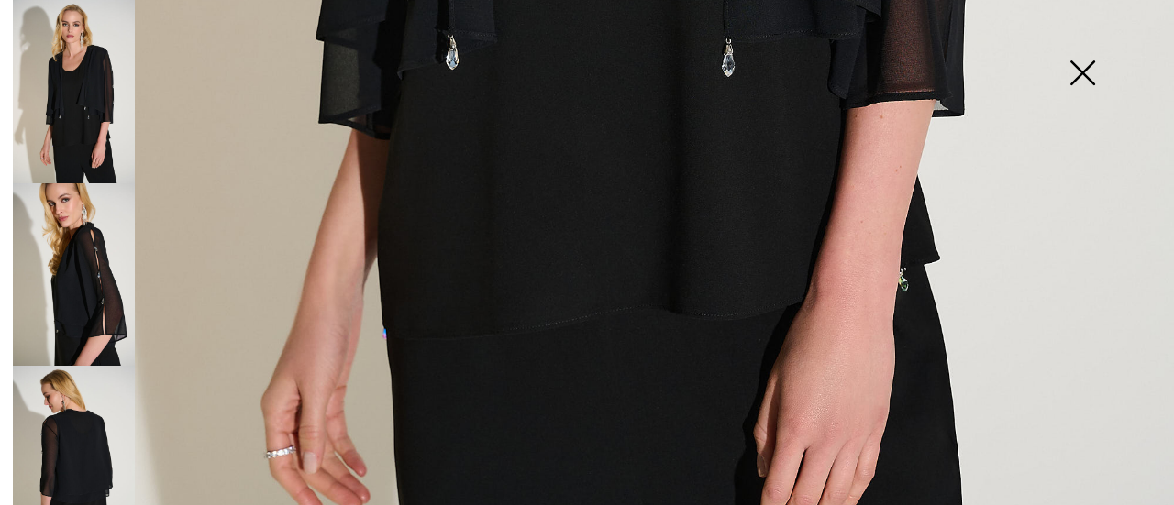
scroll to position [1235, 0]
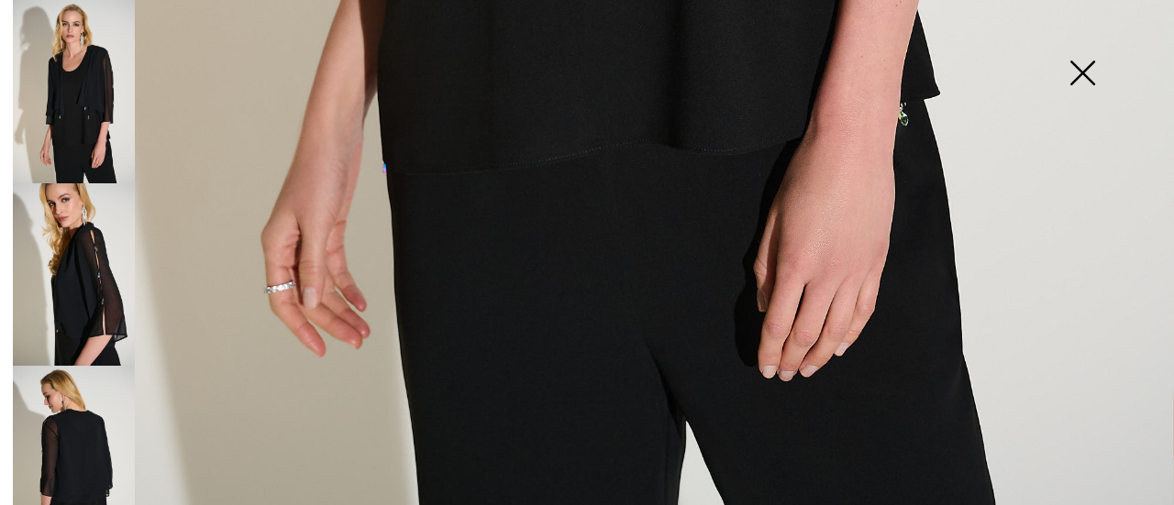
click at [66, 238] on img at bounding box center [74, 274] width 122 height 183
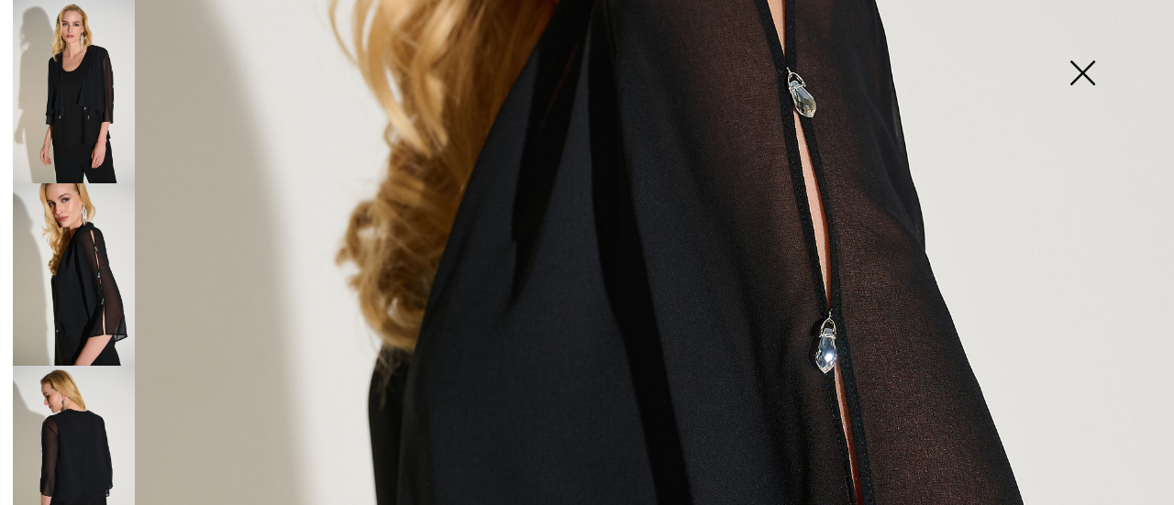
scroll to position [501, 0]
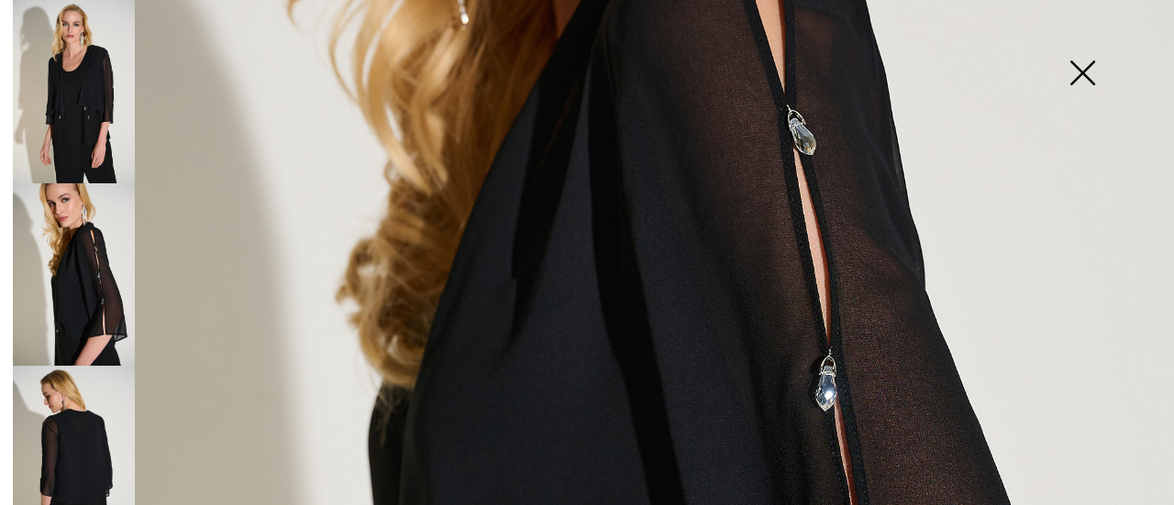
click at [70, 436] on img at bounding box center [74, 457] width 122 height 183
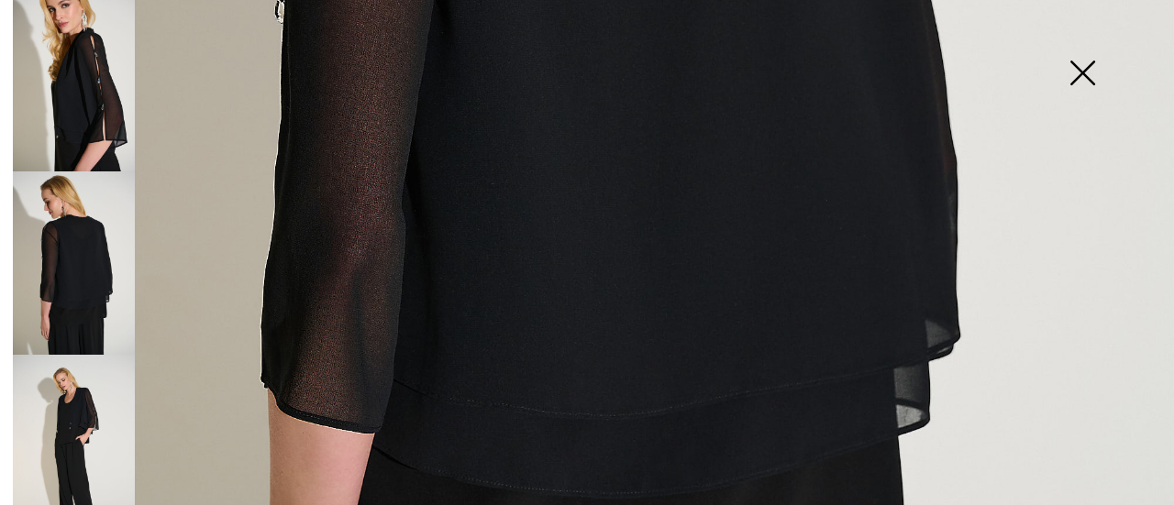
scroll to position [367, 0]
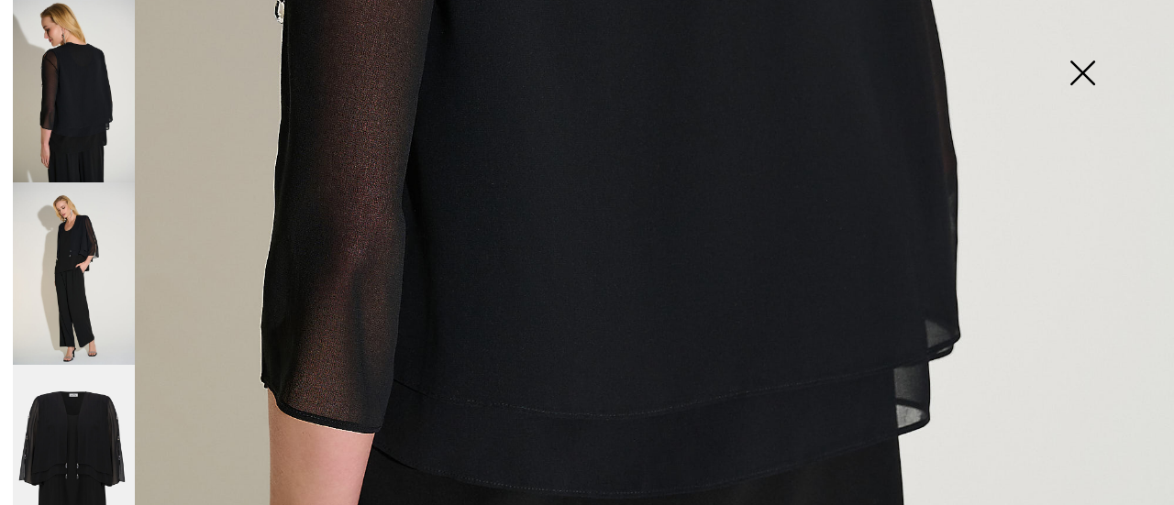
click at [69, 416] on img at bounding box center [74, 456] width 122 height 183
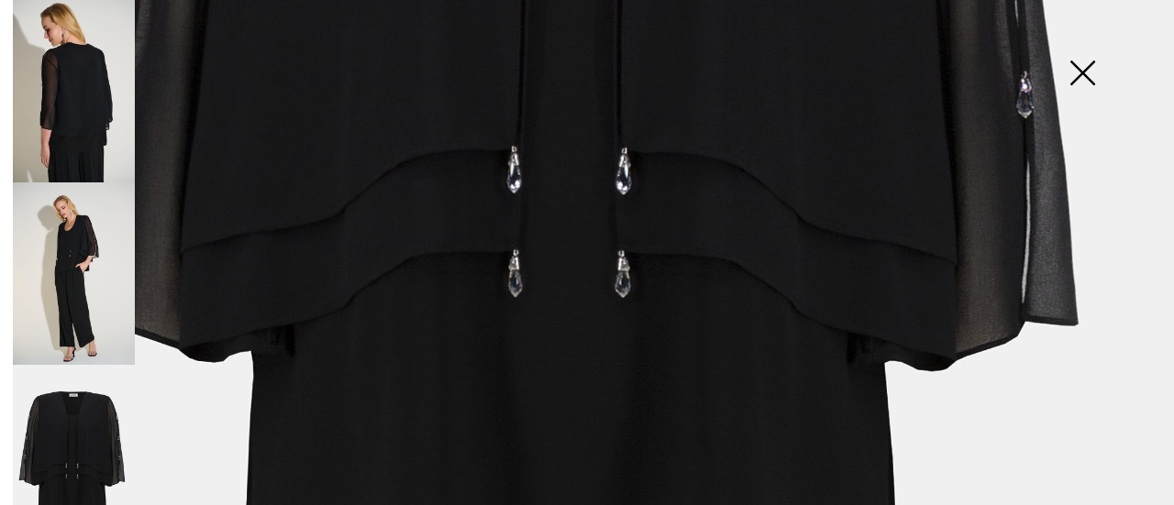
scroll to position [825, 0]
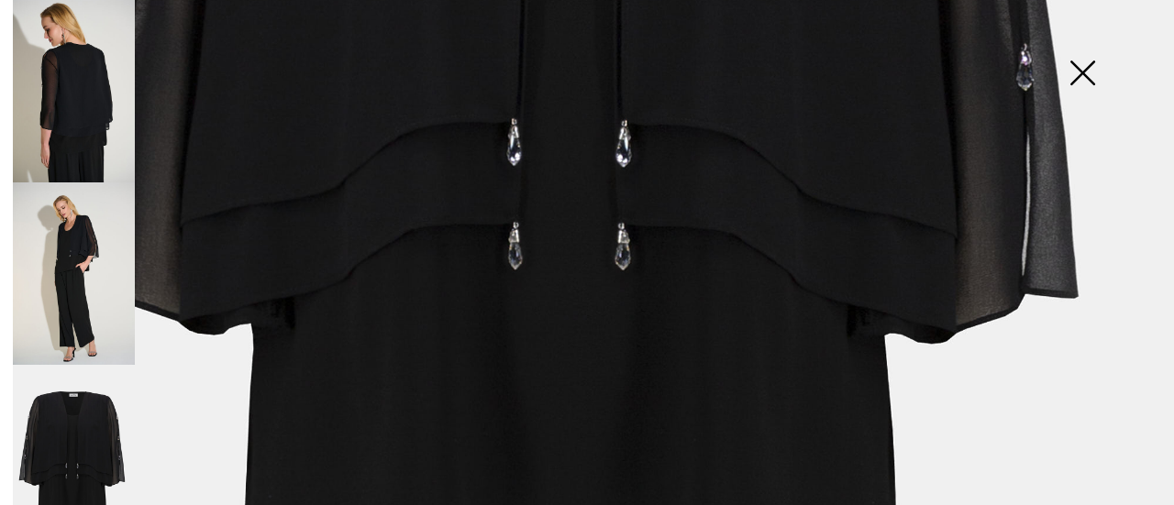
click at [1097, 74] on img at bounding box center [1082, 75] width 92 height 94
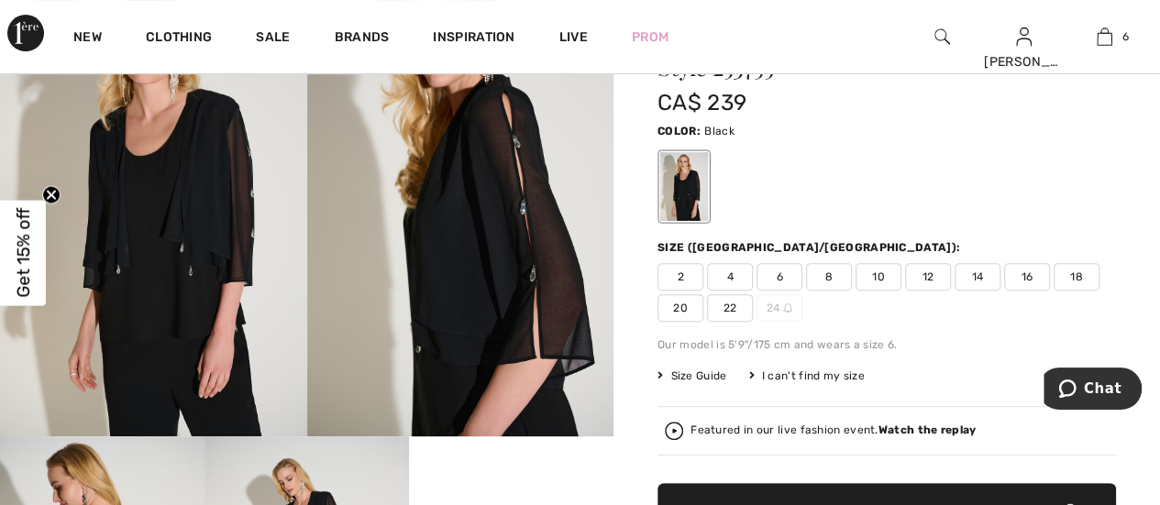
scroll to position [0, 0]
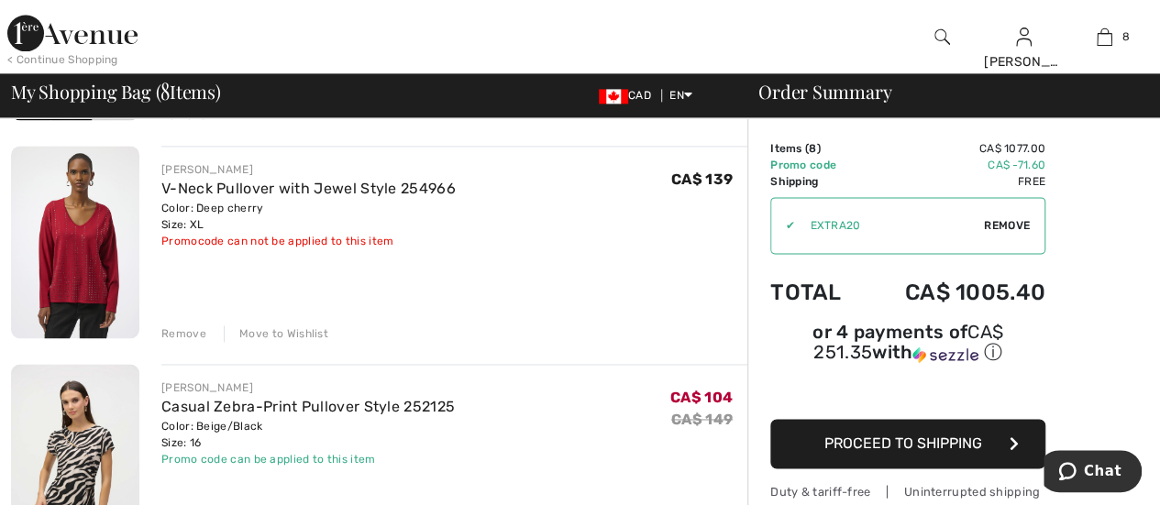
scroll to position [1192, 0]
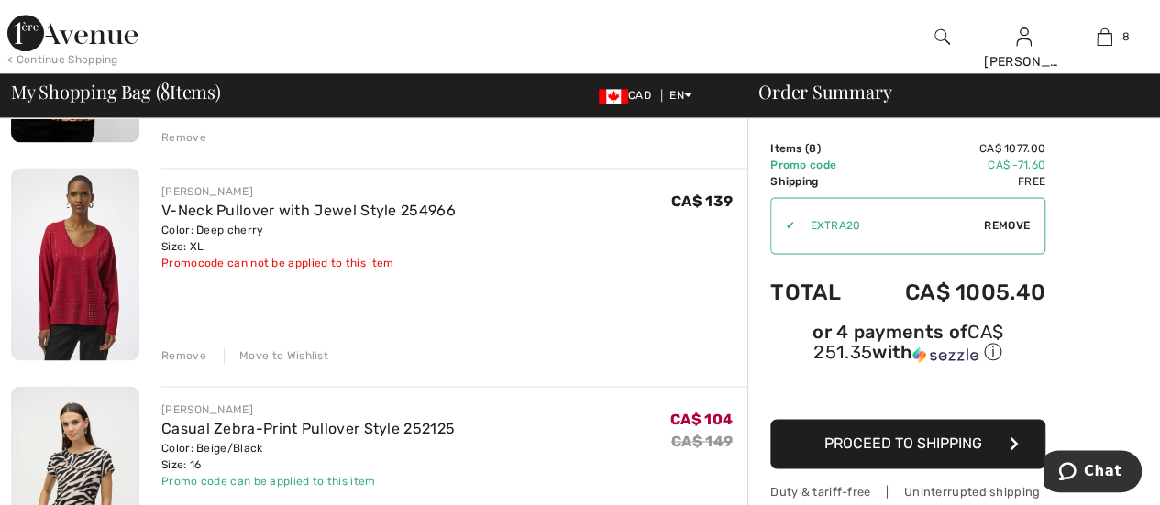
click at [271, 356] on div "Move to Wishlist" at bounding box center [276, 356] width 105 height 17
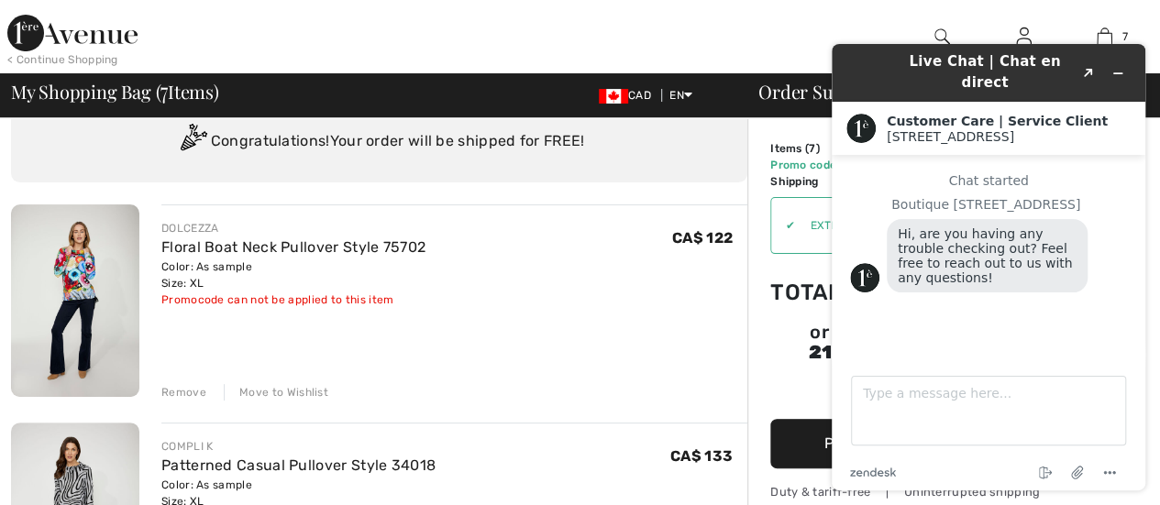
scroll to position [0, 0]
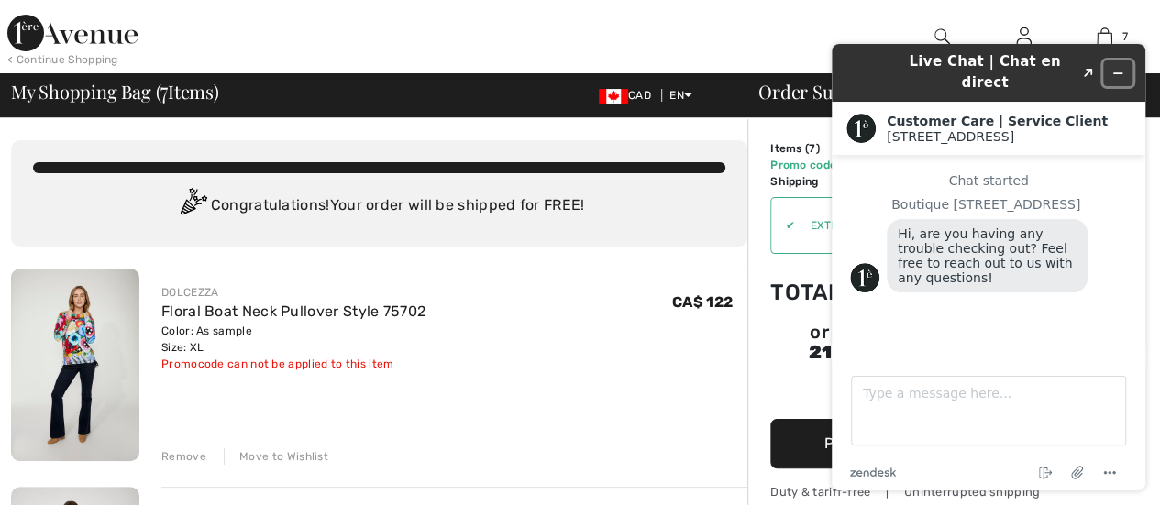
click at [1118, 67] on icon "Minimize widget" at bounding box center [1118, 73] width 13 height 13
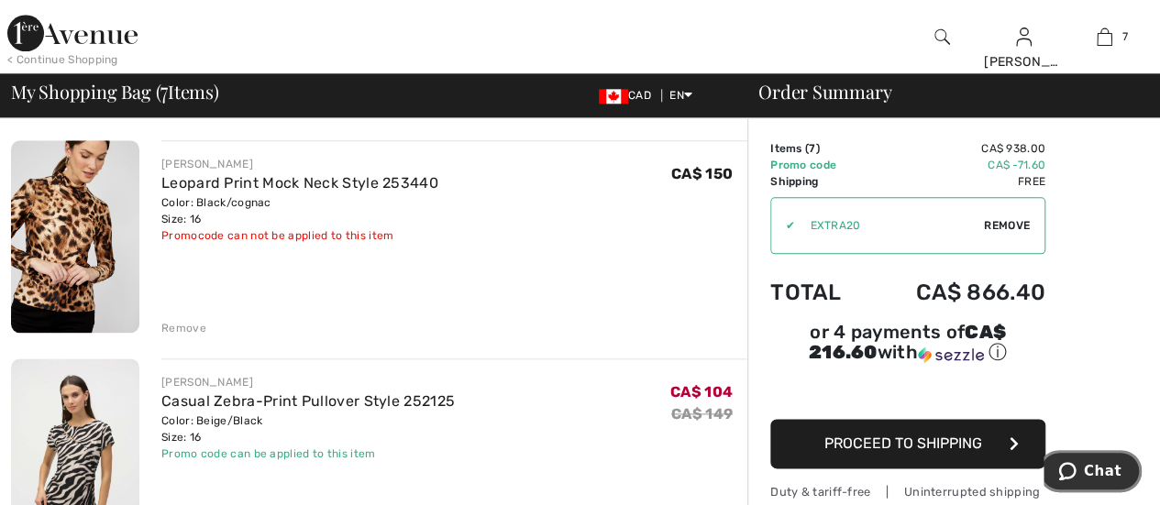
scroll to position [1009, 0]
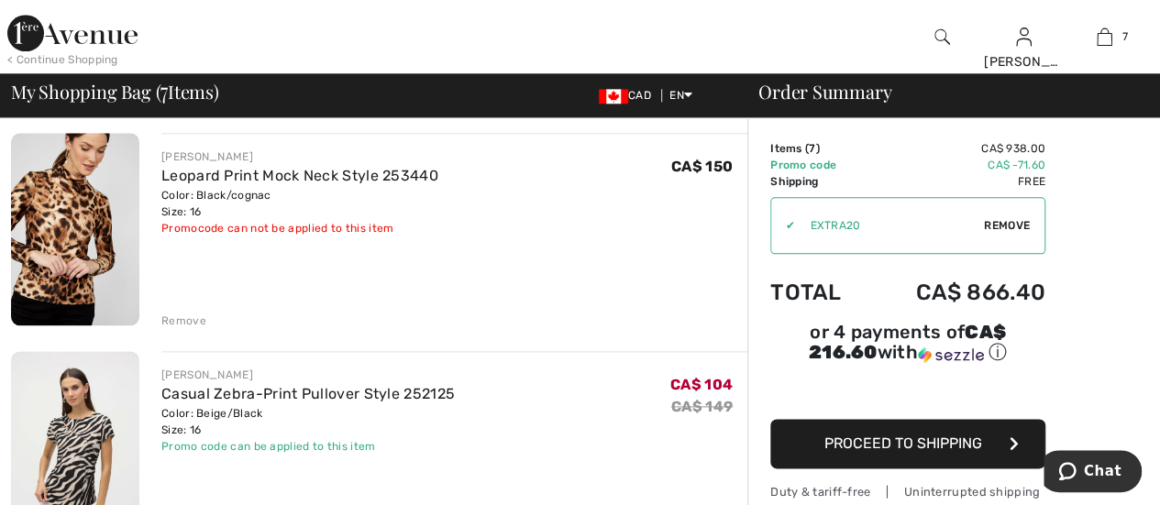
click at [177, 322] on div "Remove" at bounding box center [183, 321] width 45 height 17
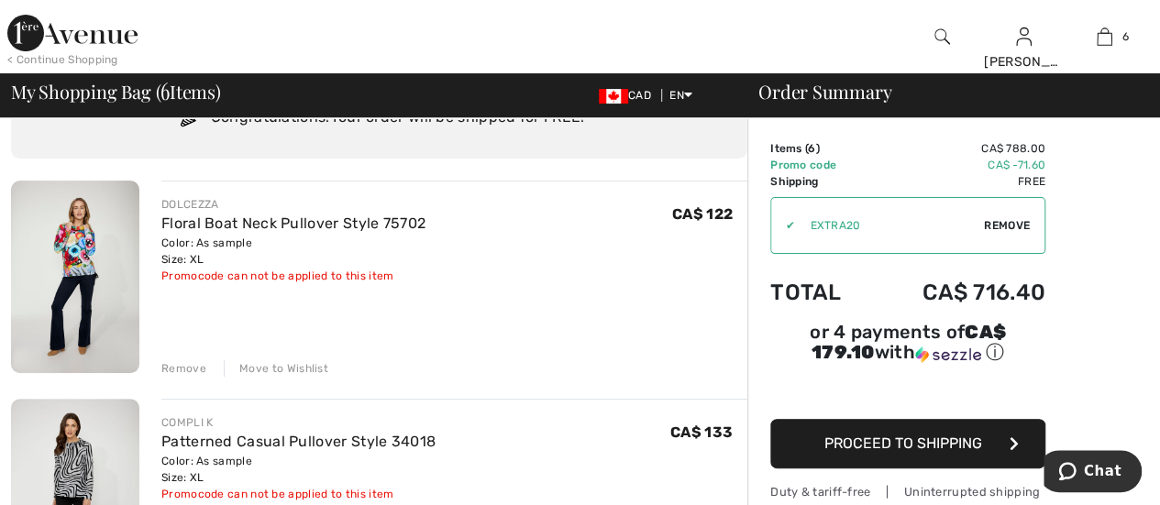
scroll to position [0, 0]
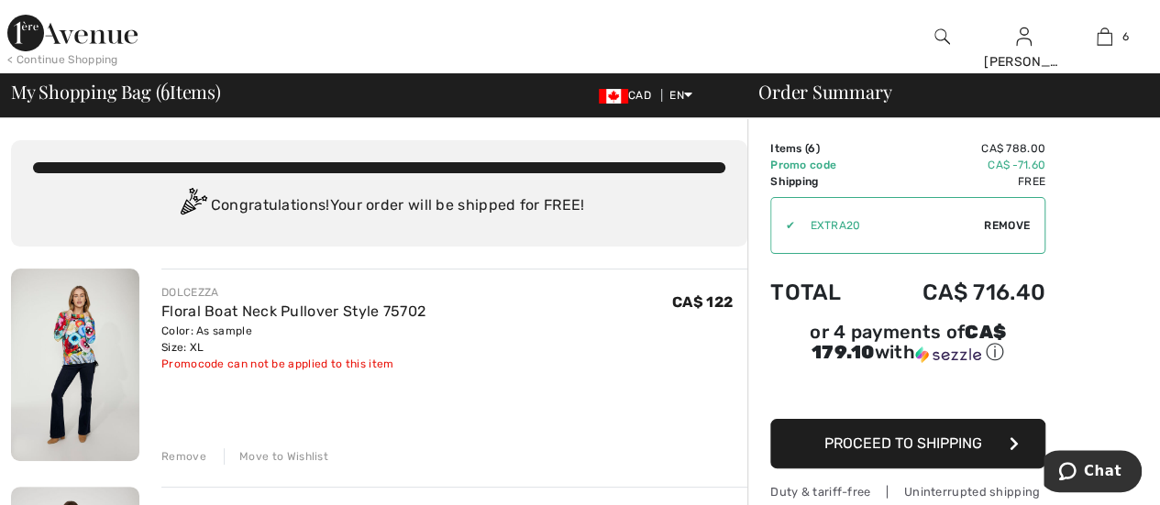
drag, startPoint x: 284, startPoint y: 452, endPoint x: 321, endPoint y: 435, distance: 40.6
click at [284, 452] on div "Move to Wishlist" at bounding box center [276, 457] width 105 height 17
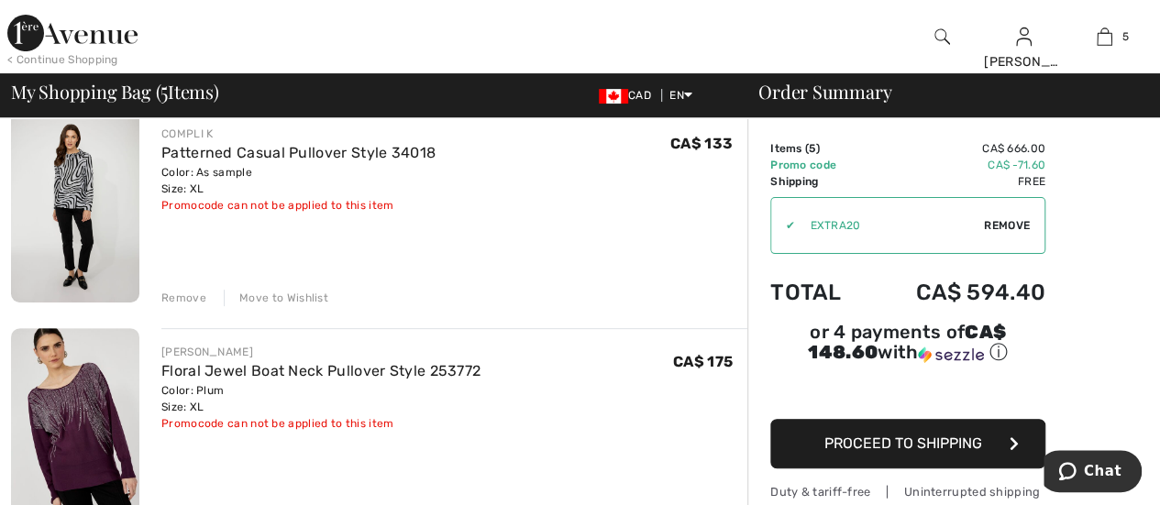
scroll to position [183, 0]
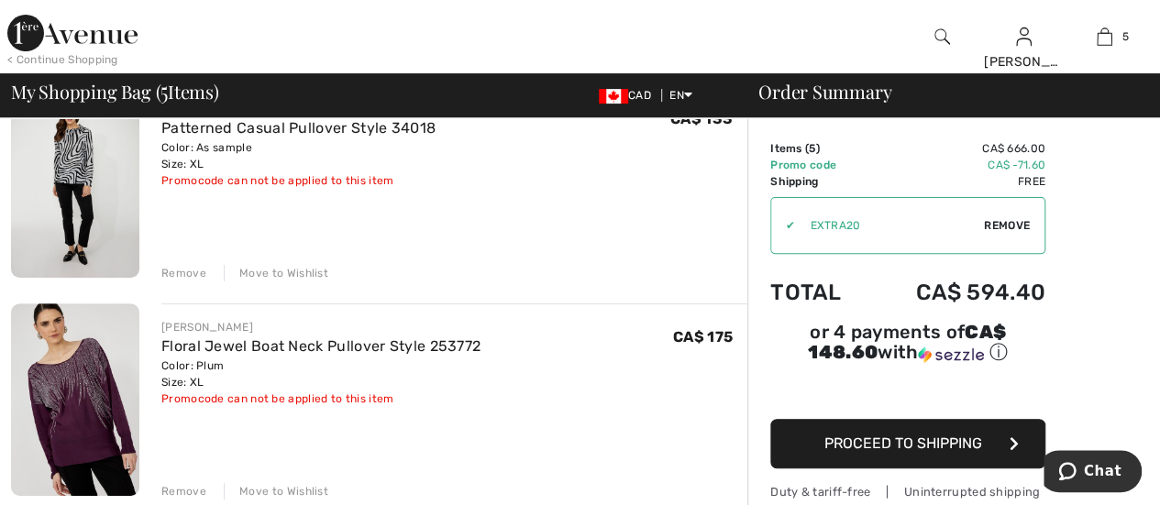
click at [281, 491] on div "Move to Wishlist" at bounding box center [276, 491] width 105 height 17
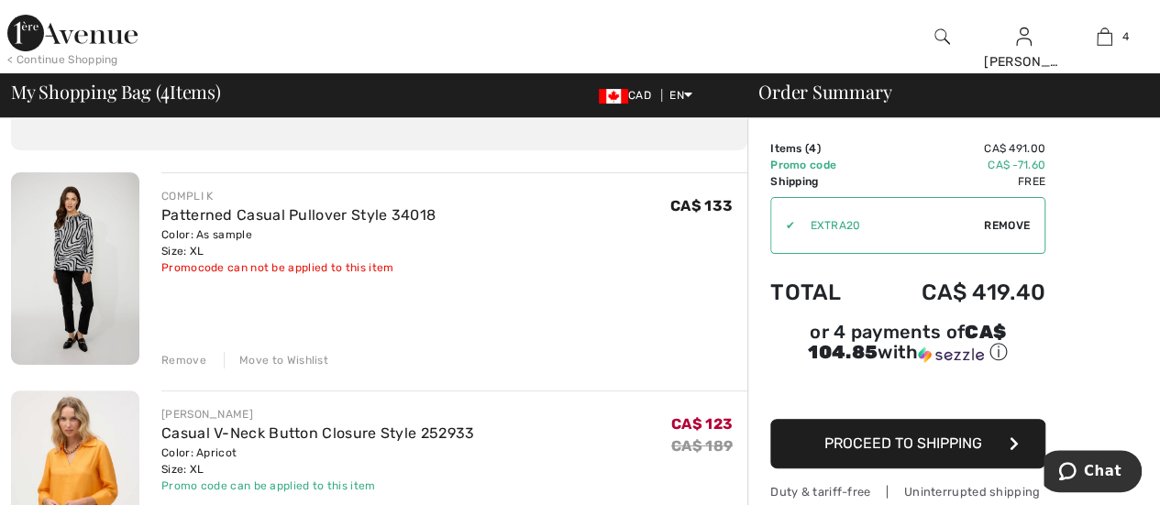
scroll to position [0, 0]
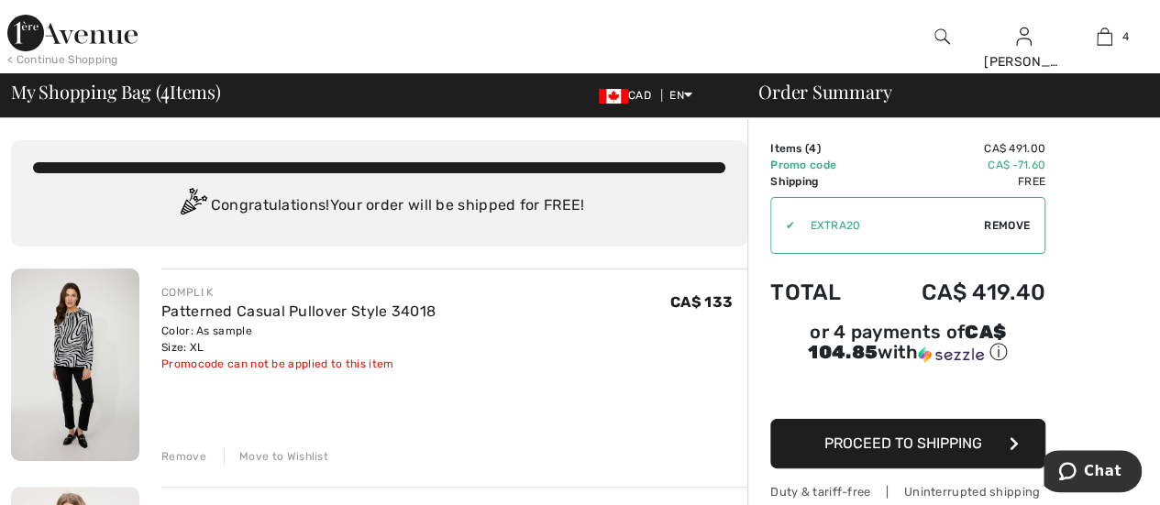
click at [299, 454] on div "Move to Wishlist" at bounding box center [276, 457] width 105 height 17
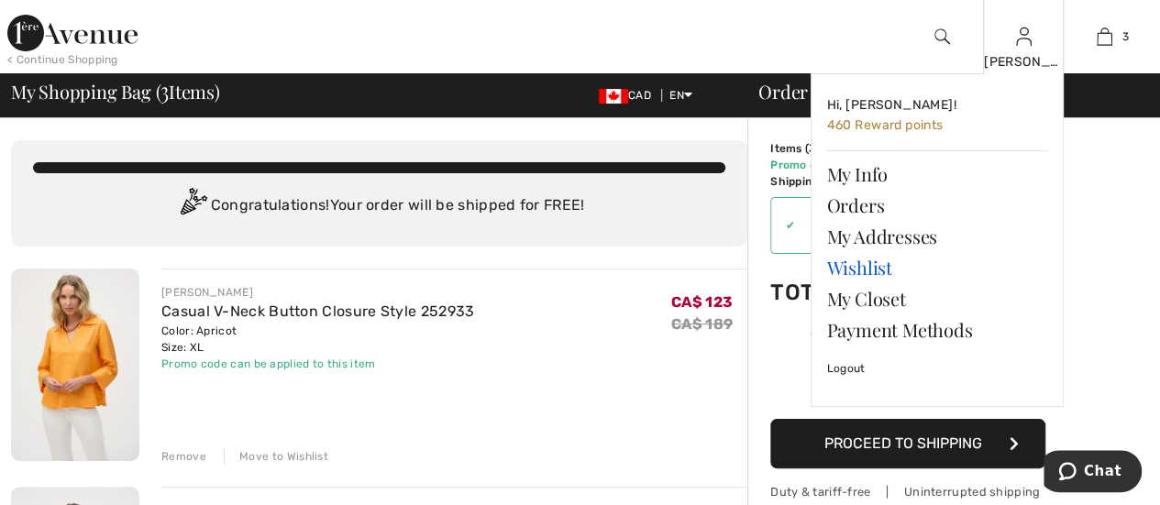
click at [849, 271] on link "Wishlist" at bounding box center [937, 267] width 222 height 31
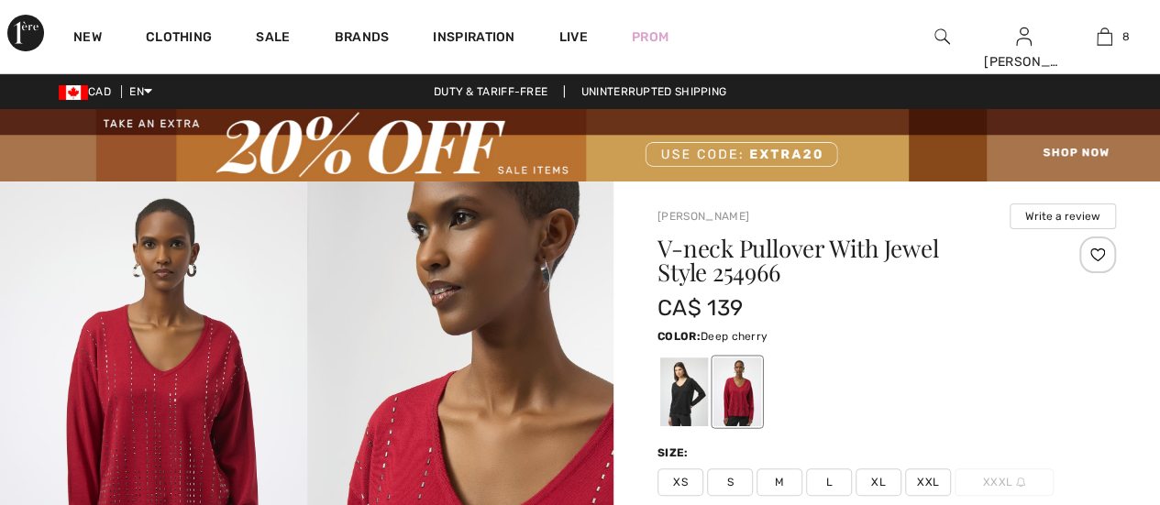
click at [200, 371] on img at bounding box center [153, 412] width 307 height 460
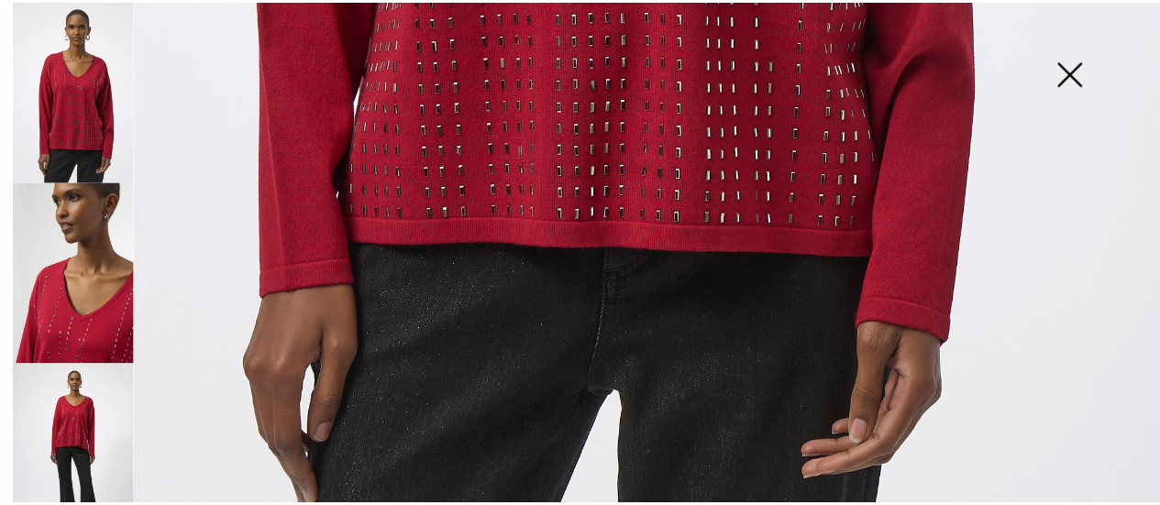
scroll to position [1192, 0]
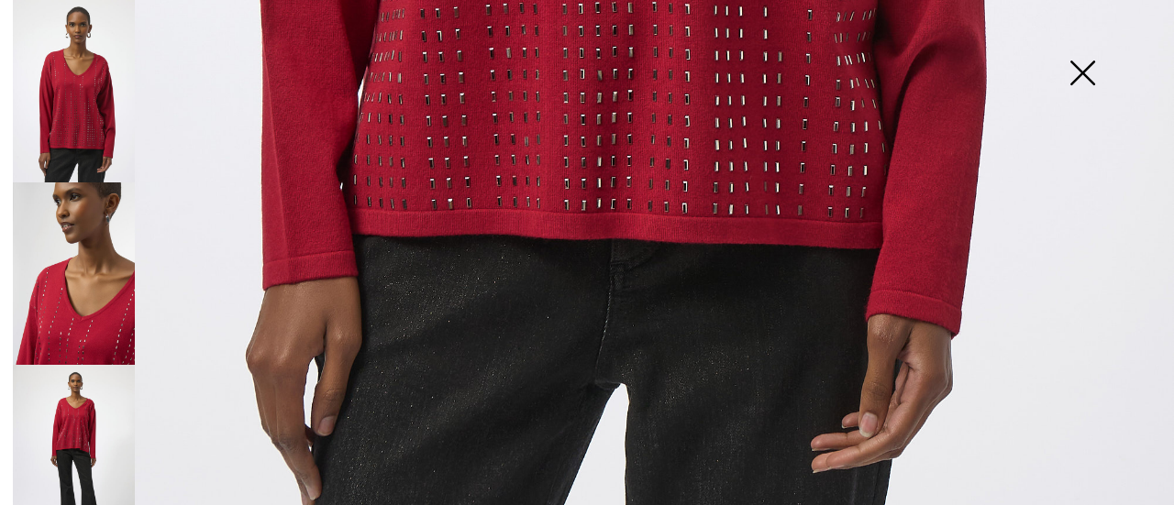
click at [1079, 71] on img at bounding box center [1082, 75] width 92 height 94
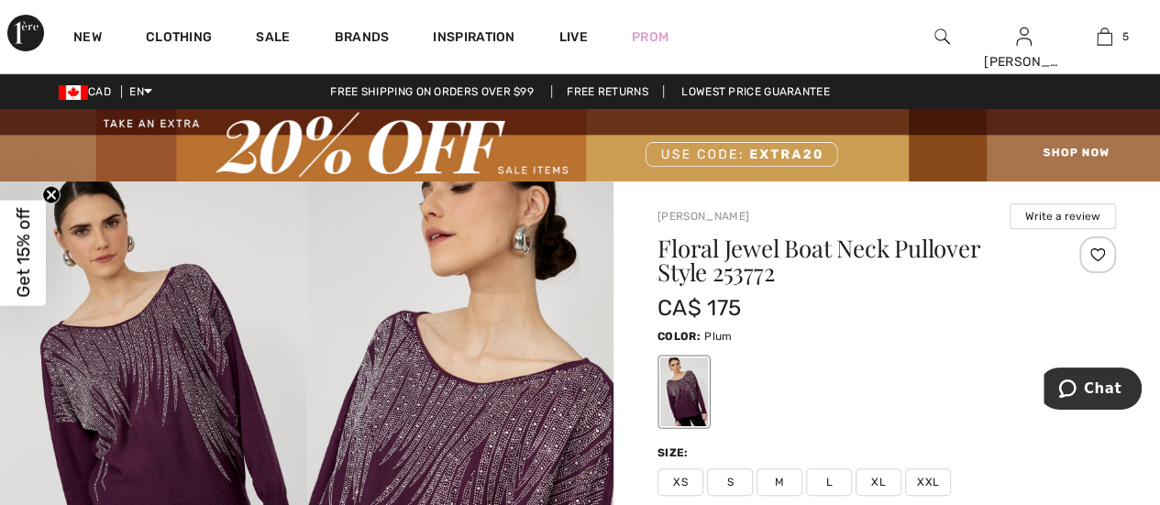
click at [200, 401] on img at bounding box center [153, 412] width 307 height 460
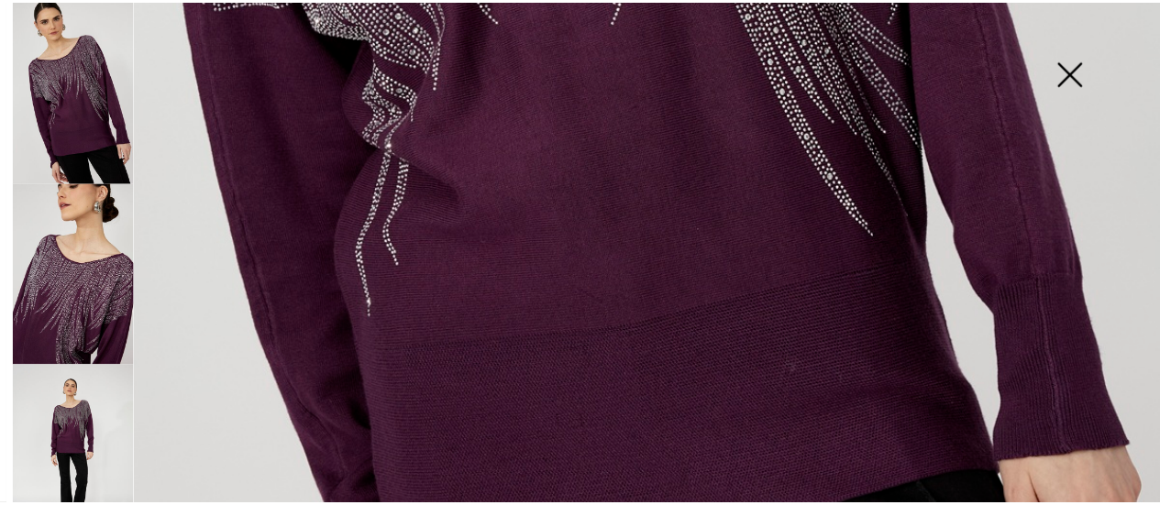
scroll to position [917, 0]
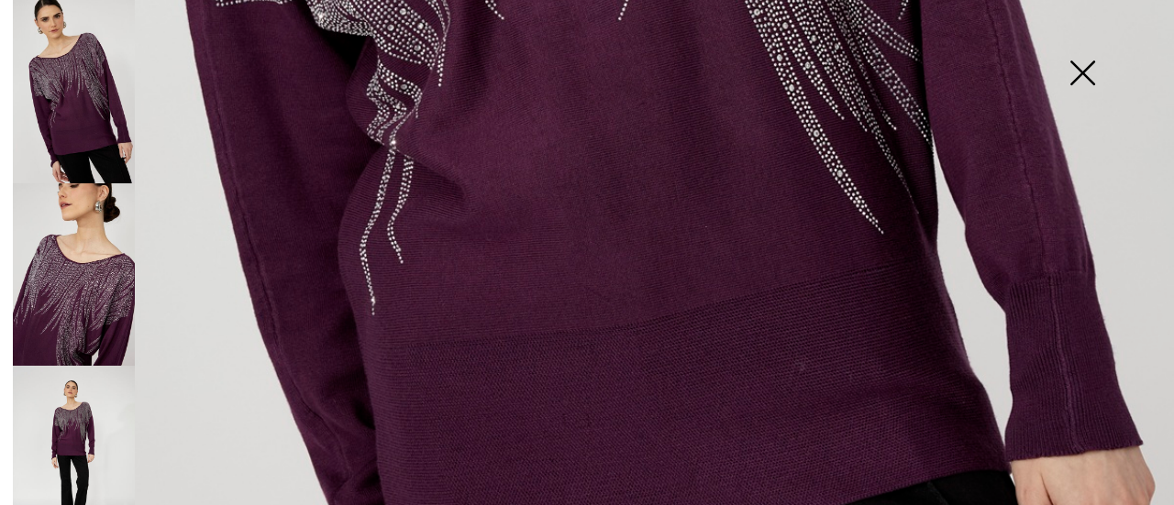
click at [88, 295] on img at bounding box center [74, 274] width 122 height 183
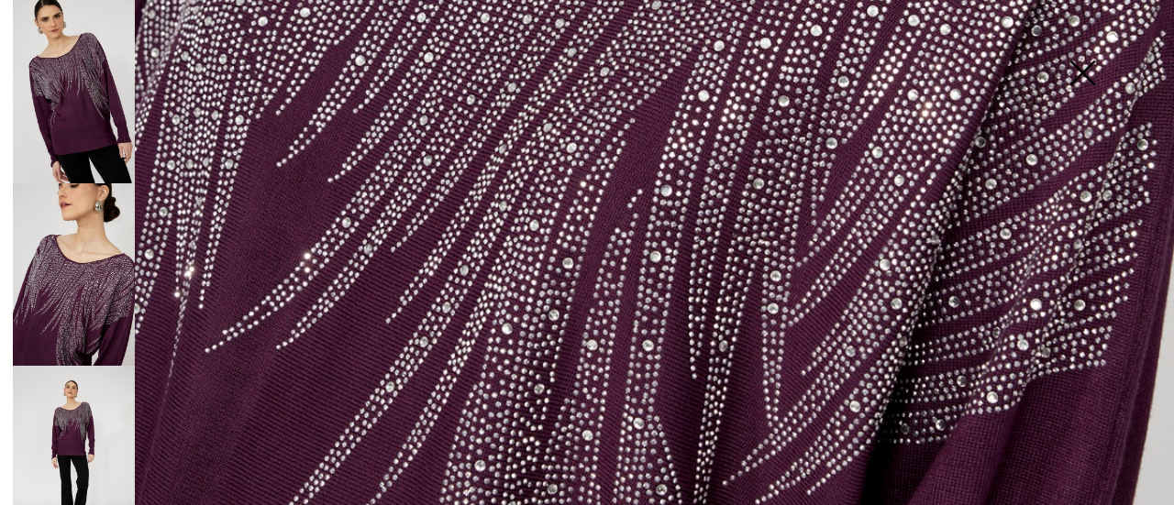
click at [78, 403] on img at bounding box center [74, 457] width 122 height 183
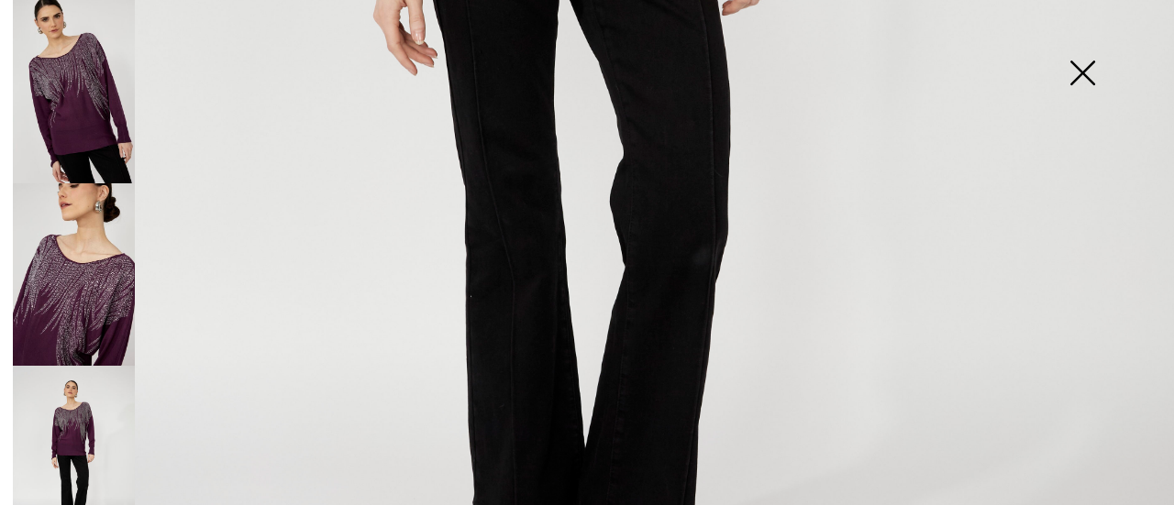
click at [1085, 71] on img at bounding box center [1082, 75] width 92 height 94
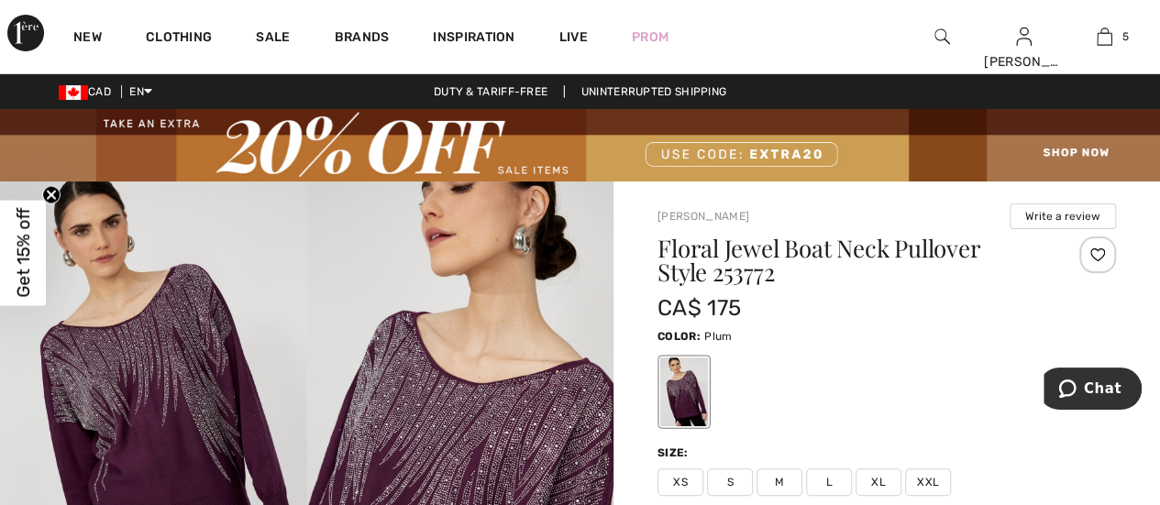
click at [1095, 253] on div at bounding box center [1098, 255] width 37 height 37
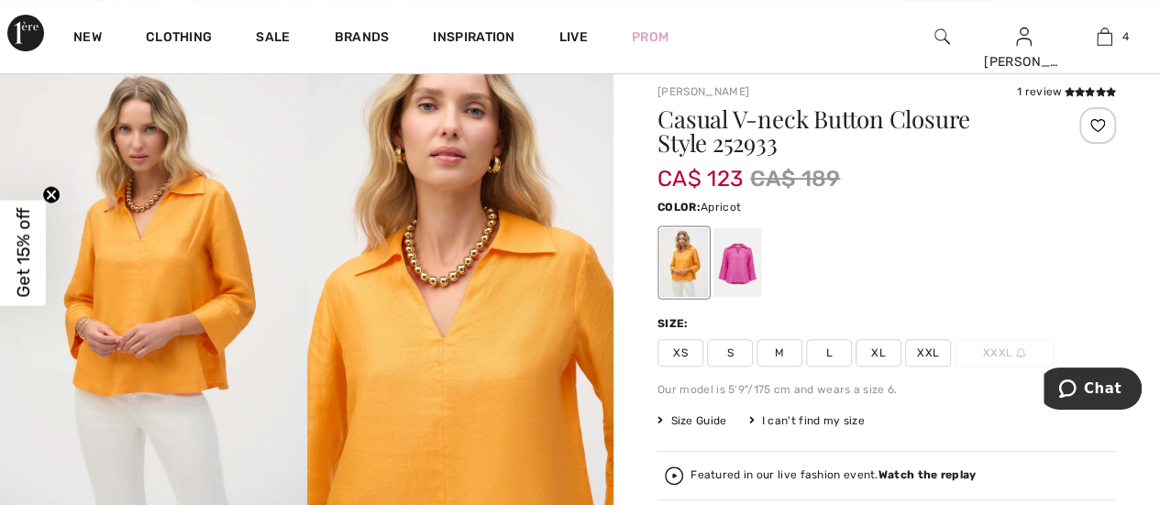
scroll to position [92, 0]
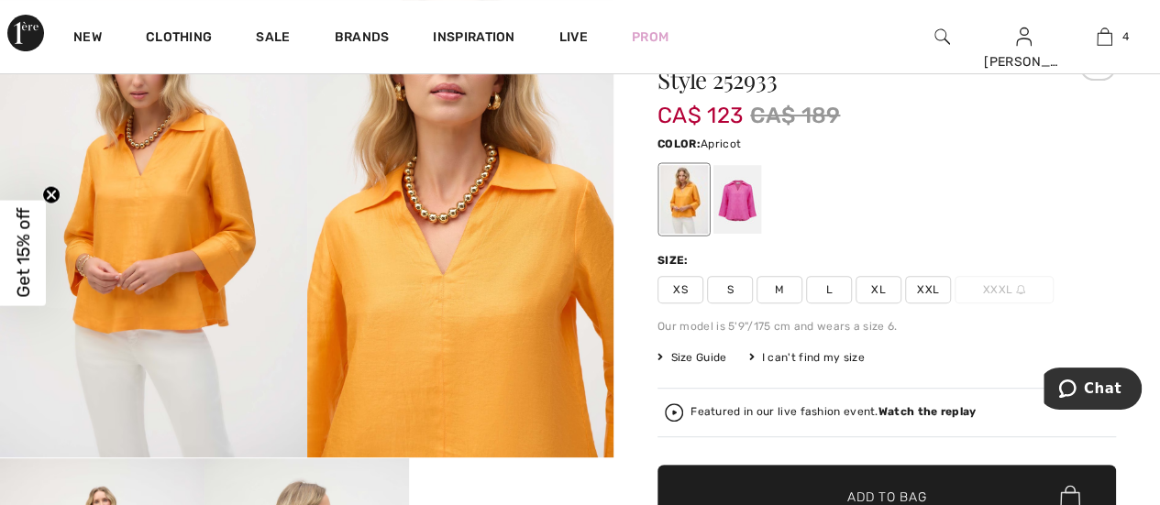
click at [196, 150] on img at bounding box center [153, 228] width 307 height 460
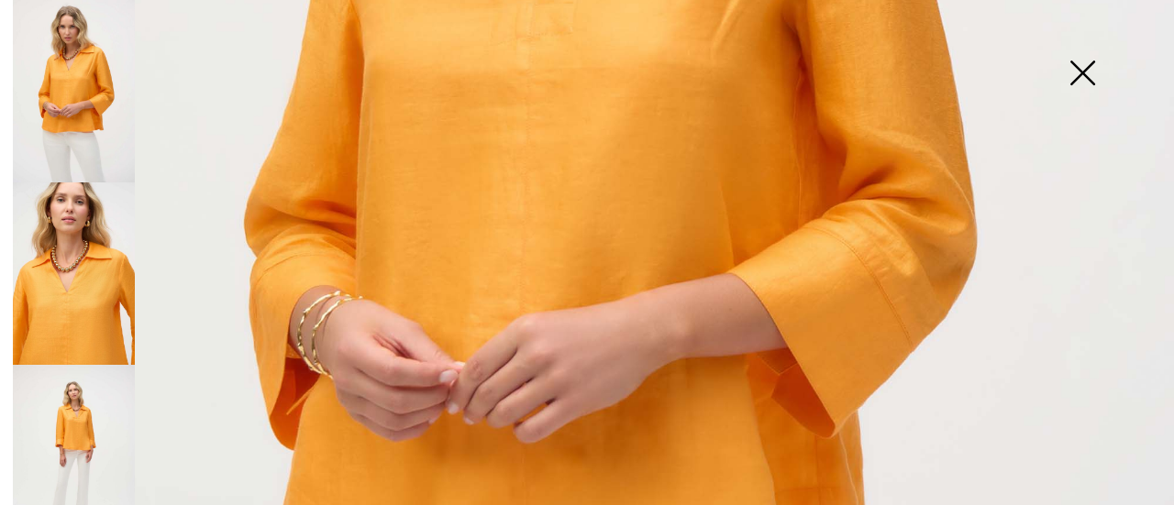
scroll to position [734, 0]
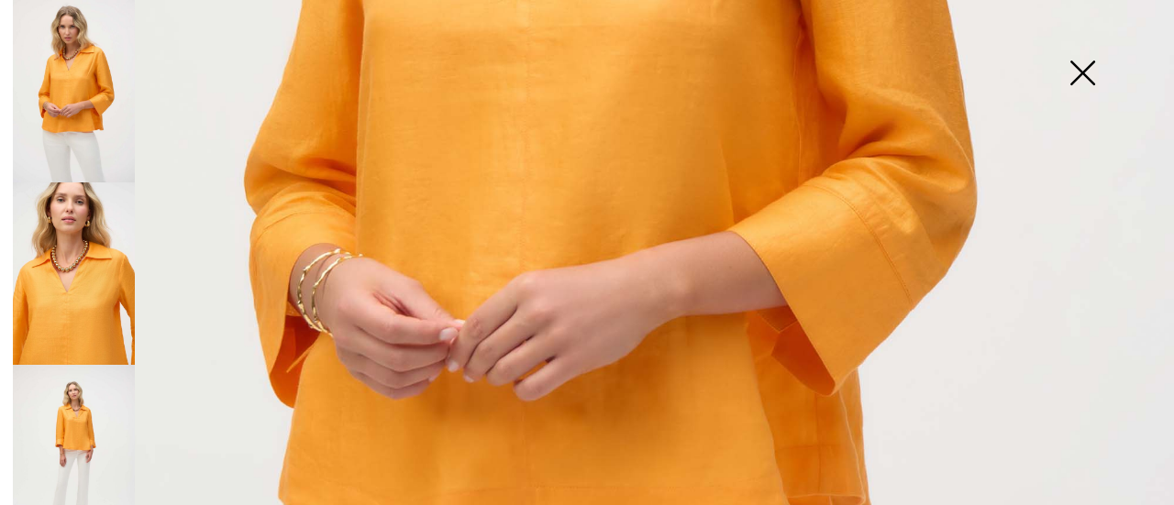
click at [74, 283] on img at bounding box center [74, 274] width 122 height 183
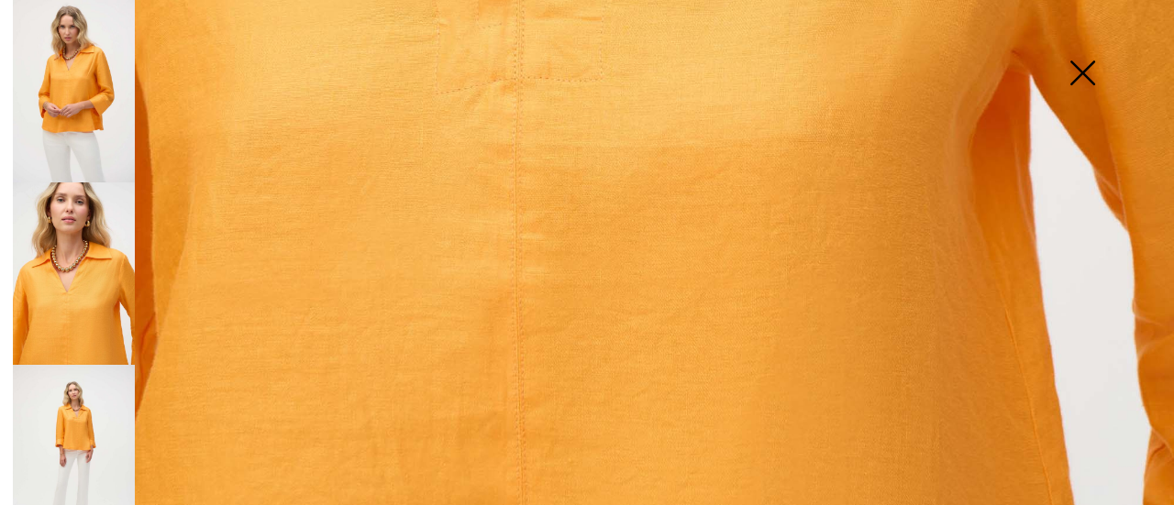
scroll to position [1101, 0]
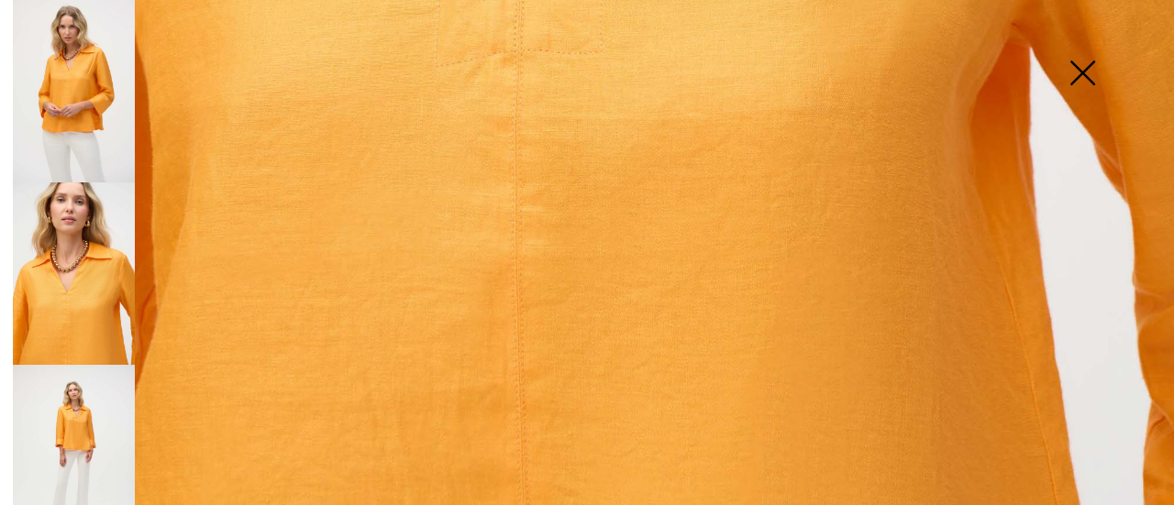
click at [95, 397] on img at bounding box center [74, 456] width 122 height 183
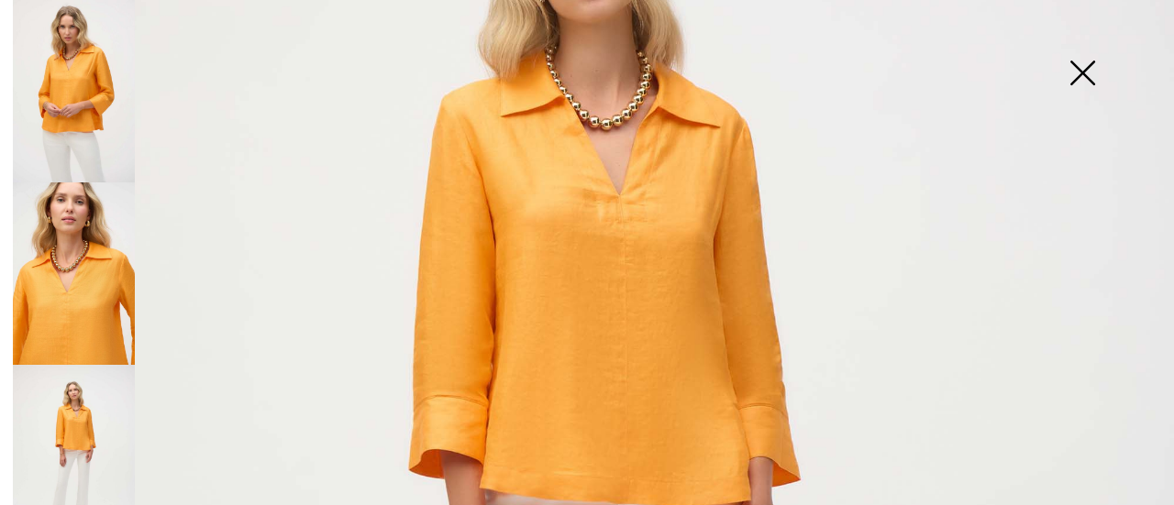
scroll to position [275, 0]
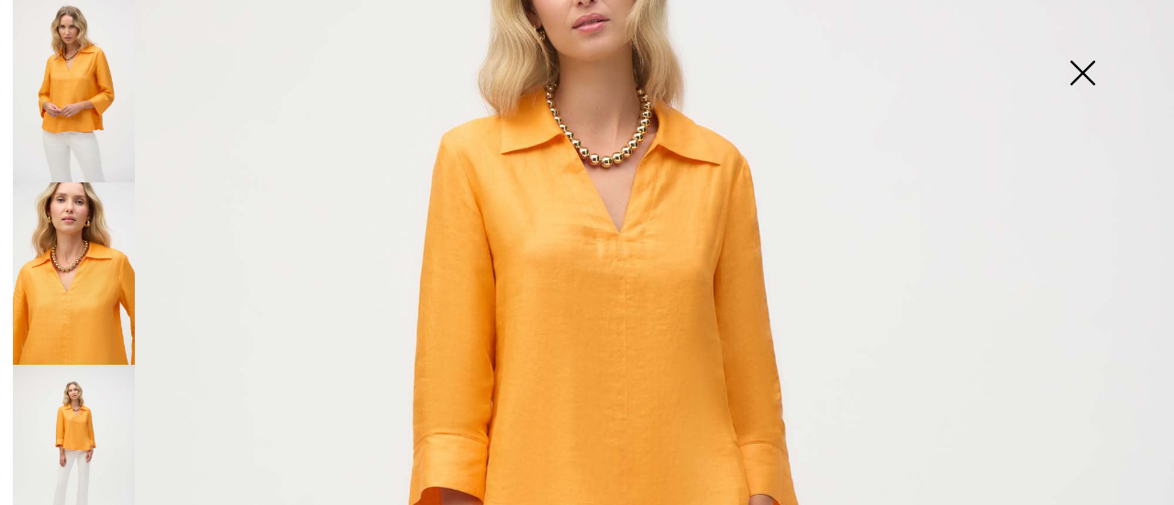
click at [1086, 72] on img at bounding box center [1082, 75] width 92 height 94
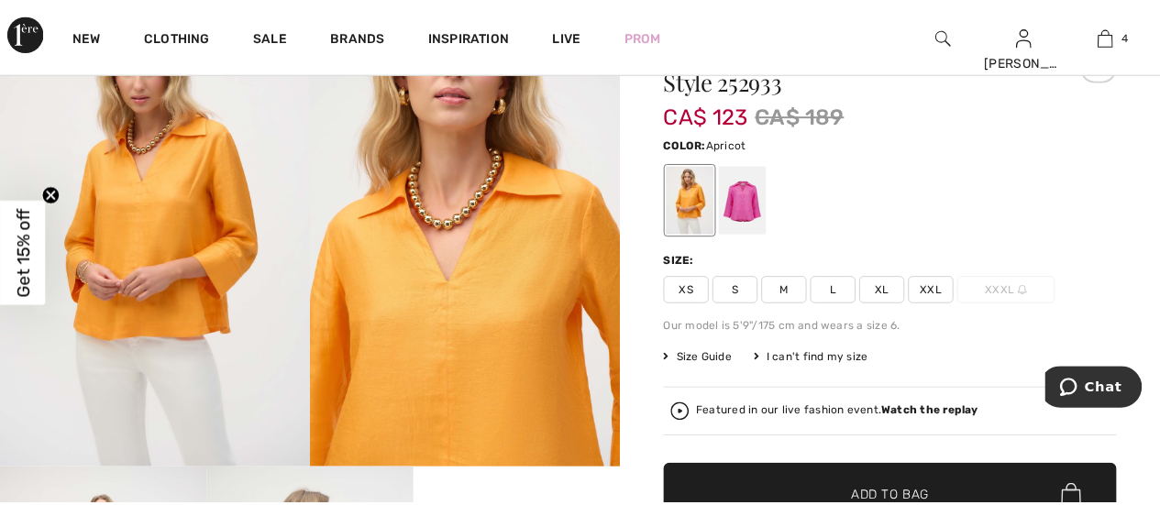
scroll to position [183, 0]
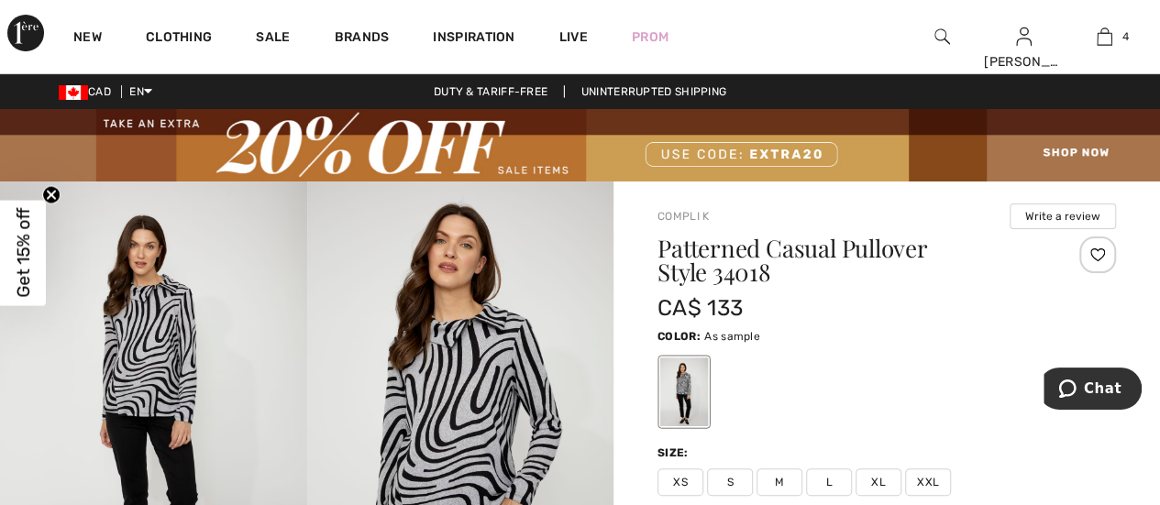
click at [143, 337] on img at bounding box center [153, 412] width 307 height 460
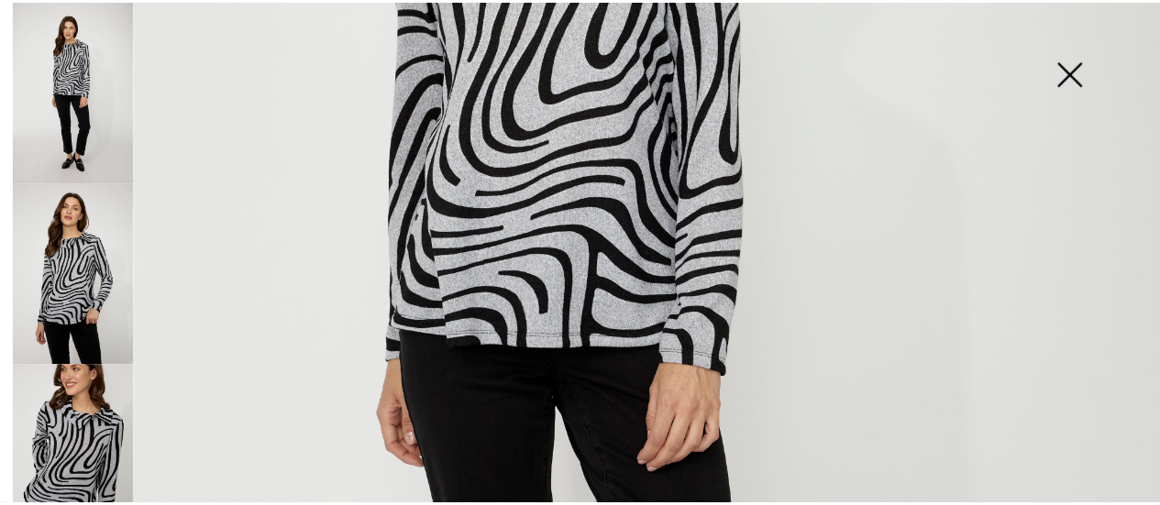
scroll to position [183, 0]
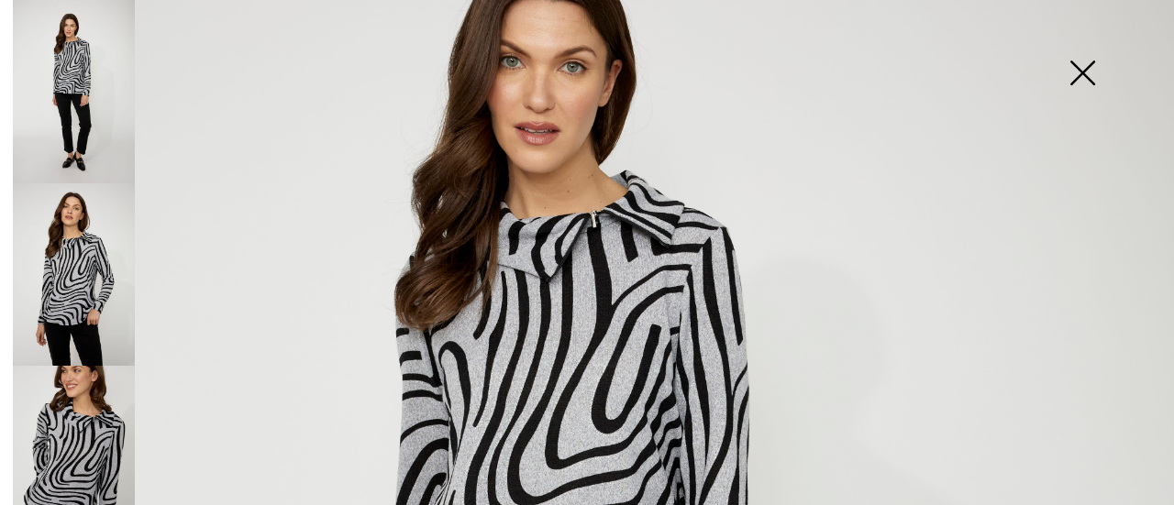
click at [1080, 71] on img at bounding box center [1082, 75] width 92 height 94
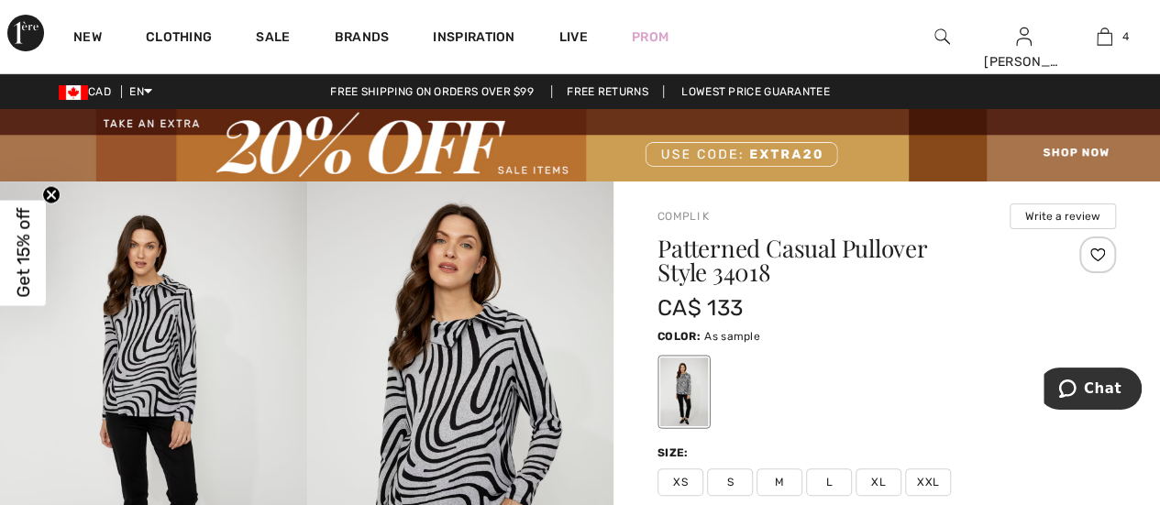
click at [1095, 254] on div at bounding box center [1098, 255] width 37 height 37
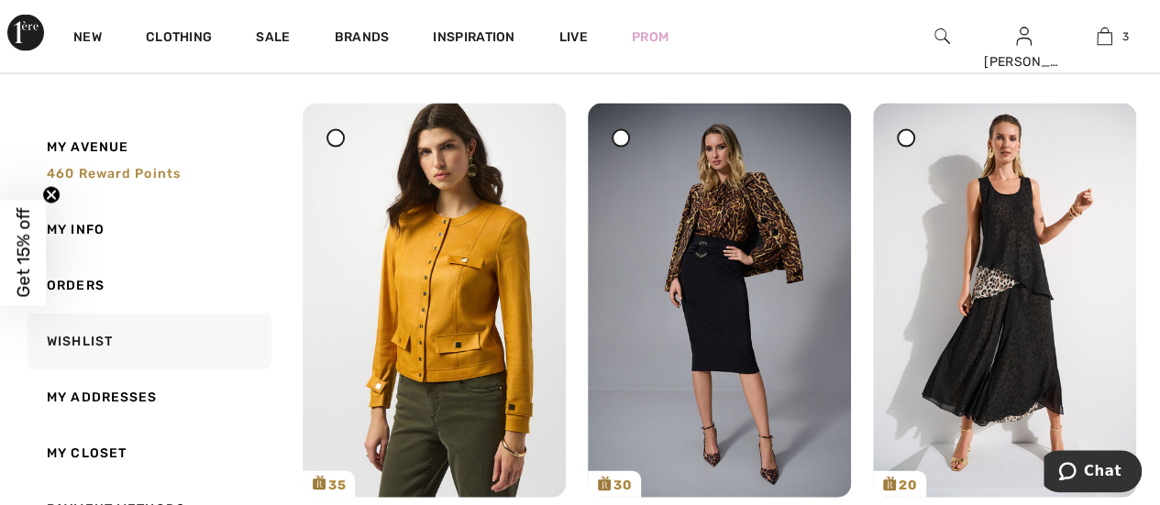
scroll to position [5369, 0]
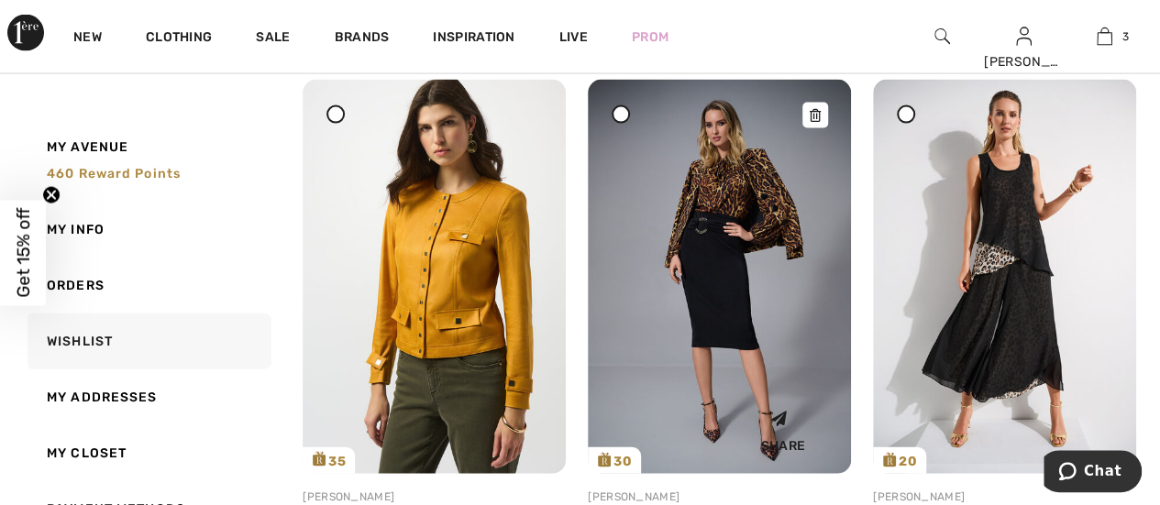
drag, startPoint x: 792, startPoint y: 283, endPoint x: 656, endPoint y: 173, distance: 175.5
click at [656, 173] on img at bounding box center [719, 277] width 263 height 394
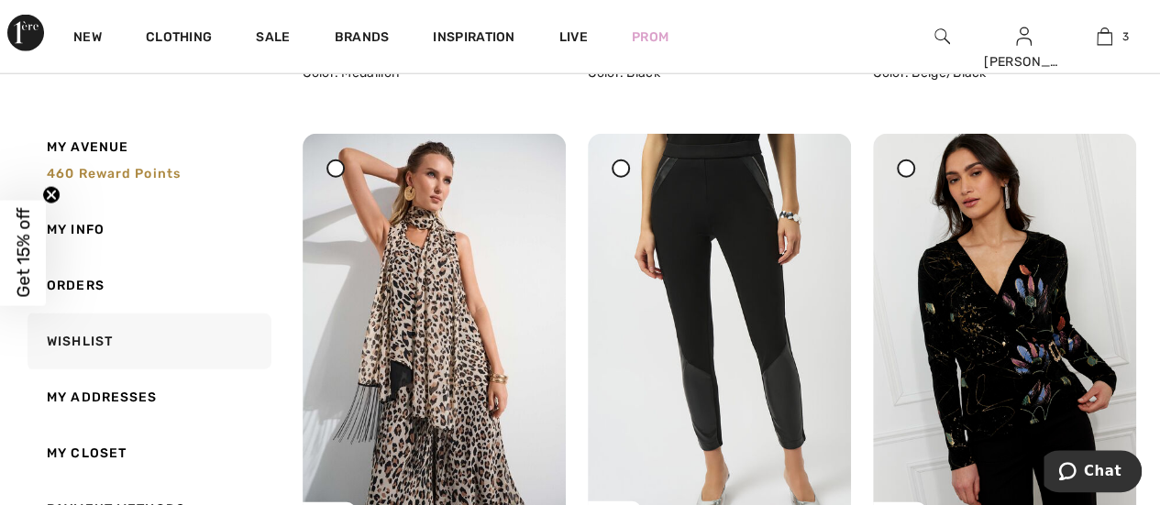
scroll to position [5920, 0]
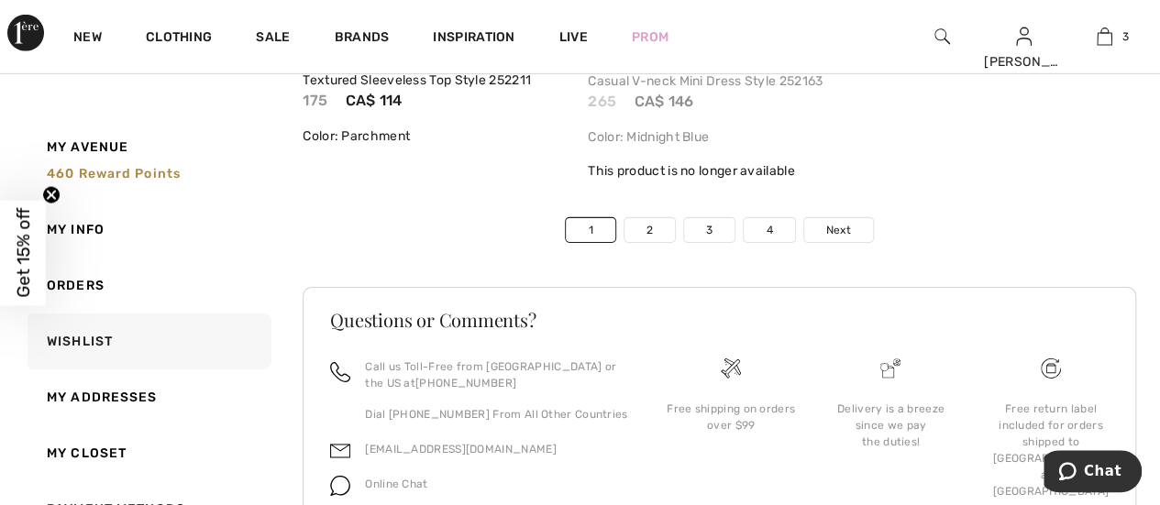
scroll to position [9814, 0]
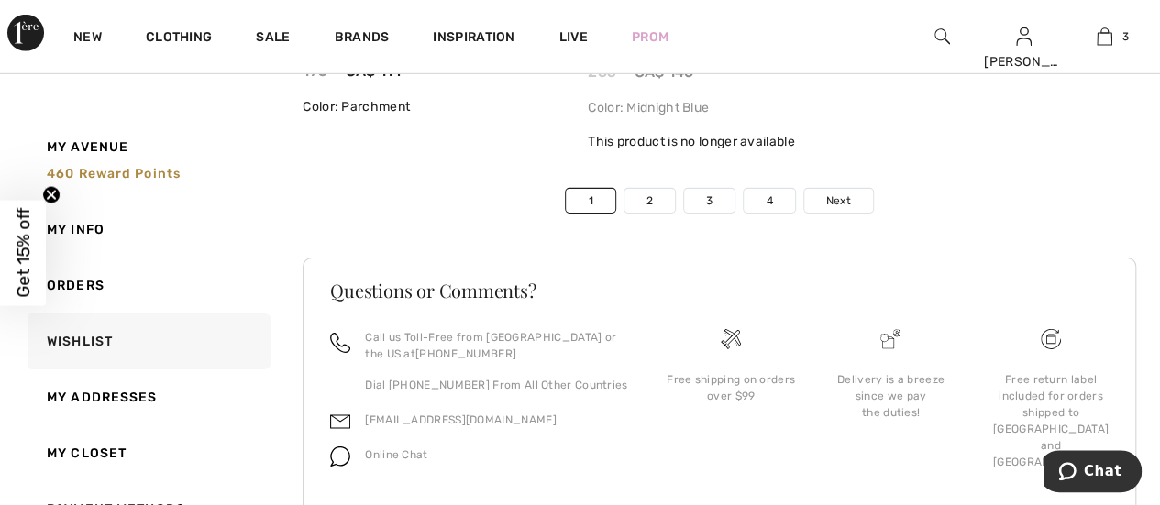
click at [847, 204] on span "Next" at bounding box center [838, 201] width 25 height 17
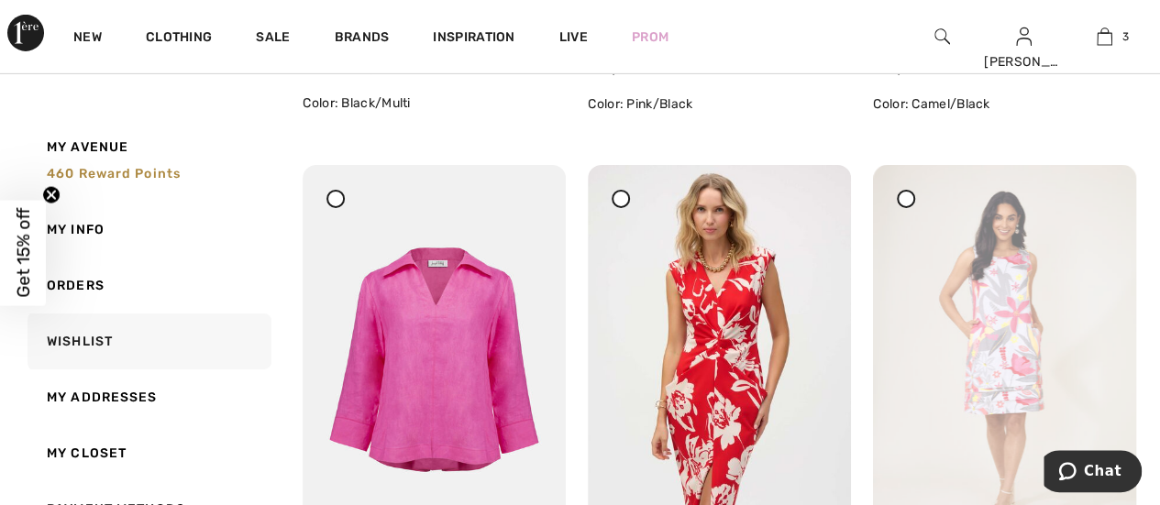
scroll to position [2935, 0]
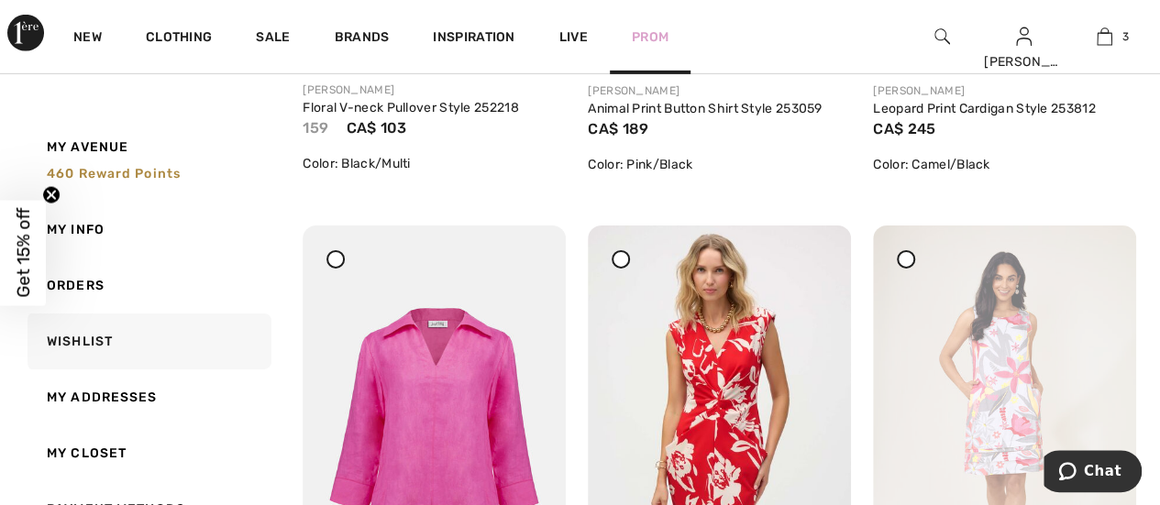
drag, startPoint x: 1100, startPoint y: 258, endPoint x: 682, endPoint y: 71, distance: 457.4
click at [1100, 245] on icon at bounding box center [1100, 238] width 11 height 13
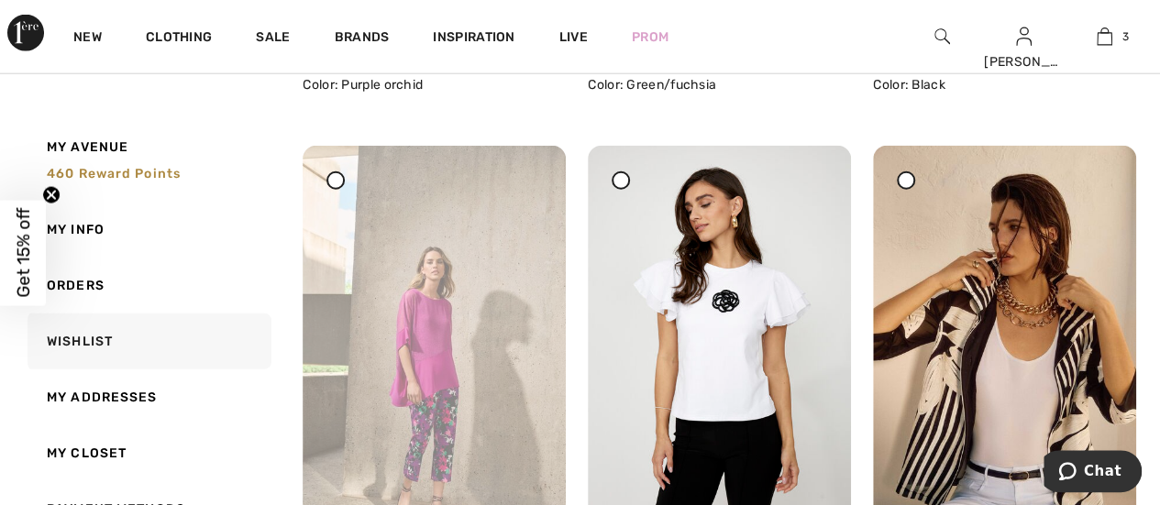
scroll to position [5778, 0]
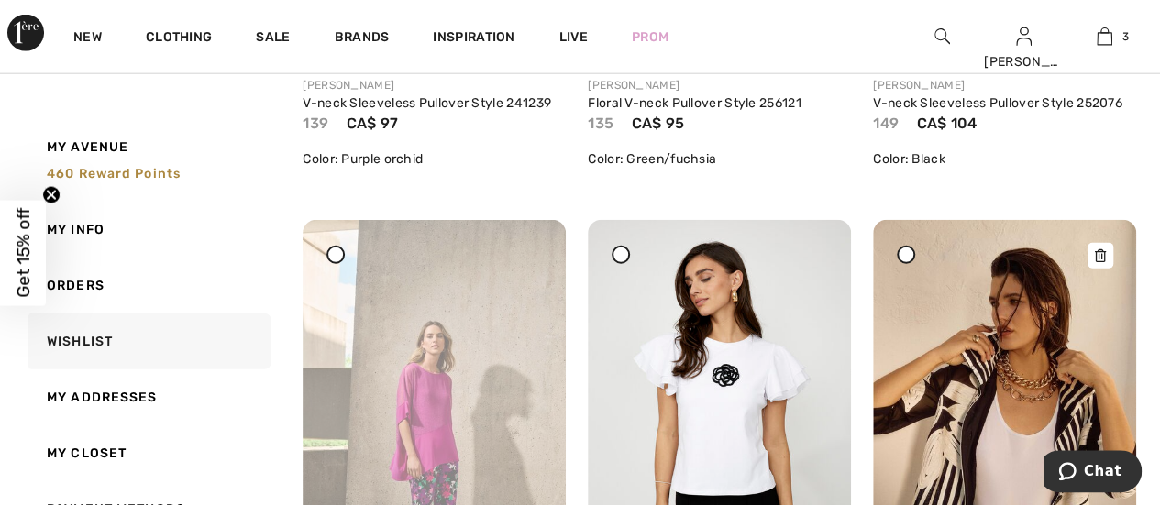
click at [1099, 253] on icon at bounding box center [1100, 255] width 11 height 13
click at [538, 258] on div at bounding box center [530, 256] width 26 height 26
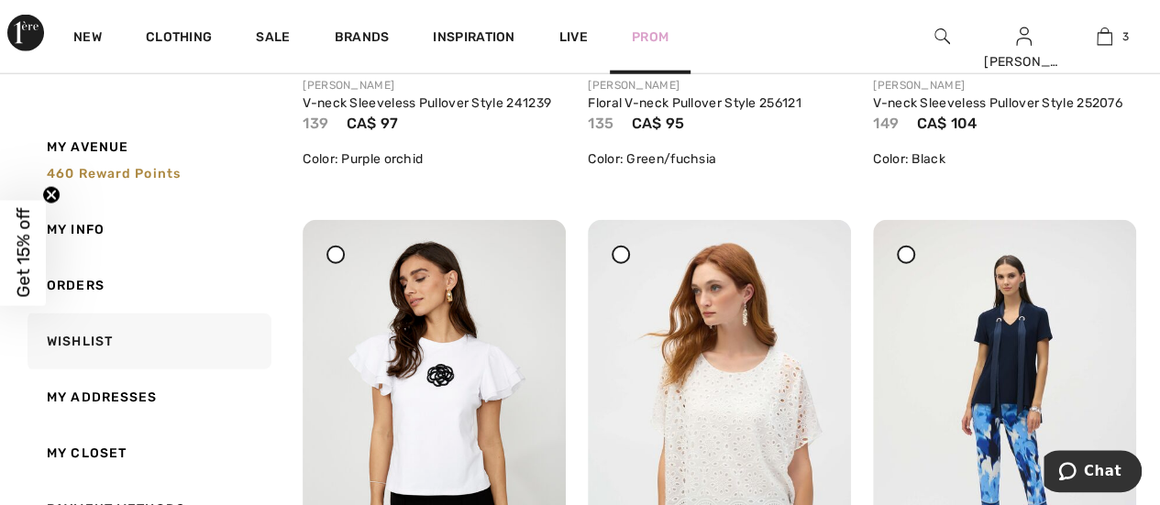
drag, startPoint x: 536, startPoint y: 253, endPoint x: 681, endPoint y: 69, distance: 234.5
click at [536, 239] on icon at bounding box center [530, 233] width 11 height 13
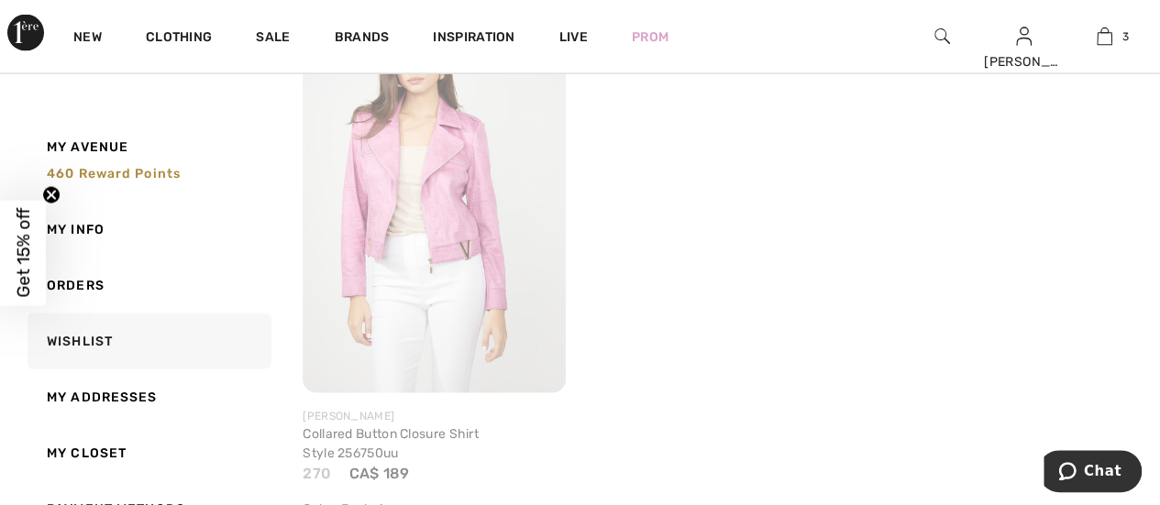
scroll to position [8713, 0]
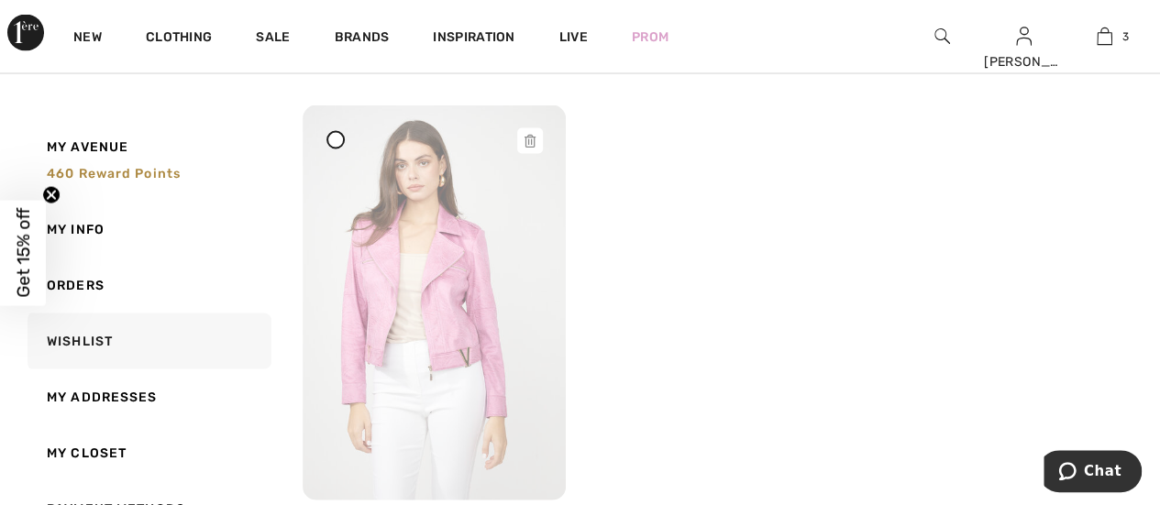
click at [529, 148] on icon at bounding box center [530, 141] width 11 height 13
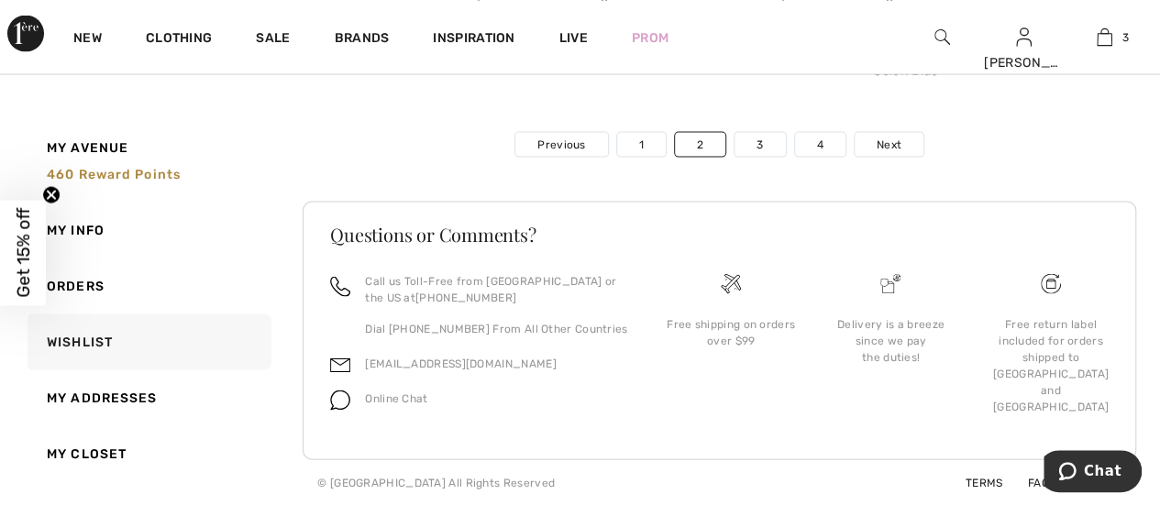
scroll to position [8702, 0]
click at [755, 150] on link "3" at bounding box center [760, 144] width 50 height 24
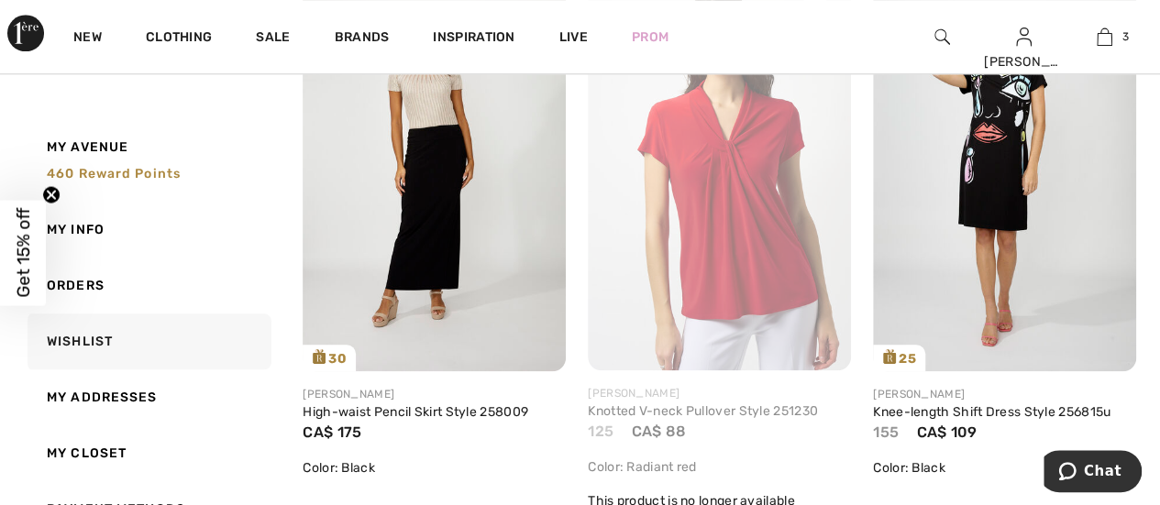
scroll to position [734, 0]
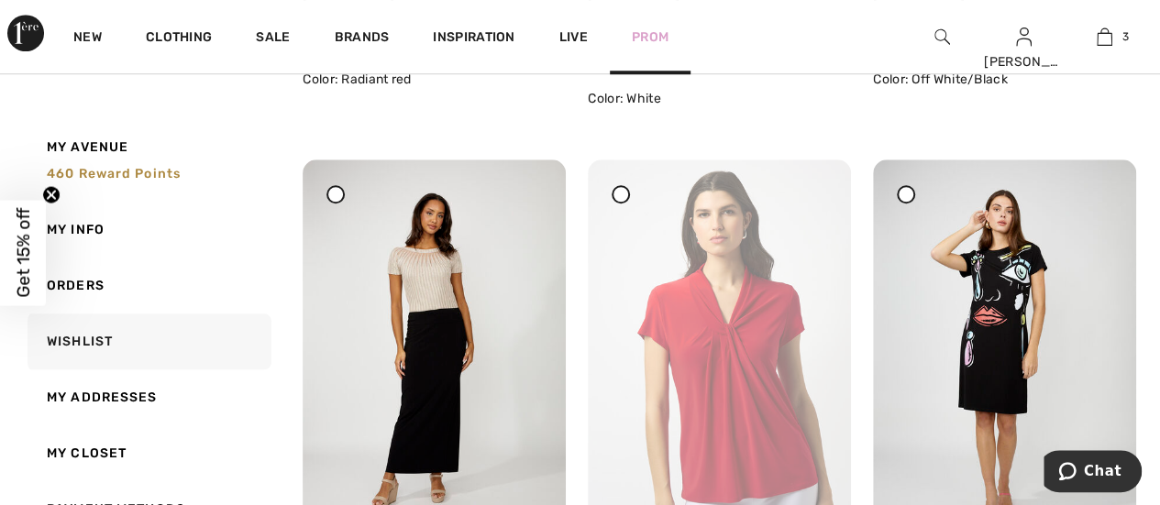
drag, startPoint x: 812, startPoint y: 199, endPoint x: 665, endPoint y: 68, distance: 196.8
click at [812, 179] on icon at bounding box center [815, 172] width 11 height 13
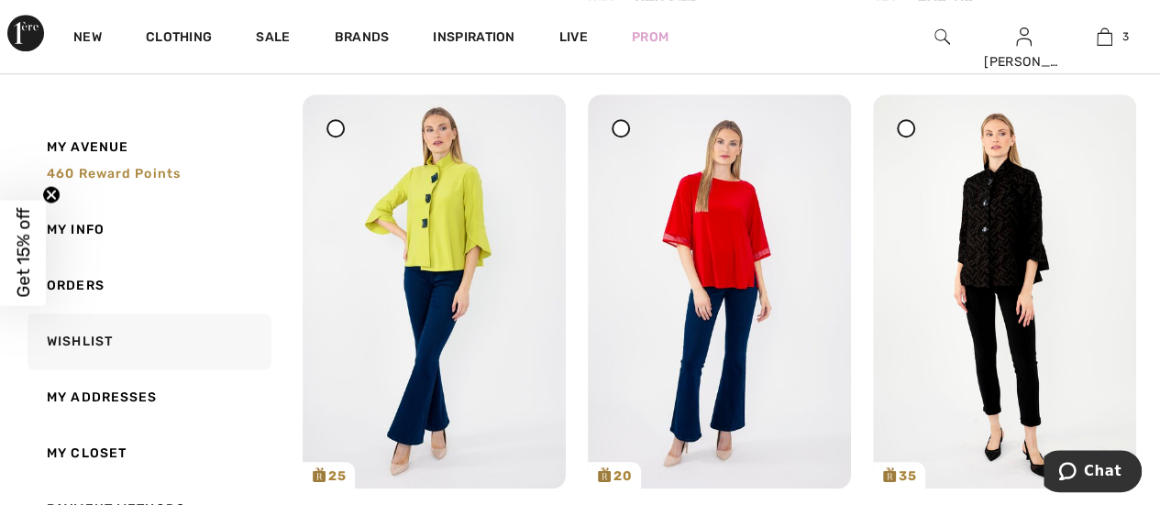
scroll to position [7521, 0]
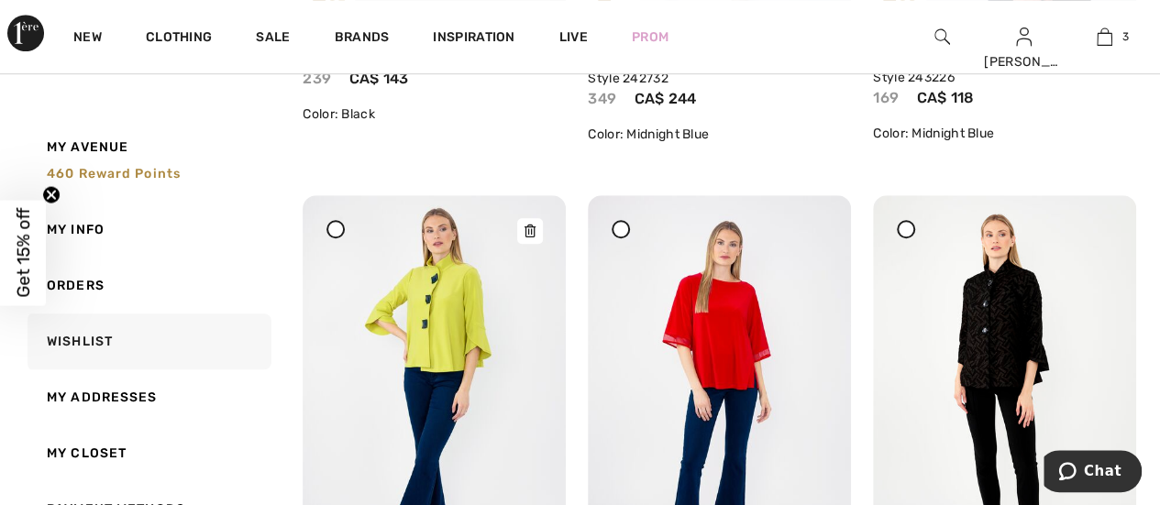
click at [536, 238] on icon at bounding box center [530, 231] width 11 height 13
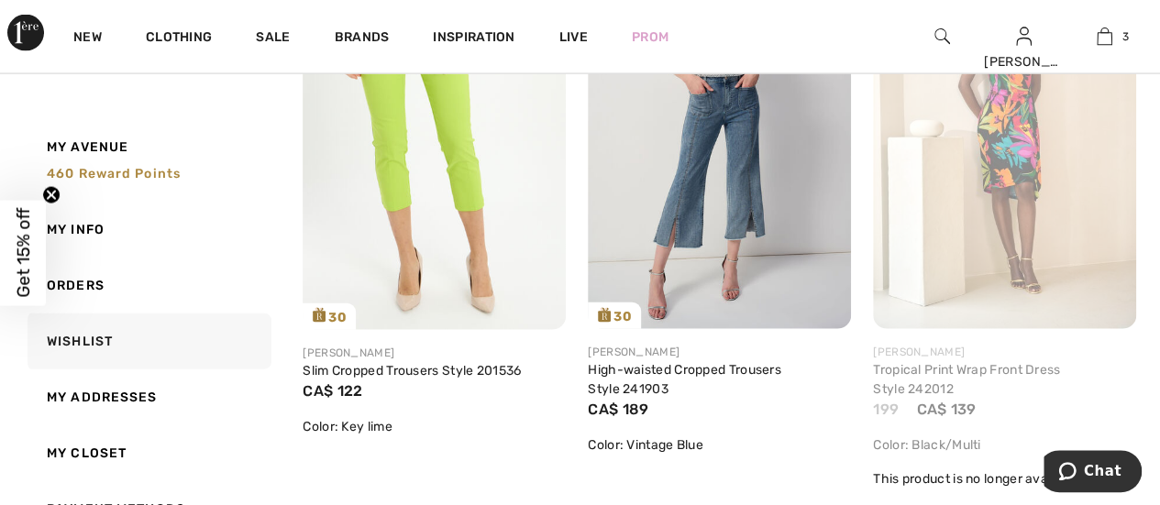
scroll to position [8713, 0]
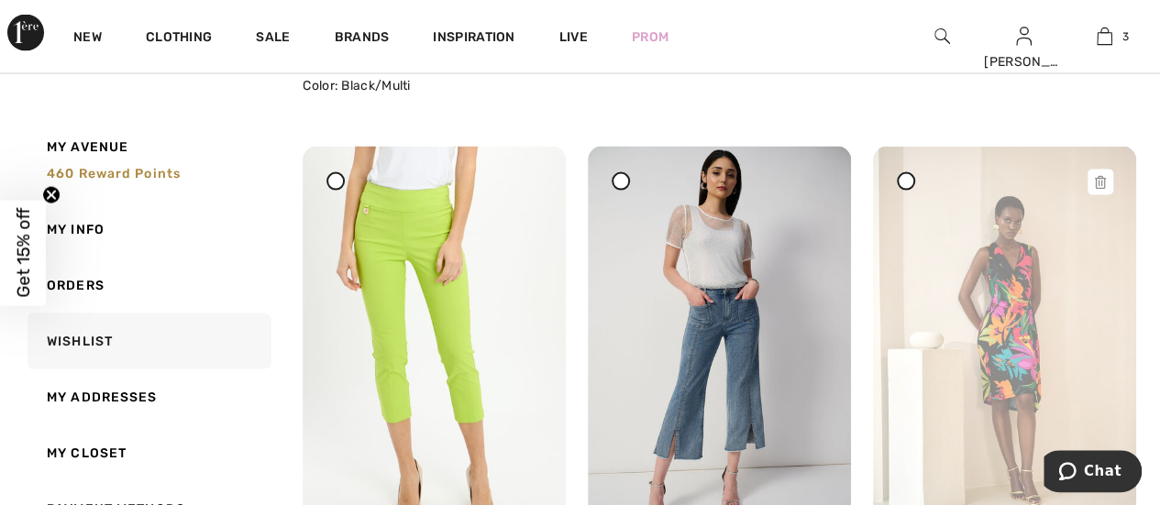
click at [1107, 195] on div at bounding box center [1101, 183] width 26 height 26
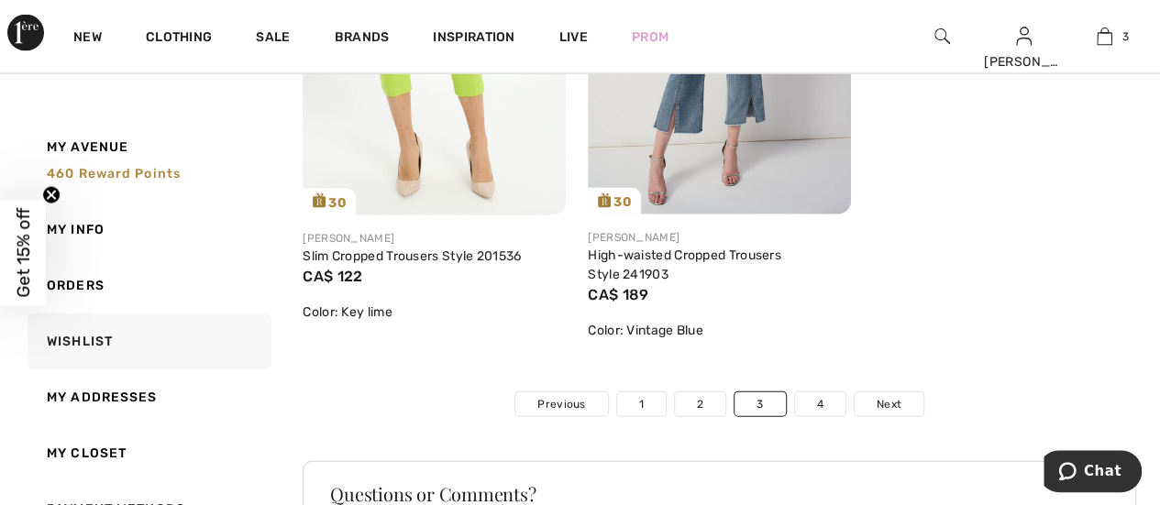
scroll to position [9172, 0]
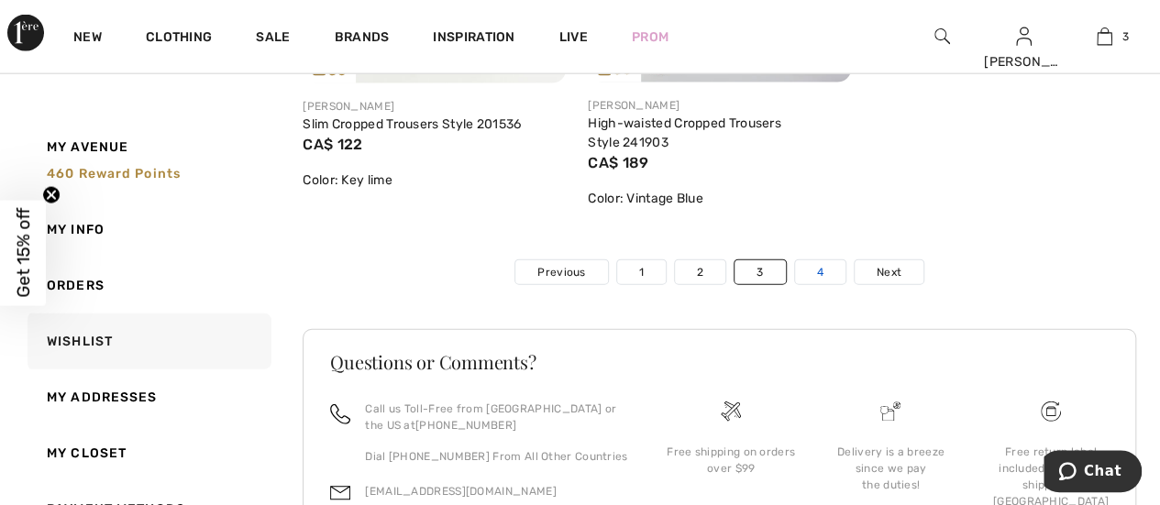
click at [812, 283] on link "4" at bounding box center [820, 272] width 50 height 24
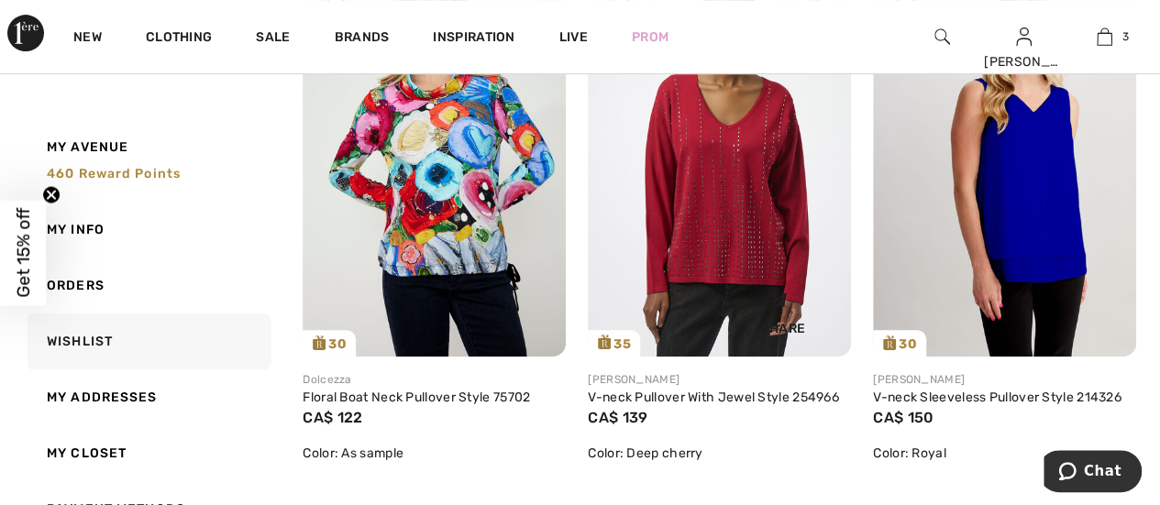
scroll to position [275, 0]
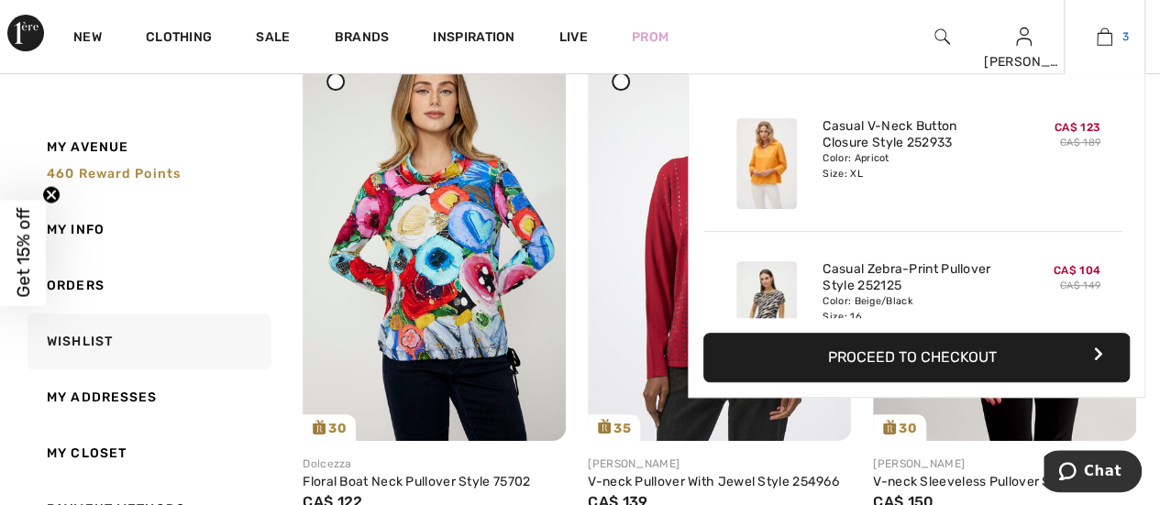
click at [1113, 43] on link "3" at bounding box center [1105, 37] width 80 height 22
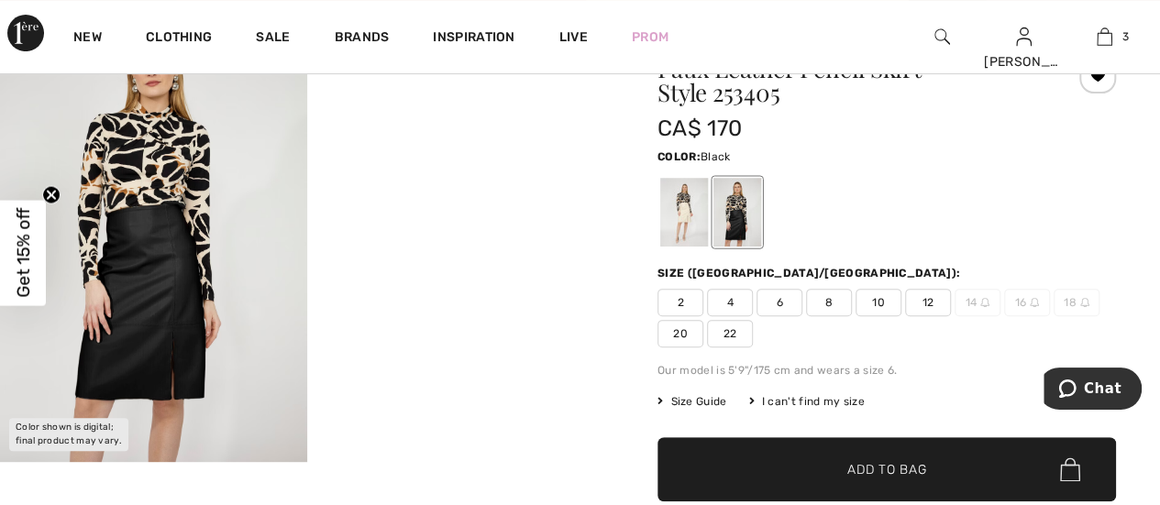
scroll to position [183, 0]
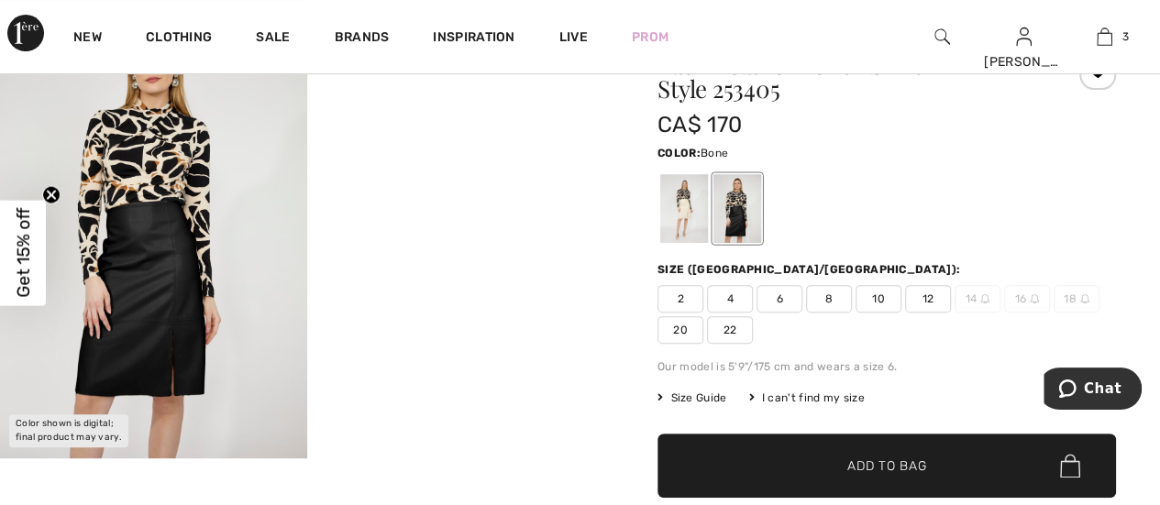
click at [699, 214] on div at bounding box center [684, 208] width 48 height 69
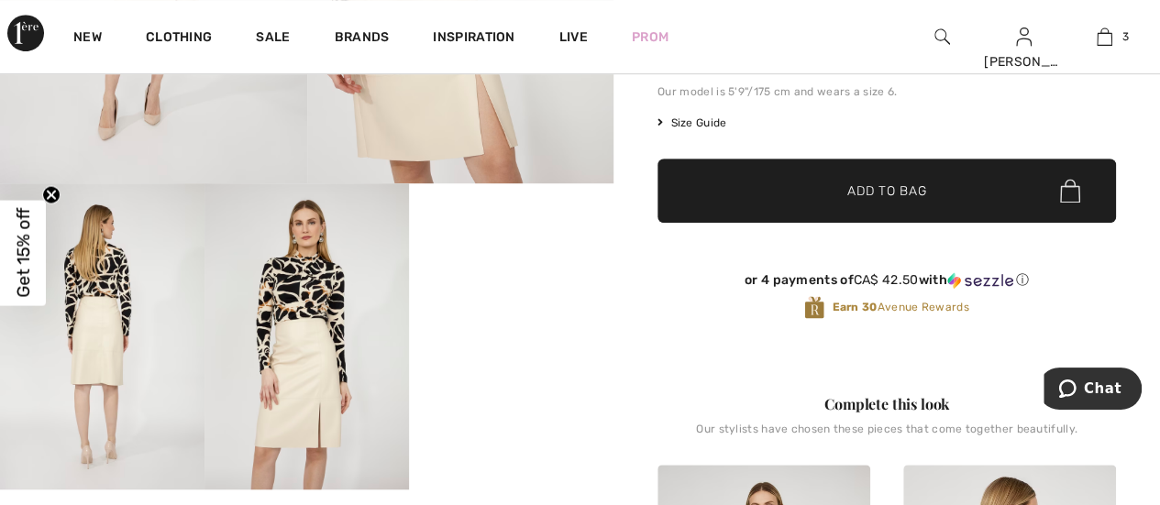
scroll to position [0, 0]
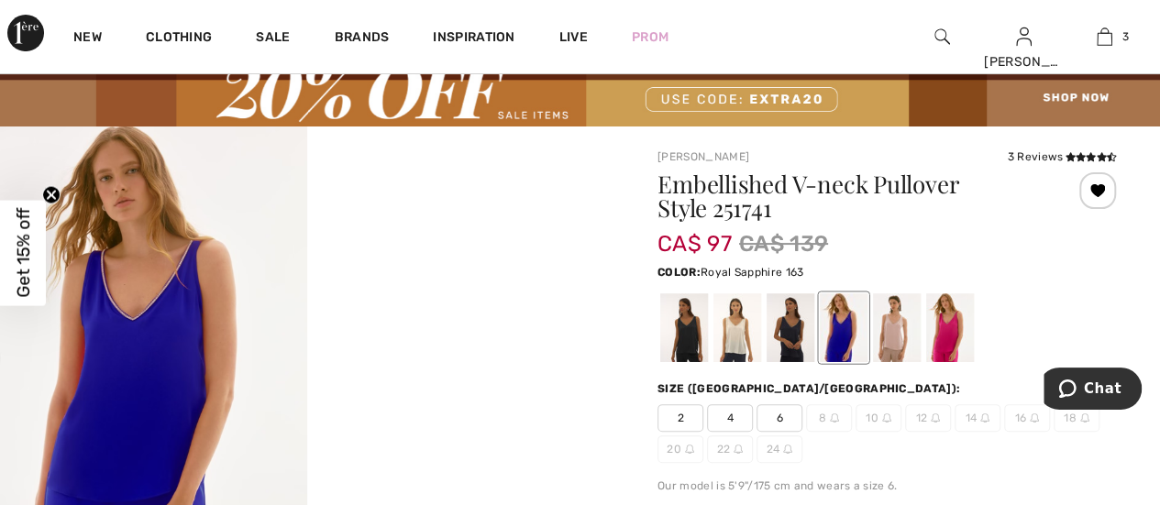
scroll to position [92, 0]
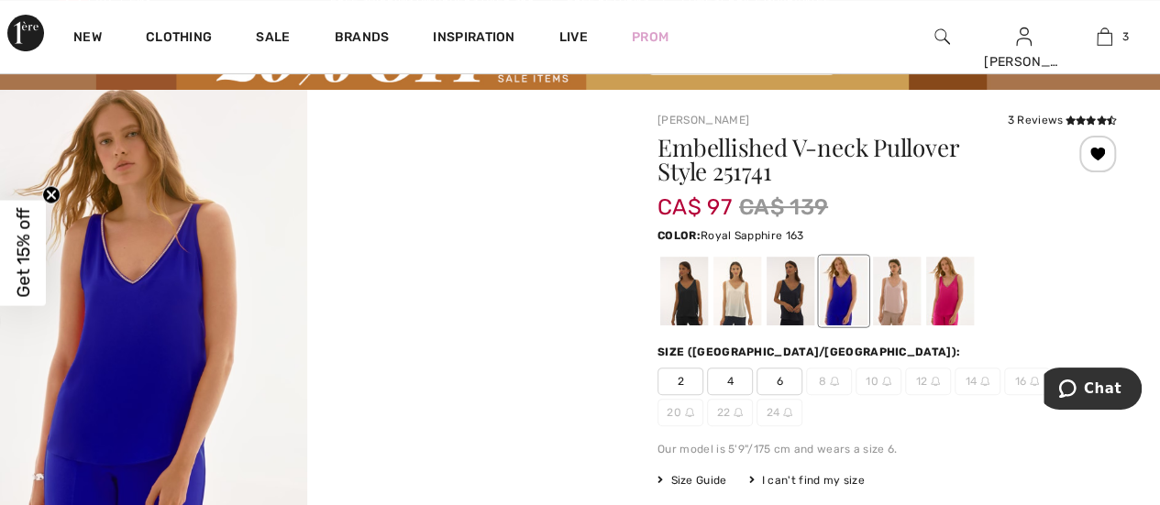
click at [155, 327] on img at bounding box center [153, 320] width 307 height 460
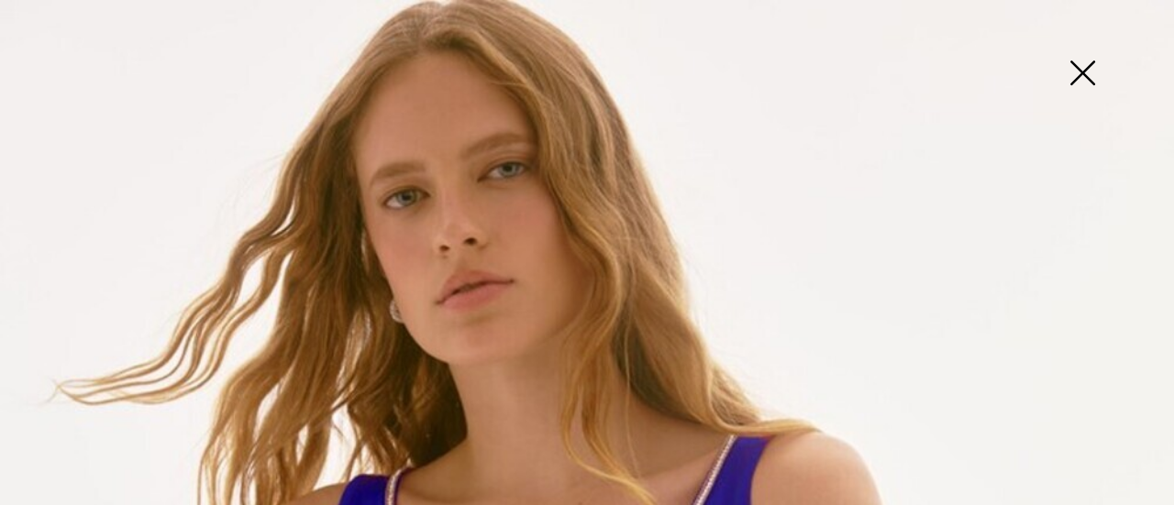
click at [1087, 72] on img at bounding box center [1082, 75] width 92 height 94
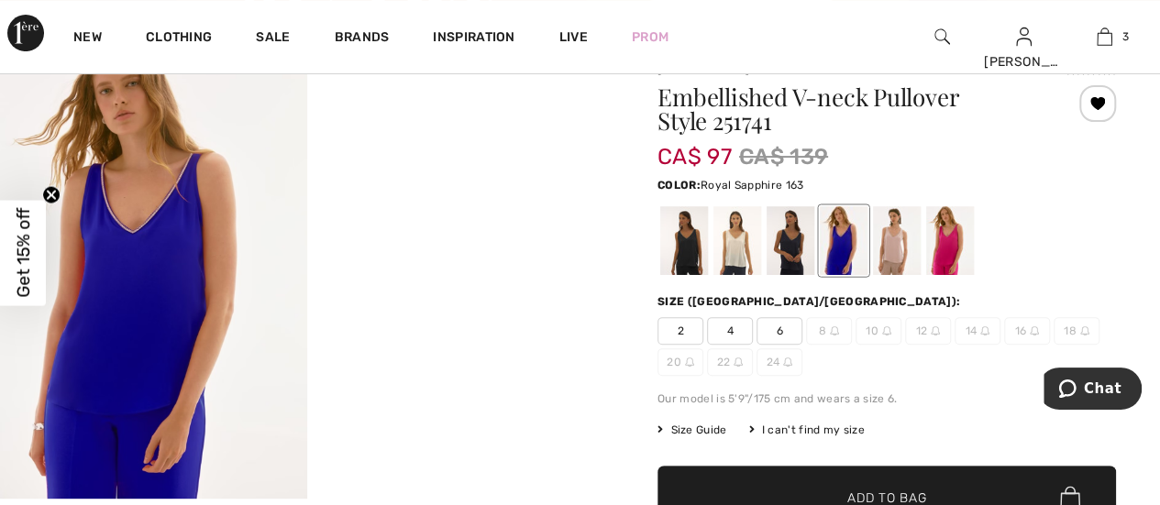
scroll to position [183, 0]
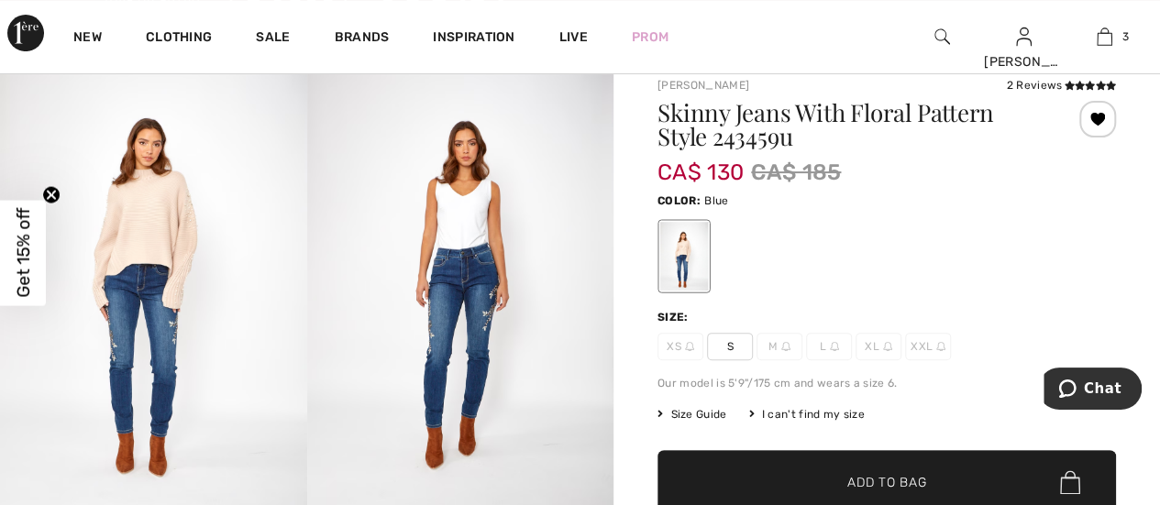
scroll to position [183, 0]
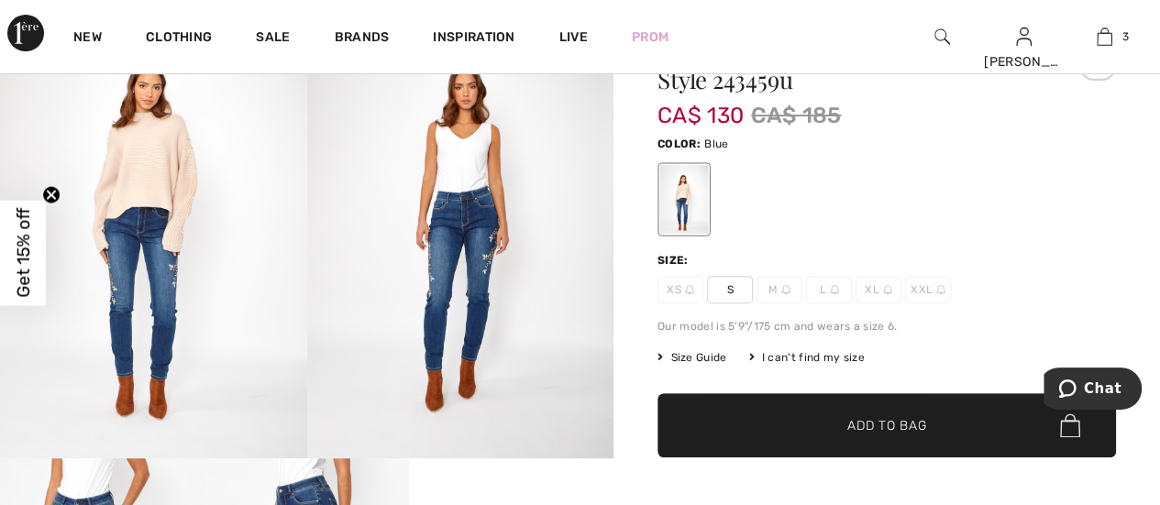
click at [185, 274] on img at bounding box center [153, 228] width 307 height 460
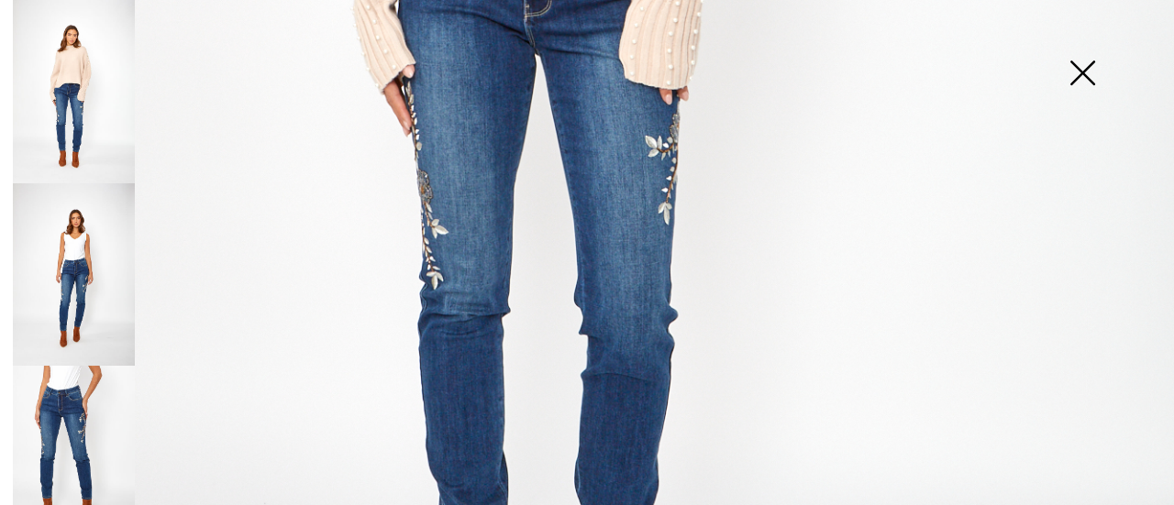
scroll to position [917, 0]
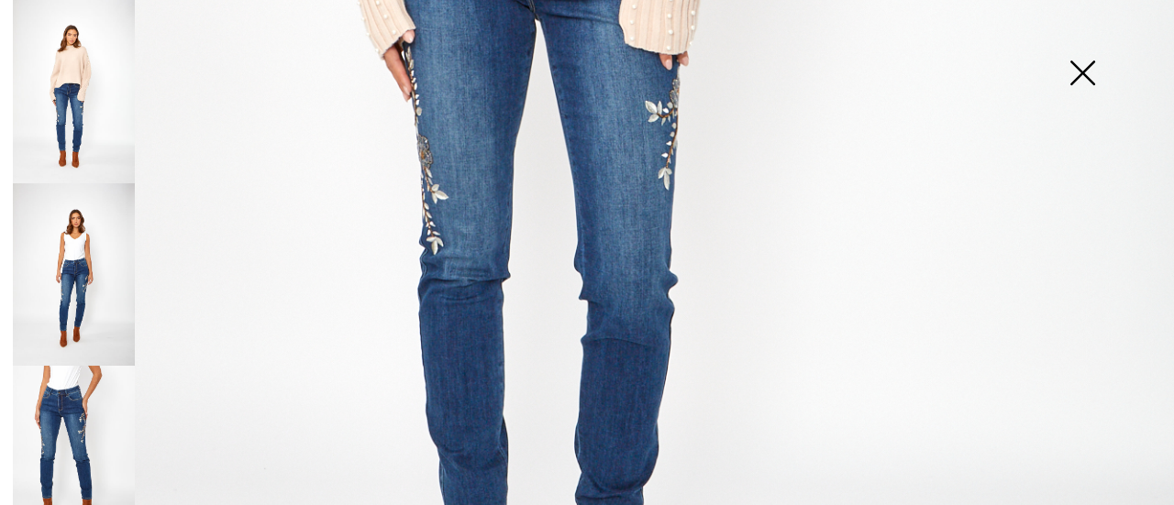
click at [76, 249] on img at bounding box center [74, 274] width 122 height 183
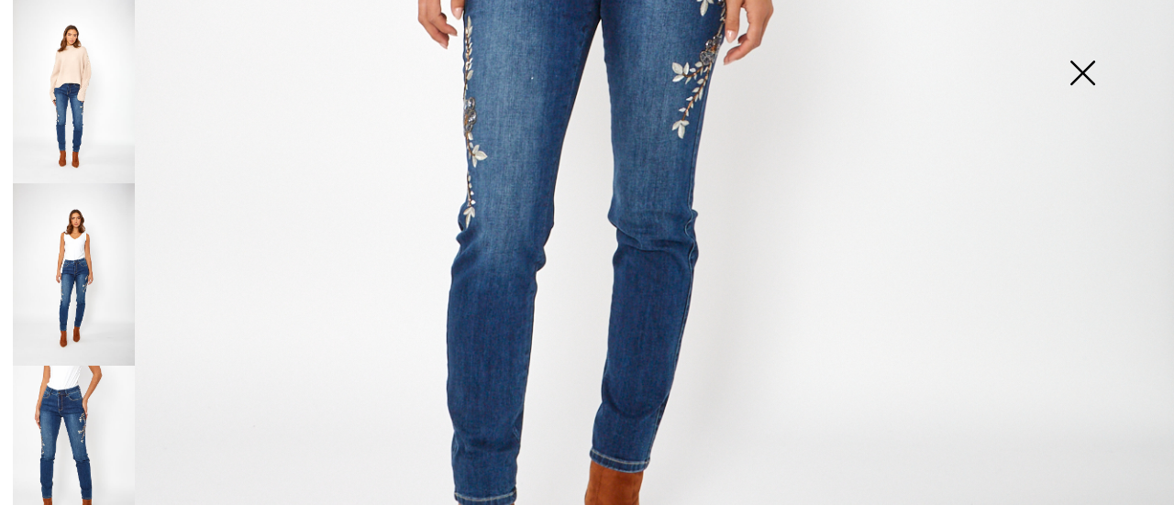
click at [109, 405] on img at bounding box center [74, 457] width 122 height 183
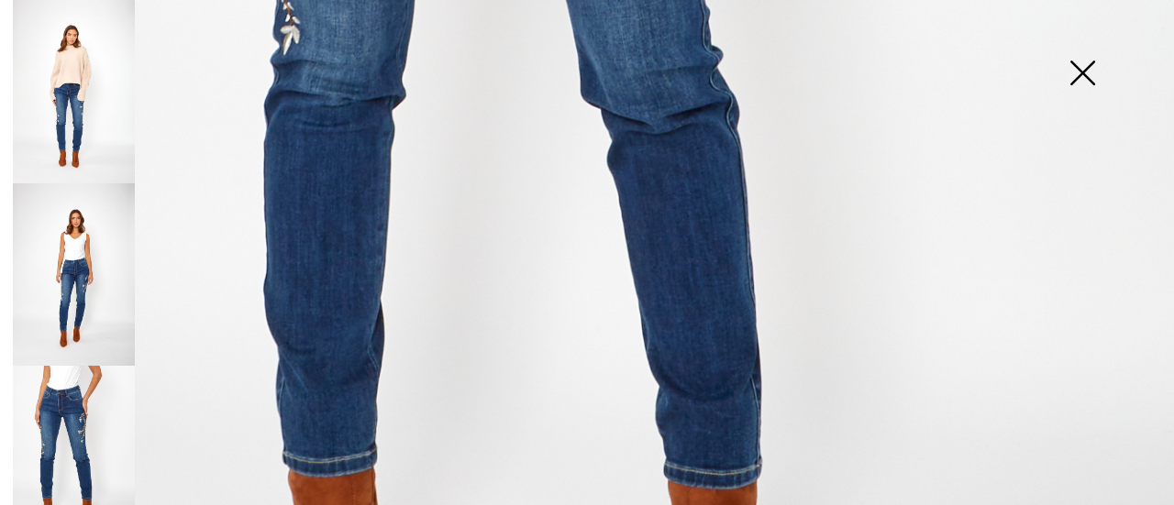
scroll to position [825, 0]
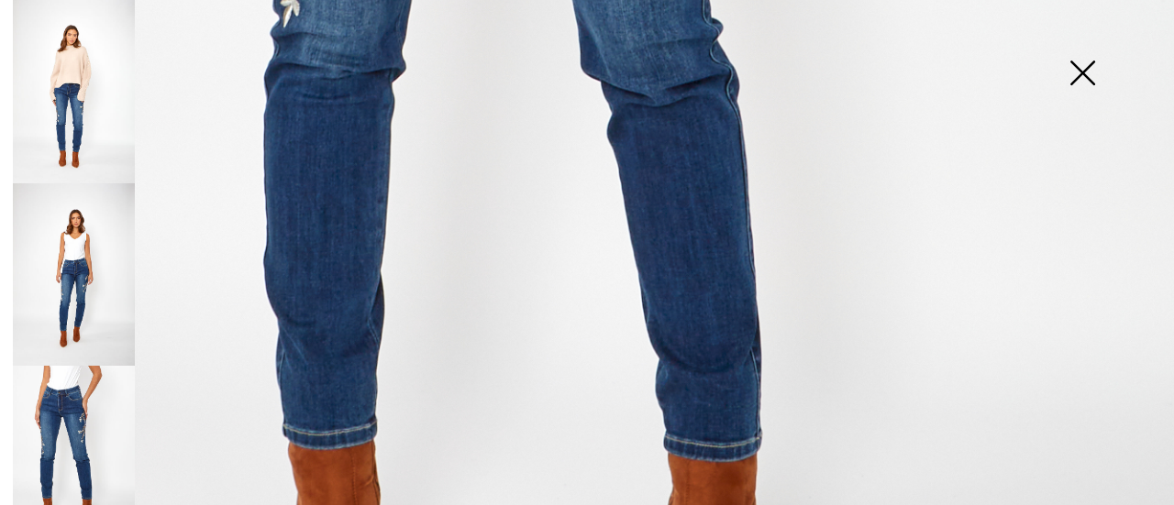
click at [1087, 77] on img at bounding box center [1082, 75] width 92 height 94
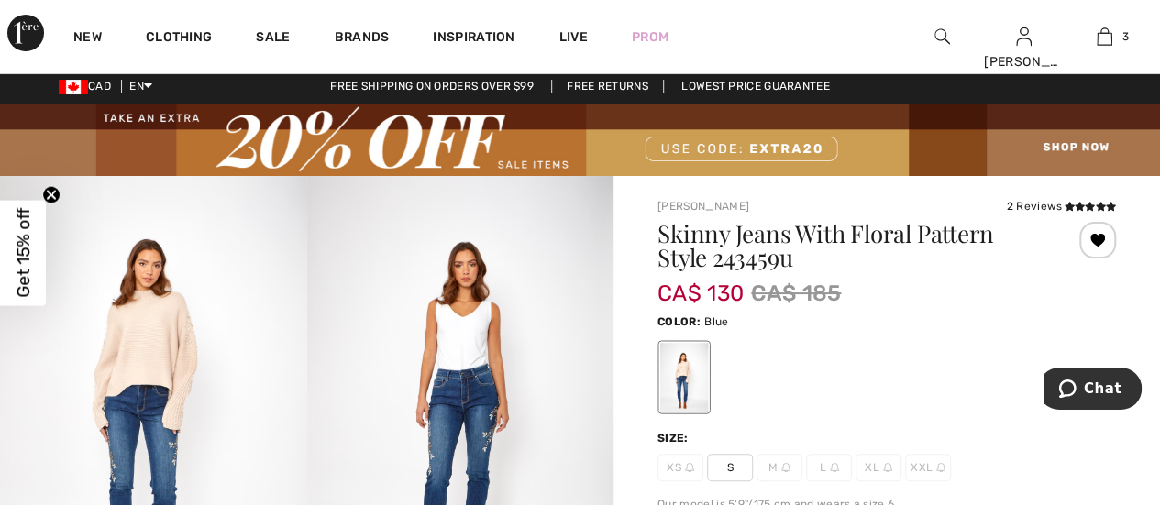
scroll to position [0, 0]
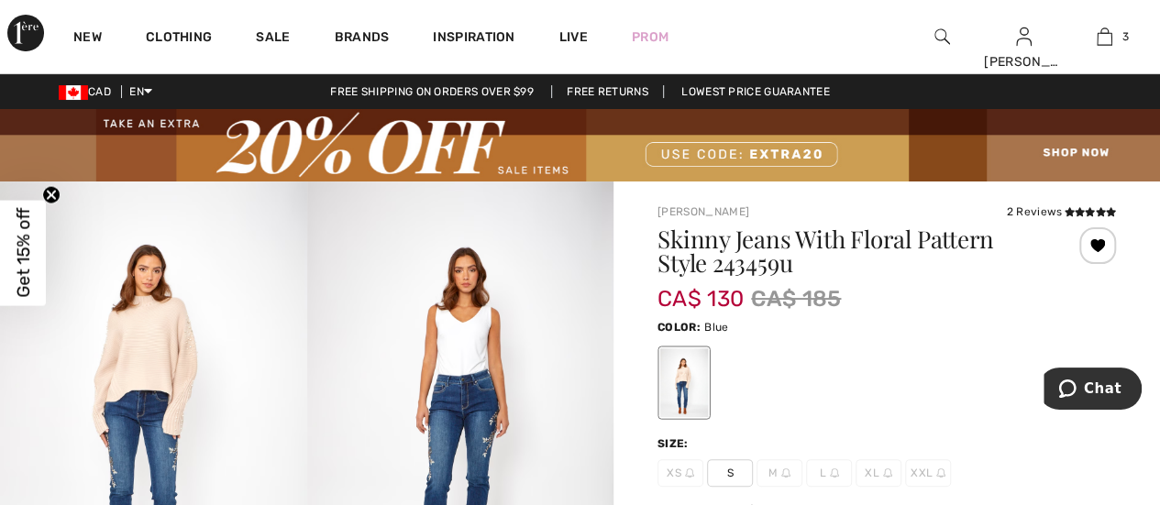
click at [1100, 245] on div at bounding box center [1098, 245] width 37 height 37
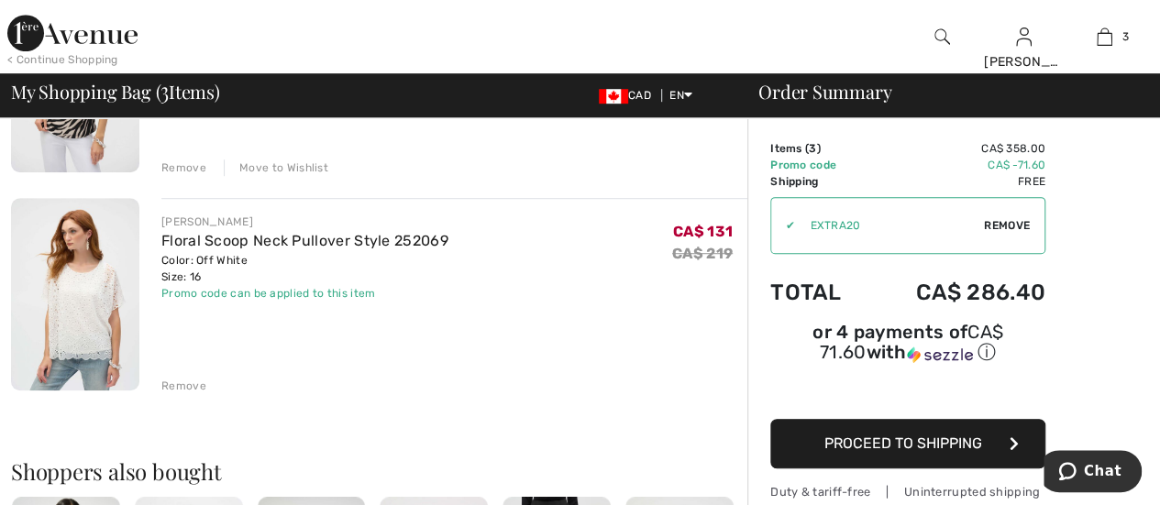
scroll to position [183, 0]
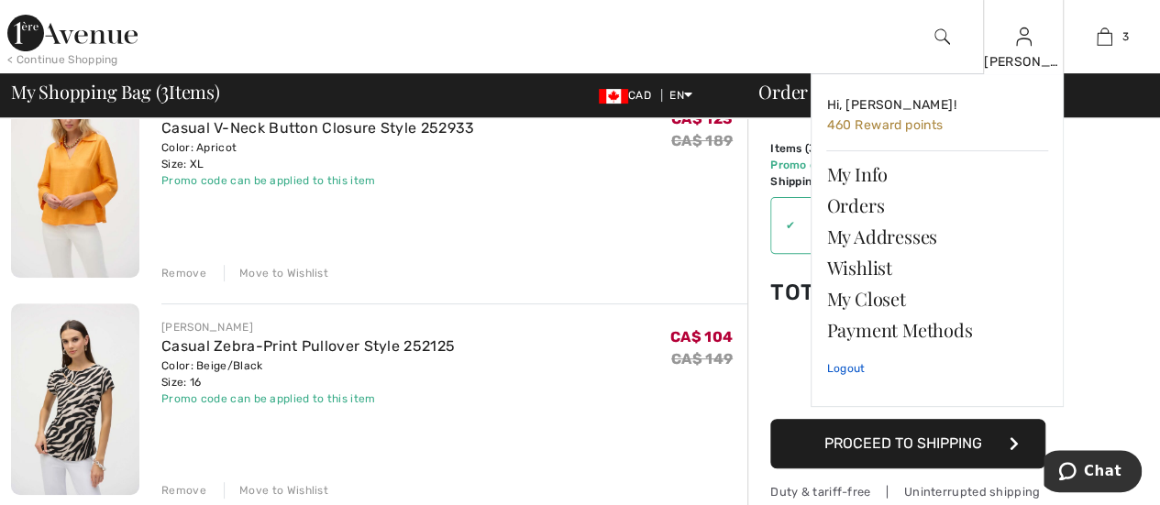
click at [833, 362] on link "Logout" at bounding box center [937, 369] width 222 height 46
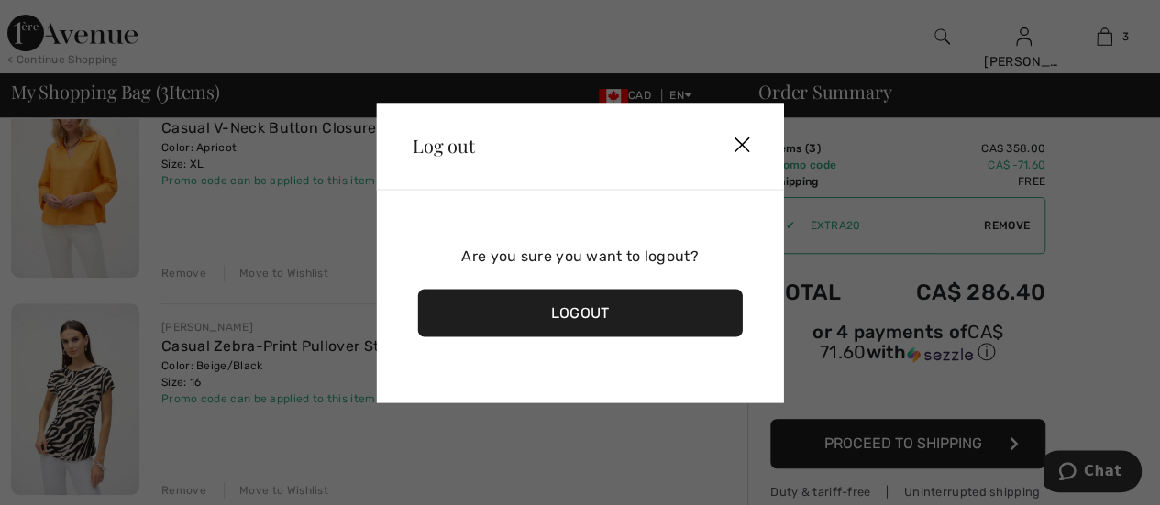
click at [580, 327] on div "Logout" at bounding box center [580, 313] width 326 height 48
